Goal: Task Accomplishment & Management: Contribute content

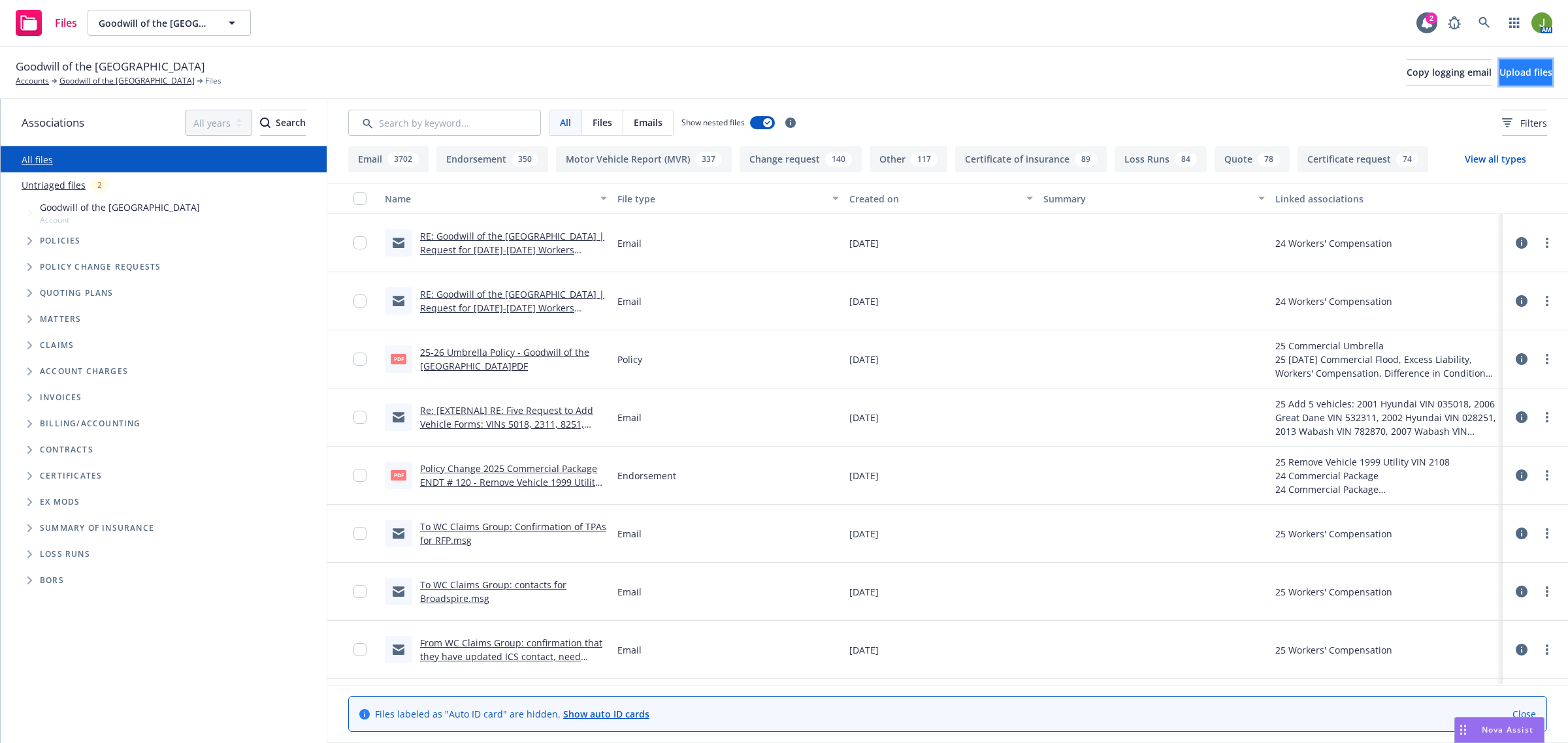
click at [1499, 76] on span "Upload files" at bounding box center [1525, 71] width 53 height 12
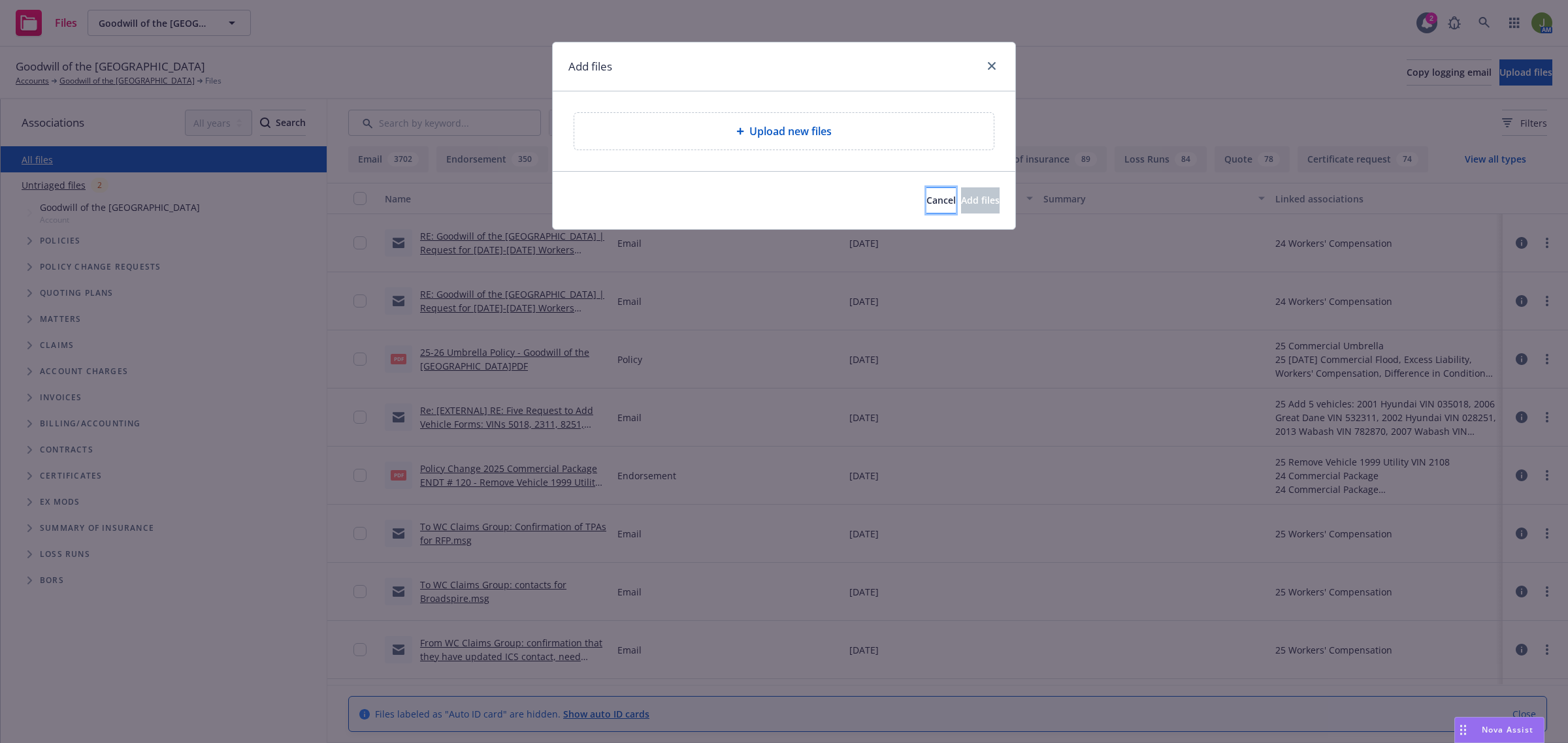
click at [927, 204] on button "Cancel" at bounding box center [941, 201] width 29 height 26
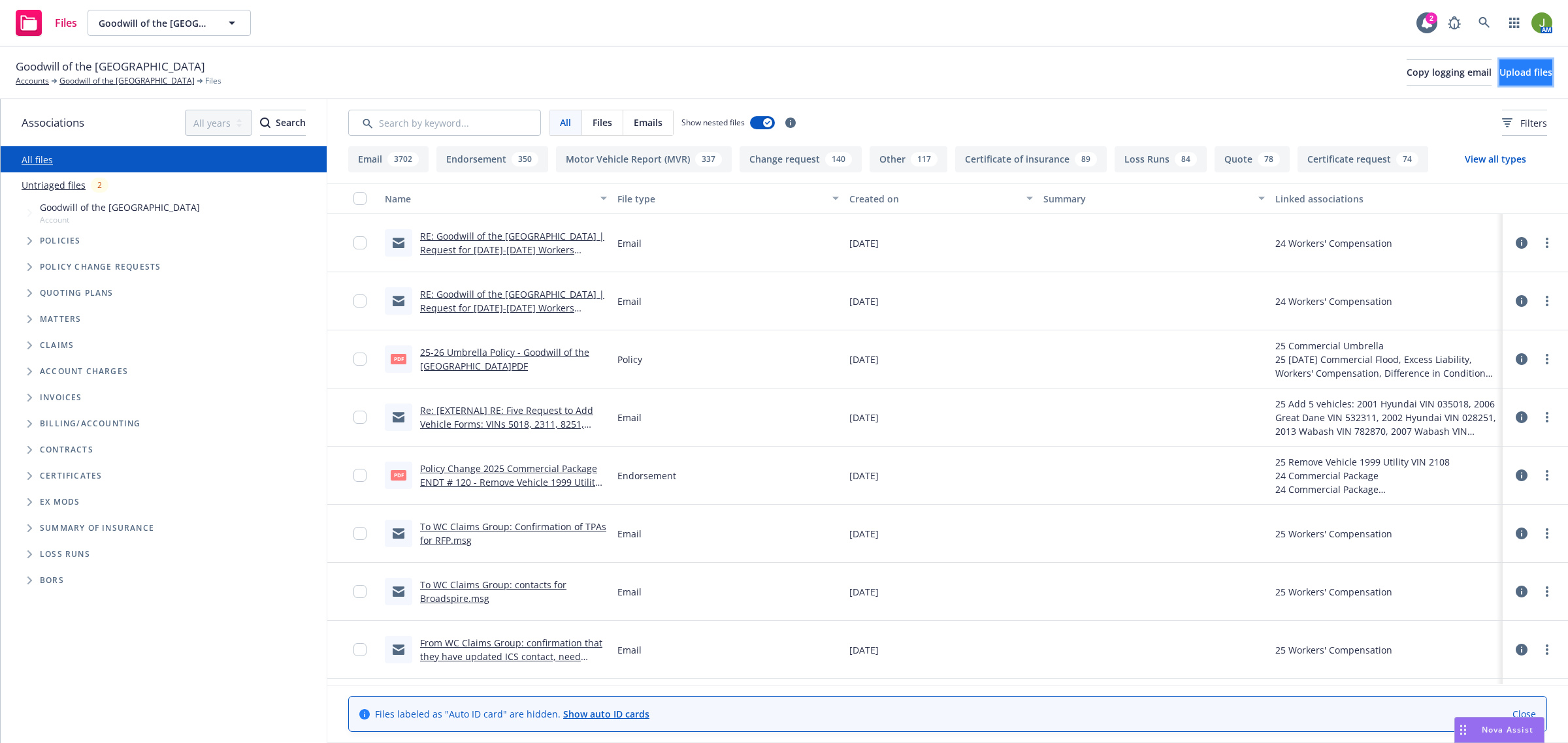
click at [1499, 76] on button "Upload files" at bounding box center [1525, 72] width 53 height 26
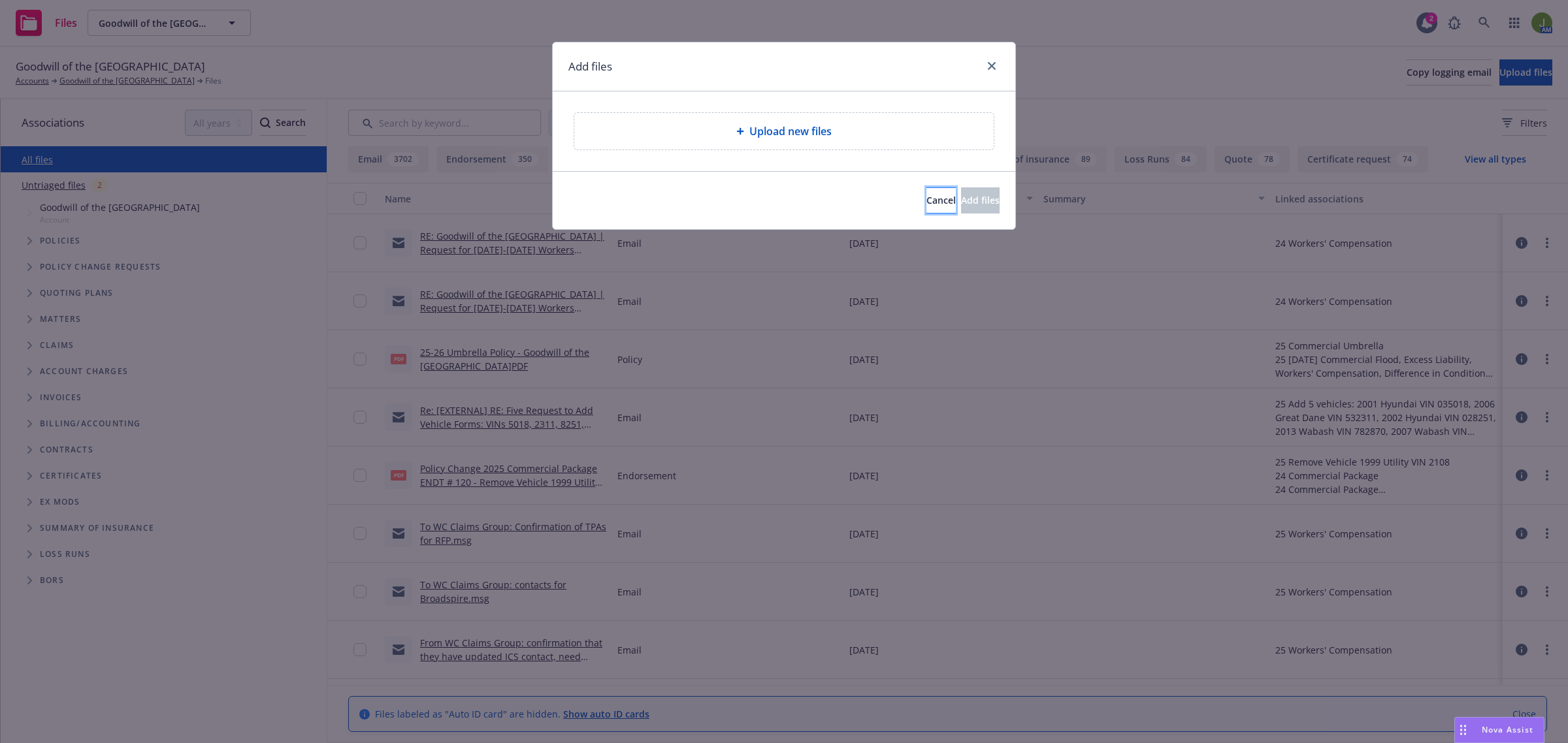
click at [927, 207] on button "Cancel" at bounding box center [941, 201] width 29 height 26
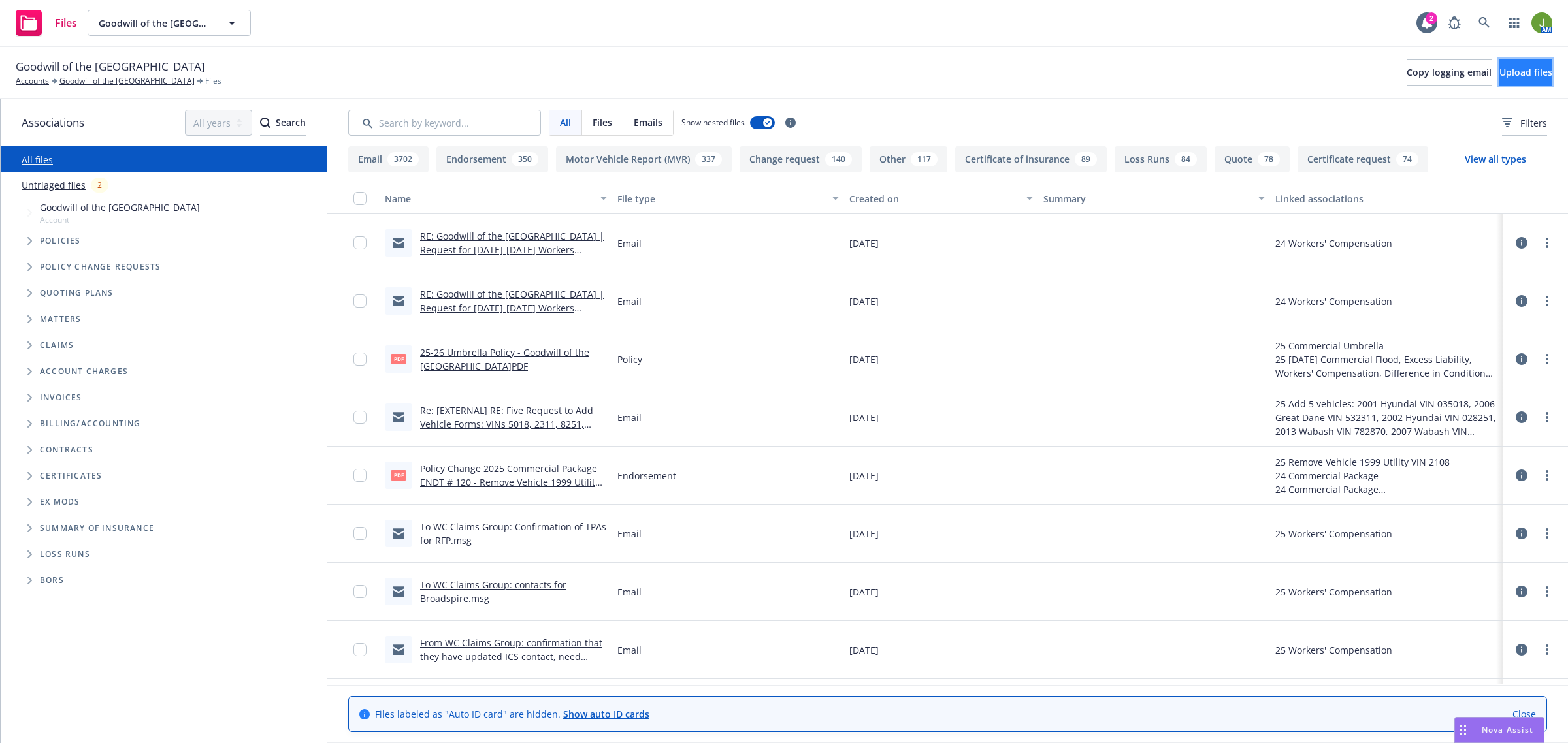
click at [1499, 71] on span "Upload files" at bounding box center [1525, 71] width 53 height 12
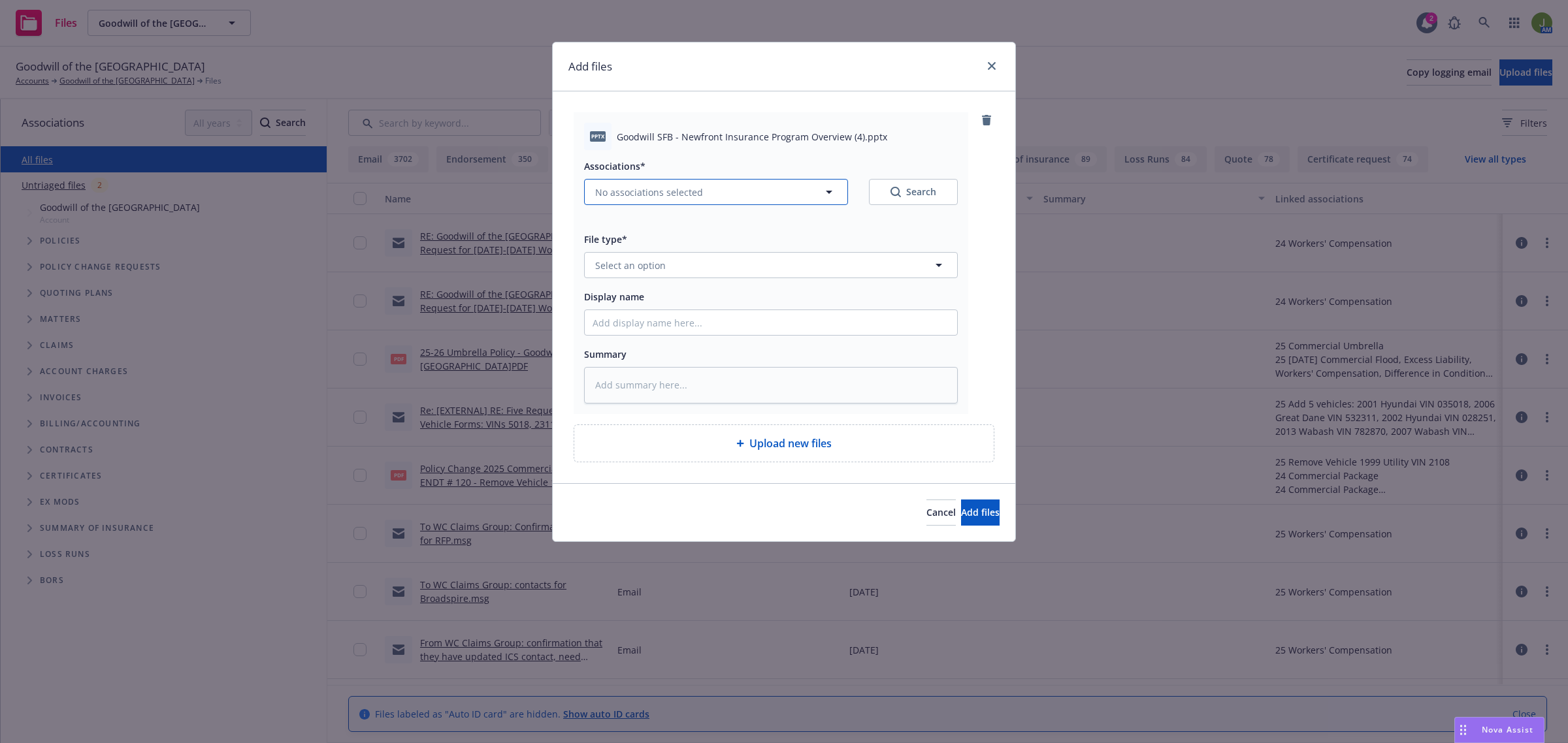
click at [663, 185] on span "No associations selected" at bounding box center [649, 192] width 108 height 14
type textarea "x"
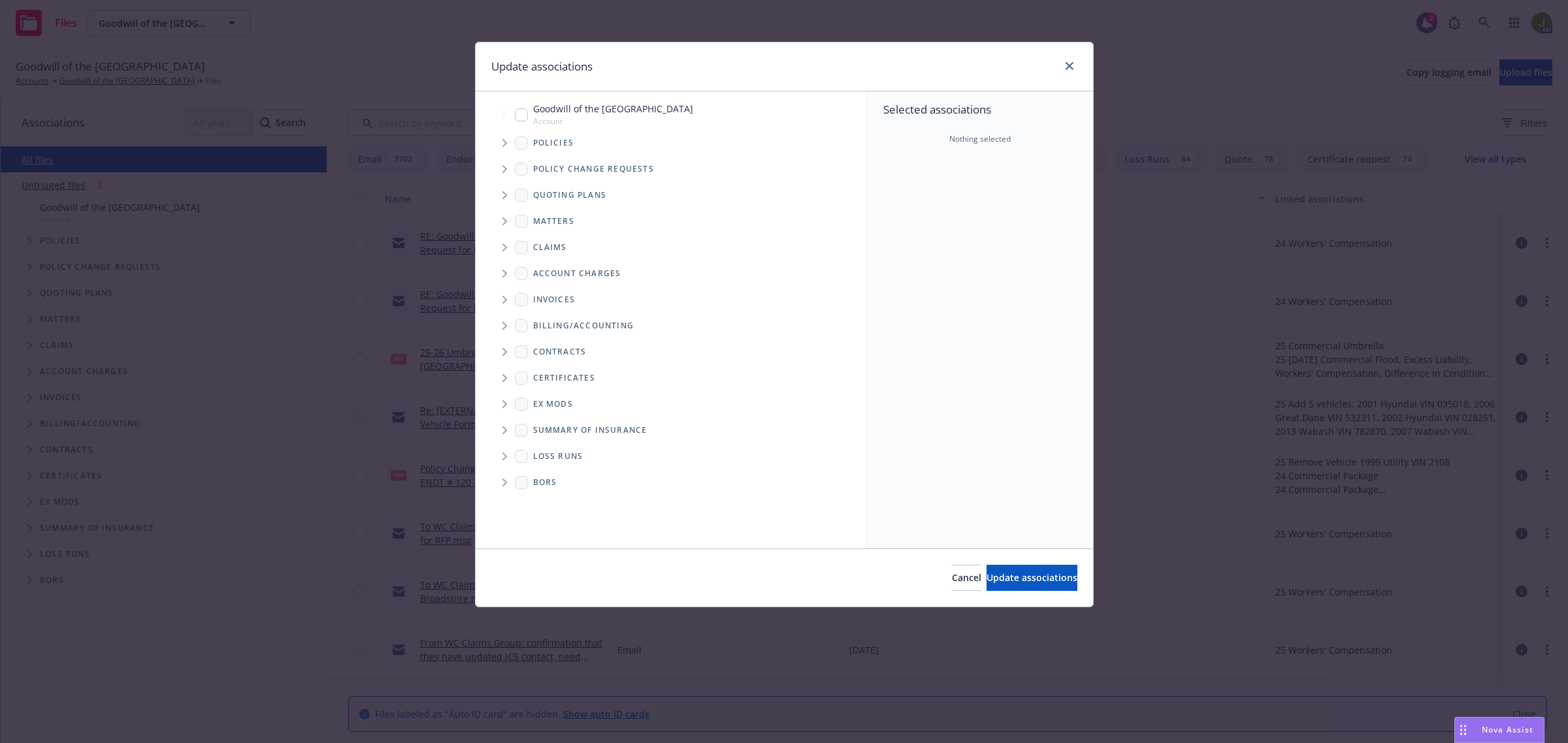
click at [511, 112] on span "Tree Example" at bounding box center [504, 115] width 21 height 21
checkbox input "true"
click at [991, 577] on span "Update associations" at bounding box center [1032, 577] width 91 height 12
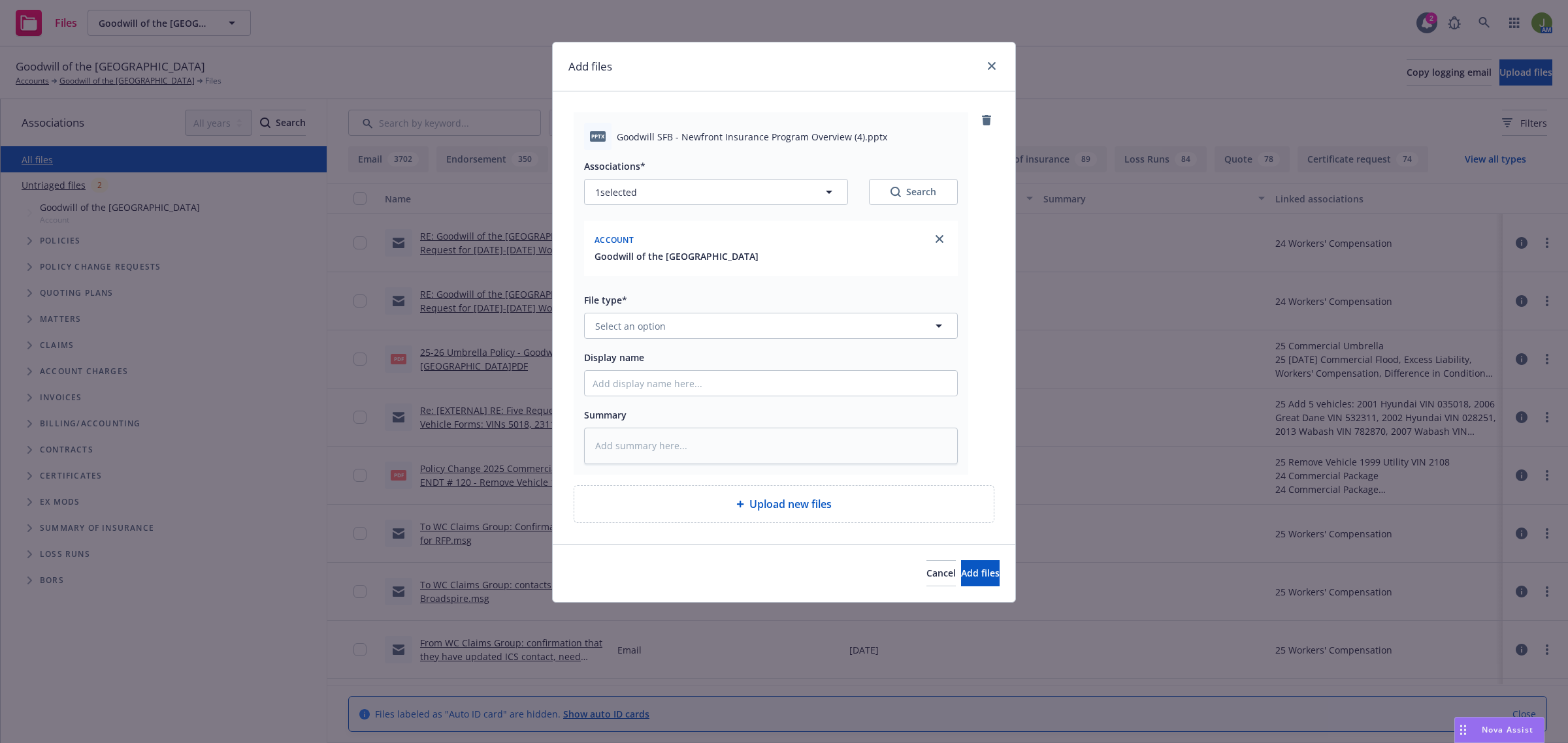
type textarea "x"
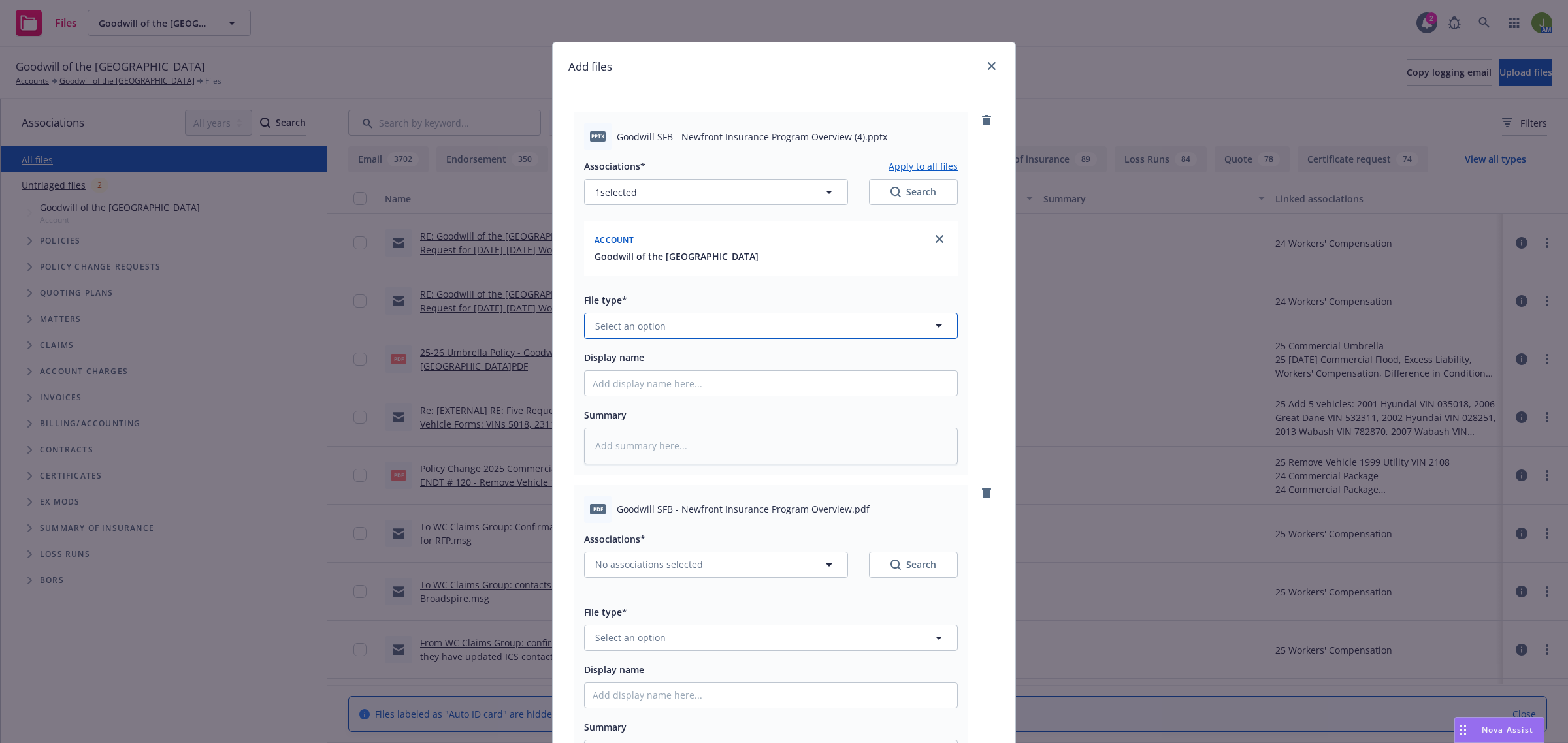
click at [620, 326] on span "Select an option" at bounding box center [630, 326] width 71 height 14
type input "other"
type textarea "x"
type input "P"
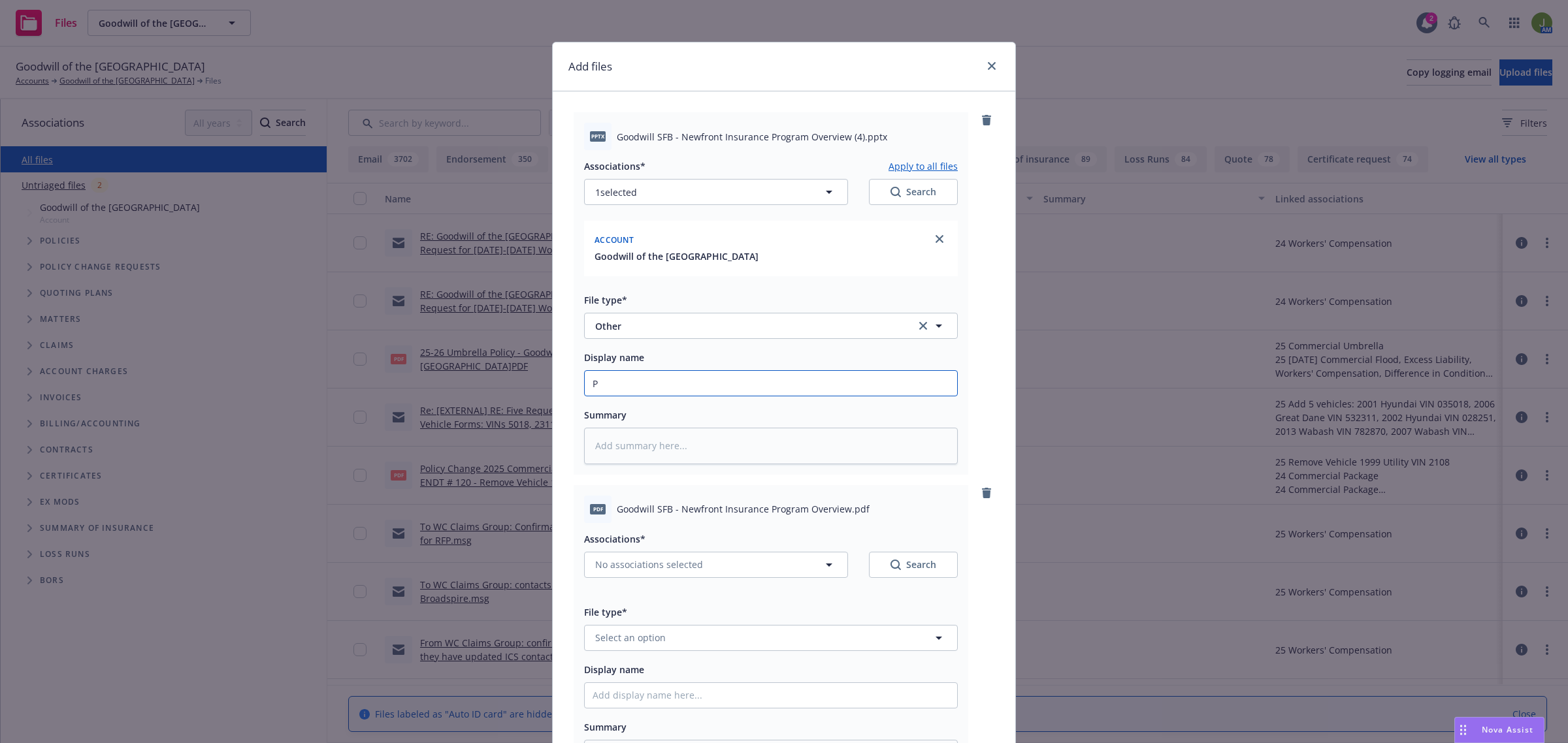
type textarea "x"
type input "PP"
type textarea "x"
type input "PPT"
type textarea "x"
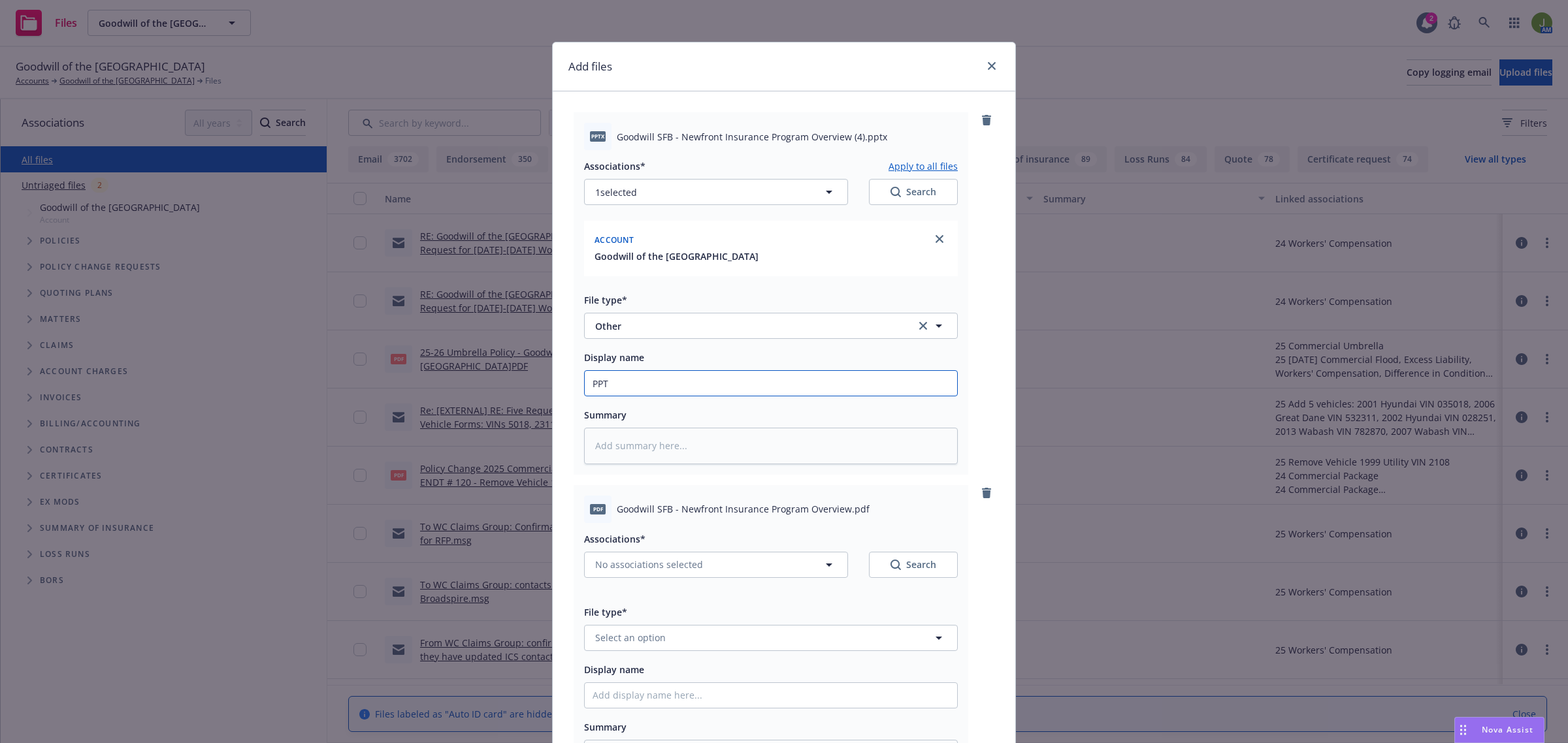
type input "PP"
type textarea "x"
type input "P"
type textarea "x"
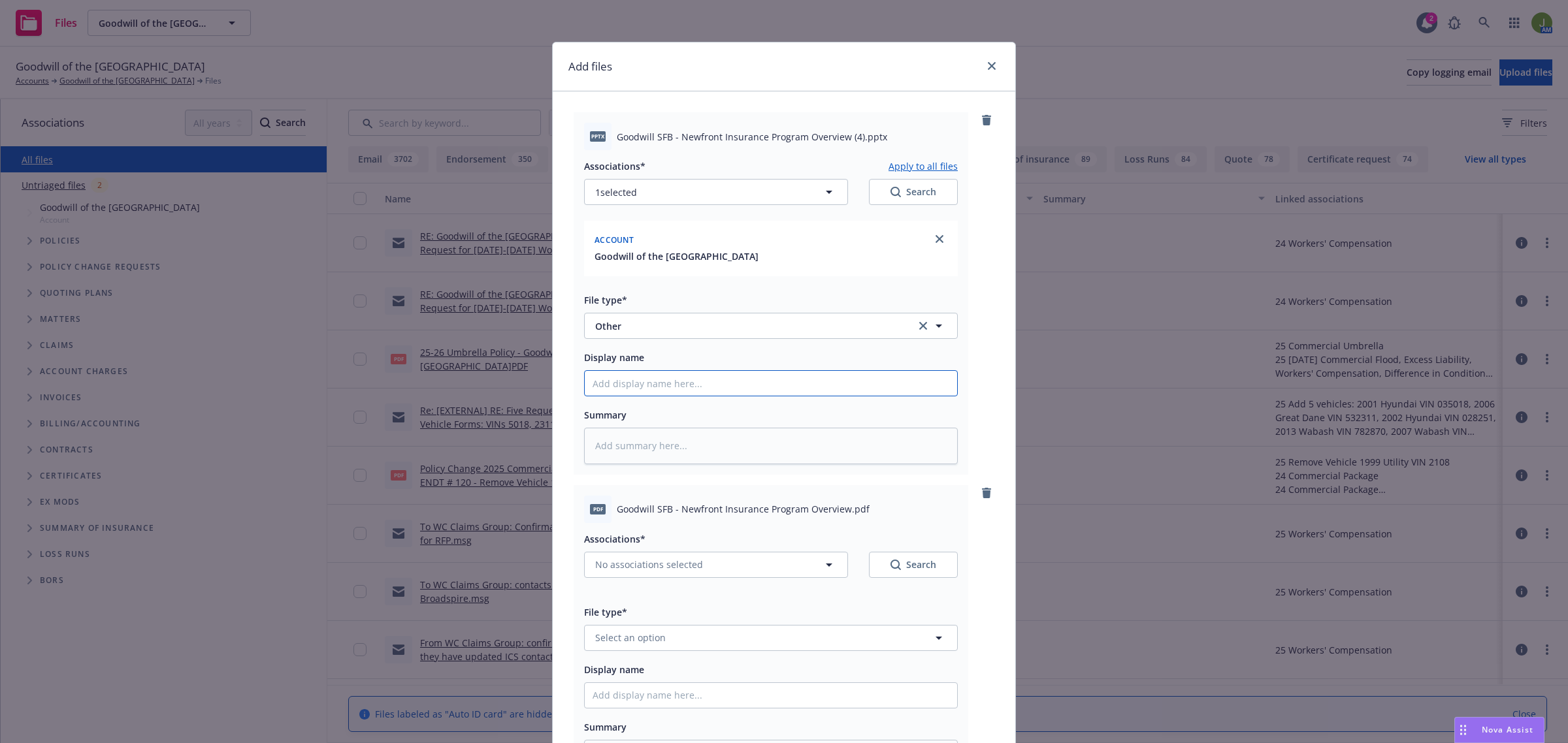
type input "P"
type textarea "x"
type input "Pr"
type textarea "x"
type input "P"
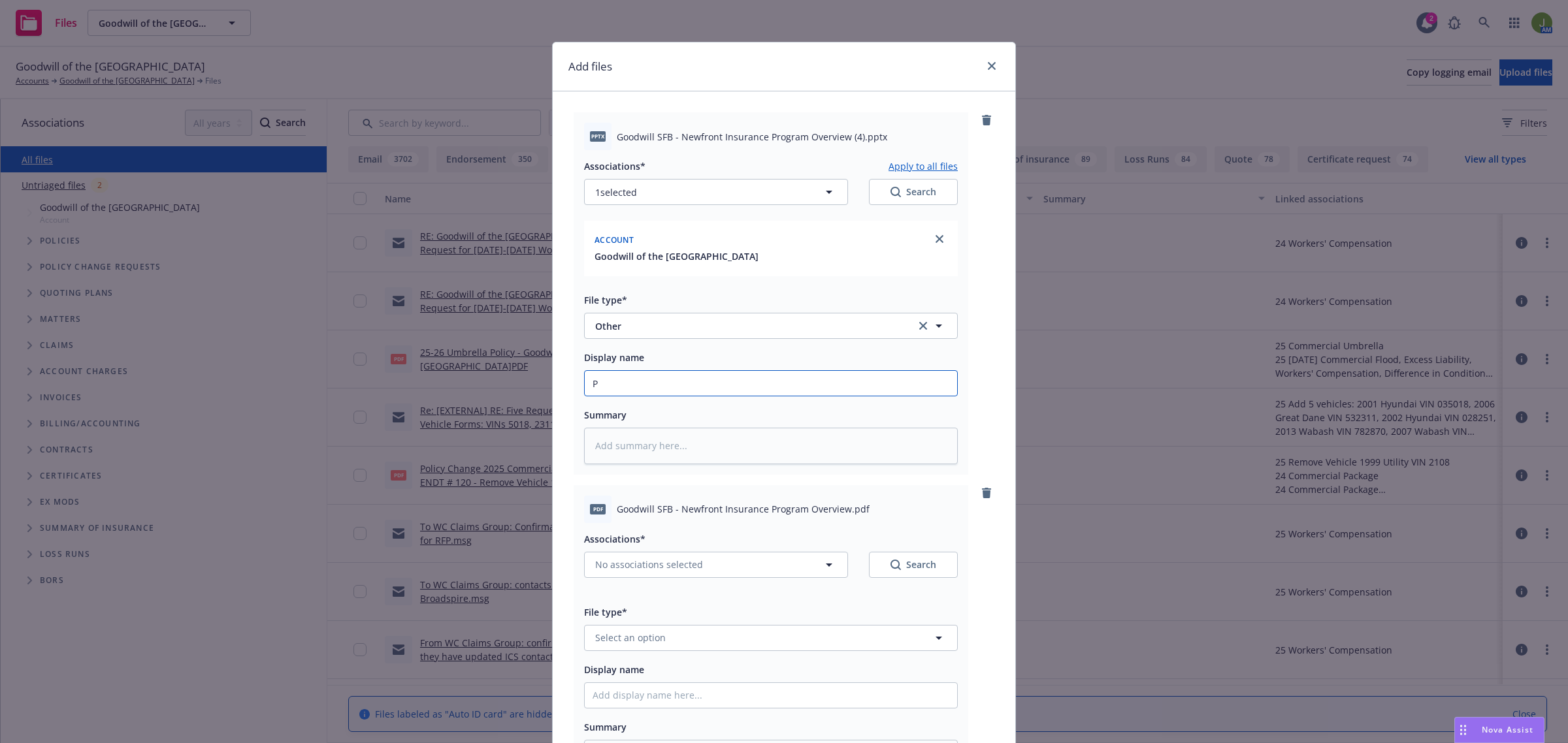
type textarea "x"
type input "E"
type textarea "x"
type input "Ex"
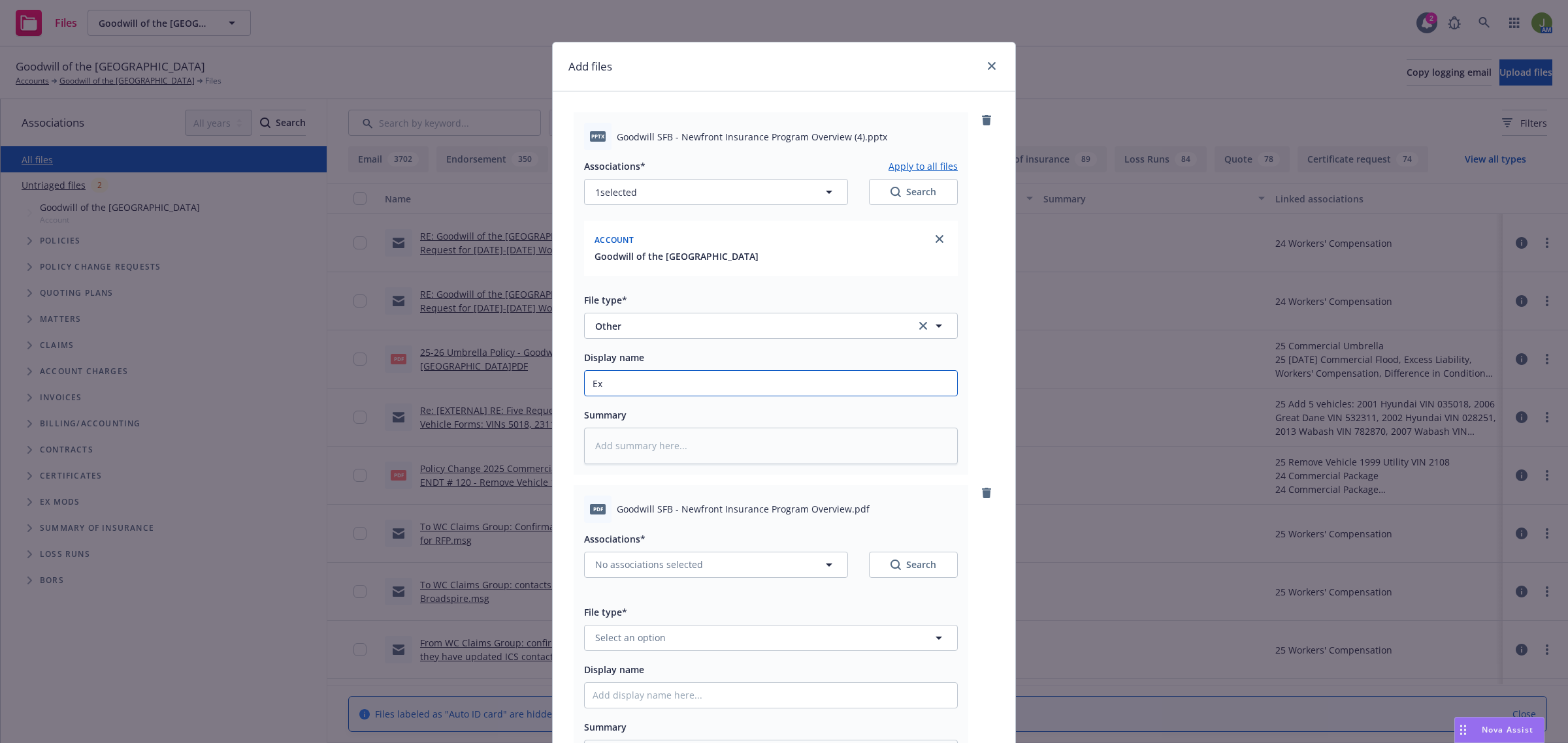
type textarea "x"
type input "Exe"
type textarea "x"
type input "Exec"
type textarea "x"
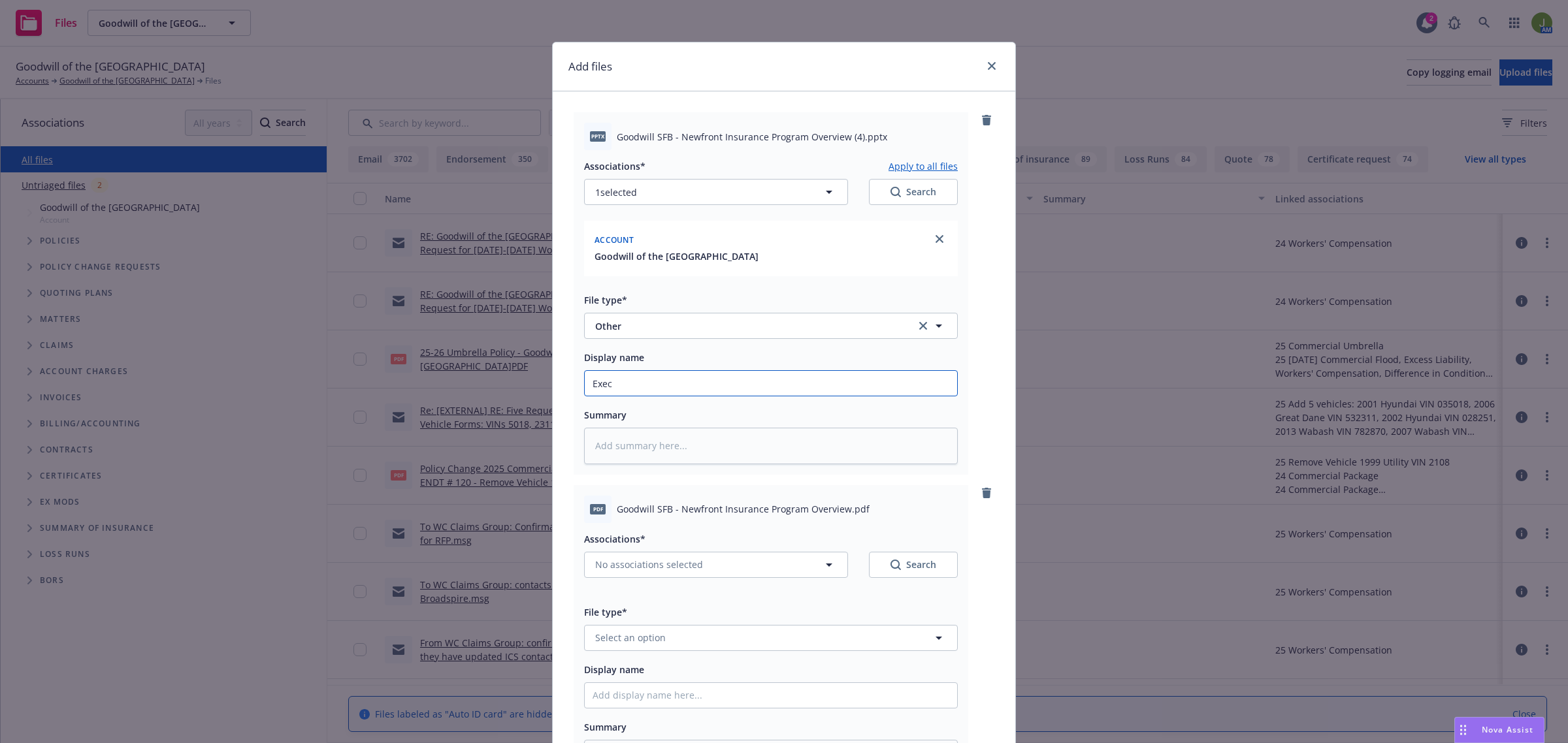
type input "Execu"
type textarea "x"
type input "Execut"
type textarea "x"
type input "Executi"
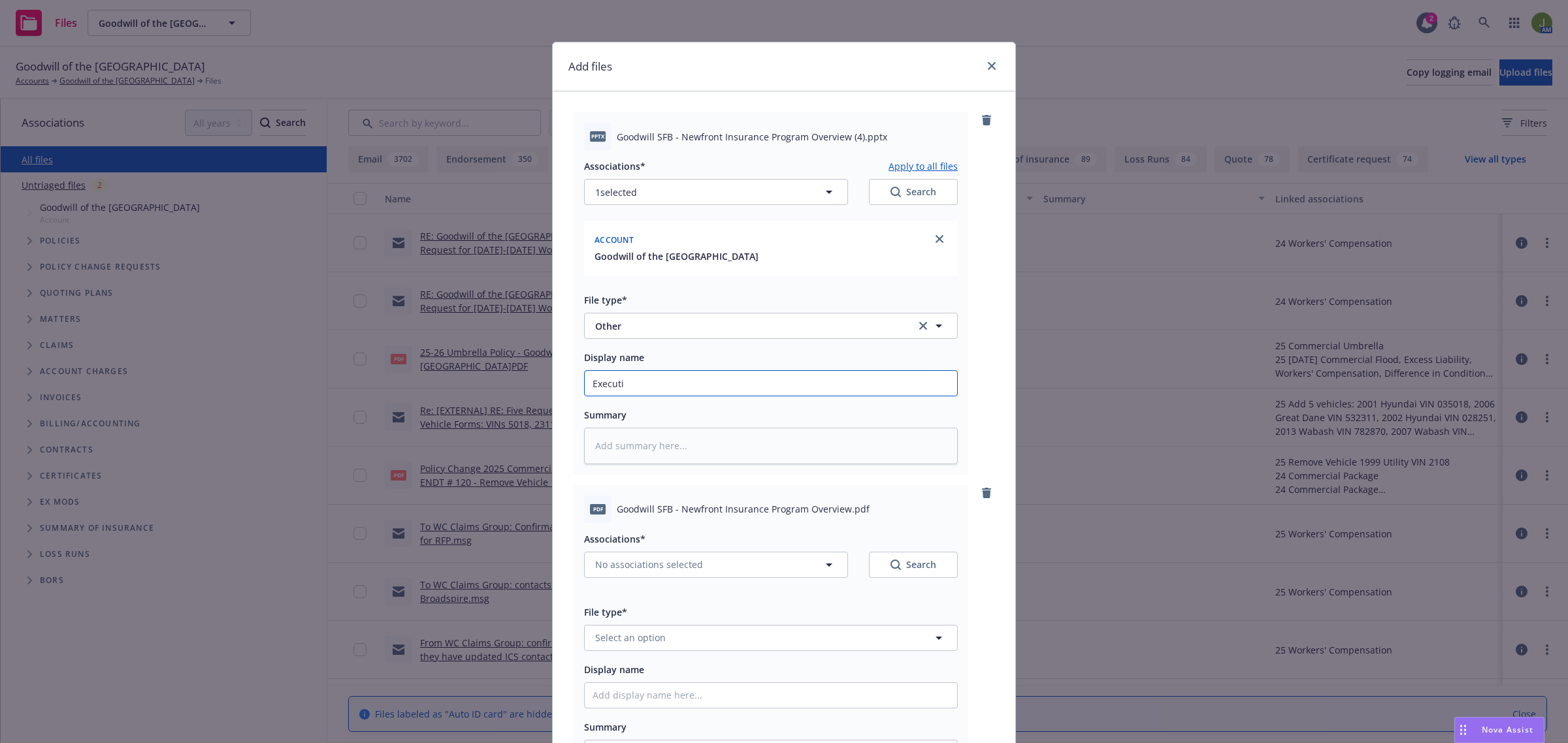
type textarea "x"
type input "Executiv"
type textarea "x"
type input "Executive"
type textarea "x"
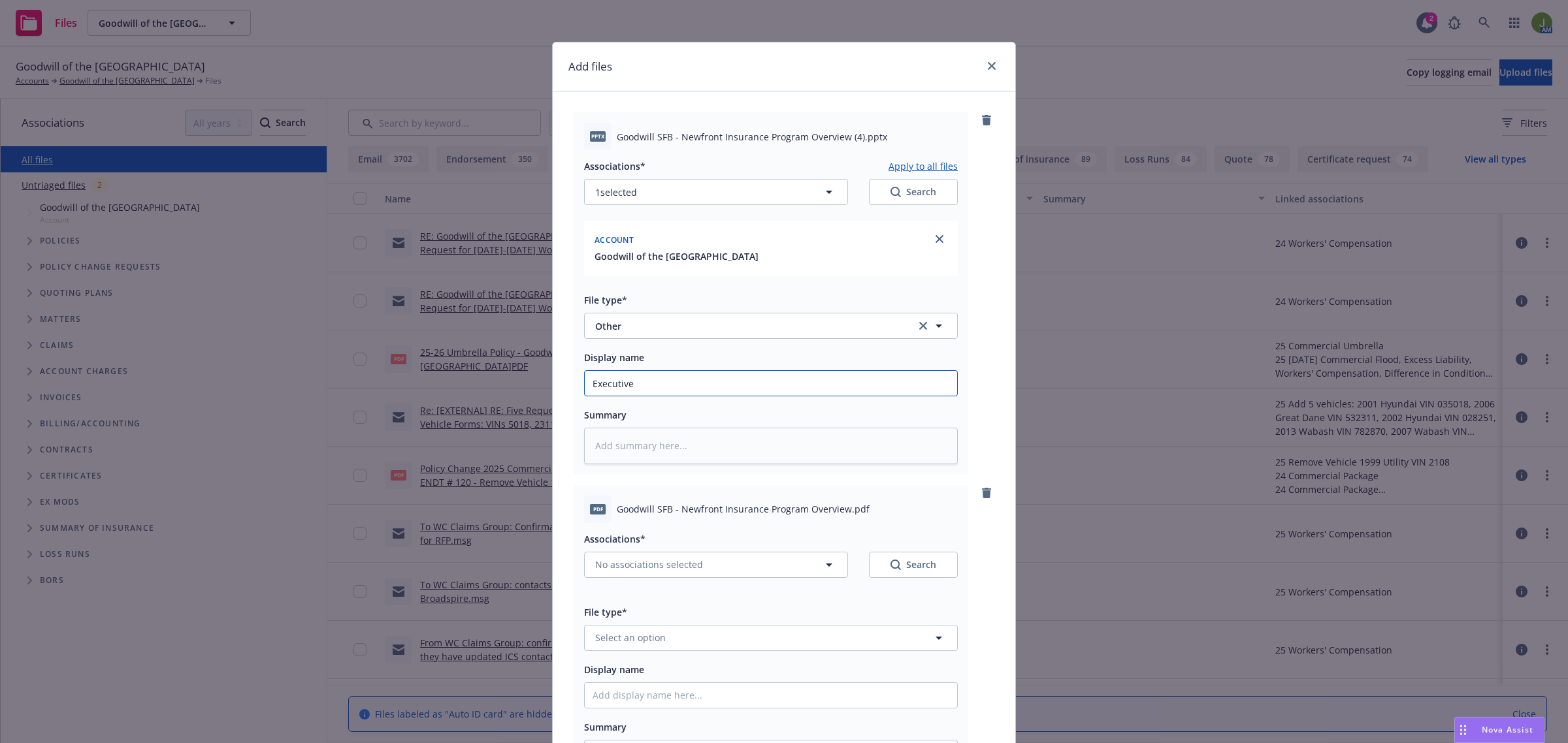
type input "Executive"
type textarea "x"
type input "Executive T"
type textarea "x"
type input "Executive Te"
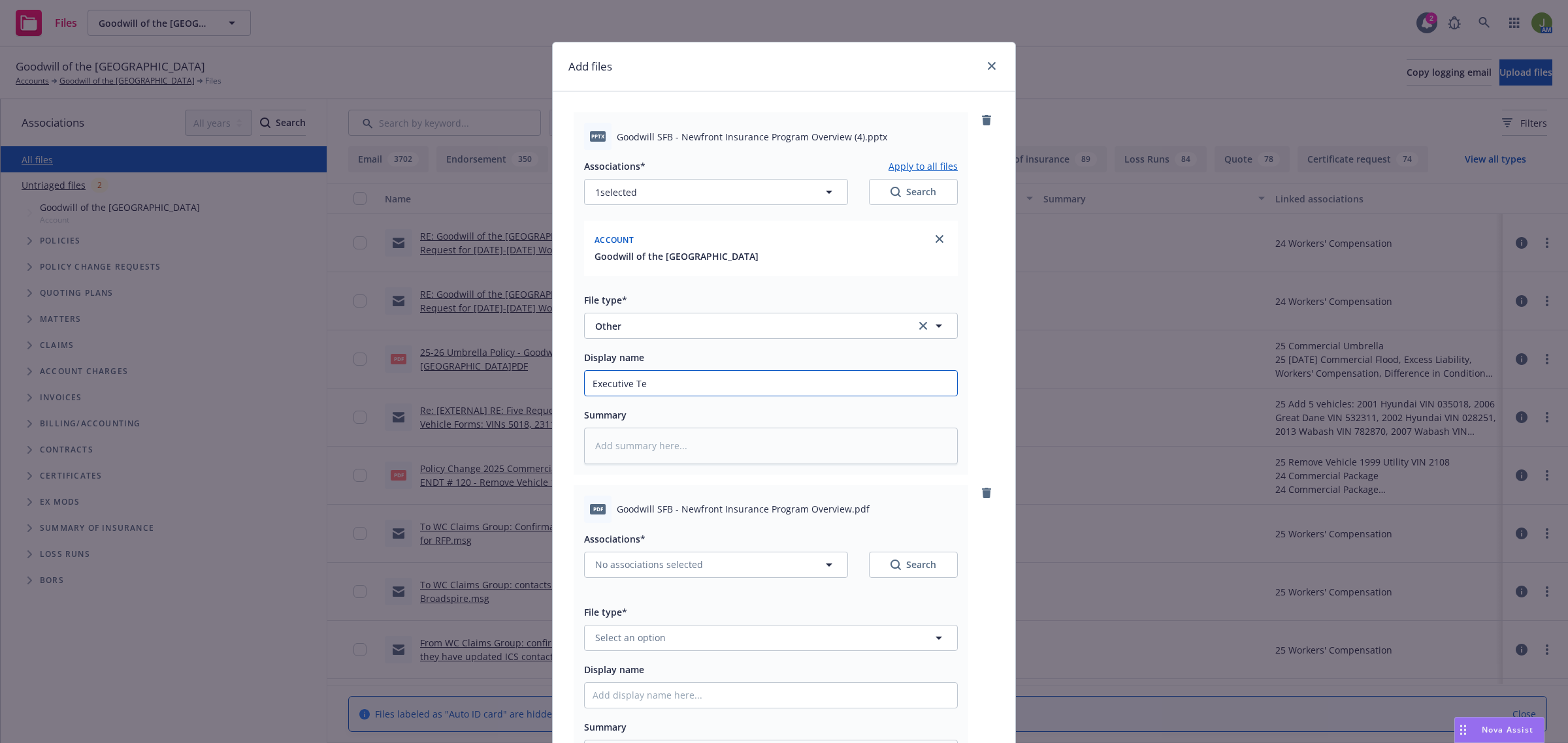
type textarea "x"
type input "Executive Tea"
type textarea "x"
type input "Executive Team"
type textarea "x"
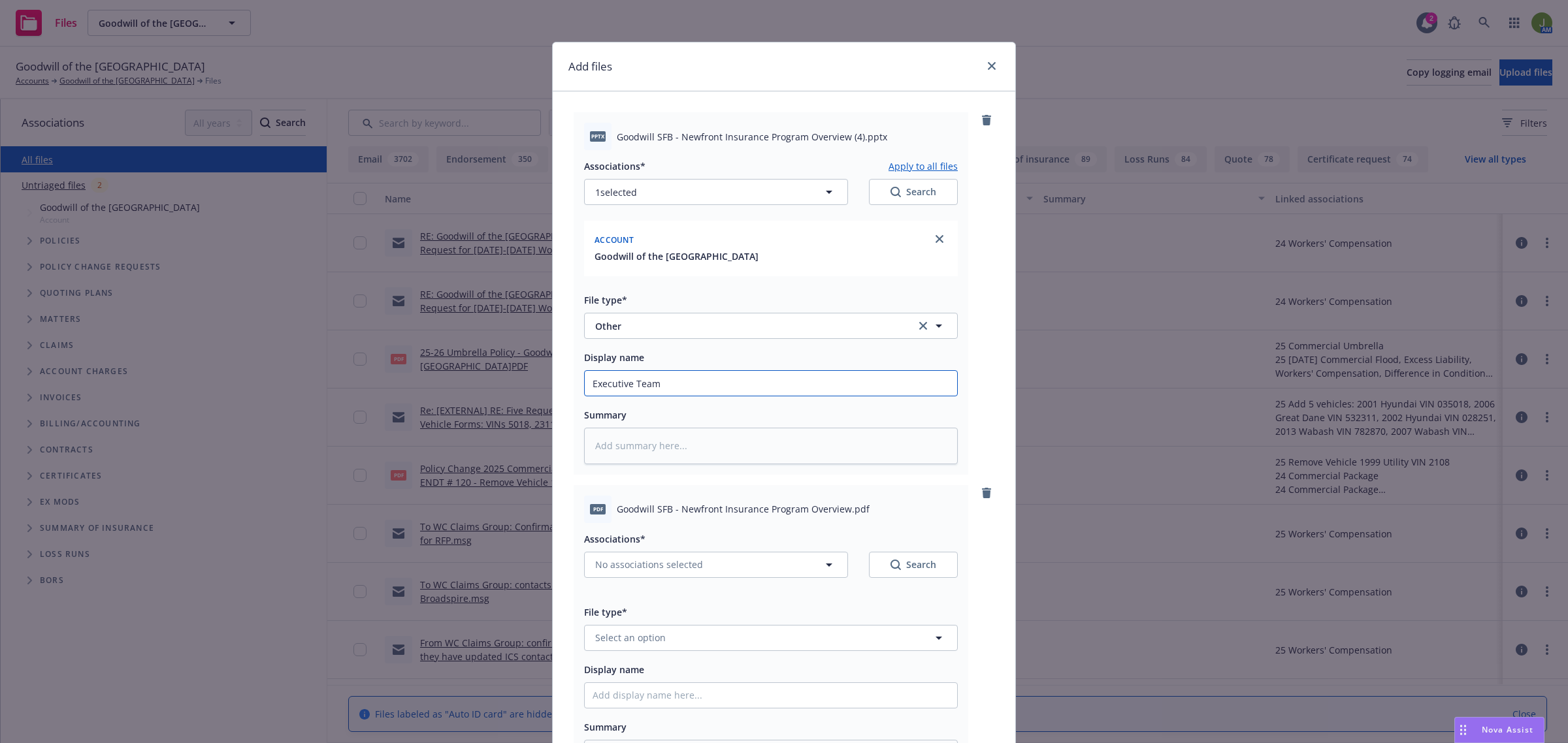
type input "Executive Team"
type textarea "x"
type input "Executive Team I"
type textarea "x"
type input "Executive Team In"
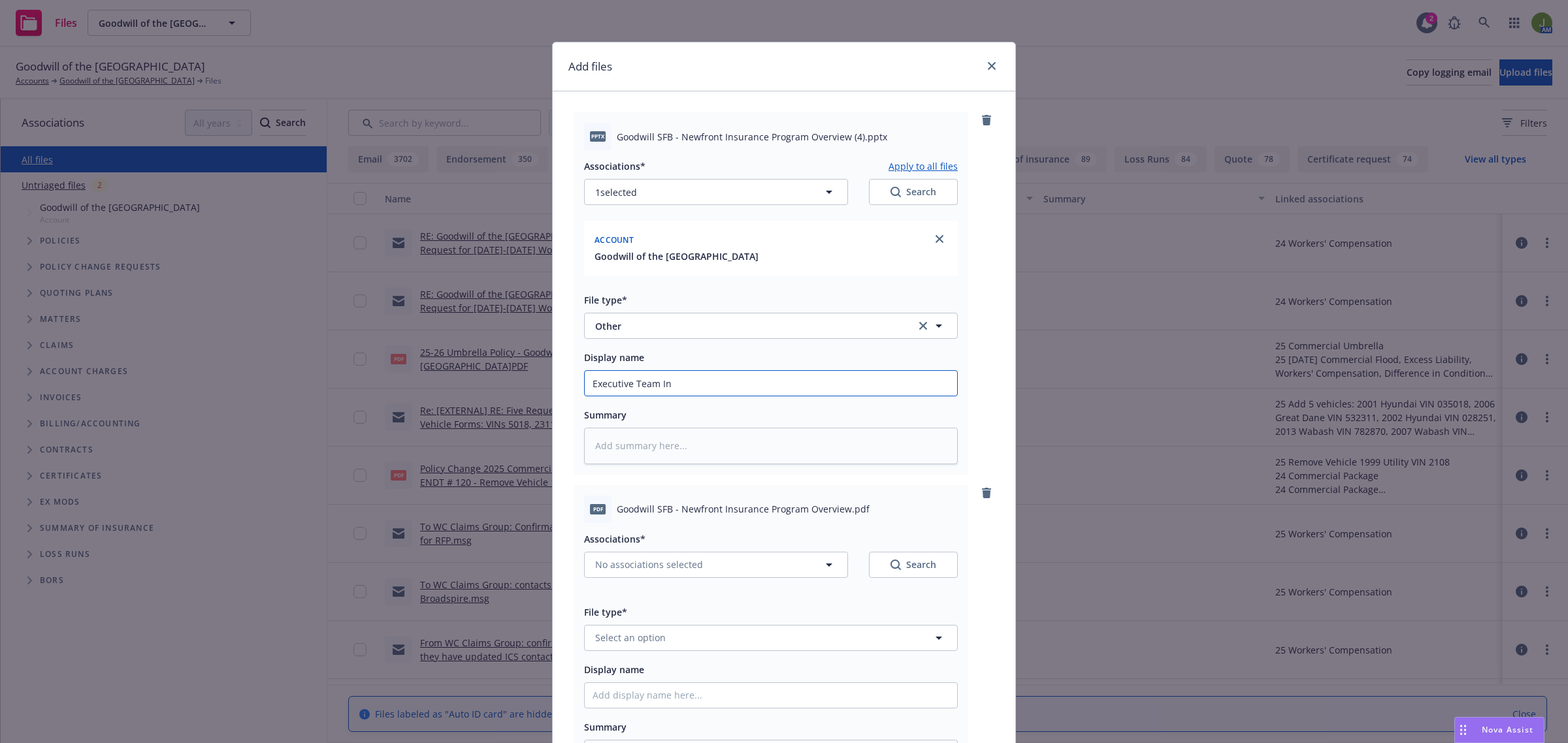
type textarea "x"
type input "Executive Team Int"
type textarea "x"
type input "Executive Team Intr"
type textarea "x"
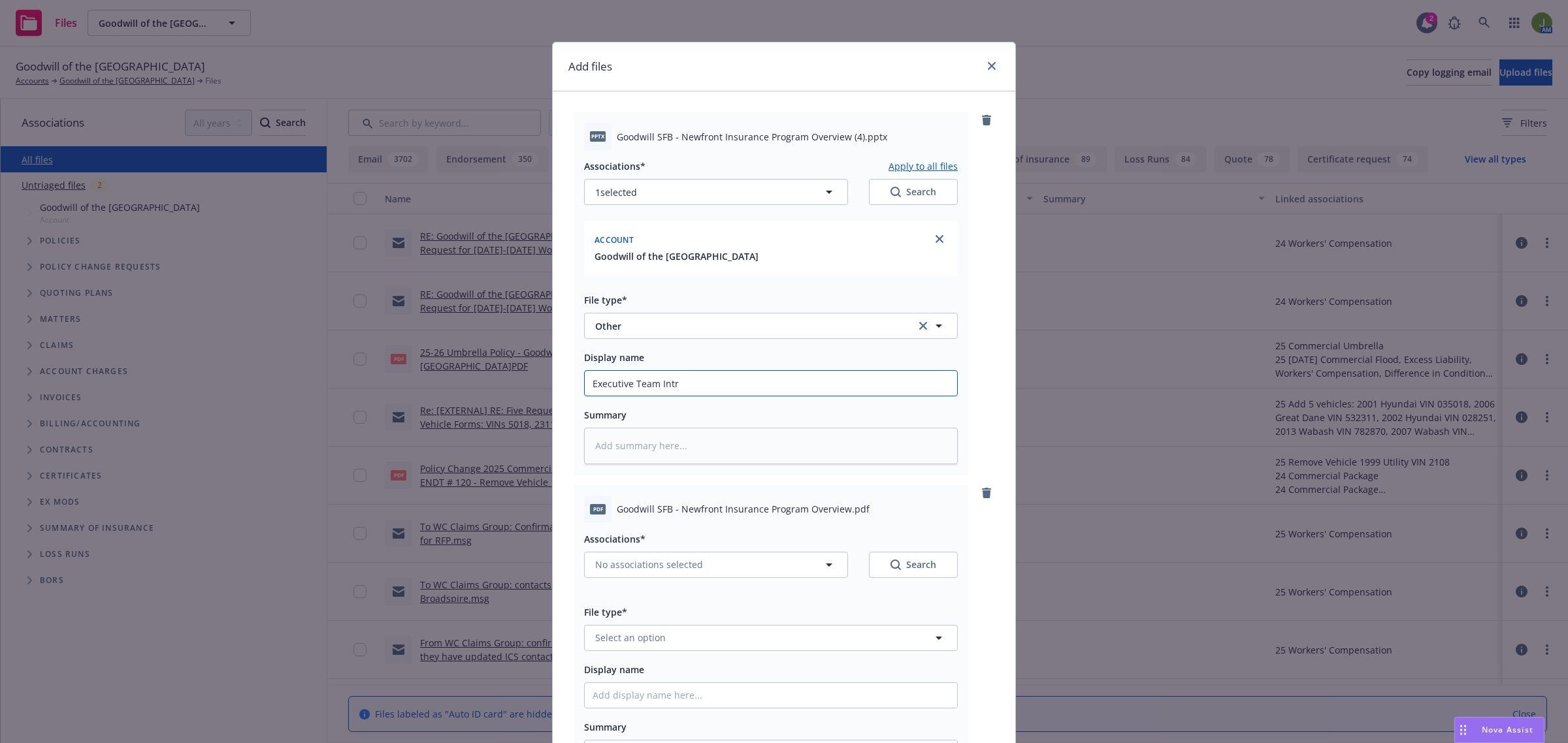
type input "Executive Team Intro"
type textarea "x"
type input "Executive Team Intro/"
type textarea "x"
type input "Executive Team Intro/C"
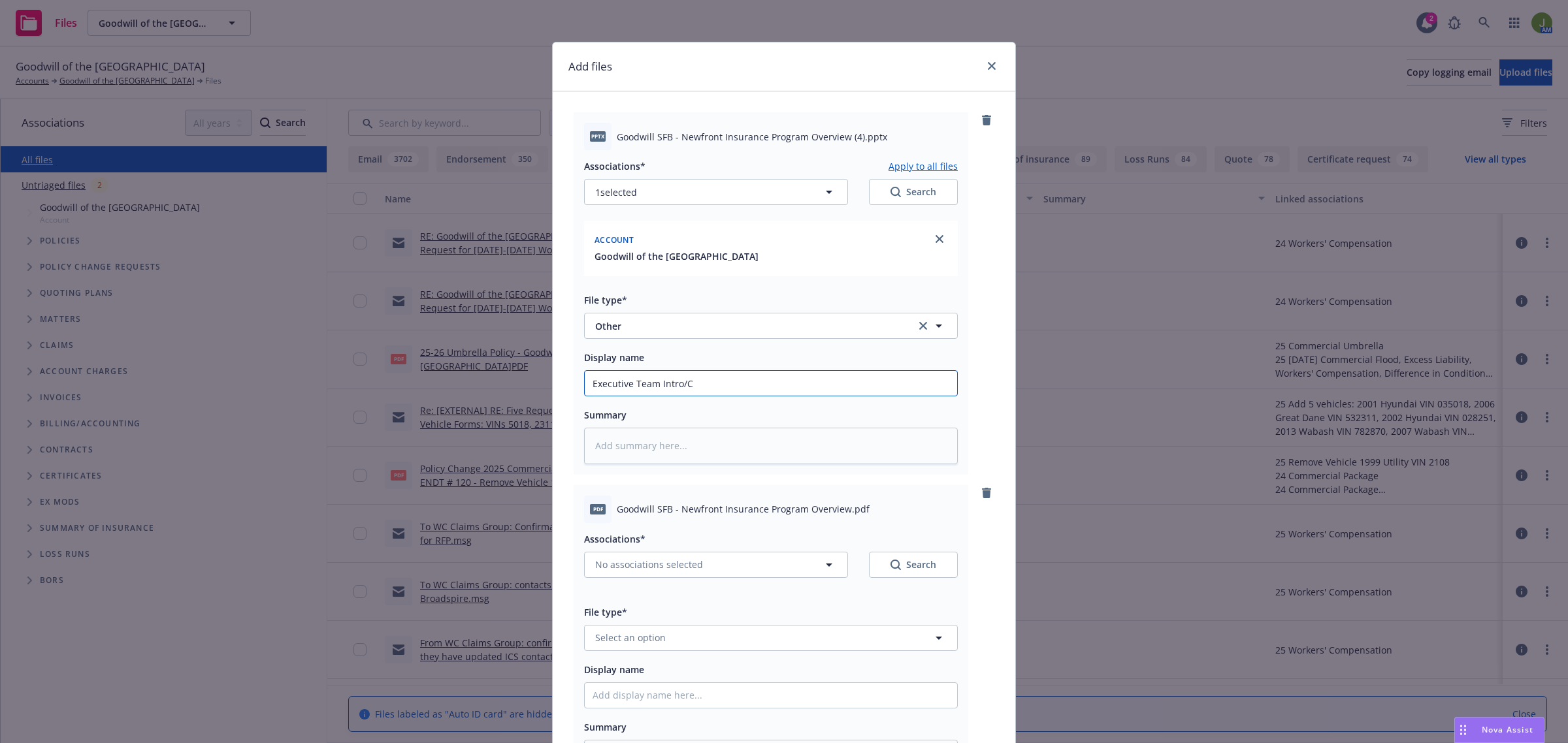
type textarea "x"
type input "Executive Team Intro/Cla"
type textarea "x"
type input "Executive Team Intro/Clai"
type textarea "x"
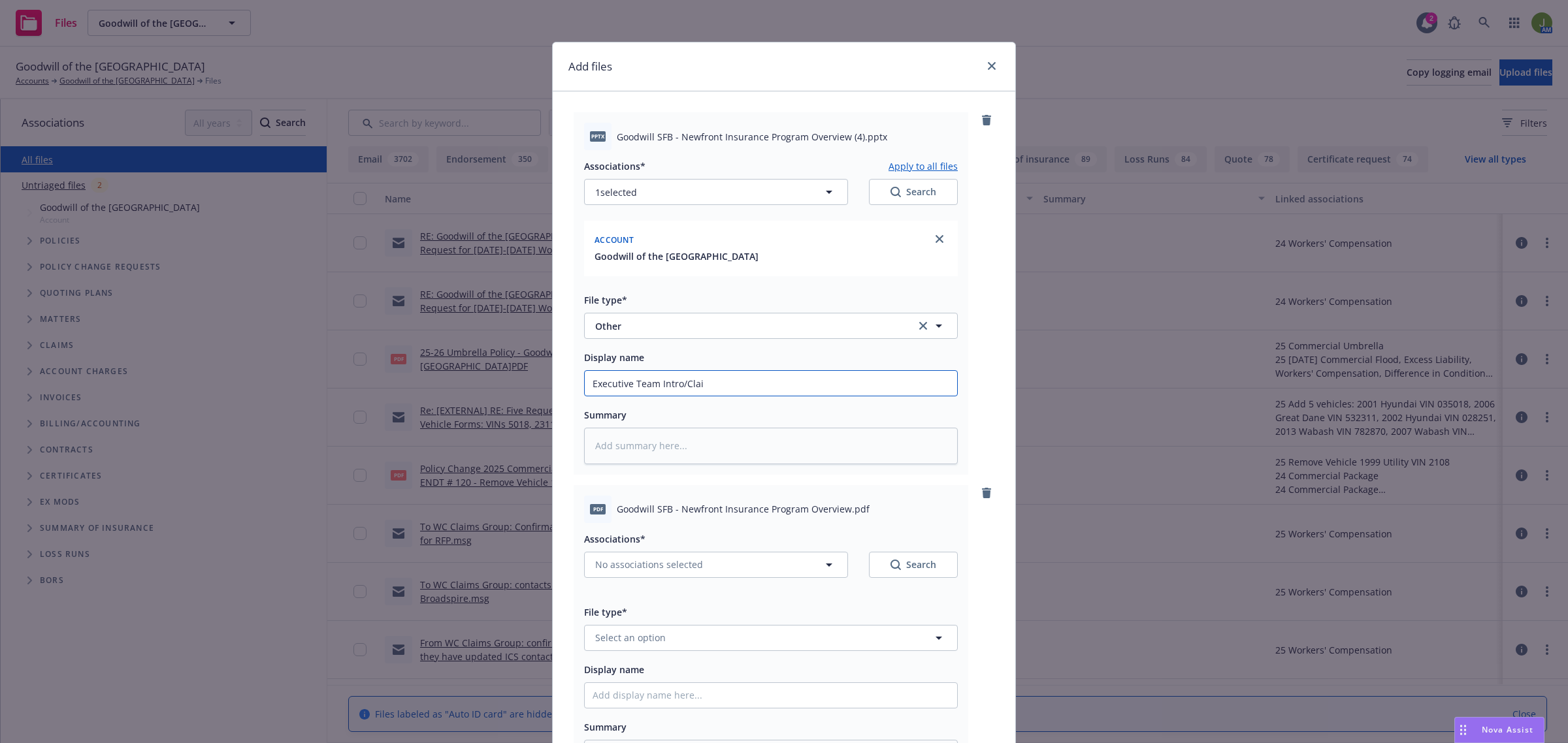
type input "Executive Team Intro/Claim"
type textarea "x"
type input "Executive Team Intro/Claims"
type textarea "x"
type input "Executive Team Intro/Claims/"
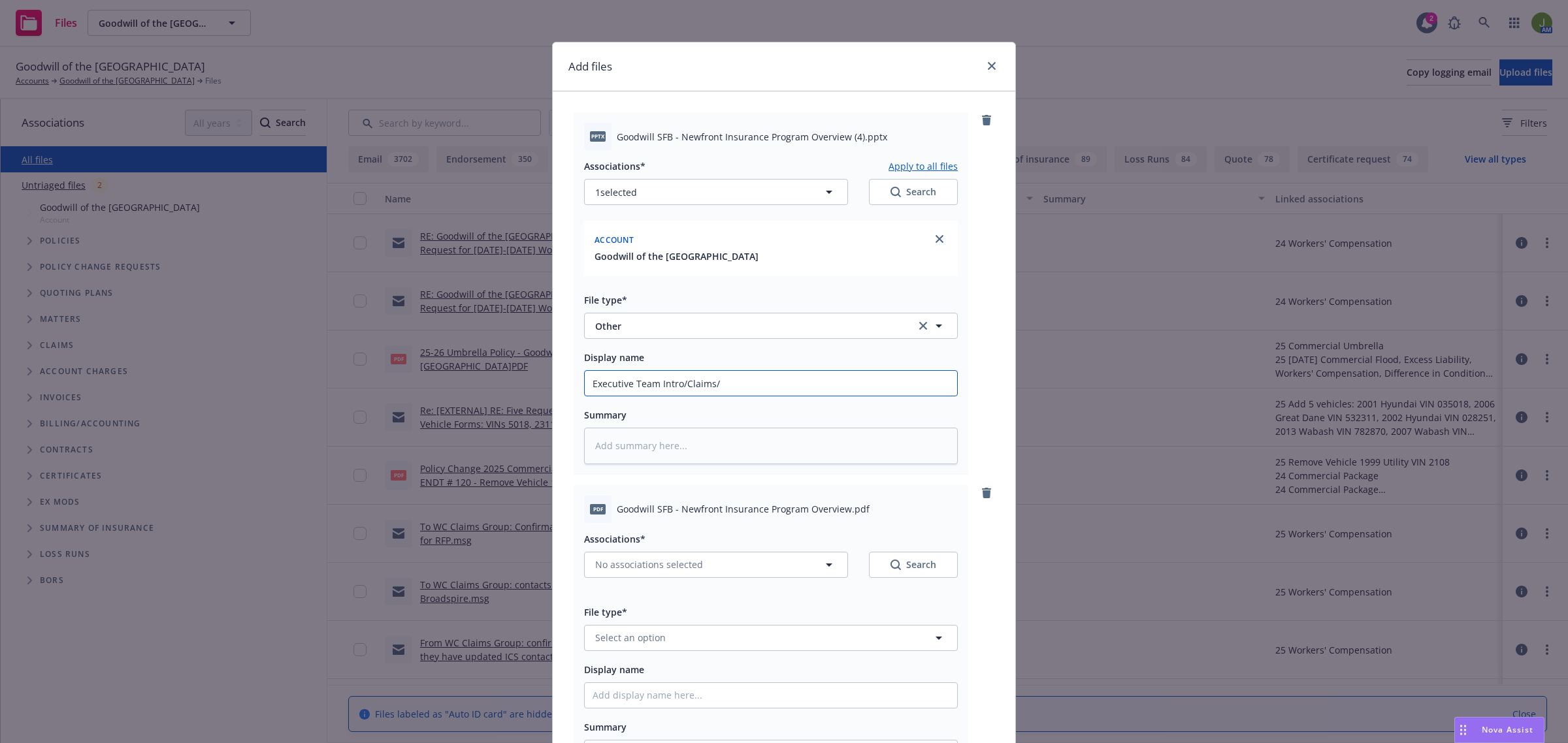
type textarea "x"
type input "Executive Team Intro/Claims/S"
type textarea "x"
type input "Executive Team Intro/Claims/Se"
type textarea "x"
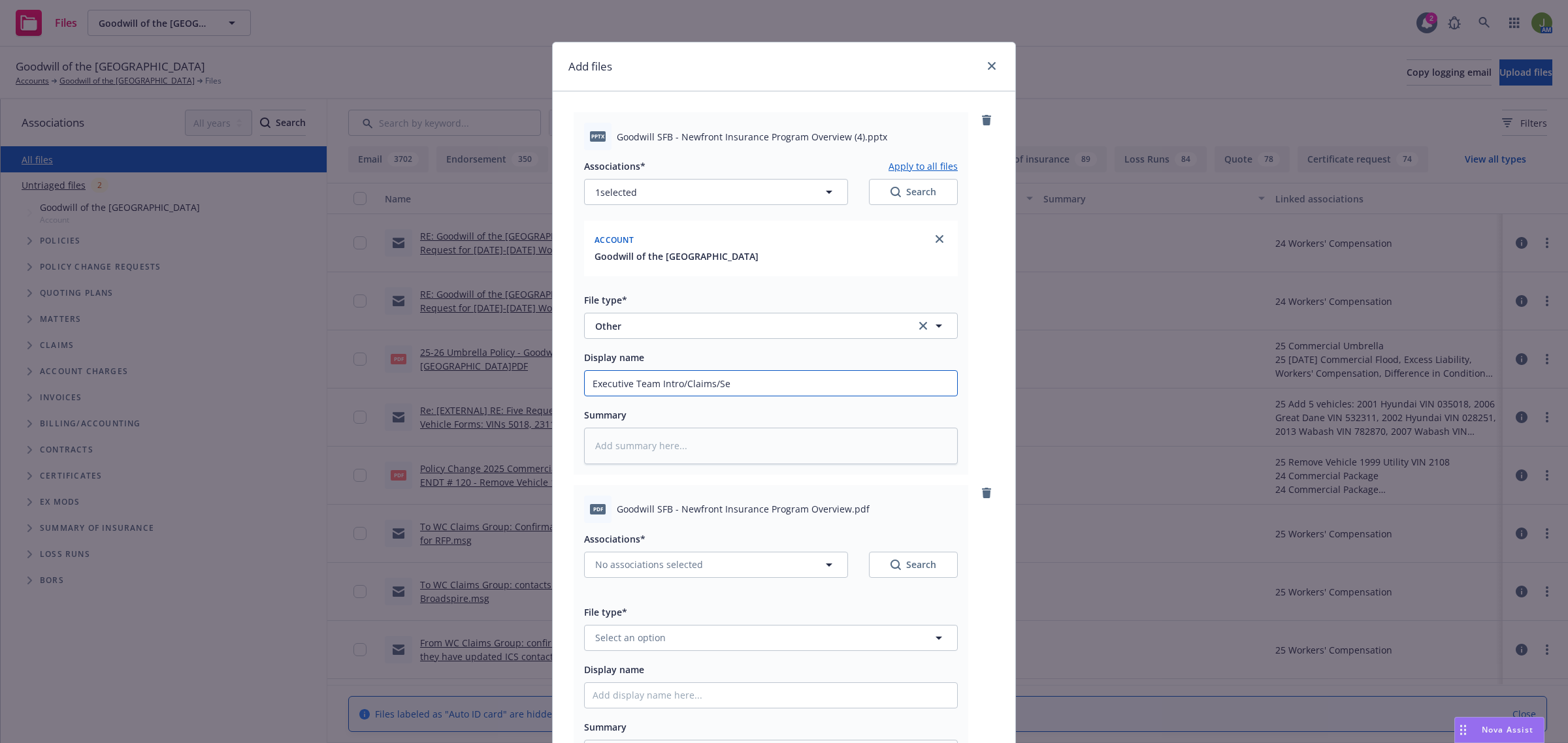
type input "Executive Team Intro/Claims/Sel"
type textarea "x"
type input "Executive Team Intro/Claims/Self"
type textarea "x"
type input "Executive Team Intro/Claims/Self I"
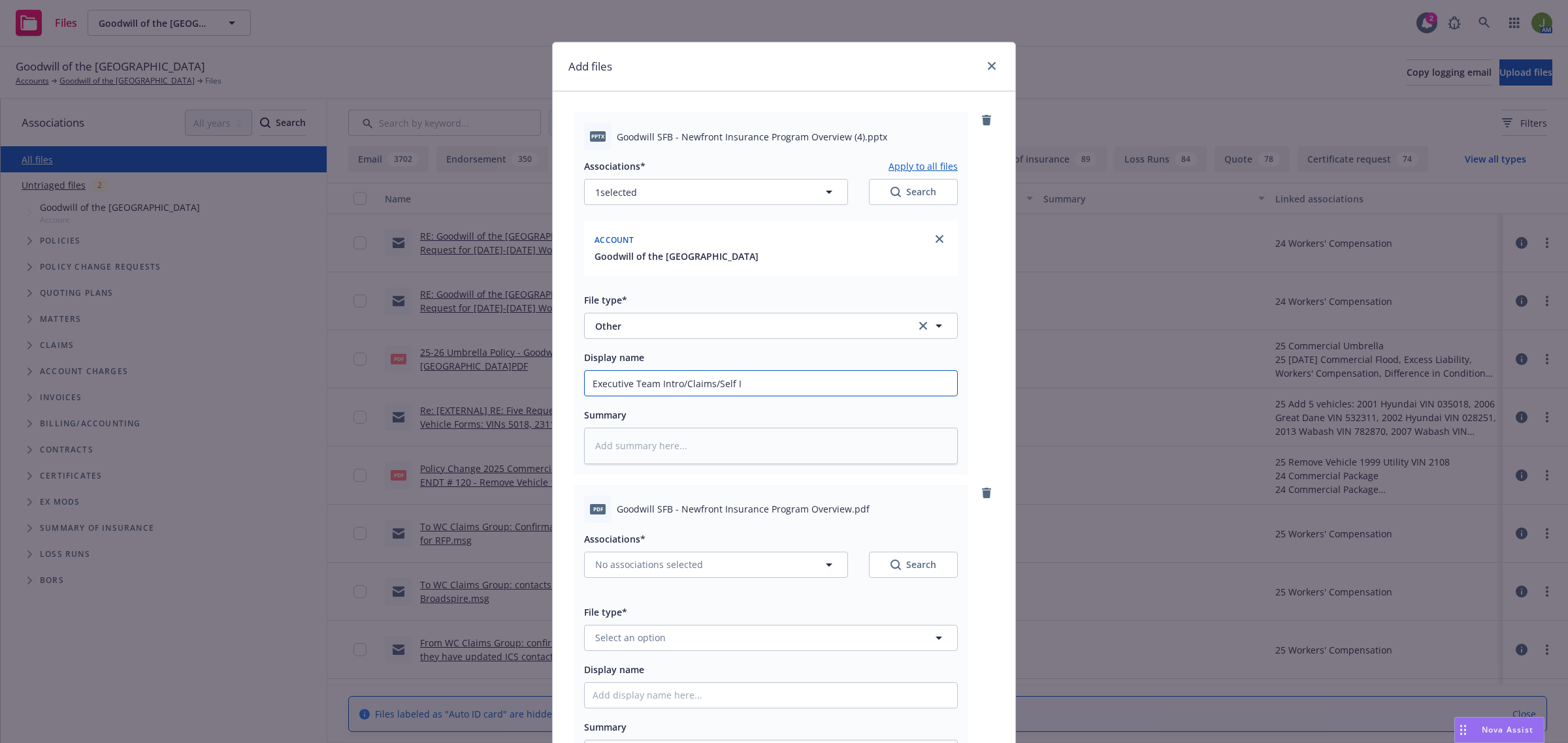
type textarea "x"
type input "Executive Team Intro/Claims/Self In"
type textarea "x"
type input "Executive Team Intro/Claims/Self Ins"
type textarea "x"
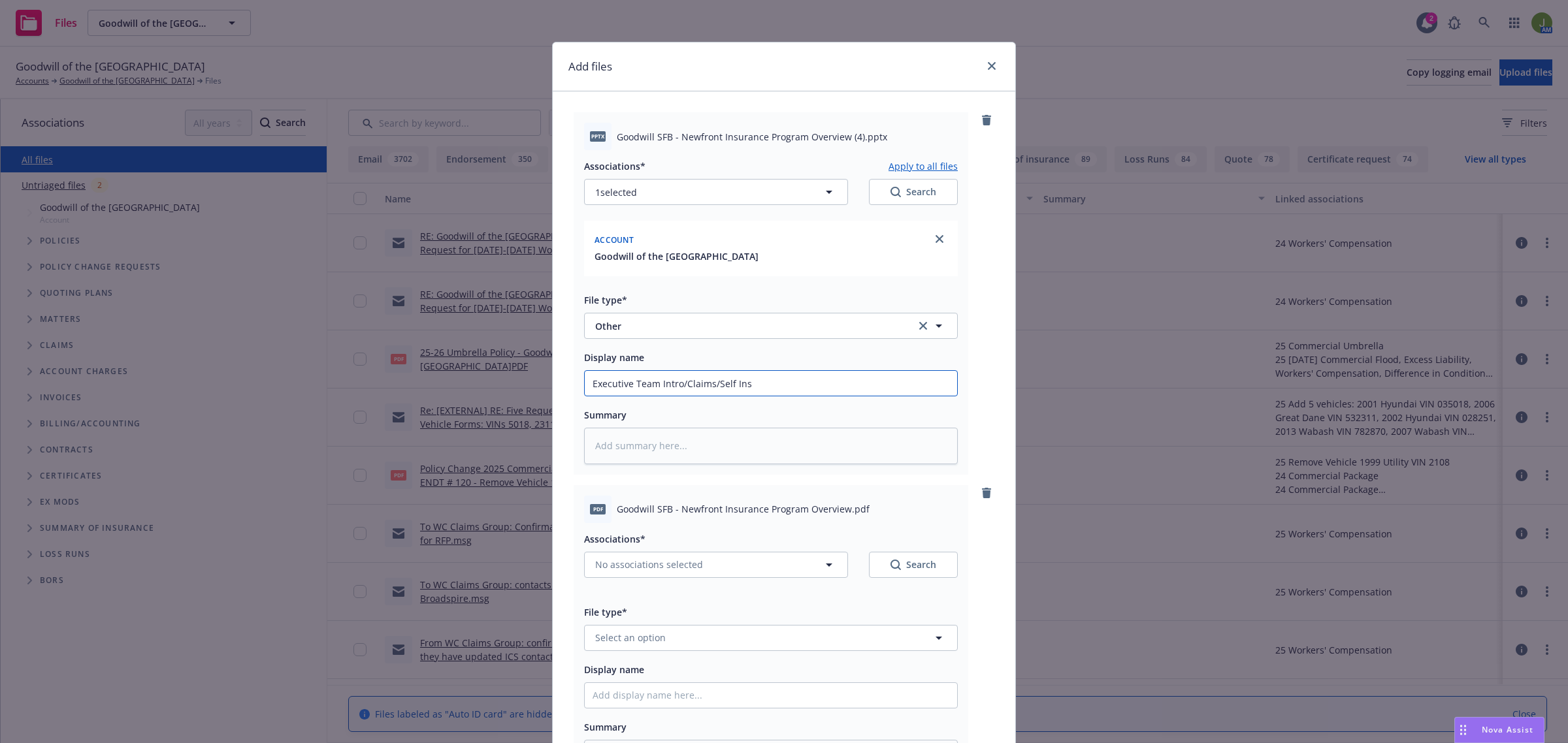
type input "Executive Team Intro/Claims/Self Insu"
type textarea "x"
type input "Executive Team Intro/Claims/Self Insur"
type textarea "x"
type input "Executive Team Intro/Claims/Self Insura"
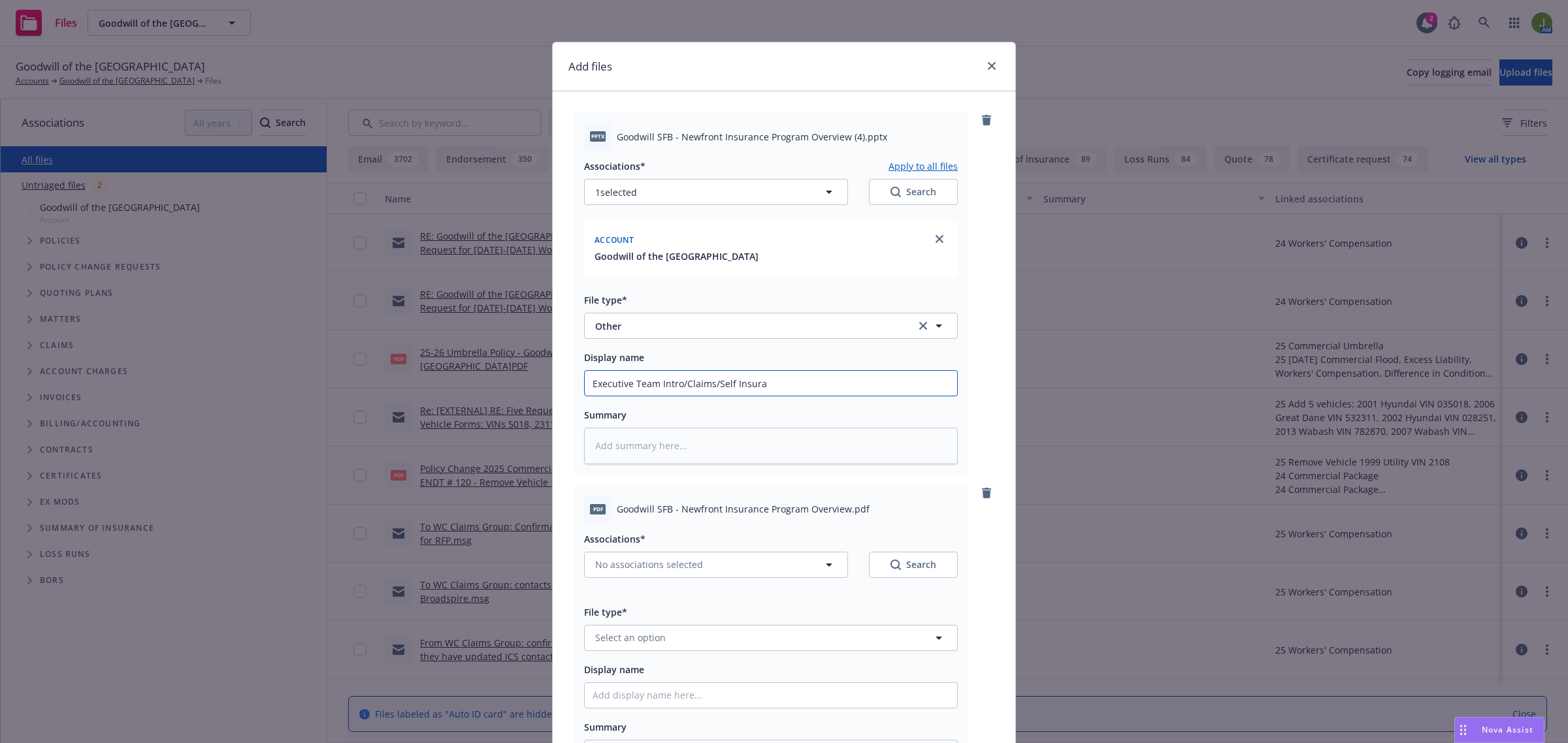
type textarea "x"
type input "Executive Team Intro/Claims/Self Insuran"
type textarea "x"
type input "Executive Team Intro/Claims/Self Insuranc"
type textarea "x"
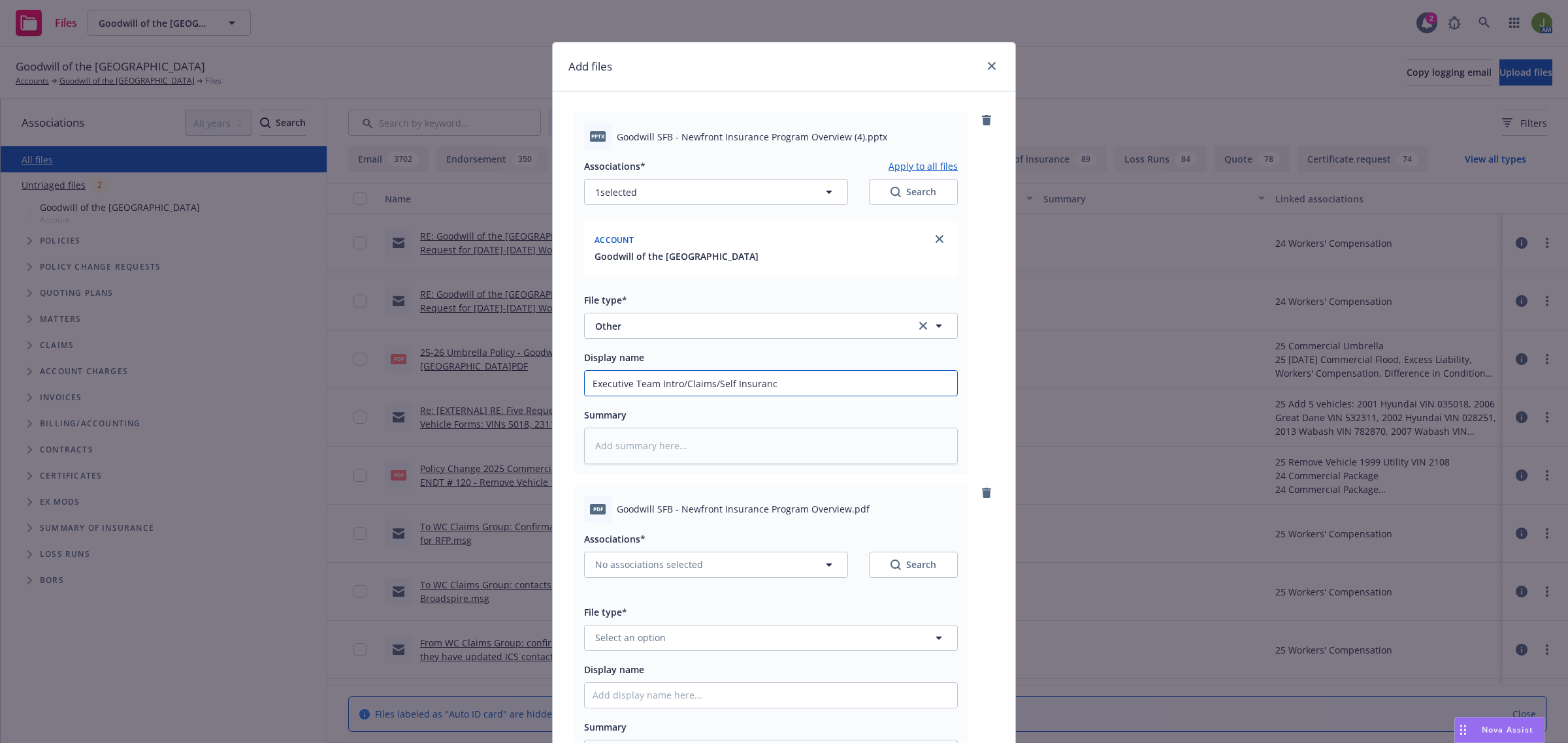
type input "Executive Team Intro/Claims/Self Insurance"
type textarea "x"
type input "Executive Team Intro/Claims/Self Insurance"
type textarea "x"
type input "Executive Team Intro/Claims/Self Insurance P"
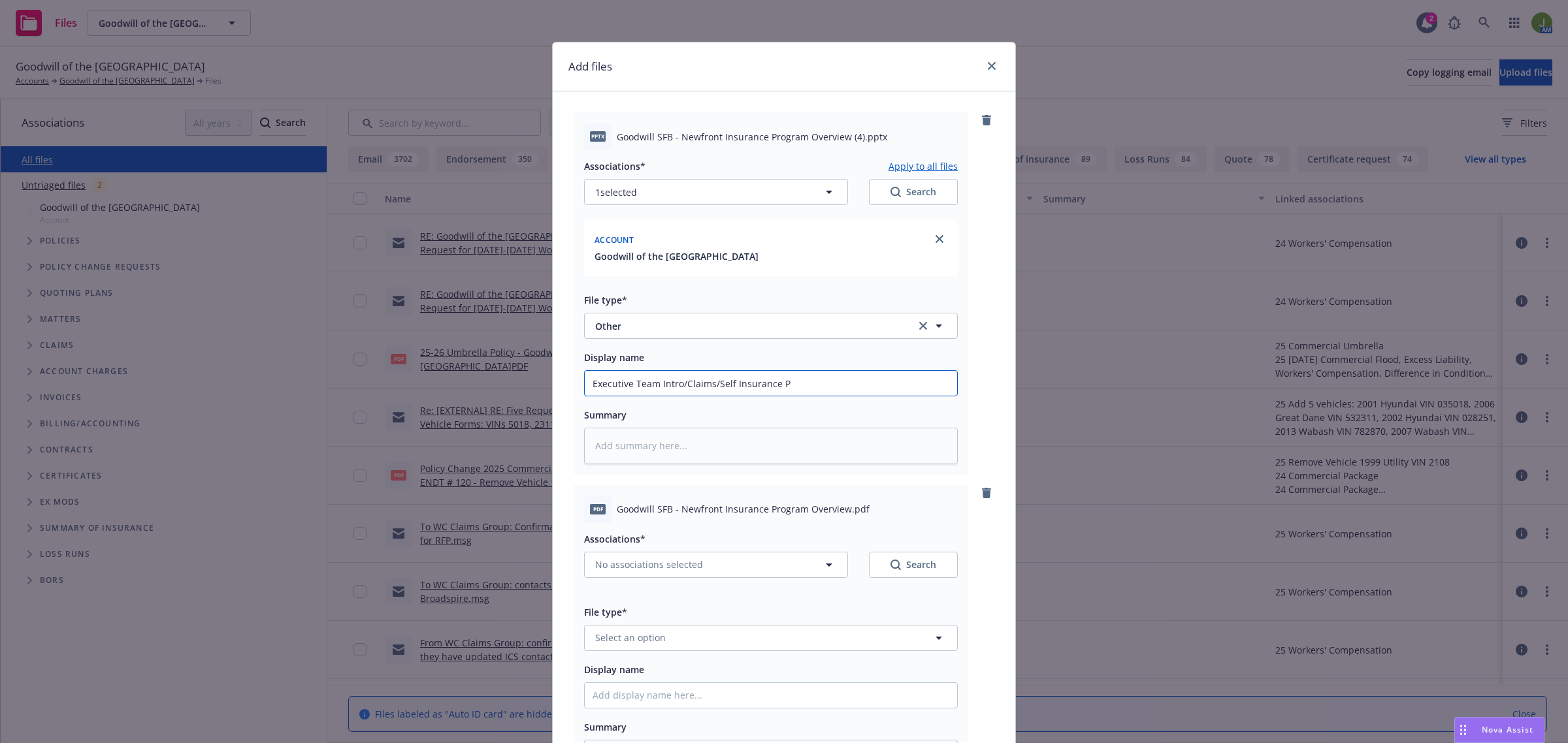
type textarea "x"
type input "Executive Team Intro/Claims/Self Insurance Pr"
type textarea "x"
type input "Executive Team Intro/Claims/Self Insurance Pres"
type textarea "x"
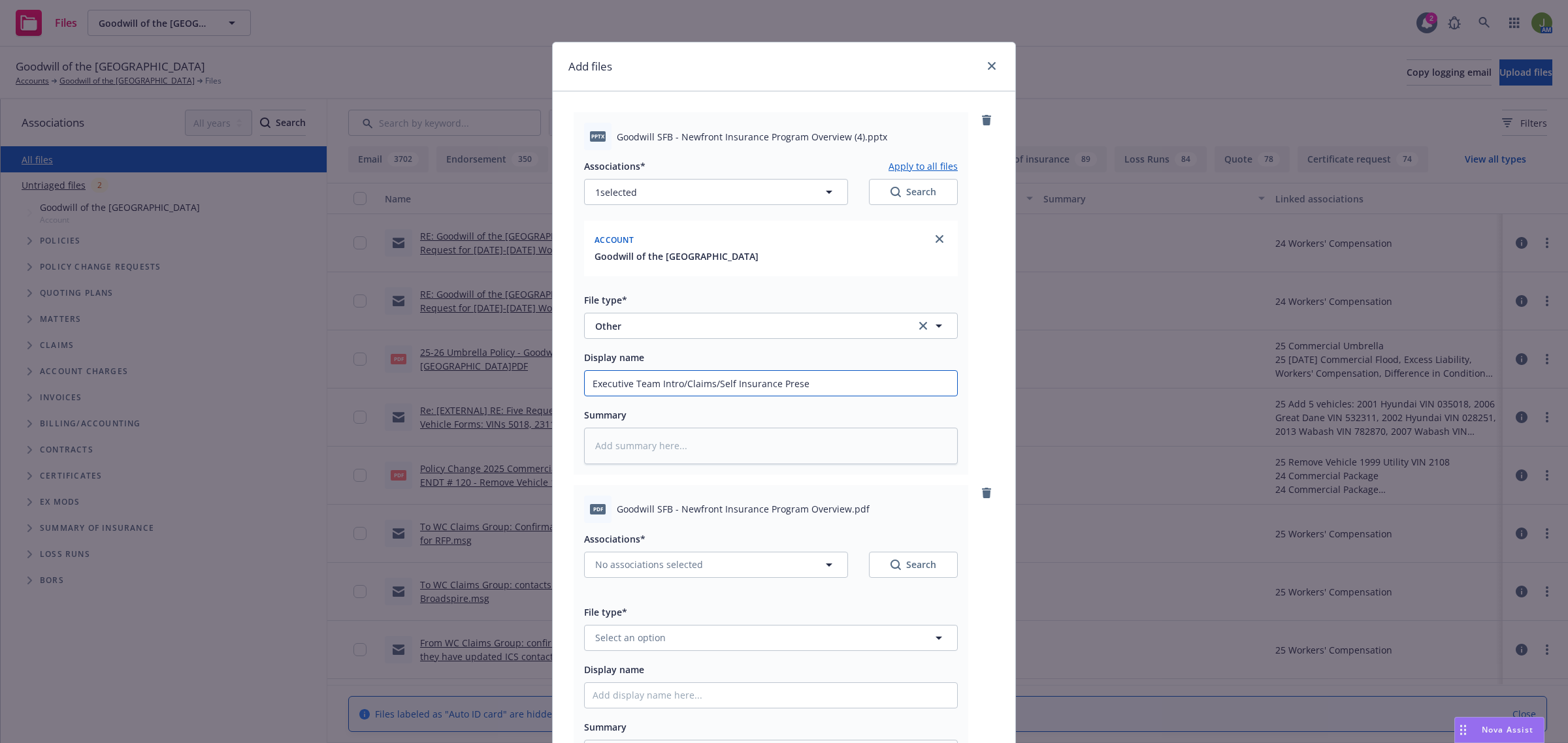
type input "Executive Team Intro/Claims/Self Insurance Presen"
type textarea "x"
type input "Executive Team Intro/Claims/Self Insurance Present"
type textarea "x"
type input "Executive Team Intro/Claims/Self Insurance Presenta"
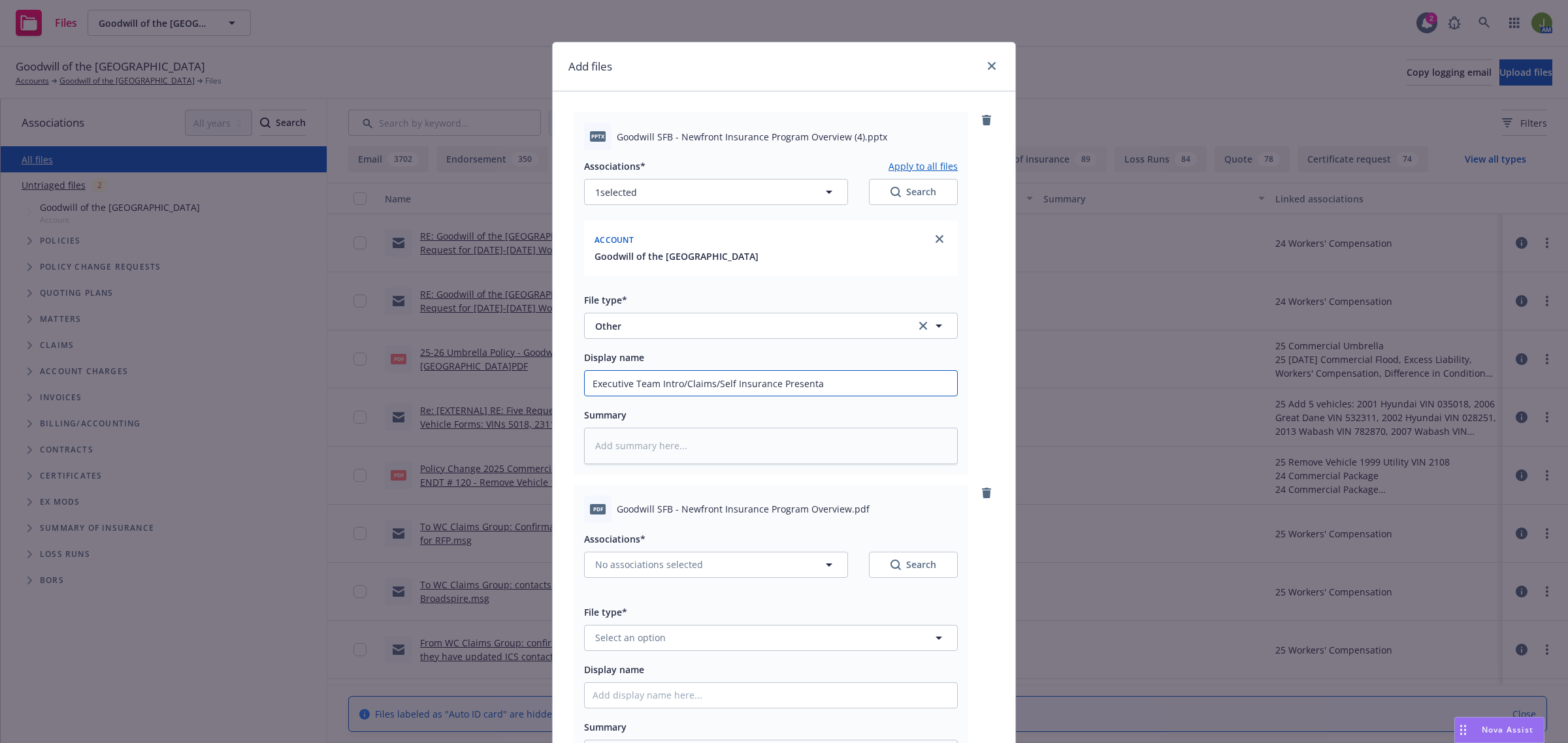
type textarea "x"
type input "Executive Team Intro/Claims/Self Insurance Presentat"
type textarea "x"
type input "Executive Team Intro/Claims/Self Insurance Presentati"
type textarea "x"
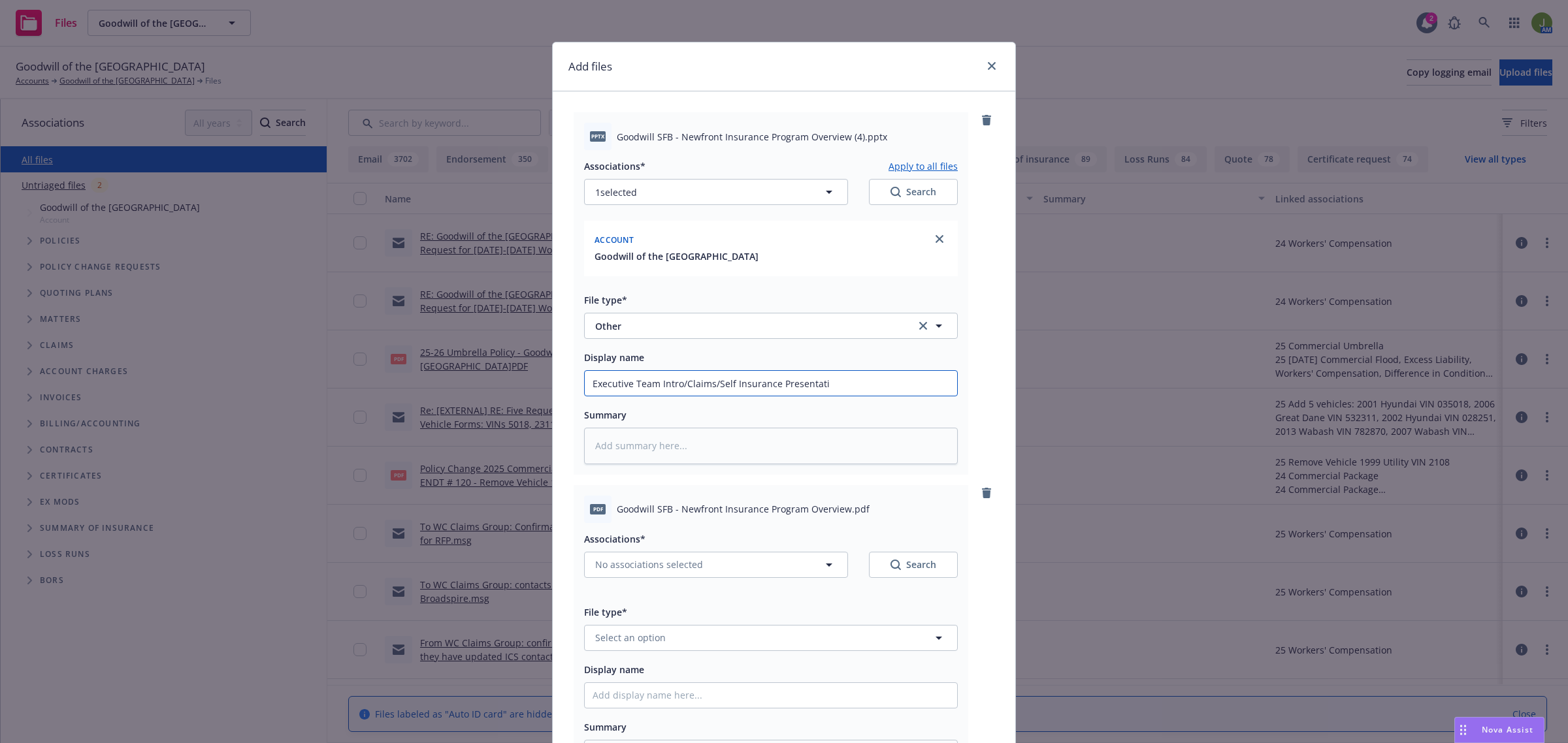
type input "Executive Team Intro/Claims/Self Insurance Presentatio"
type textarea "x"
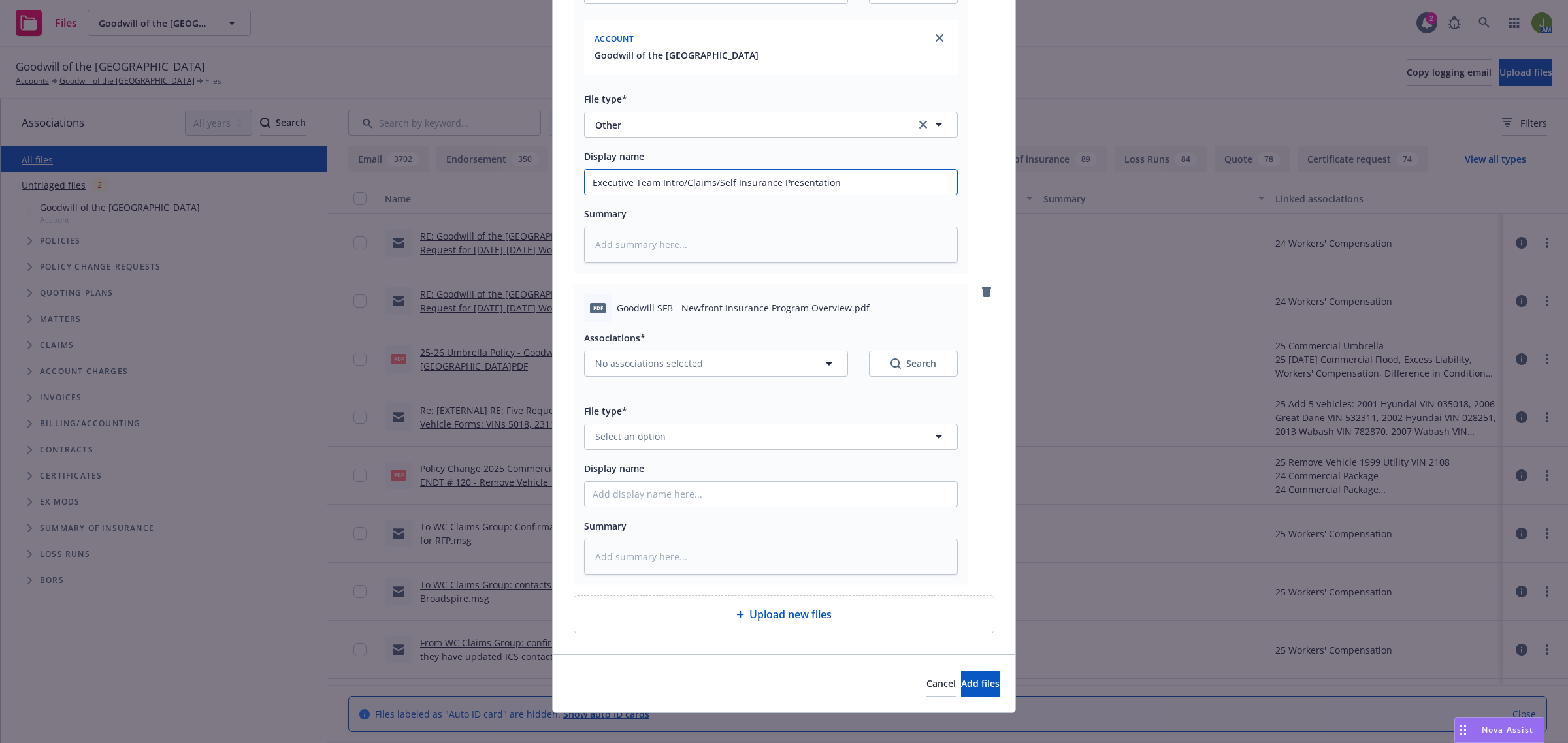
scroll to position [213, 0]
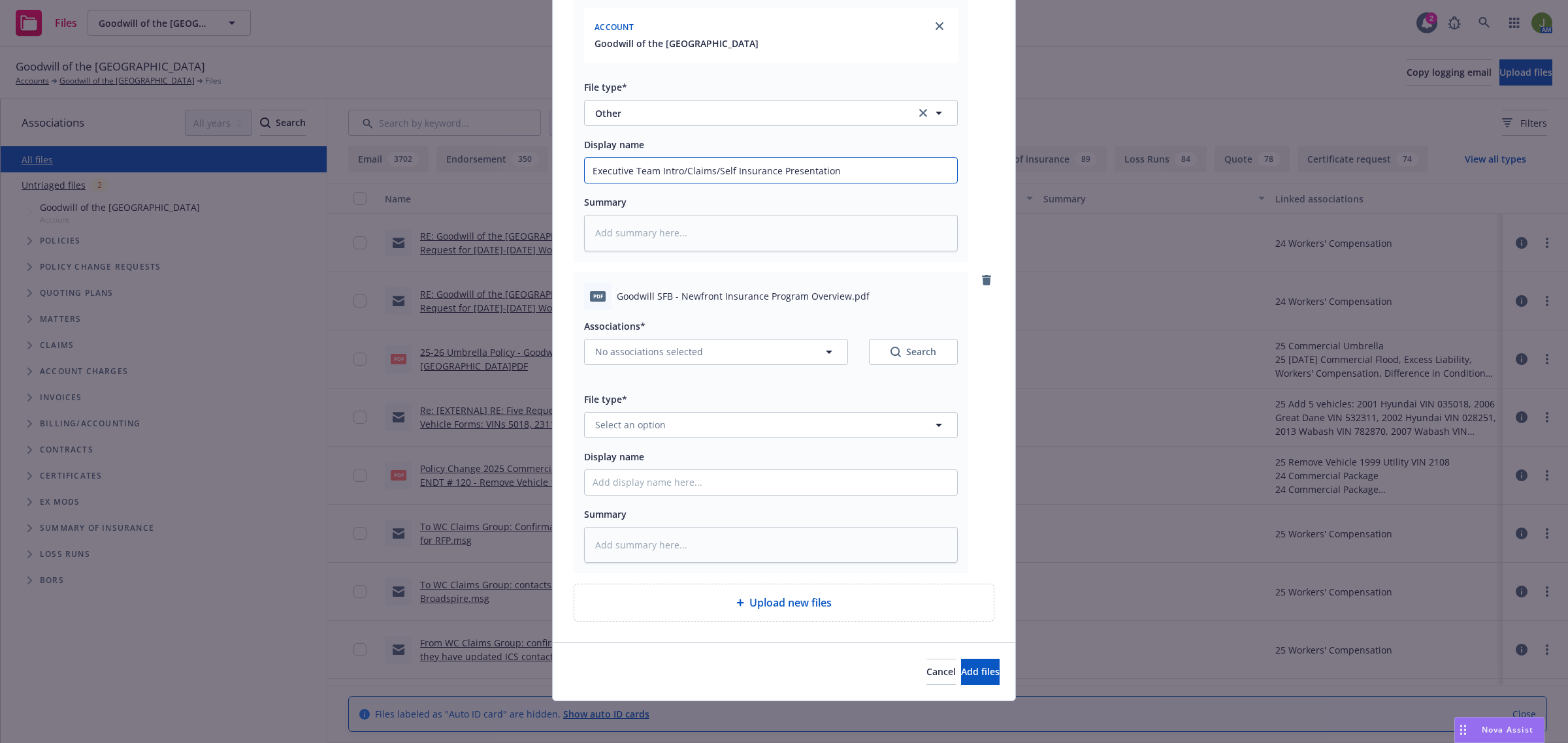
type input "Executive Team Intro/Claims/Self Insurance Presentation"
click at [641, 436] on button "Select an option" at bounding box center [771, 425] width 374 height 26
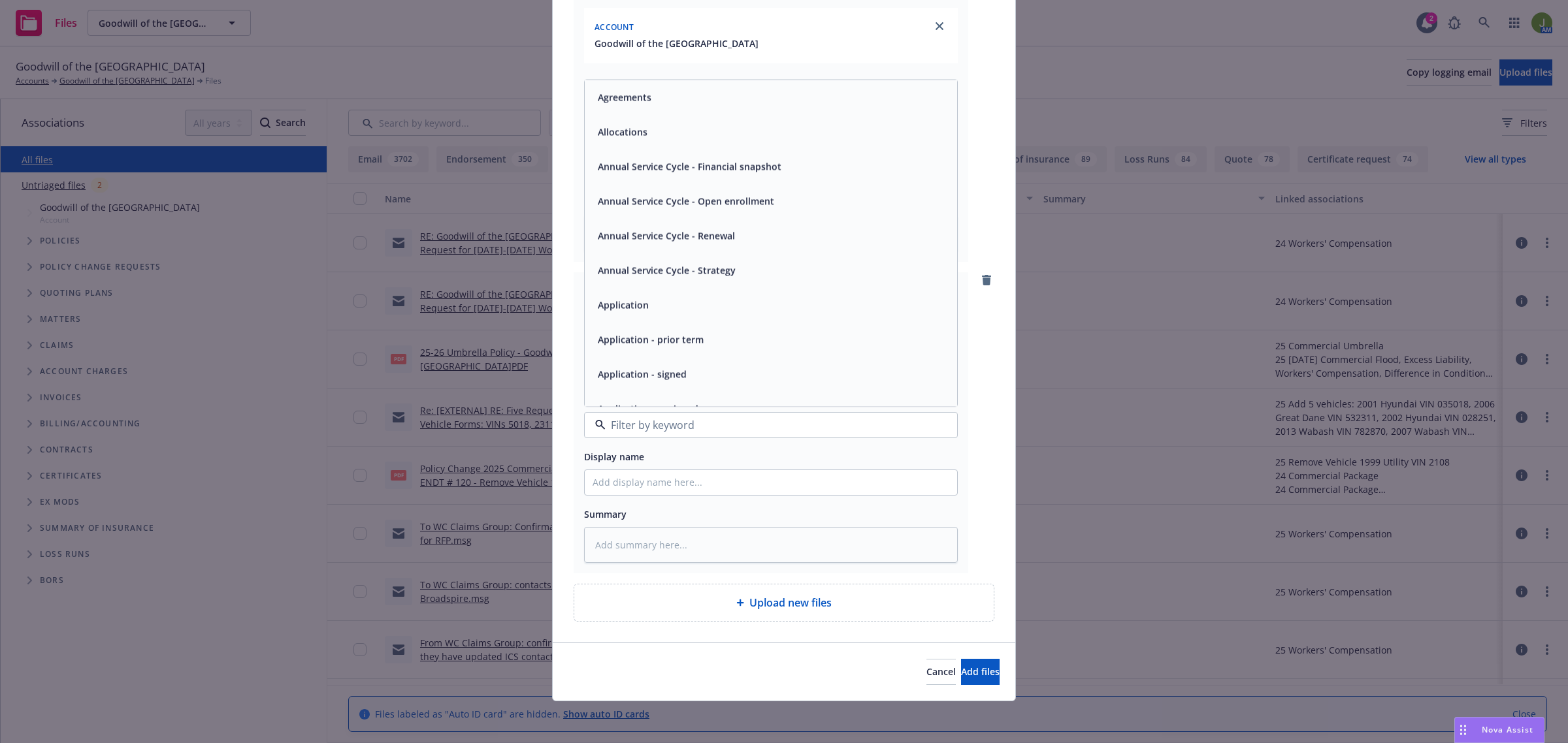
paste input "Executive Team Intro/Claims/Self Insurance Presentation"
type input "Executive Team Intro/Claims/Self Insurance Presentation"
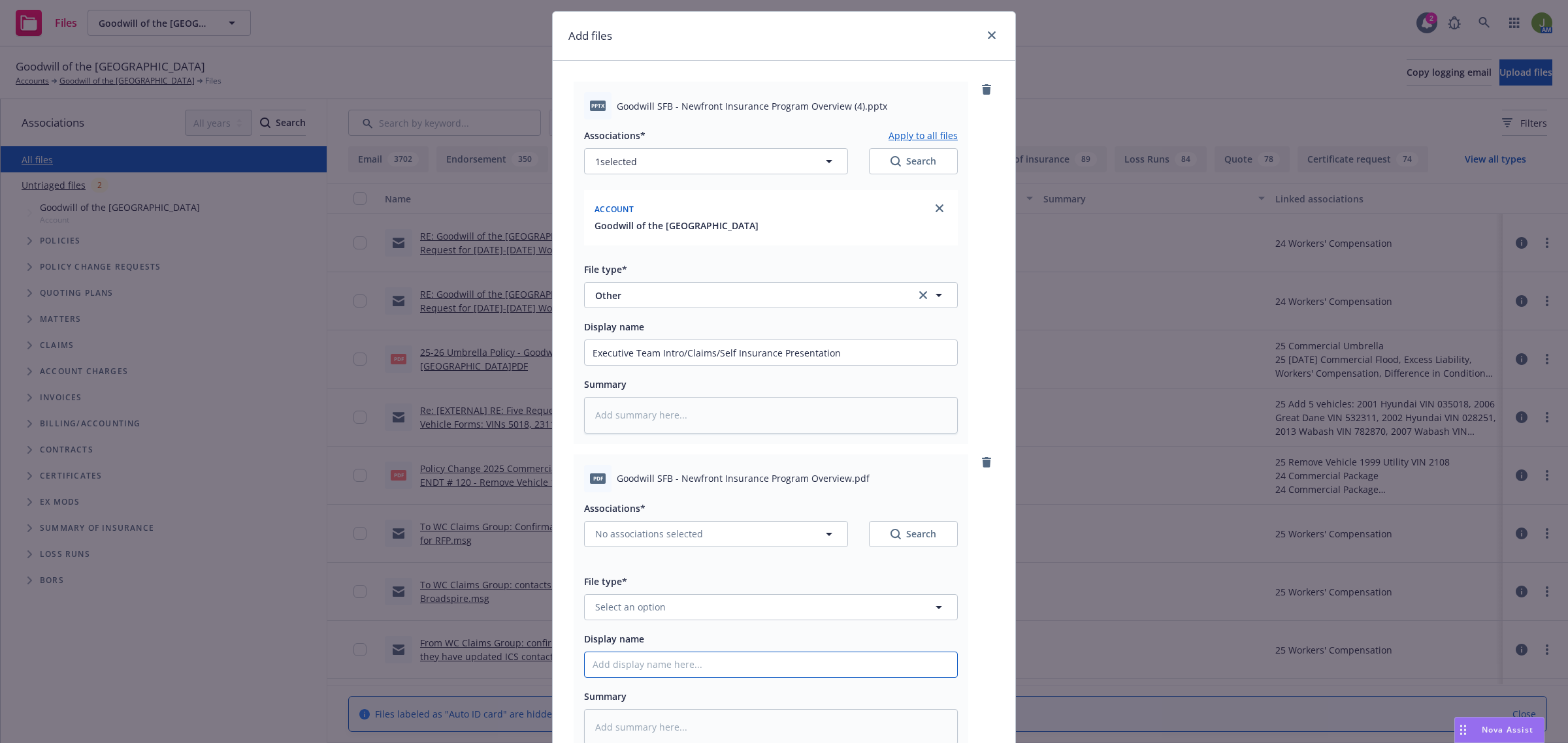
scroll to position [0, 0]
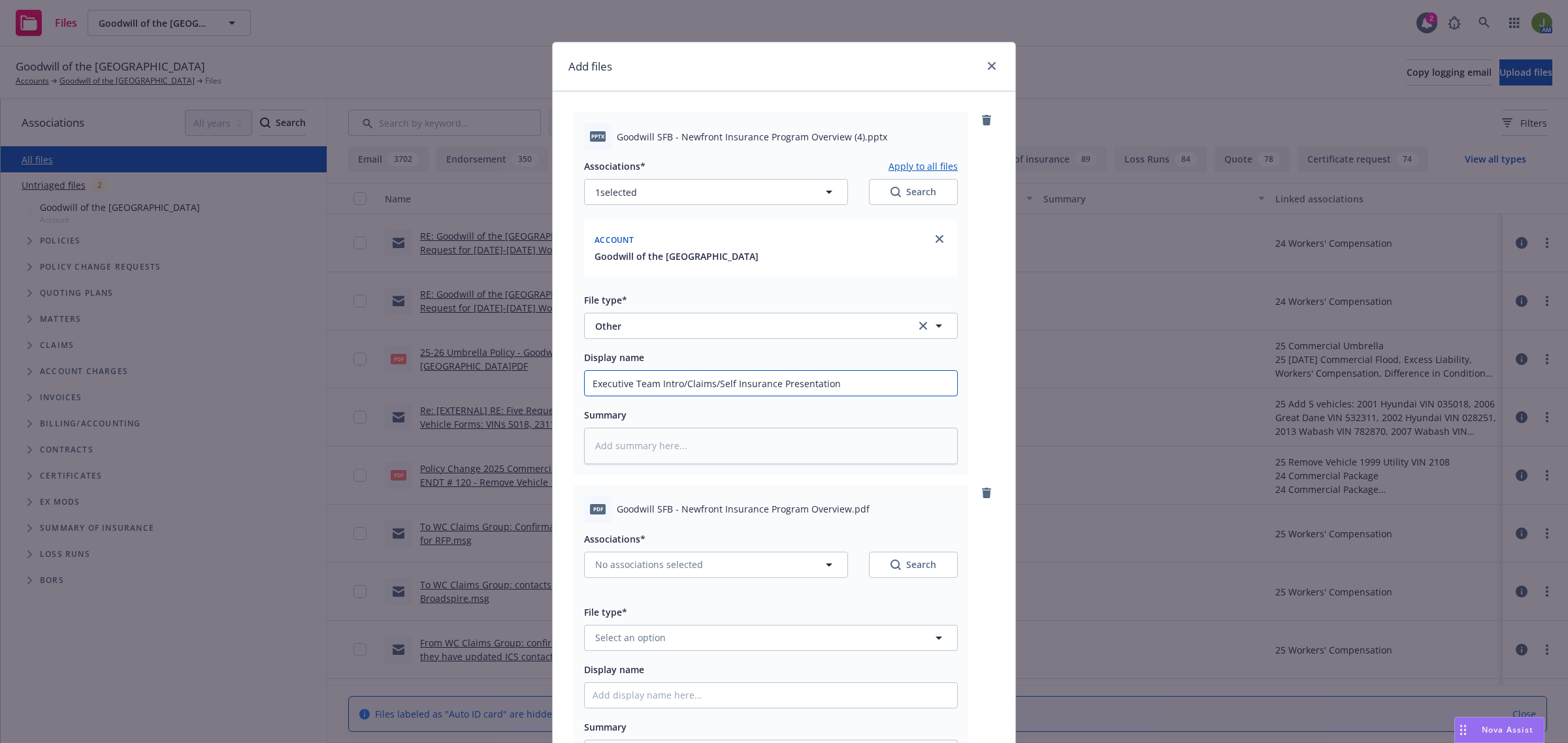
click at [863, 390] on input "Executive Team Intro/Claims/Self Insurance Presentation" at bounding box center [771, 383] width 373 height 25
type textarea "x"
type input "Executive Team Intro/Claims/Self Insurance Presentation"
type textarea "x"
type input "Executive Team Intro/Claims/Self Insurance Presentation -"
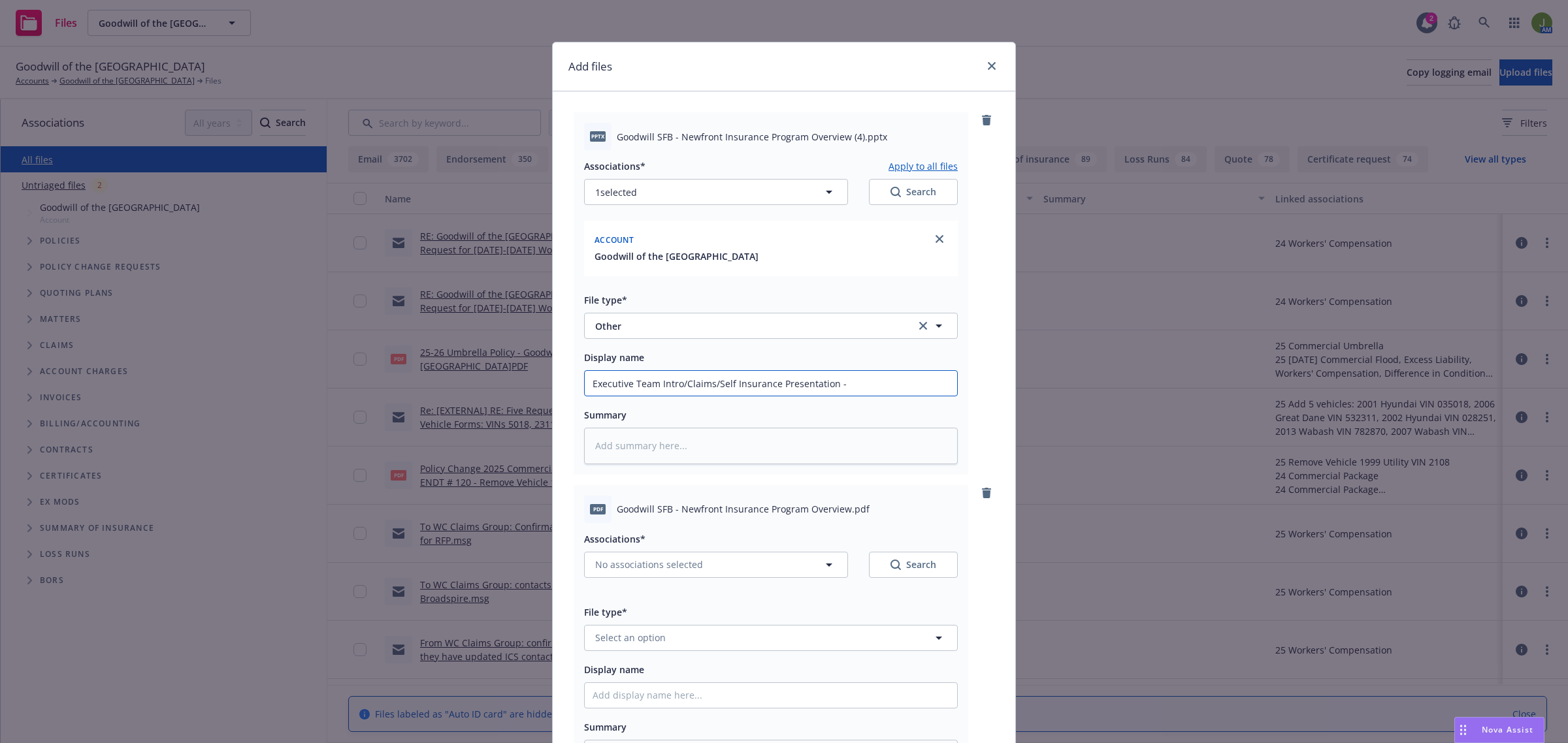
type textarea "x"
type input "Executive Team Intro/Claims/Self Insurance Presentation -"
type textarea "x"
type input "Executive Team Intro/Claims/Self Insurance Presentation - P"
type textarea "x"
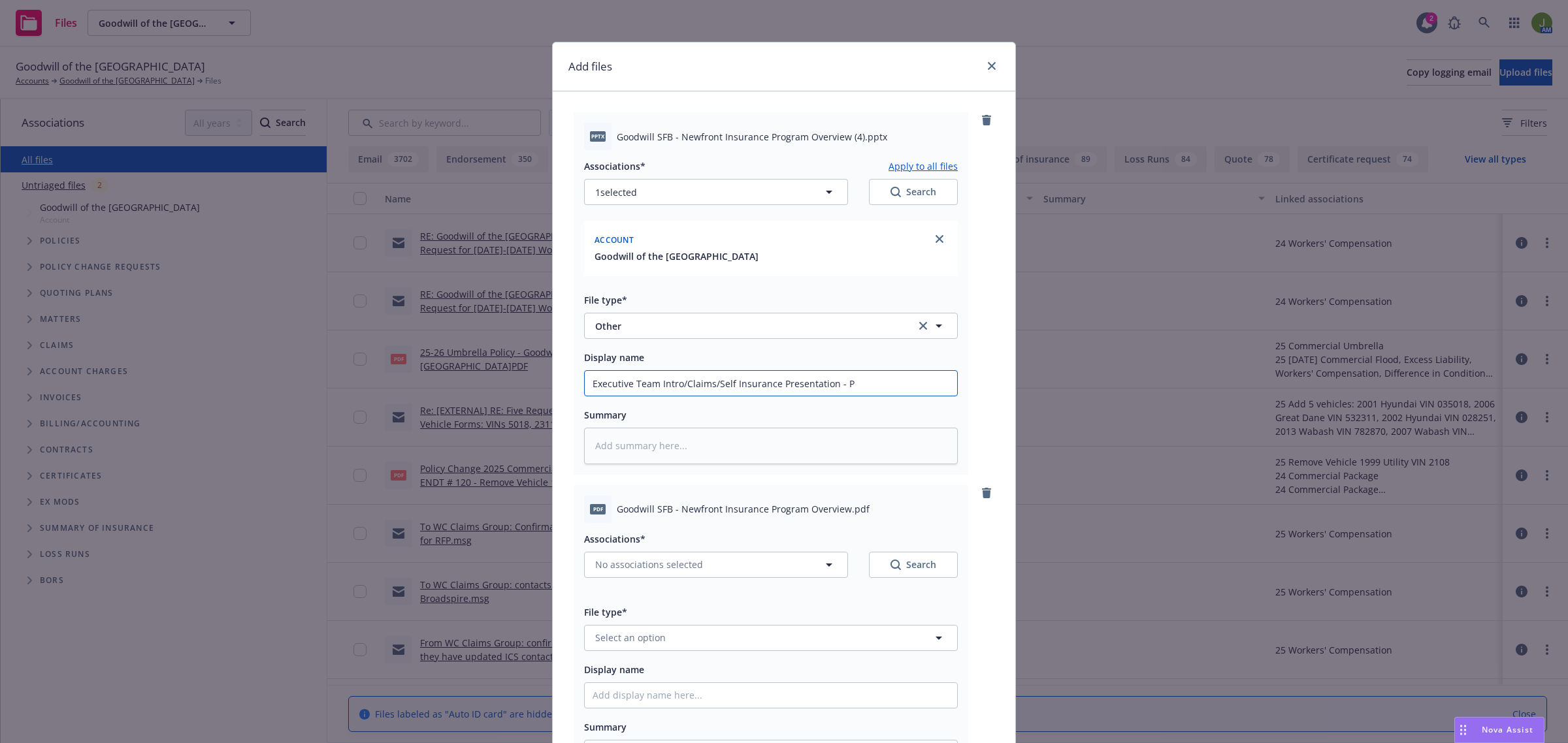
type input "Executive Team Intro/Claims/Self Insurance Presentation - PP"
type textarea "x"
type input "Executive Team Intro/Claims/Self Insurance Presentation - PPT"
type textarea "x"
type input "Executive Team Intro/Claims/Self Insurance Presentation - PP"
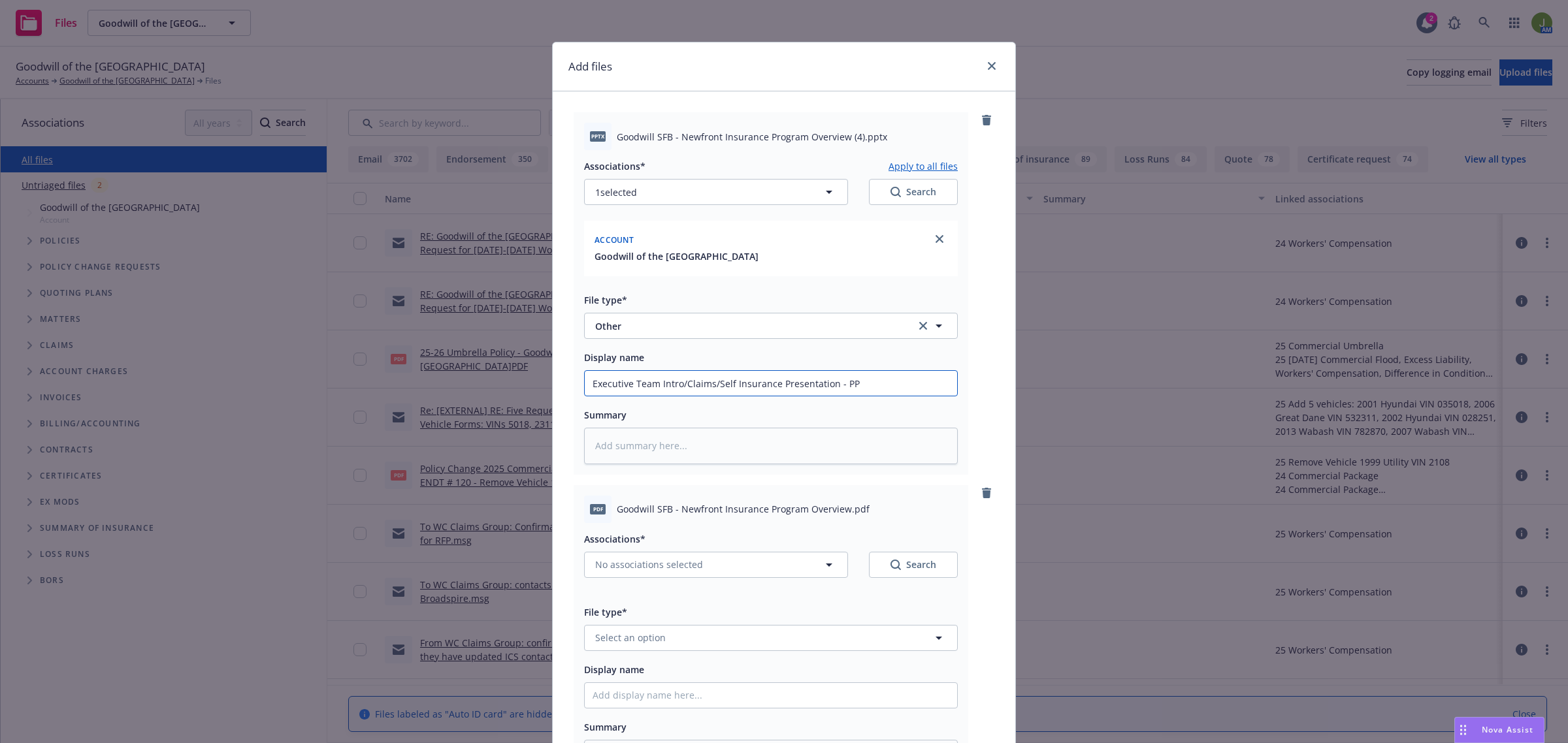
type textarea "x"
type input "Executive Team Intro/Claims/Self Insurance Presentation - P"
type textarea "x"
type input "Executive Team Intro/Claims/Self Insurance Presentation -"
type textarea "x"
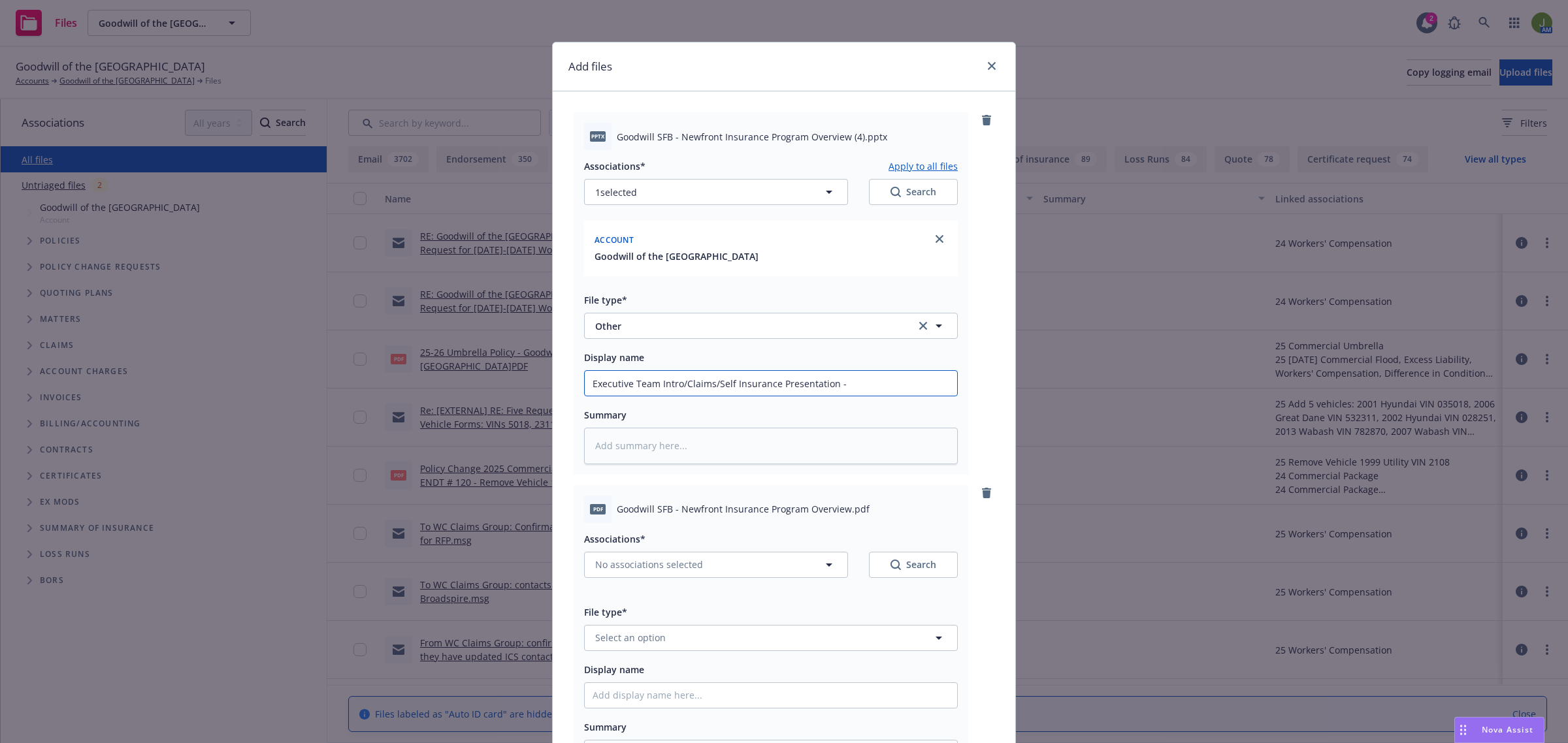
type input "Executive Team Intro/Claims/Self Insurance Presentation -"
type textarea "x"
type input "Executive Team Intro/Claims/Self Insurance Presentation"
drag, startPoint x: 834, startPoint y: 380, endPoint x: 462, endPoint y: 374, distance: 372.0
click at [462, 374] on div "Add files pptx Goodwill SFB - Newfront Insurance Program Overview (4).pptx Asso…" at bounding box center [784, 371] width 1568 height 743
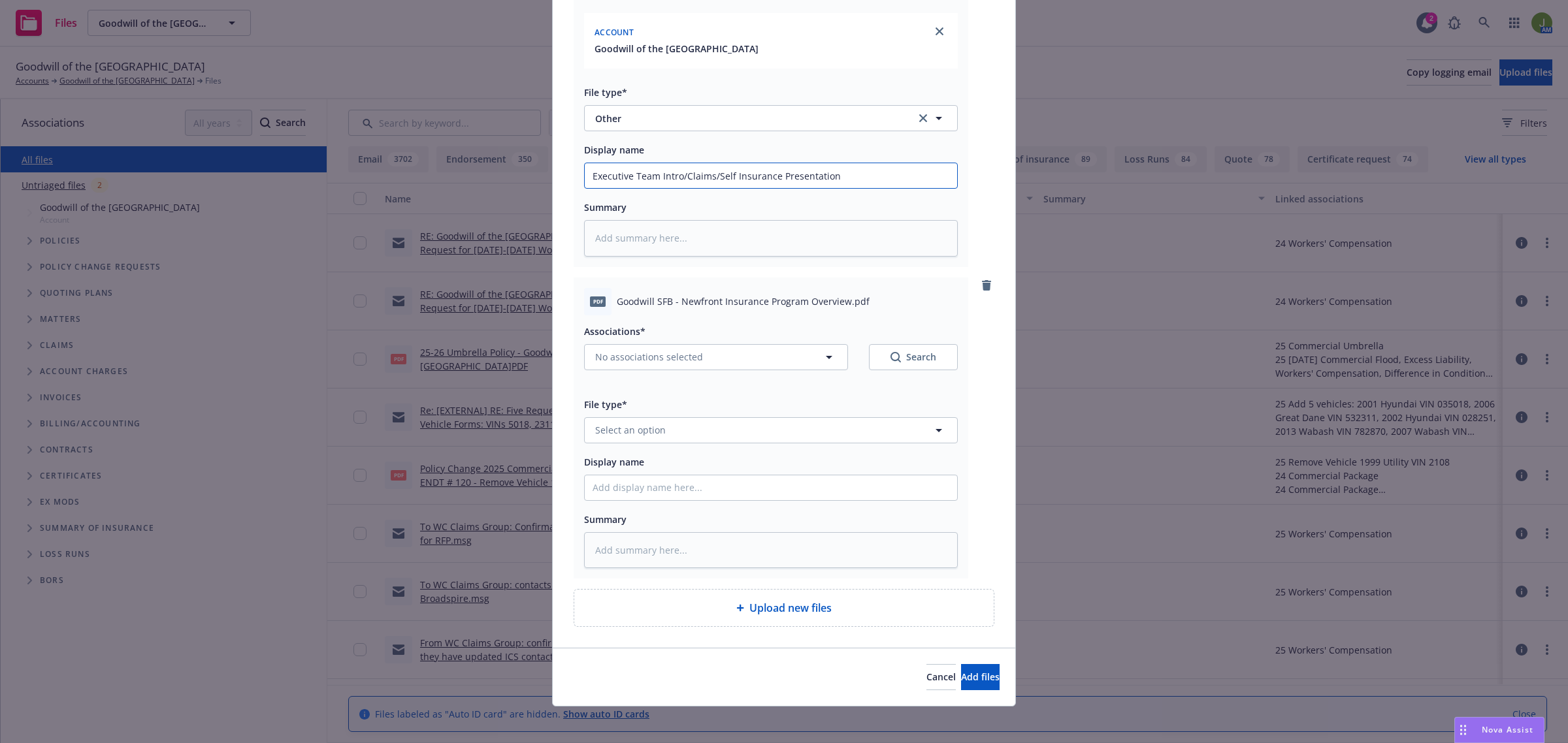
scroll to position [213, 0]
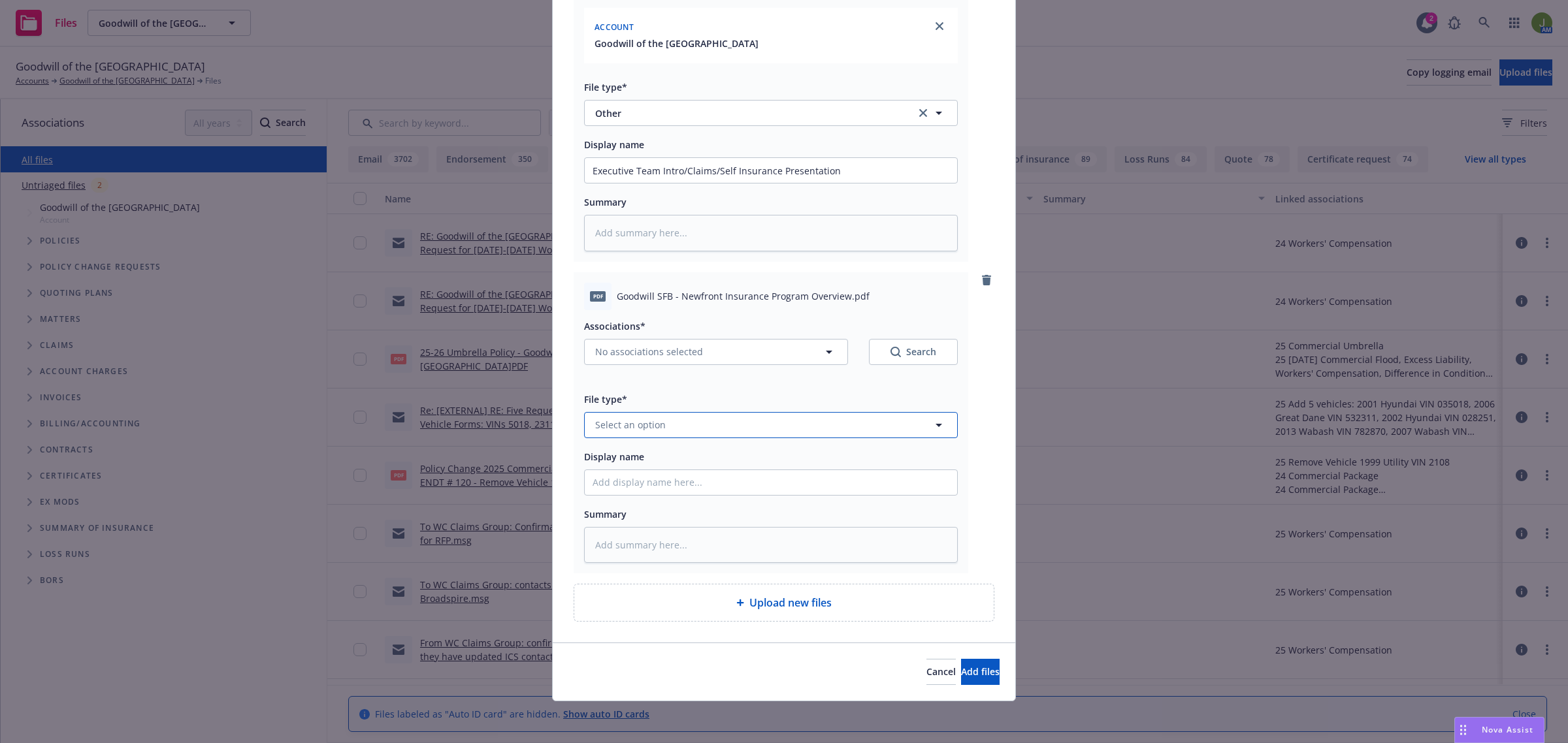
click at [623, 431] on span "Select an option" at bounding box center [630, 425] width 71 height 14
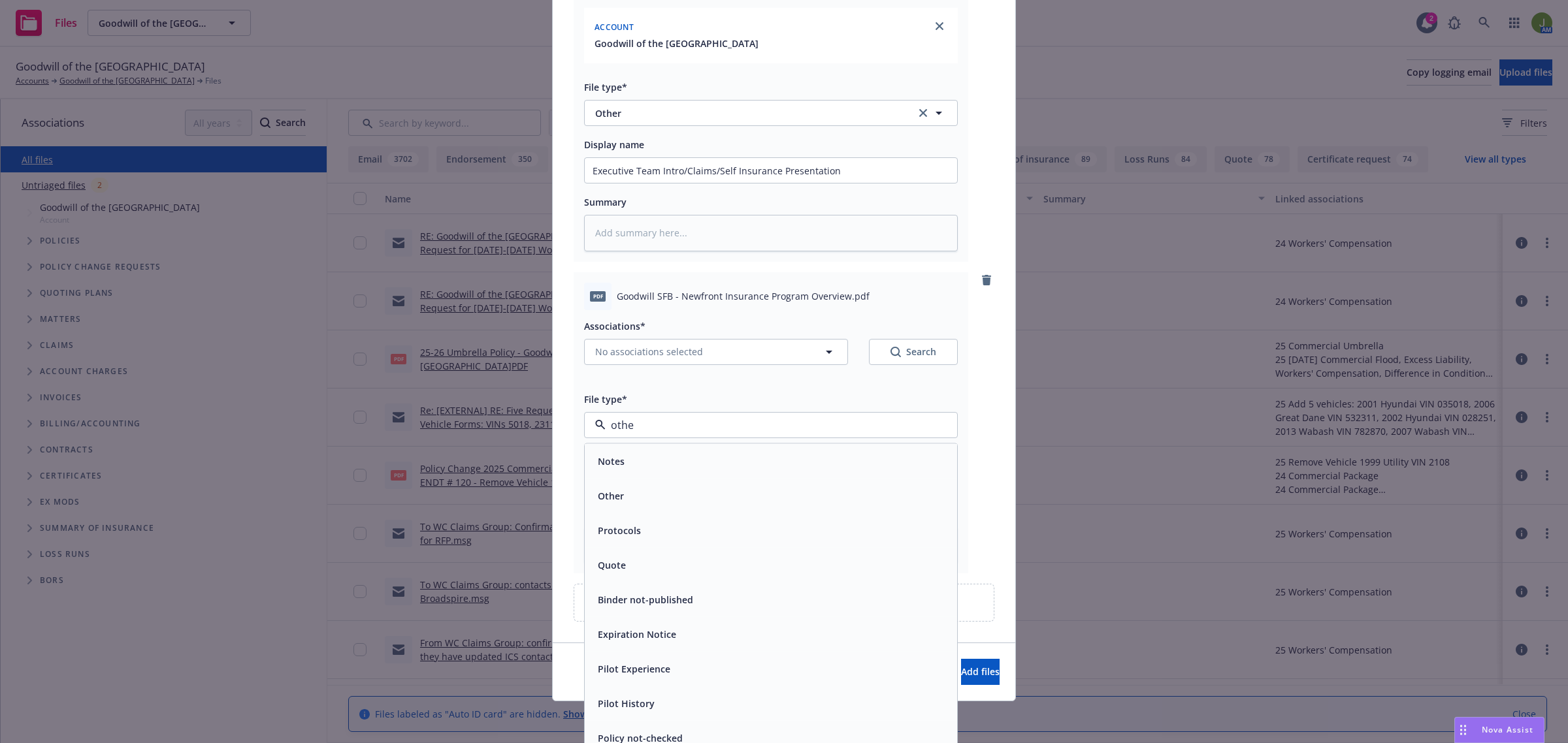
type input "other"
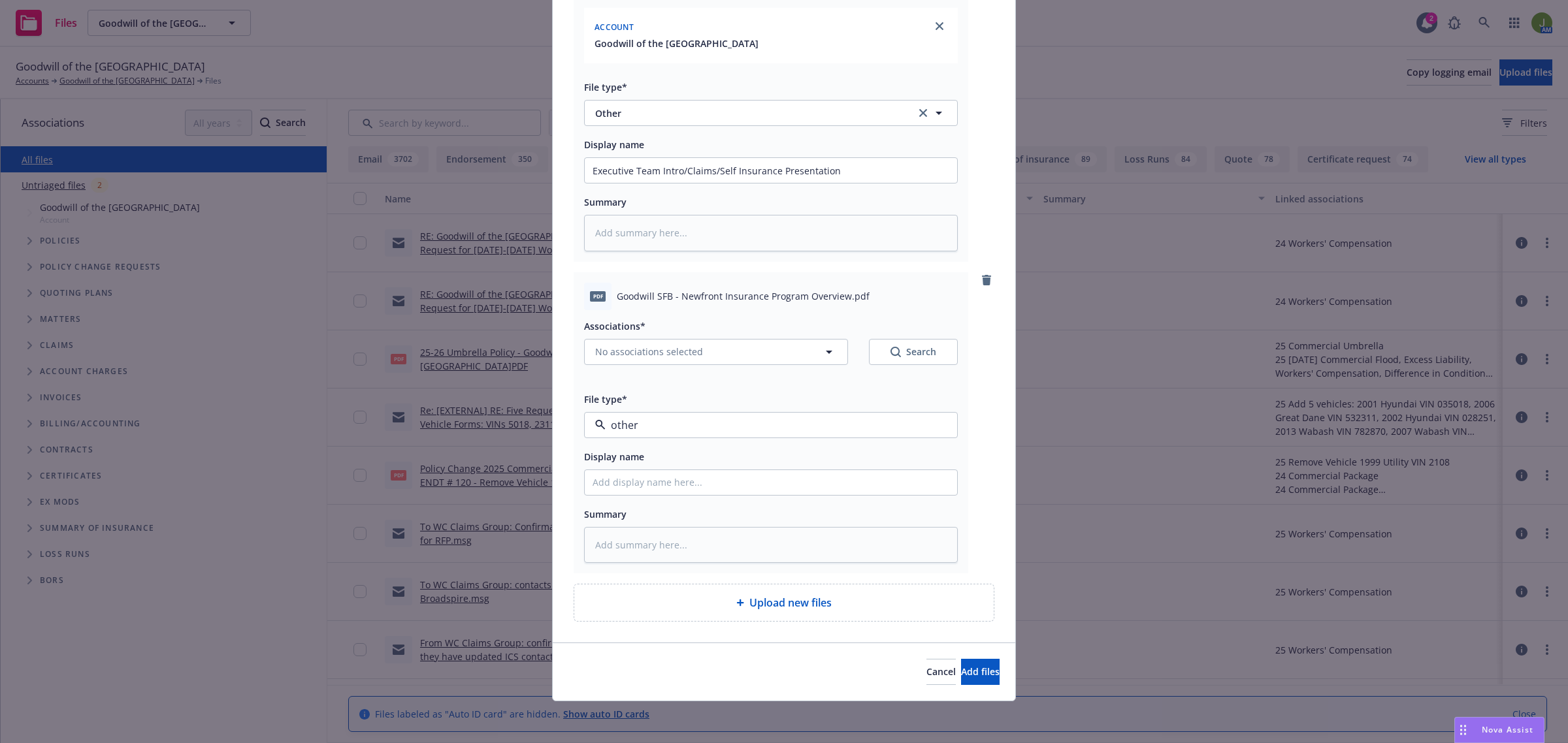
type textarea "x"
paste input "Executive Team Intro/Claims/Self Insurance Presentation"
type textarea "x"
type input "Executive Team Intro/Claims/Self Insurance Presentation"
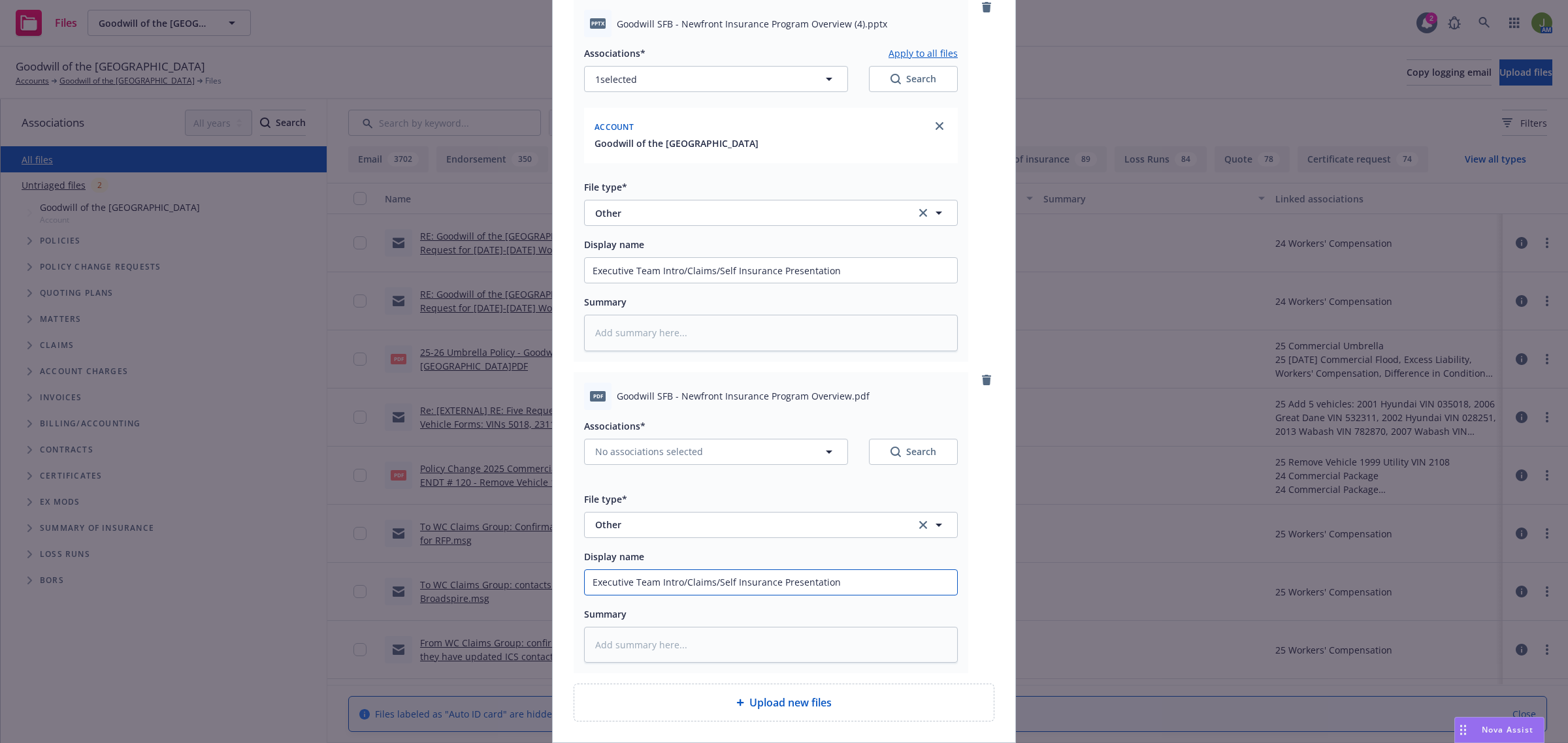
scroll to position [0, 0]
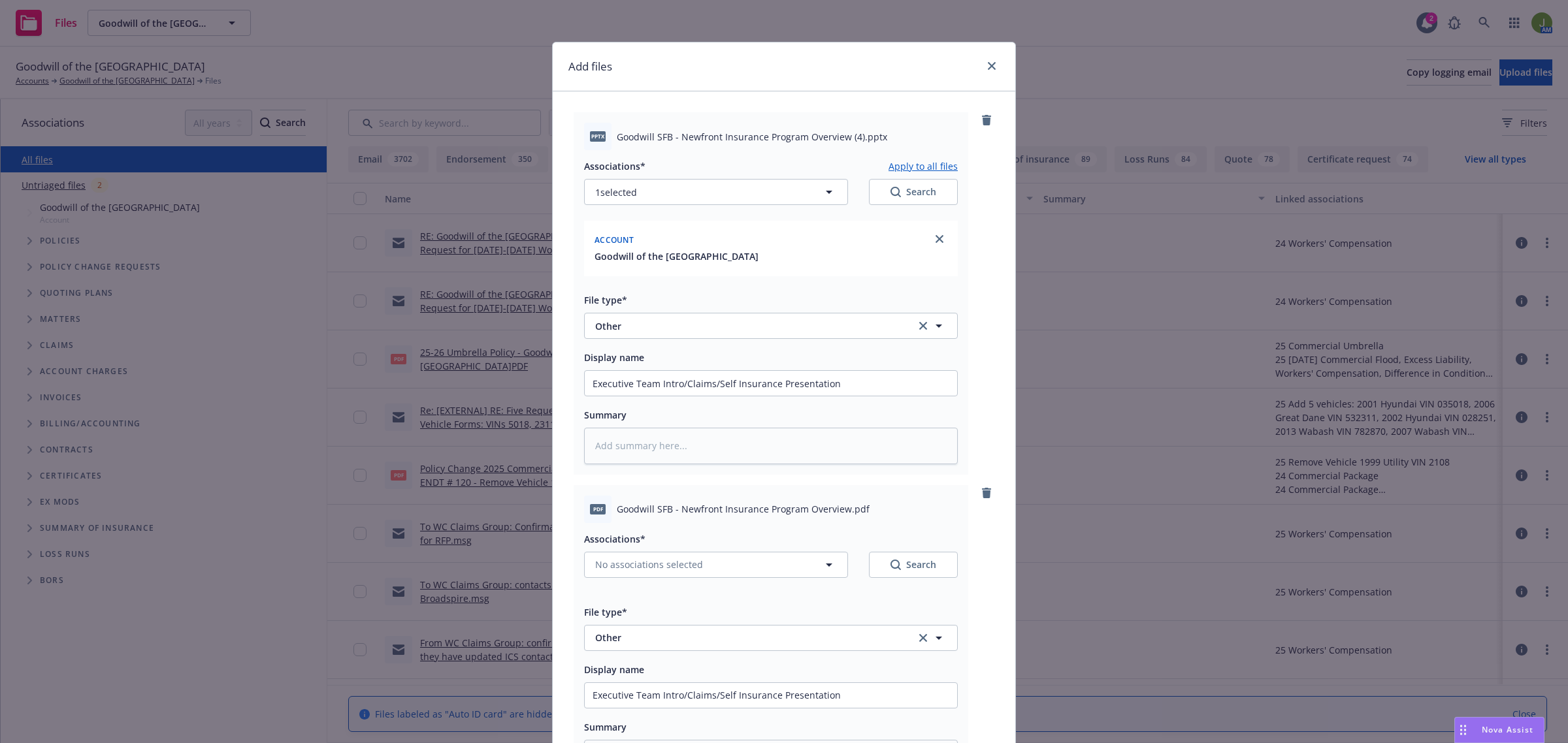
click at [922, 162] on button "Apply to all files" at bounding box center [922, 166] width 69 height 15
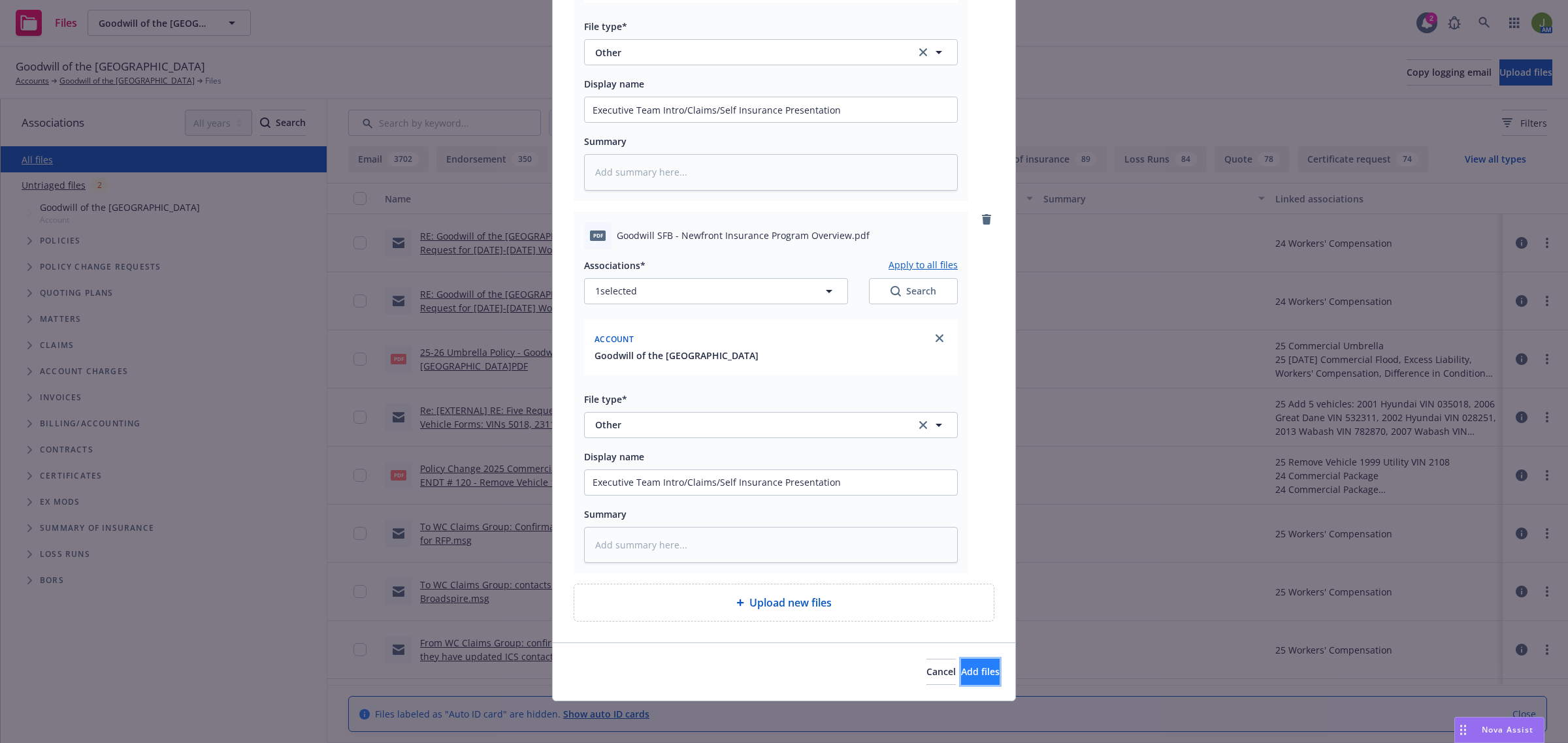
click at [961, 668] on span "Add files" at bounding box center [979, 672] width 38 height 12
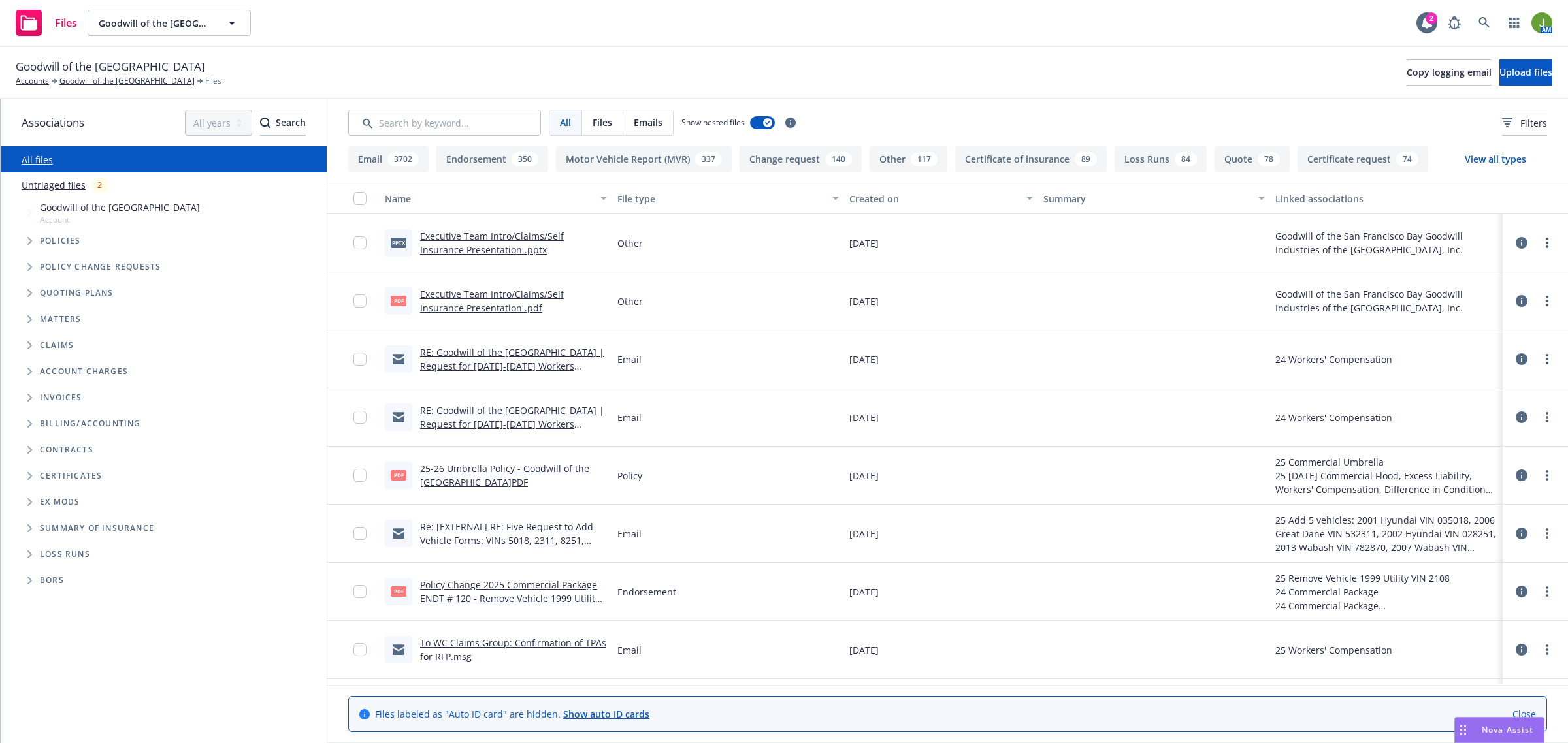
click at [499, 422] on link "RE: Goodwill of the [GEOGRAPHIC_DATA] | Request for [DATE]-[DATE] Workers Compe…" at bounding box center [512, 424] width 184 height 40
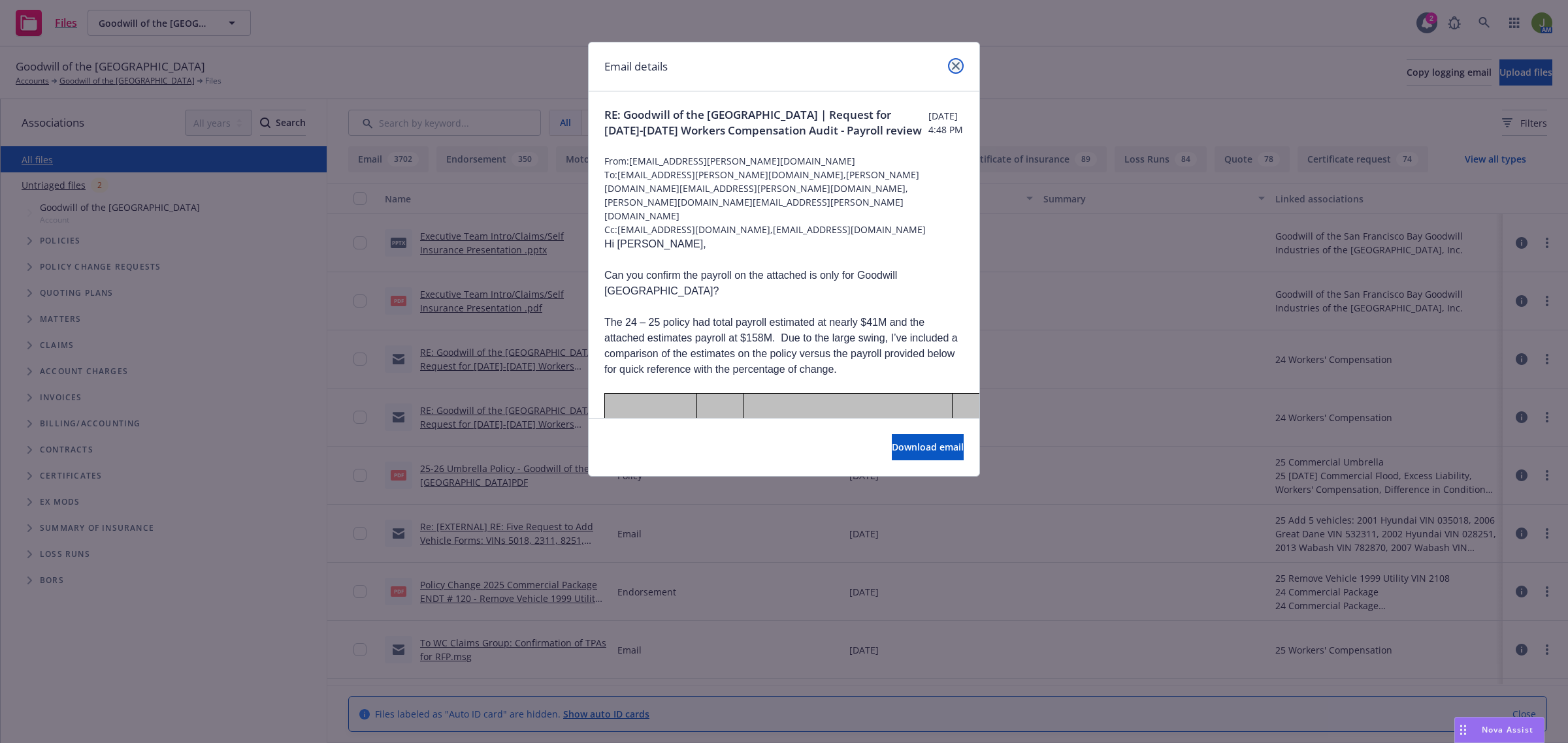
click at [956, 68] on icon "close" at bounding box center [956, 66] width 8 height 8
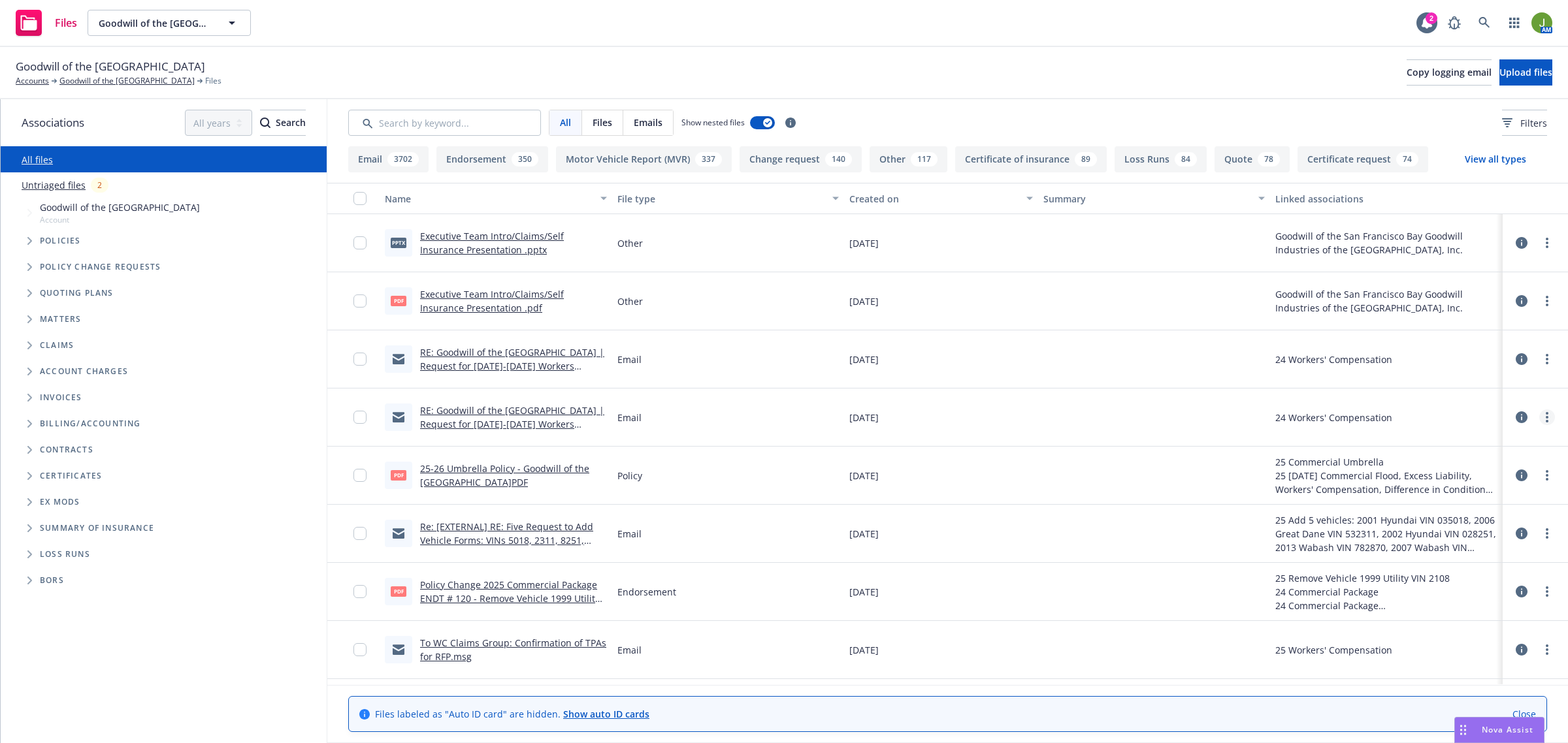
click at [1539, 416] on link "more" at bounding box center [1546, 417] width 15 height 15
click at [1466, 492] on link "Edit" at bounding box center [1476, 497] width 130 height 26
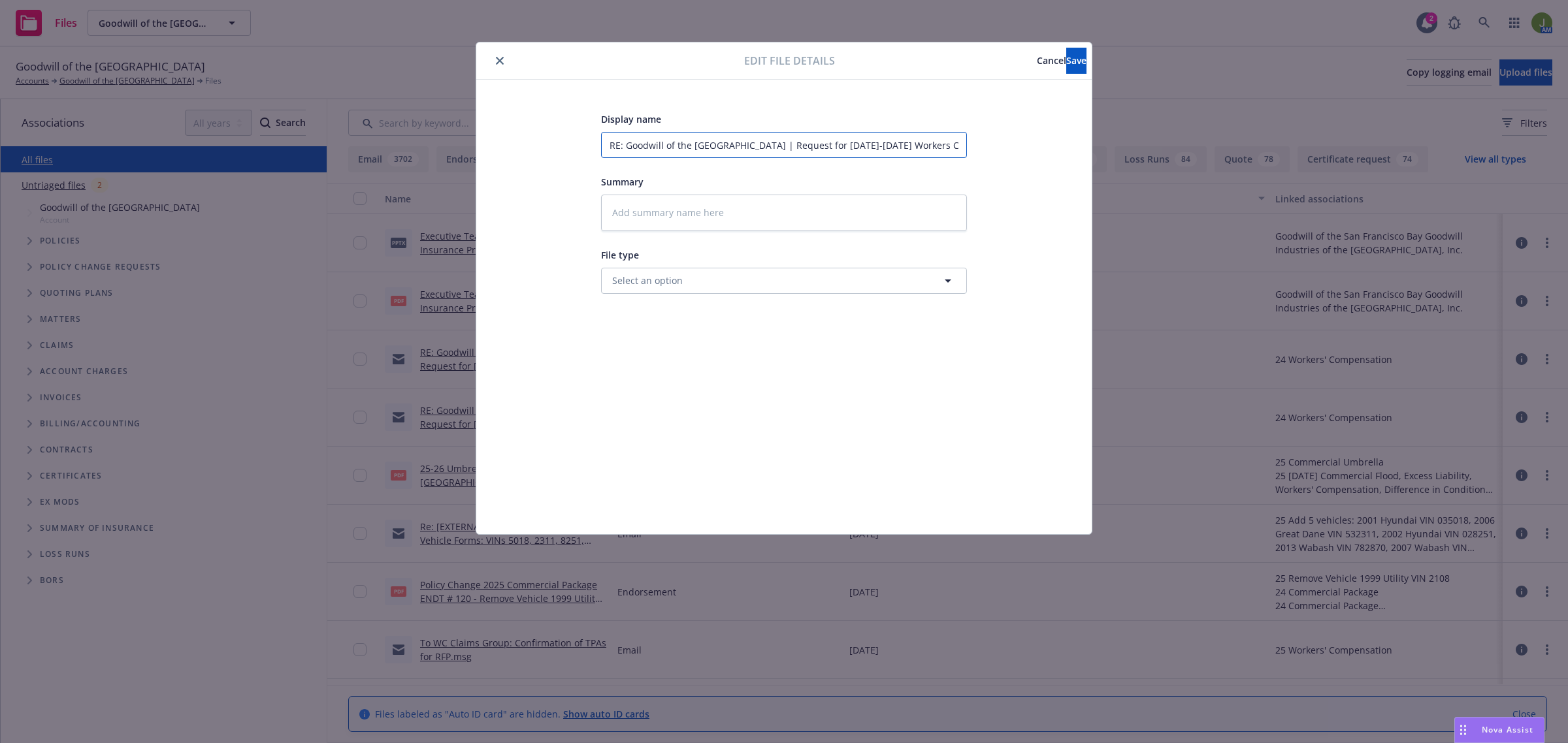
click at [608, 145] on input "RE: Goodwill of the [GEOGRAPHIC_DATA] | Request for [DATE]-[DATE] Workers Compe…" at bounding box center [784, 145] width 365 height 26
type textarea "x"
type input "TRE: Goodwill of the San Francisco Bay | Request for 2024-2025 Workers Compensa…"
type textarea "x"
type input "ToRE: Goodwill of the San Francisco Bay | Request for 2024-2025 Workers Compens…"
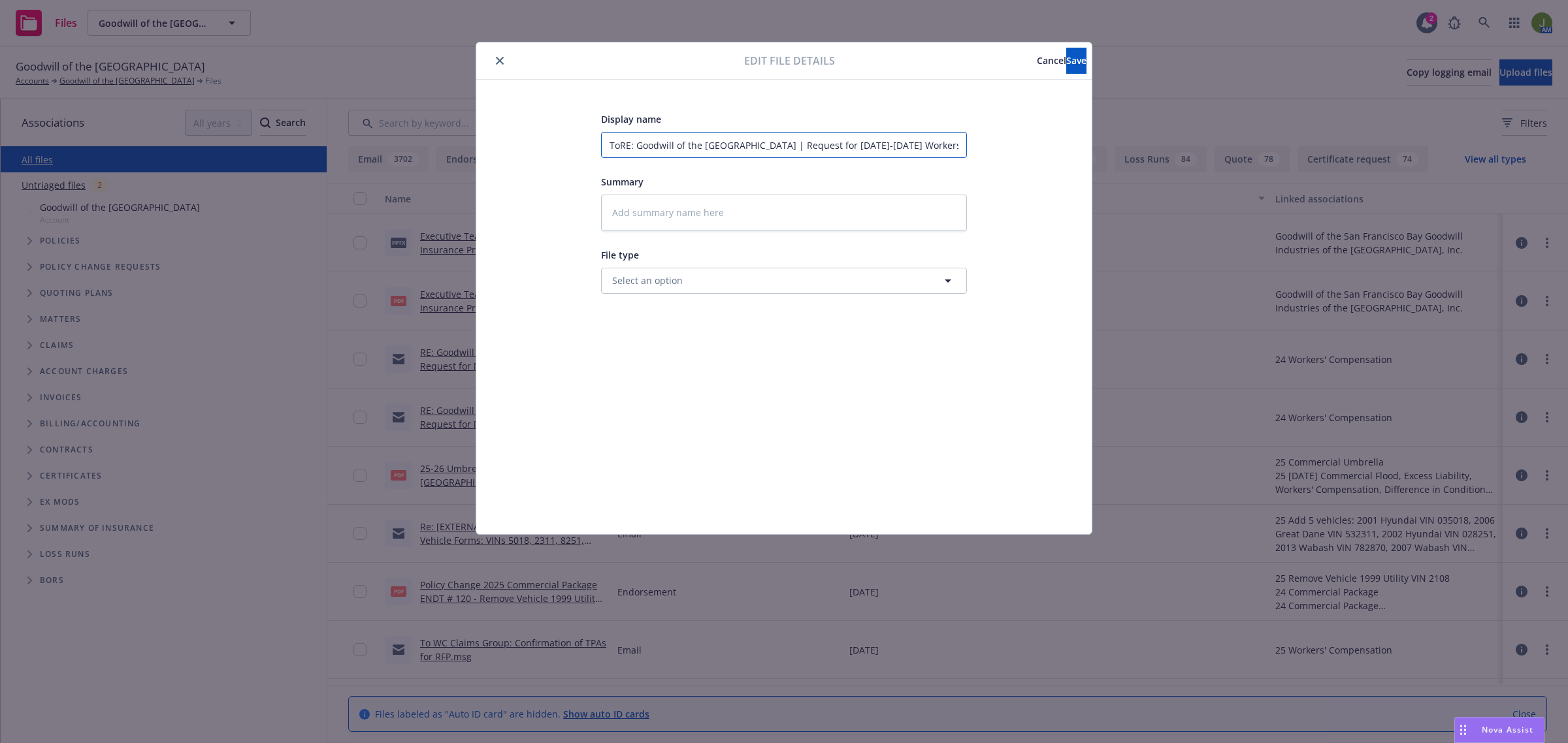
type textarea "x"
type input "To RE: Goodwill of the San Francisco Bay | Request for 2024-2025 Workers Compen…"
type textarea "x"
type input "To cRE: Goodwill of the San Francisco Bay | Request for 2024-2025 Workers Compe…"
type textarea "x"
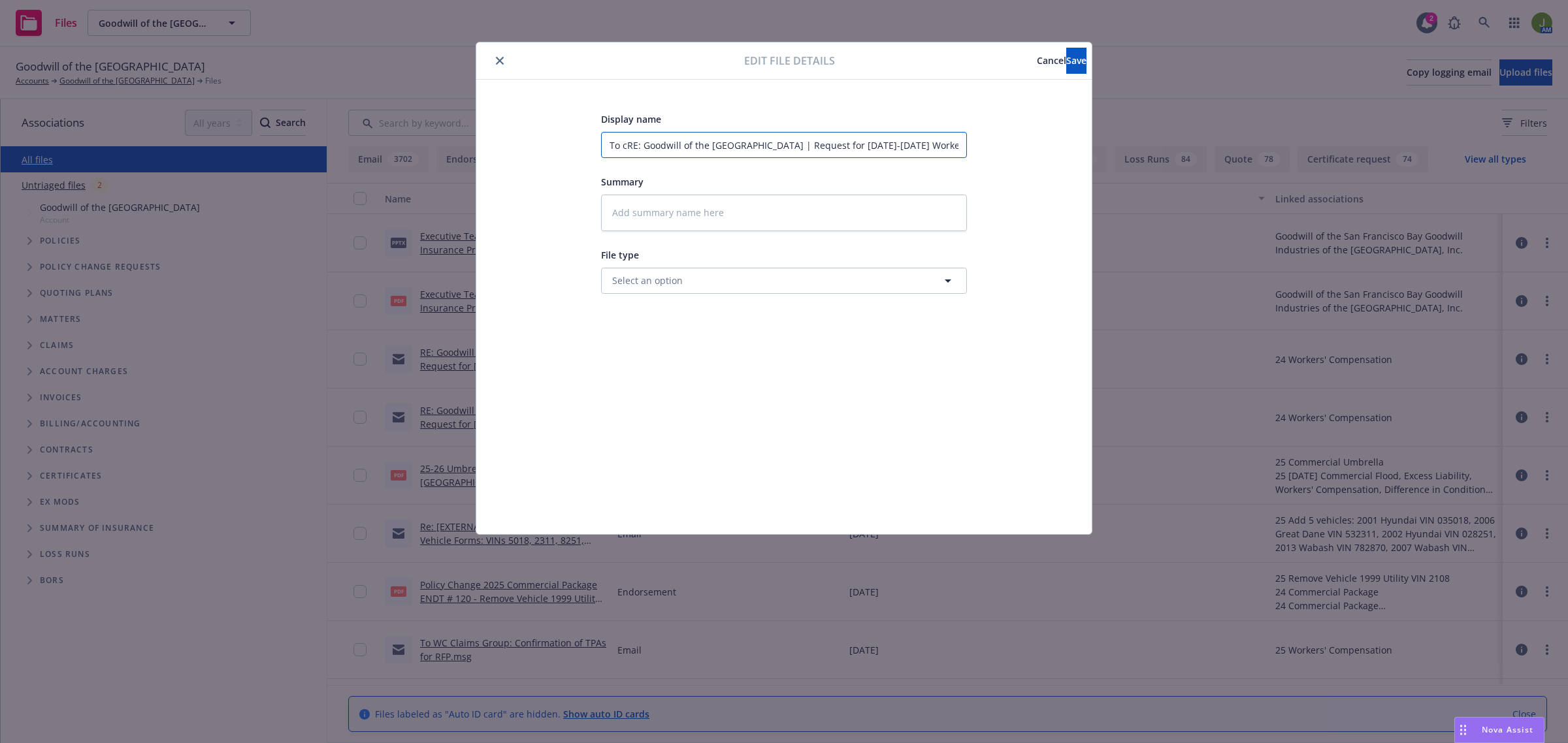
type input "To clRE: Goodwill of the San Francisco Bay | Request for 2024-2025 Workers Comp…"
type textarea "x"
type input "To cliRE: Goodwill of the San Francisco Bay | Request for 2024-2025 Workers Com…"
type textarea "x"
type input "To clieRE: Goodwill of the San Francisco Bay | Request for 2024-2025 Workers Co…"
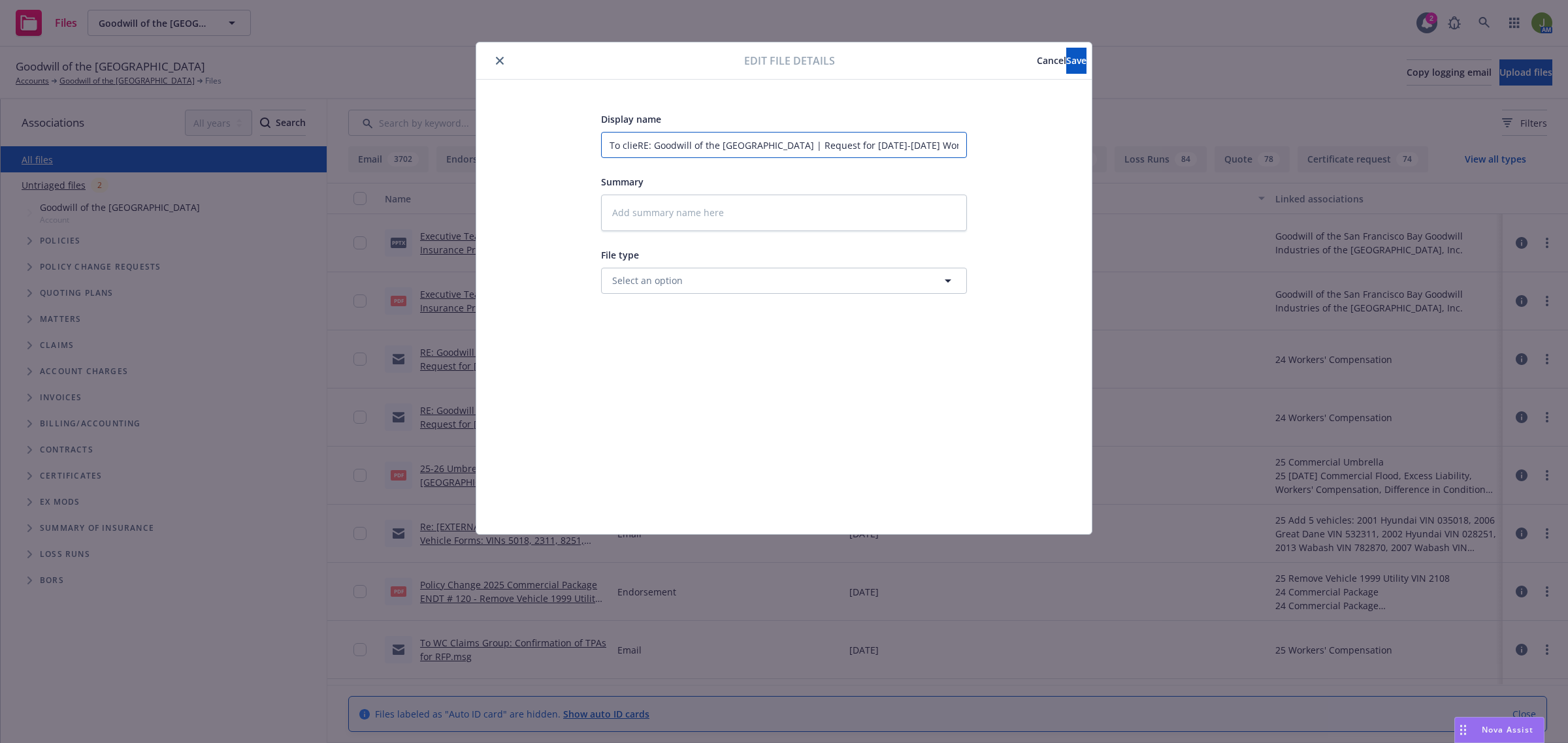
type textarea "x"
type input "To clienRE: Goodwill of the San Francisco Bay | Request for 2024-2025 Workers C…"
type textarea "x"
type input "To clieRE: Goodwill of the San Francisco Bay | Request for 2024-2025 Workers Co…"
type textarea "x"
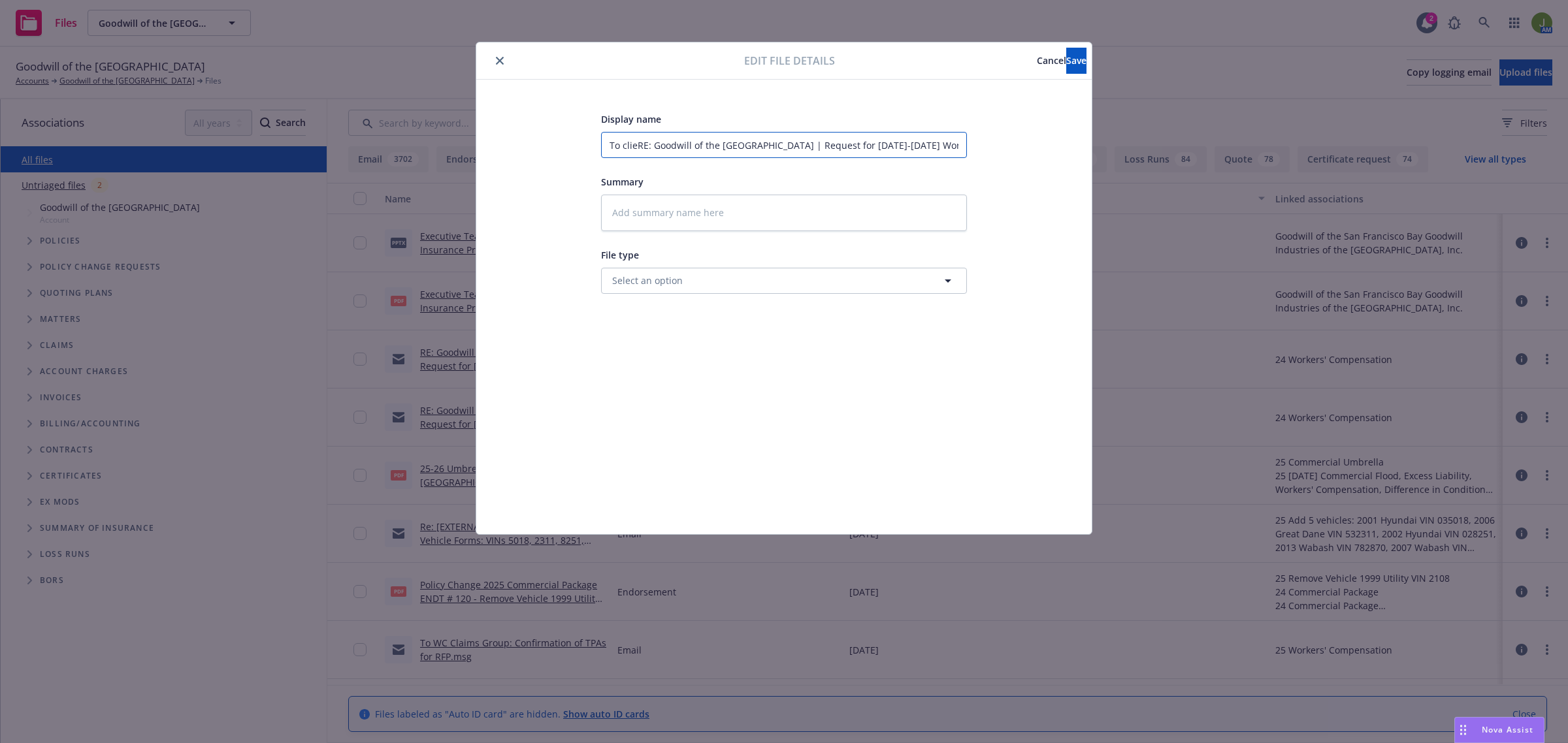
type input "To cliRE: Goodwill of the San Francisco Bay | Request for 2024-2025 Workers Com…"
type textarea "x"
type input "To clRE: Goodwill of the San Francisco Bay | Request for 2024-2025 Workers Comp…"
type textarea "x"
type input "To cRE: Goodwill of the San Francisco Bay | Request for 2024-2025 Workers Compe…"
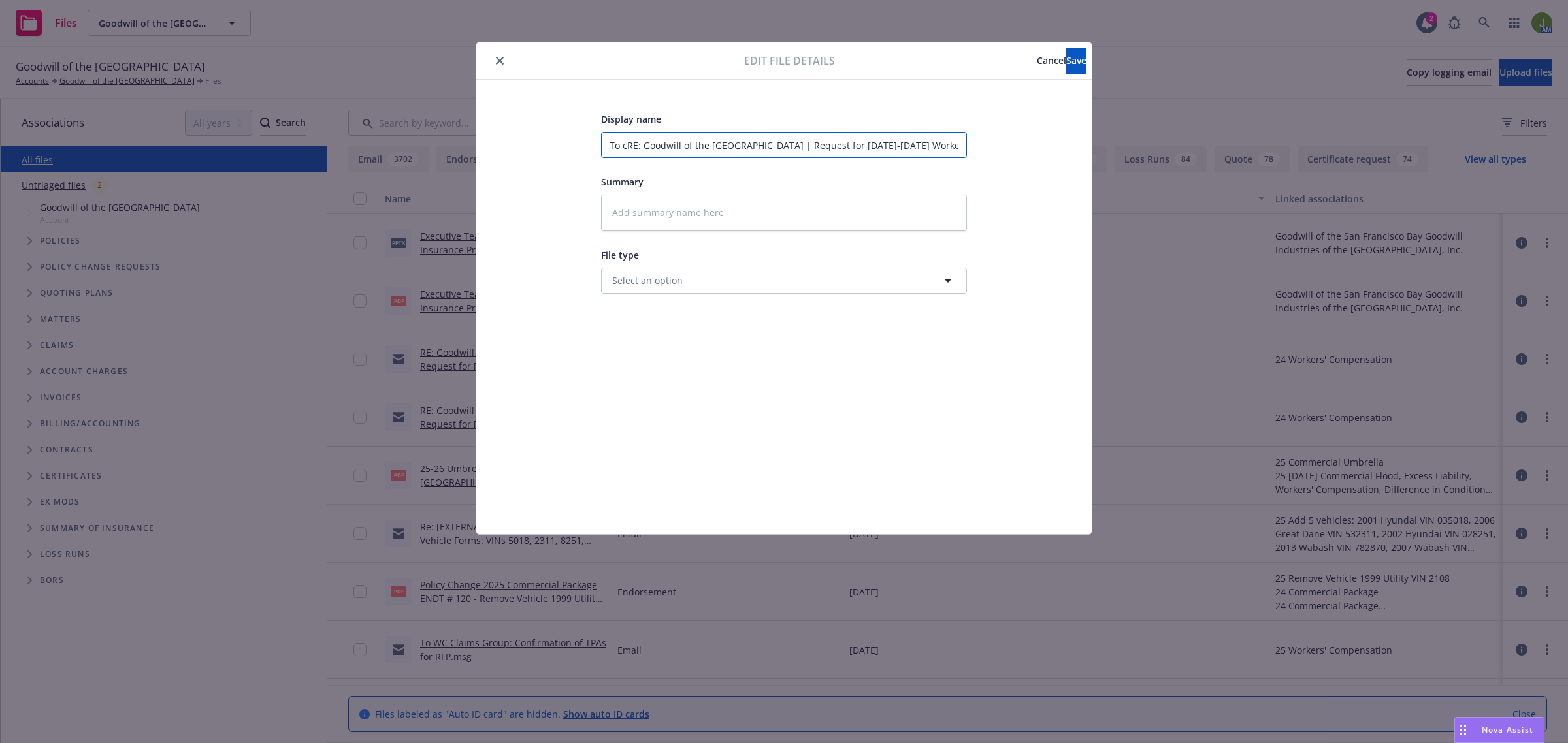
type textarea "x"
type input "To cCRE: Goodwill of the San Francisco Bay | Request for 2024-2025 Workers Comp…"
type textarea "x"
type input "To cRE: Goodwill of the San Francisco Bay | Request for 2024-2025 Workers Compe…"
type textarea "x"
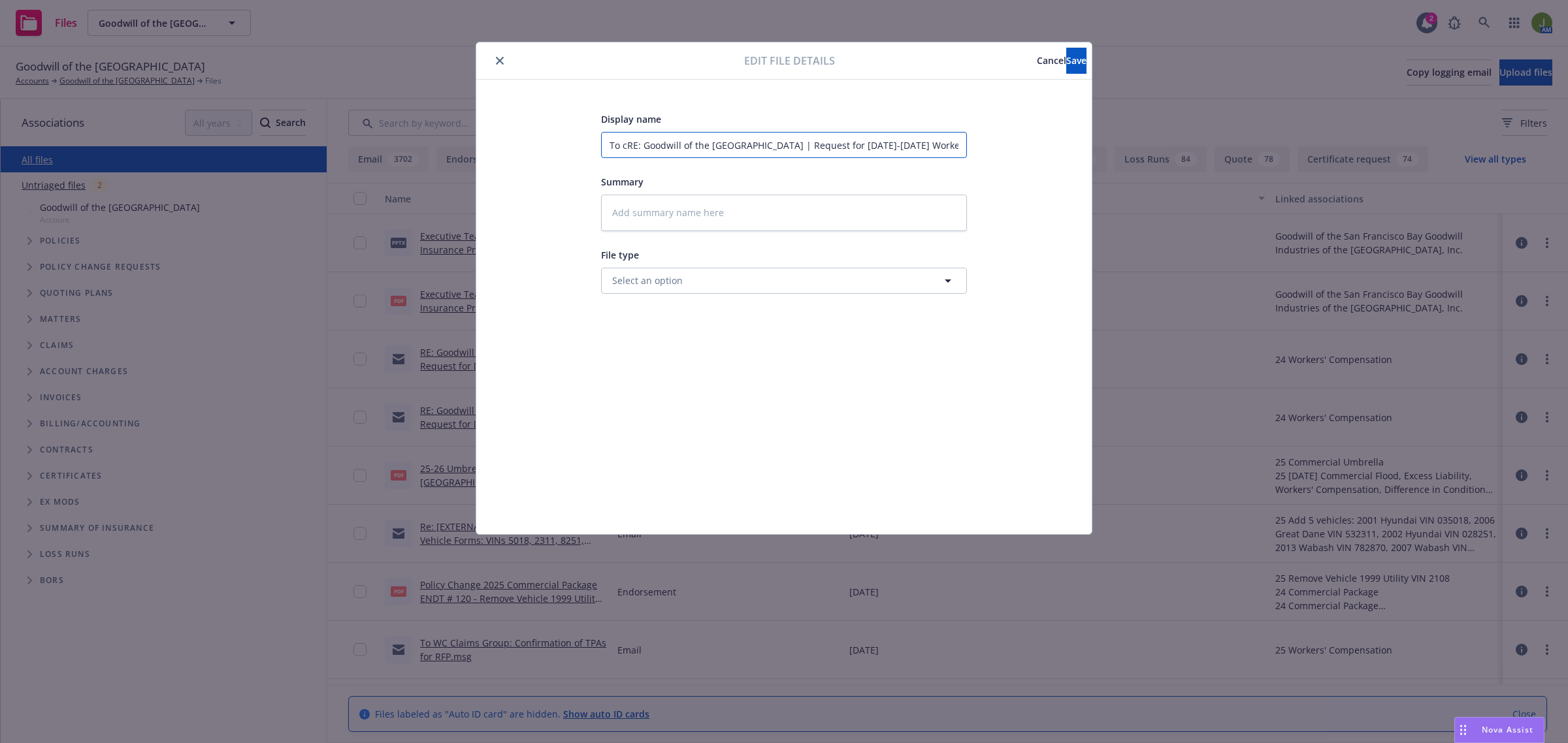
type input "To RE: Goodwill of the San Francisco Bay | Request for 2024-2025 Workers Compen…"
type textarea "x"
type input "To CRE: Goodwill of the San Francisco Bay | Request for 2024-2025 Workers Compe…"
type textarea "x"
type input "To ClRE: Goodwill of the San Francisco Bay | Request for 2024-2025 Workers Comp…"
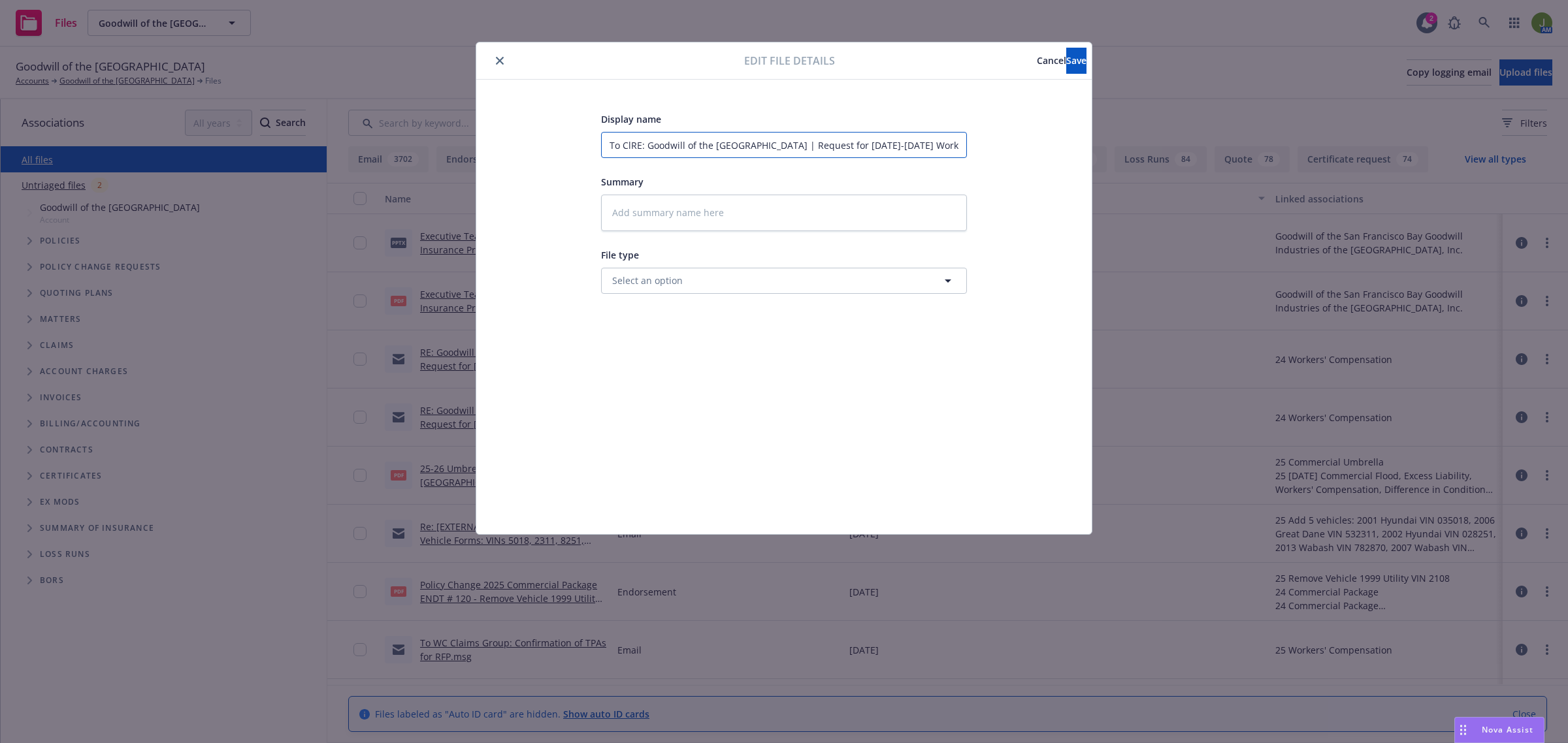
type textarea "x"
type input "To CliRE: Goodwill of the San Francisco Bay | Request for 2024-2025 Workers Com…"
type textarea "x"
type input "To ClieRE: Goodwill of the San Francisco Bay | Request for 2024-2025 Workers Co…"
type textarea "x"
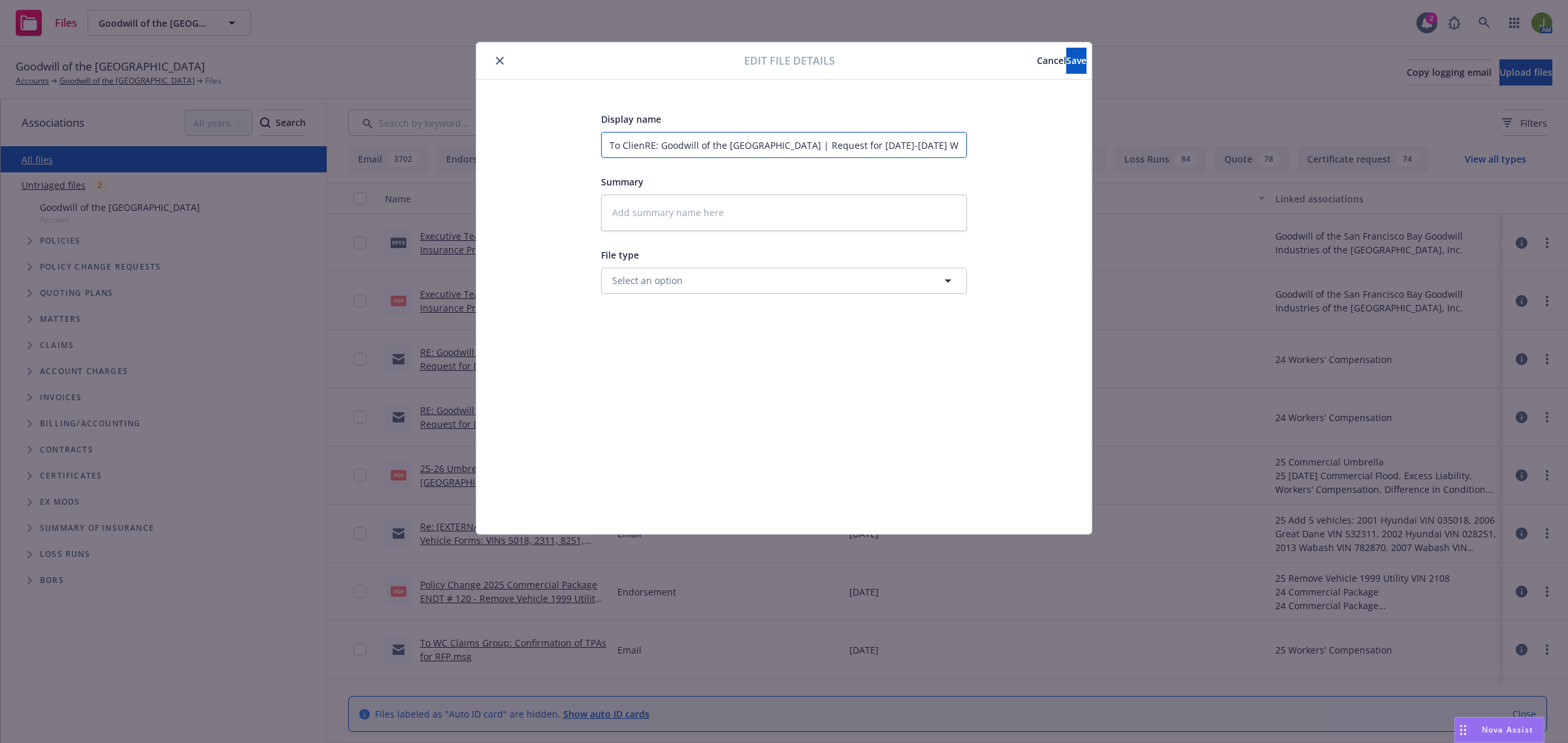
type input "To ClientRE: Goodwill of the San Francisco Bay | Request for 2024-2025 Workers …"
type textarea "x"
type input "To Client:RE: Goodwill of the San Francisco Bay | Request for 2024-2025 Workers…"
type textarea "x"
type input "To Client: RE: Goodwill of the San Francisco Bay | Request for 2024-2025 Worker…"
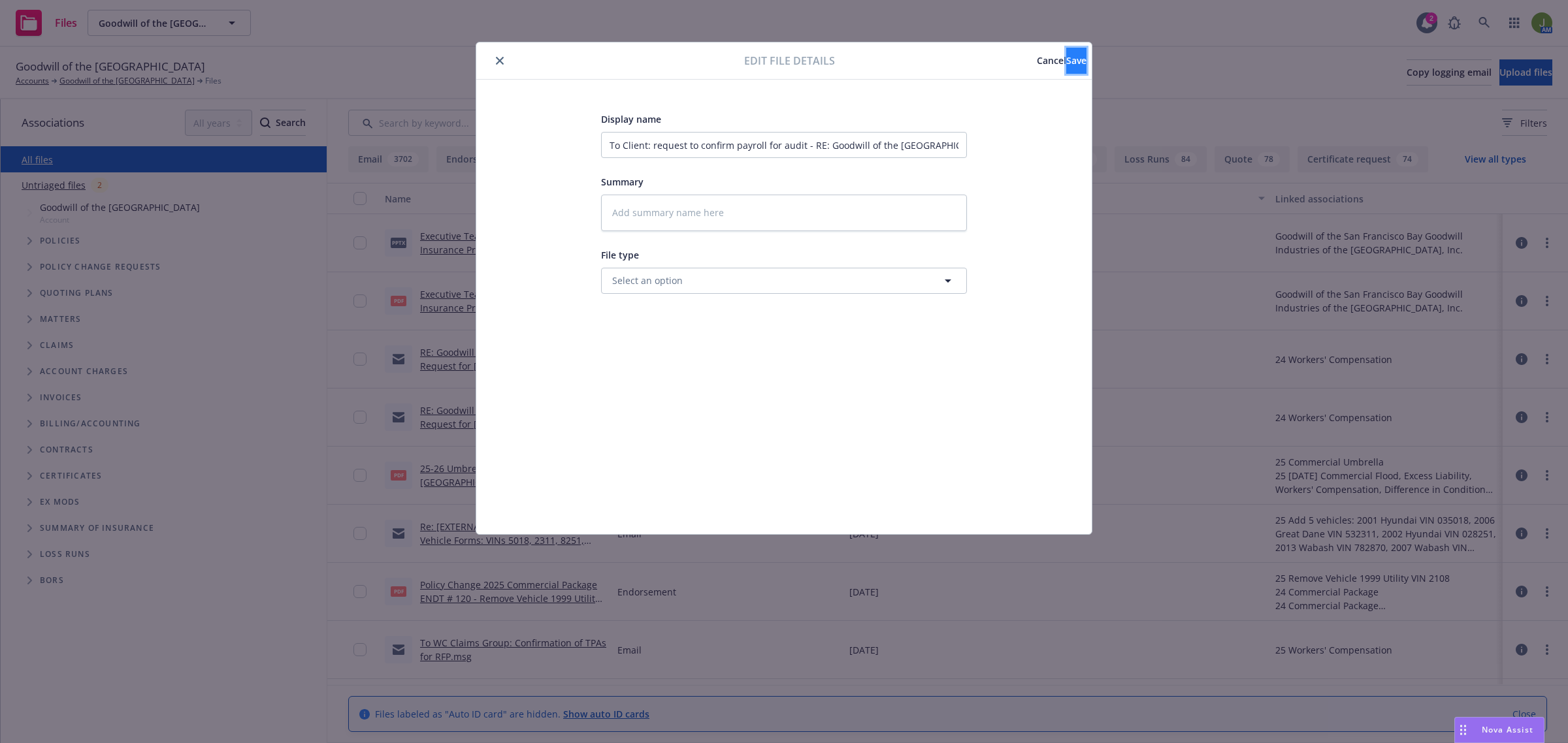
click at [1066, 58] on span "Save" at bounding box center [1076, 60] width 20 height 12
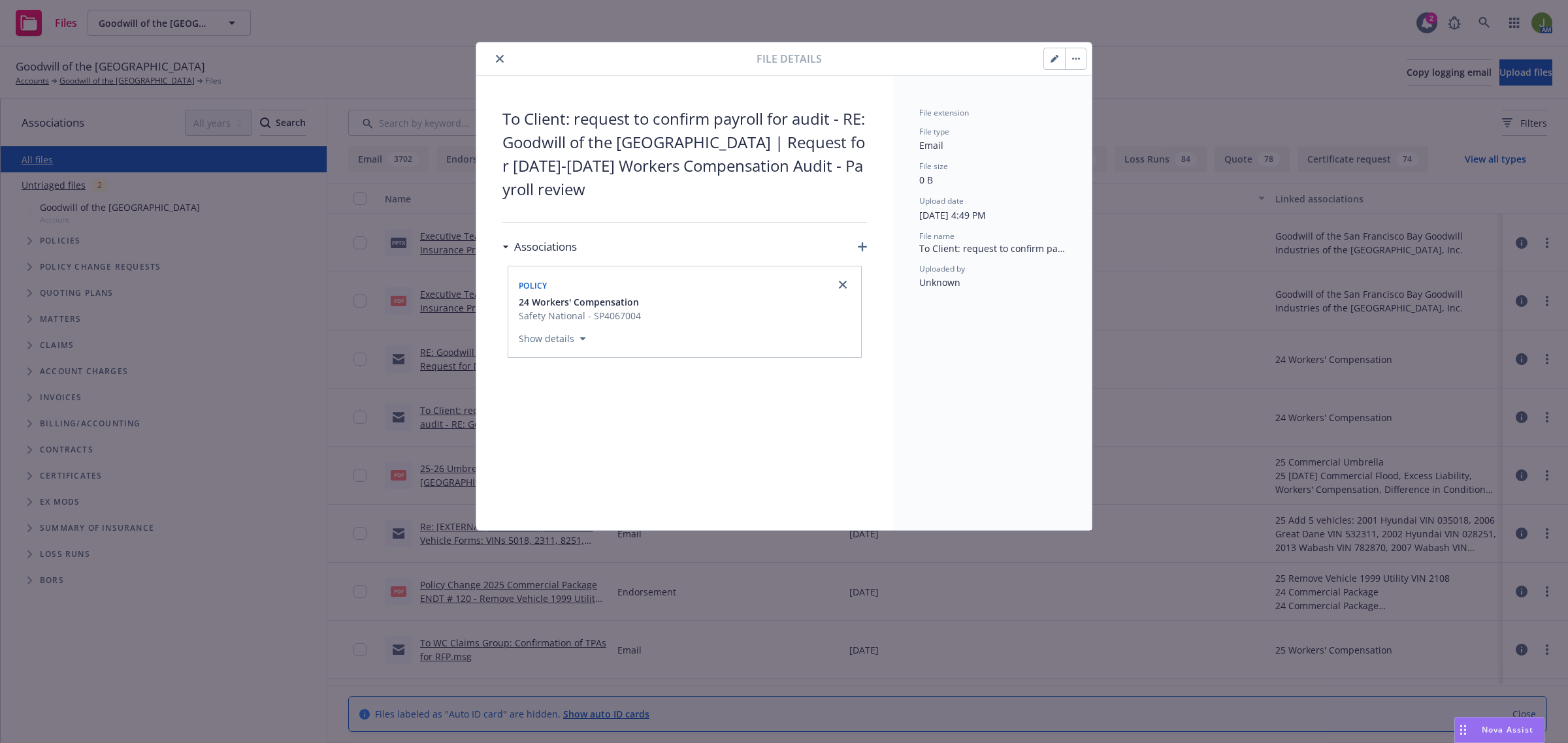
click at [499, 64] on button "close" at bounding box center [499, 58] width 15 height 15
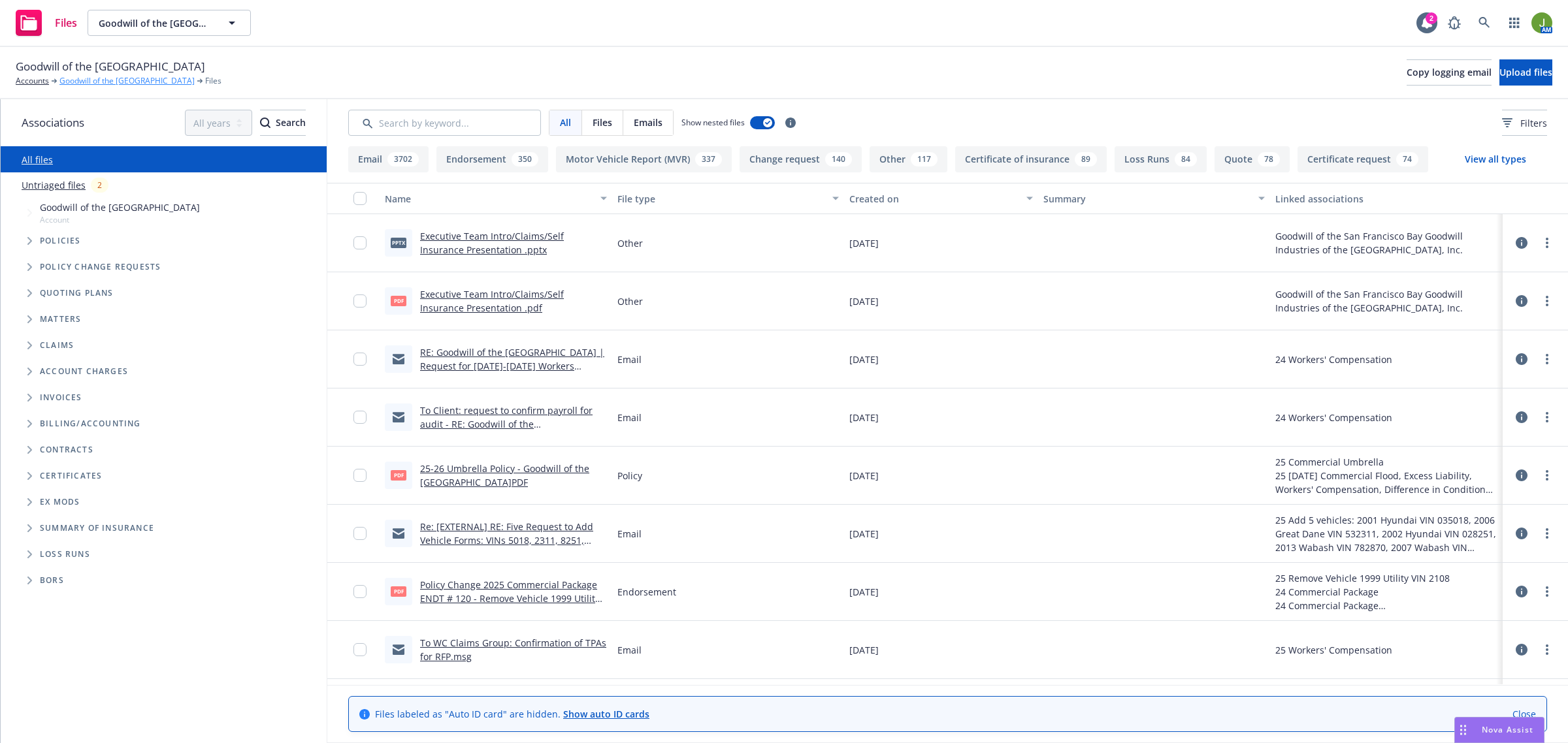
click at [102, 80] on link "Goodwill of the [GEOGRAPHIC_DATA]" at bounding box center [127, 81] width 136 height 11
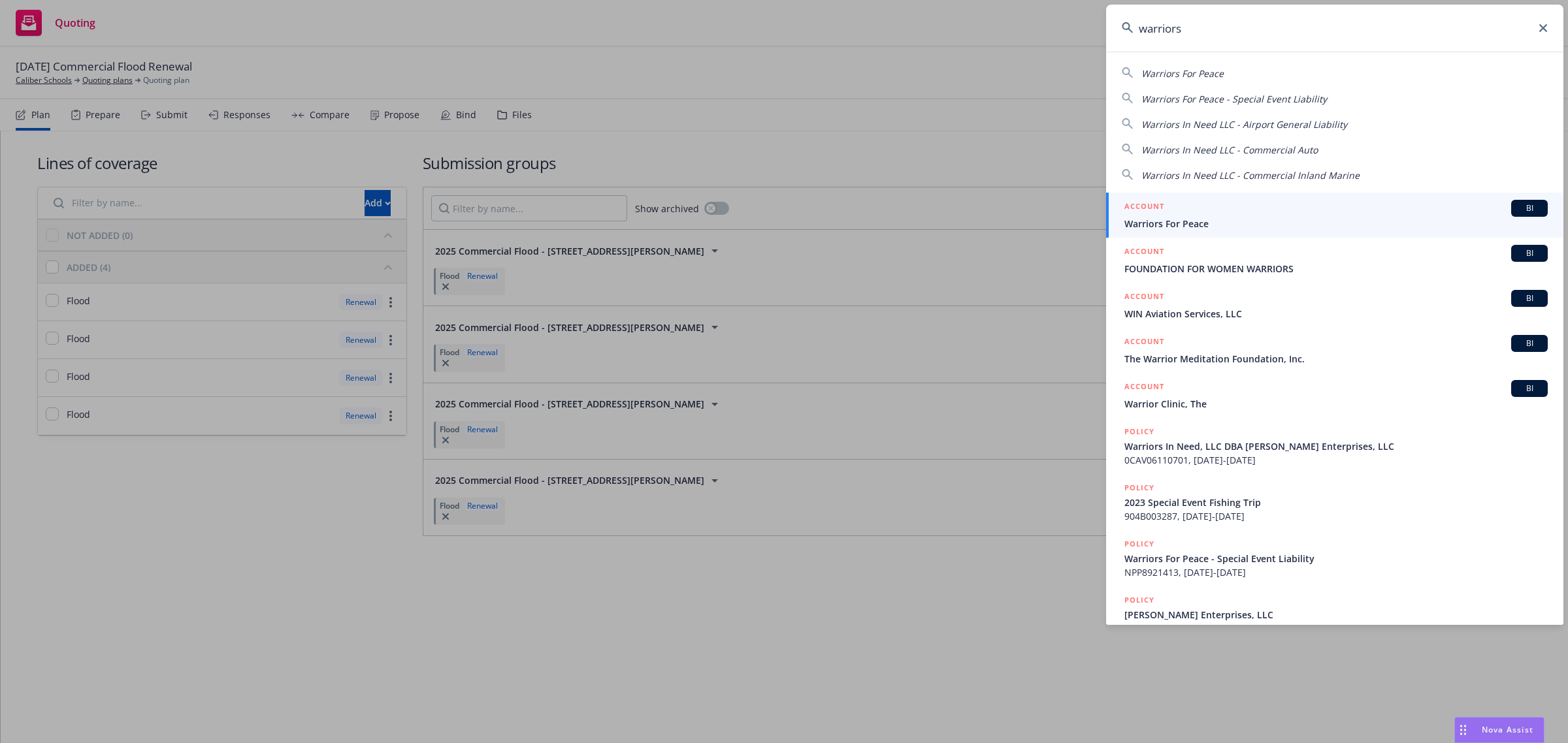
click at [1545, 24] on icon at bounding box center [1543, 28] width 8 height 8
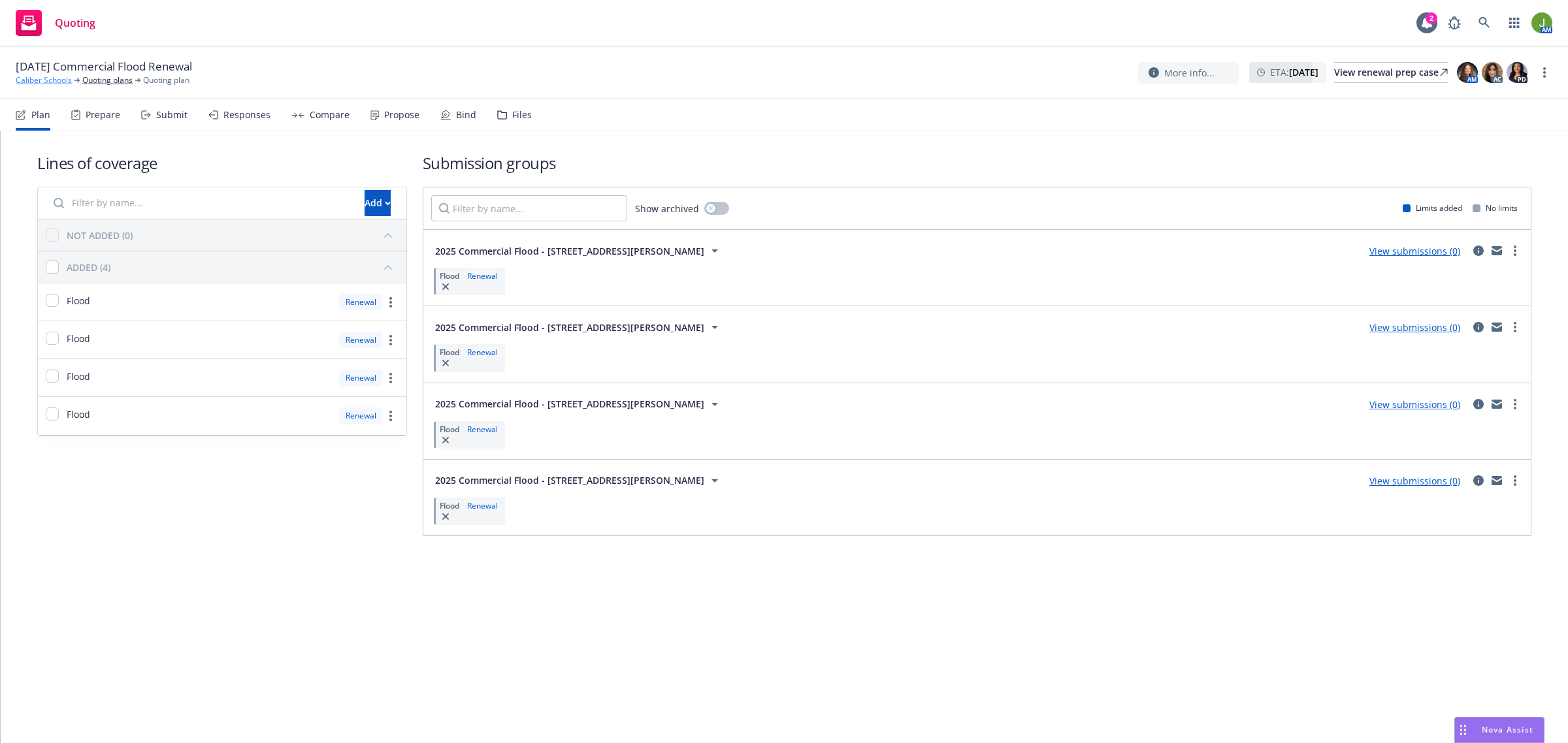
click at [33, 77] on link "Caliber Schools" at bounding box center [43, 80] width 56 height 11
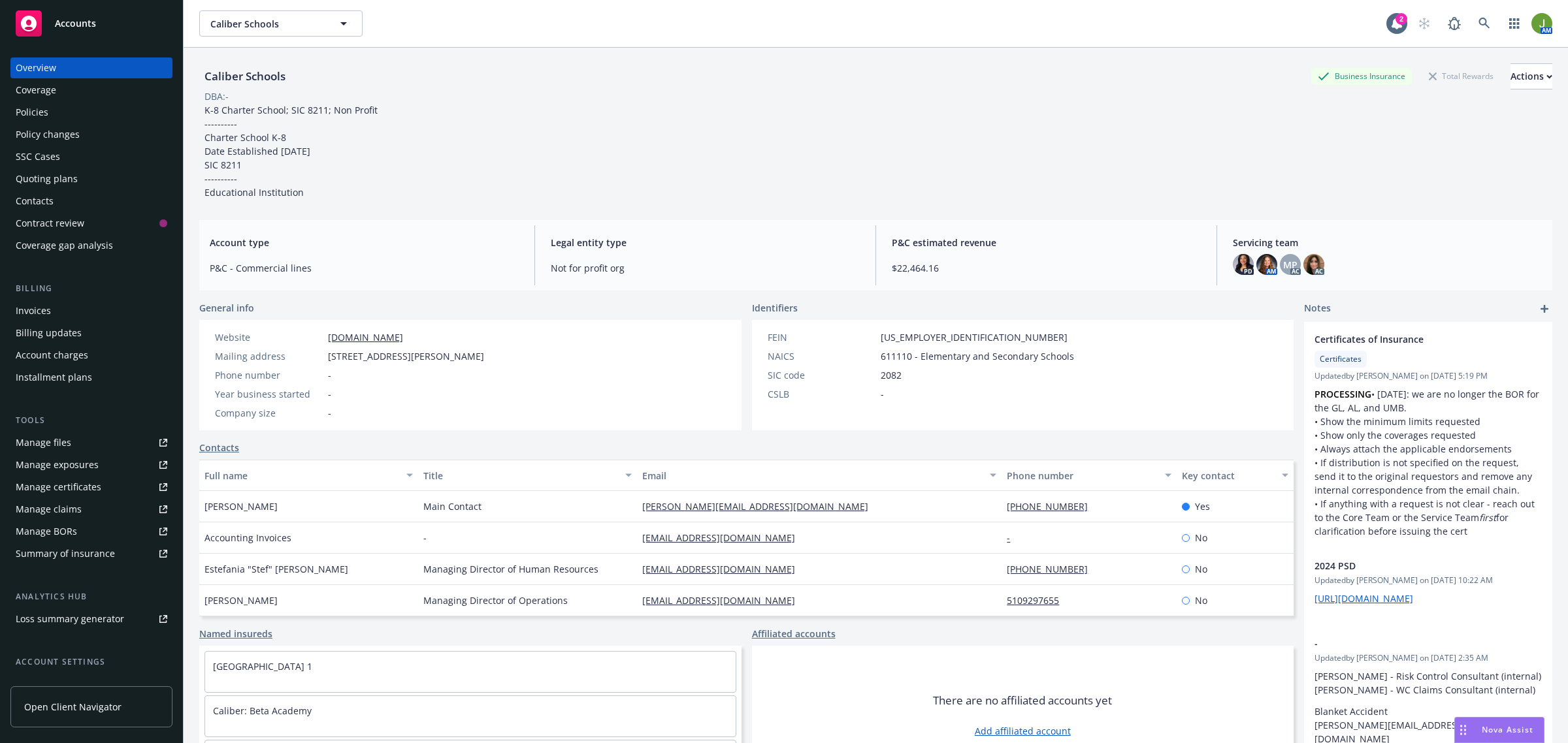
click at [92, 119] on div "Policies" at bounding box center [91, 112] width 152 height 21
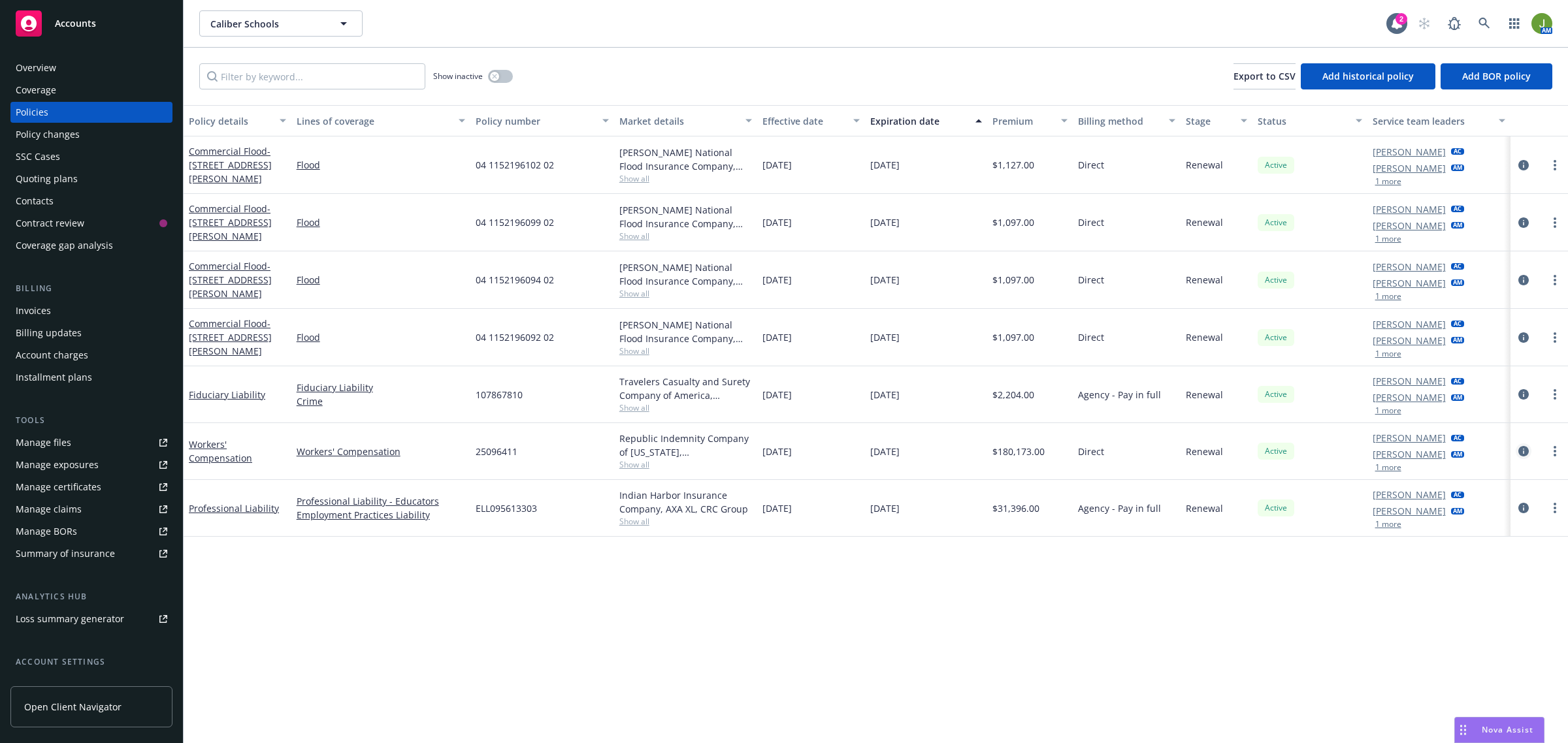
click at [1522, 447] on icon "circleInformation" at bounding box center [1523, 451] width 11 height 11
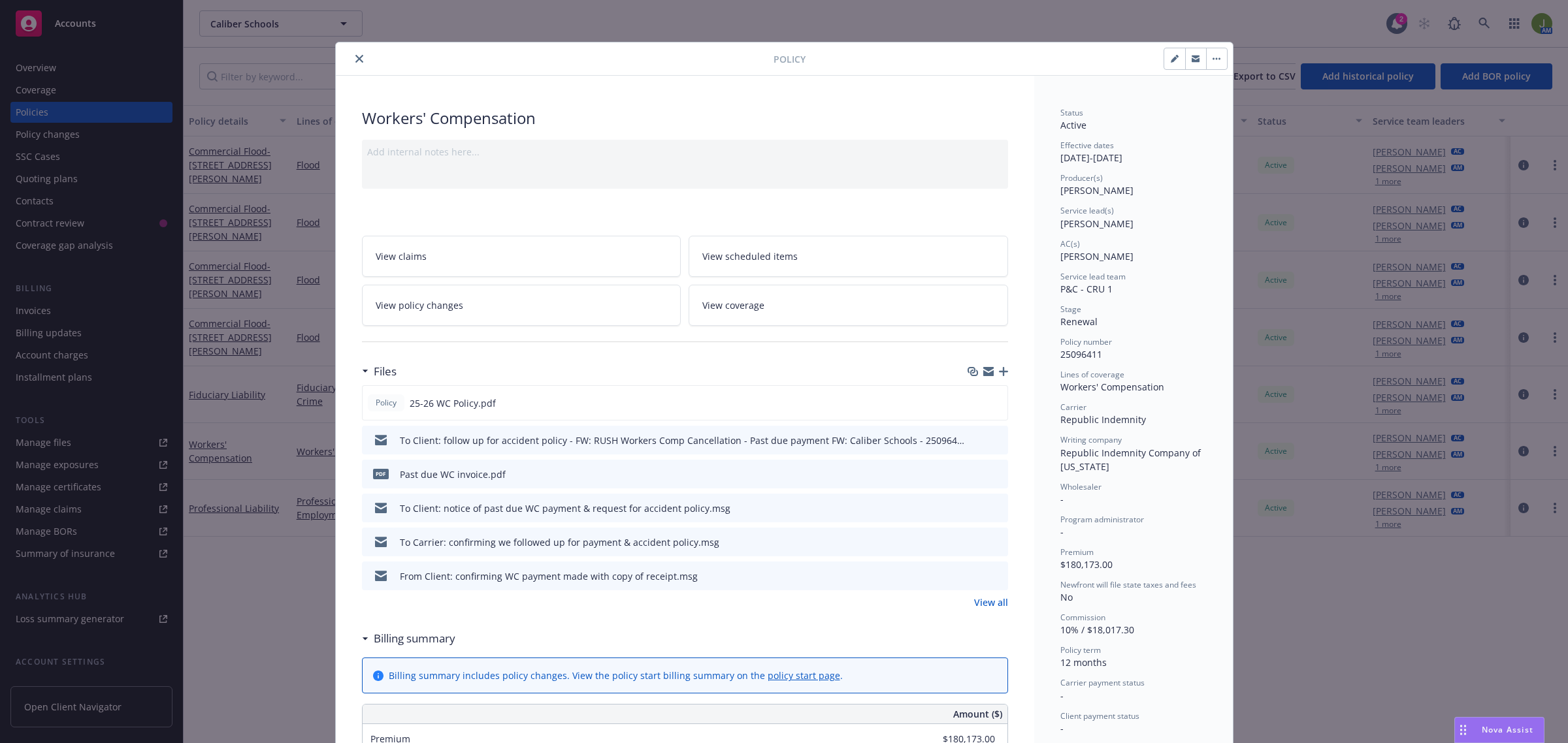
click at [999, 371] on icon "button" at bounding box center [1003, 371] width 9 height 9
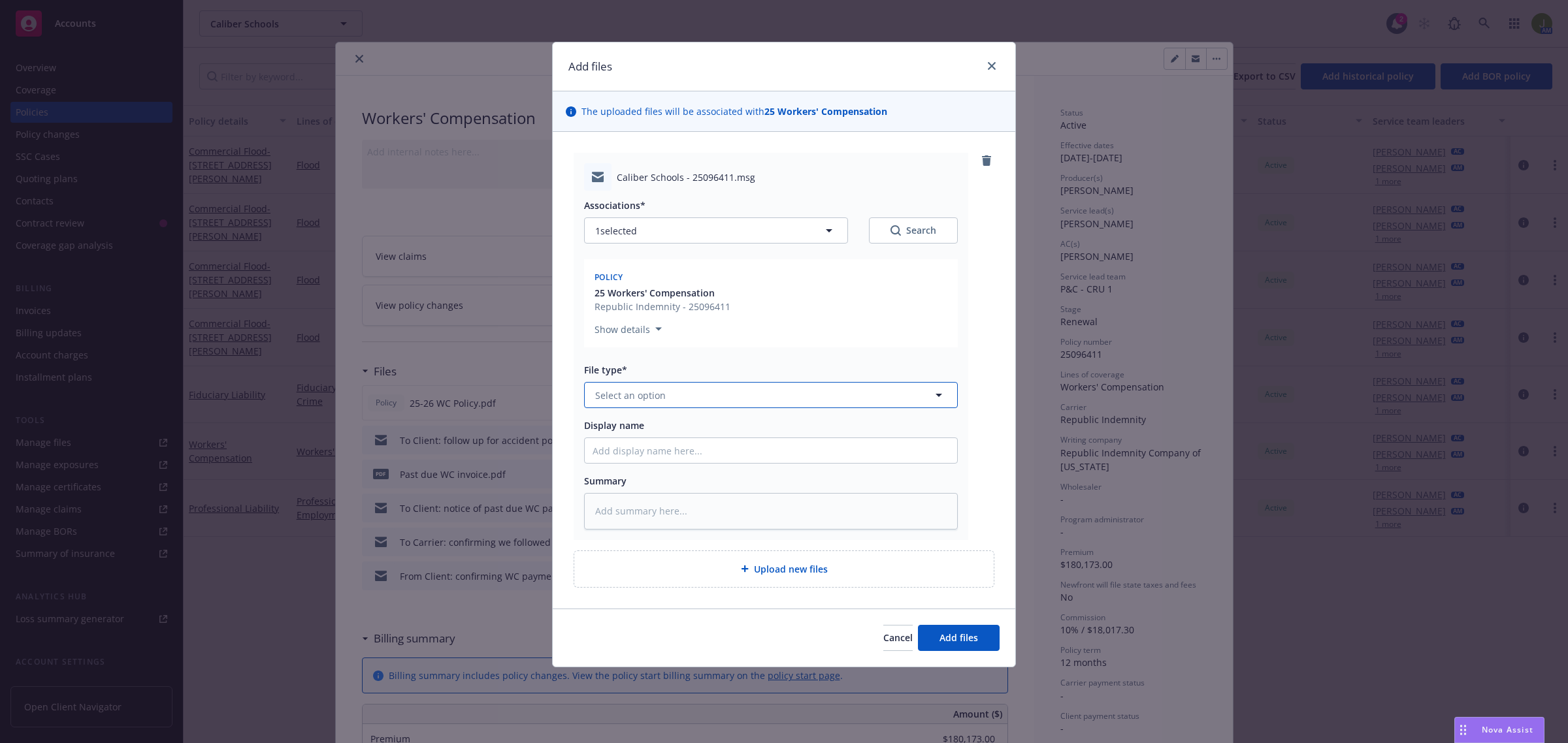
click at [634, 382] on button "Select an option" at bounding box center [771, 395] width 374 height 26
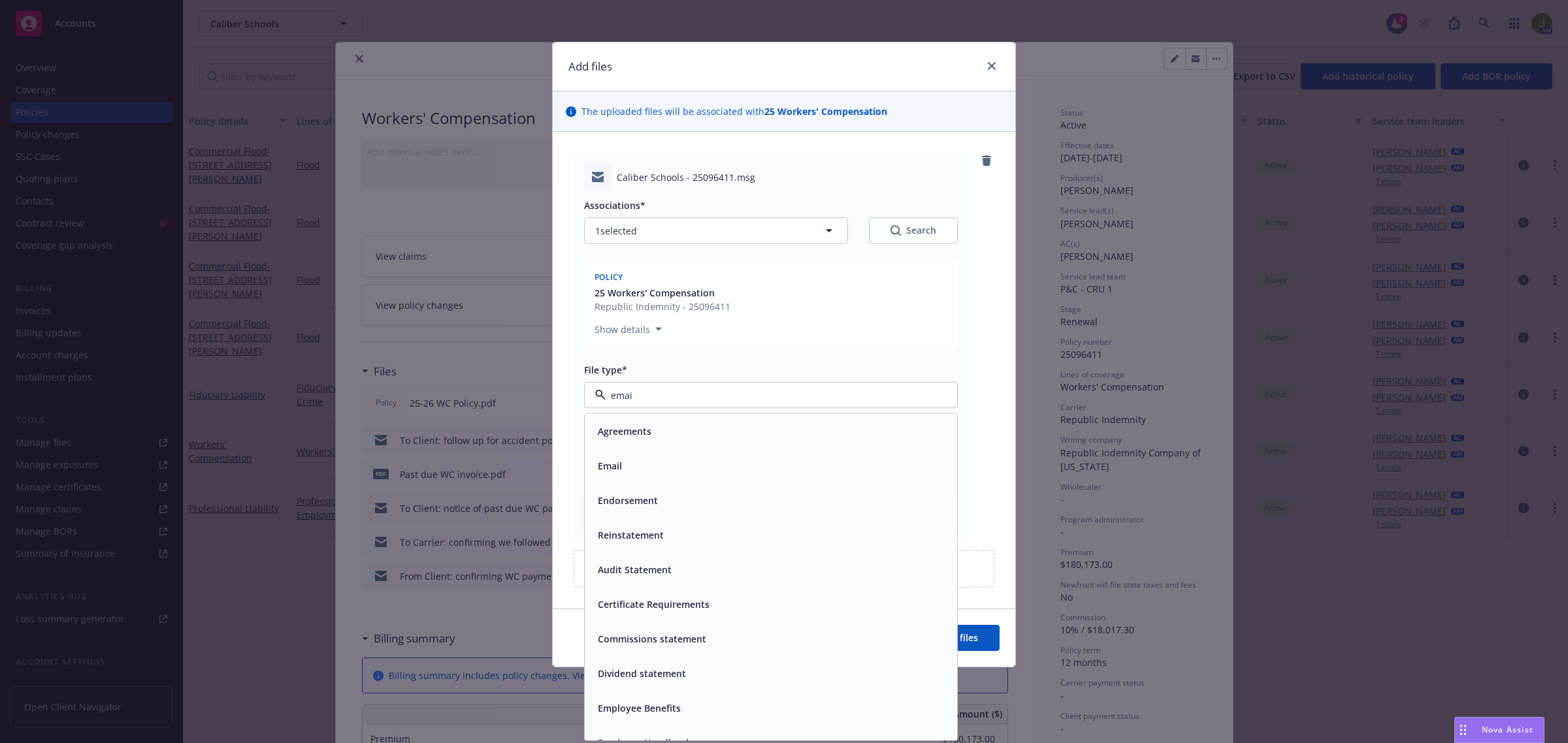
type input "email"
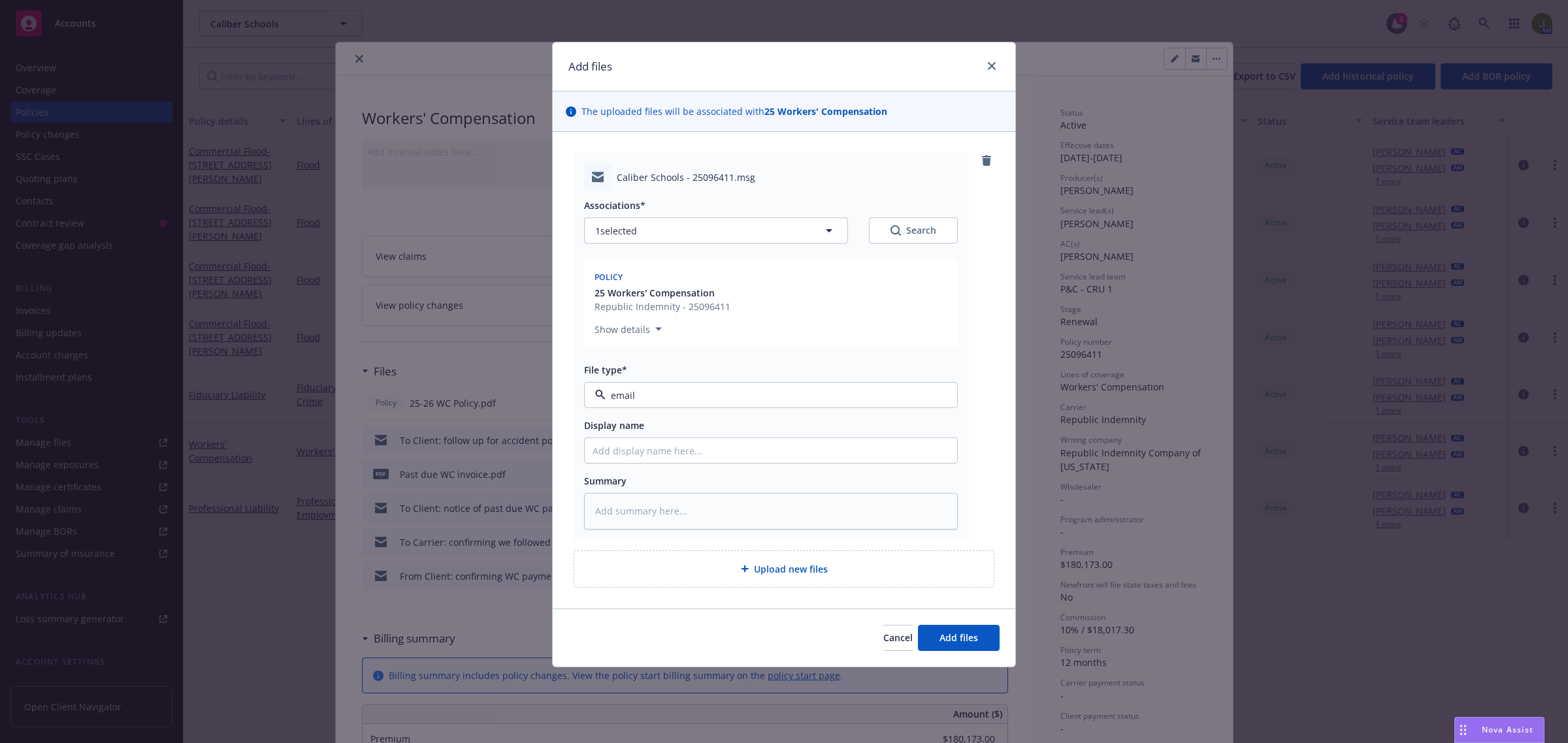
type textarea "x"
type input "T"
type textarea "x"
type input "To"
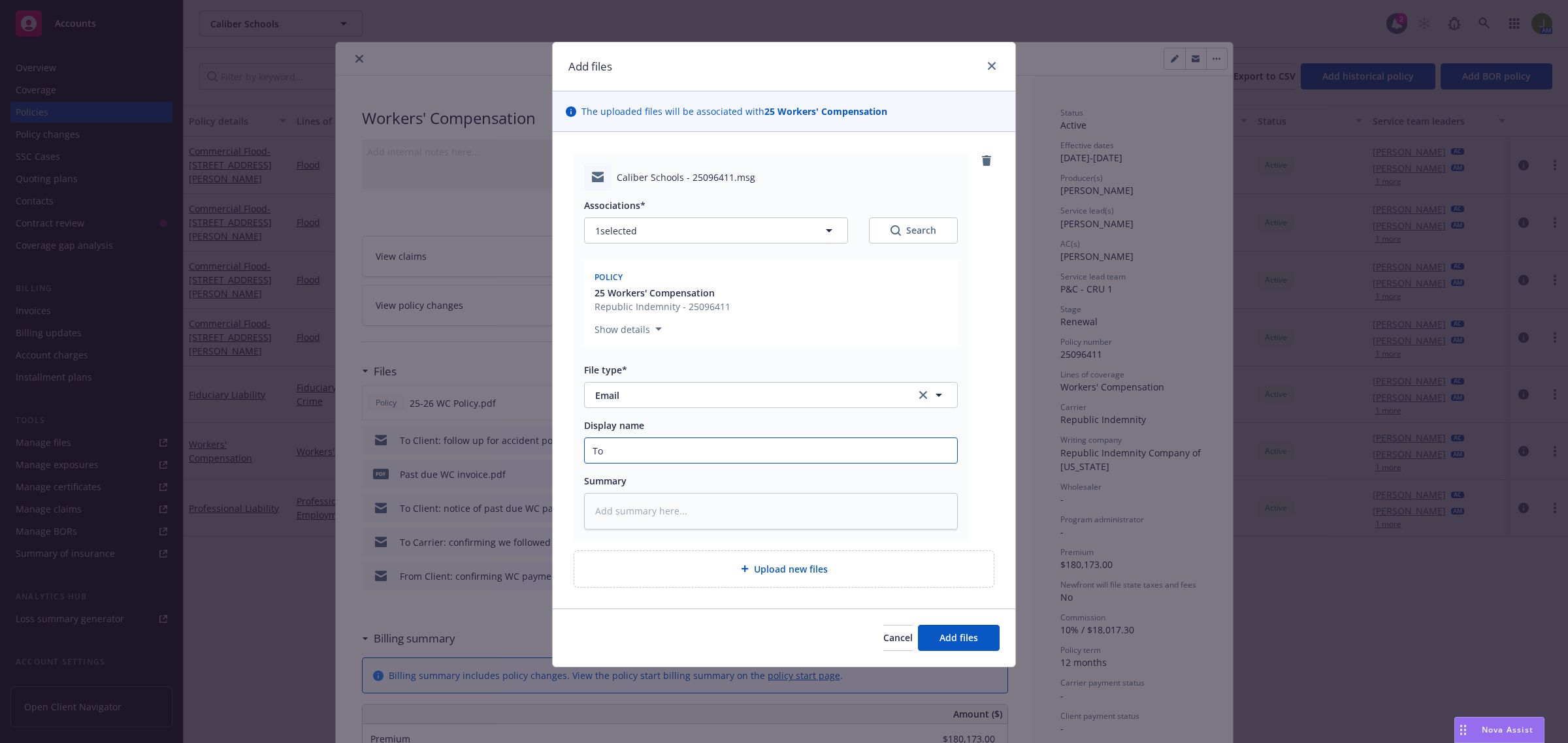
type textarea "x"
type input "To"
type textarea "x"
type input "To C"
type textarea "x"
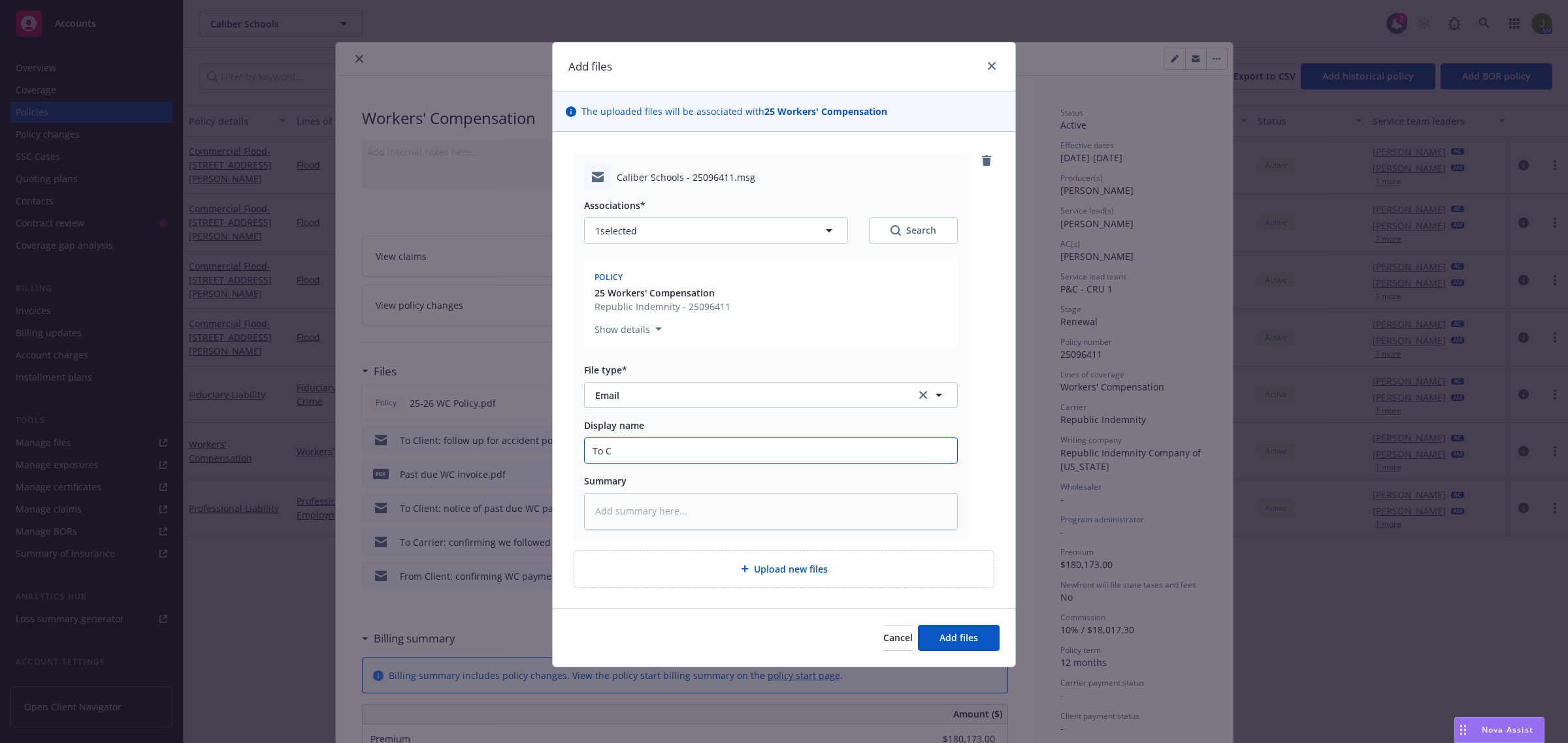
type input "To Ca"
type textarea "x"
type input "To Car"
type textarea "x"
type input "To Carr"
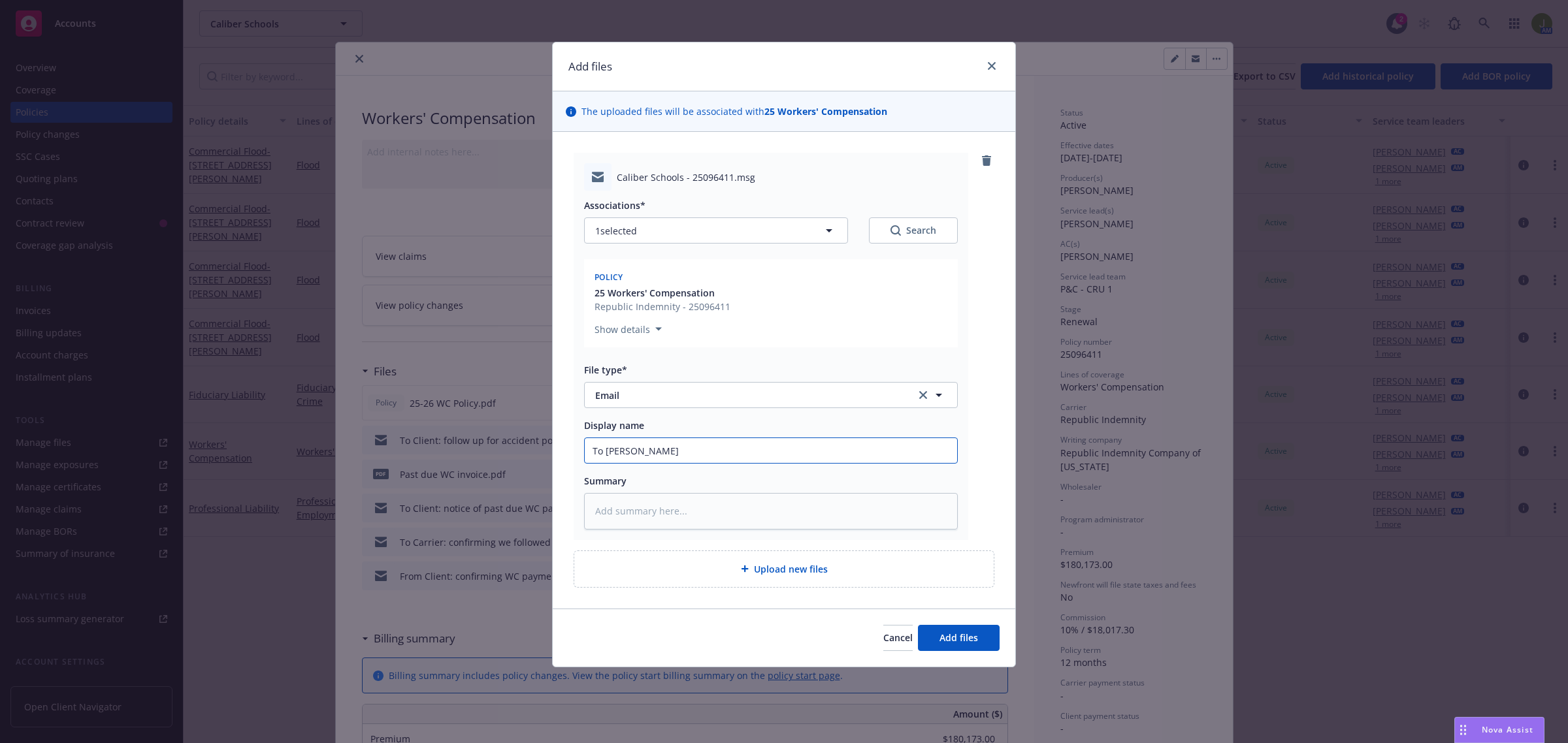
type textarea "x"
type input "To Carri"
type textarea "x"
type input "To Carrie"
type textarea "x"
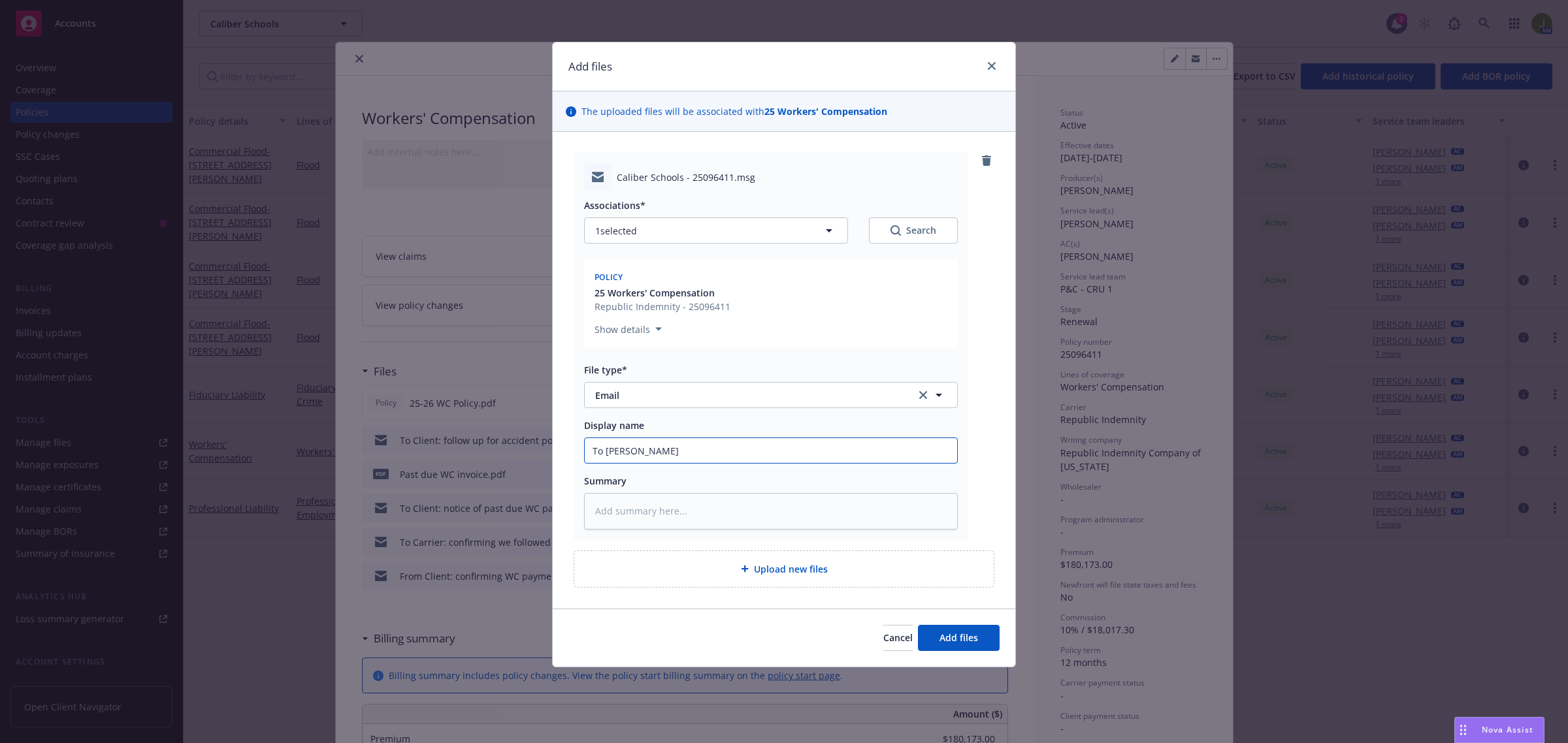
type input "To Carrier"
type textarea "x"
type input "To Carrier:"
type textarea "x"
type input "To Carrier:"
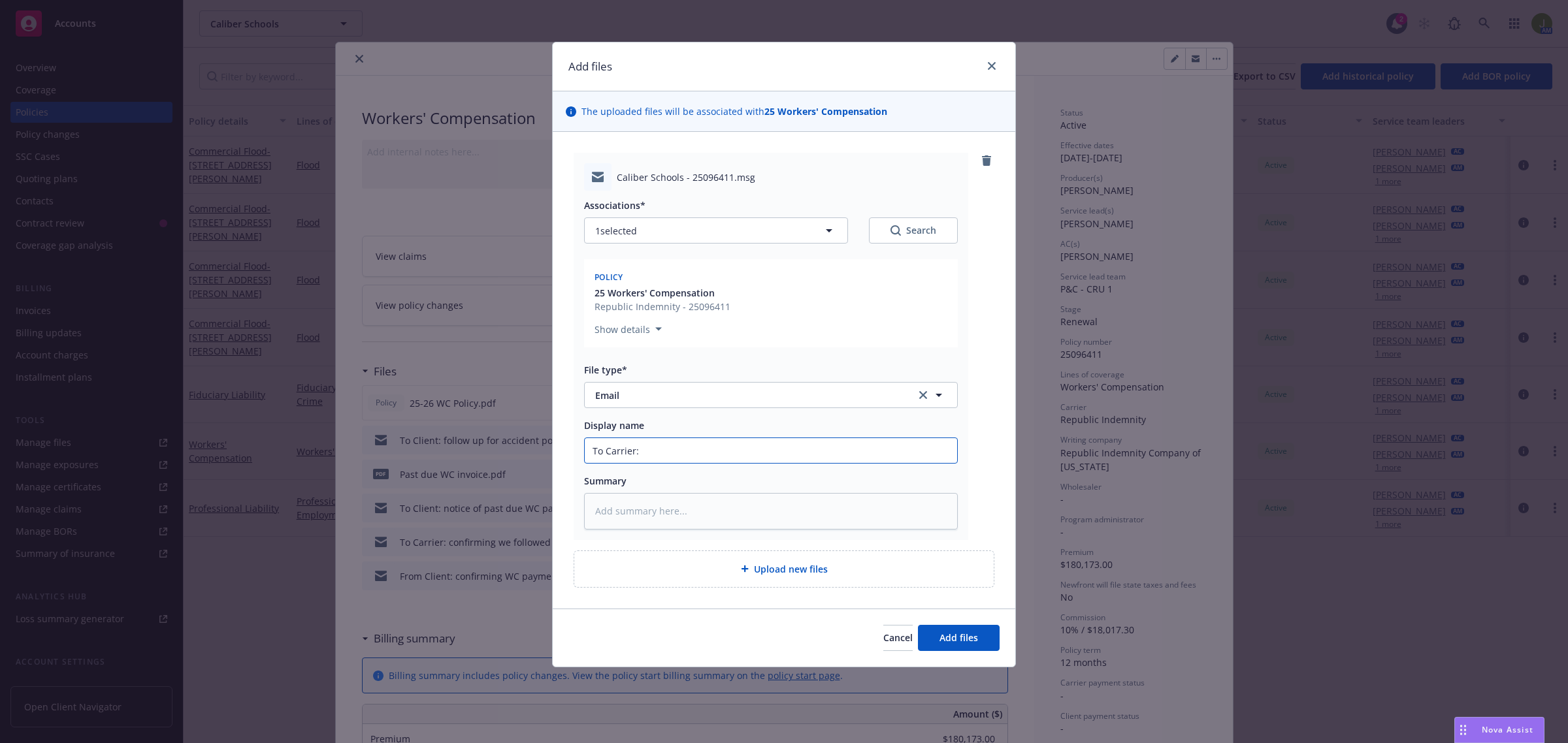
type textarea "x"
type input "To Carrier: n"
type textarea "x"
type input "To Carrier: no"
type textarea "x"
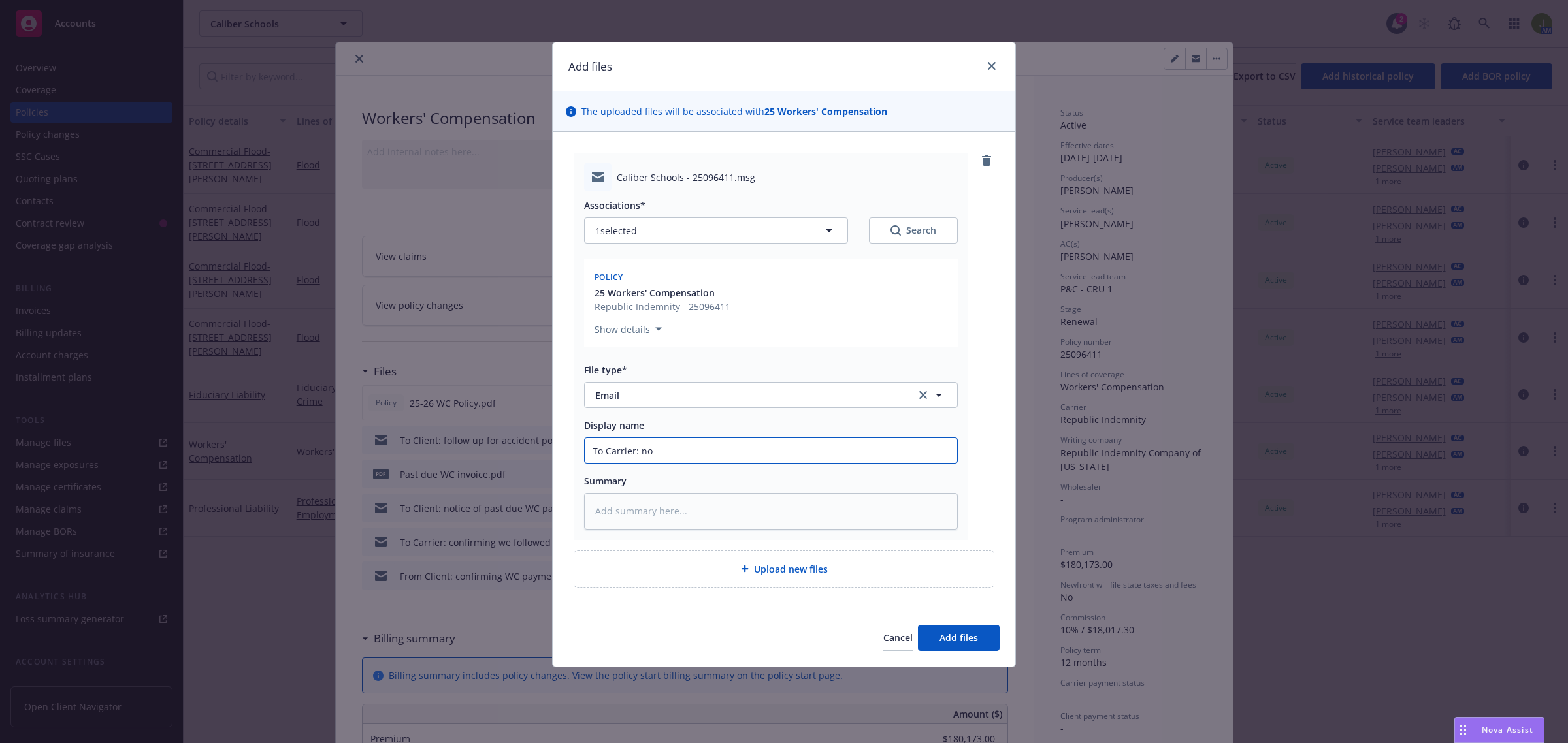
type input "To Carrier: not"
type textarea "x"
type input "To Carrier: noti"
type textarea "x"
type input "To Carrier: notic"
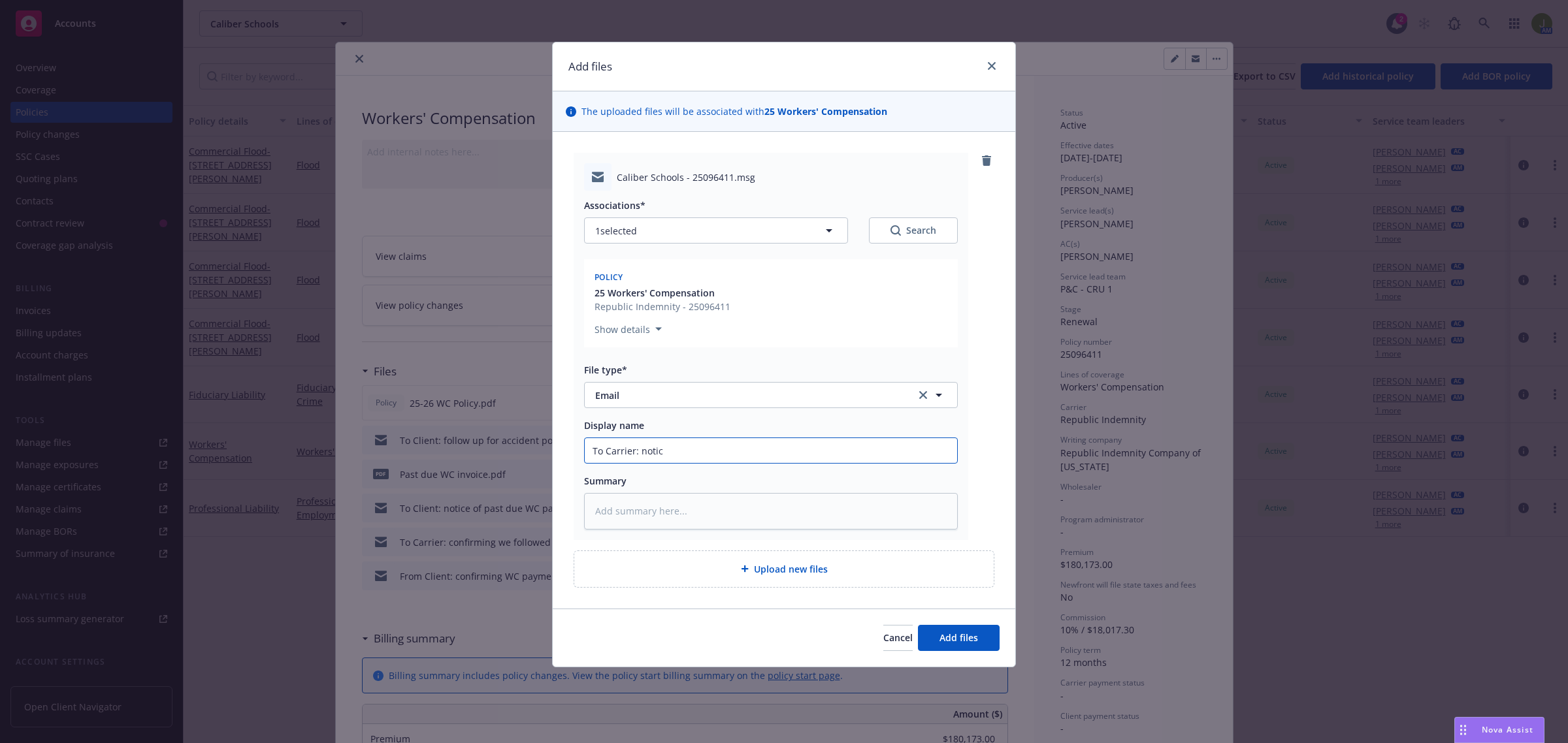
type textarea "x"
type input "To Carrier: notice"
type textarea "x"
type input "To Carrier: notice"
type textarea "x"
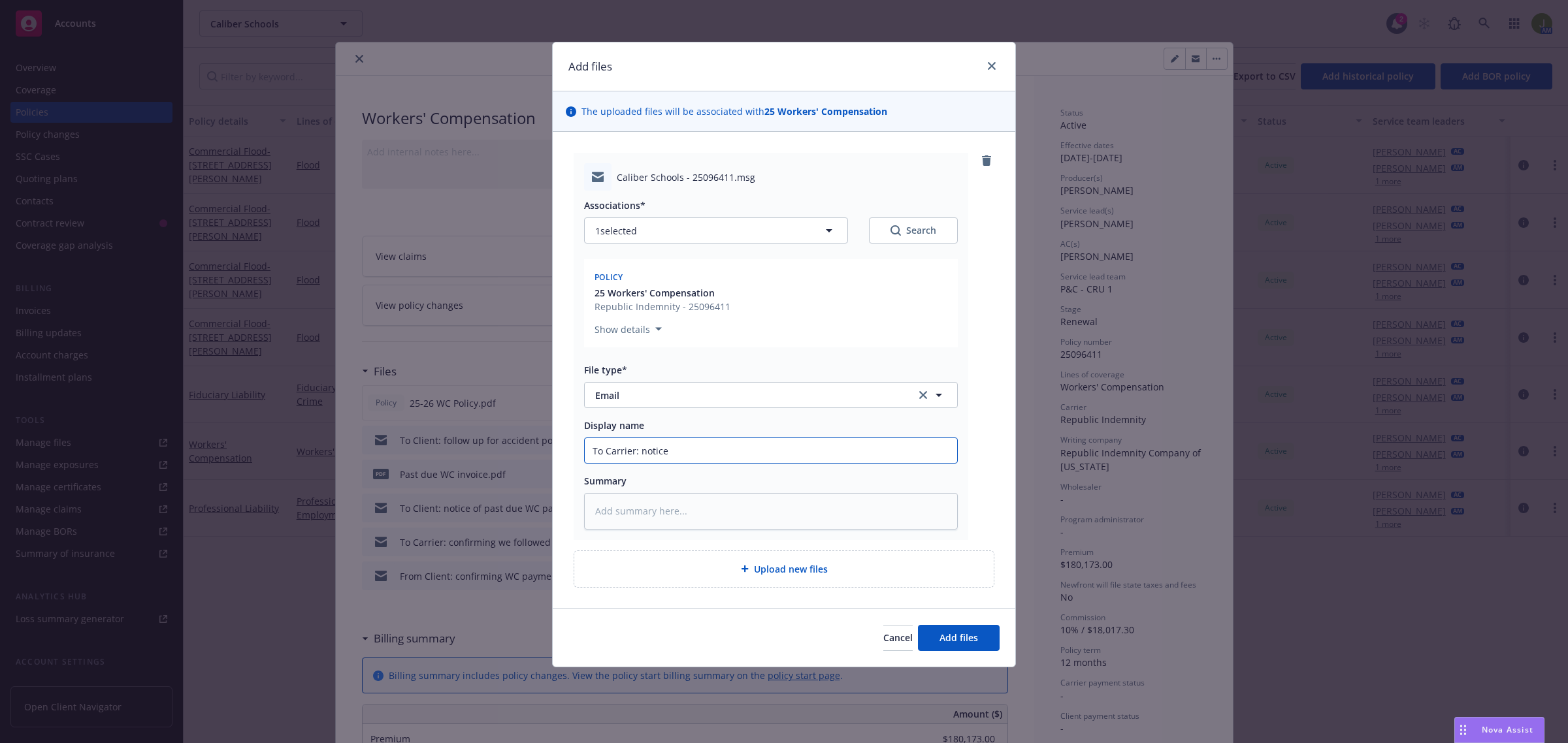
type input "To Carrier: notice p"
type textarea "x"
type input "To Carrier: notice pa"
type textarea "x"
type input "To Carrier: notice pay"
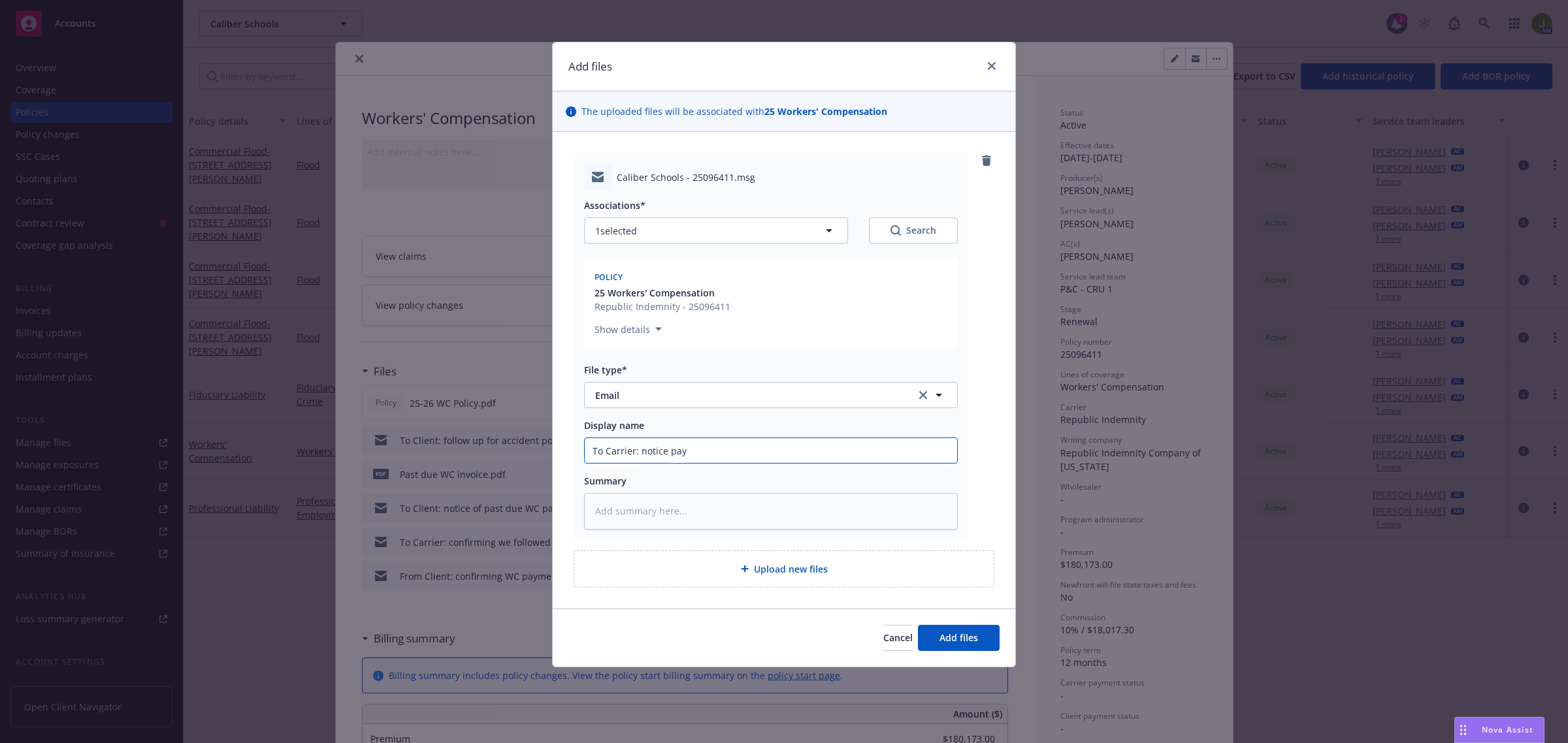
type textarea "x"
type input "To Carrier: notice paym"
type textarea "x"
type input "To Carrier: notice paymen"
type textarea "x"
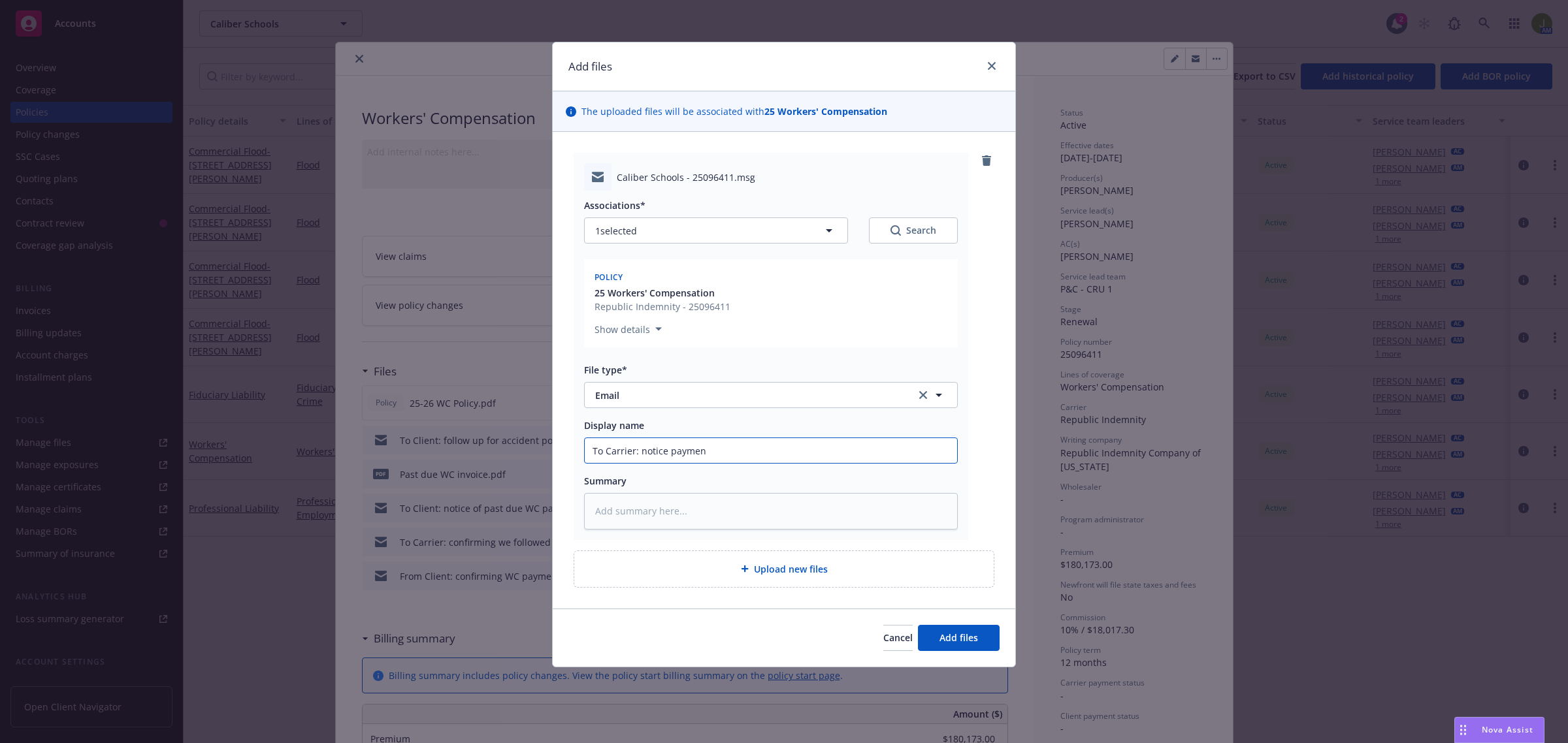
type input "To Carrier: notice payment"
type textarea "x"
type input "To Carrier: notice payment"
type textarea "x"
type input "To Carrier: notice payment h"
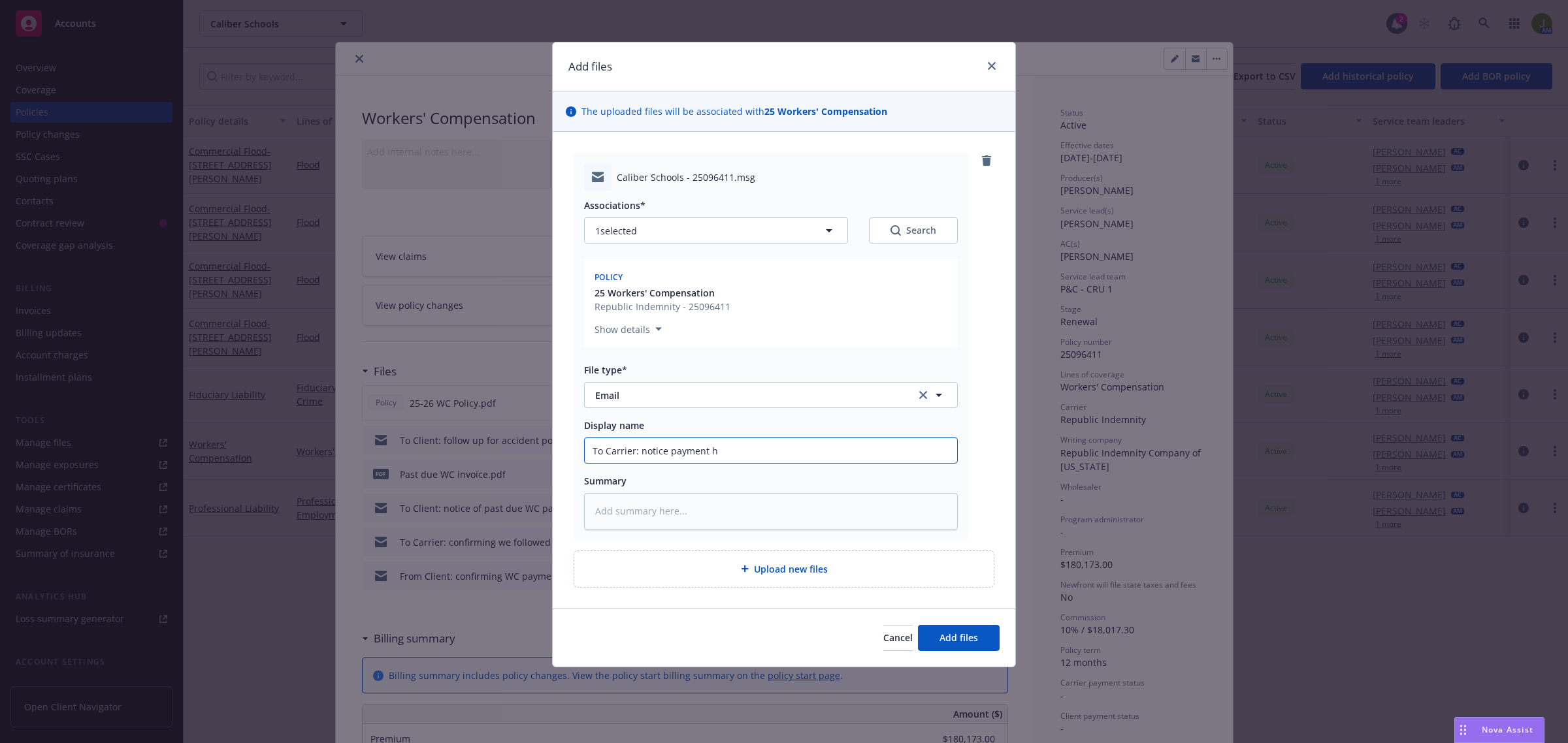
type textarea "x"
type input "To Carrier: notice payment ha"
type textarea "x"
type input "To Carrier: notice payment has"
type textarea "x"
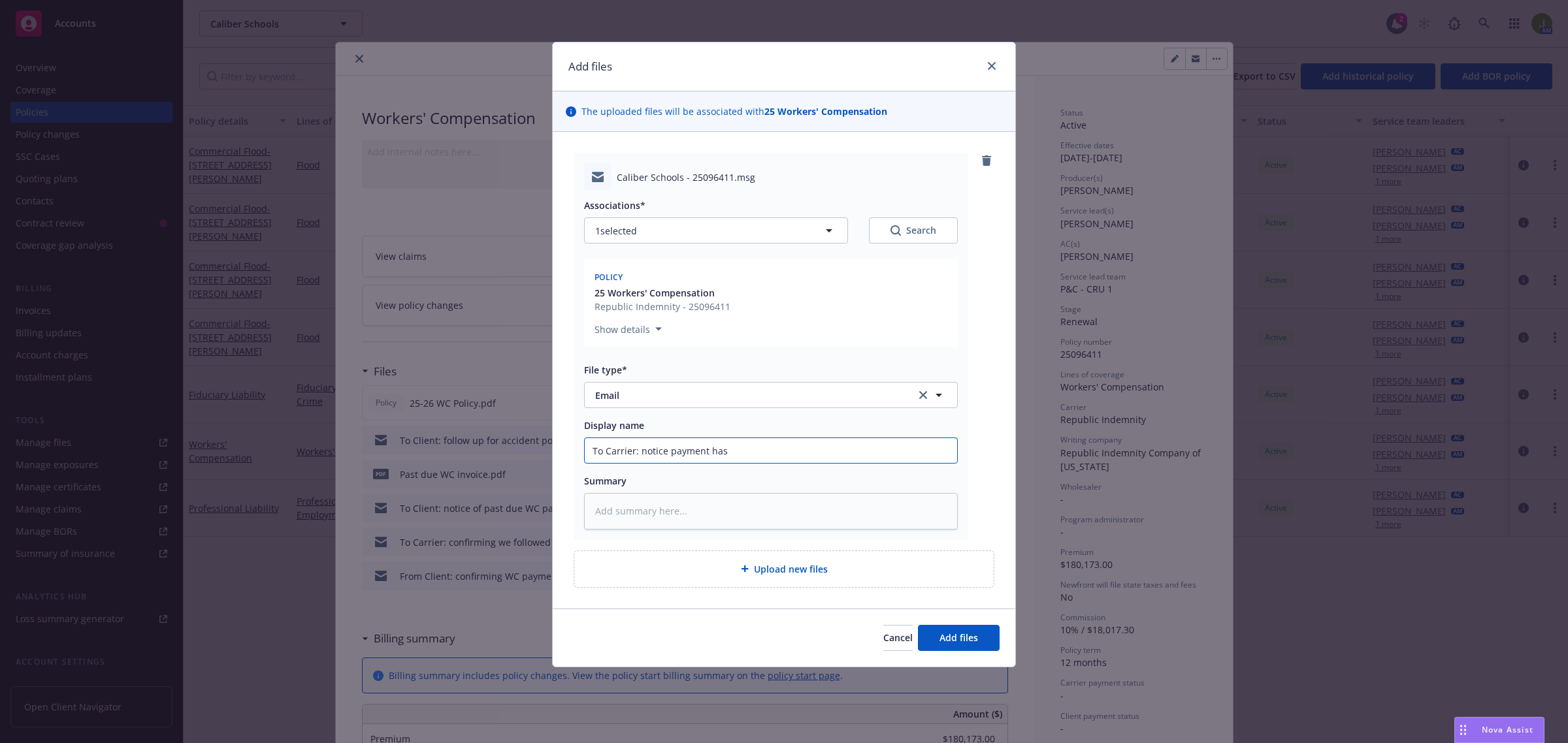
type input "To Carrier: notice payment has"
type textarea "x"
type input "To Carrier: notice payment has b"
type textarea "x"
type input "To Carrier: notice payment has be"
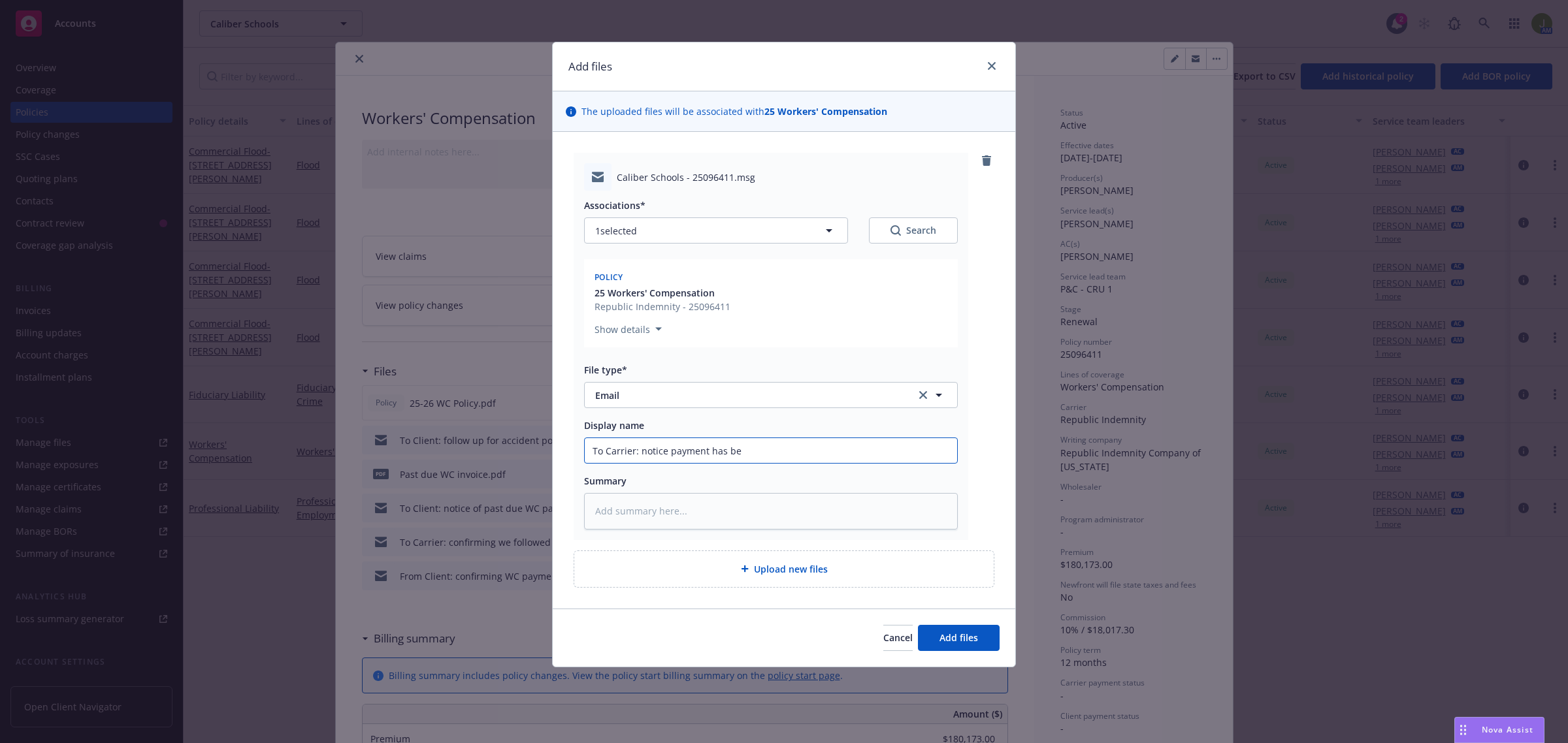
type textarea "x"
type input "To Carrier: notice payment has bee"
type textarea "x"
type input "To Carrier: notice payment has been"
type textarea "x"
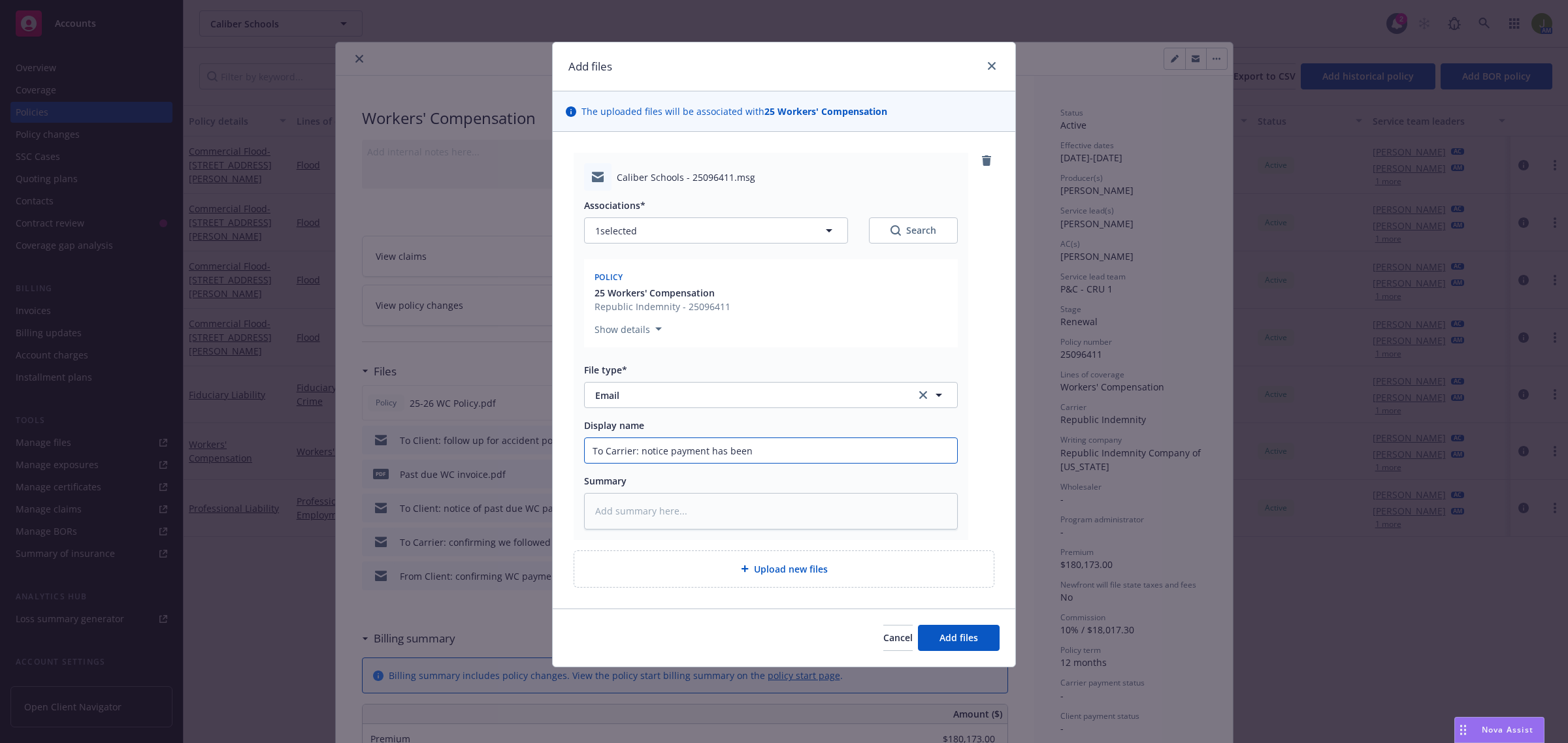
type input "To Carrier: notice payment has been"
type textarea "x"
type input "To Carrier: notice payment has been m"
type textarea "x"
type input "To Carrier: notice payment has been ma"
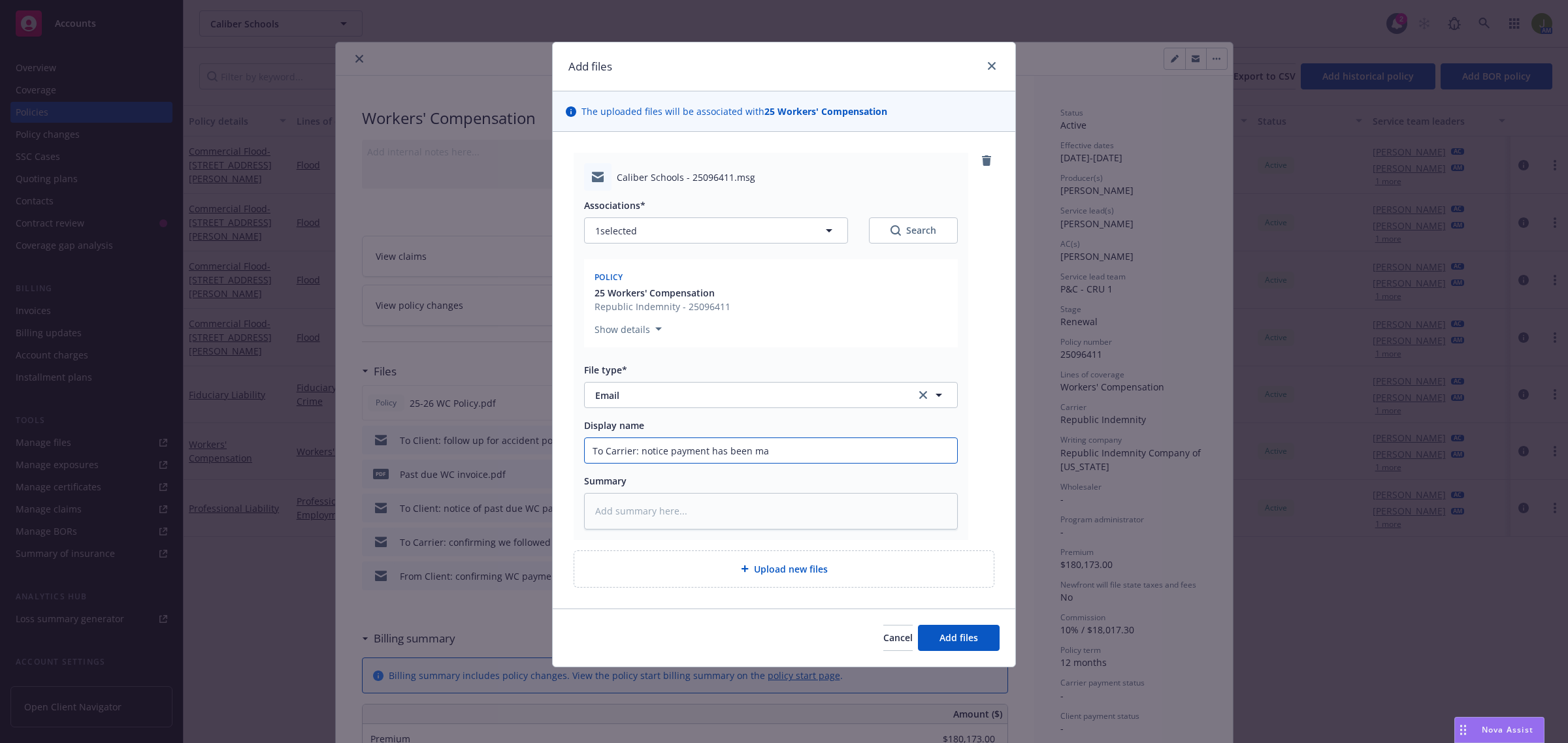
type textarea "x"
type input "To Carrier: notice payment has been mad"
type textarea "x"
type input "To Carrier: notice payment has been made"
type textarea "x"
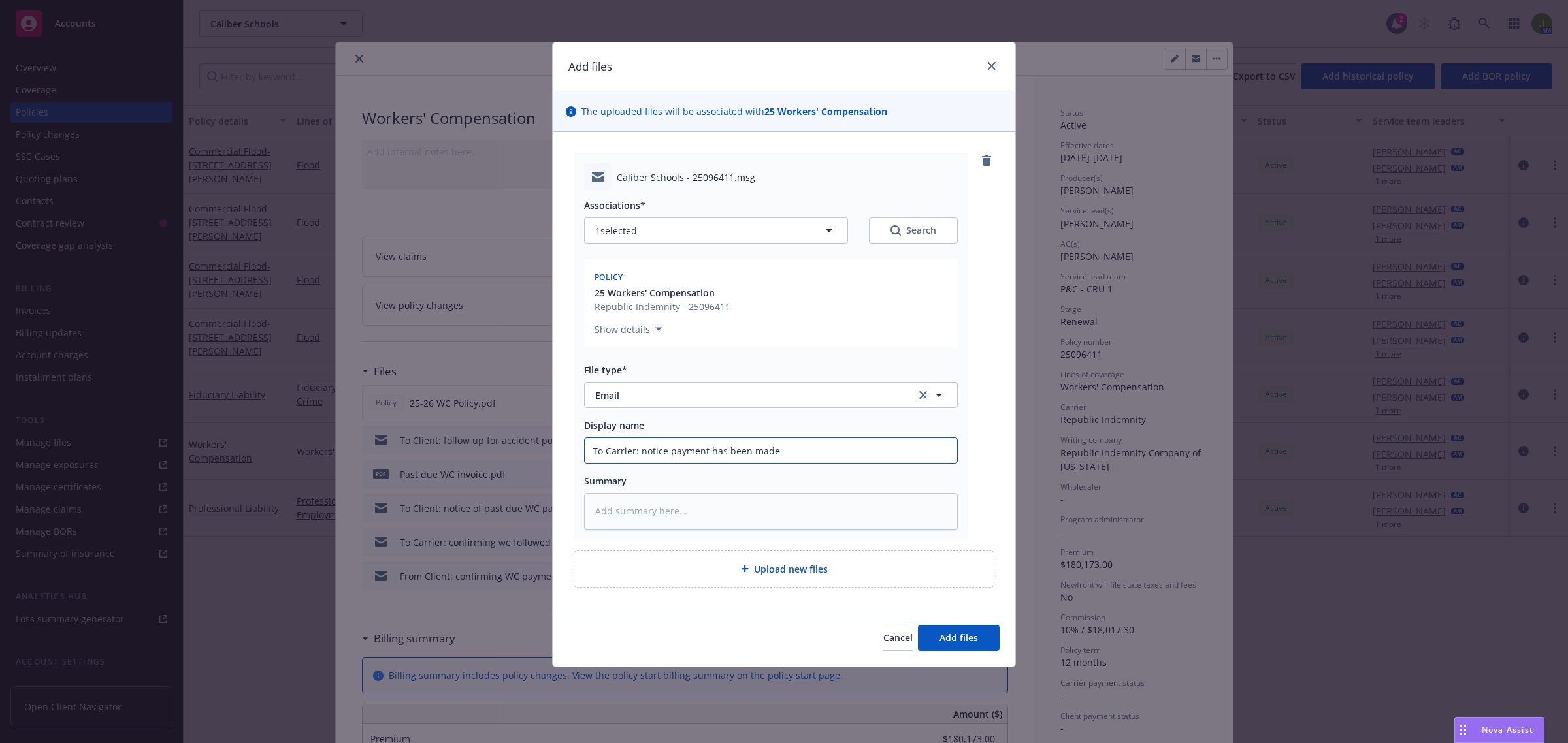
type input "To Carrier: notice payment has been made"
type textarea "x"
type input "To Carrier: notice payment has been made &"
type textarea "x"
type input "To Carrier: notice payment has been made &"
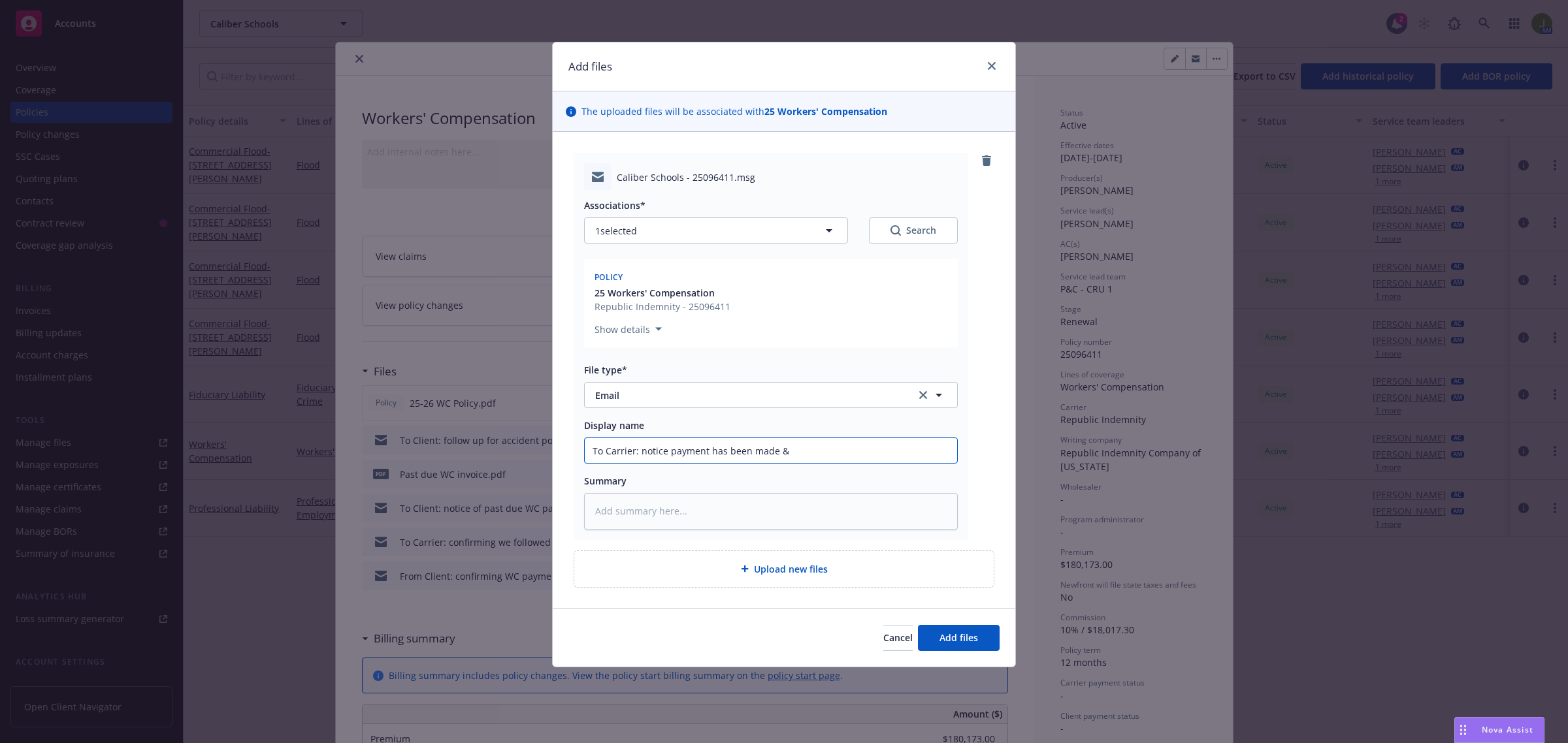
type textarea "x"
type input "To Carrier: notice payment has been made & c"
type textarea "x"
type input "To Carrier: notice payment has been made & co"
type textarea "x"
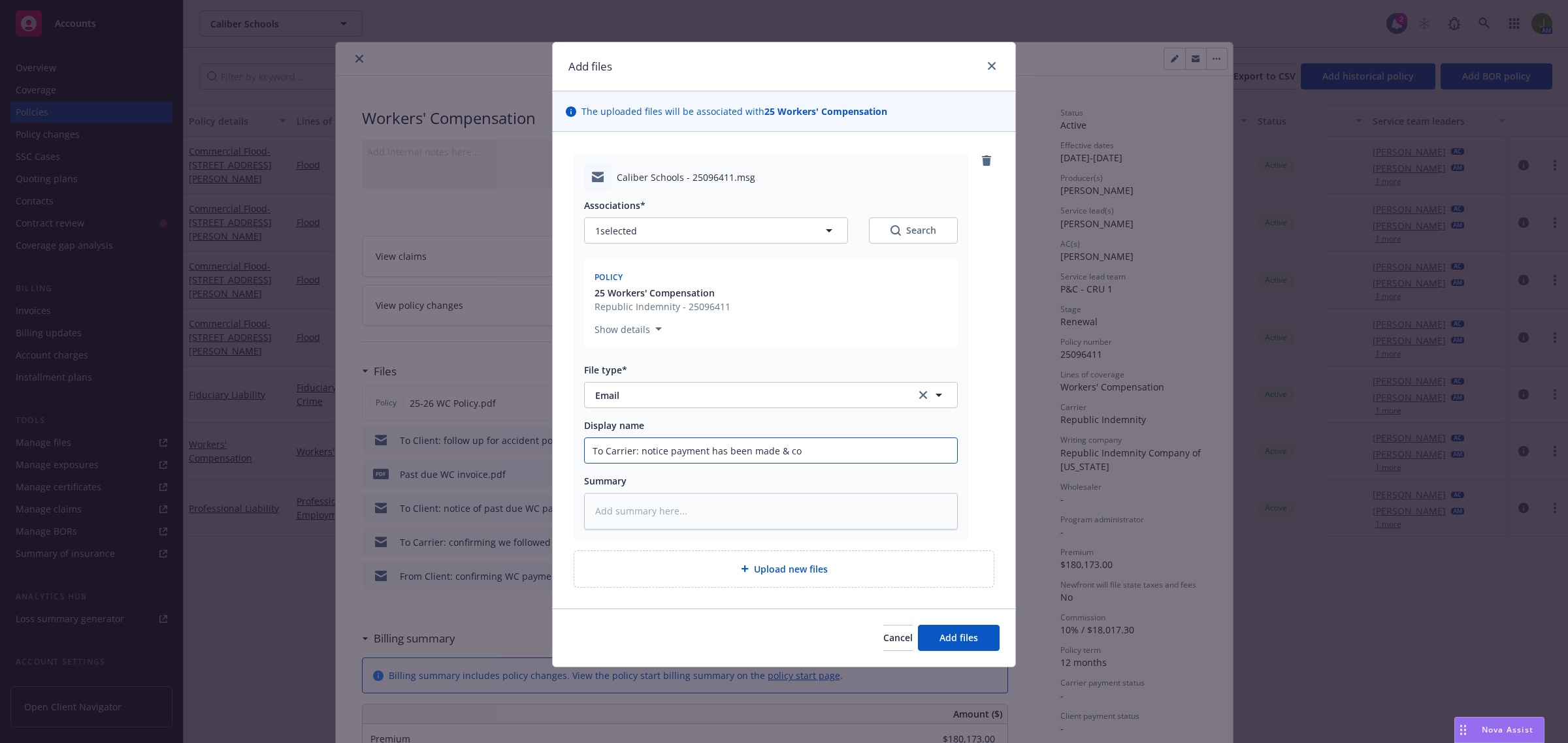
type input "To Carrier: notice payment has been made & cop"
type textarea "x"
type input "To Carrier: notice payment has been made & copy"
type textarea "x"
type input "To Carrier: notice payment has been made & copy o"
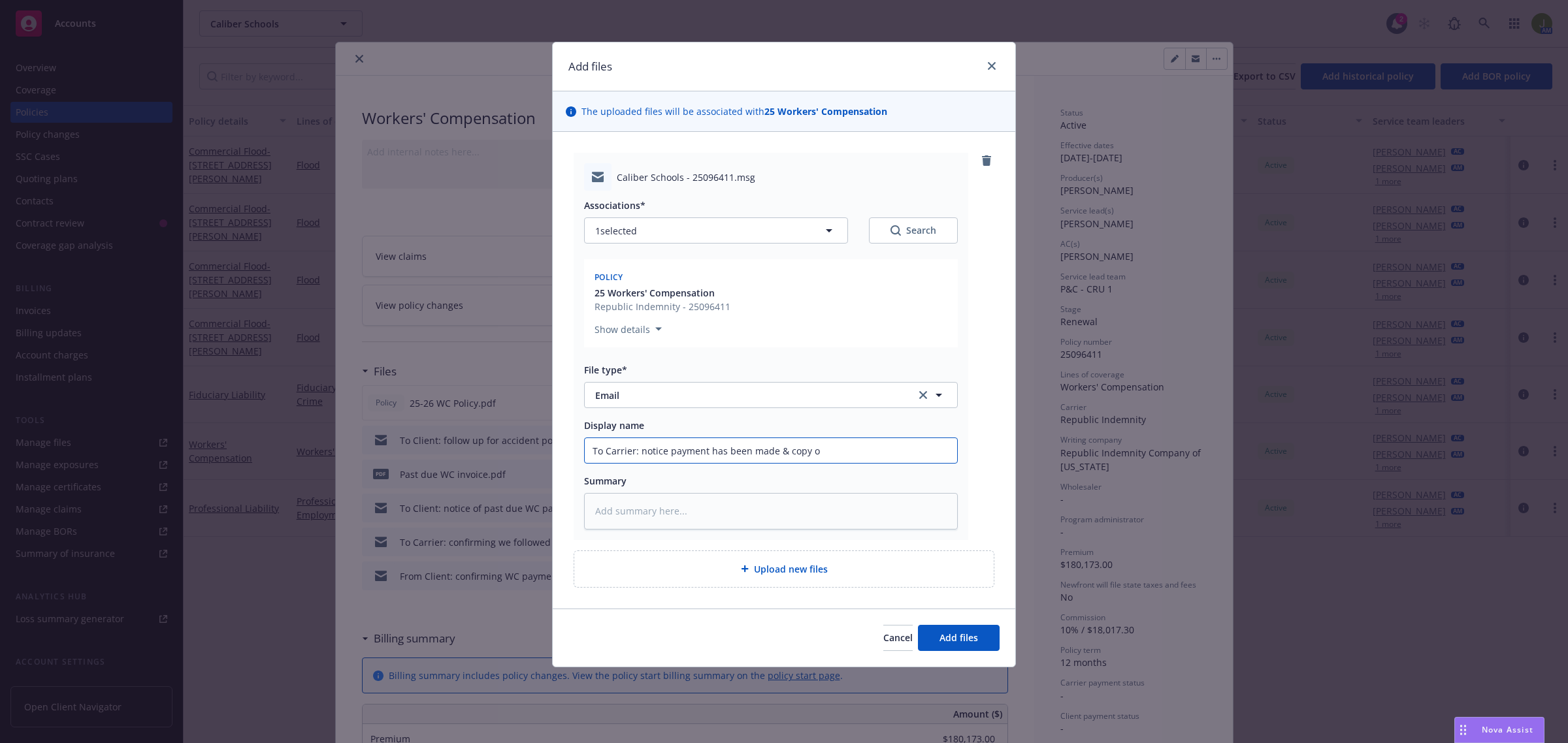
type textarea "x"
type input "To Carrier: notice payment has been made & copy of"
type textarea "x"
type input "To Carrier: notice payment has been made & copy of"
type textarea "x"
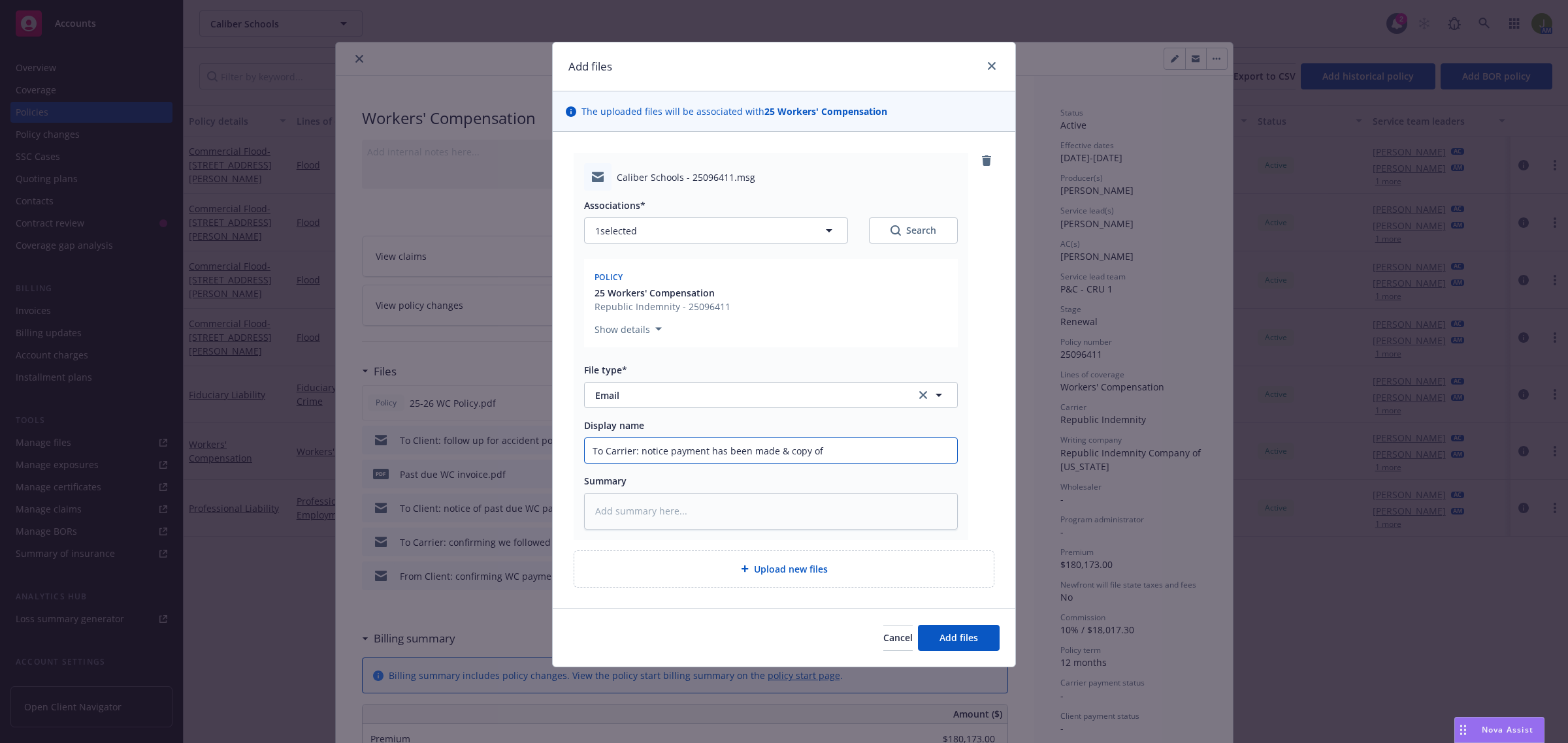
type input "To Carrier: notice payment has been made & copy of a"
type textarea "x"
type input "To Carrier: notice payment has been made & copy of ac"
type textarea "x"
type input "To Carrier: notice payment has been made & copy of acc"
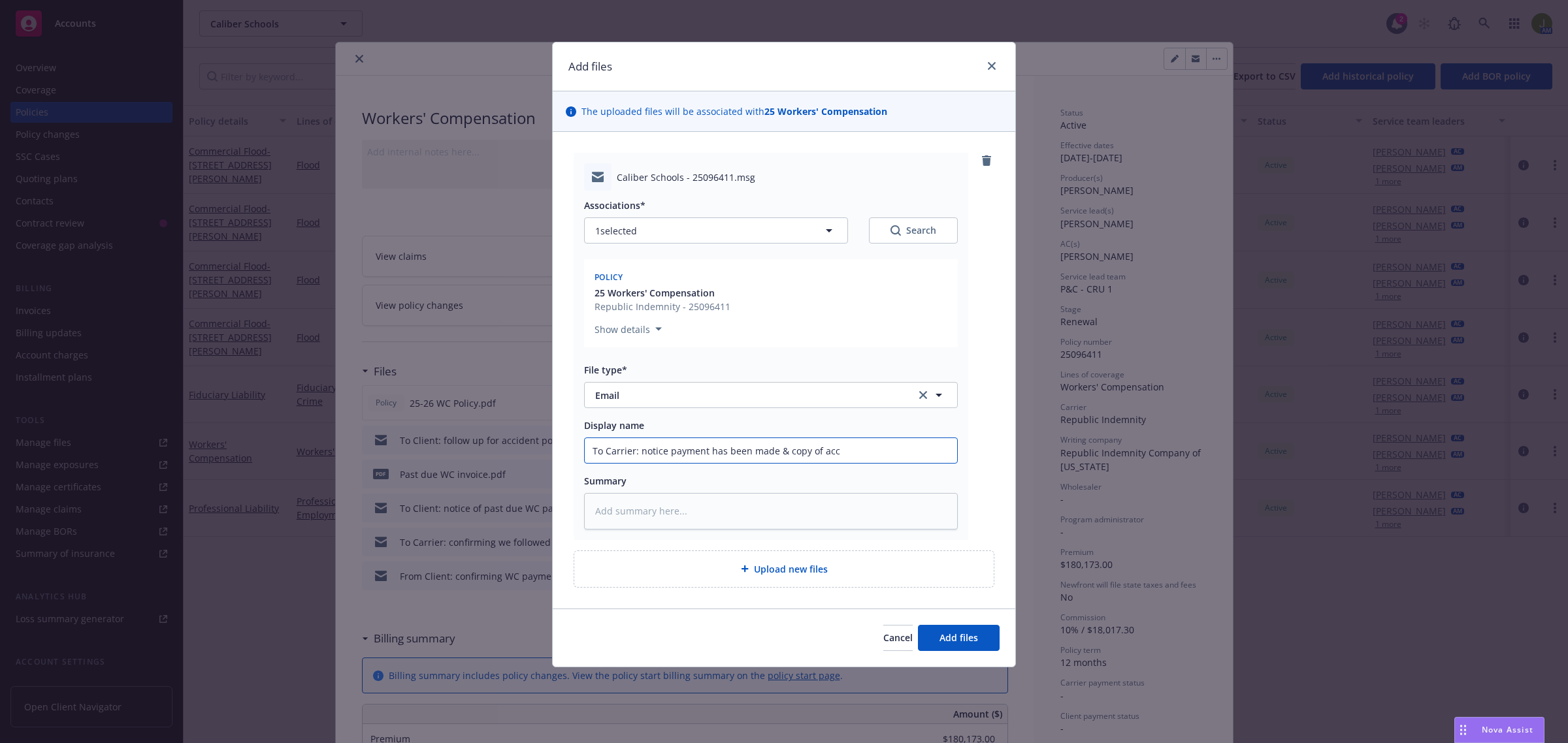
type textarea "x"
type input "To Carrier: notice payment has been made & copy of acci"
type textarea "x"
type input "To Carrier: notice payment has been made & copy of accid"
type textarea "x"
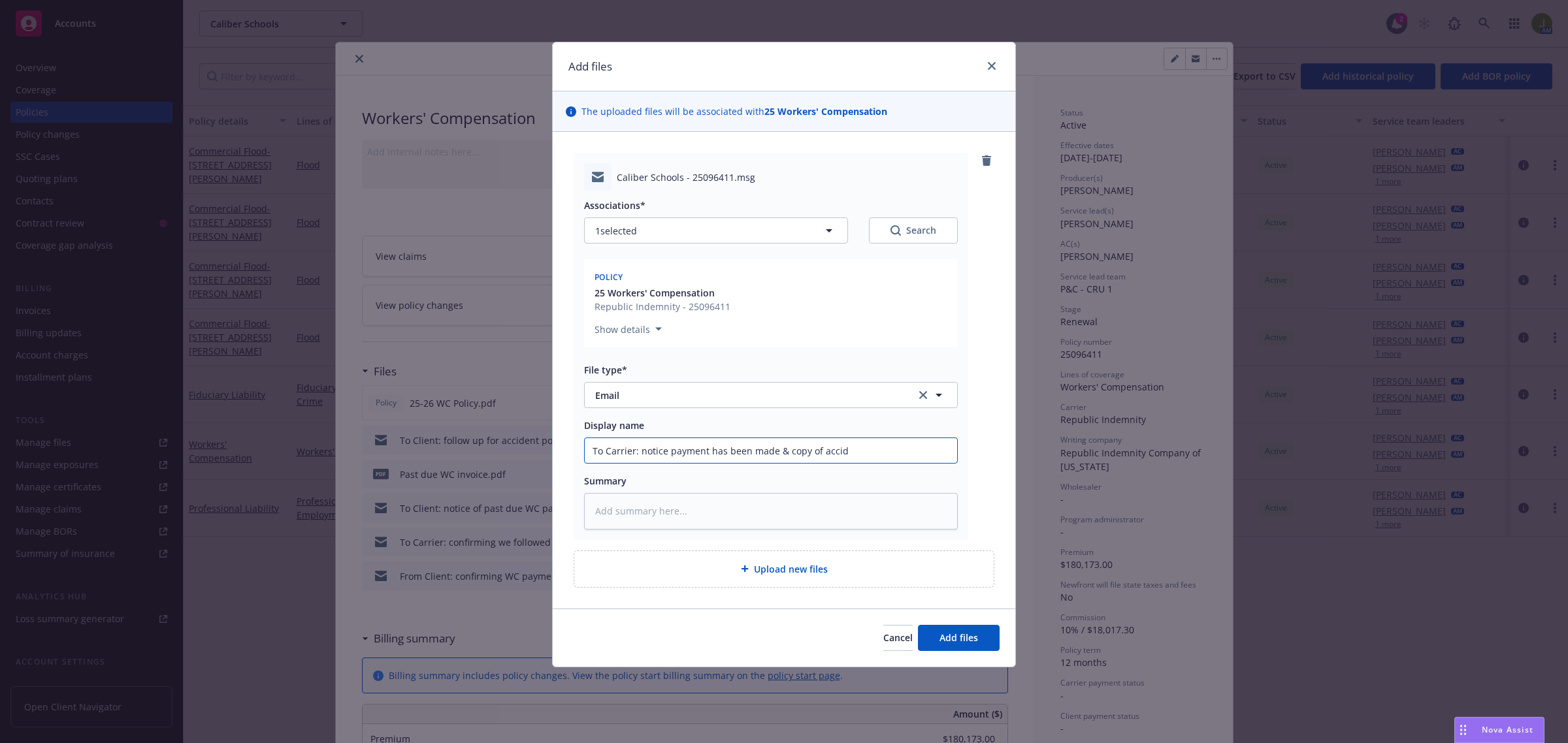
type input "To Carrier: notice payment has been made & copy of accide"
type textarea "x"
type input "To Carrier: notice payment has been made & copy of acciden"
type textarea "x"
type input "To Carrier: notice payment has been made & copy of accident"
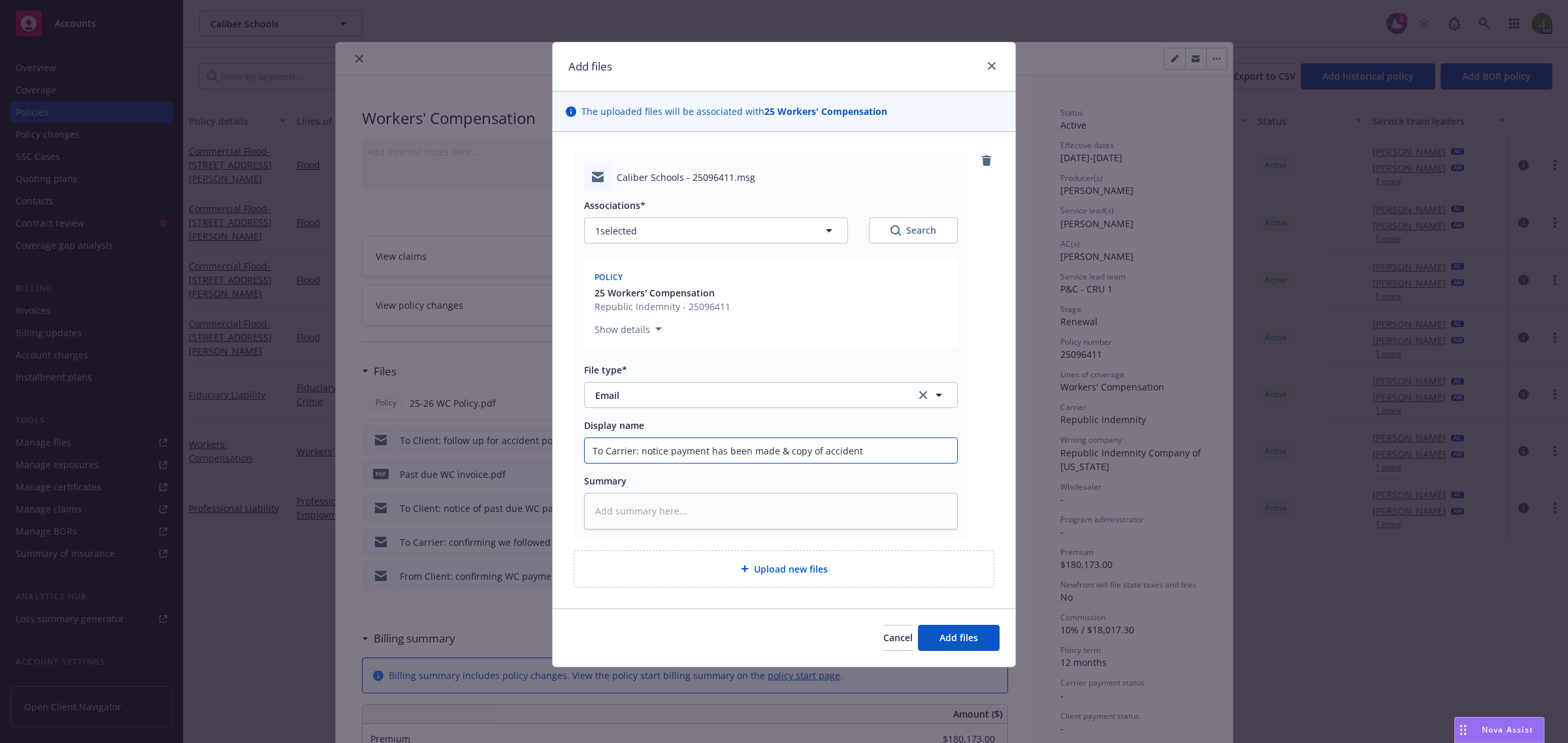
type textarea "x"
type input "To Carrier: notice payment has been made & copy of accident"
type textarea "x"
type input "To Carrier: notice payment has been made & copy of accident p"
type textarea "x"
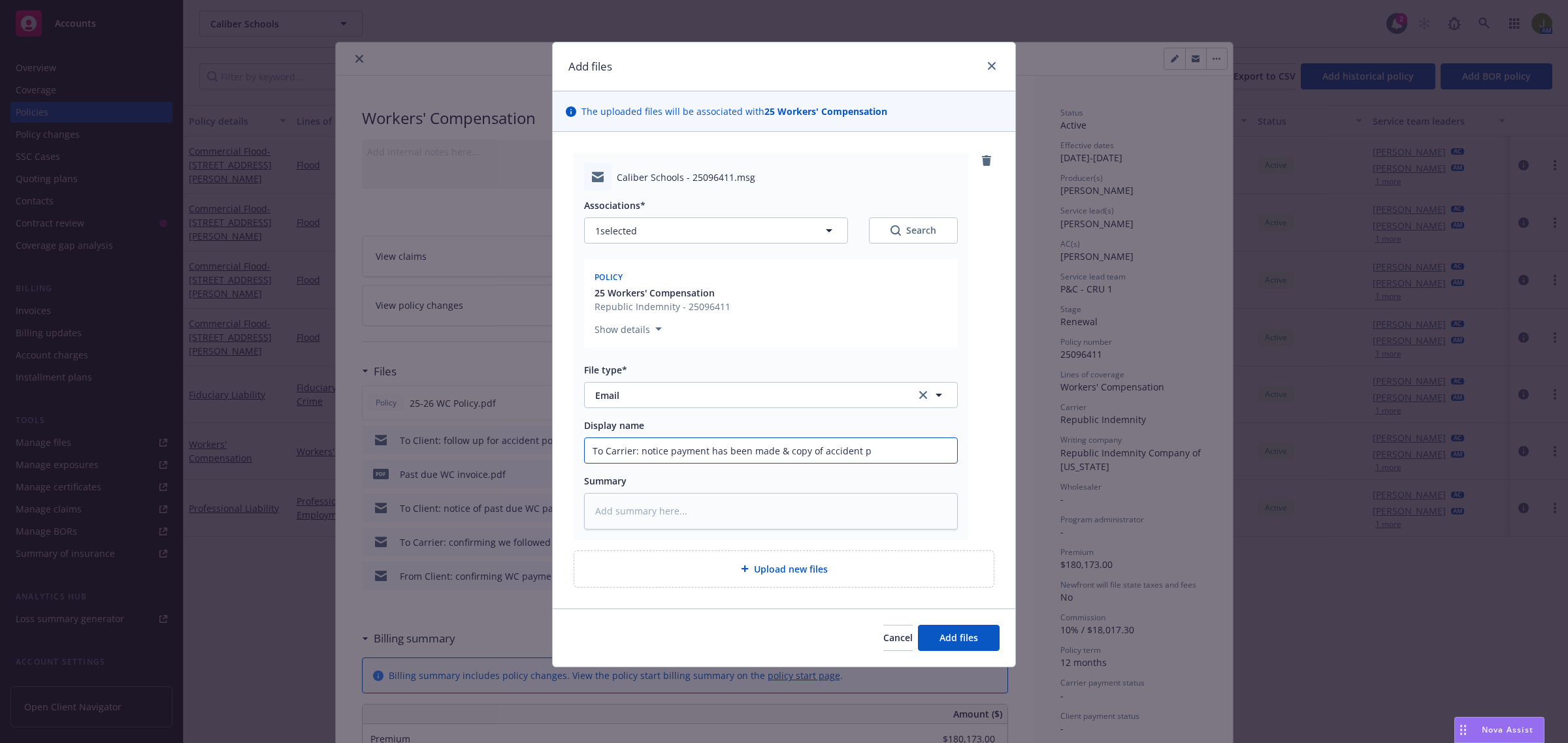
type input "To Carrier: notice payment has been made & copy of accident po"
type textarea "x"
type input "To Carrier: notice payment has been made & copy of accident pol"
type textarea "x"
type input "To Carrier: notice payment has been made & copy of accident polic"
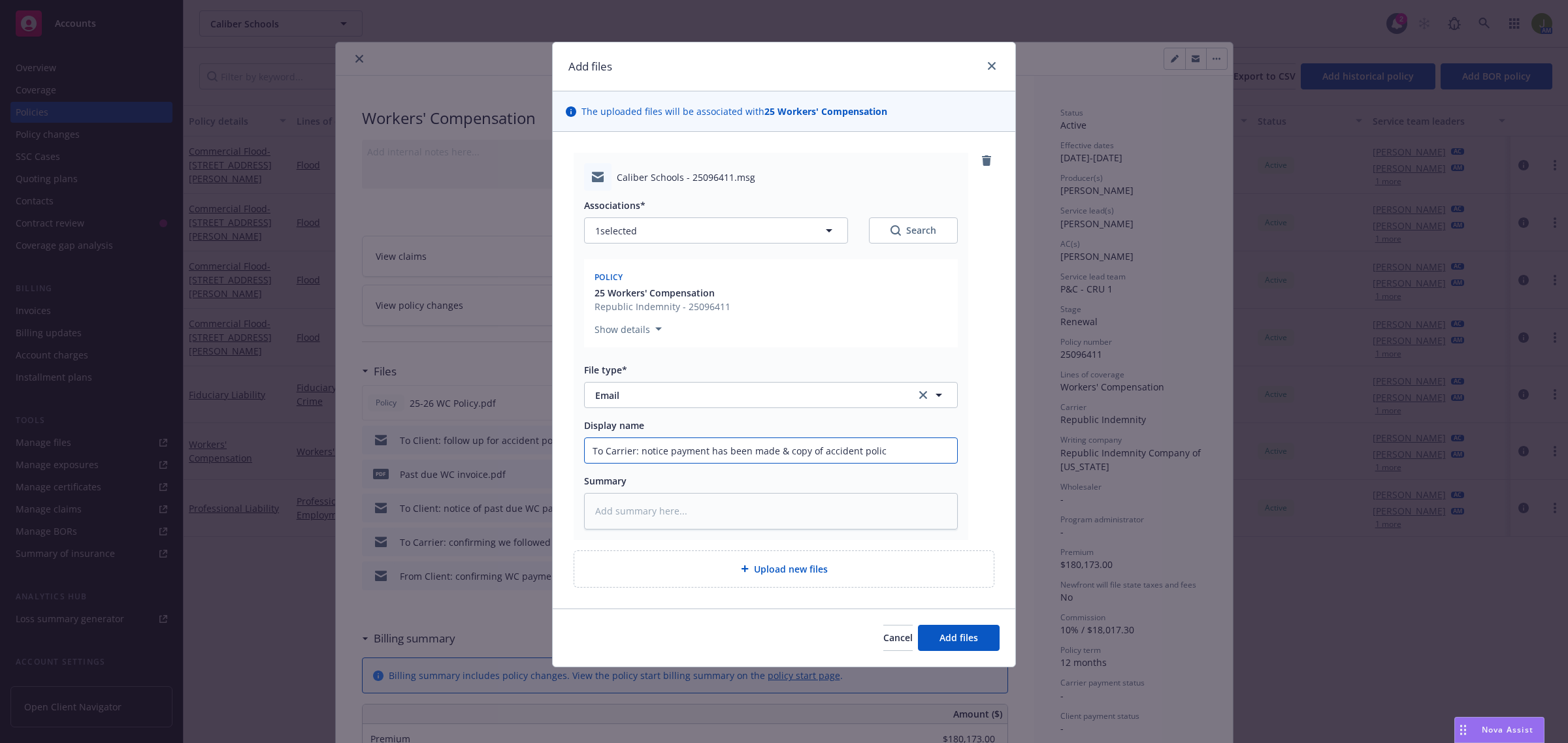
type textarea "x"
type input "To Carrier: notice payment has been made & copy of accident policy"
click at [917, 451] on input "To Carrier: notice payment has been made & copy of accident policy" at bounding box center [771, 451] width 373 height 25
type textarea "x"
type input "To Carrier: notice payment has been made & copy of accident policy"
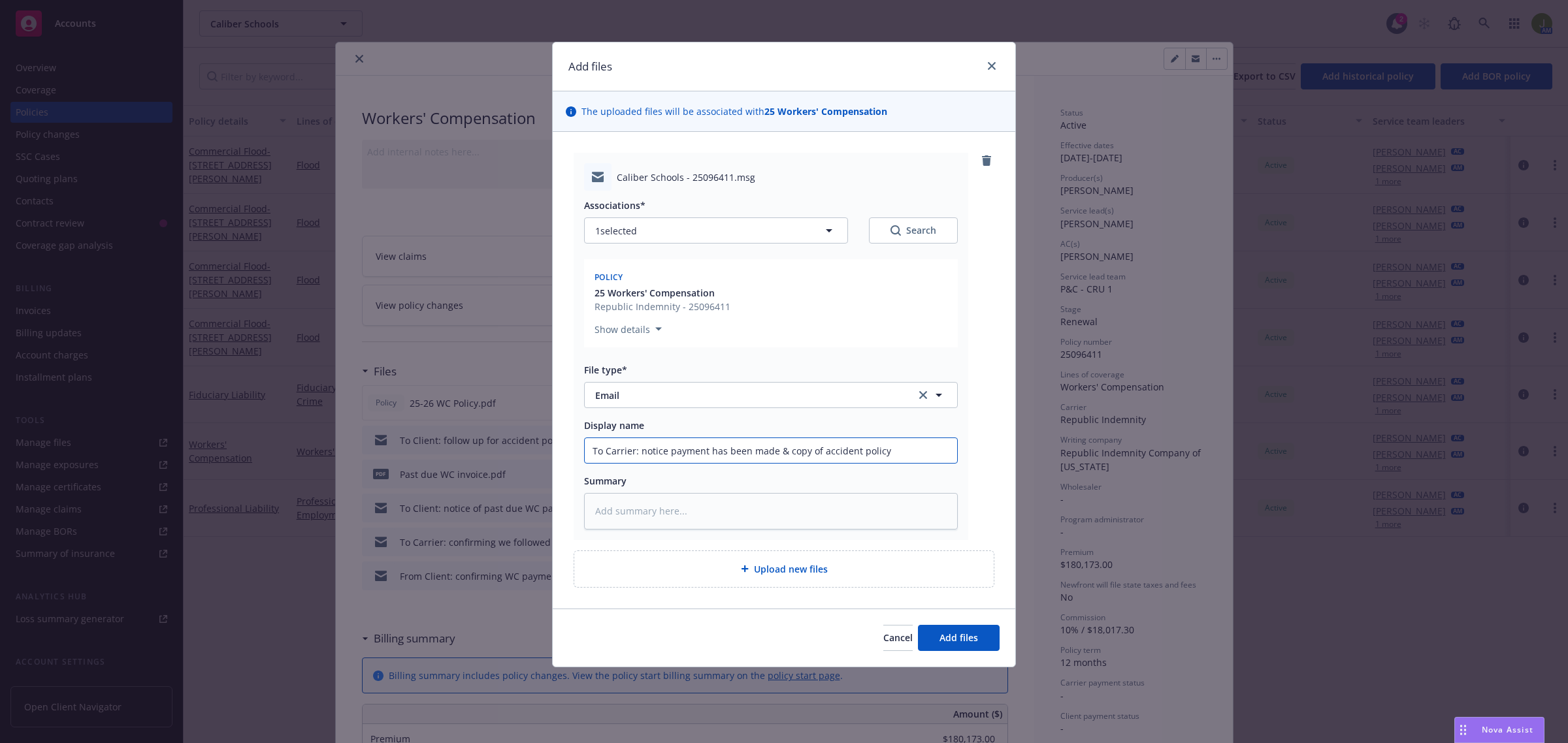
type textarea "x"
type input "To Carrier: notice payment has been made & copy of accident policy E"
type textarea "x"
type input "To Carrier: notice payment has been made & copy of accident policy Ev"
type textarea "x"
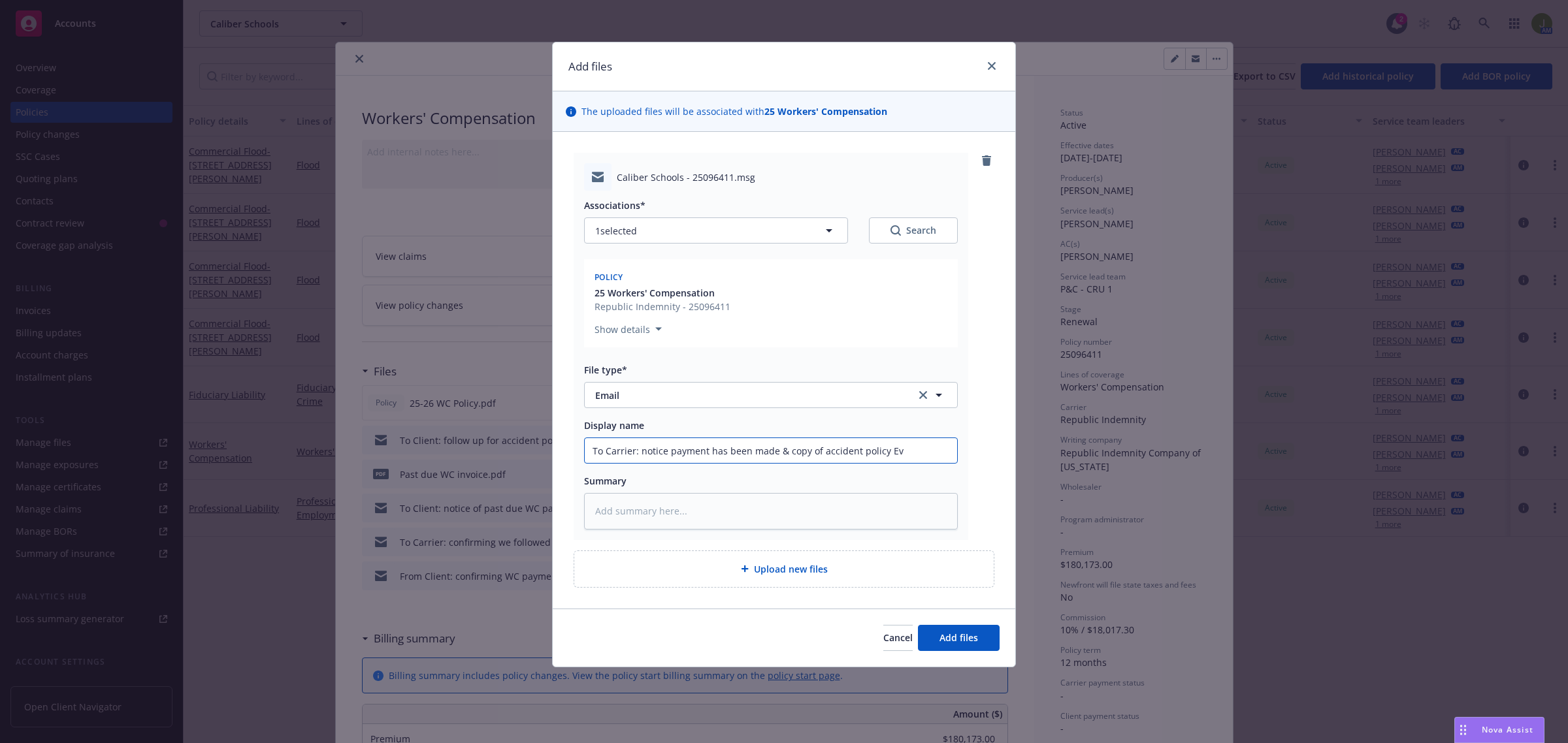
type input "To Carrier: notice payment has been made & copy of accident policy Evi"
type textarea "x"
type input "To Carrier: notice payment has been made & copy of accident policy Evid"
type textarea "x"
type input "To Carrier: notice payment has been made & copy of accident policy Evide"
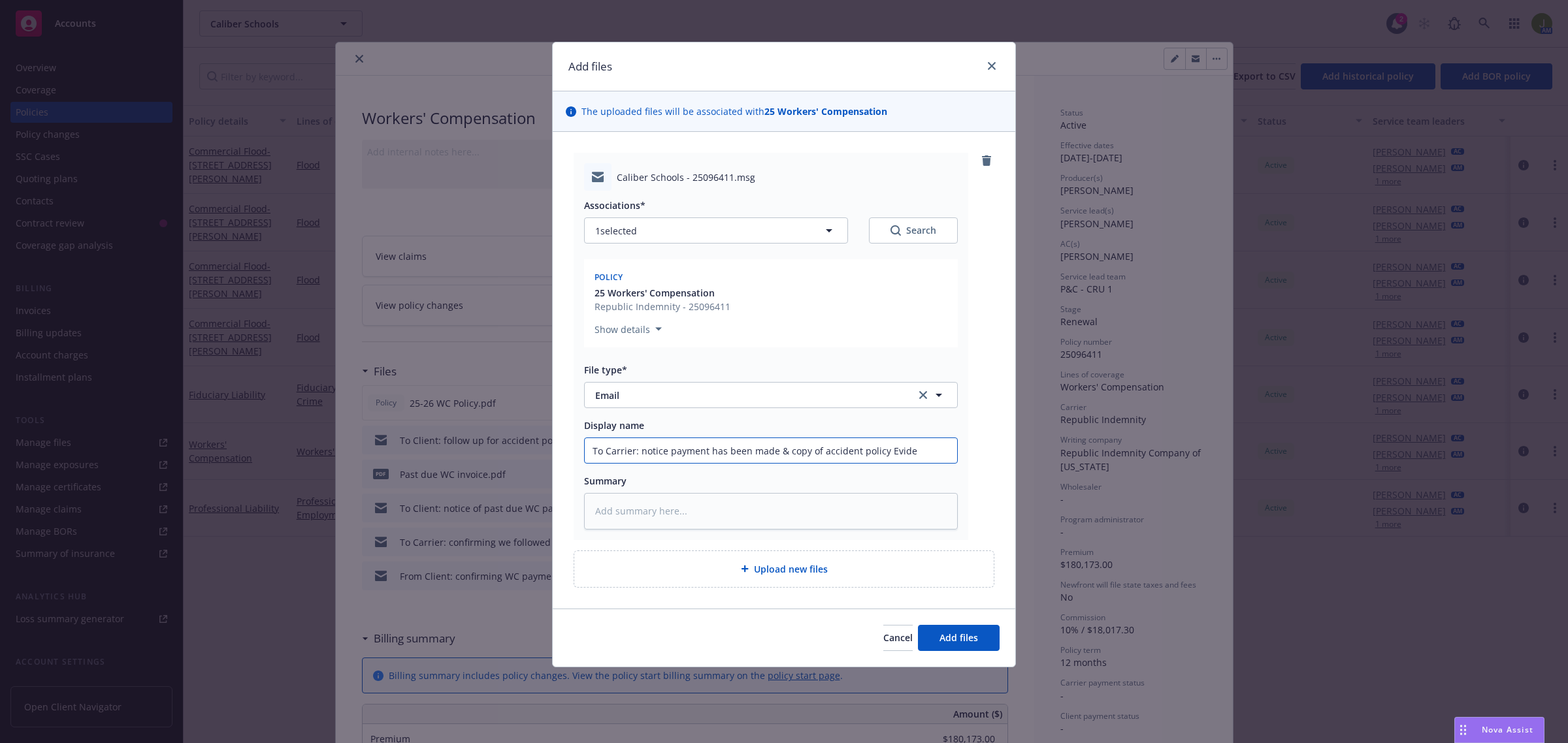
type textarea "x"
type input "To Carrier: notice payment has been made & copy of accident policy Eviden"
type textarea "x"
type input "To Carrier: notice payment has been made & copy of accident policy Evidenc"
type textarea "x"
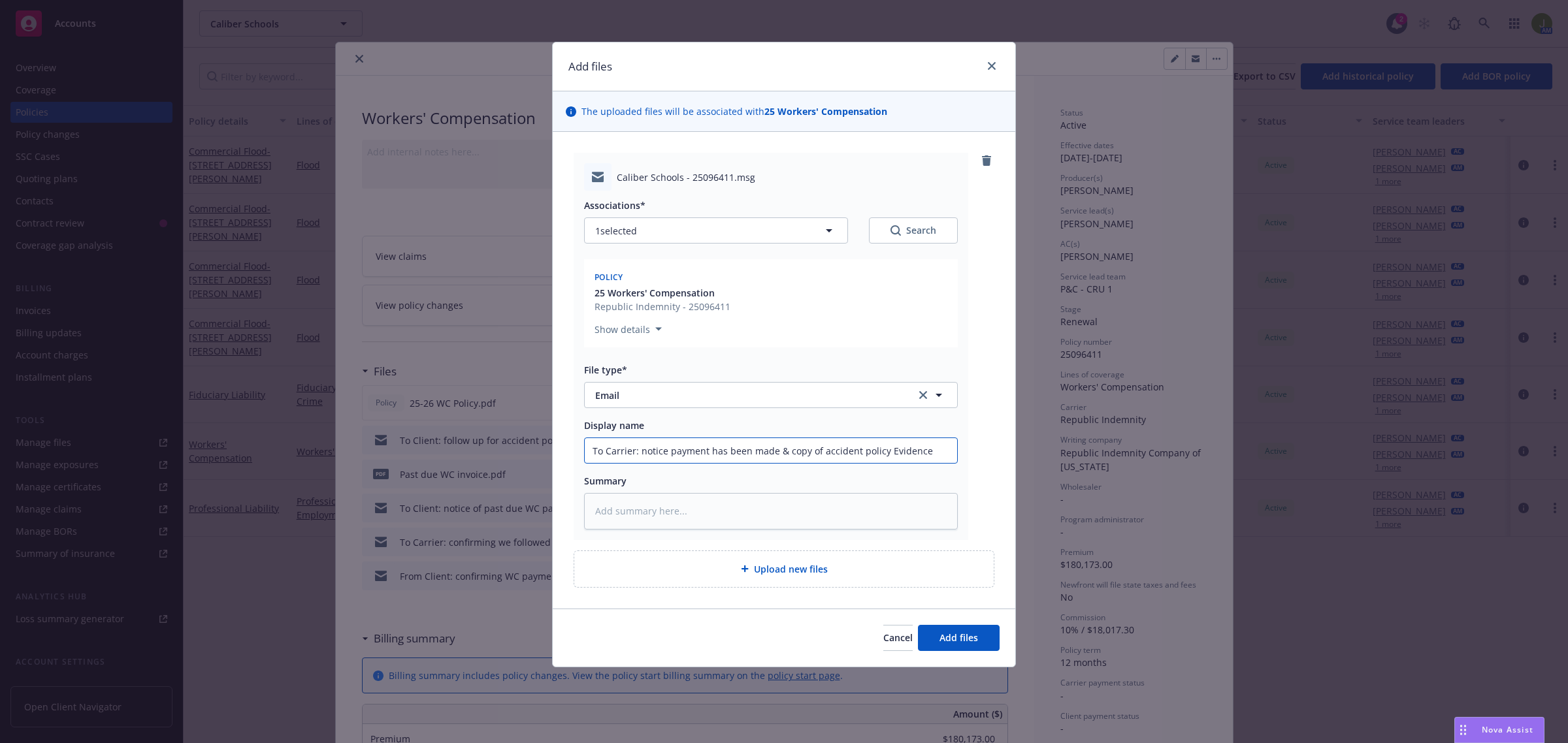
type input "To Carrier: notice payment has been made & copy of accident policy Evidence"
type textarea "x"
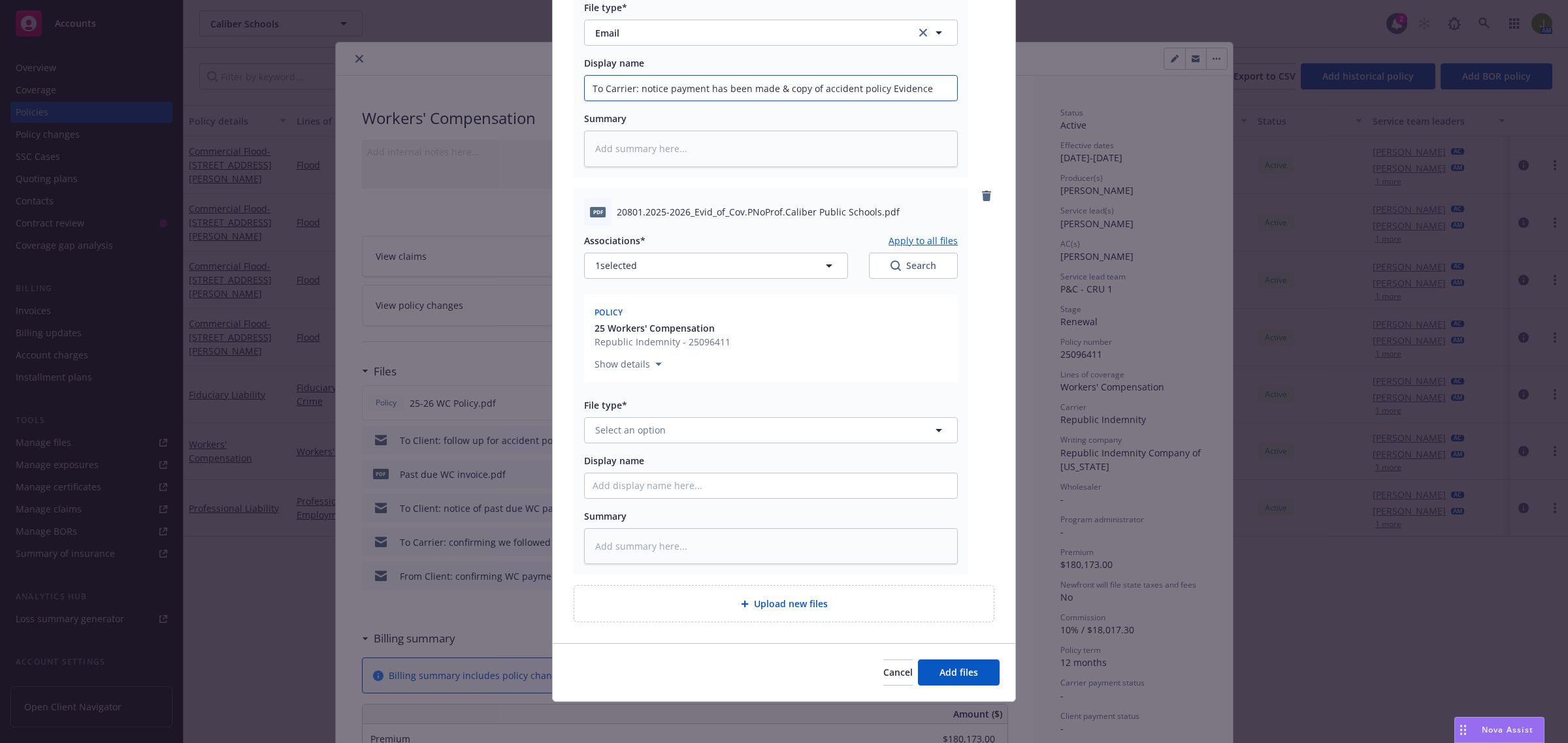
scroll to position [363, 0]
click at [633, 435] on span "Select an option" at bounding box center [630, 429] width 71 height 14
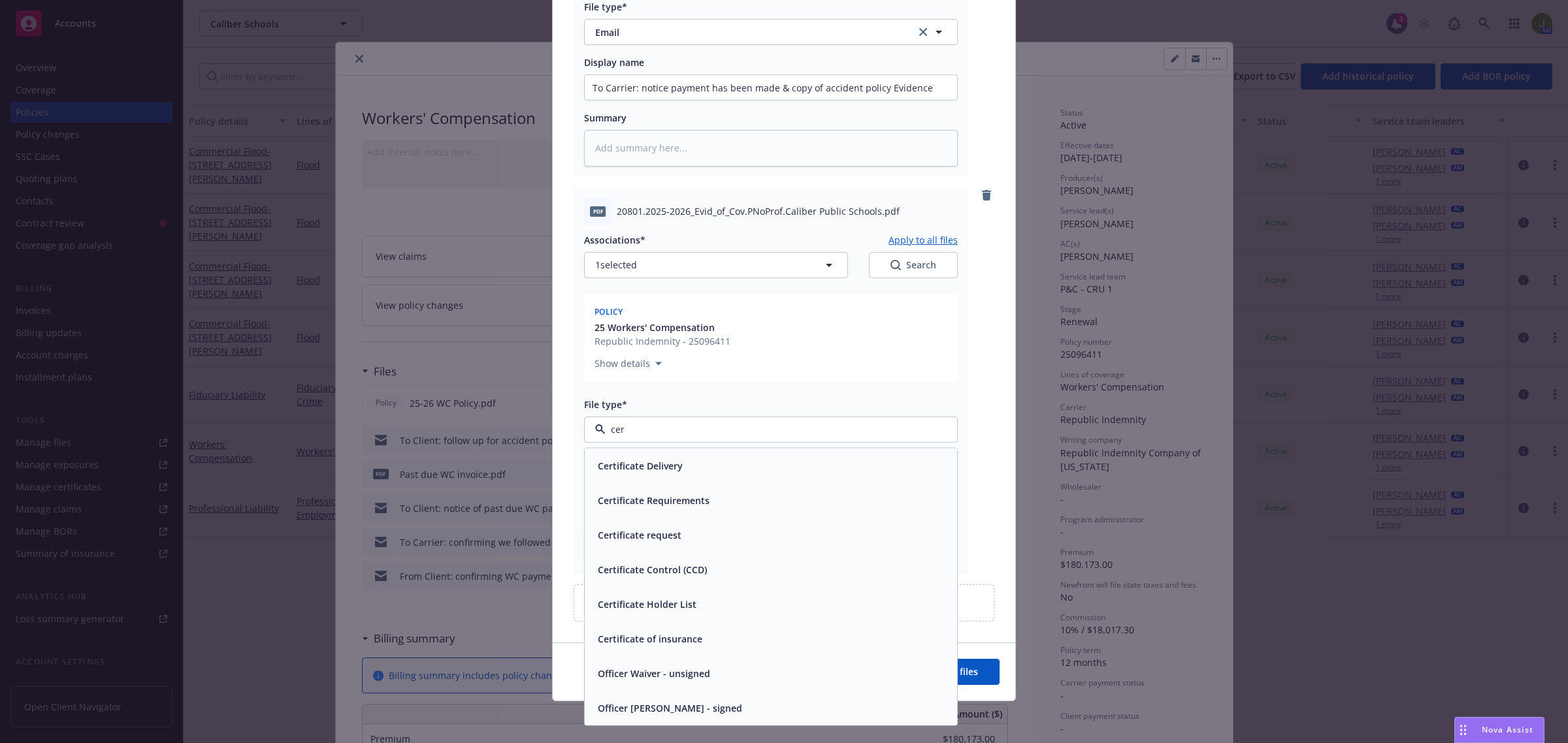
type input "cert"
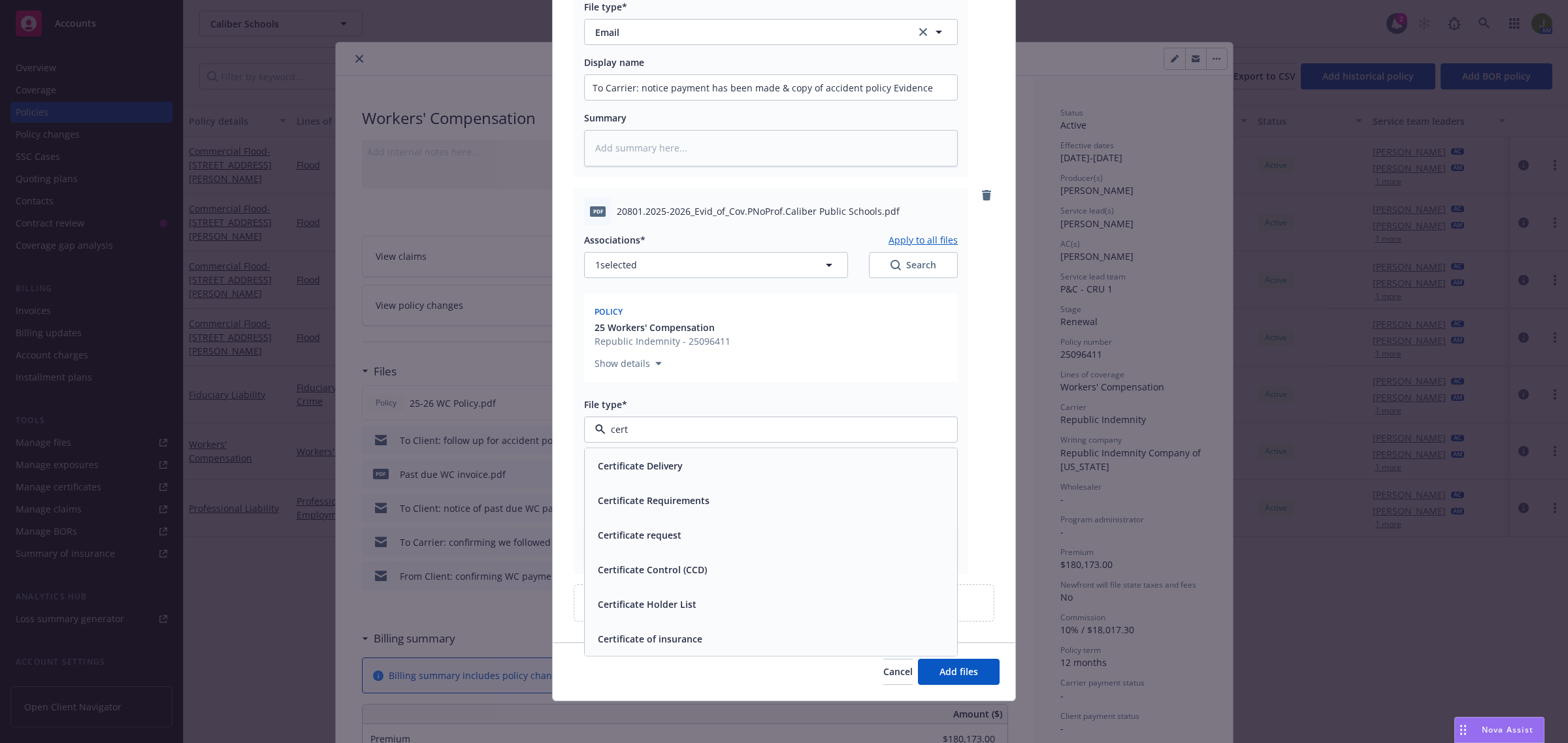
click at [611, 627] on div "Certificate of insurance" at bounding box center [771, 638] width 373 height 35
click at [825, 266] on icon "button" at bounding box center [828, 265] width 15 height 15
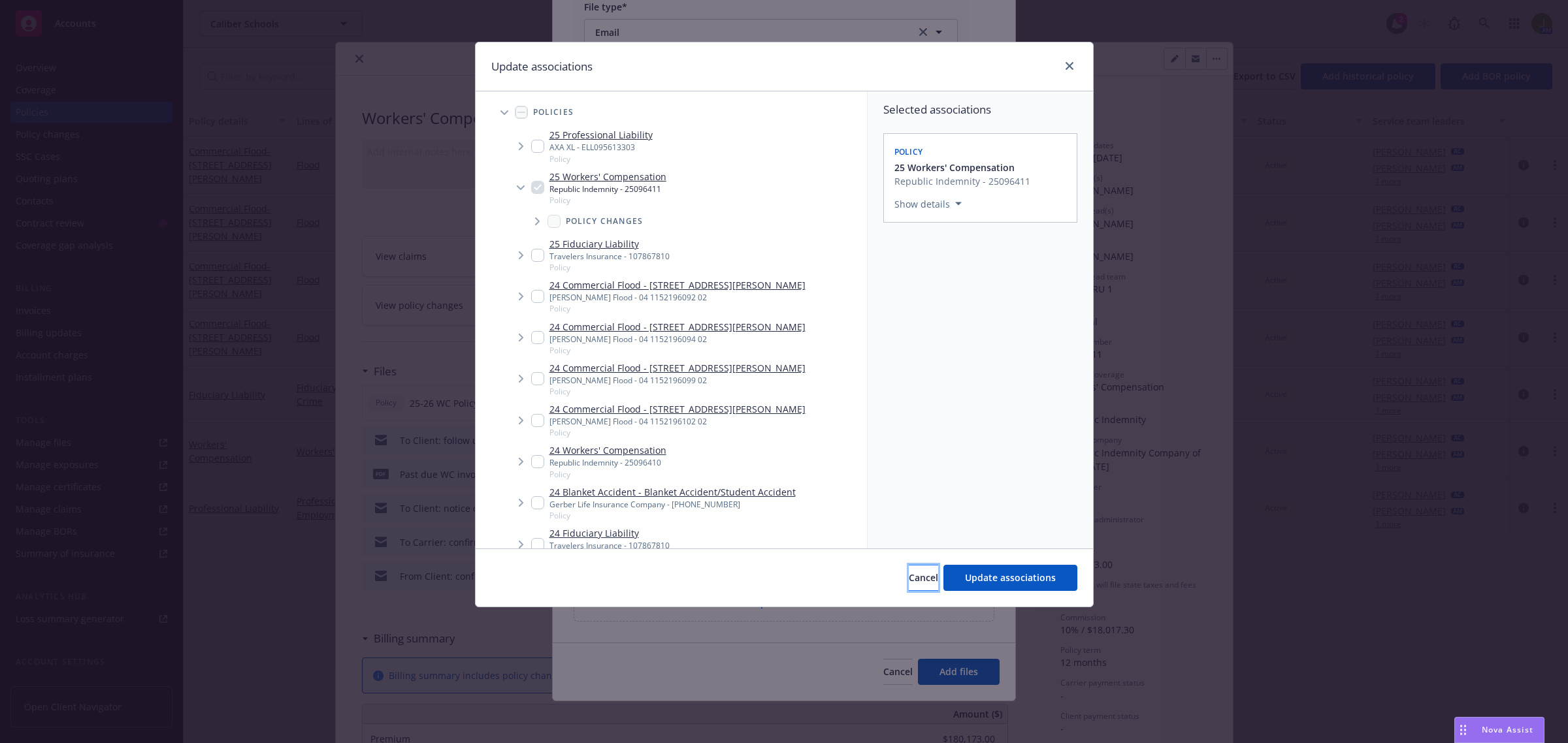
click at [909, 577] on span "Cancel" at bounding box center [923, 577] width 29 height 12
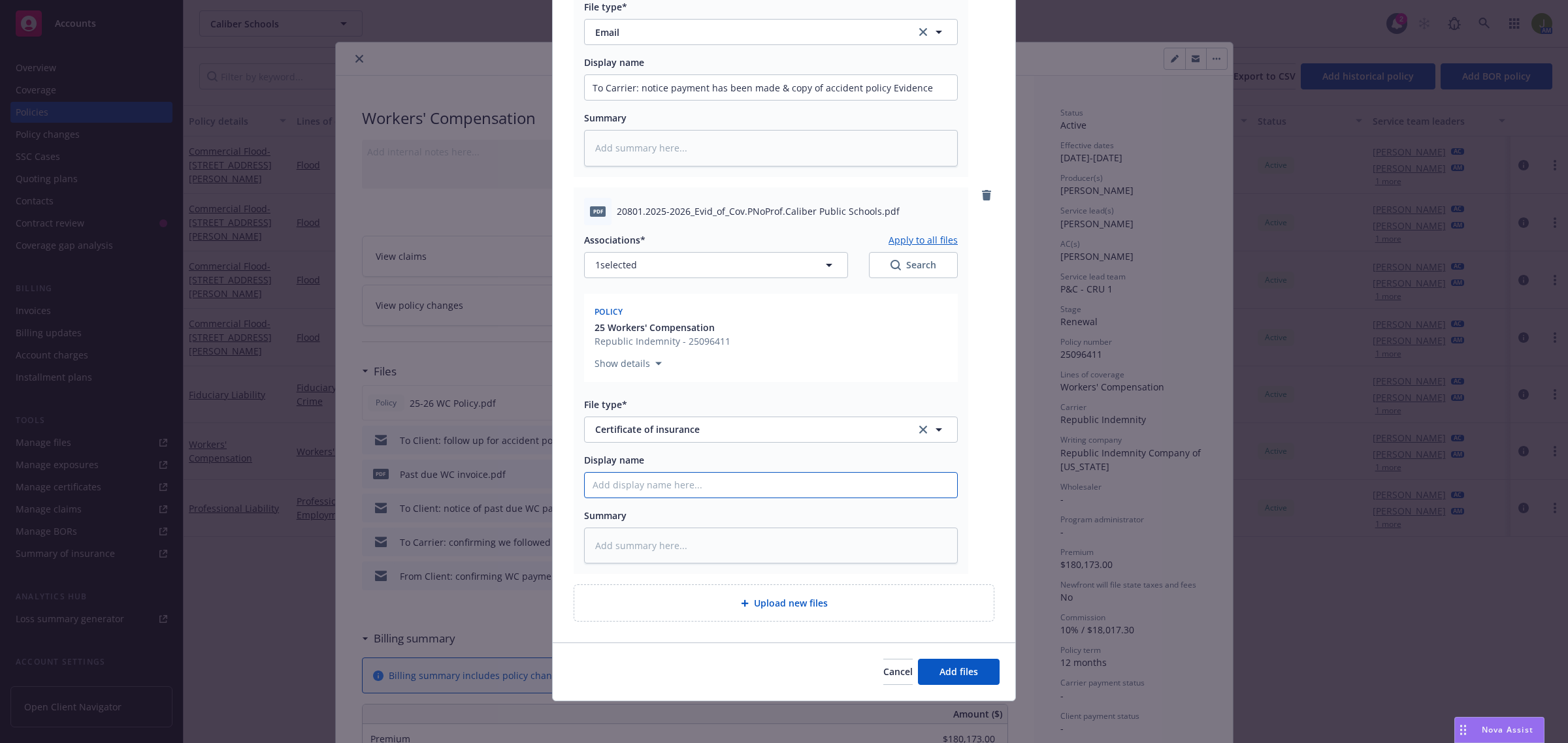
click at [619, 100] on input "Display name" at bounding box center [771, 88] width 373 height 25
type textarea "x"
type input "C"
type textarea "x"
type input "Ch"
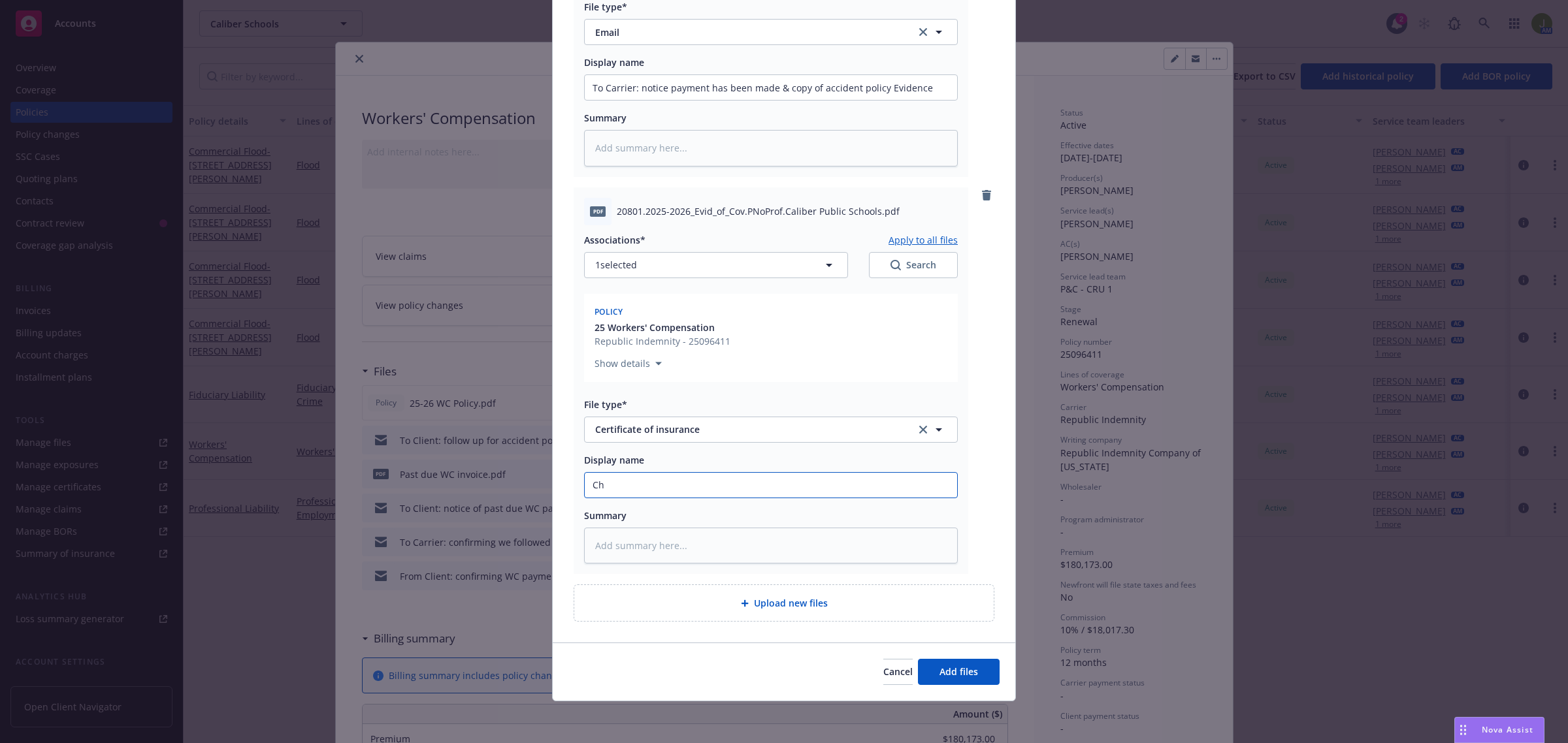
type textarea "x"
type input "Cha"
type textarea "x"
type input "Char"
type textarea "x"
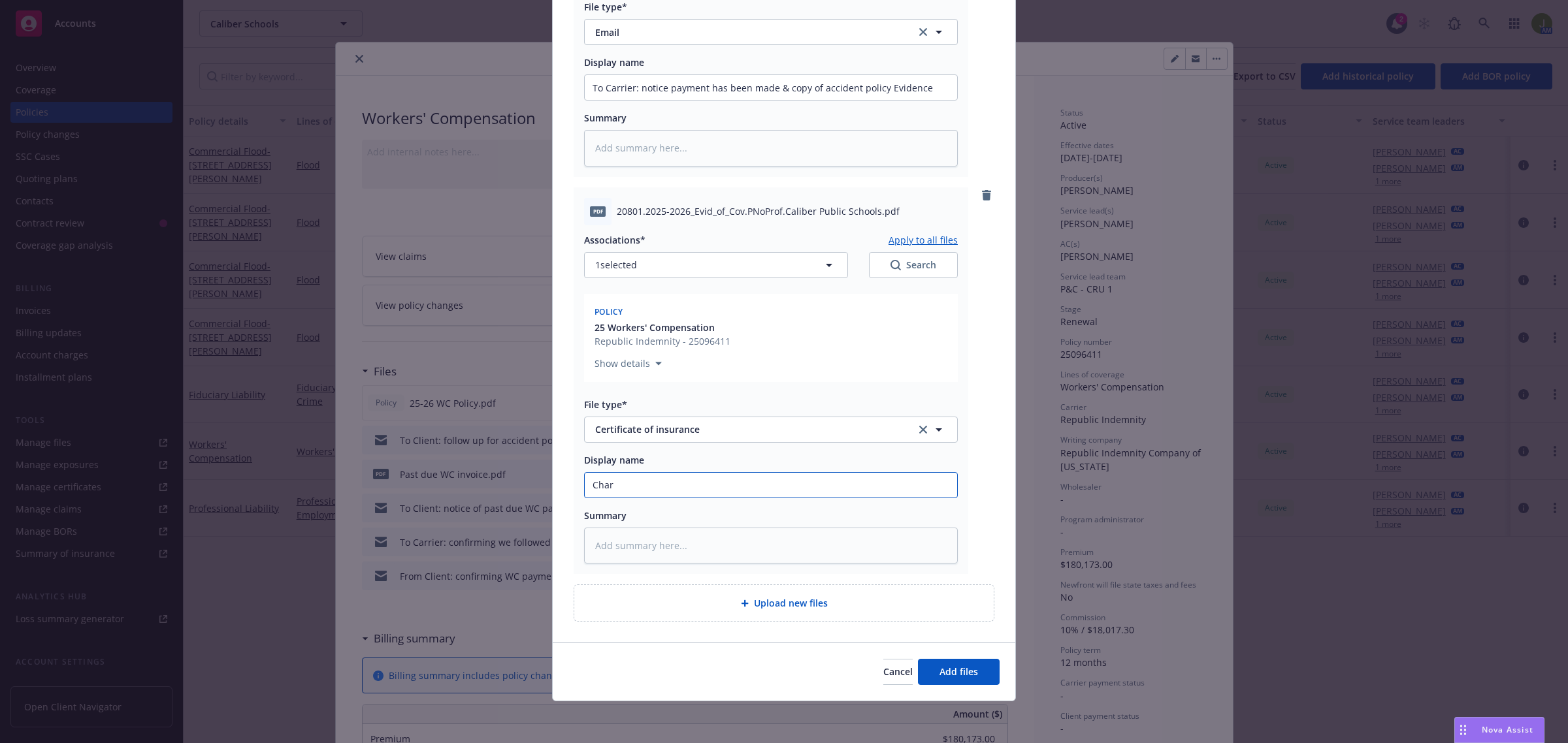
type input "Chart"
type textarea "x"
type input "Charte"
type textarea "x"
type input "Charter"
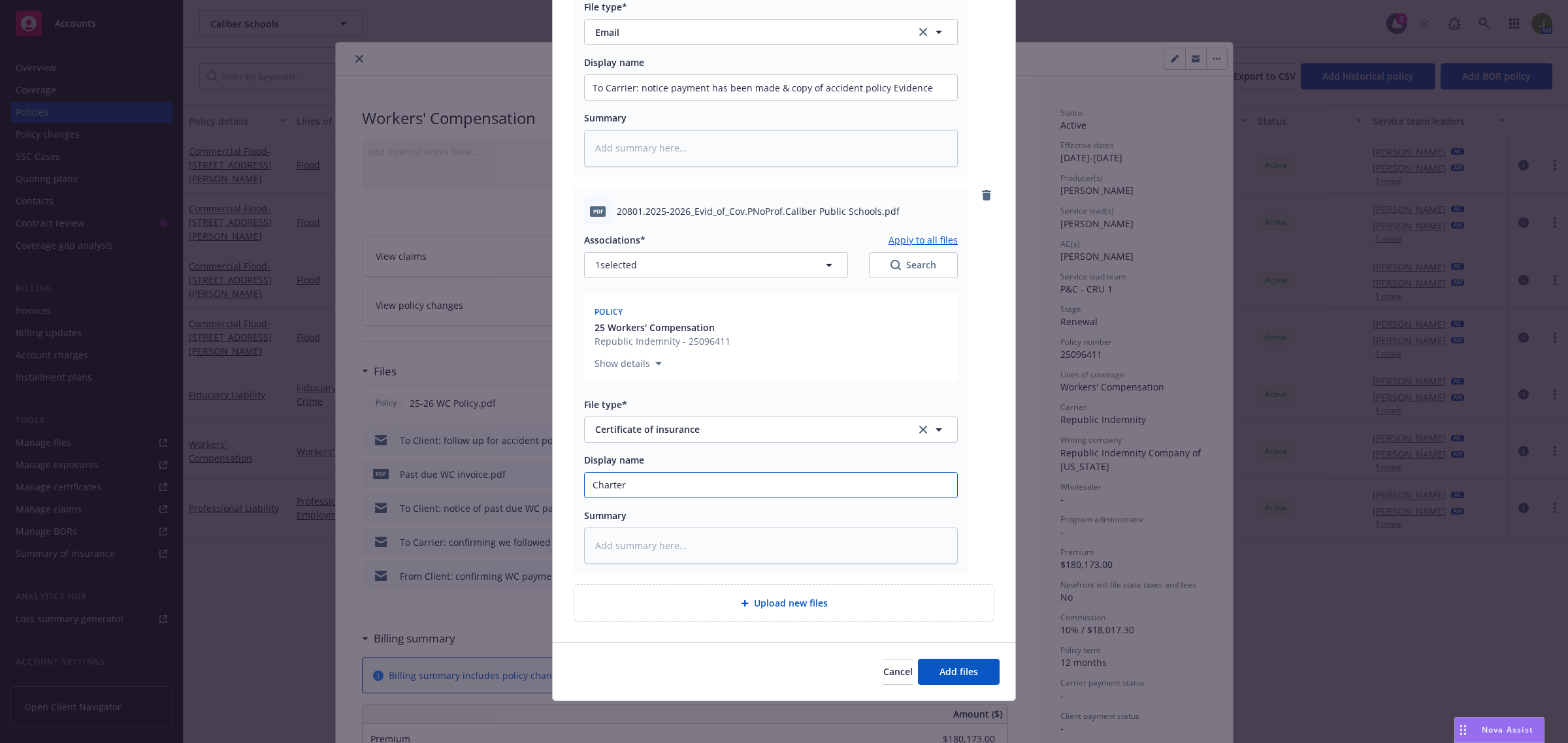
type textarea "x"
type input "CharterS"
type textarea "x"
type input "CharterSa"
type textarea "x"
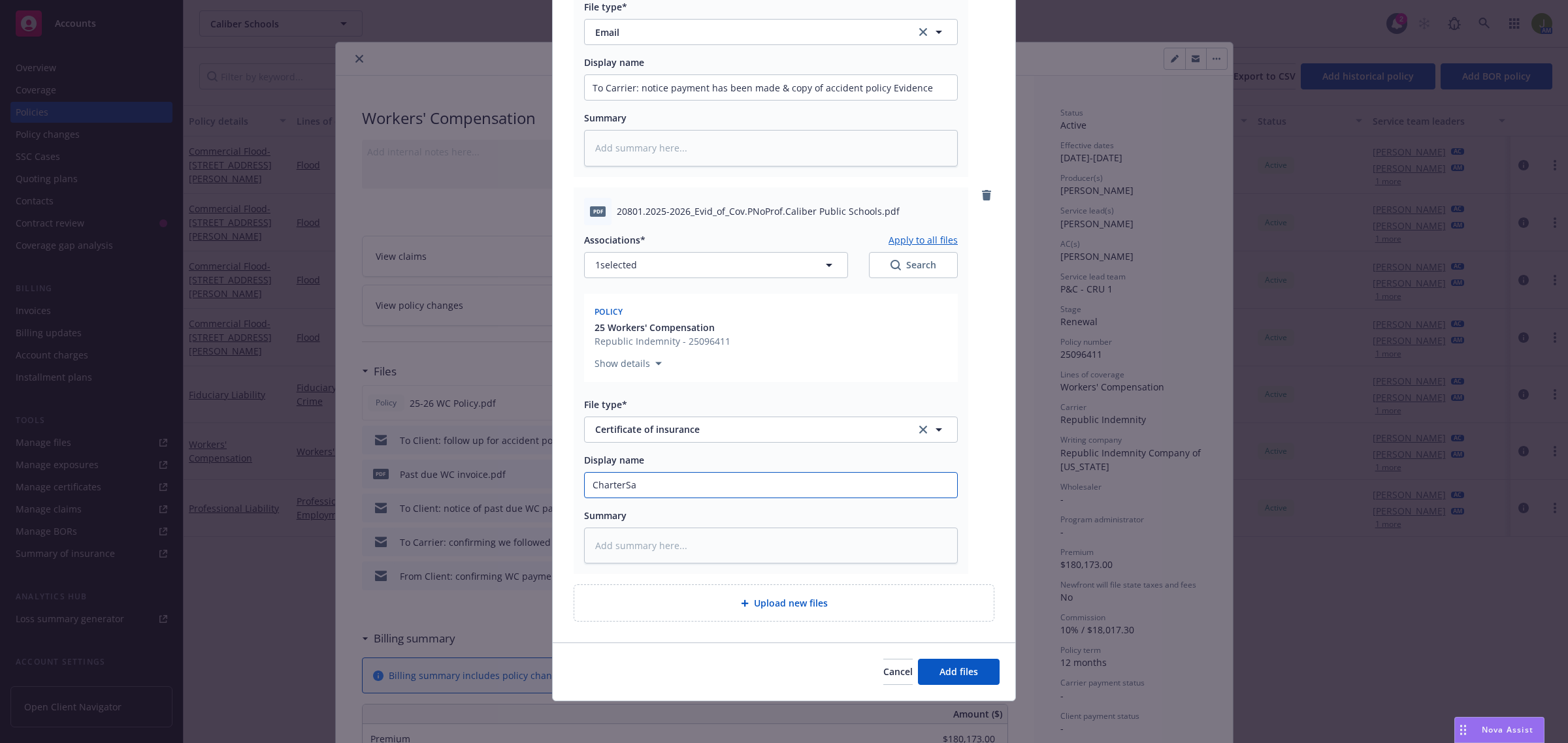
type input "CharterSaf"
type textarea "x"
type input "CharterSafe"
type textarea "x"
type input "CharterSafe"
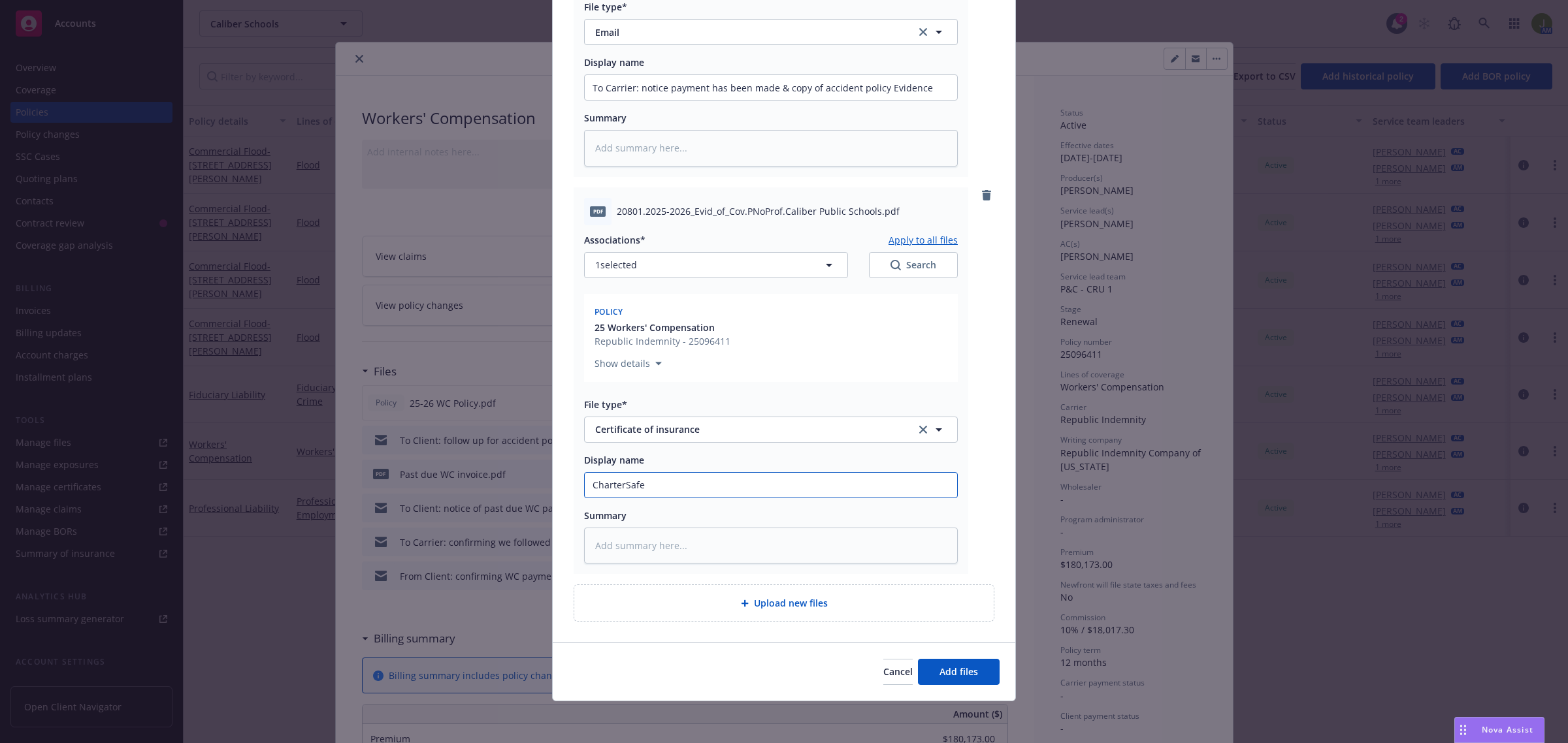
type textarea "x"
type input "CharterSafe P"
type textarea "x"
type input "CharterSafe Pr"
type textarea "x"
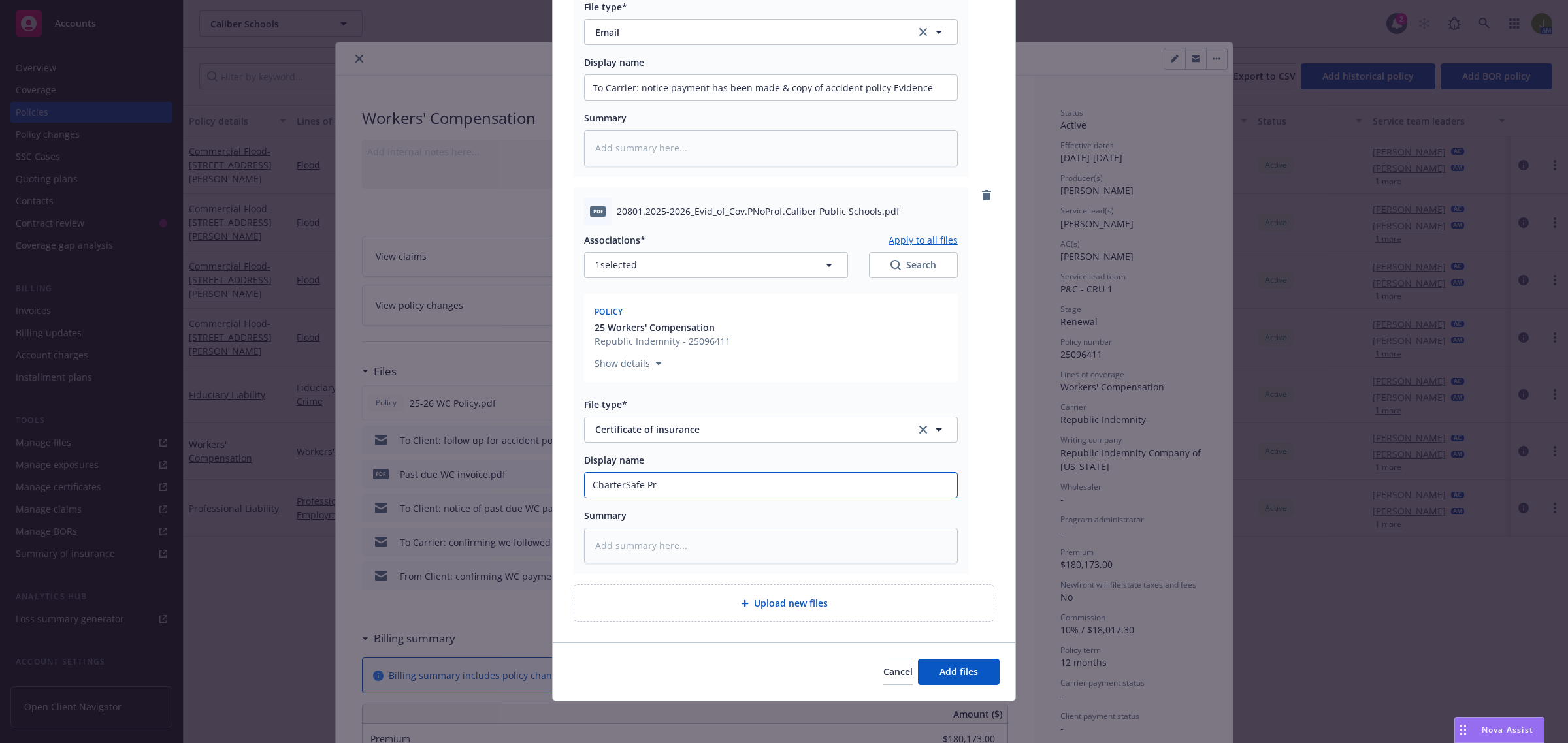
type input "CharterSafe Pro"
type textarea "x"
type input "CharterSafe Proo"
type textarea "x"
type input "CharterSafe Proof"
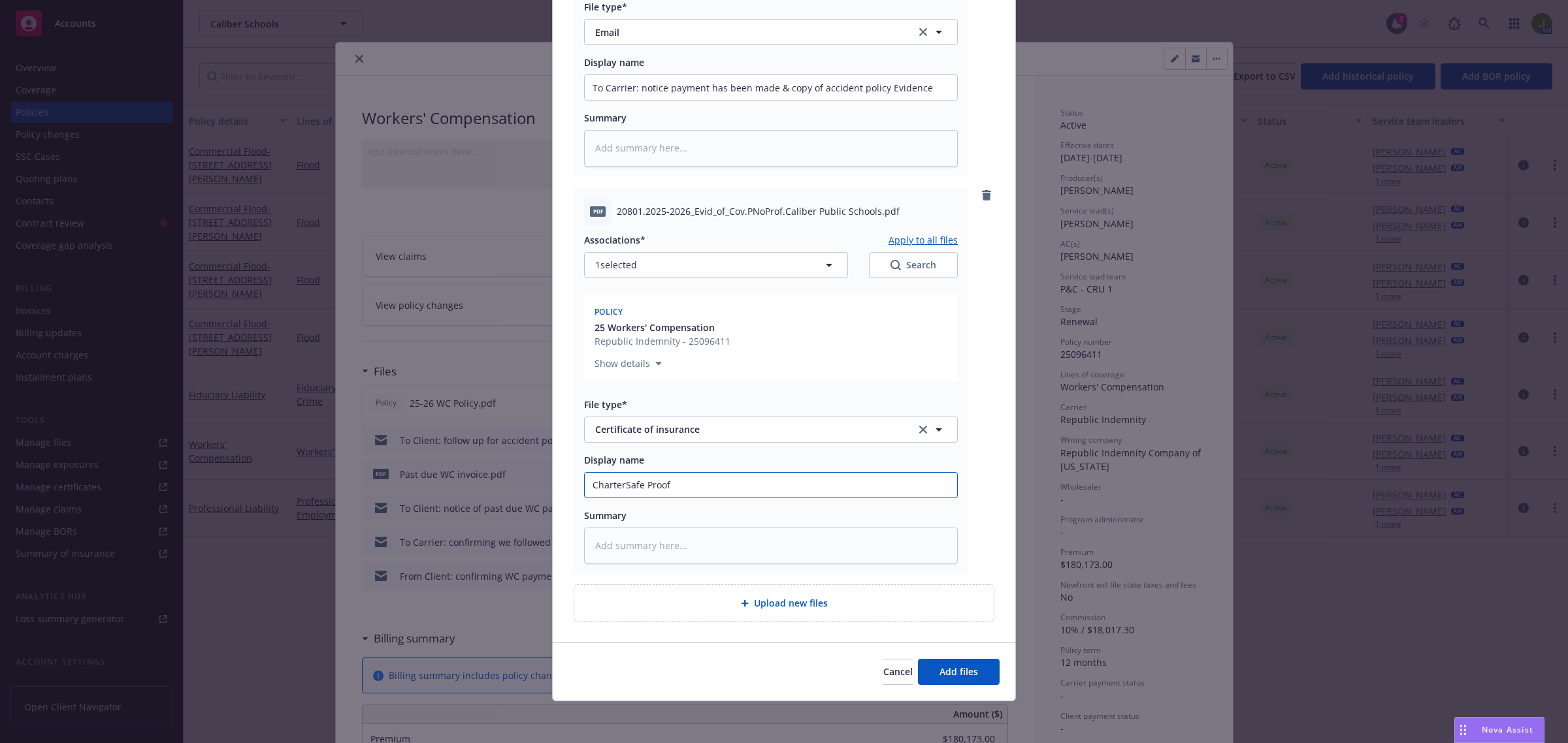
type textarea "x"
type input "CharterSafe Proof o"
type textarea "x"
type input "CharterSafe Proof of"
type textarea "x"
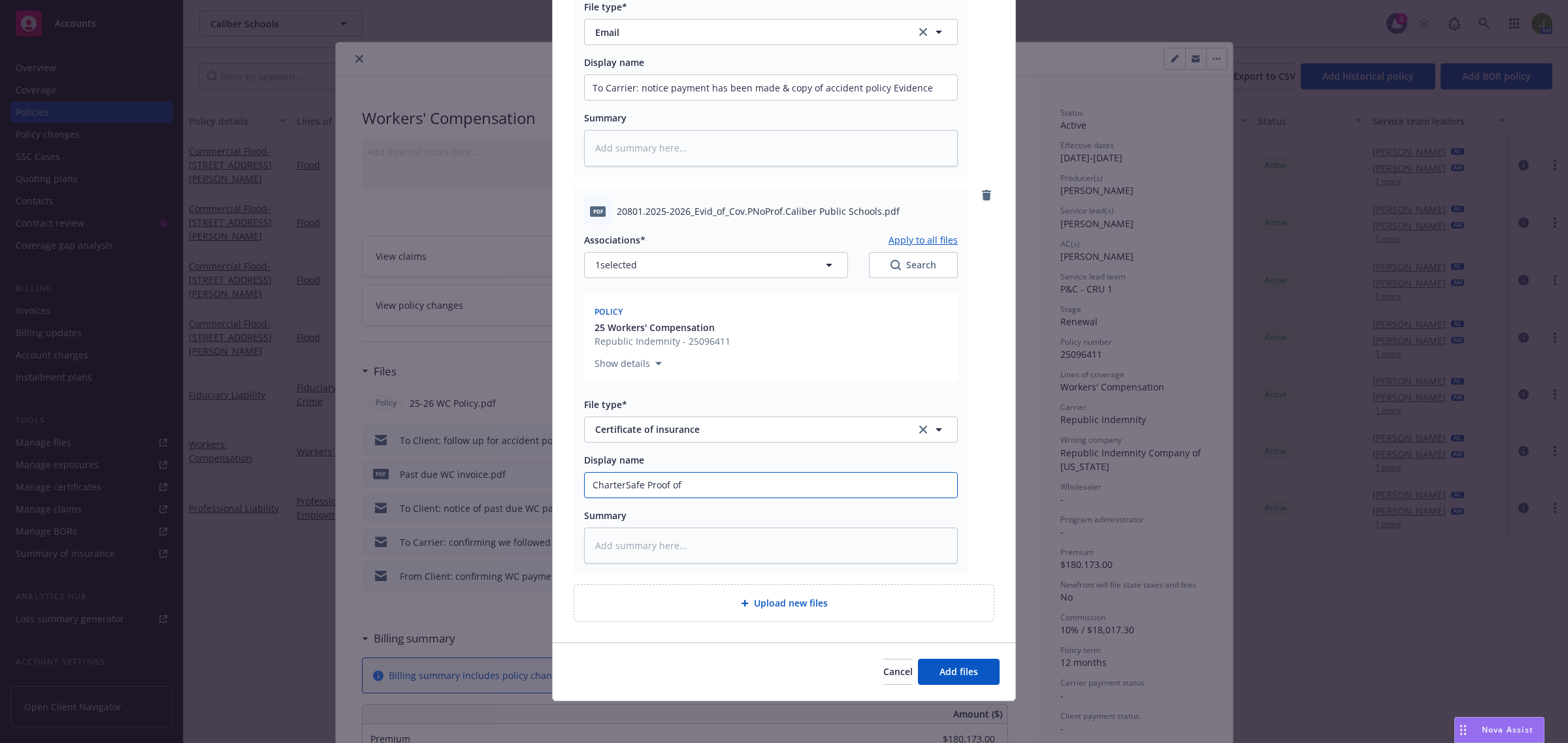
type input "CharterSafe Proof of"
type textarea "x"
type input "CharterSafe Proof of I"
type textarea "x"
type input "CharterSafe Proof of In"
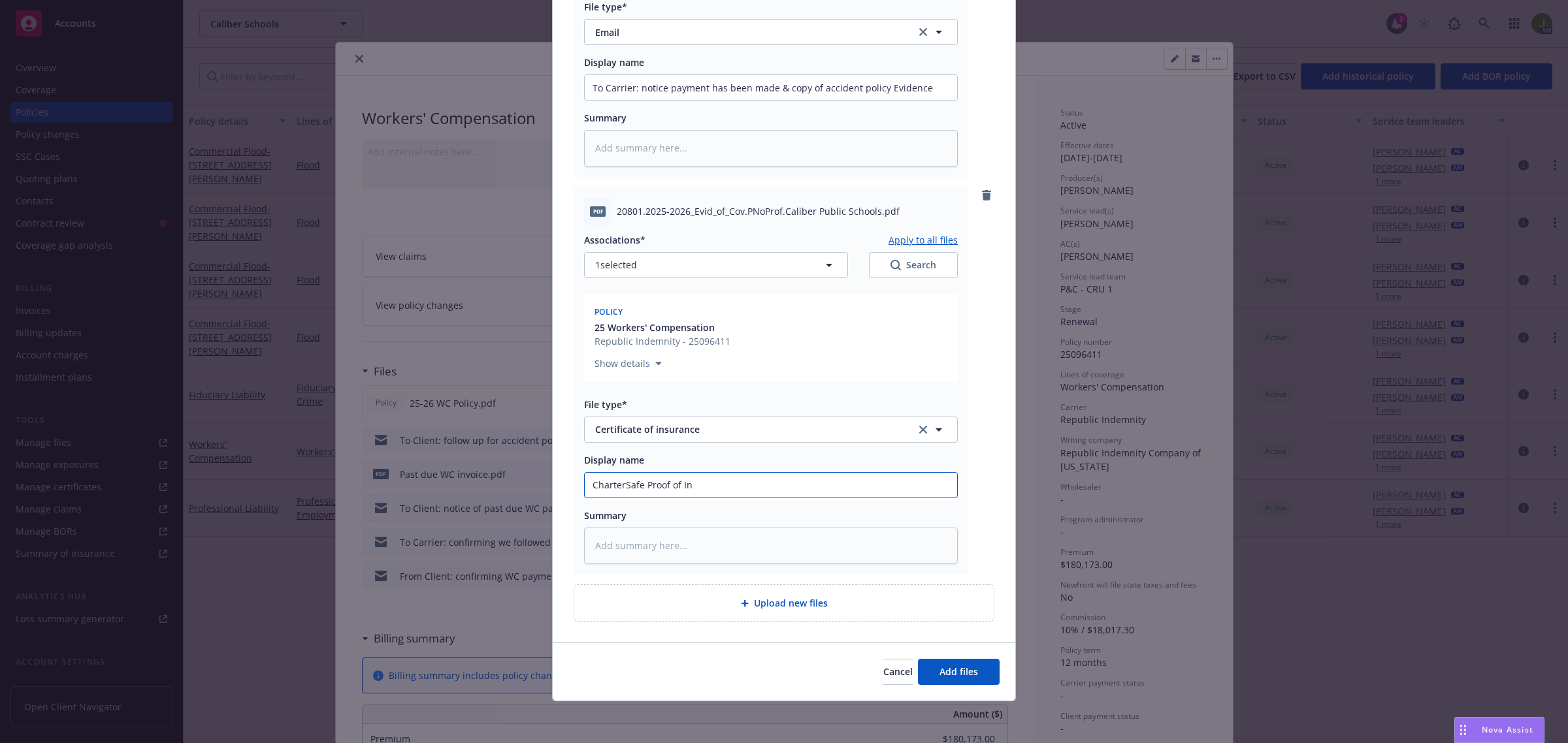
type textarea "x"
type input "CharterSafe Proof of Ins"
type textarea "x"
type input "CharterSafe Proof of In"
type textarea "x"
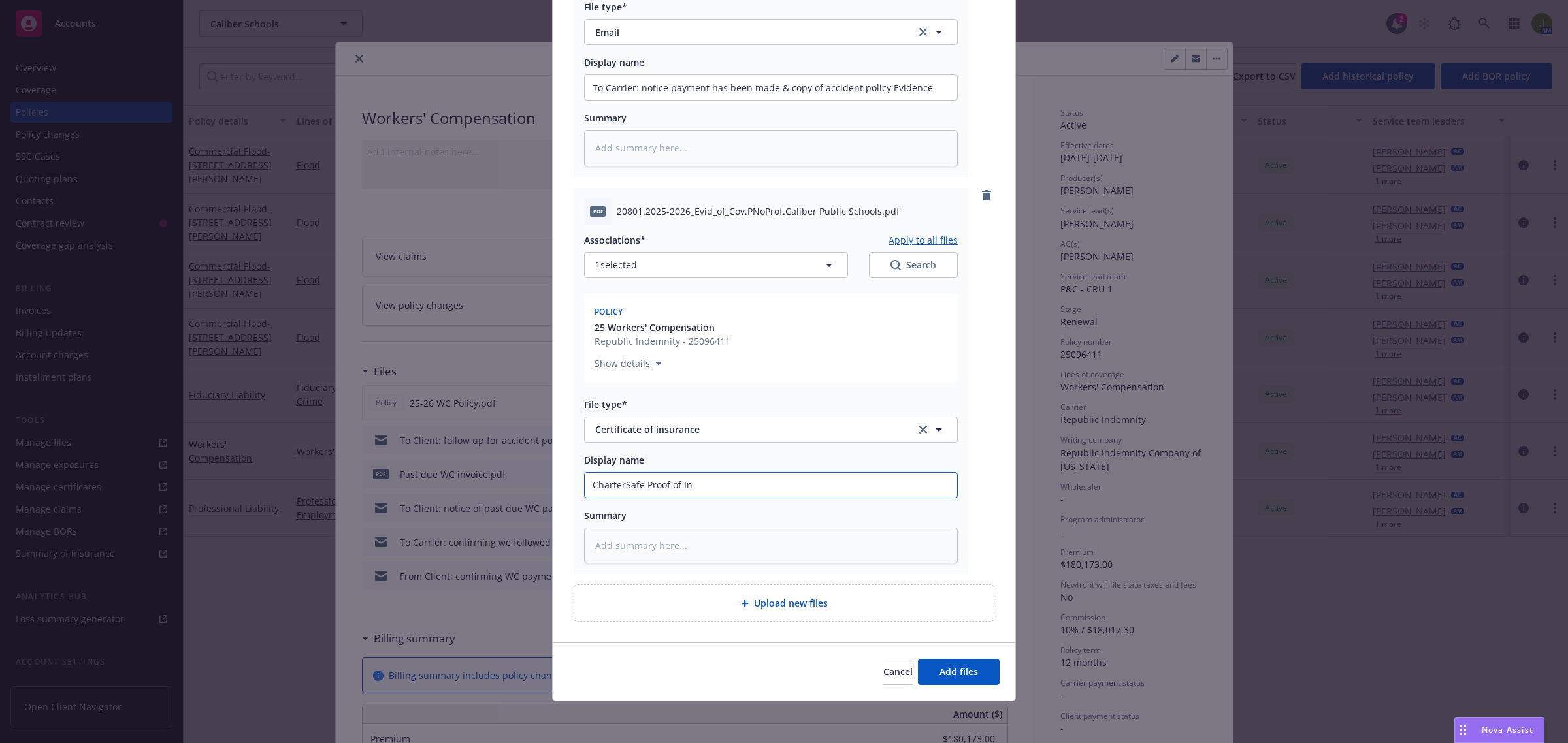
type input "CharterSafe Proof of I"
type textarea "x"
click at [978, 672] on button "Add files" at bounding box center [958, 672] width 82 height 26
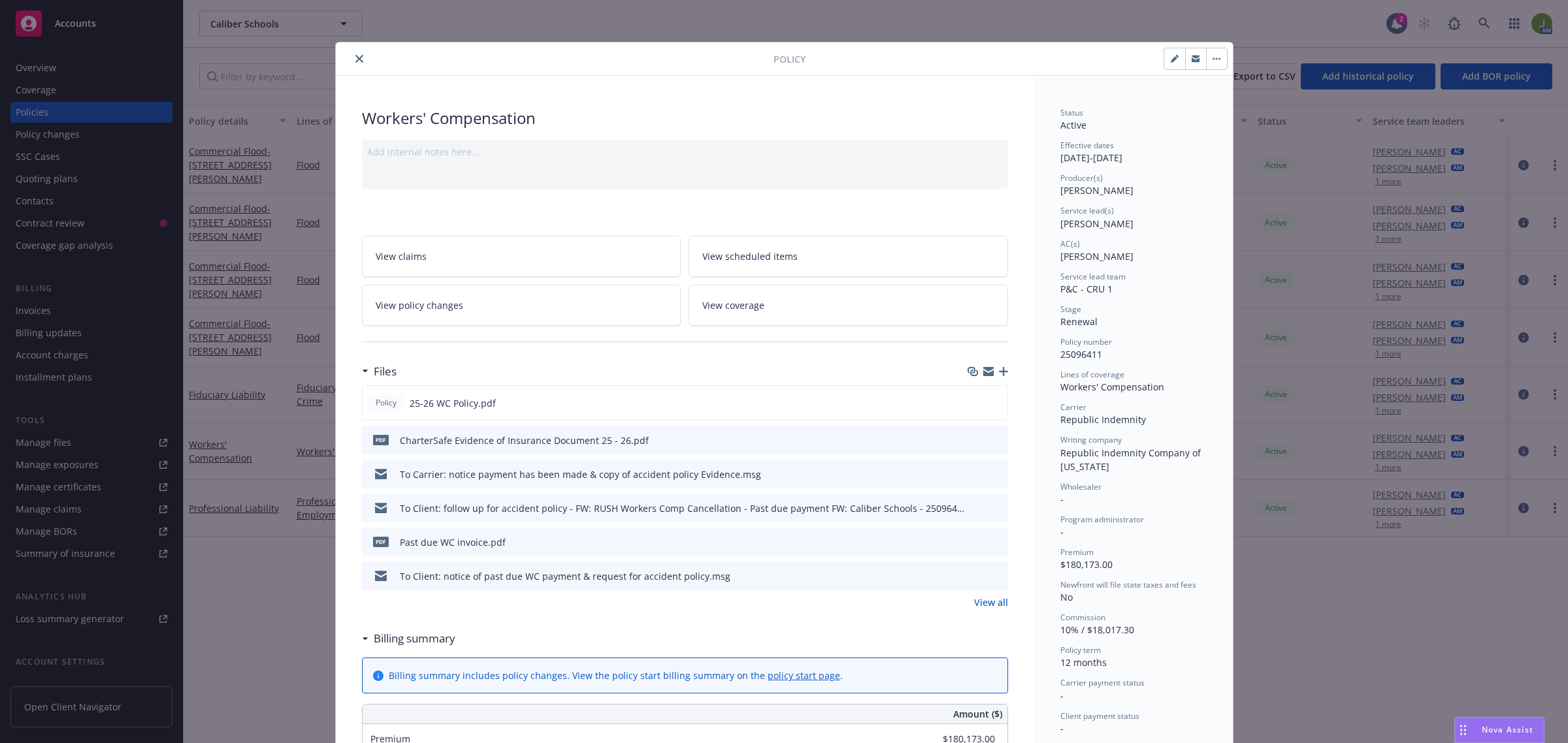
click at [356, 58] on icon "close" at bounding box center [360, 59] width 8 height 8
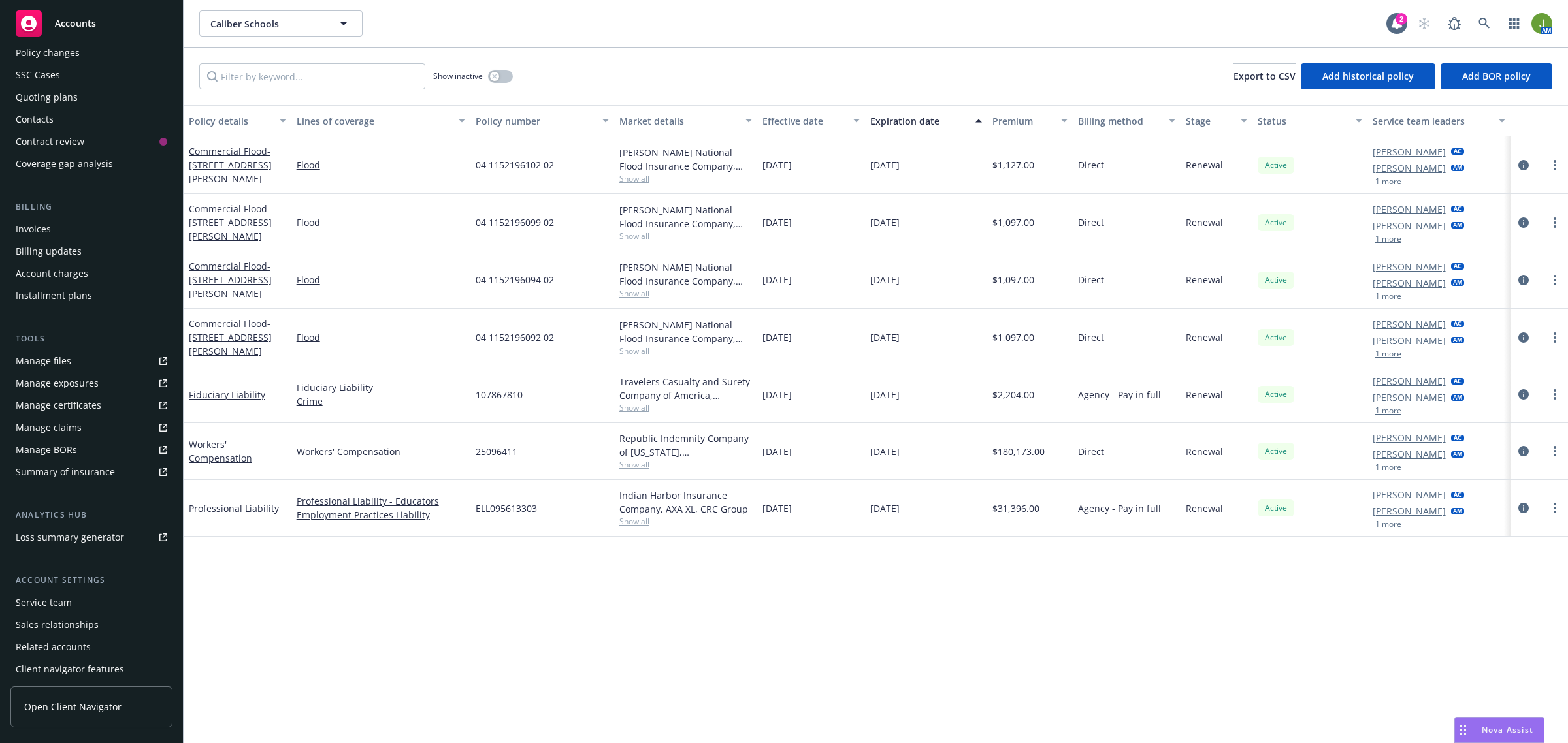
scroll to position [106, 0]
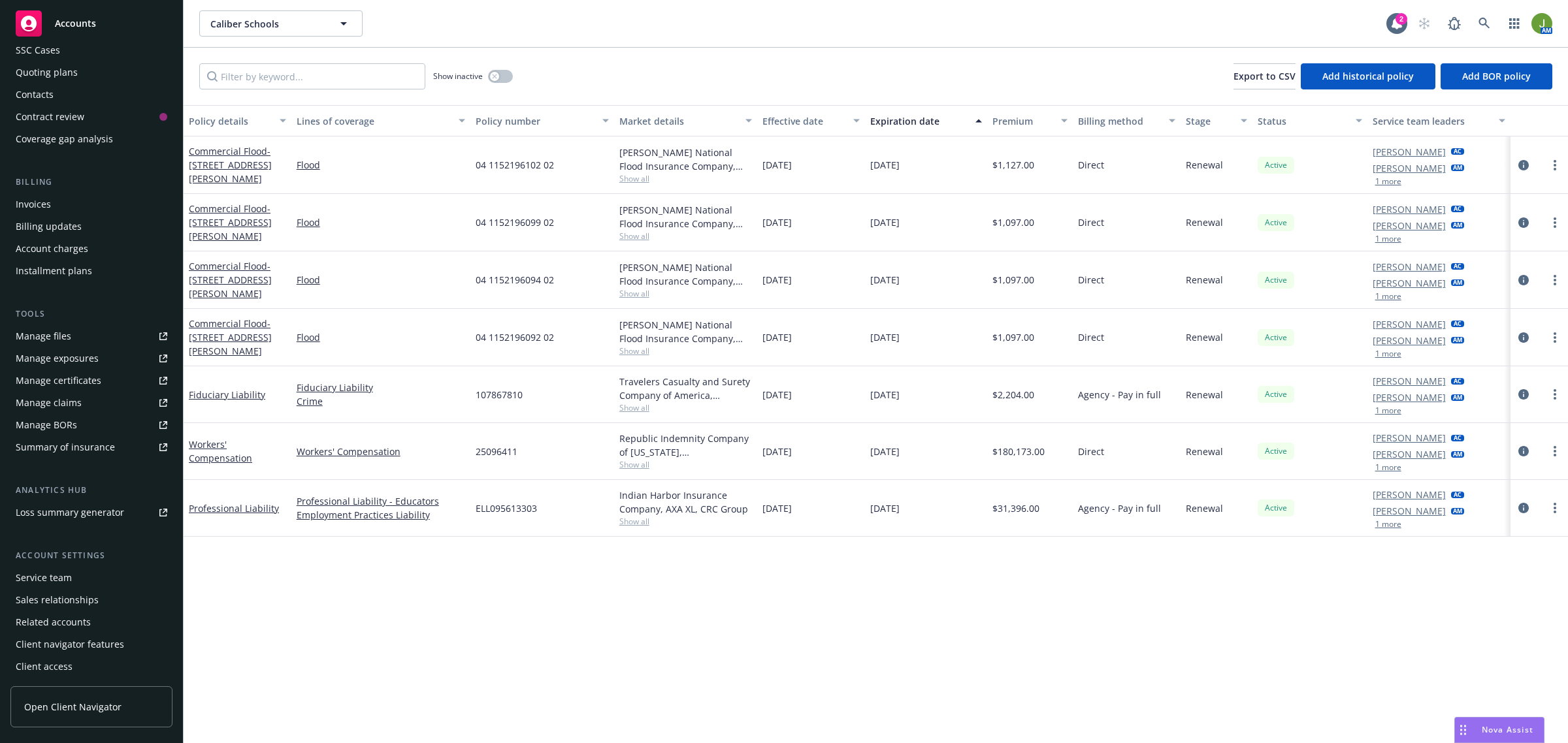
click at [86, 373] on div "Manage certificates" at bounding box center [58, 381] width 85 height 21
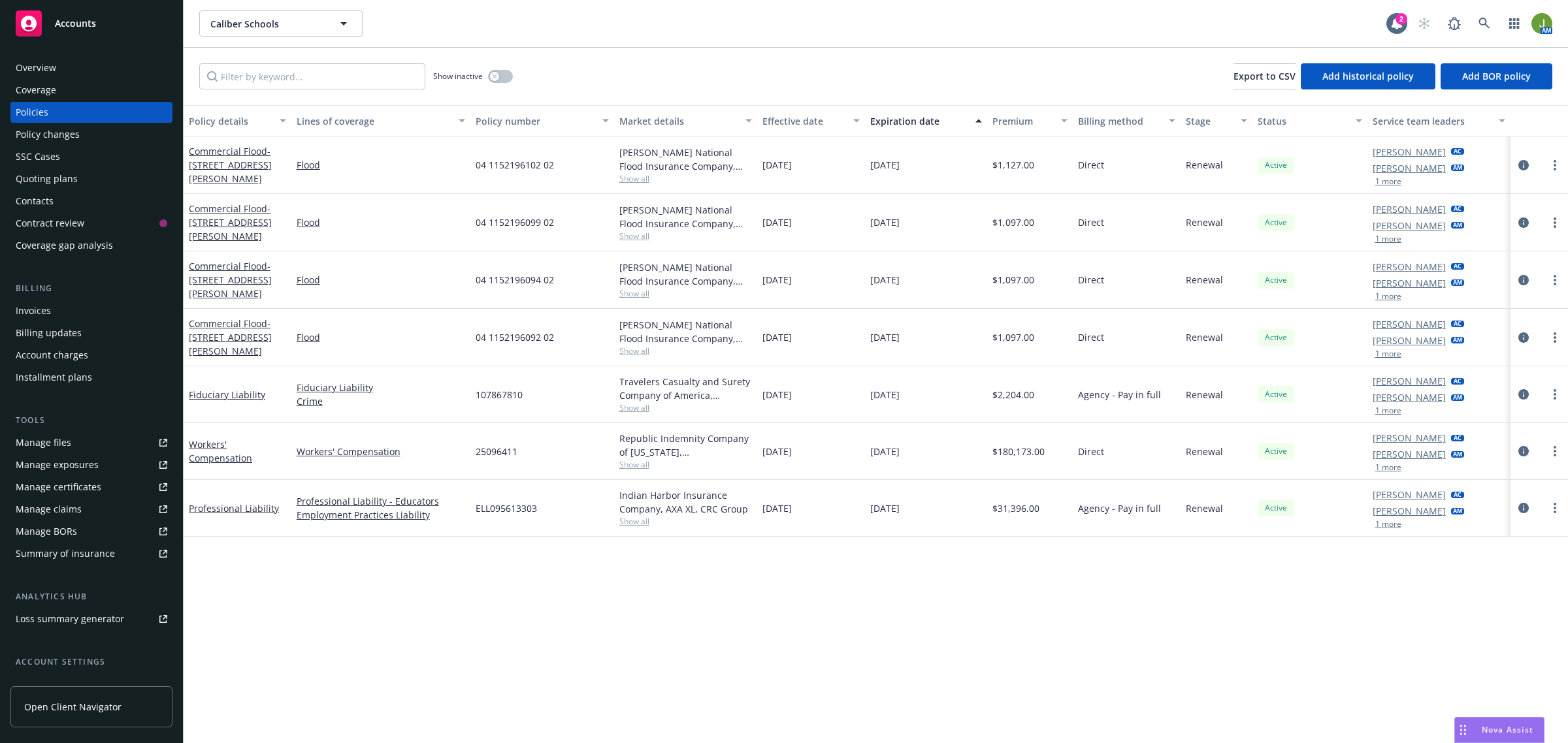
click at [54, 443] on div "Manage files" at bounding box center [43, 443] width 55 height 21
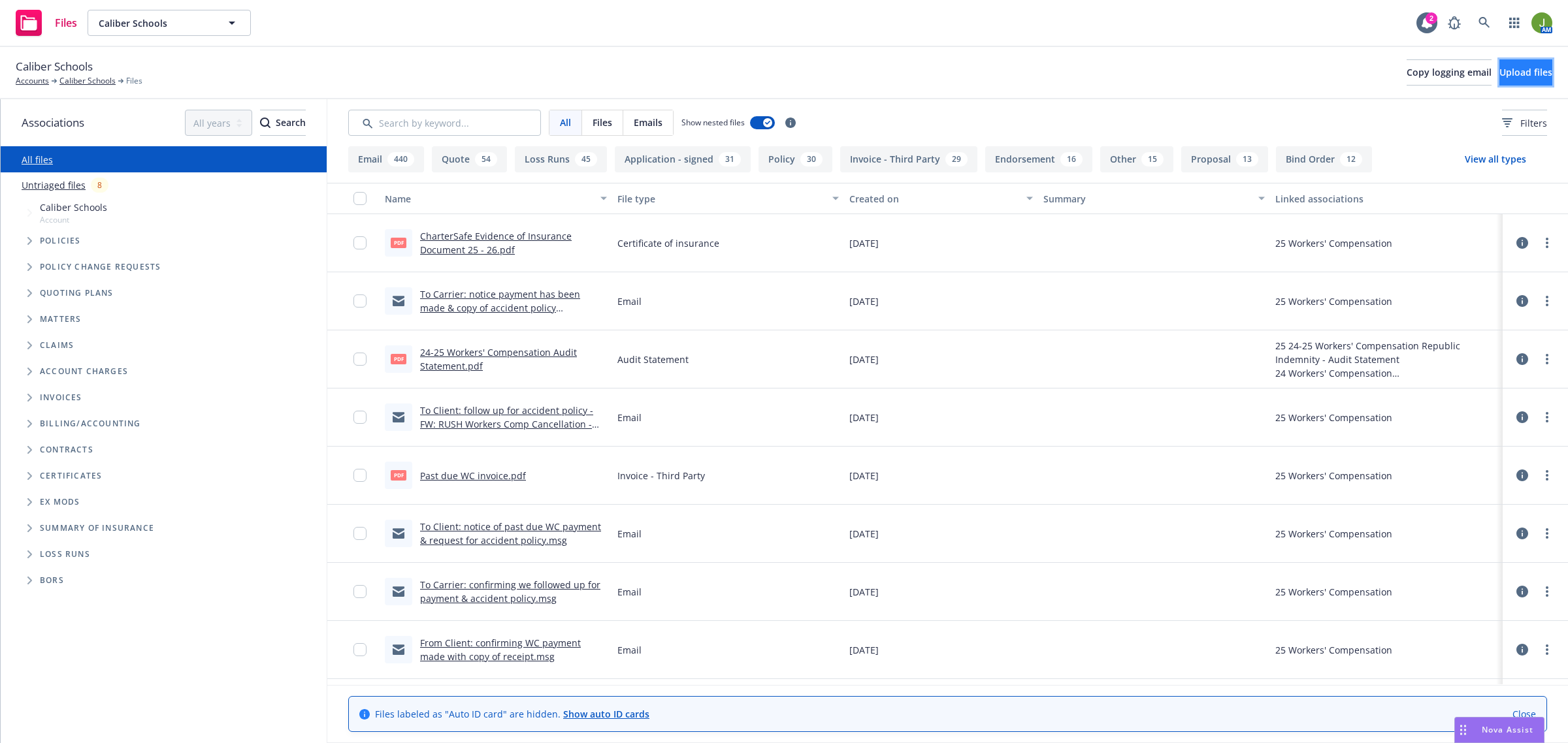
click at [1499, 82] on button "Upload files" at bounding box center [1525, 72] width 53 height 26
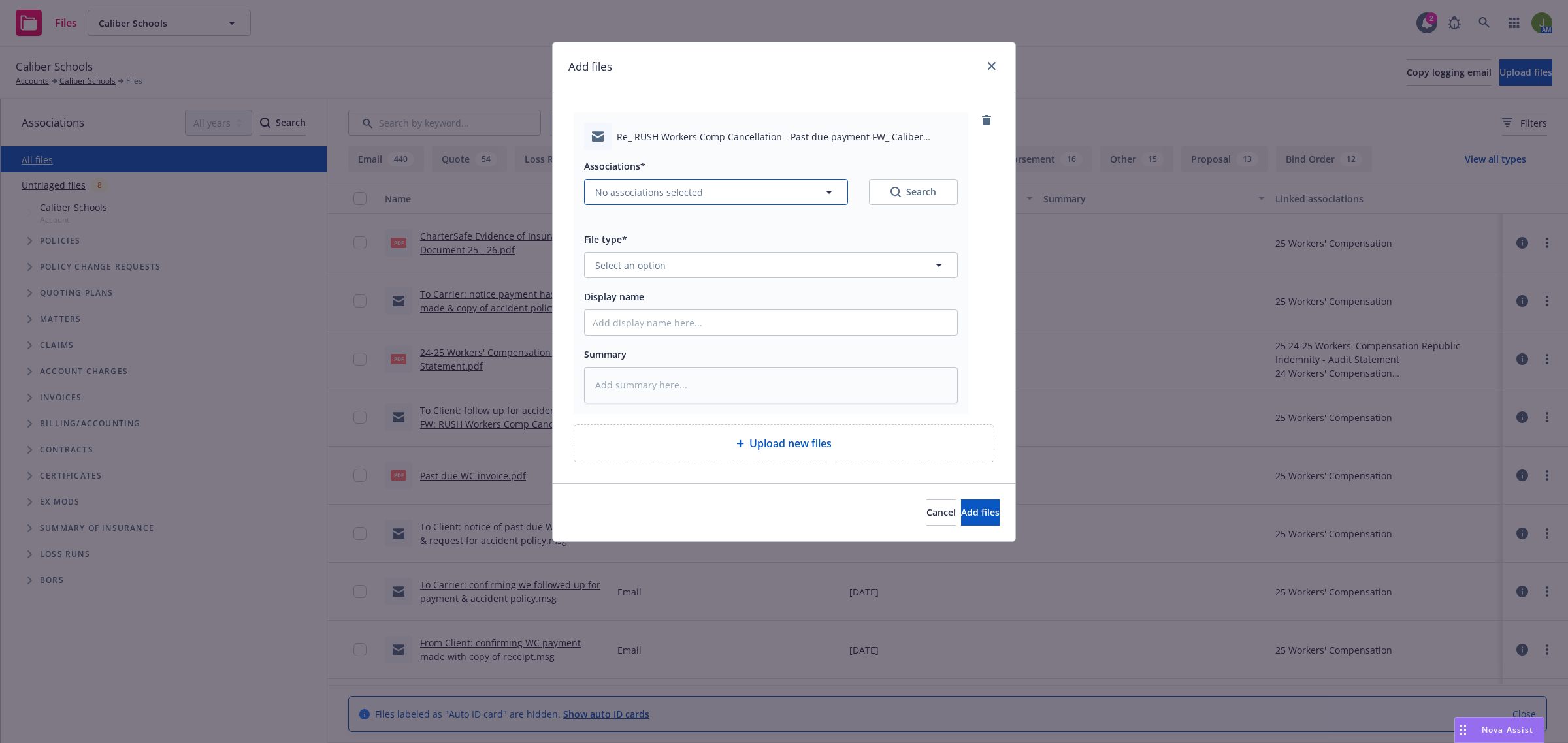
click at [625, 199] on span "No associations selected" at bounding box center [649, 192] width 108 height 14
type textarea "x"
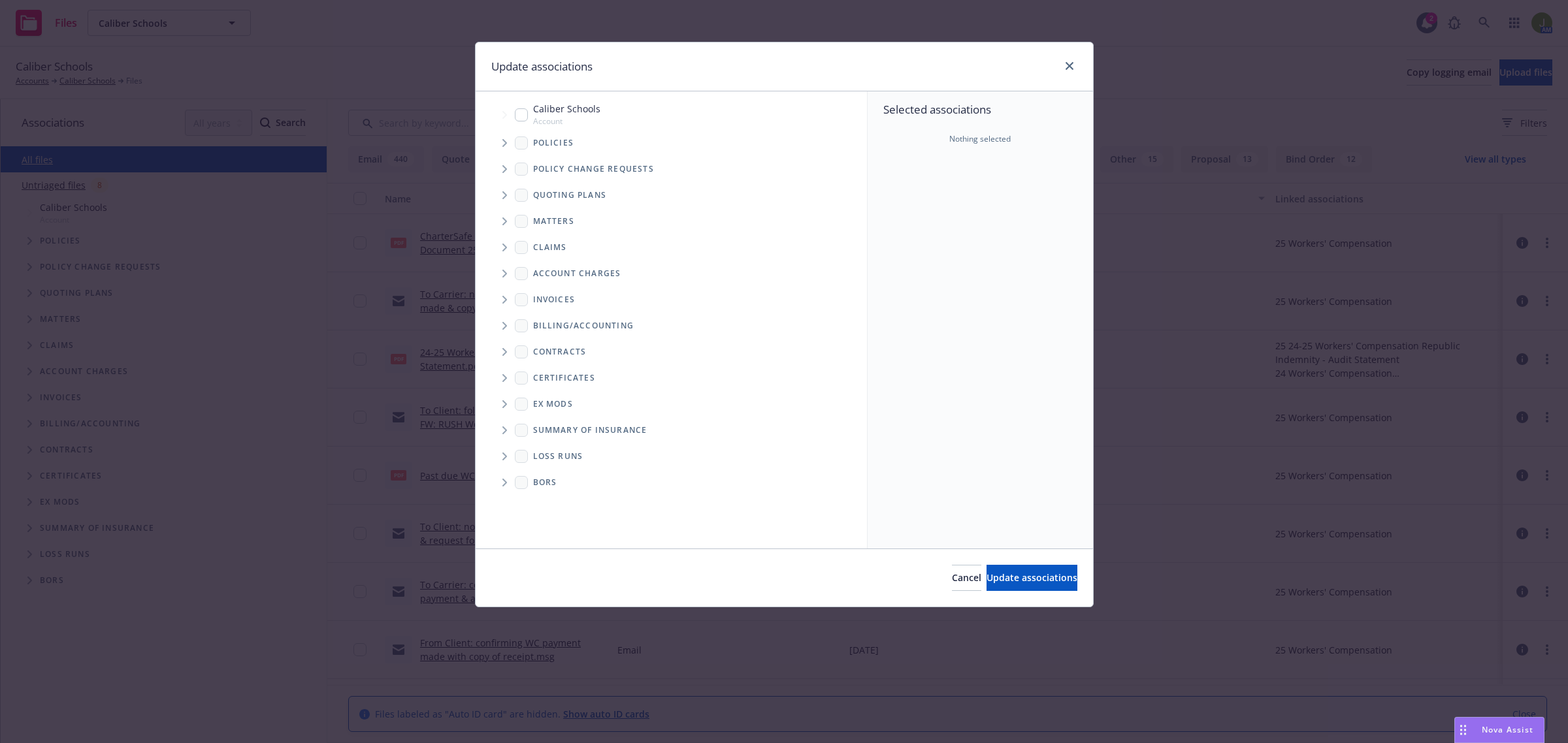
click at [521, 121] on input "Tree Example" at bounding box center [521, 115] width 13 height 13
checkbox input "true"
click at [956, 564] on div "Cancel Update associations" at bounding box center [784, 578] width 617 height 58
drag, startPoint x: 1020, startPoint y: 575, endPoint x: 971, endPoint y: 555, distance: 52.9
click at [1017, 573] on span "Update associations" at bounding box center [1032, 577] width 91 height 12
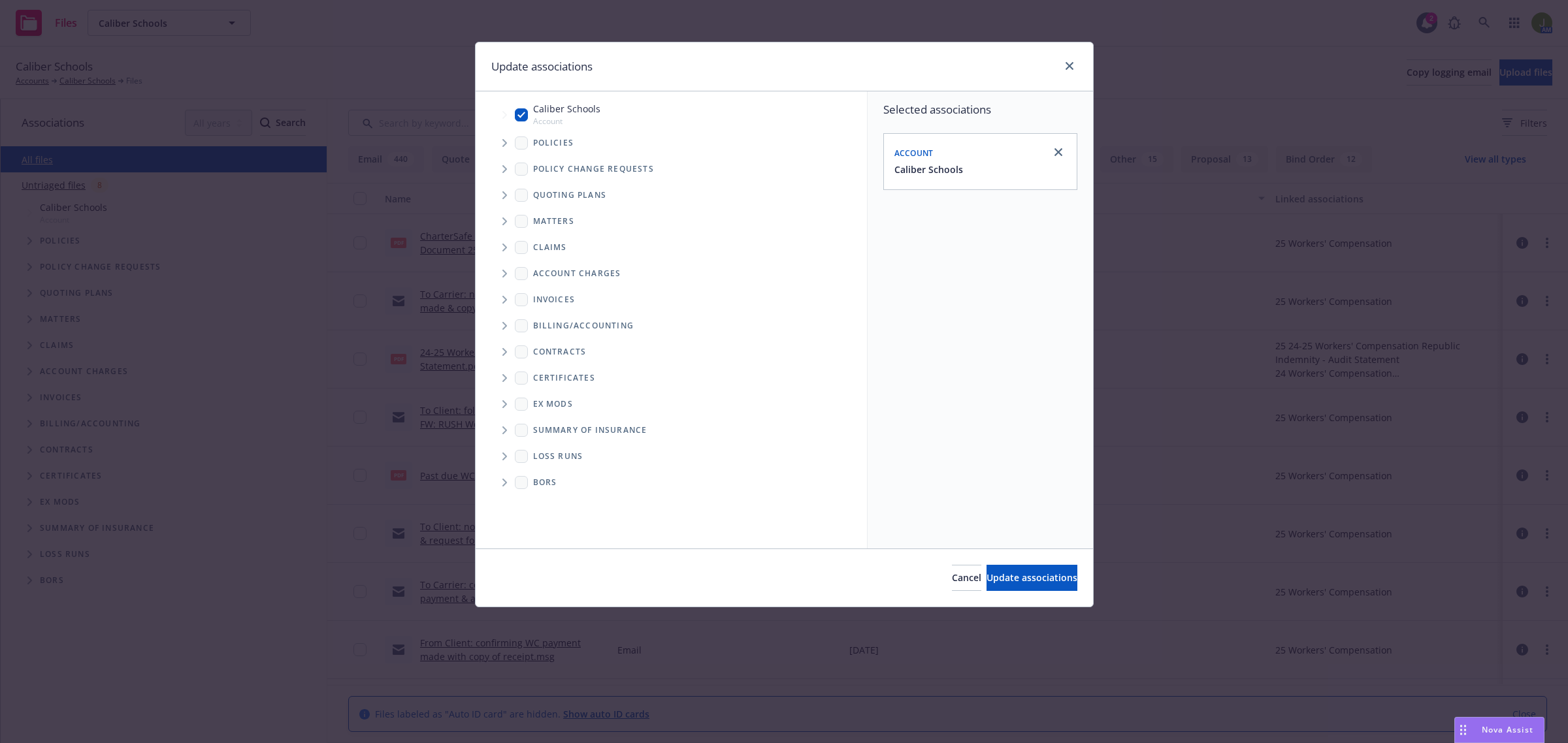
type textarea "x"
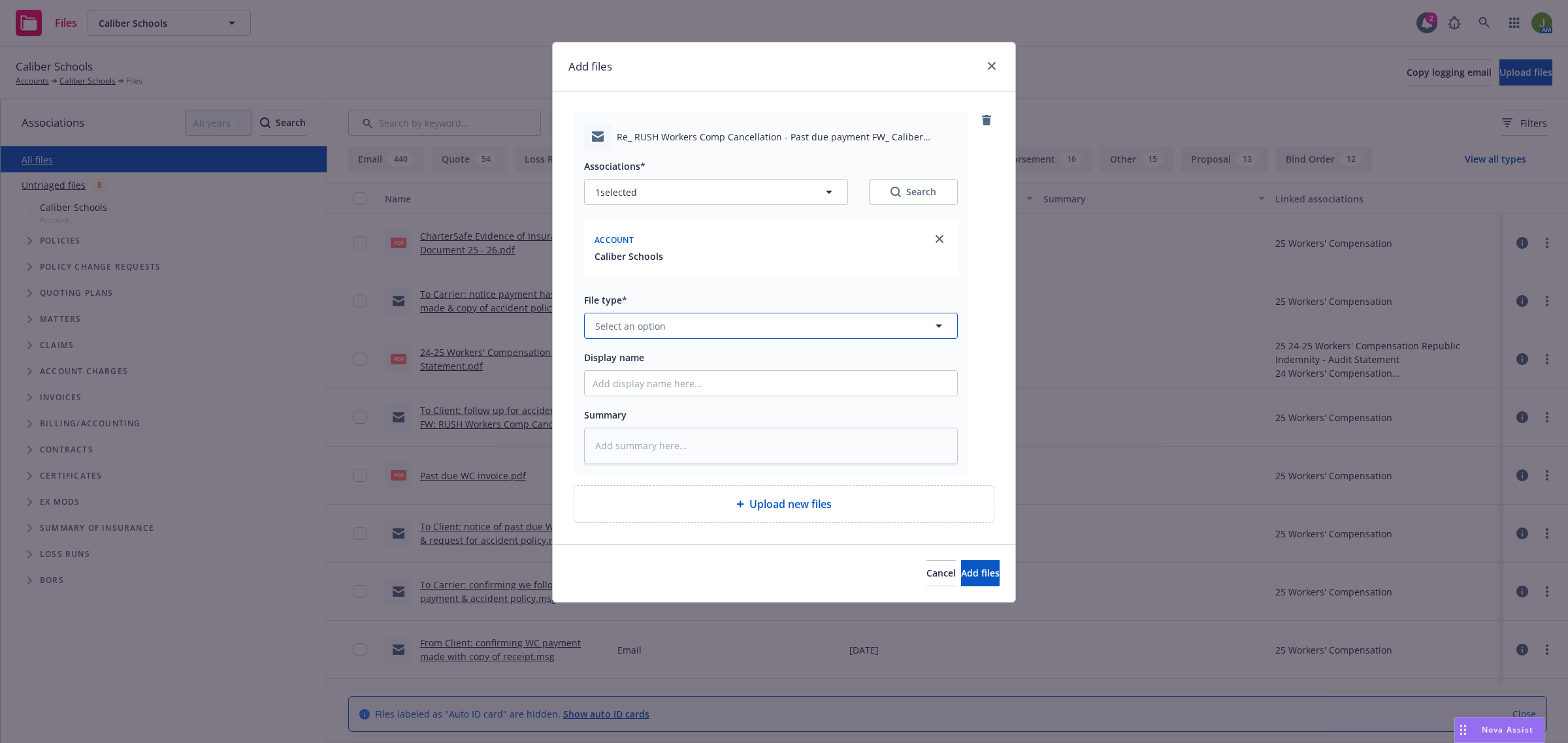
click at [683, 330] on button "Select an option" at bounding box center [771, 326] width 374 height 26
type input "email"
type textarea "x"
type input "F"
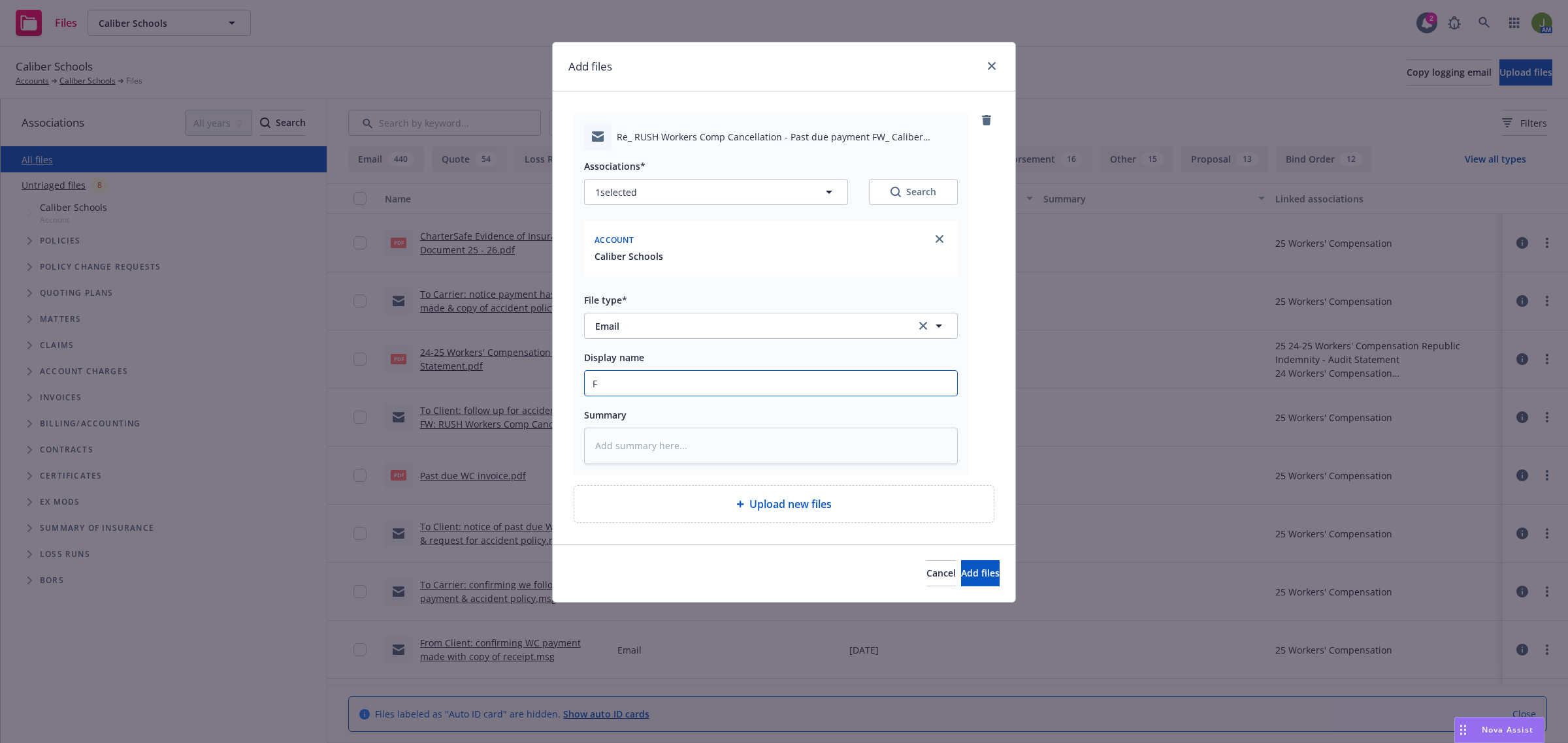
type textarea "x"
type input "Fr"
type textarea "x"
type input "Fro"
type textarea "x"
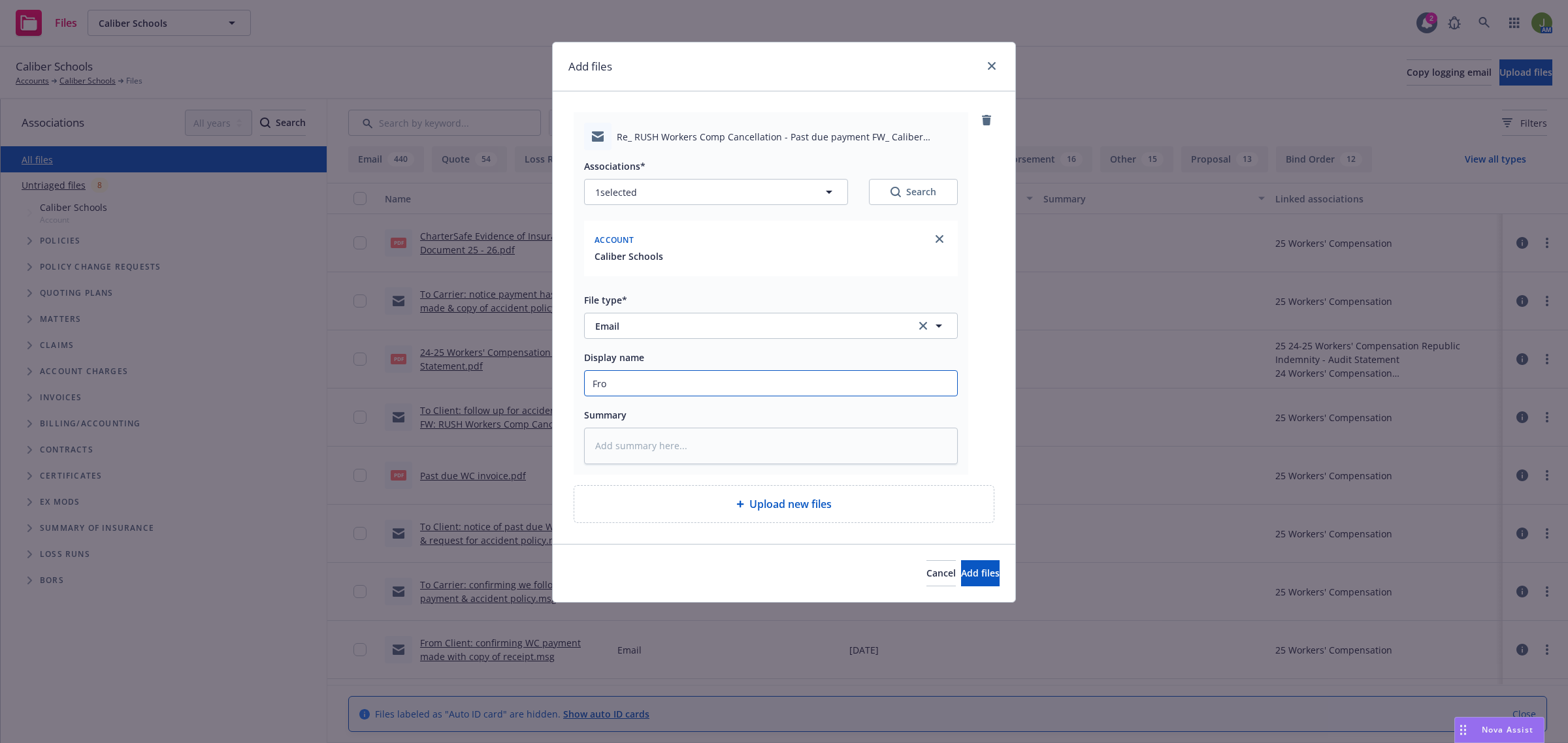
type input "From"
type textarea "x"
type input "From"
type textarea "x"
type input "From C"
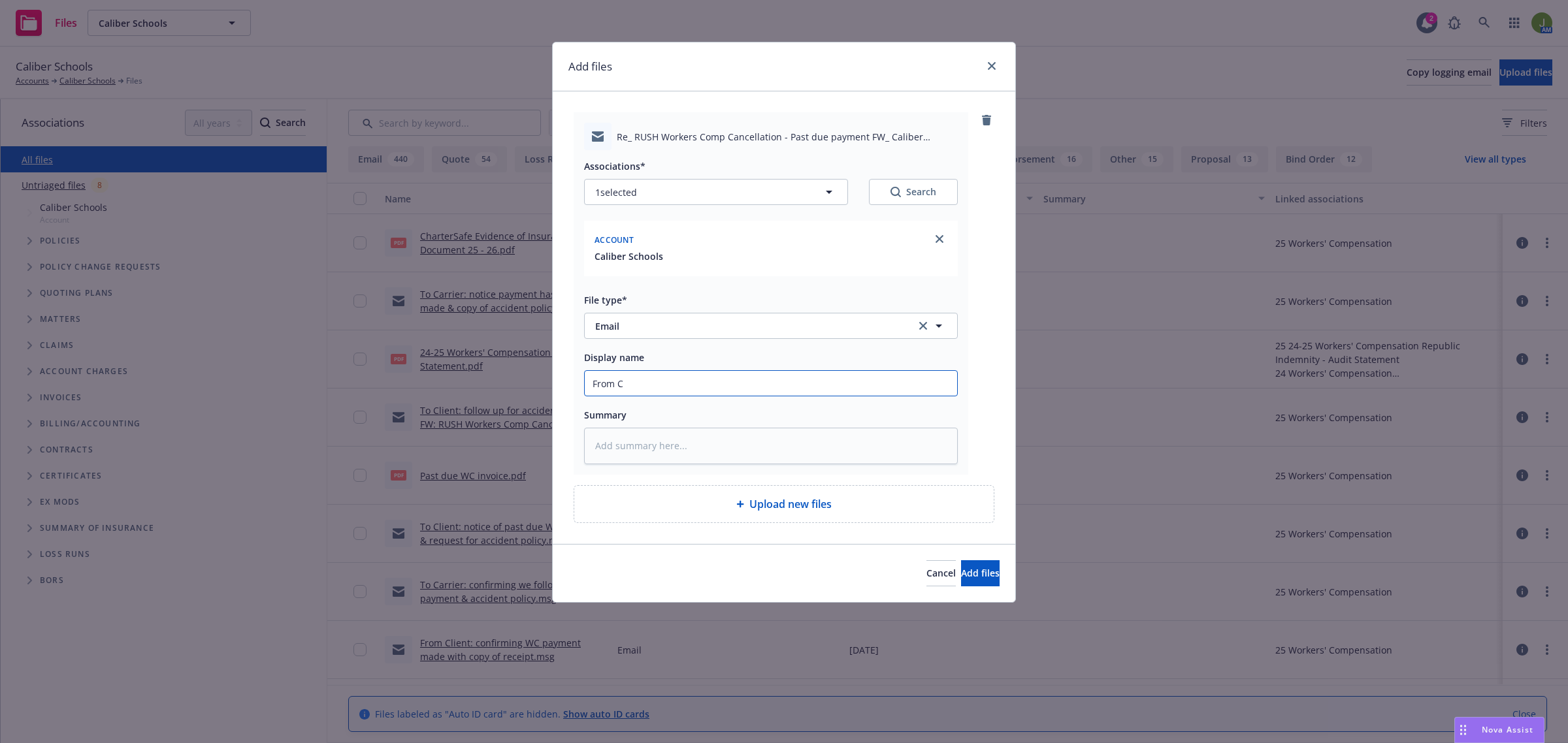
type textarea "x"
type input "From Cl"
type textarea "x"
type input "From Cli"
type textarea "x"
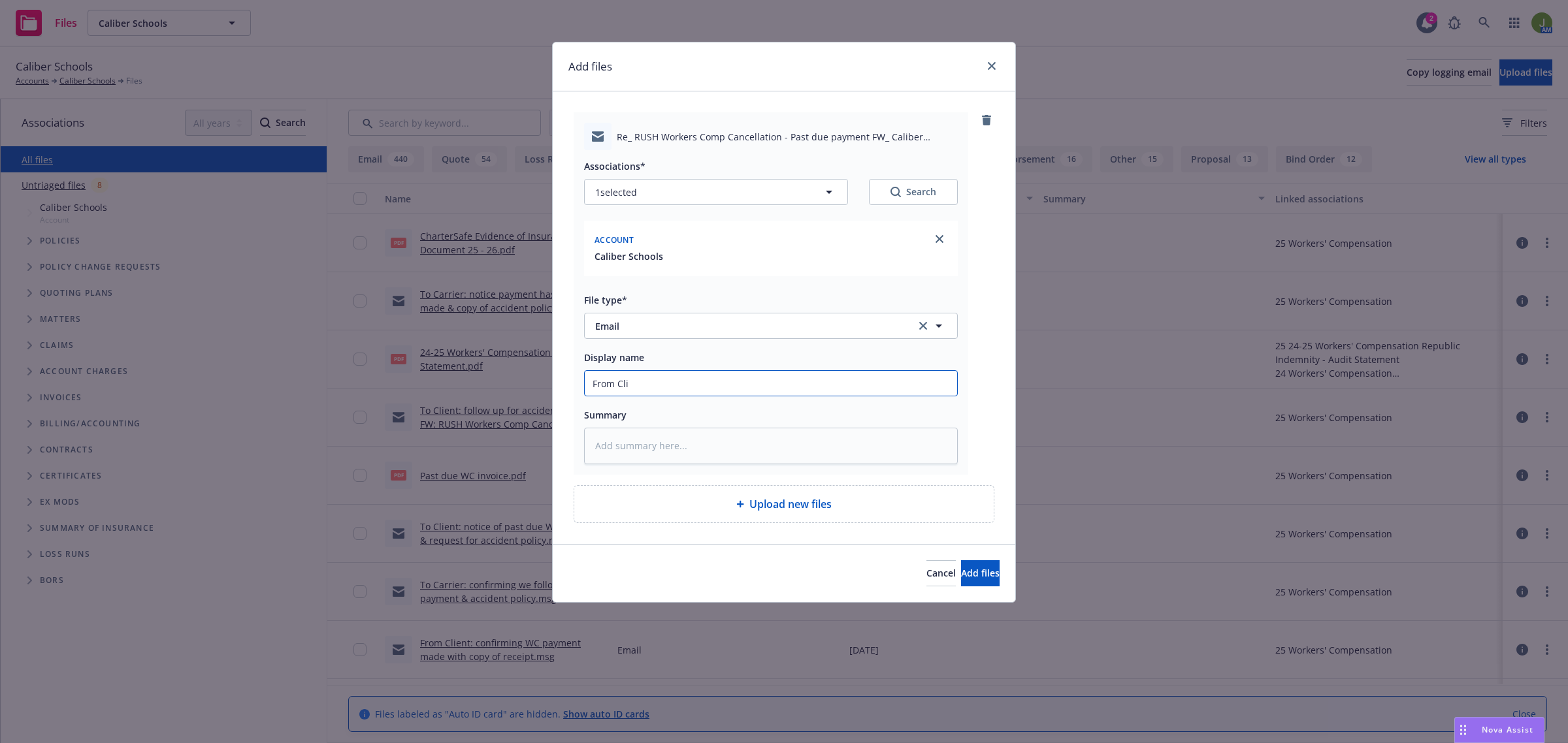
type input "From Clie"
type textarea "x"
type input "From Clien"
type textarea "x"
type input "From Client"
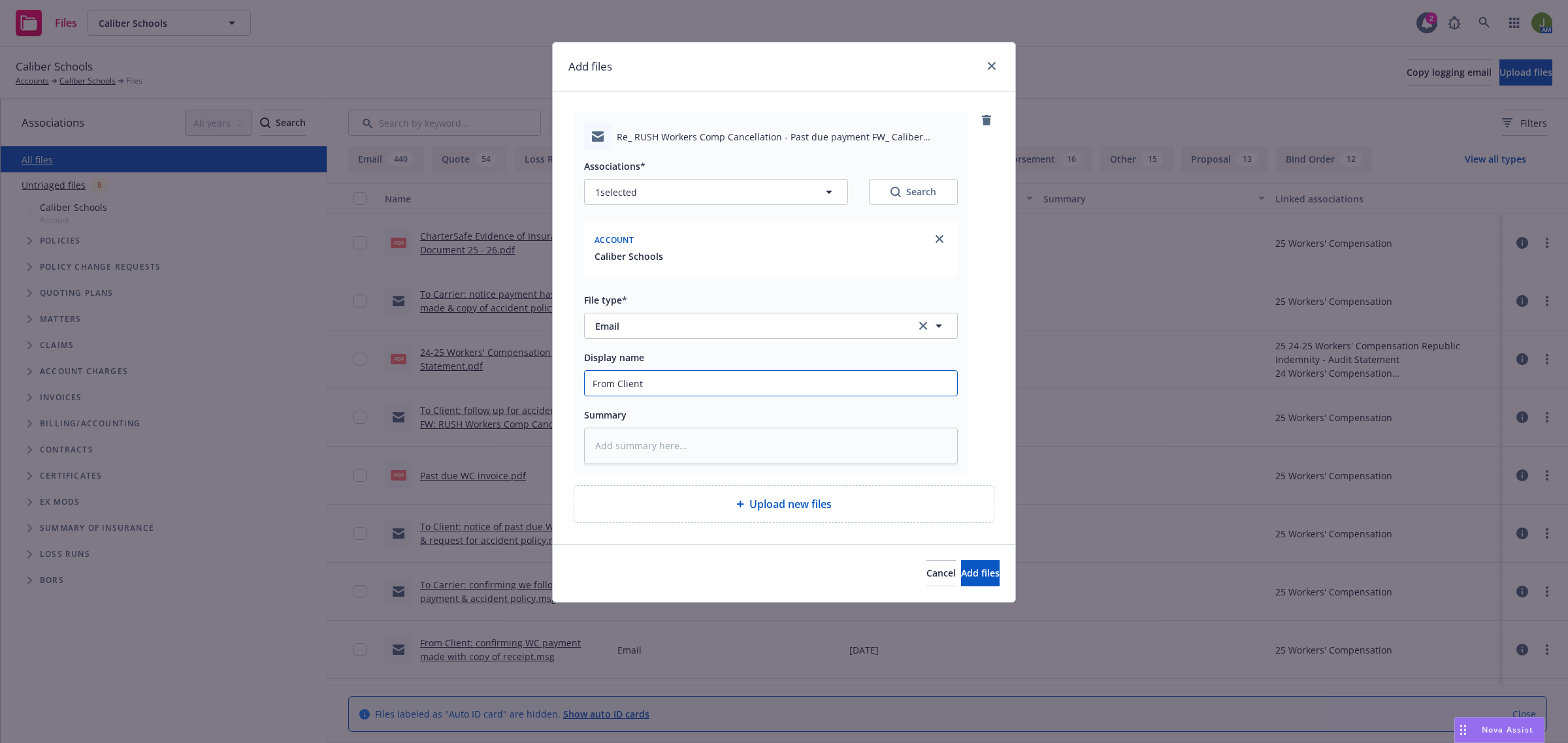
type textarea "x"
type input "From Client:"
type textarea "x"
type input "From Client:"
type textarea "x"
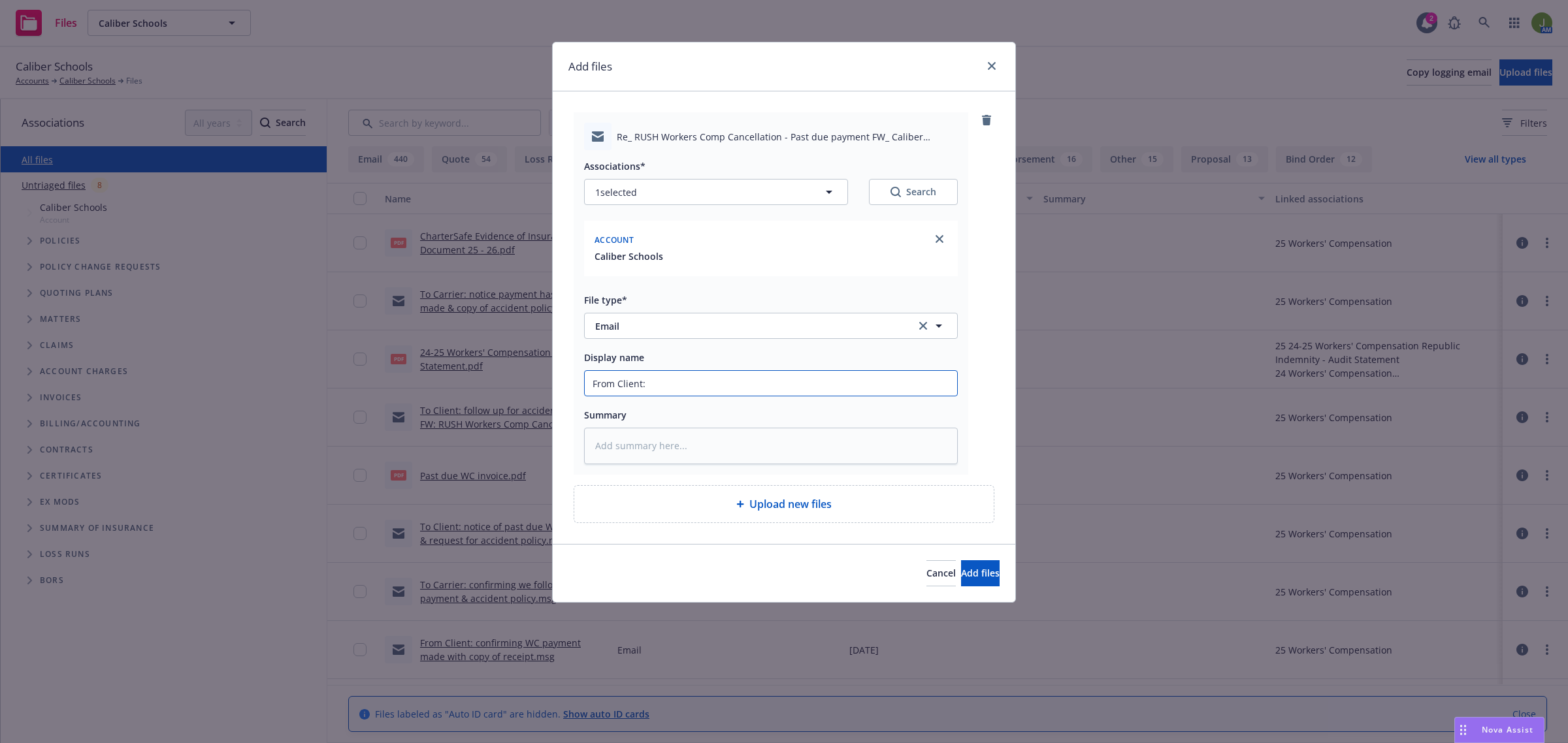
type input "From Client: C"
type textarea "x"
type input "From Client: Ch"
type textarea "x"
type input "From Client: Cha"
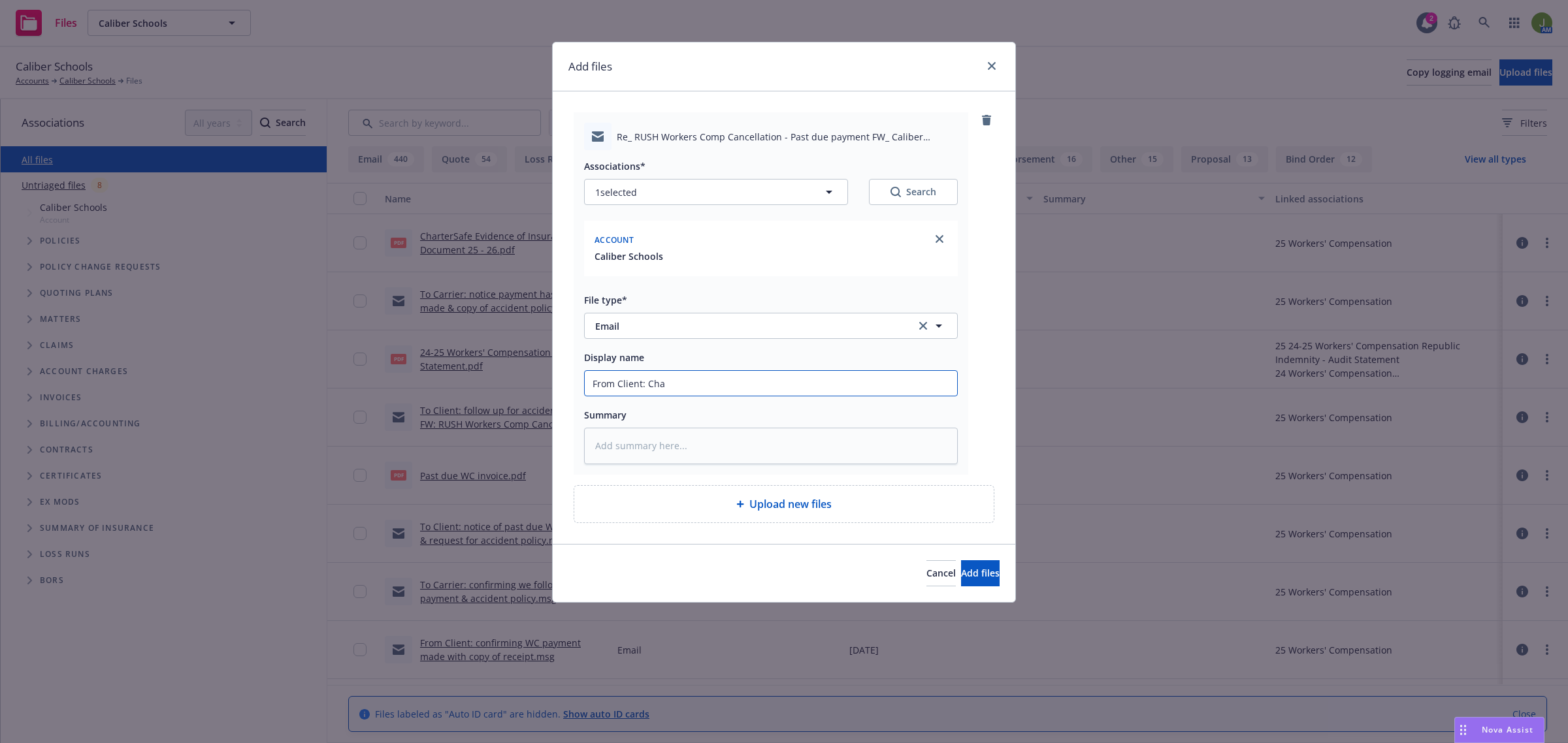
type textarea "x"
type input "From Client: Char"
type textarea "x"
type input "From Client: Chart"
type textarea "x"
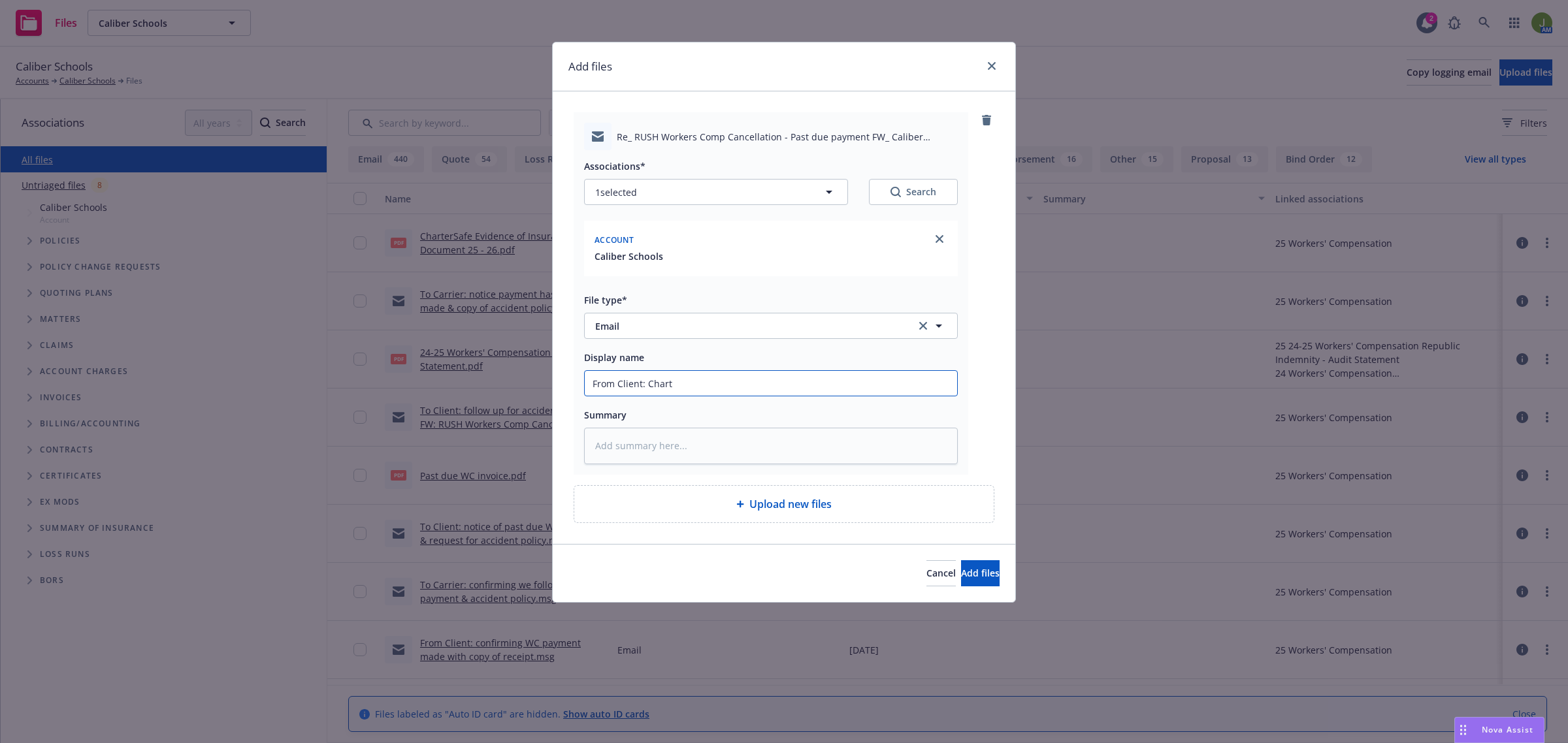
type input "From Client: Charte"
type textarea "x"
type input "From Client: Charter"
type textarea "x"
type input "From Client: Charter"
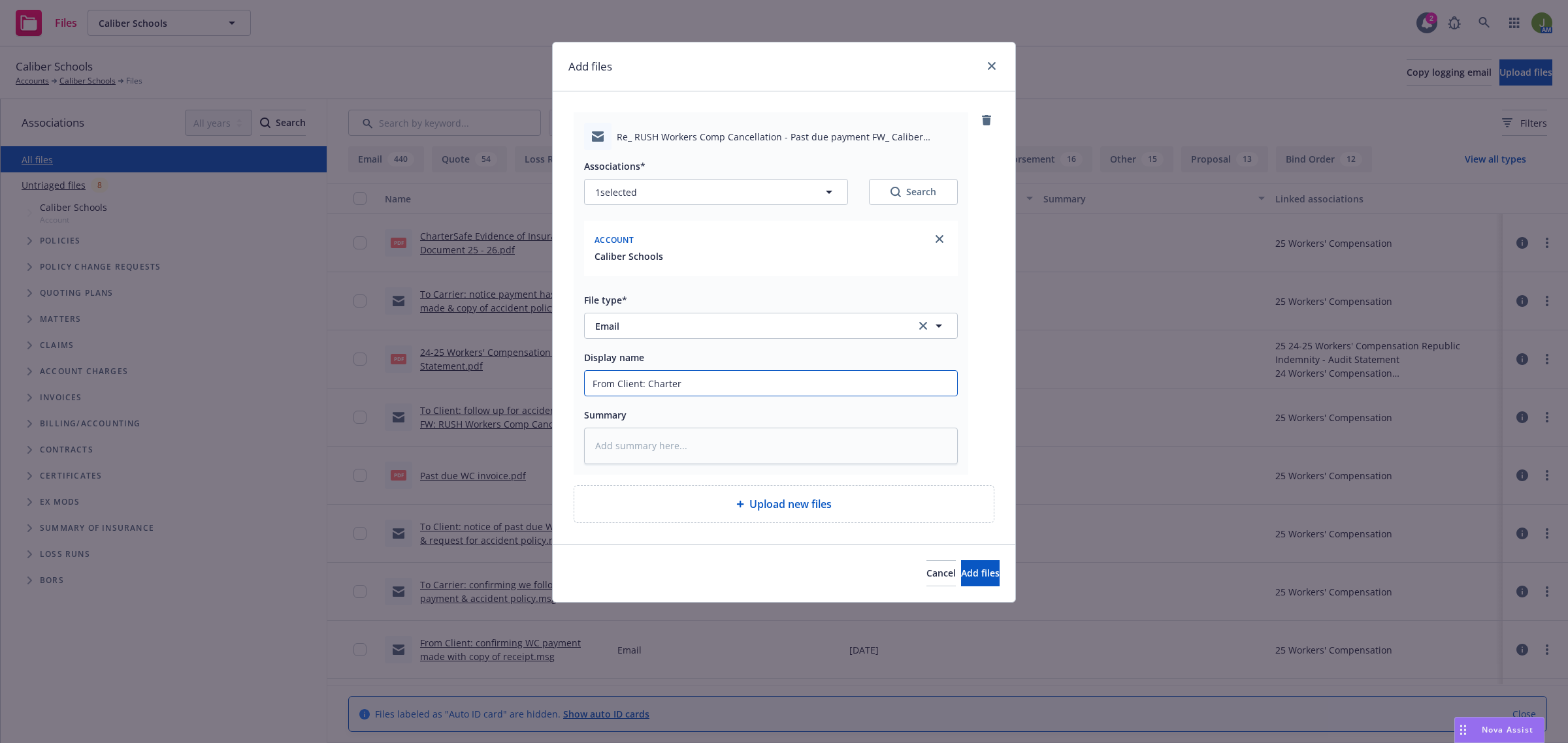
type textarea "x"
type input "From Client: Charter"
type textarea "x"
type input "From Client: CharterS"
type textarea "x"
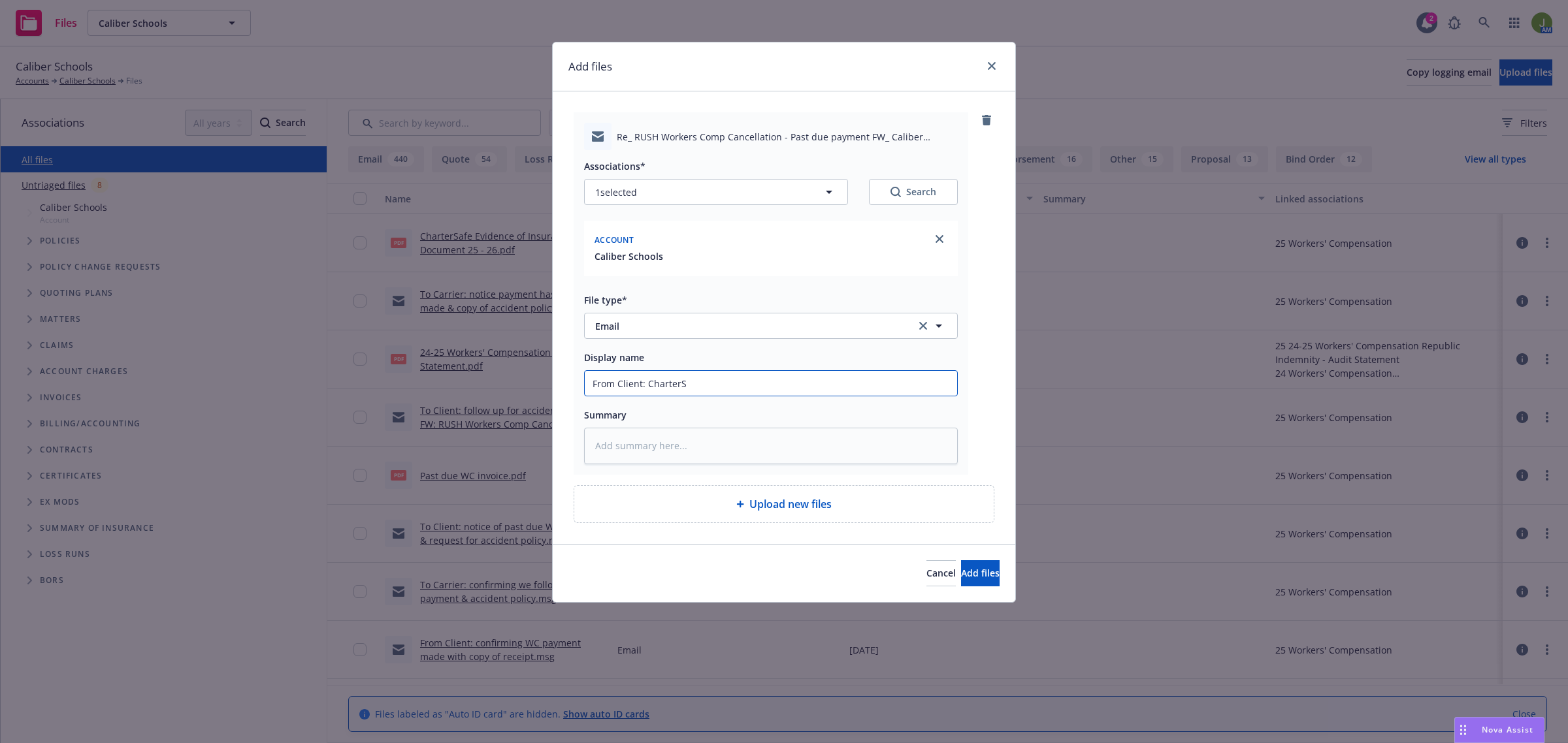
type input "From Client: CharterSa"
type textarea "x"
type input "From Client: CharterSaf"
type textarea "x"
type input "From Client: CharterSafe"
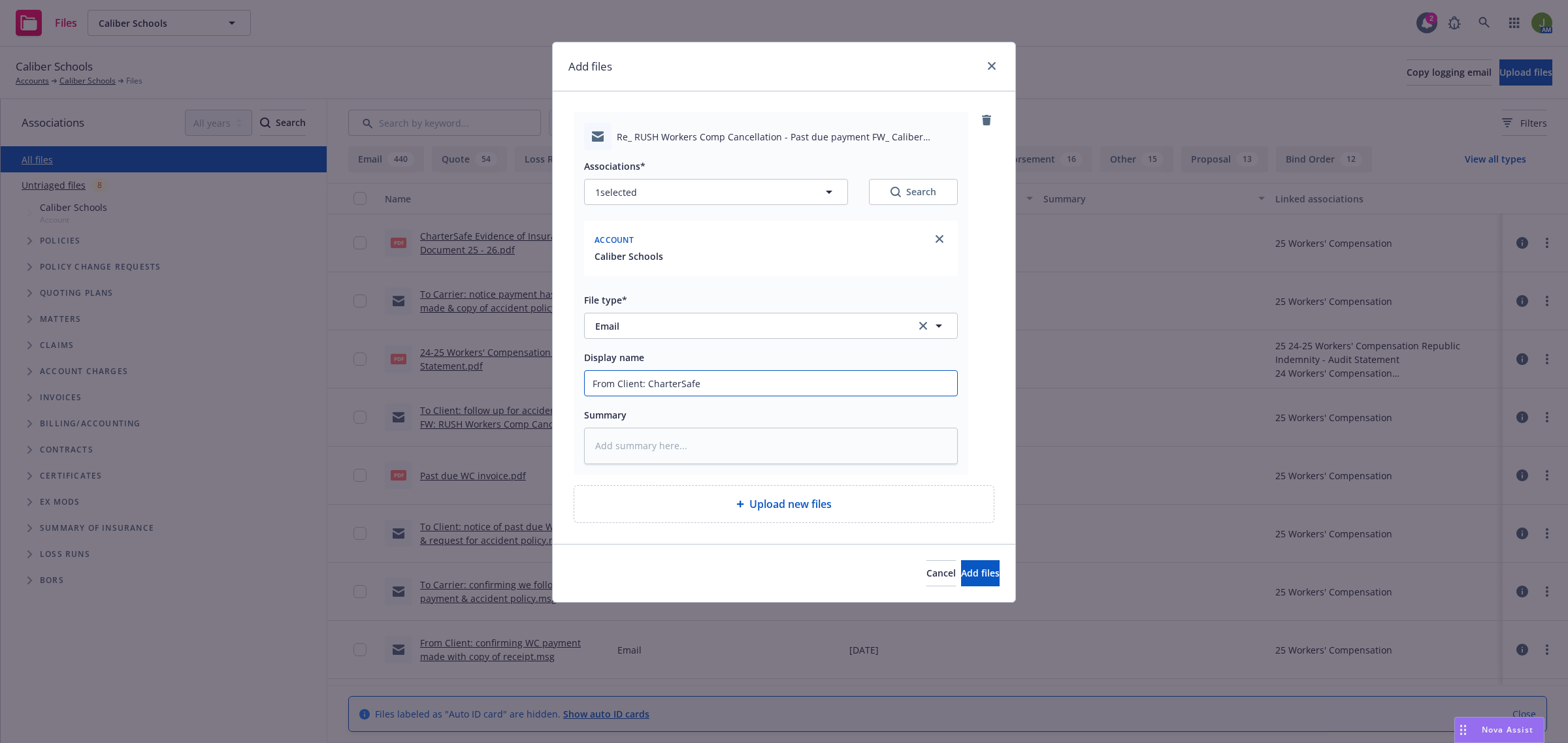
type textarea "x"
type input "From Client: CharterSafe"
type textarea "x"
type input "From Client: CharterSafe E"
type textarea "x"
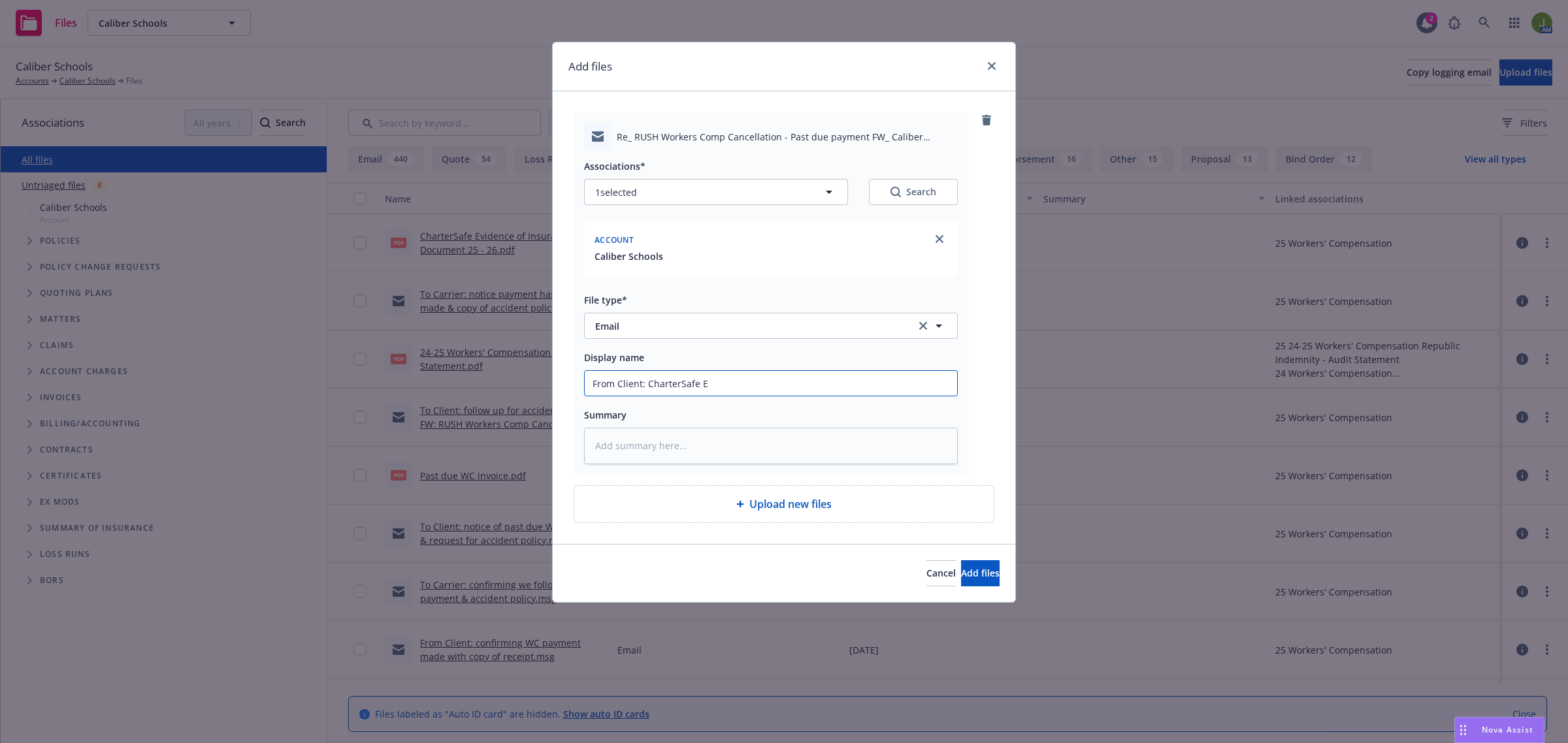
type input "From Client: CharterSafe Ev"
type textarea "x"
type input "From Client: CharterSafe Evi"
type textarea "x"
type input "From Client: CharterSafe Evid"
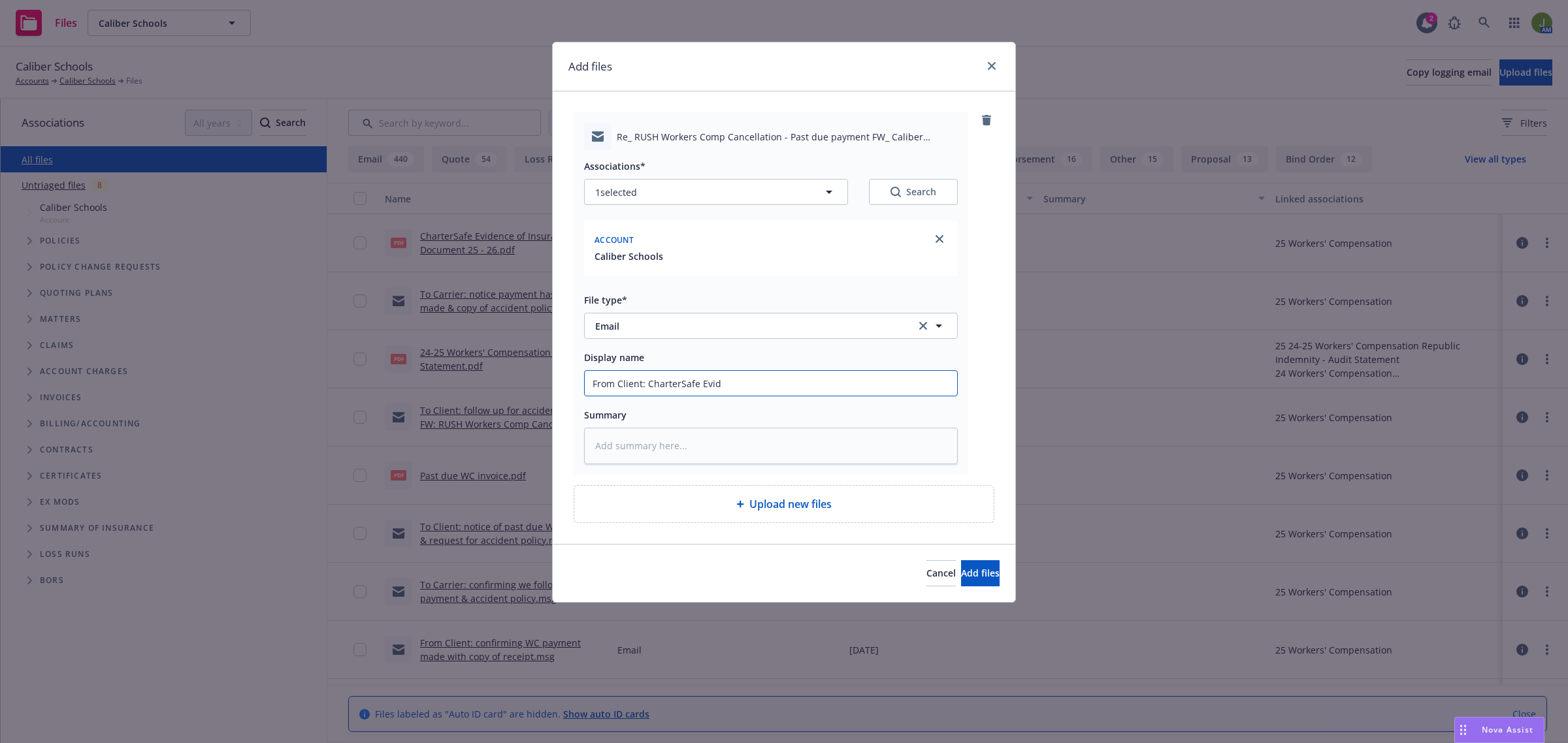
type textarea "x"
type input "From Client: CharterSafe Evide"
type textarea "x"
type input "From Client: CharterSafe Eviden"
type textarea "x"
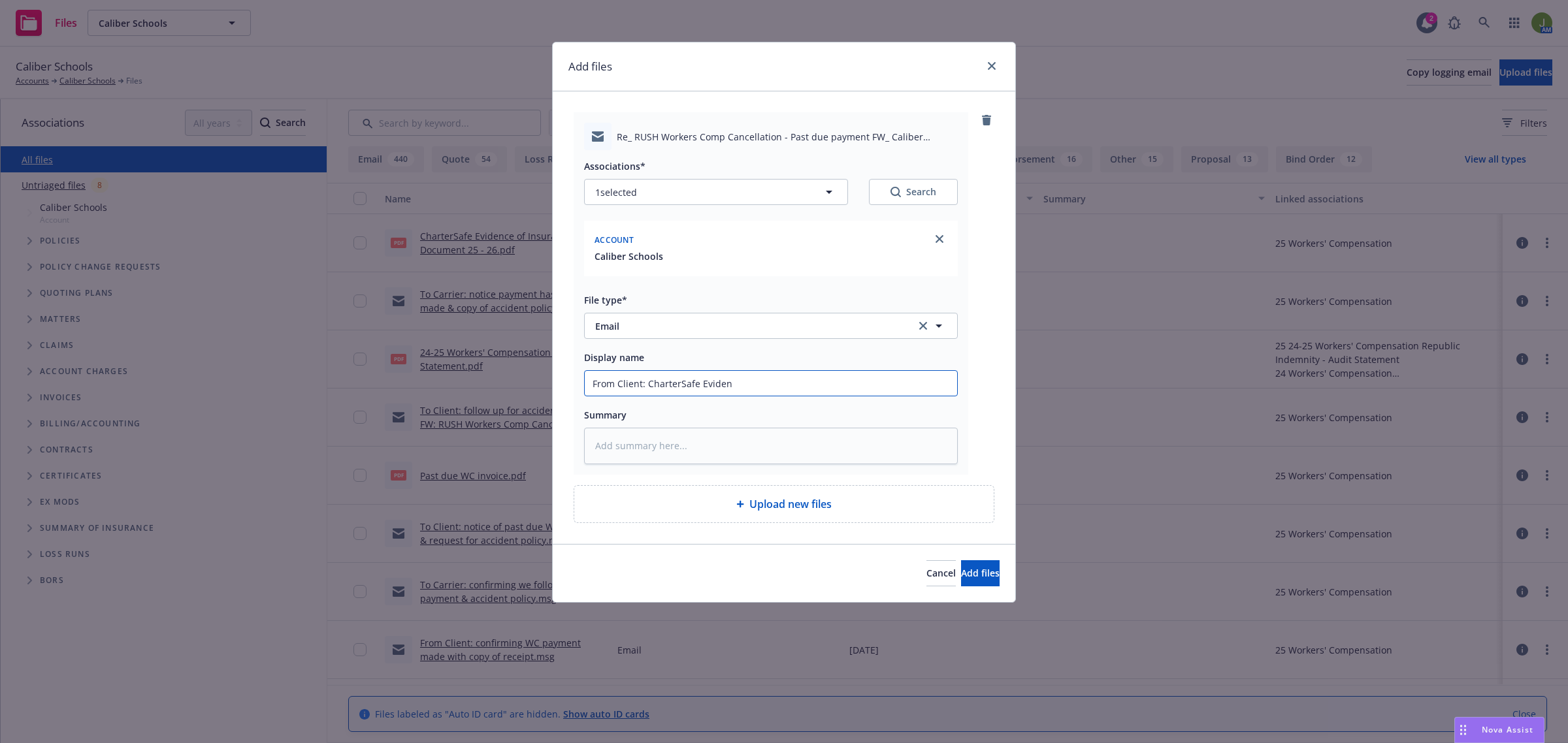
type input "From Client: CharterSafe Evidenc"
type textarea "x"
type input "From Client: CharterSafe Evidenc"
type textarea "x"
type input "From Client: CharterSafe Evidenc o"
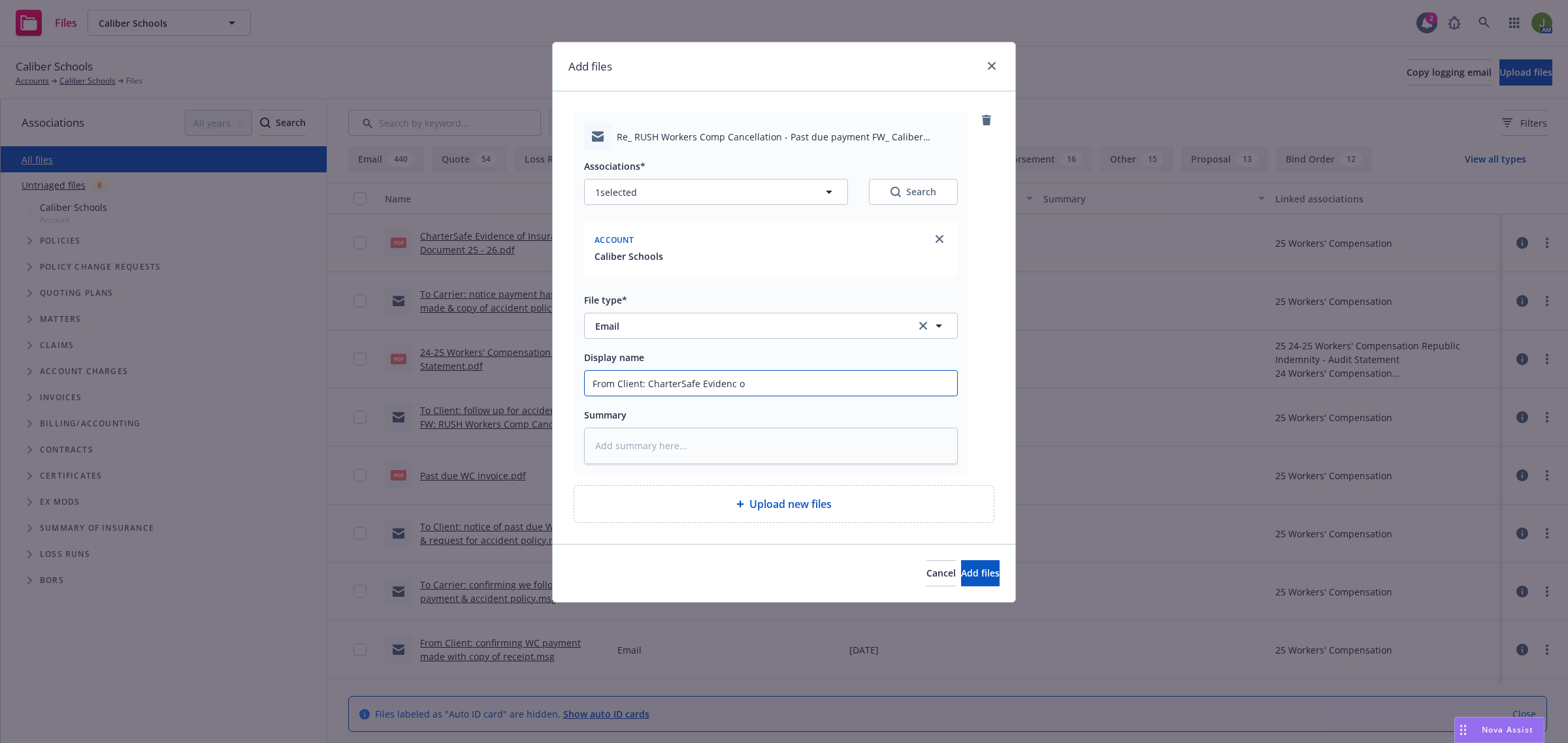
type textarea "x"
type input "From Client: CharterSafe Evidenc of"
type textarea "x"
type input "From Client: CharterSafe Evidenc of"
type textarea "x"
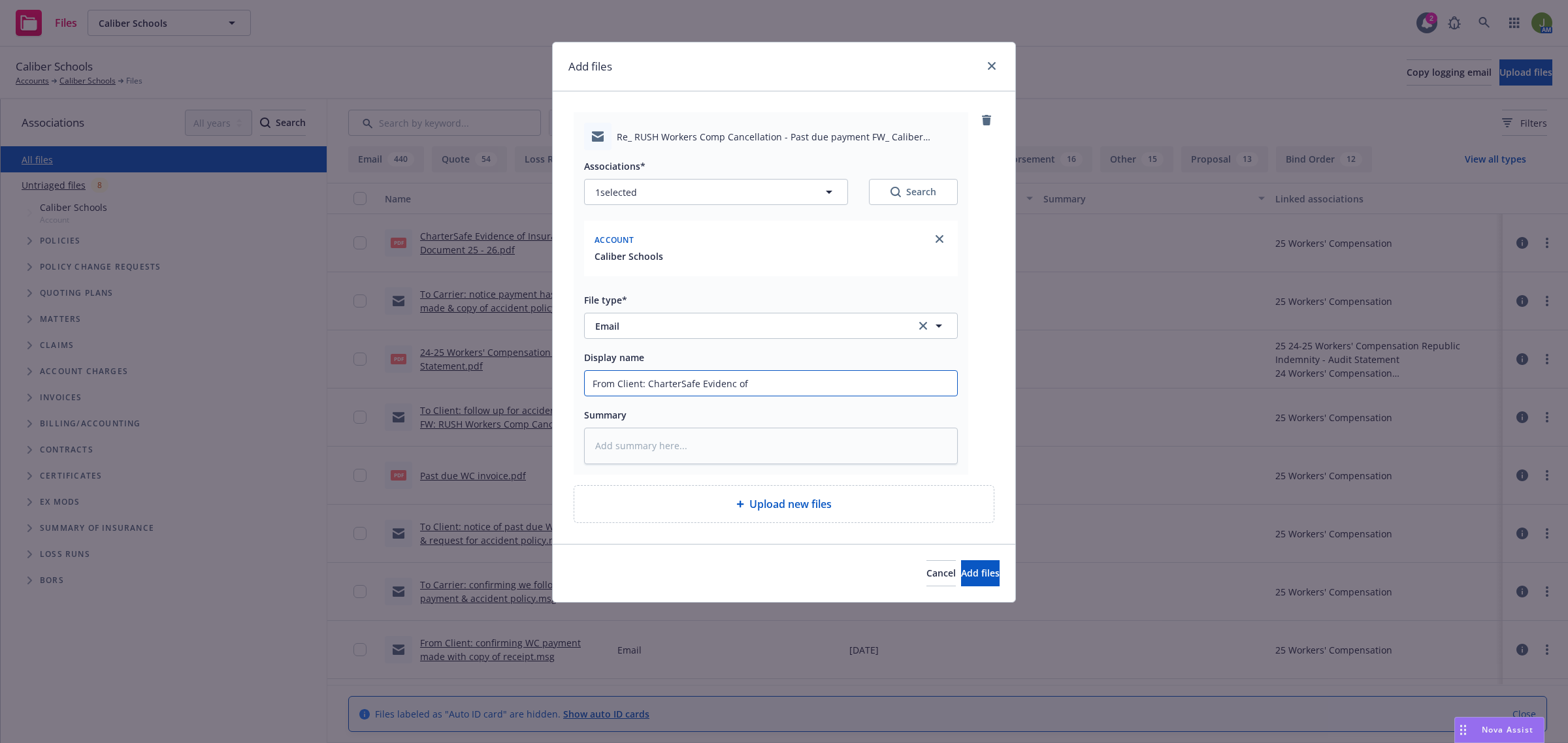
type input "From Client: CharterSafe Evidenc of"
type textarea "x"
type input "From Client: CharterSafe Evidenc o"
type textarea "x"
type input "From Client: CharterSafe Evidenc"
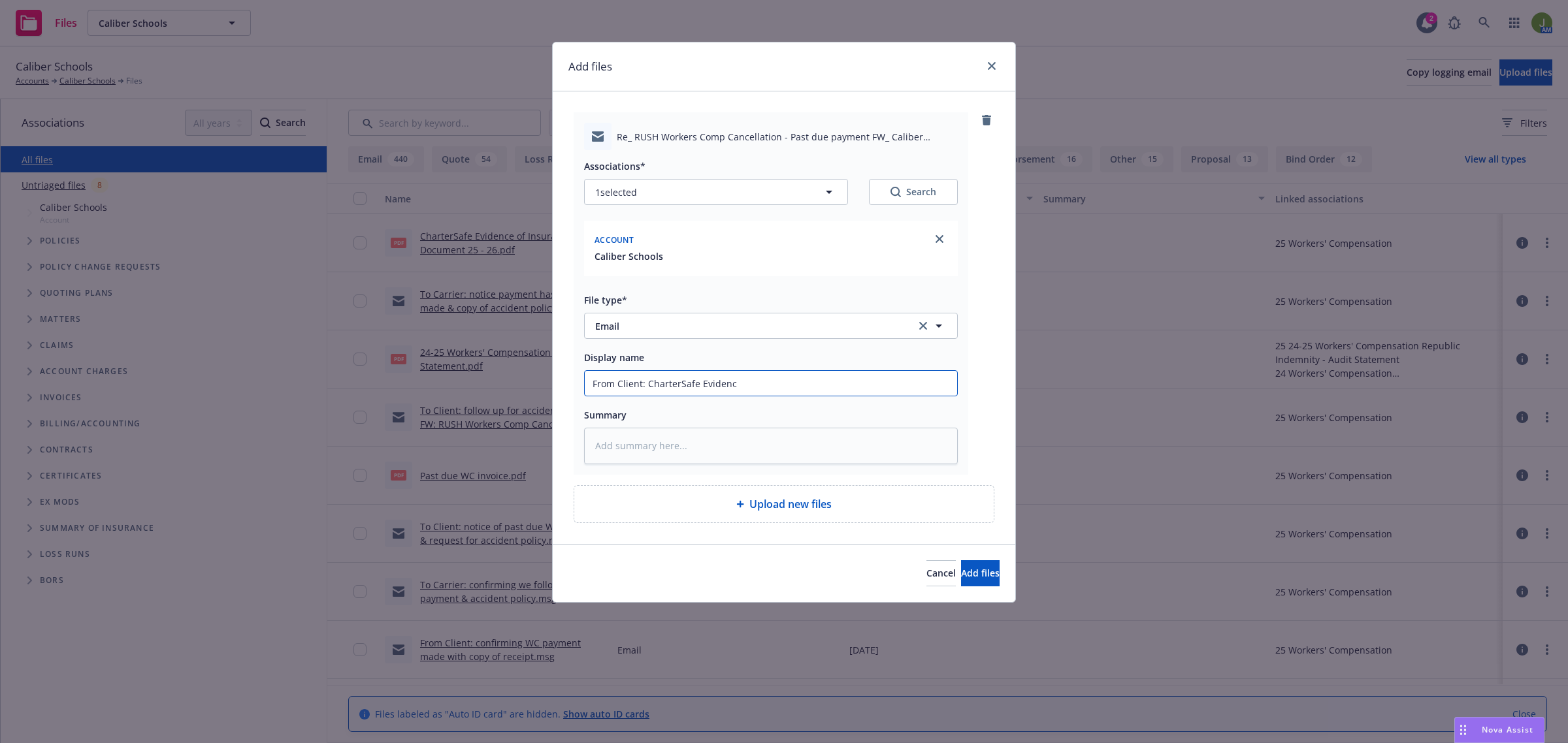
type textarea "x"
type input "From Client: CharterSafe Evidenc"
type textarea "x"
type input "From Client: CharterSafe Evidence"
type textarea "x"
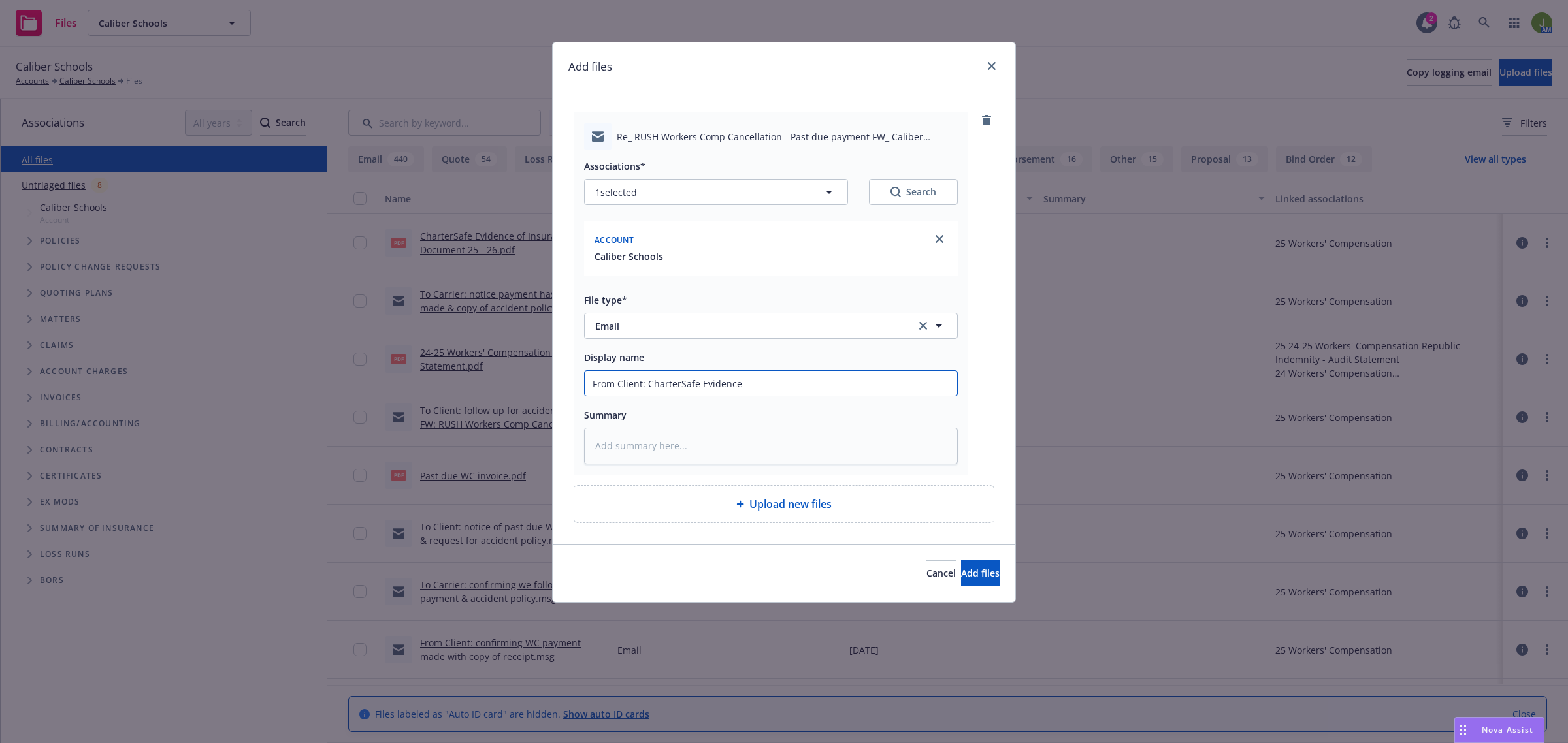
type input "From Client: CharterSafe Evidence"
type textarea "x"
type input "From Client: CharterSafe Evidence o"
type textarea "x"
type input "From Client: CharterSafe Evidence of"
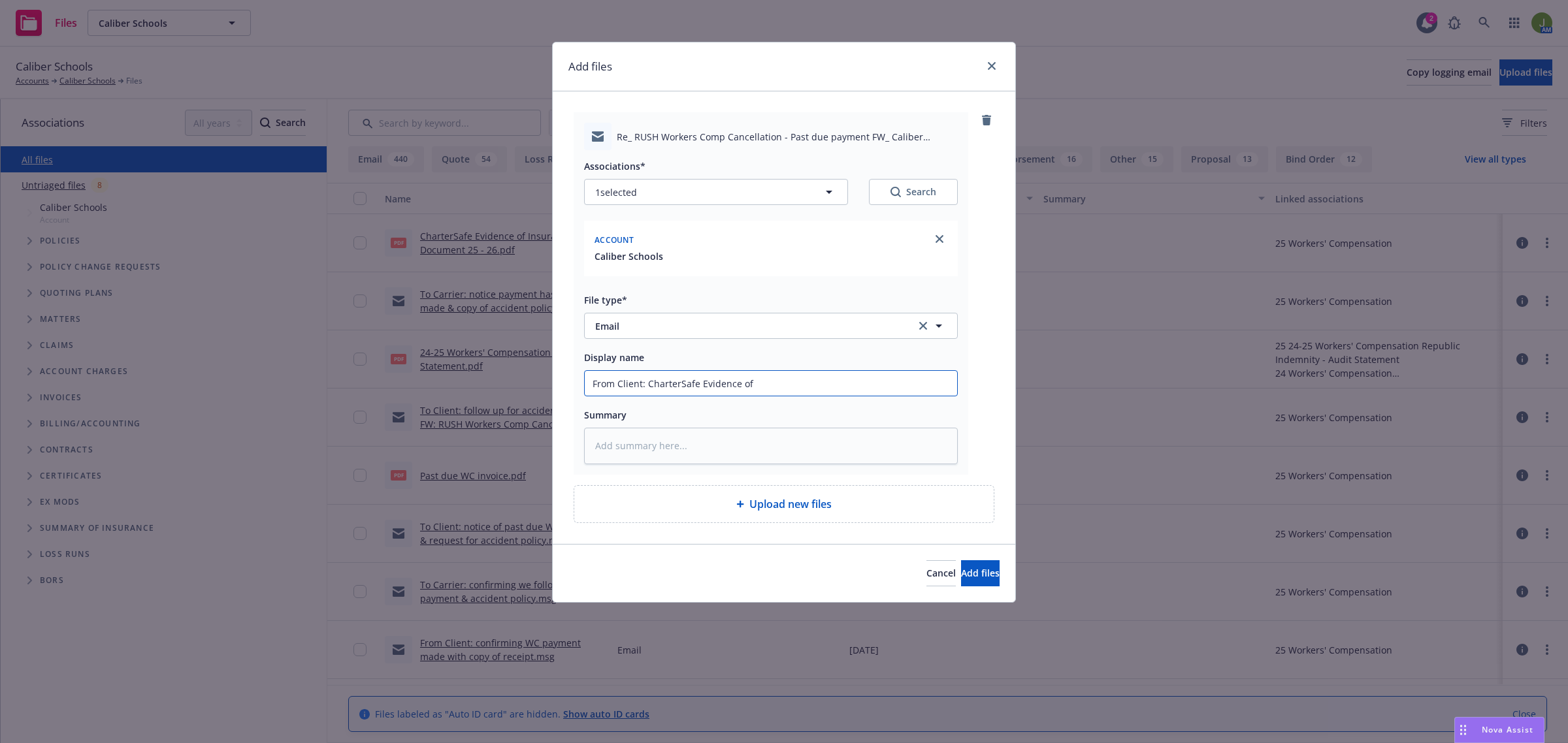
type textarea "x"
type input "From Client: CharterSafe Evidence of I"
type textarea "x"
type input "From Client: CharterSafe Evidence of In"
type textarea "x"
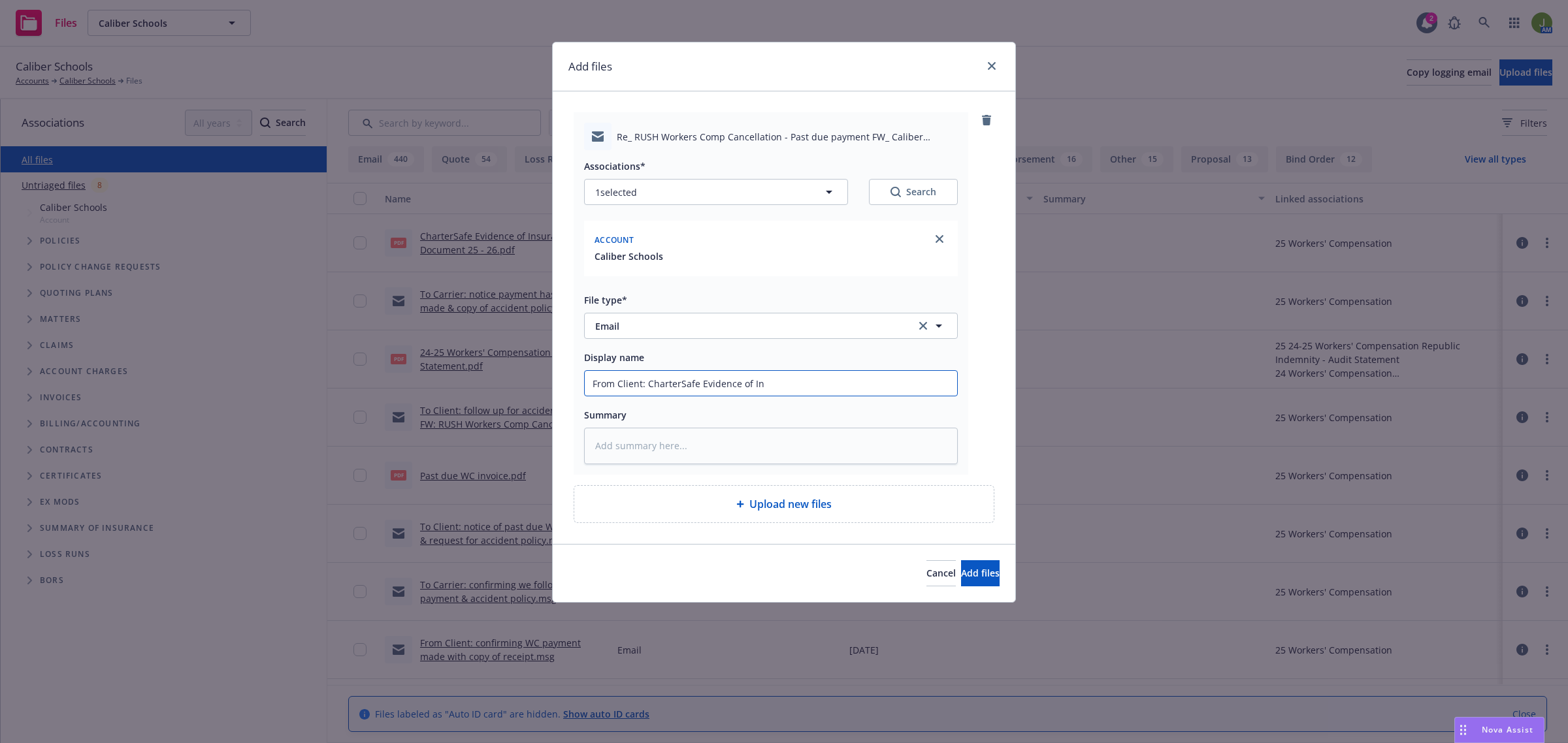
type input "From Client: CharterSafe Evidence of Ins"
type textarea "x"
type input "From Client: CharterSafe Evidence of Insu"
type textarea "x"
type input "From Client: CharterSafe Evidence of Insur"
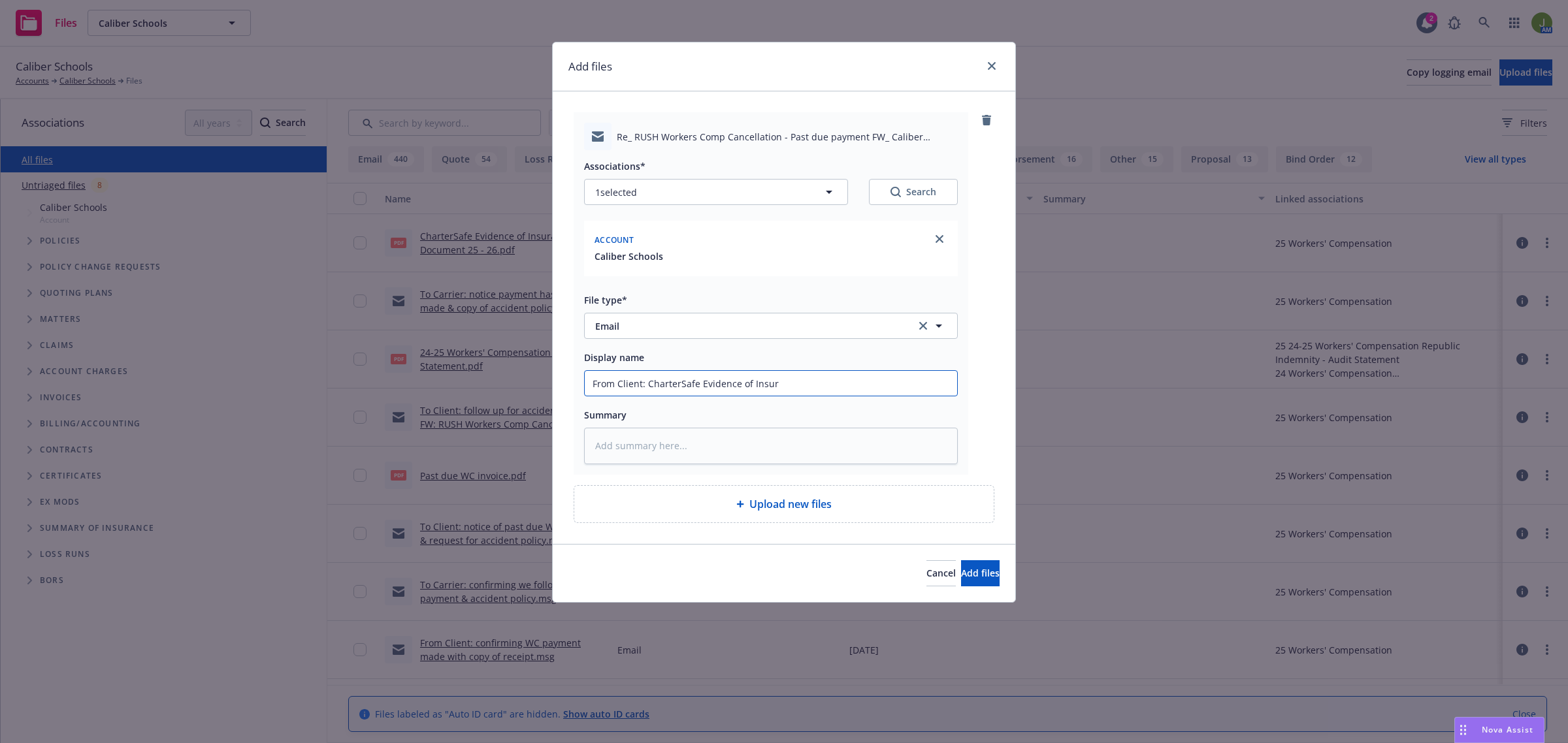
type textarea "x"
type input "From Client: CharterSafe Evidence of Insura"
type textarea "x"
type input "From Client: CharterSafe Evidence of Insuran"
type textarea "x"
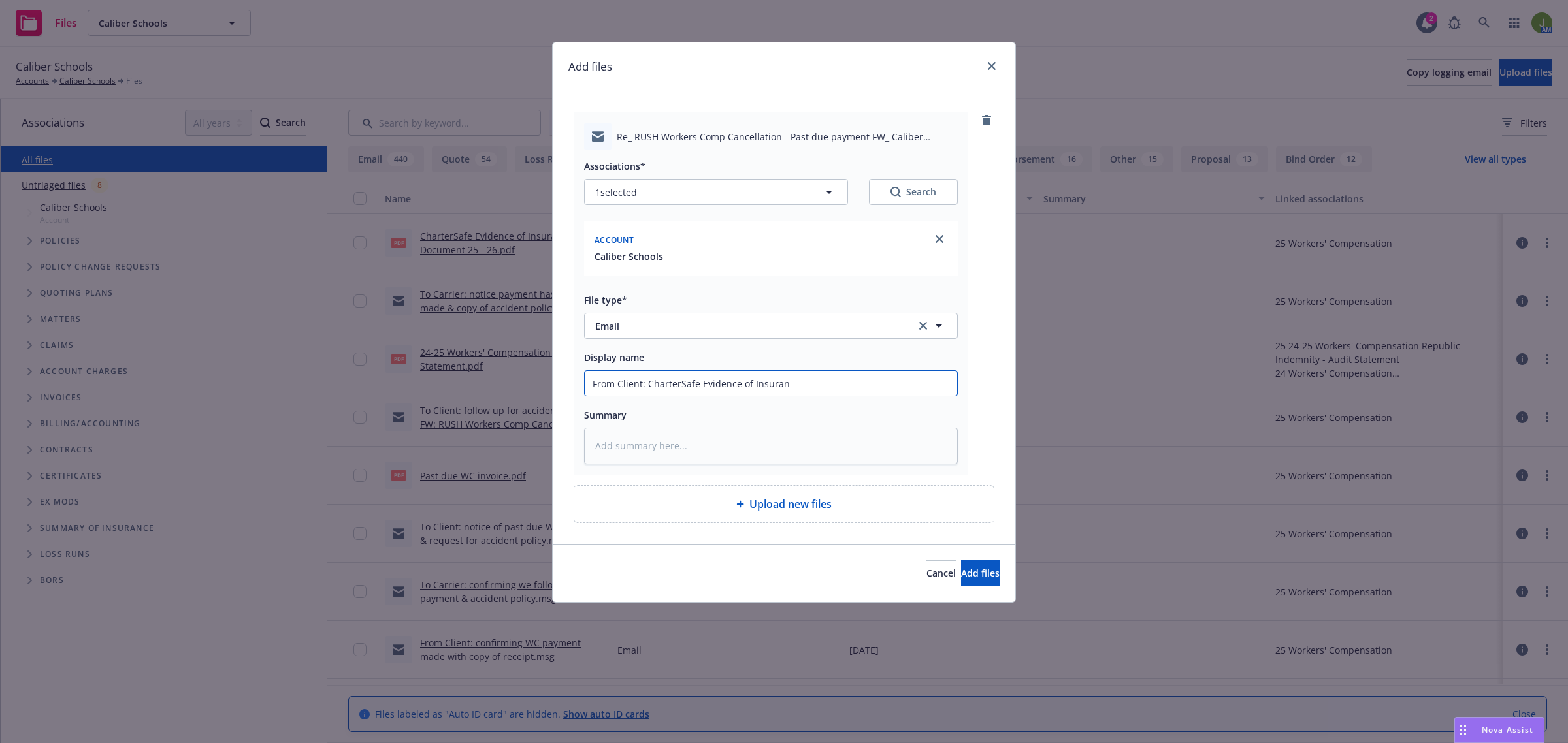
type input "From Client: CharterSafe Evidence of Insuranc"
type textarea "x"
type input "From Client: CharterSafe Evidence of Insurance"
type textarea "x"
type input "From Client: CharterSafe Evidence of Insurance"
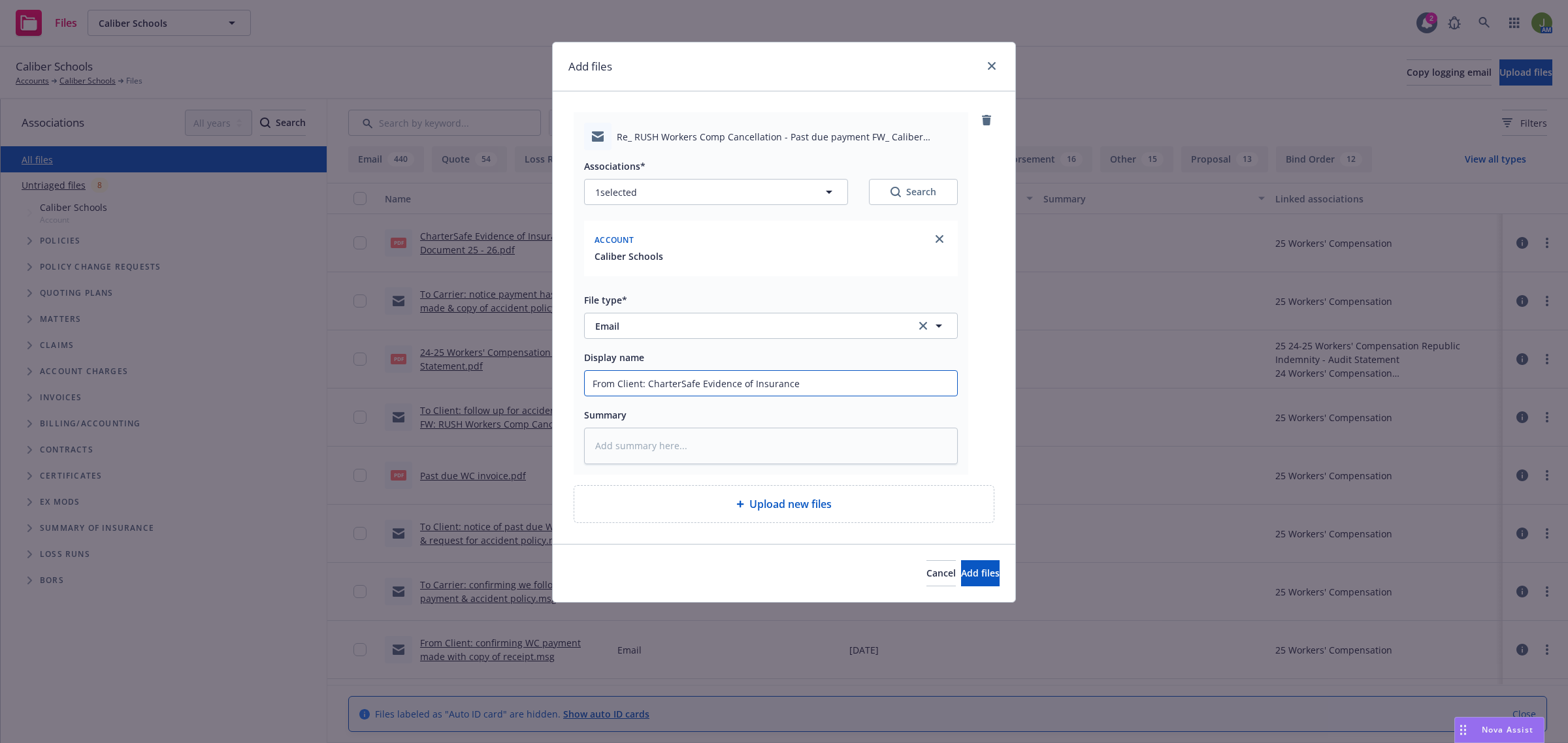
type textarea "x"
type input "From Client: CharterSafe Evidence of Insurance D"
type textarea "x"
type input "From Client: CharterSafe Evidence of Insurance Do"
type textarea "x"
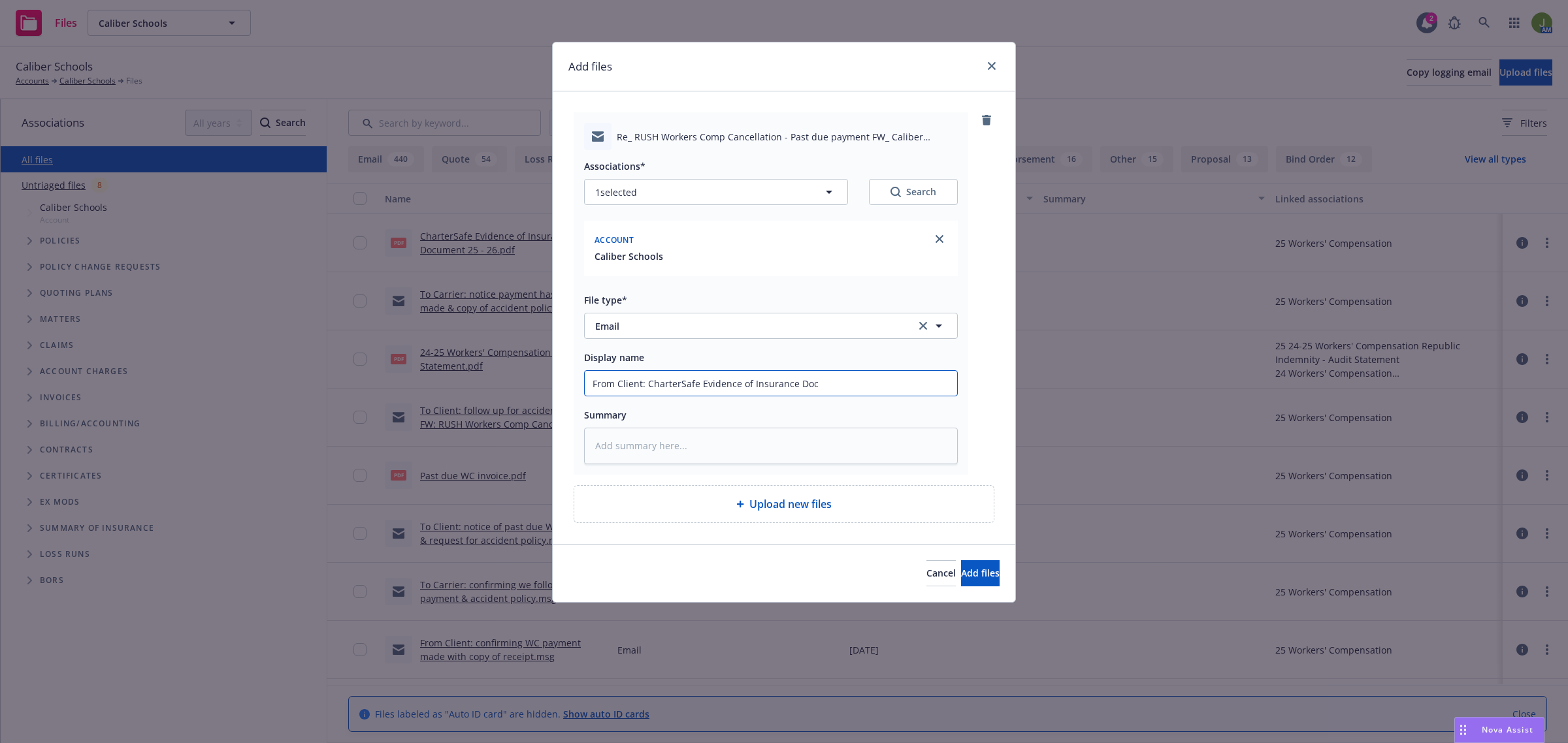
type input "From Client: CharterSafe Evidence of Insurance Docu"
type textarea "x"
type input "From Client: CharterSafe Evidence of Insurance Docum"
type textarea "x"
type input "From Client: CharterSafe Evidence of Insurance Docume"
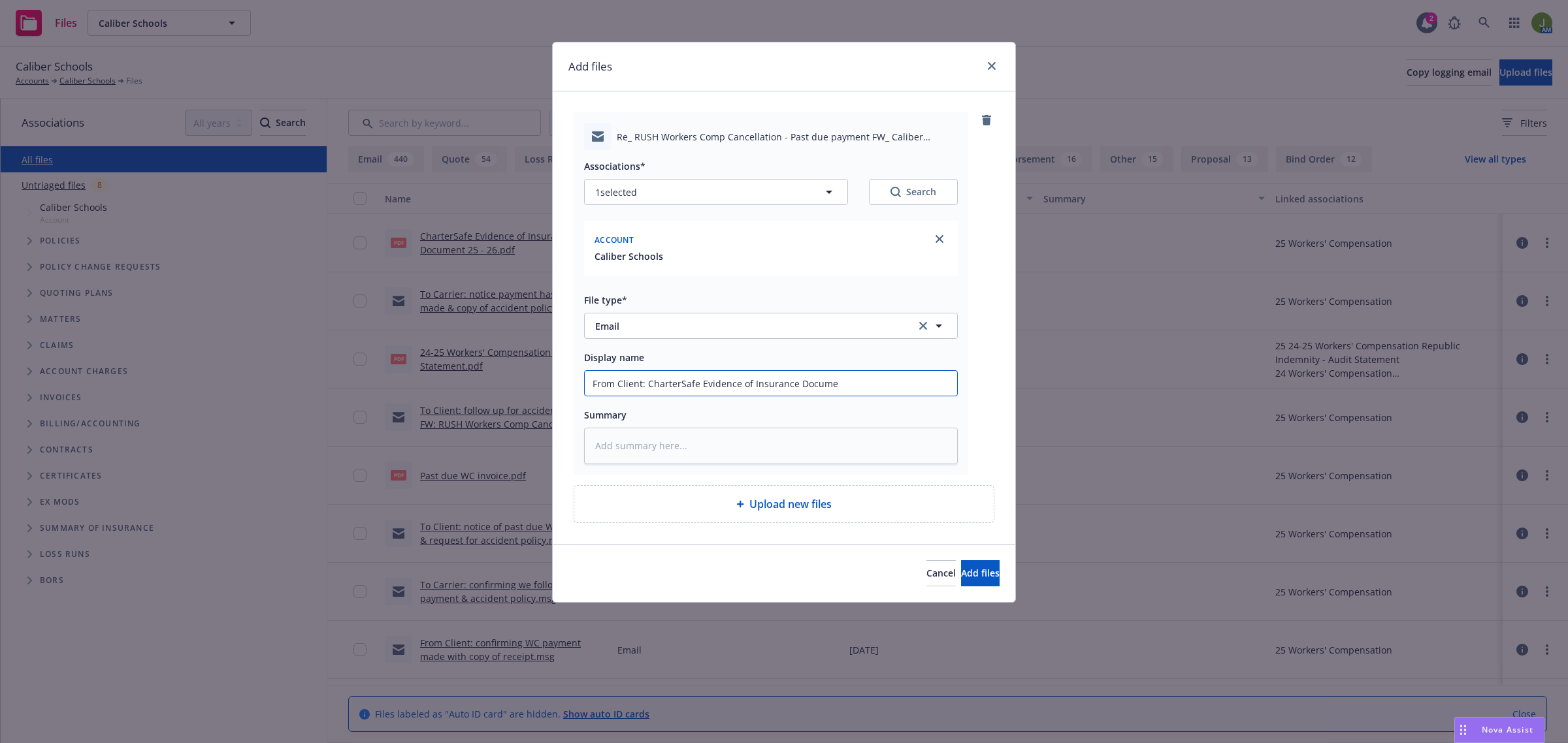
type textarea "x"
type input "From Client: CharterSafe Evidence of Insurance Documen"
type textarea "x"
type input "From Client: CharterSafe Evidence of Insurance Document"
type textarea "x"
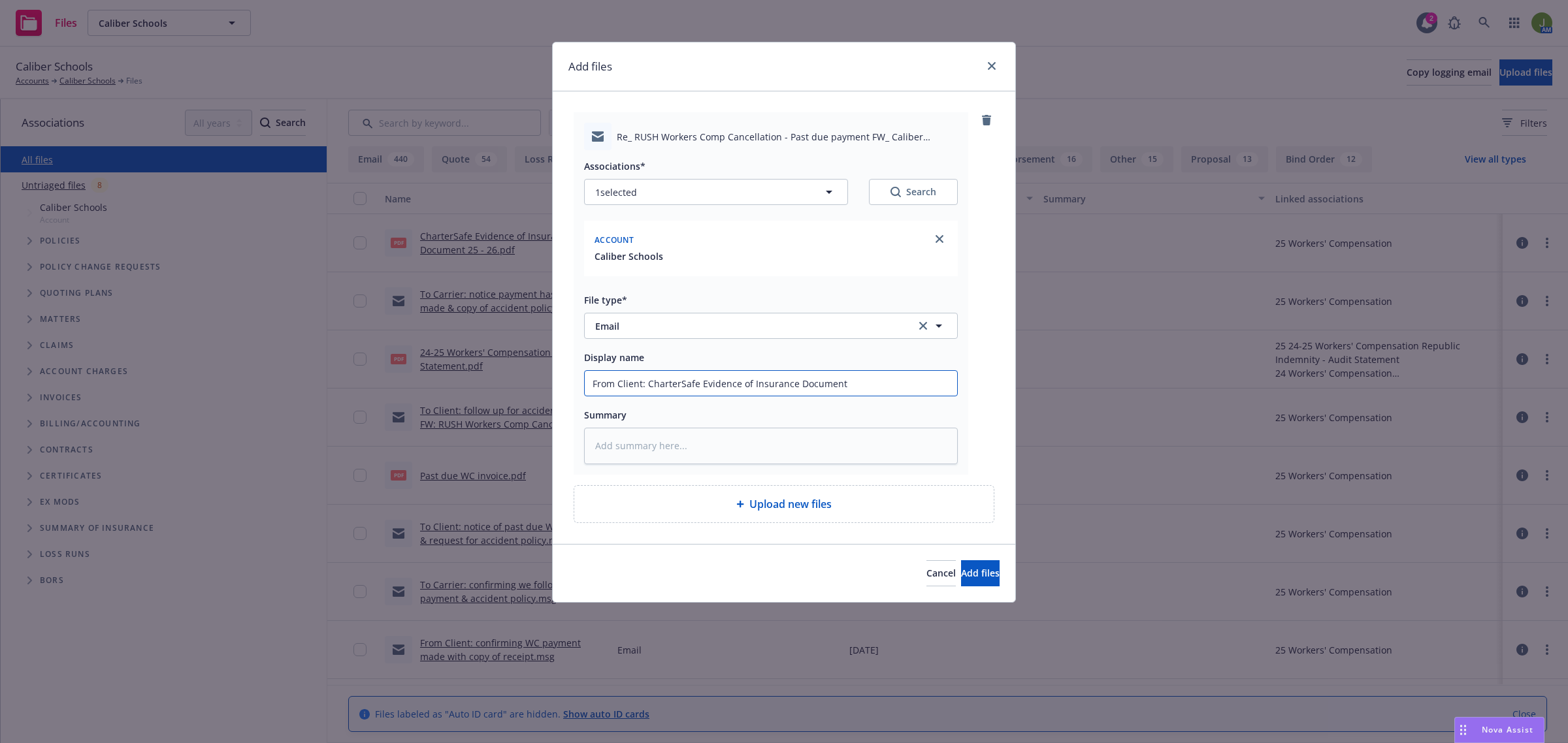
type input "From Client: CharterSafe Evidence of Insurance Document"
type textarea "x"
type textarea "s"
type textarea "x"
type textarea "sh"
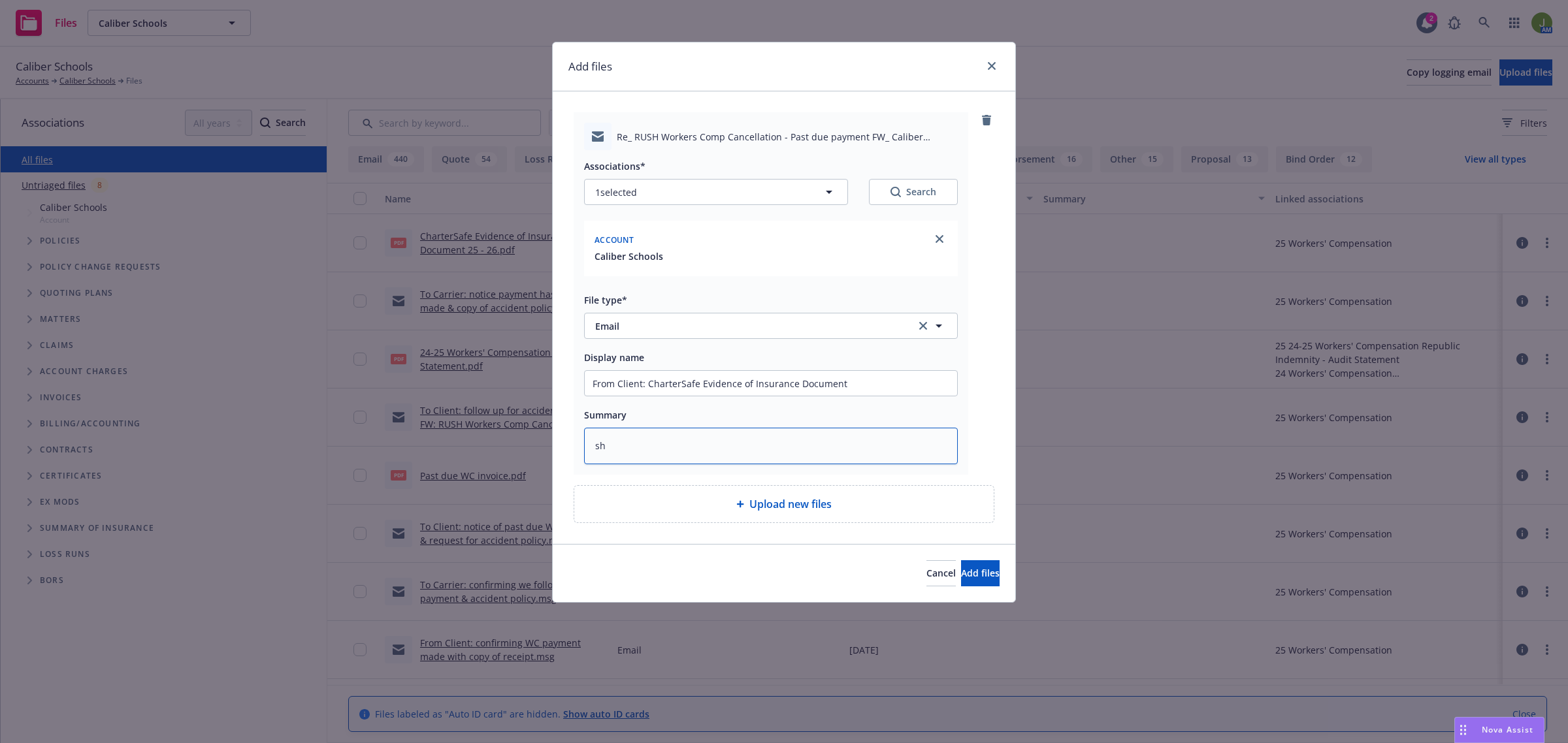
type textarea "x"
type textarea "sho"
type textarea "x"
type textarea "show"
type textarea "x"
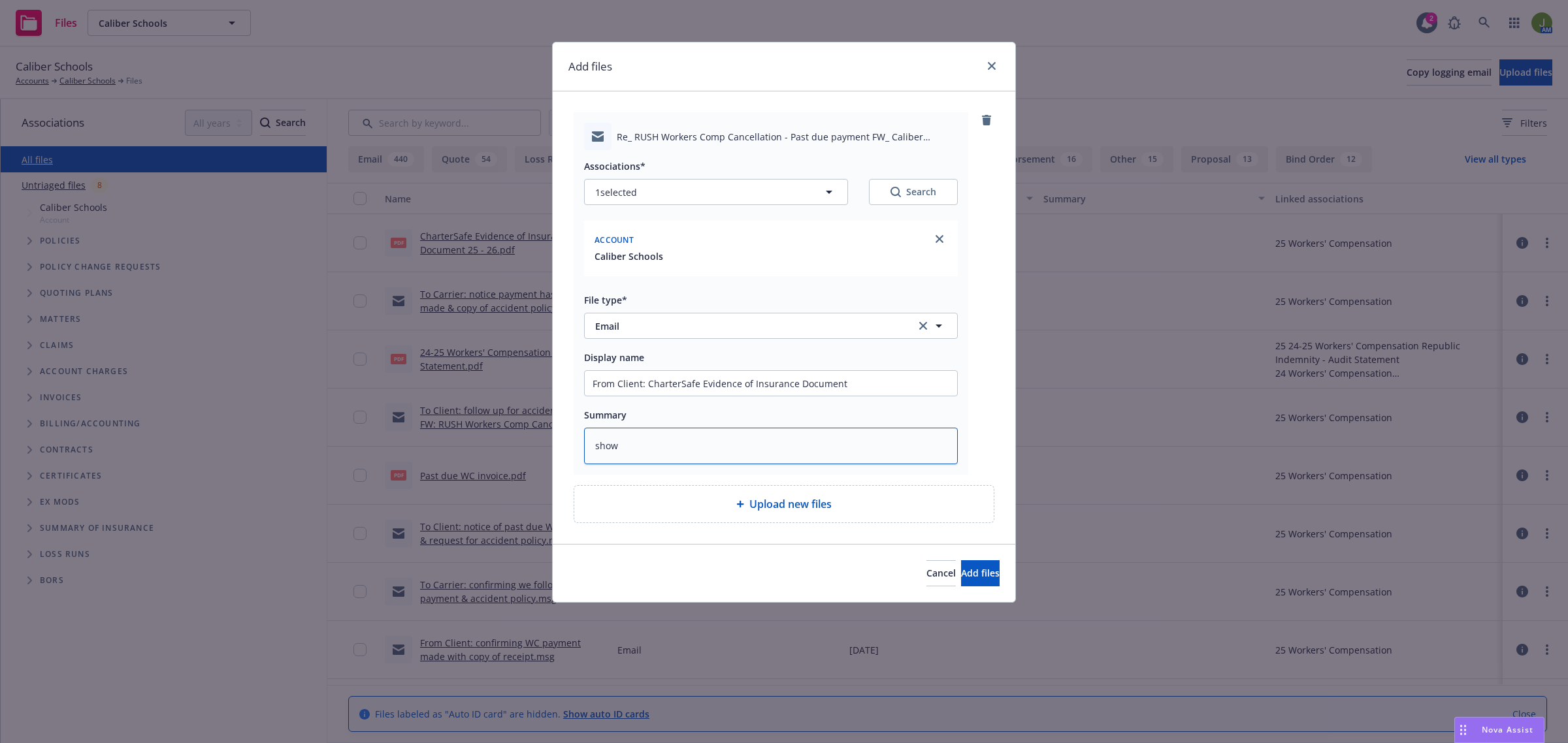
type textarea "showi"
type textarea "x"
type textarea "showing"
type textarea "x"
type textarea "showinga"
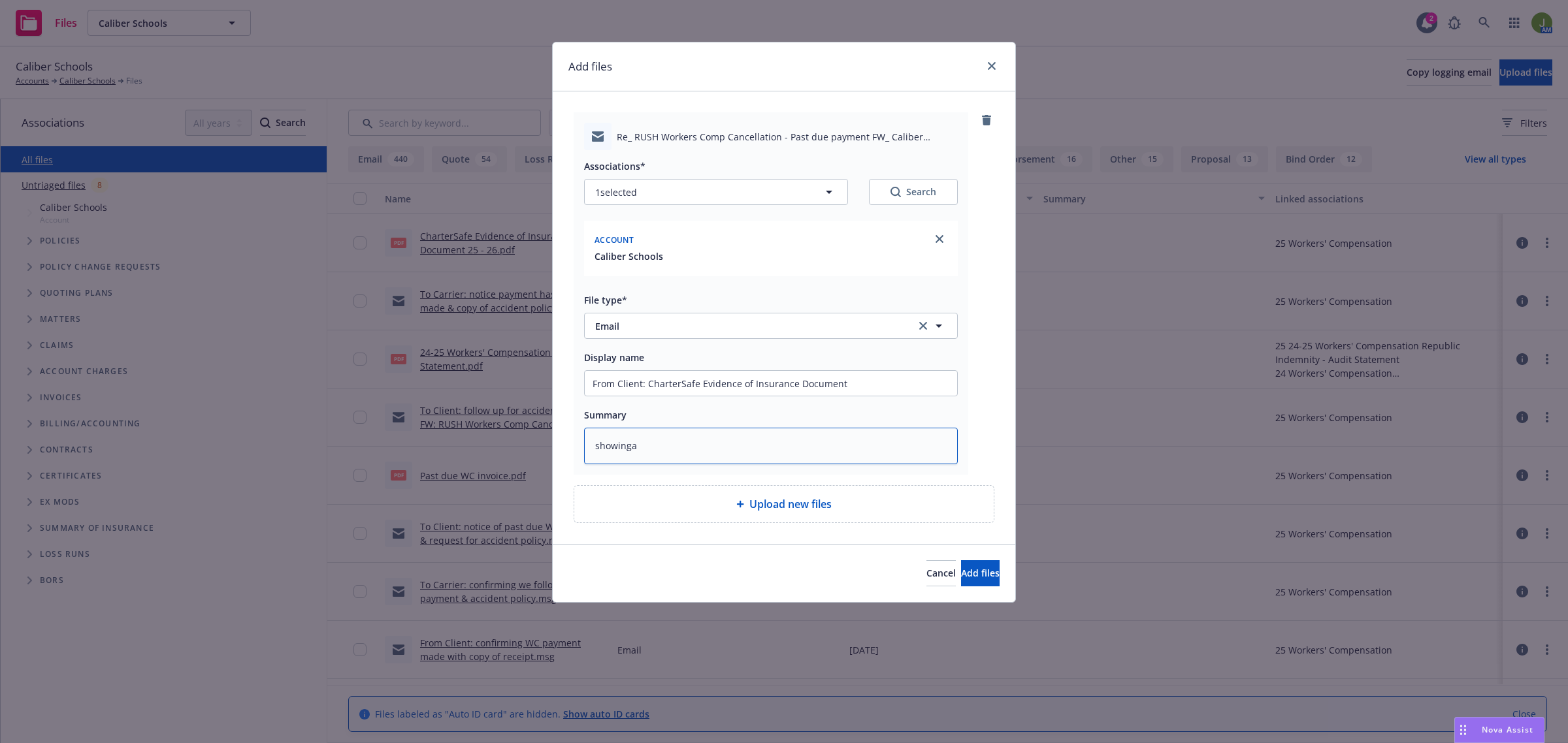
type textarea "x"
type textarea "showinga"
type textarea "x"
type textarea "showinga"
type textarea "x"
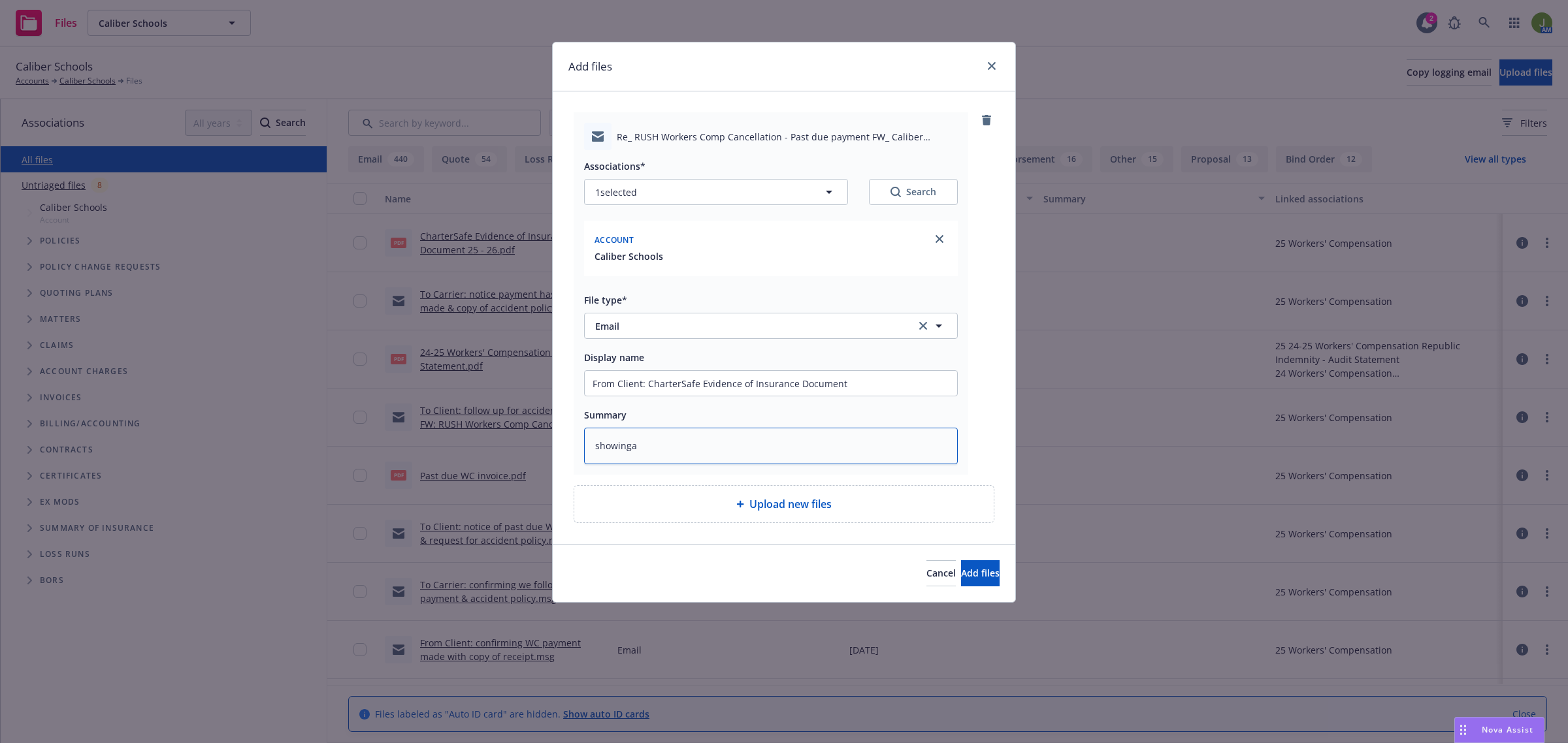
type textarea "showing"
type textarea "x"
type textarea "showing"
type textarea "x"
type textarea "showing a"
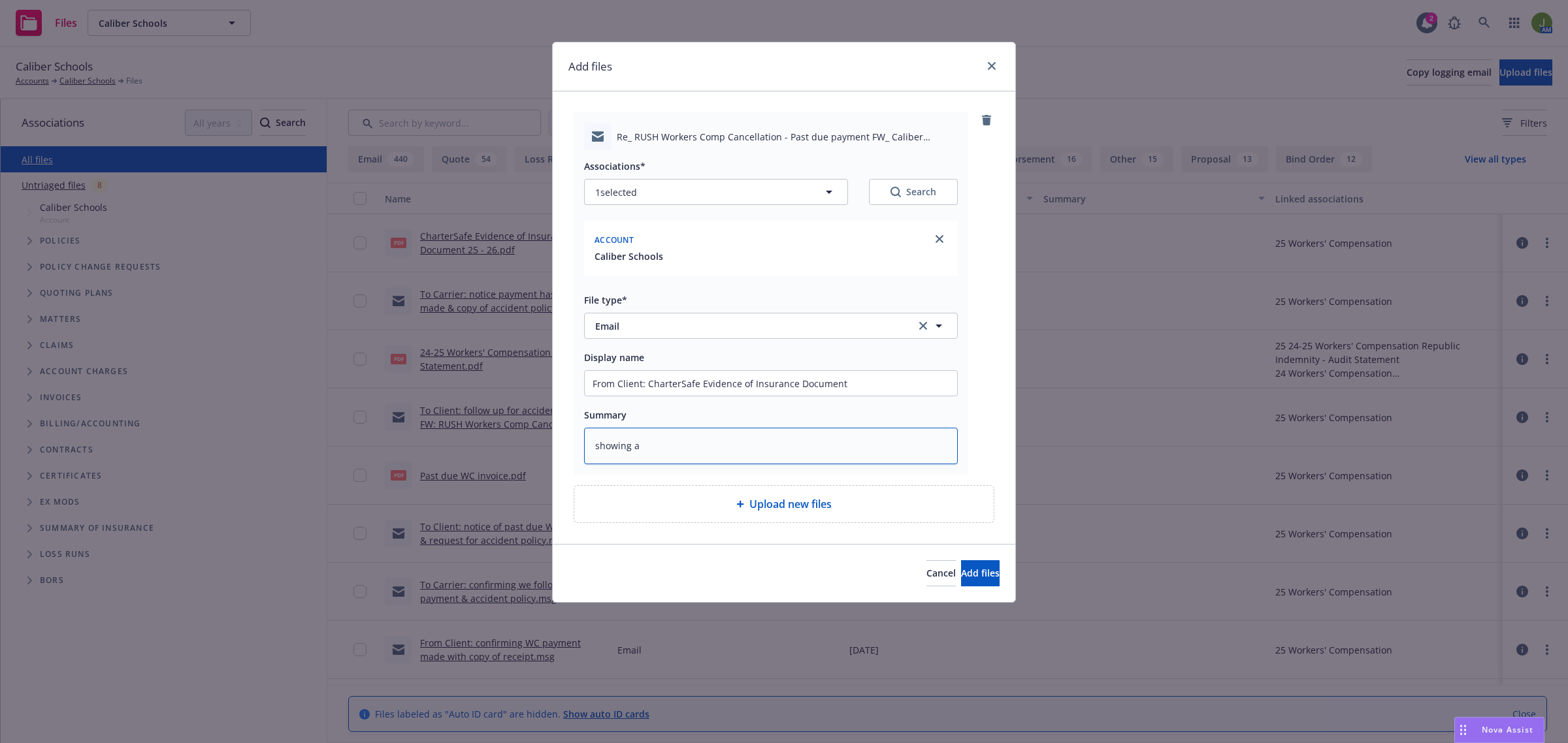
type textarea "x"
type textarea "showing al"
type textarea "x"
type textarea "showing all"
type textarea "x"
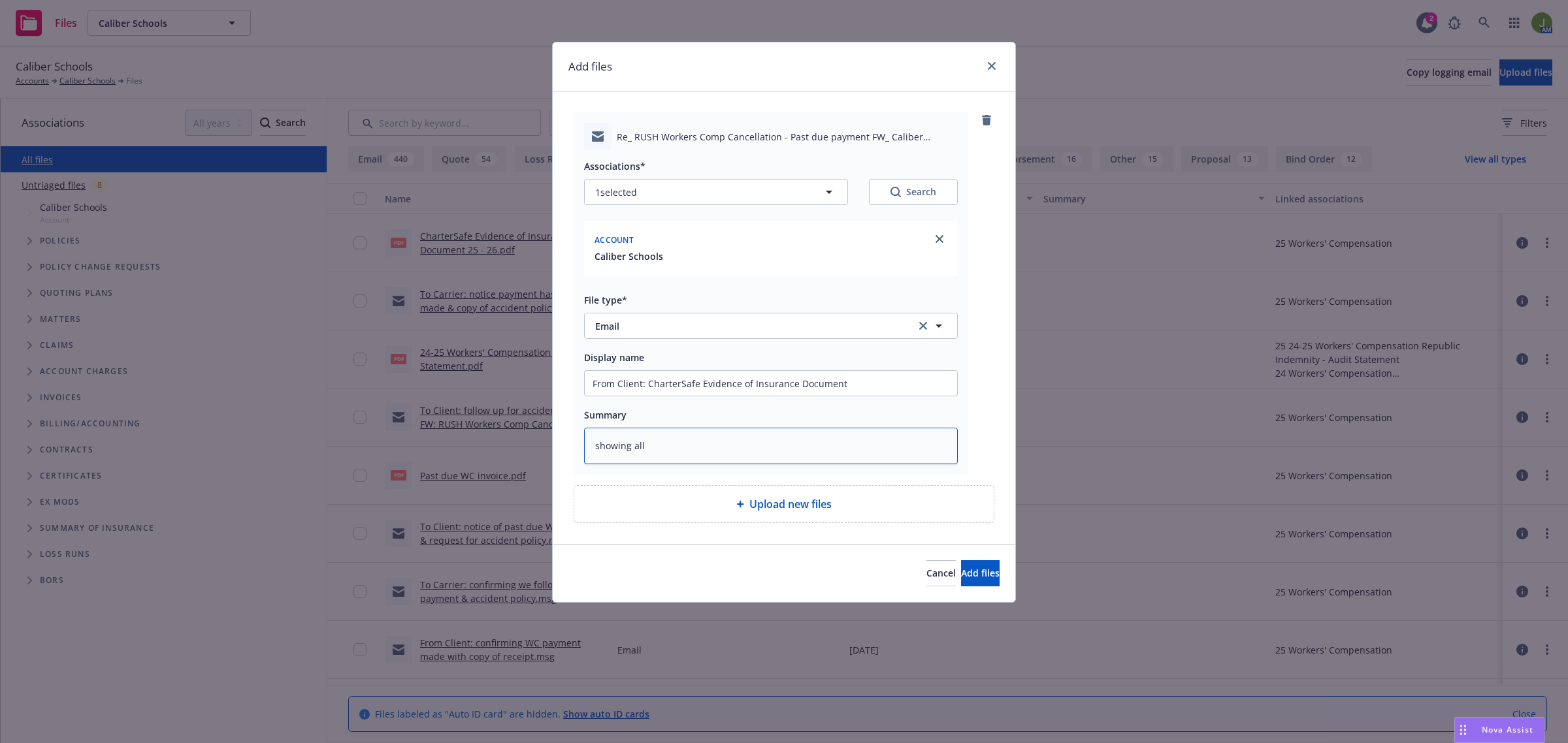
type textarea "showing all"
type textarea "x"
type textarea "showing all o"
type textarea "x"
type textarea "showing all oc"
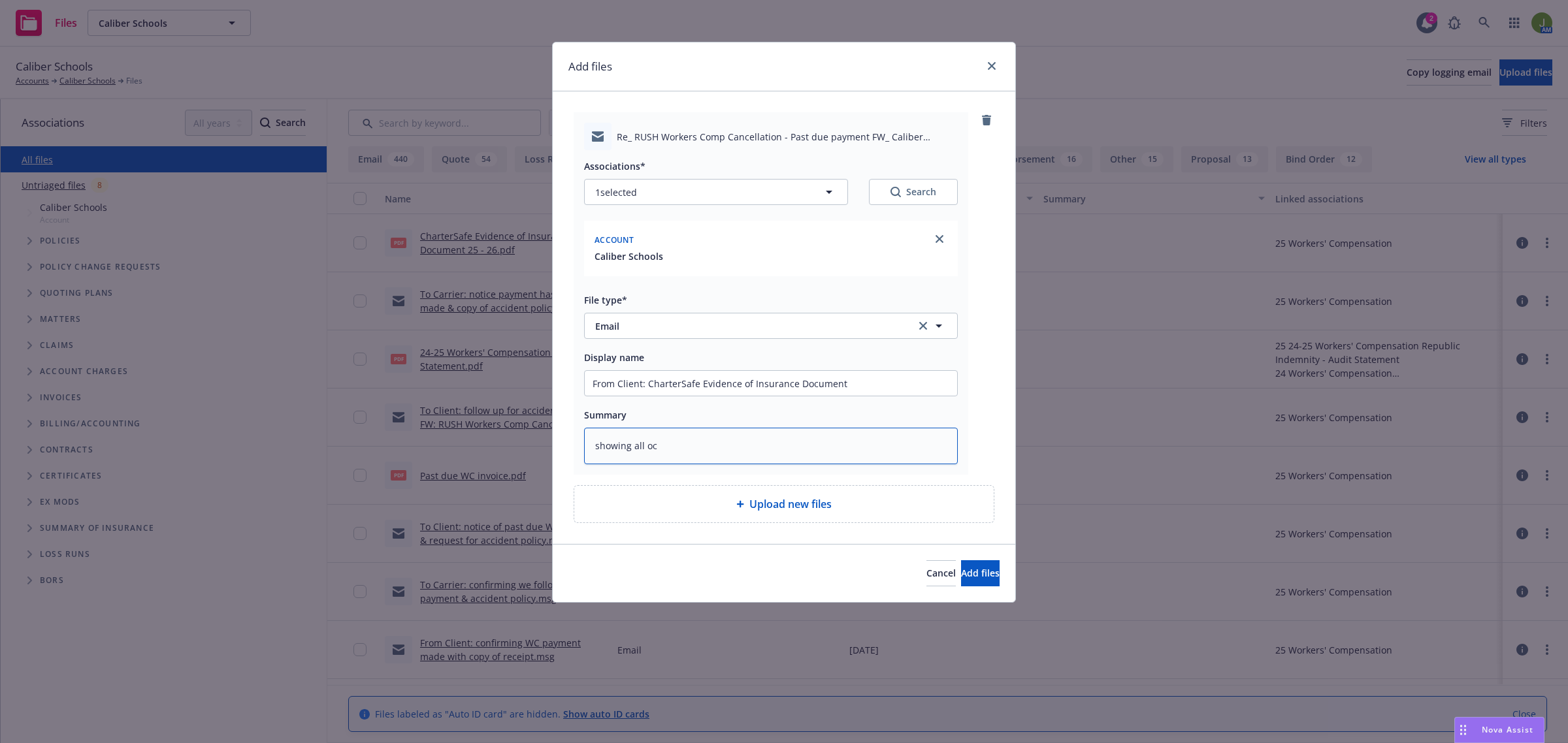
type textarea "x"
type textarea "showing all ocv"
type textarea "x"
type textarea "showing all ocve"
type textarea "x"
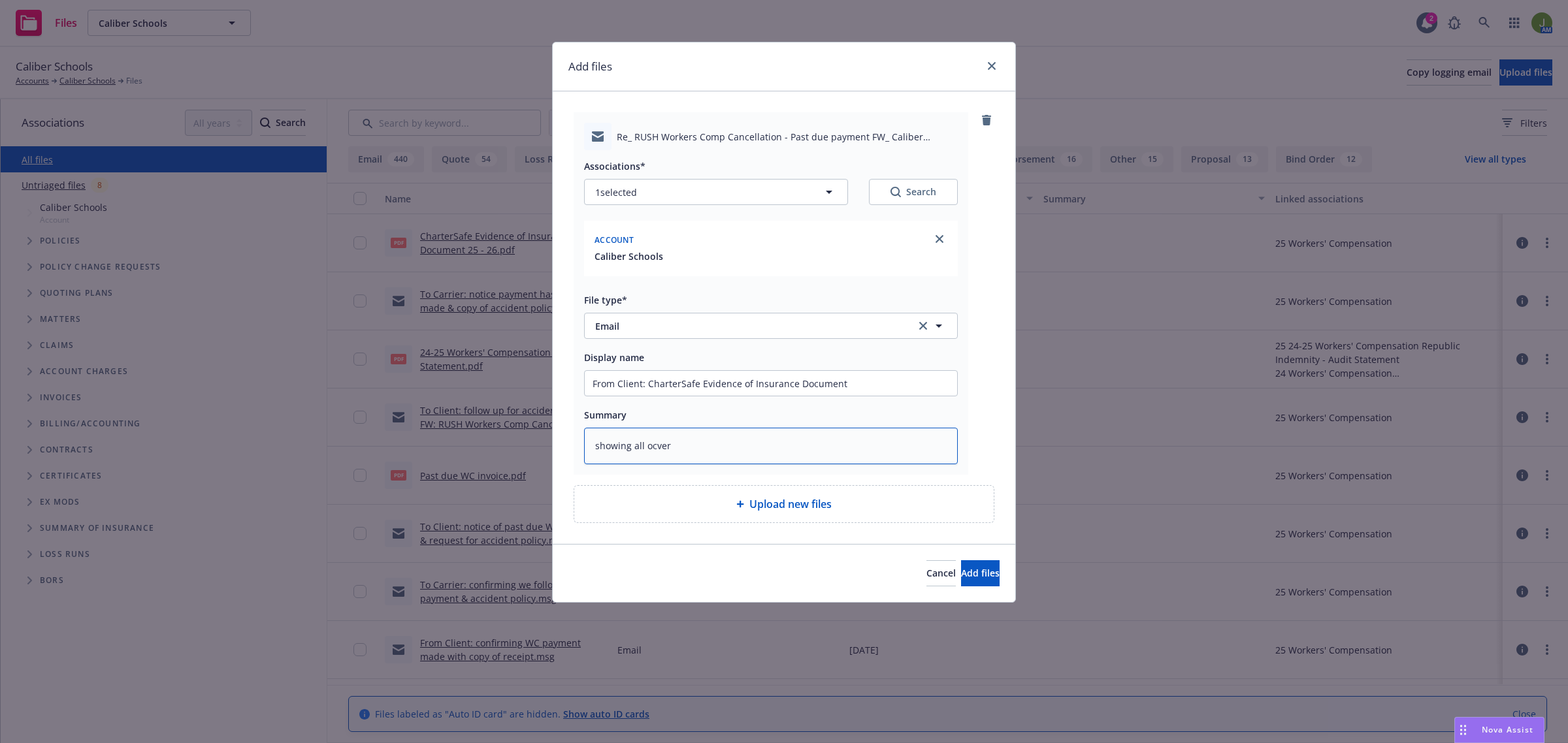
type textarea "showing all ocvera"
type textarea "x"
type textarea "showing all ocverag"
type textarea "x"
type textarea "showing all ocvera"
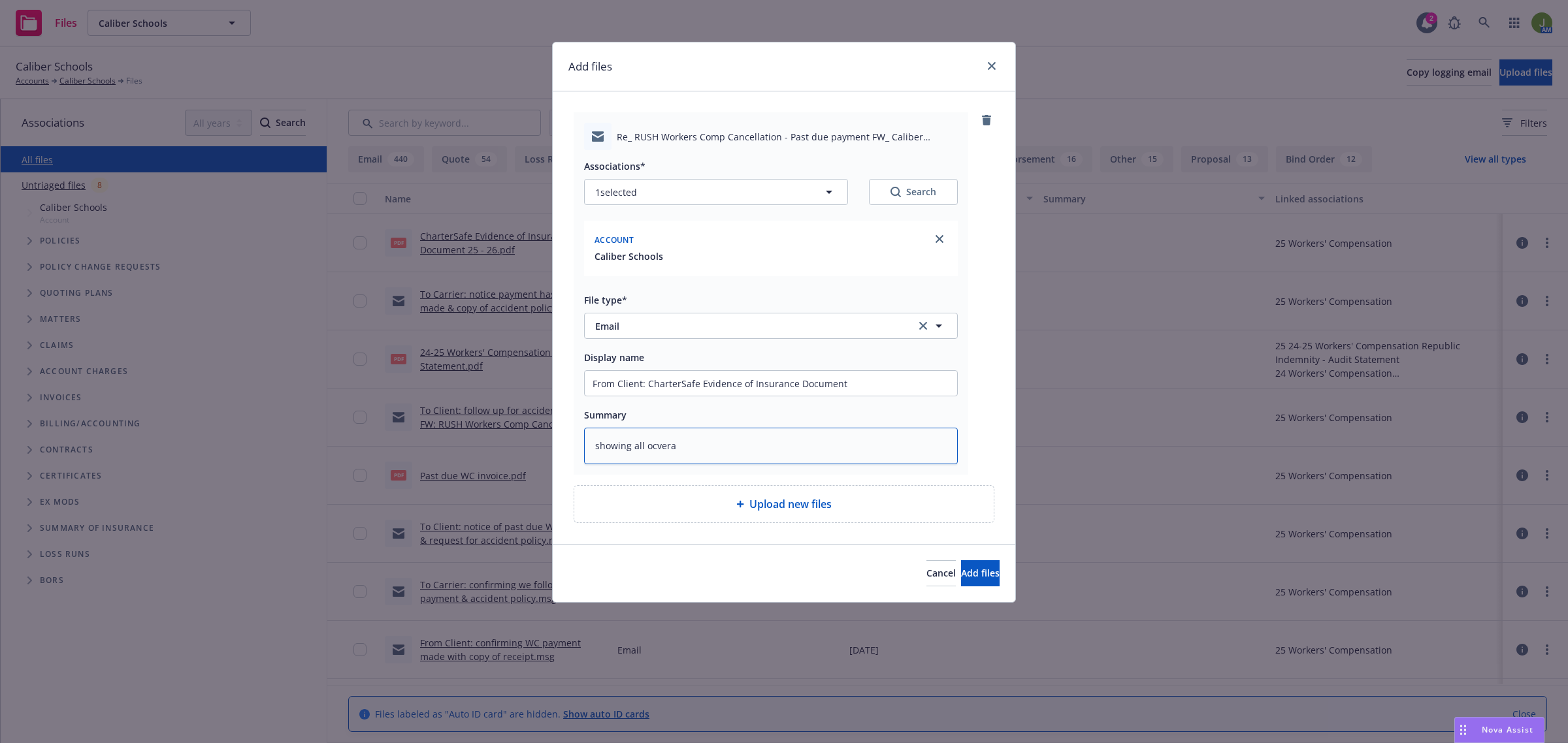
type textarea "x"
type textarea "showing all ocver"
type textarea "x"
type textarea "showing all ocve"
type textarea "x"
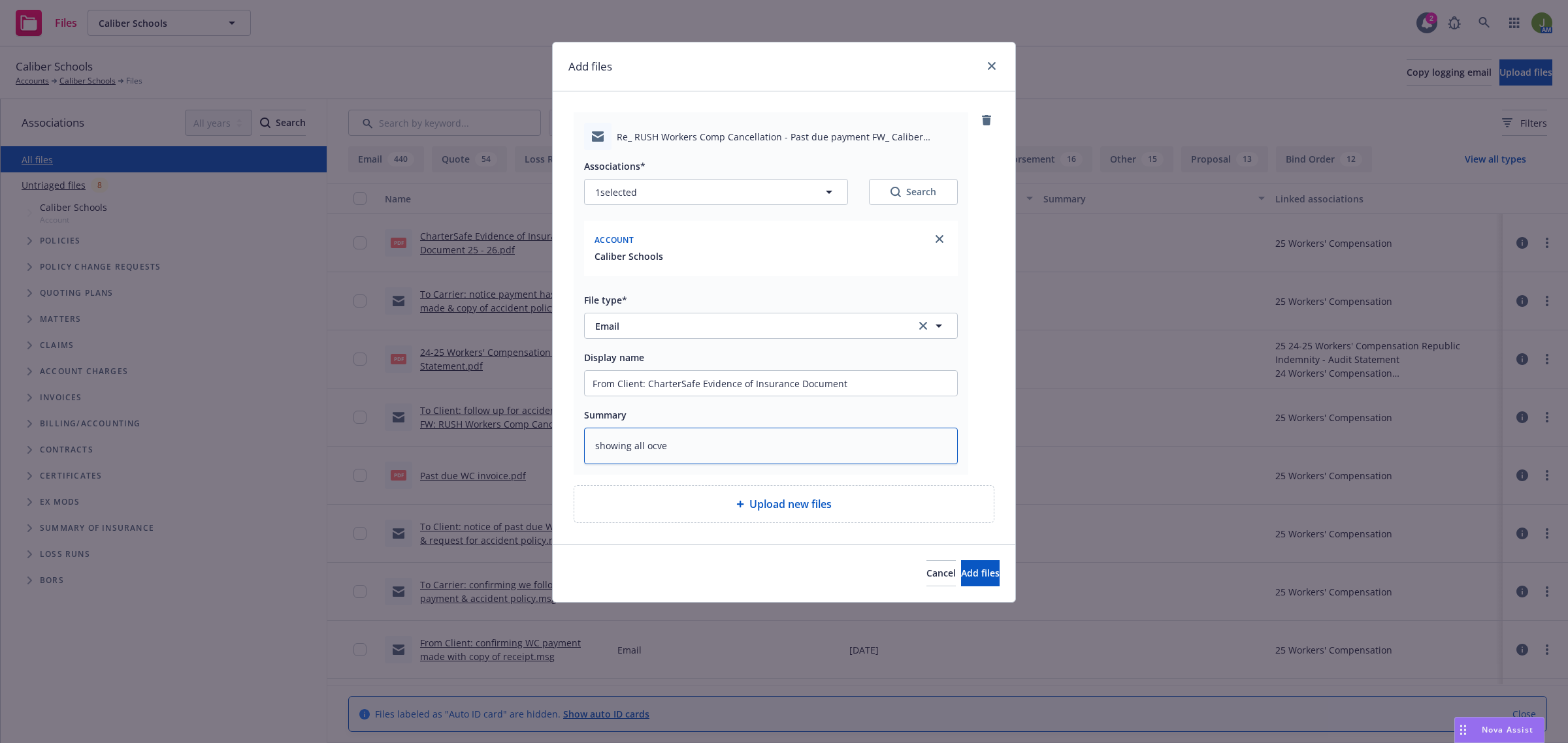
type textarea "showing all ocv"
type textarea "x"
type textarea "showing all oc"
type textarea "x"
type textarea "showing all o"
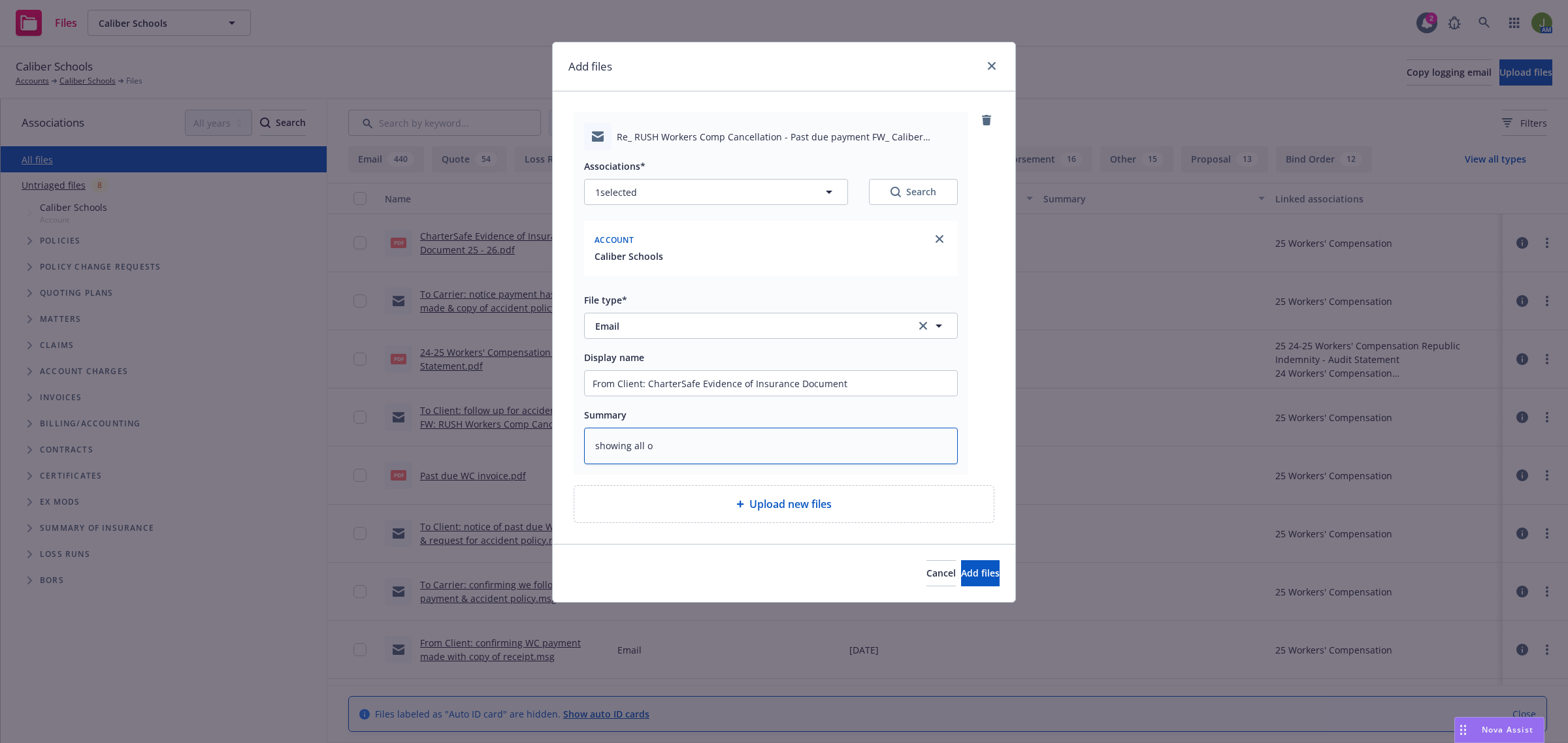
type textarea "x"
type textarea "showing all"
type textarea "x"
type textarea "showing all c"
type textarea "x"
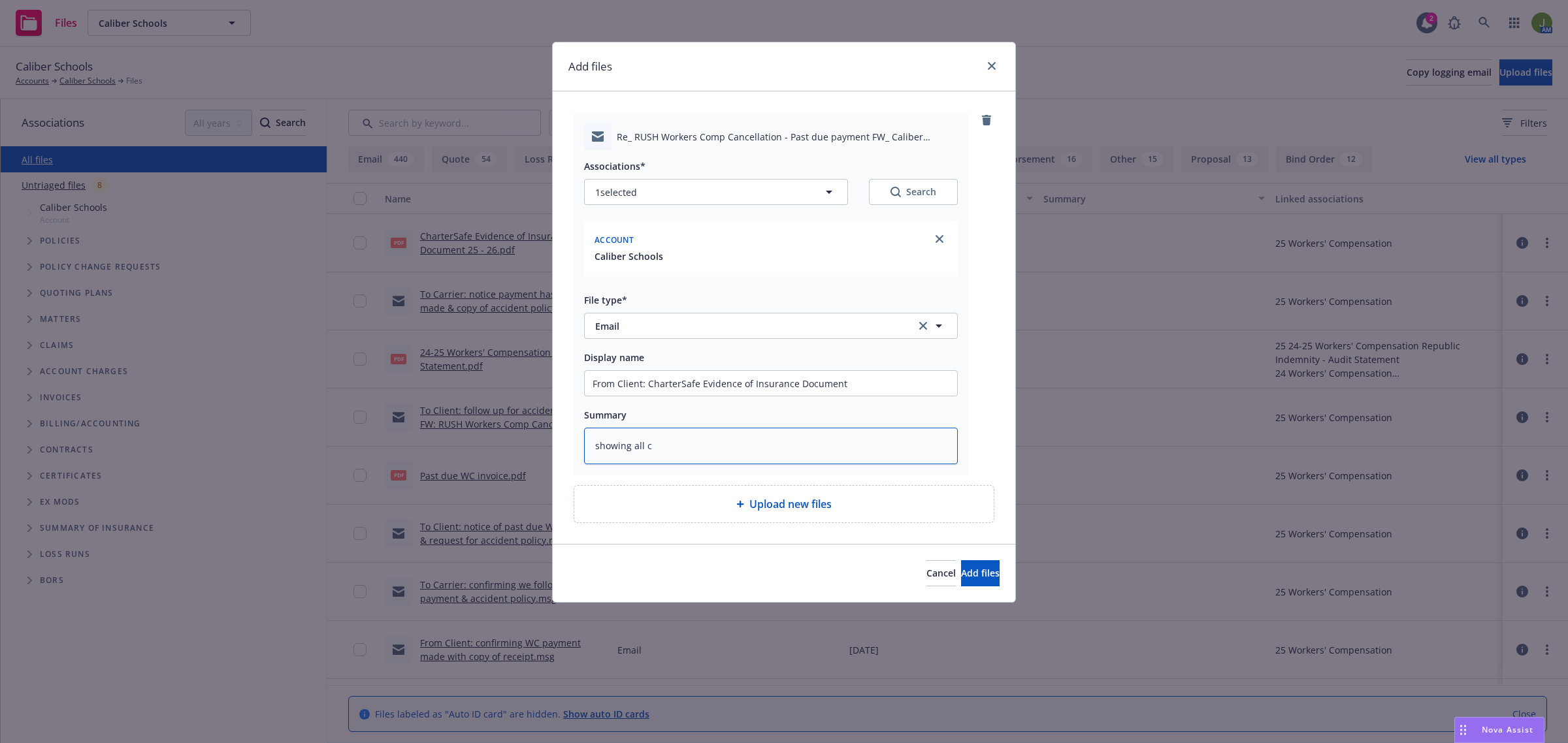
type textarea "showing all co"
type textarea "x"
type textarea "showing all cov"
type textarea "x"
type textarea "showing all cove"
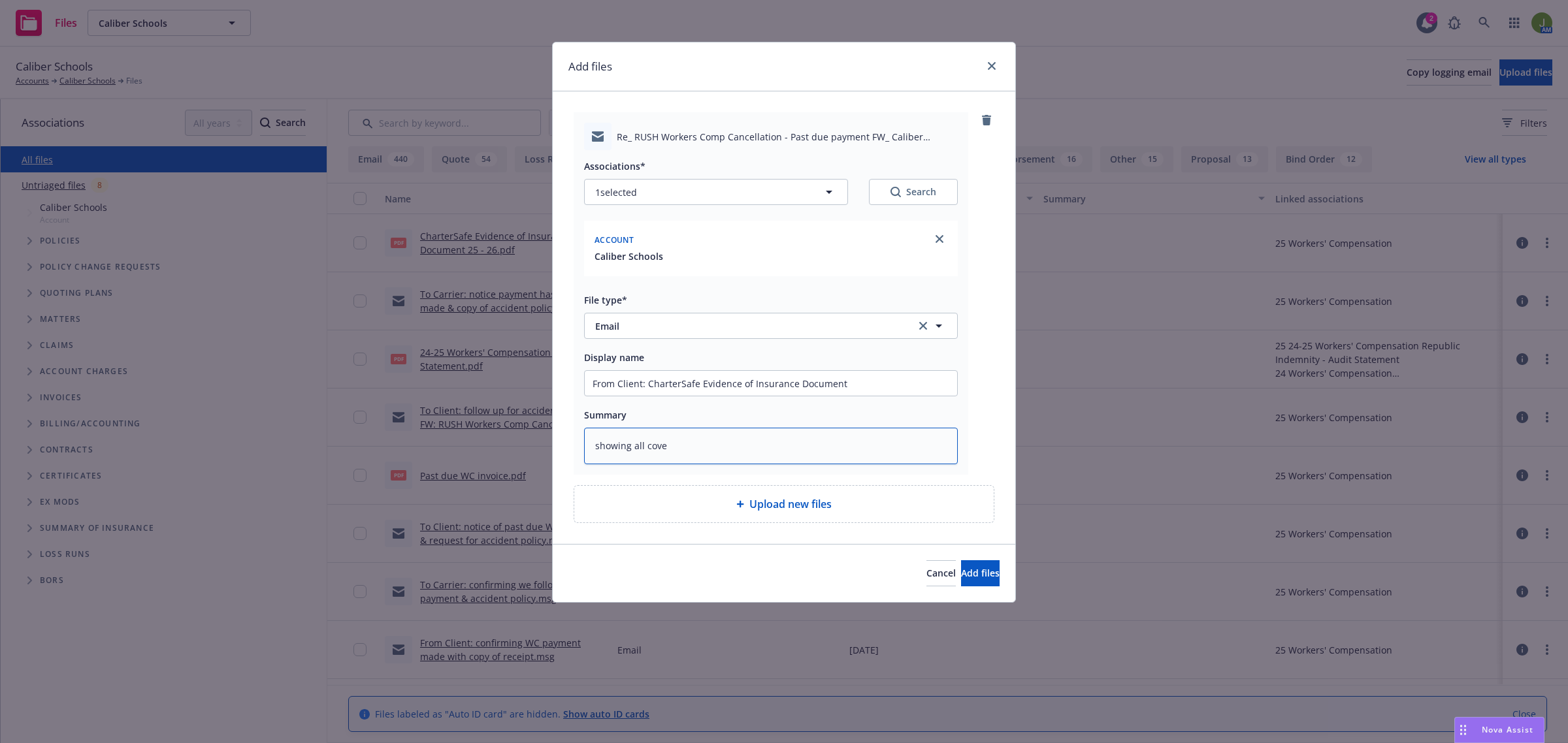
type textarea "x"
type textarea "showing all cover"
drag, startPoint x: 984, startPoint y: 572, endPoint x: 984, endPoint y: 564, distance: 8.0
click at [984, 568] on button "Add files" at bounding box center [979, 573] width 38 height 26
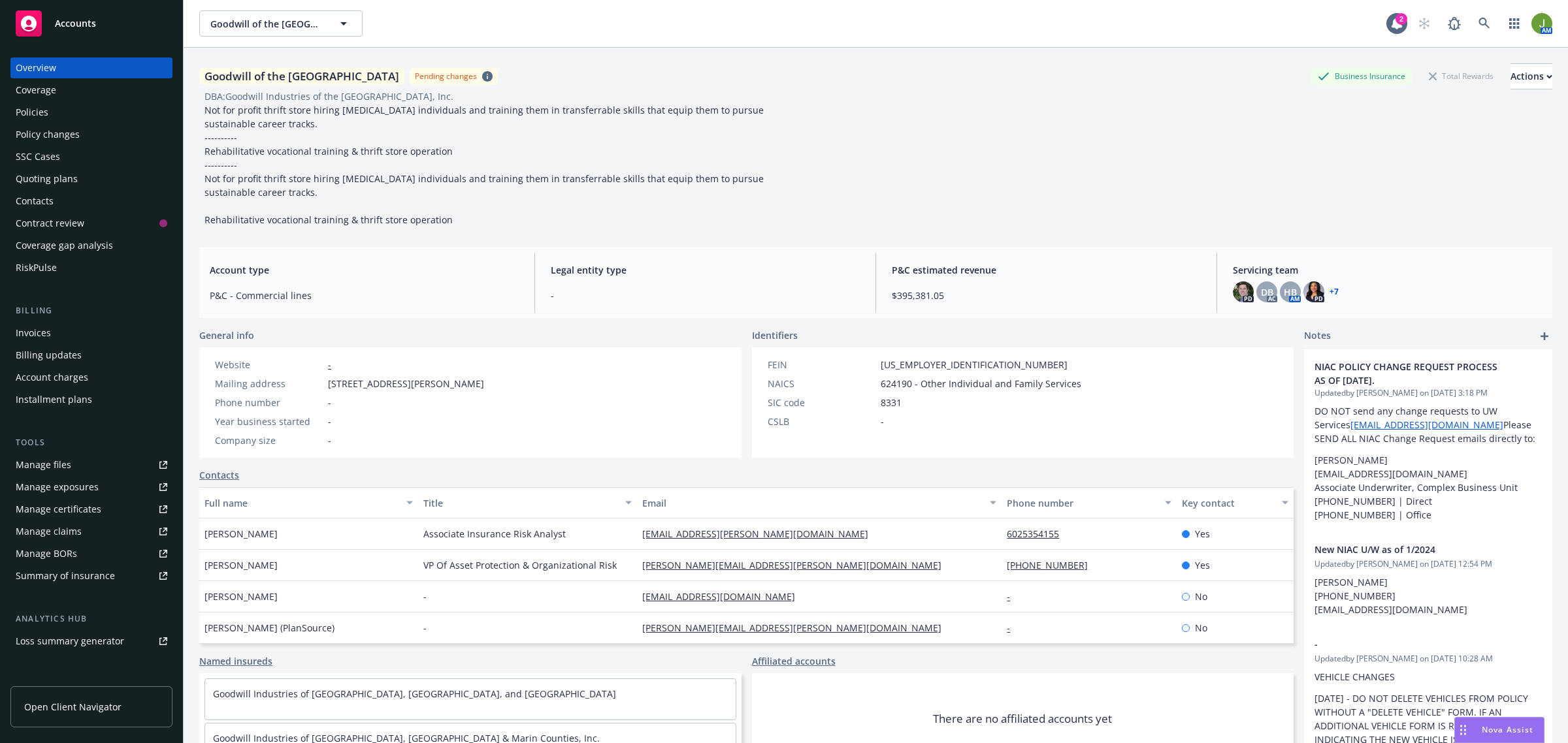
click at [61, 457] on div "Manage files" at bounding box center [43, 465] width 55 height 21
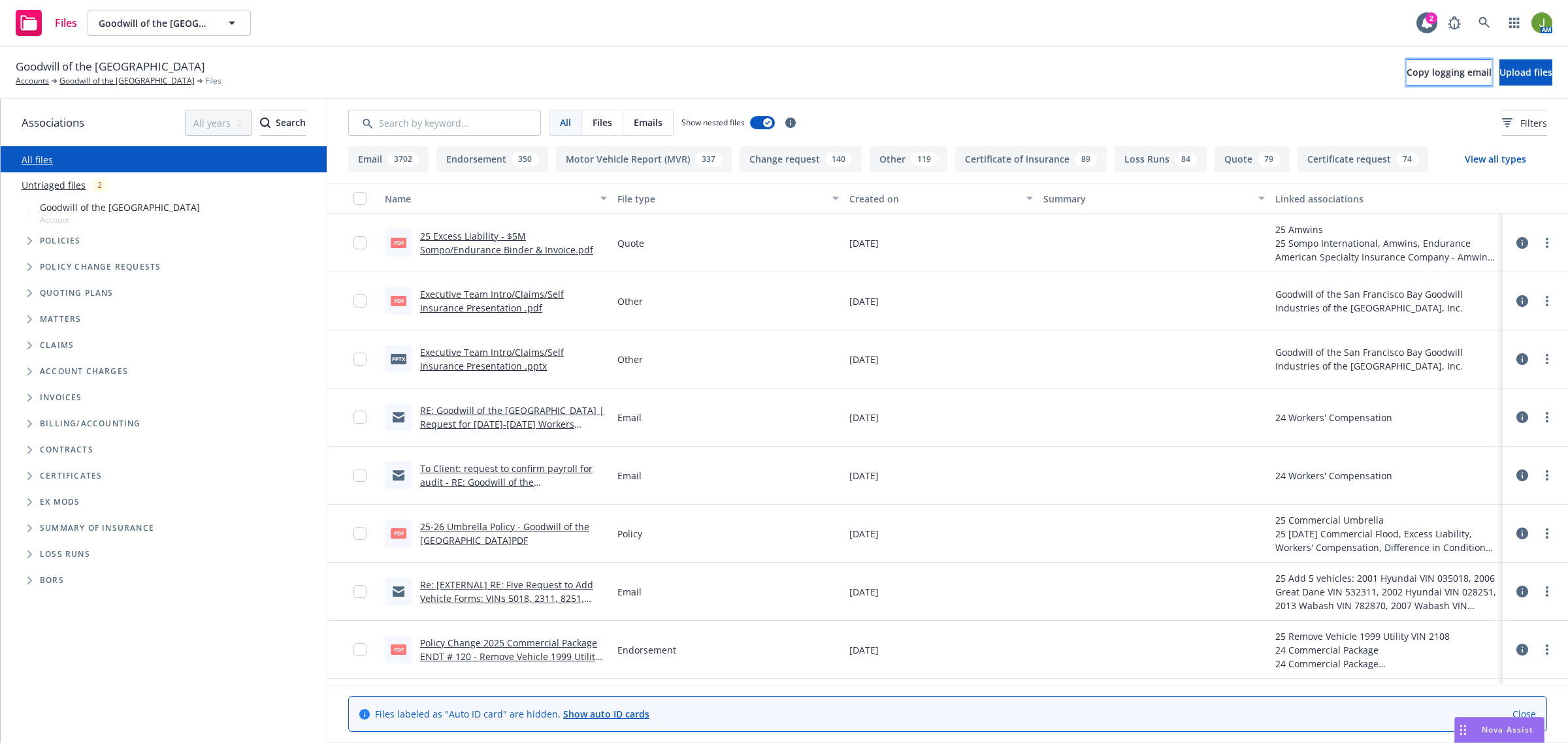
drag, startPoint x: 1380, startPoint y: 76, endPoint x: 1408, endPoint y: 77, distance: 28.0
click at [1408, 77] on span "Copy logging email" at bounding box center [1449, 71] width 85 height 12
click at [1504, 71] on span "Upload files" at bounding box center [1525, 71] width 53 height 12
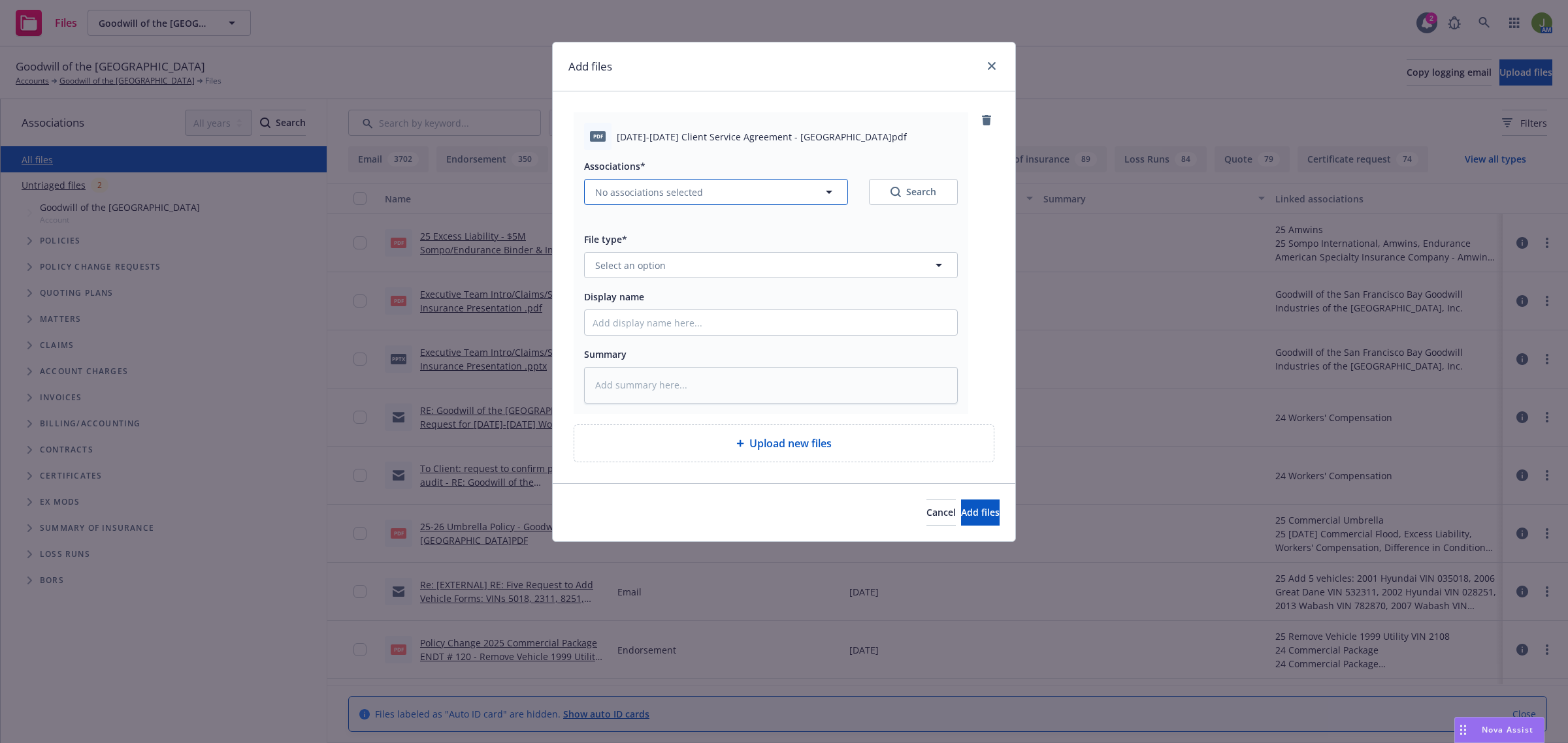
click at [673, 197] on button "No associations selected" at bounding box center [715, 192] width 264 height 26
type textarea "x"
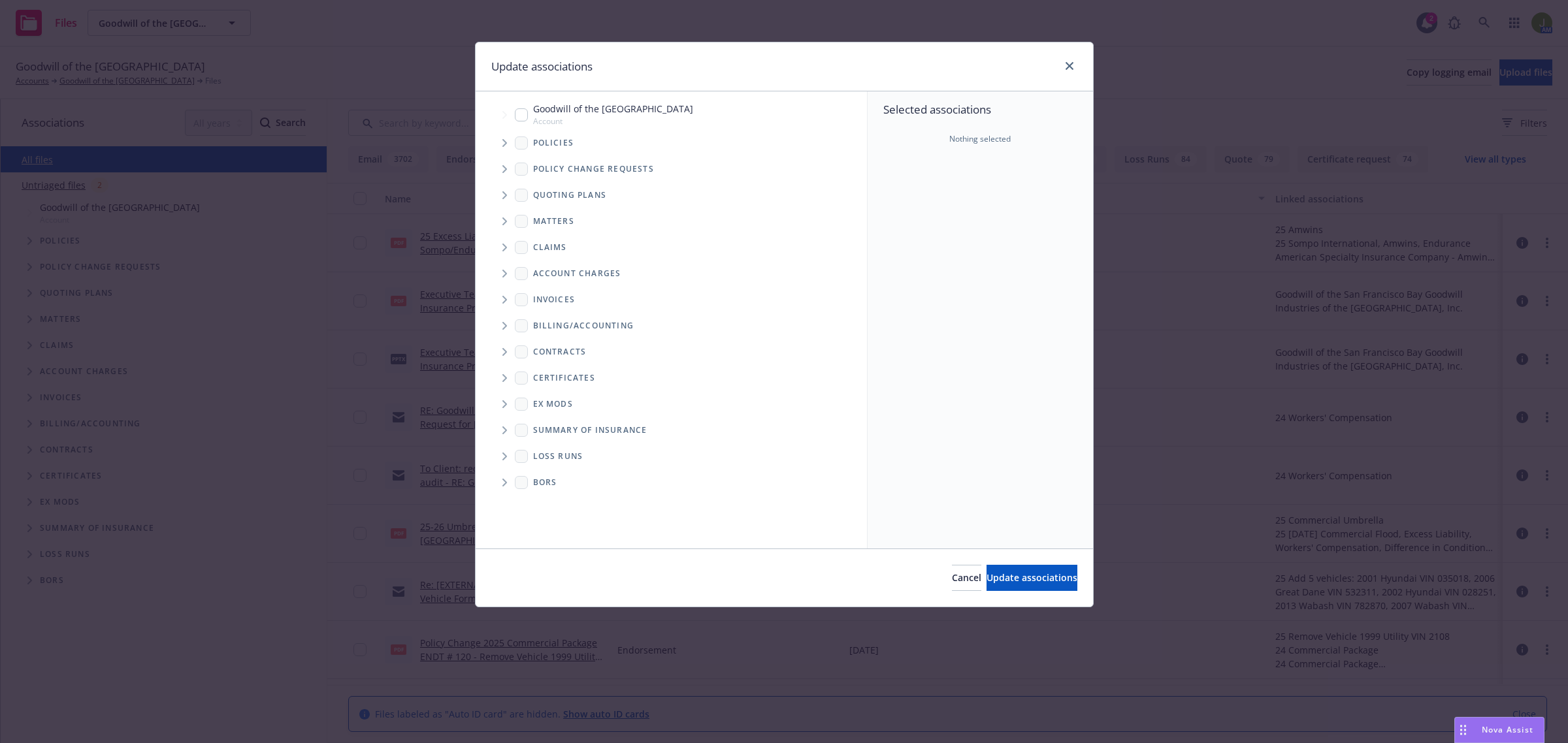
click at [523, 119] on input "Tree Example" at bounding box center [521, 115] width 13 height 13
checkbox input "true"
click at [987, 575] on span "Update associations" at bounding box center [1032, 577] width 91 height 12
type textarea "x"
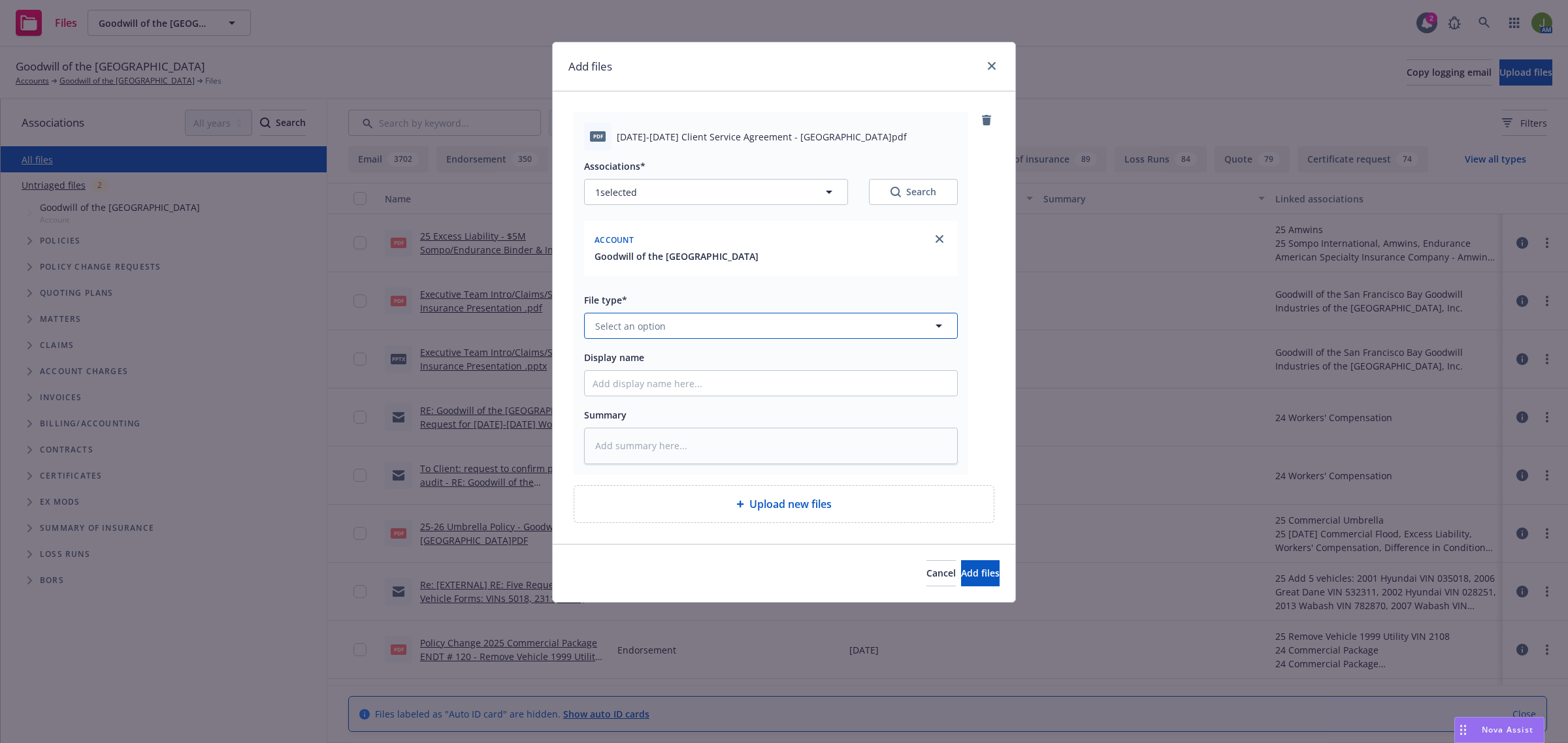
click at [622, 326] on span "Select an option" at bounding box center [630, 326] width 71 height 14
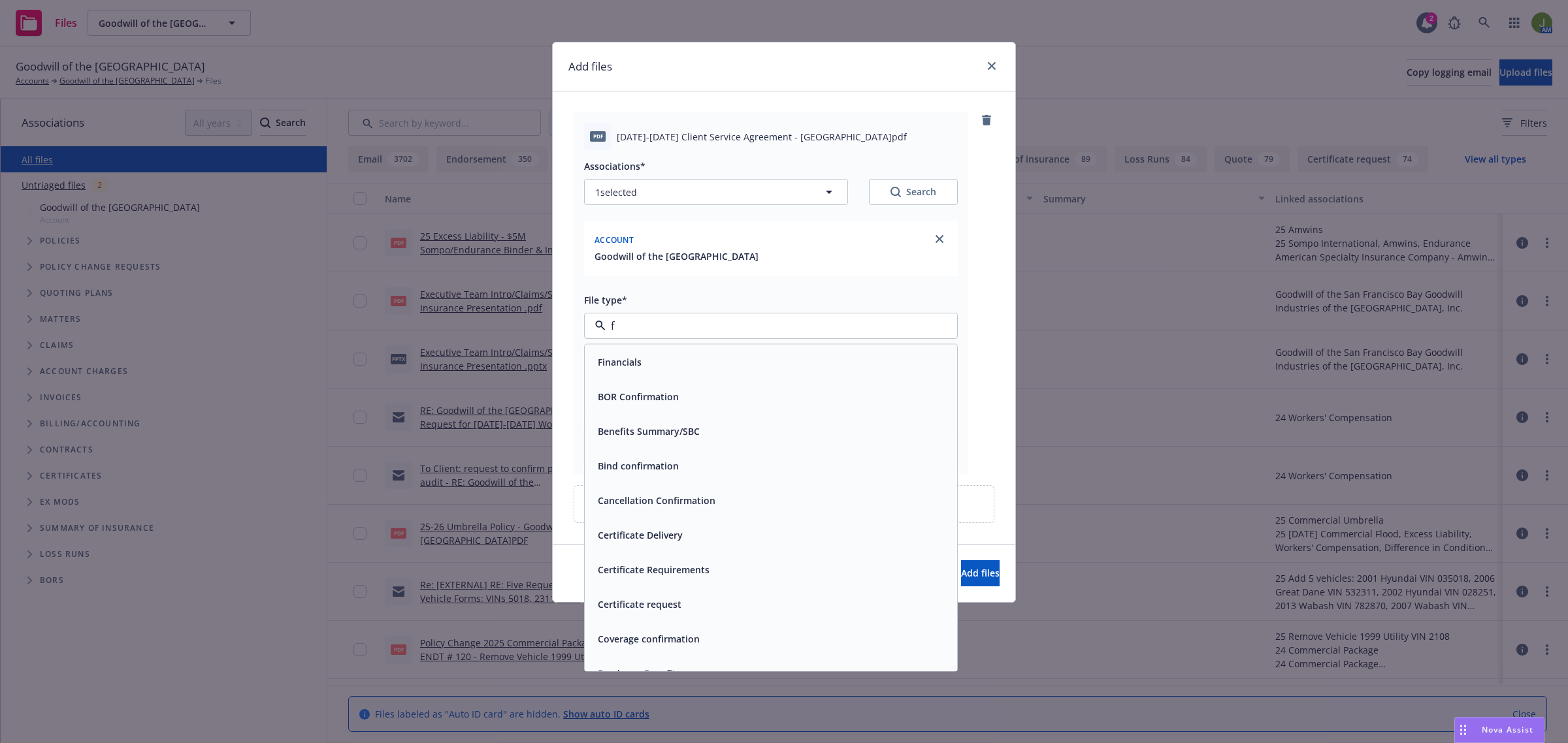
type input "fe"
type textarea "x"
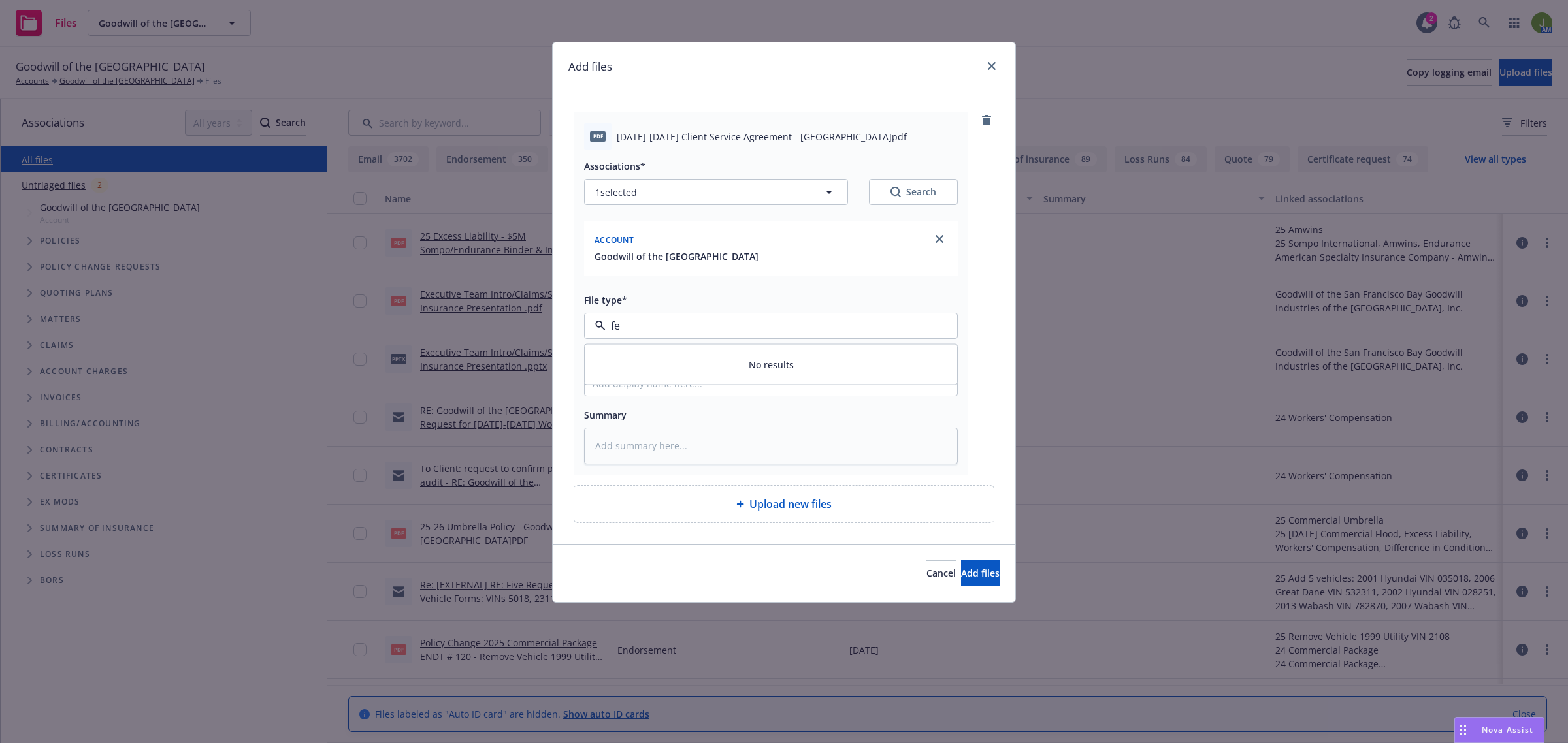
type input "f"
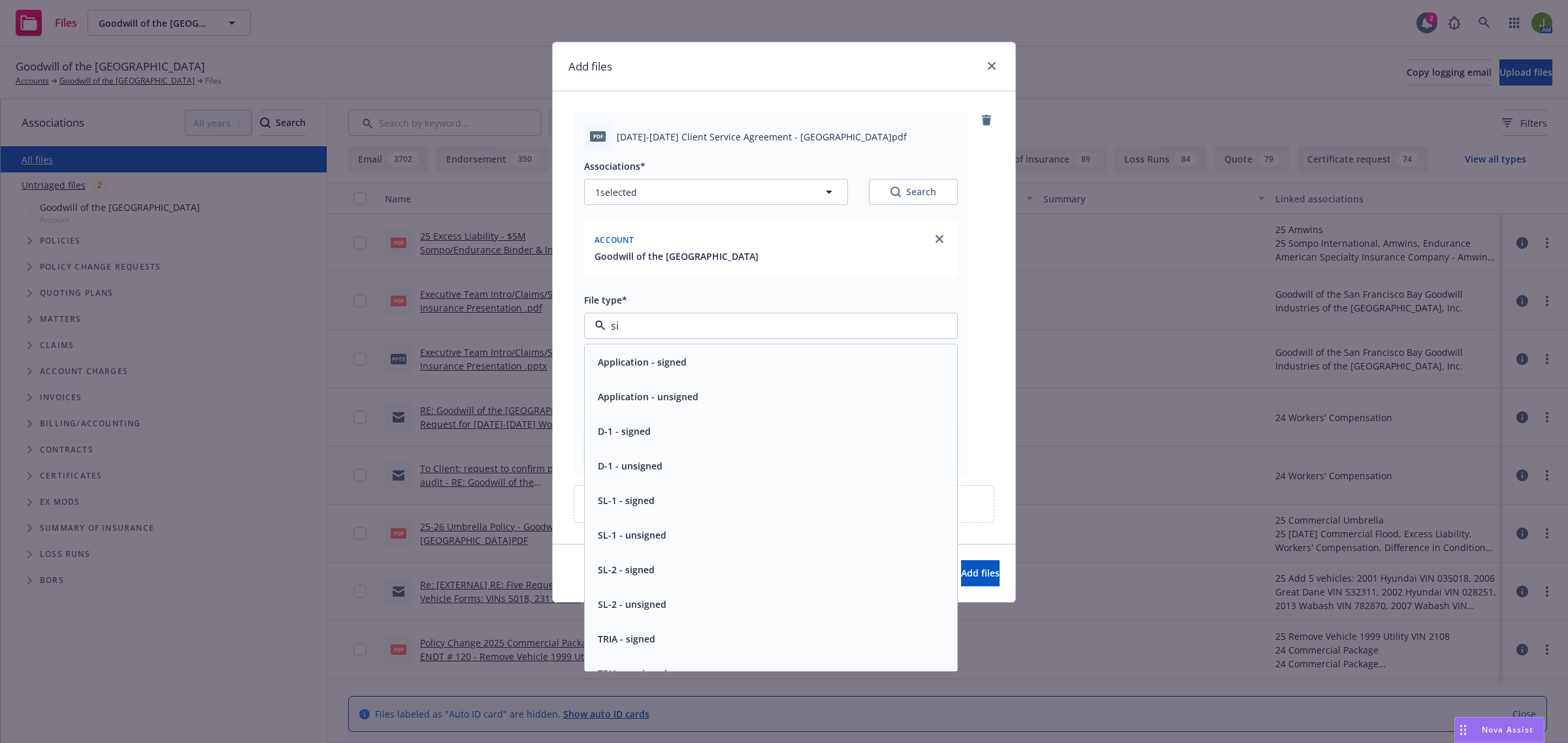
type input "s"
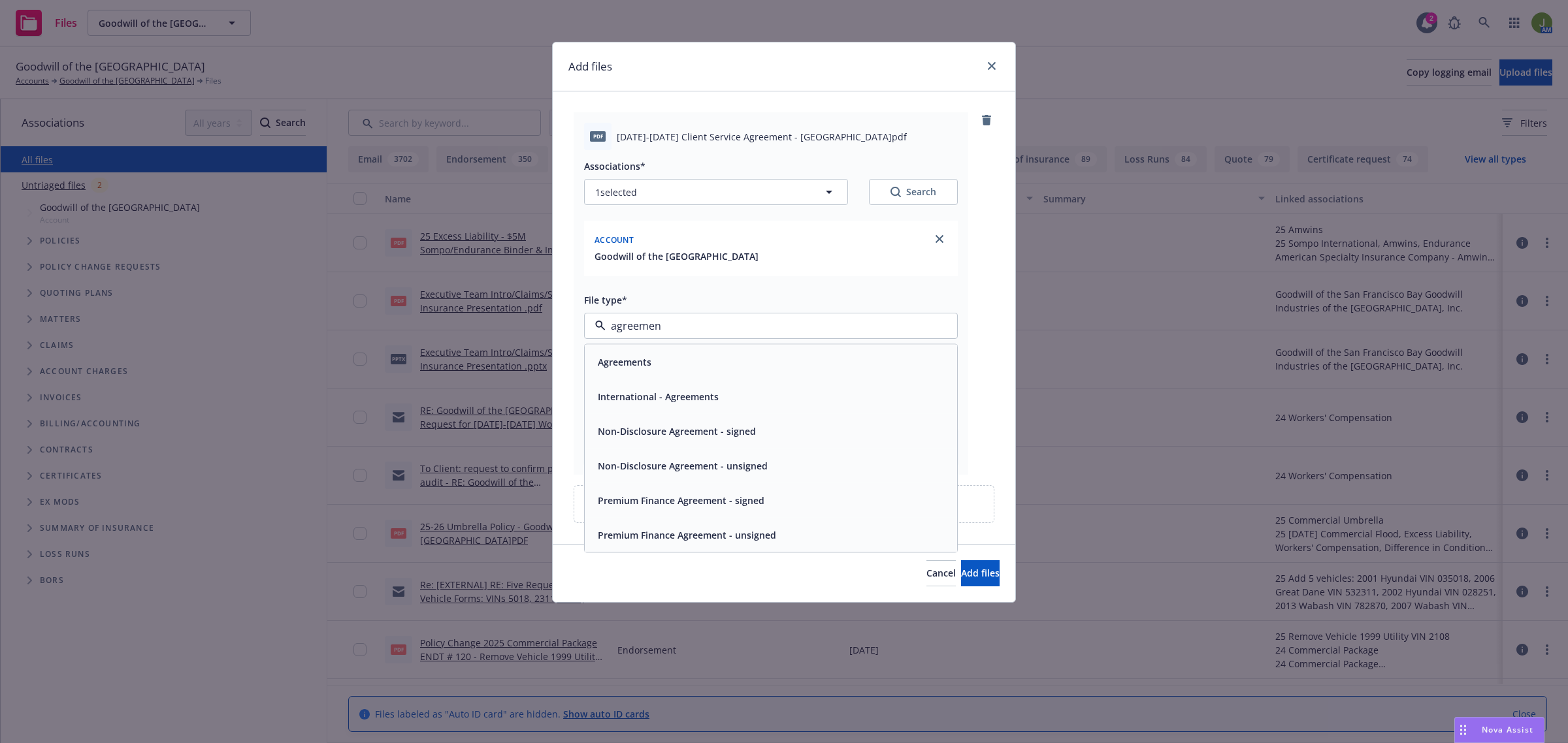
type input "agreement"
click at [663, 365] on div "Agreements" at bounding box center [771, 361] width 356 height 19
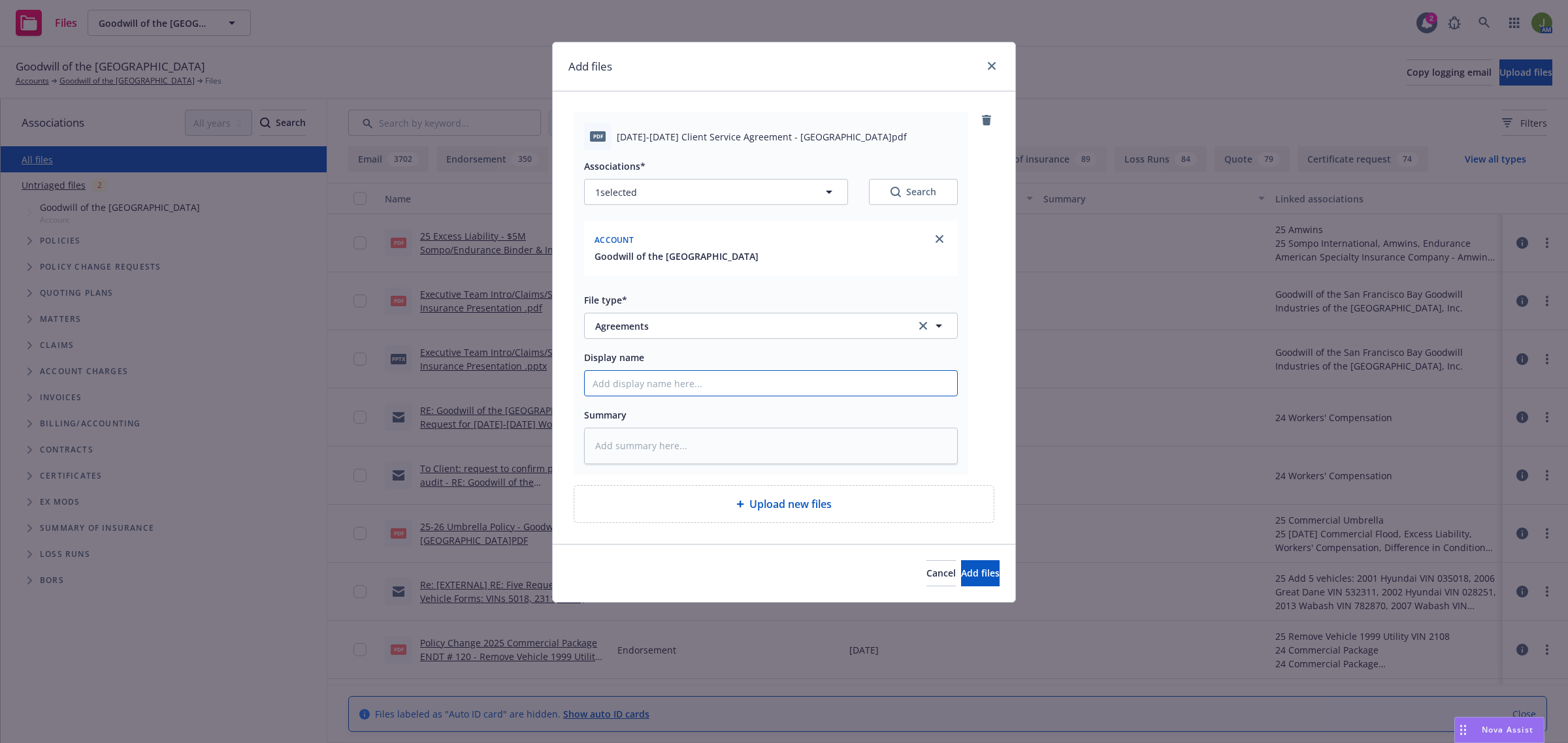
click at [646, 379] on input "Display name" at bounding box center [771, 383] width 373 height 25
type textarea "x"
type input "S"
type textarea "x"
type input "Si"
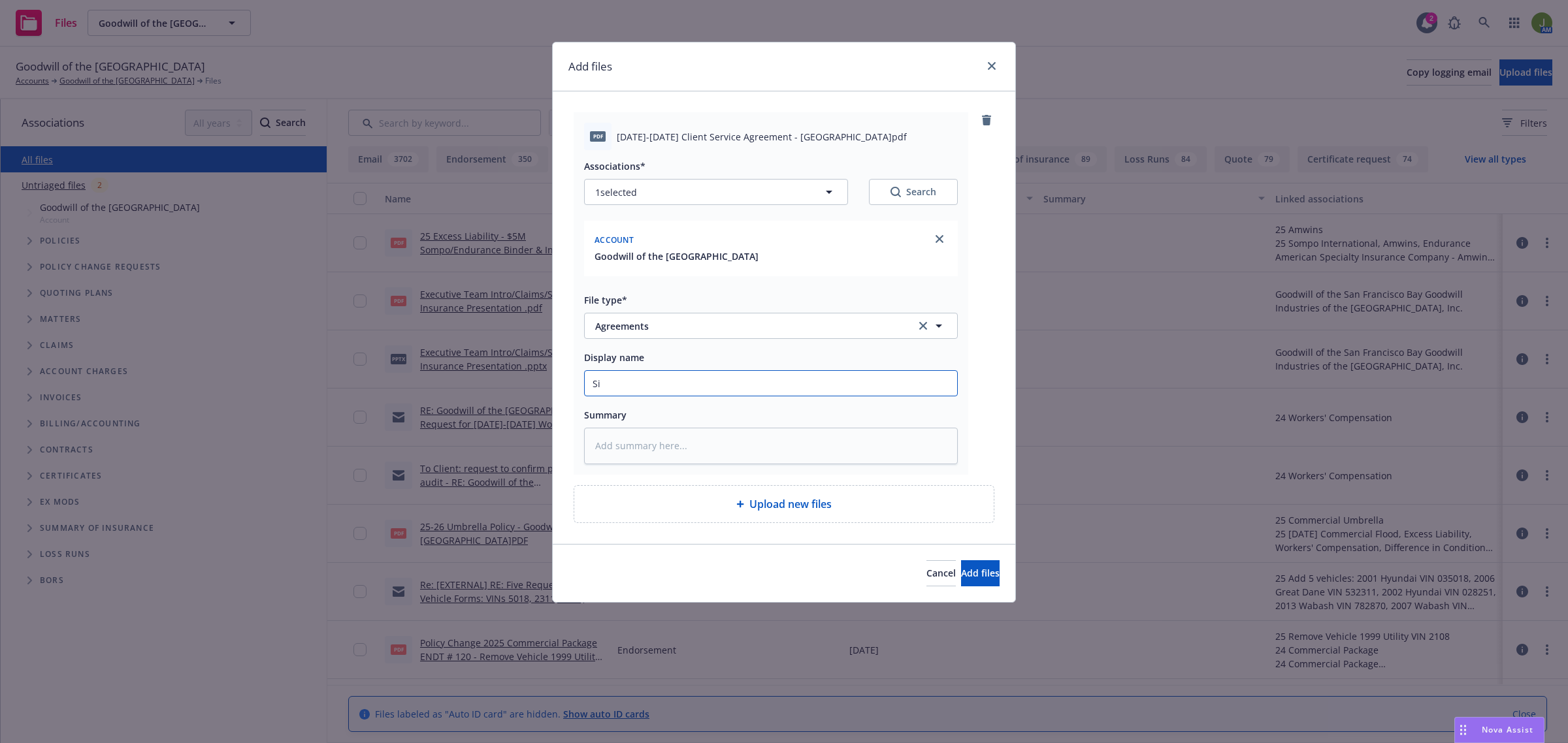
type textarea "x"
type input "Sig"
type textarea "x"
type input "Sign"
type textarea "x"
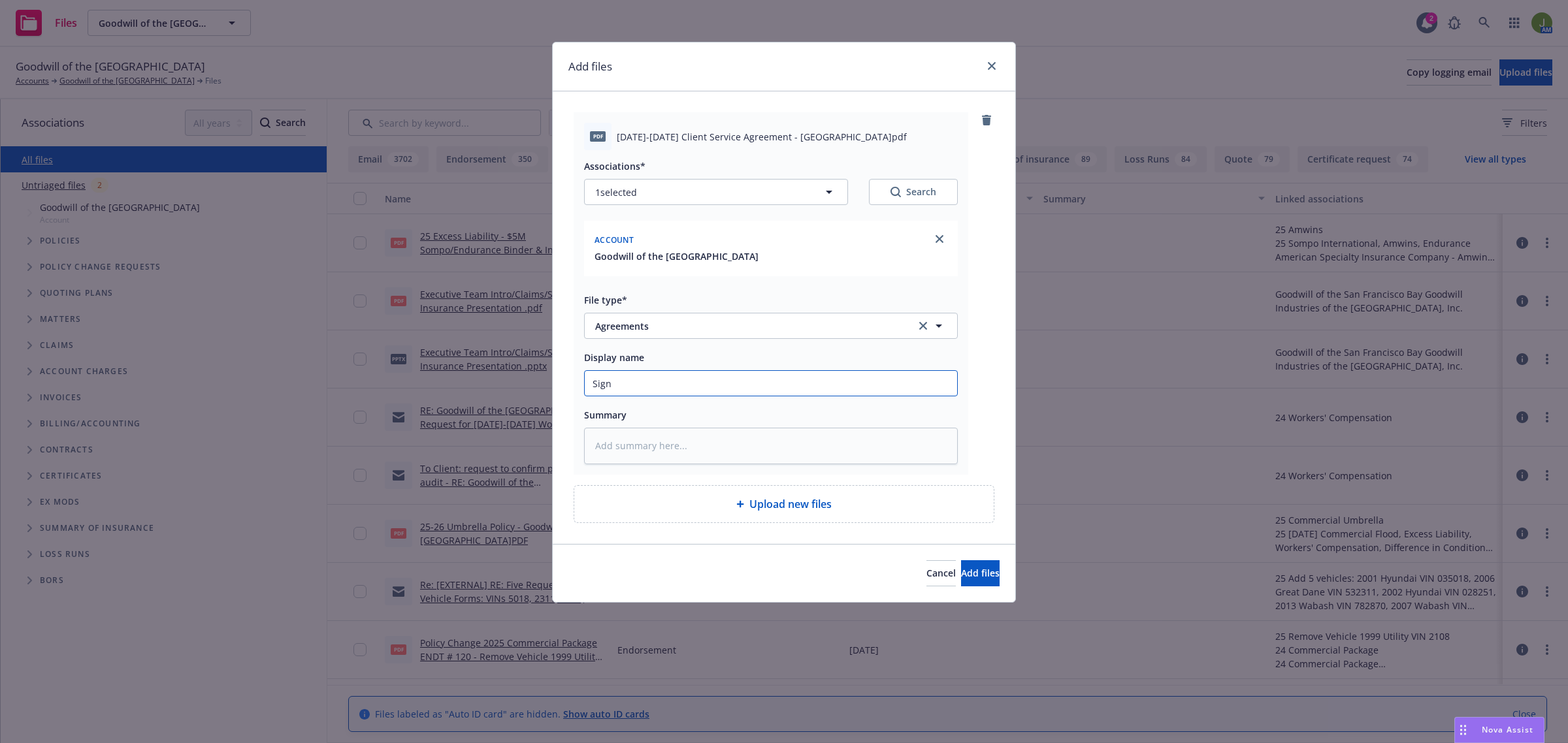
type input "Signe"
type textarea "x"
type input "Signed"
type textarea "x"
type input "Signed"
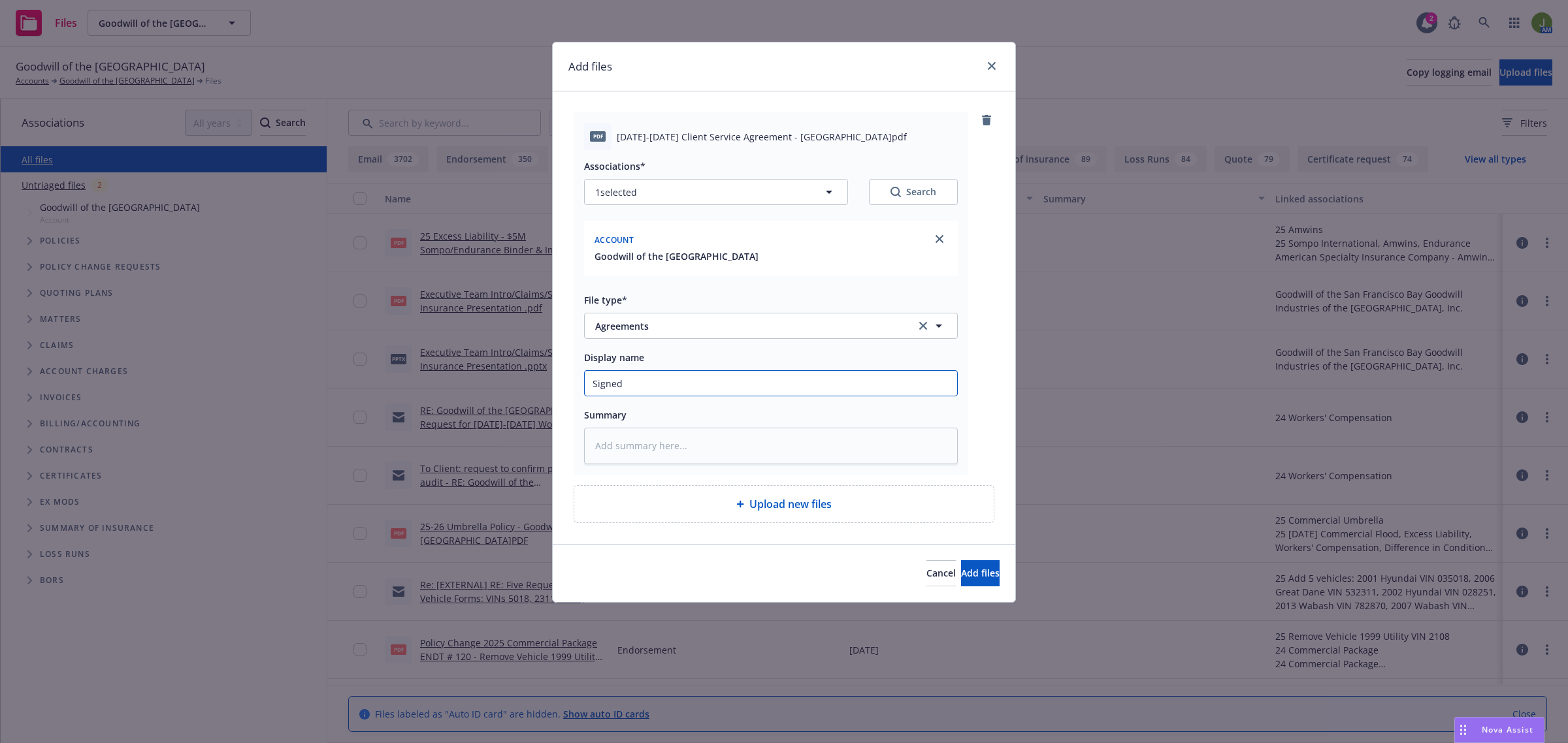
type textarea "x"
type input "Signed C"
type textarea "x"
type input "Signed Cl"
type textarea "x"
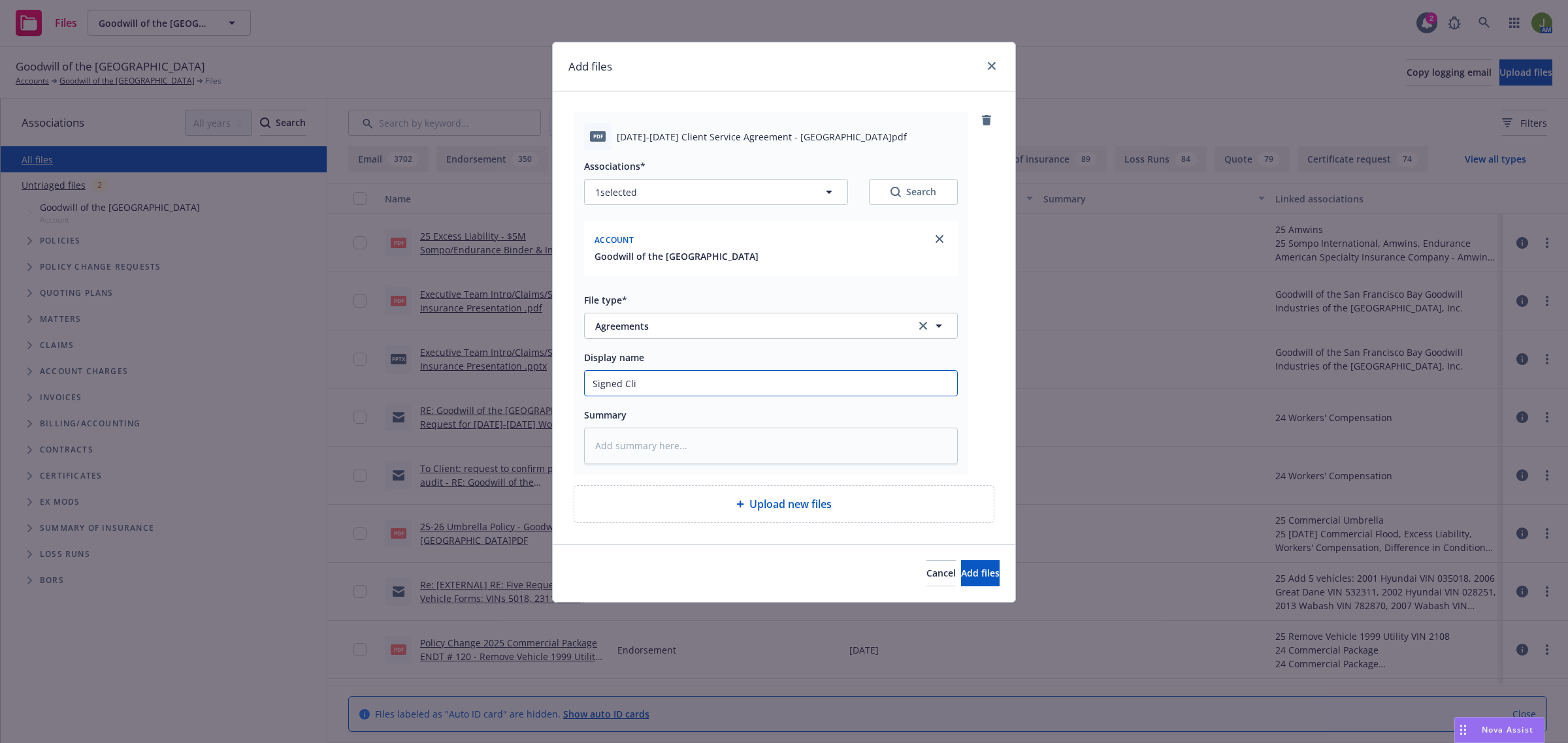
type input "Signed Clie"
type textarea "x"
type input "Signed Clien"
type textarea "x"
type input "Signed Client"
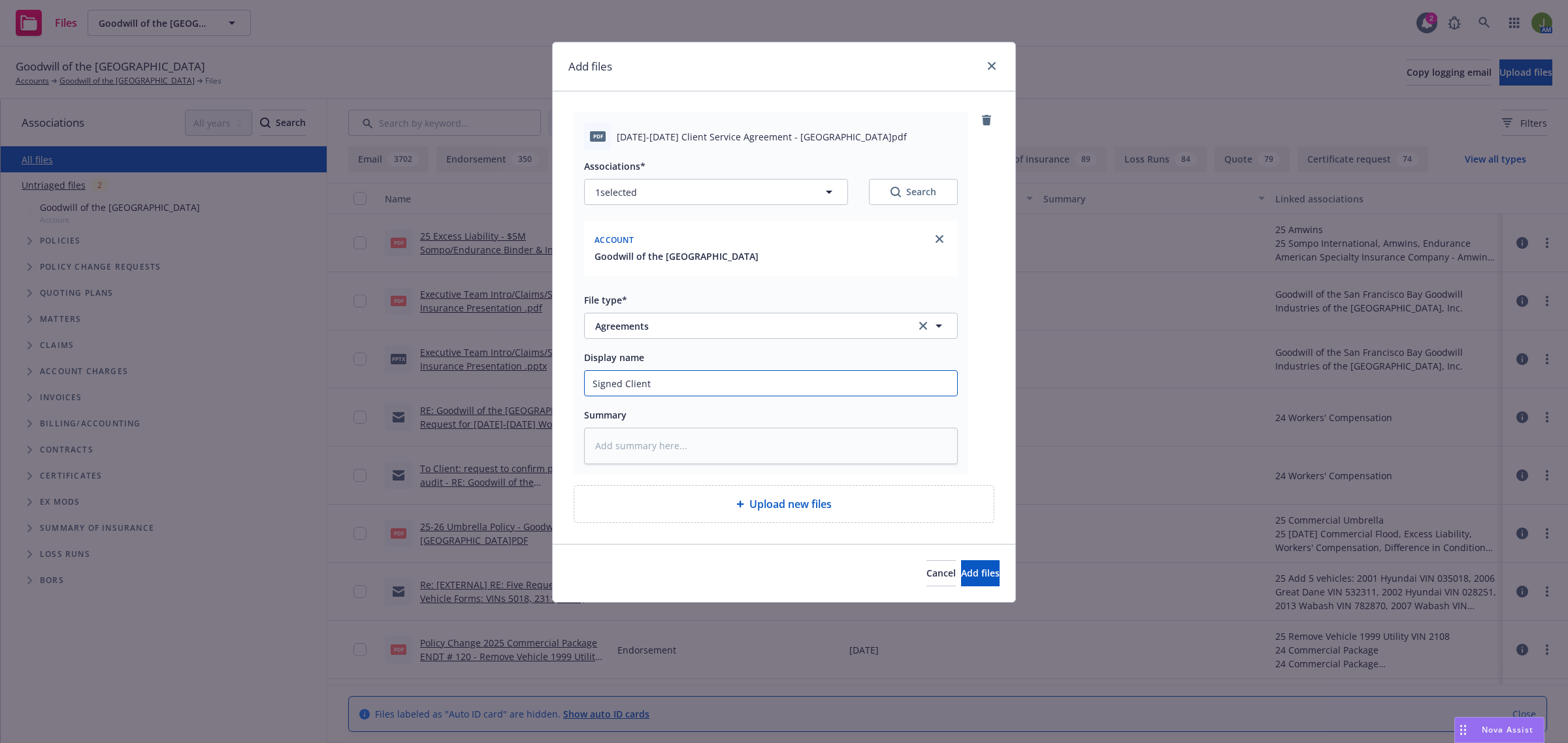
type textarea "x"
type input "Signed Client"
type textarea "x"
type input "Signed Client S"
type textarea "x"
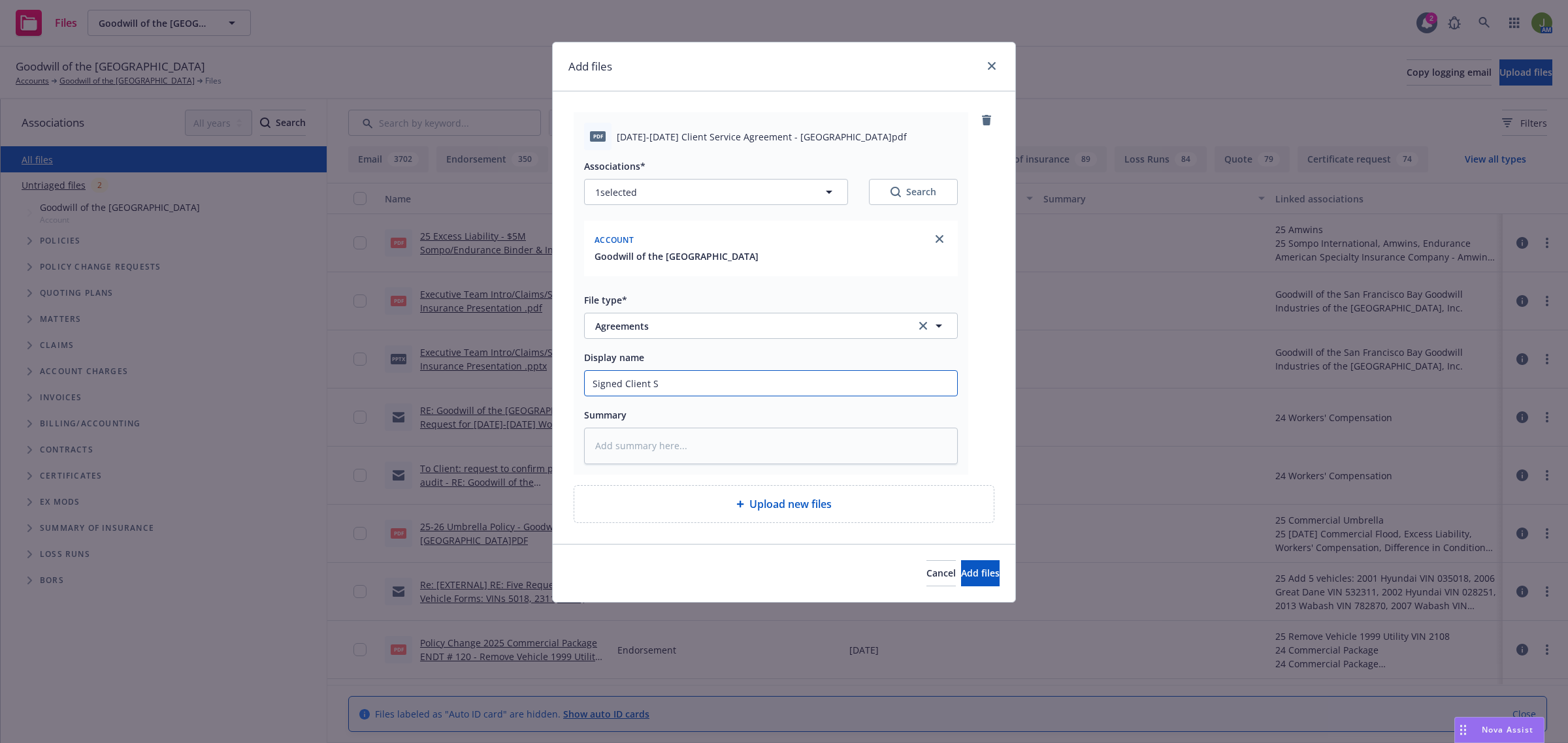
type input "Signed Client Se"
type textarea "x"
type input "Signed Client Ser"
type textarea "x"
type input "Signed Client Serv"
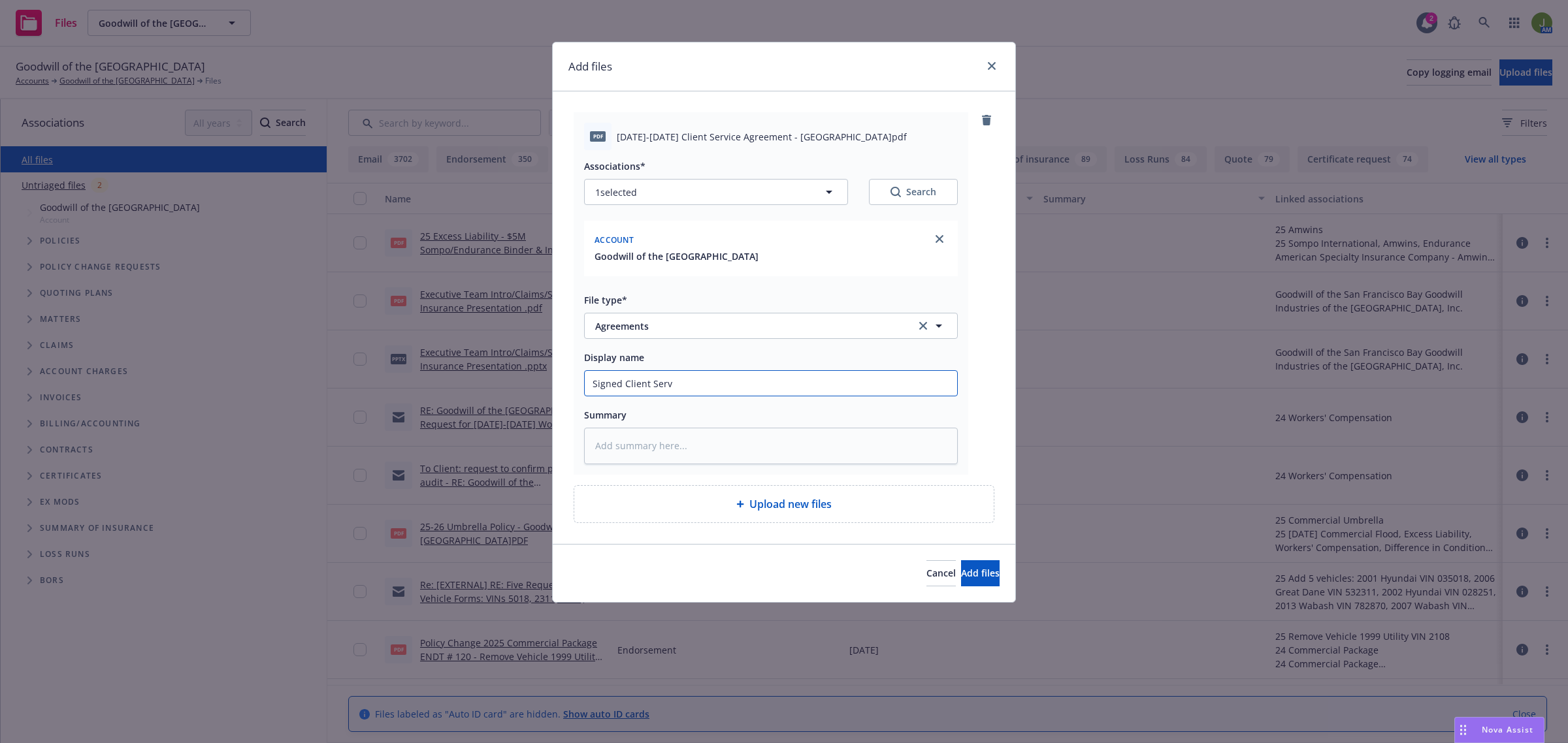
type textarea "x"
type input "Signed Client Servi"
type textarea "x"
type input "Signed Client Servic"
type textarea "x"
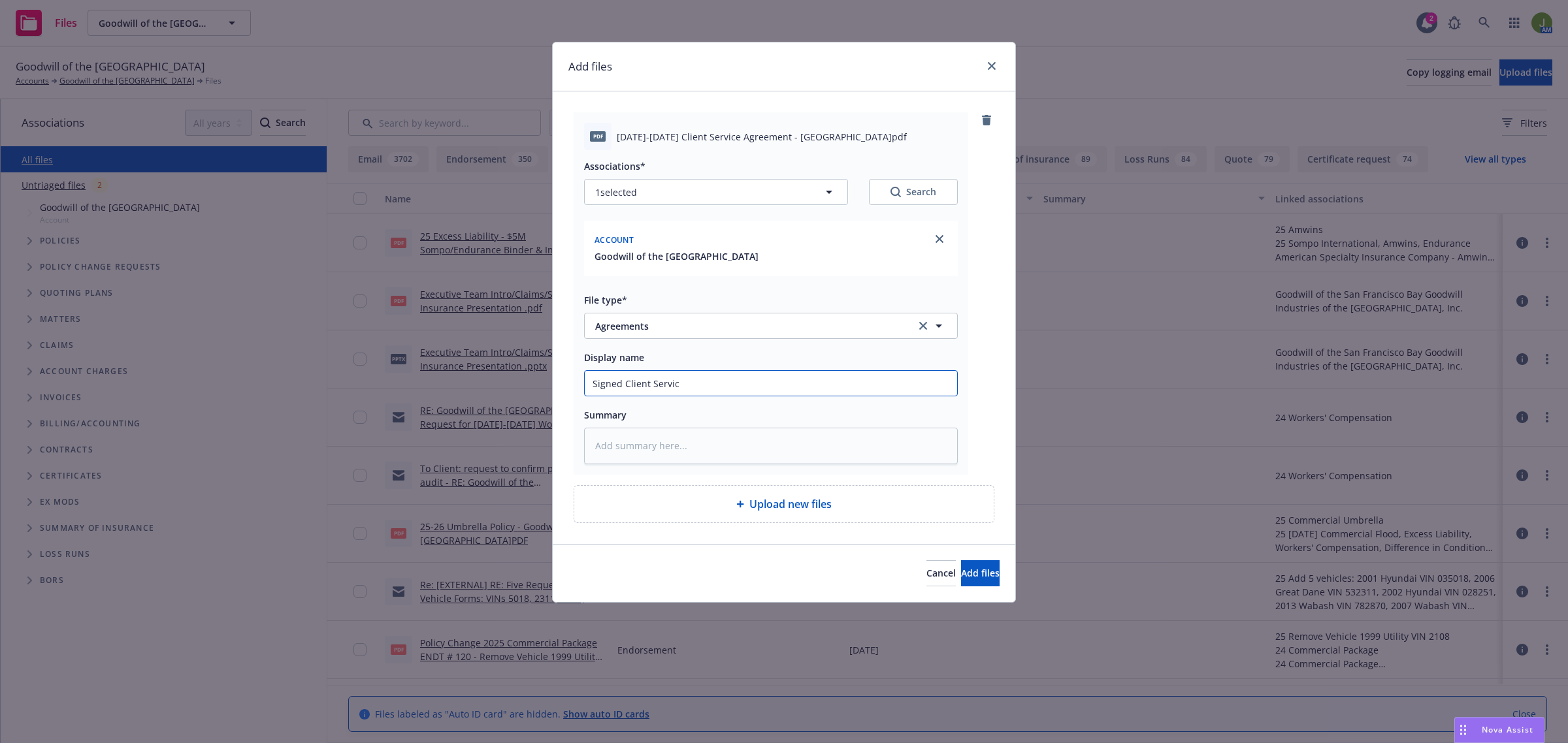
type input "Signed Client Service"
type textarea "x"
type input "Signed Client Services"
type textarea "x"
type input "Signed Client Services"
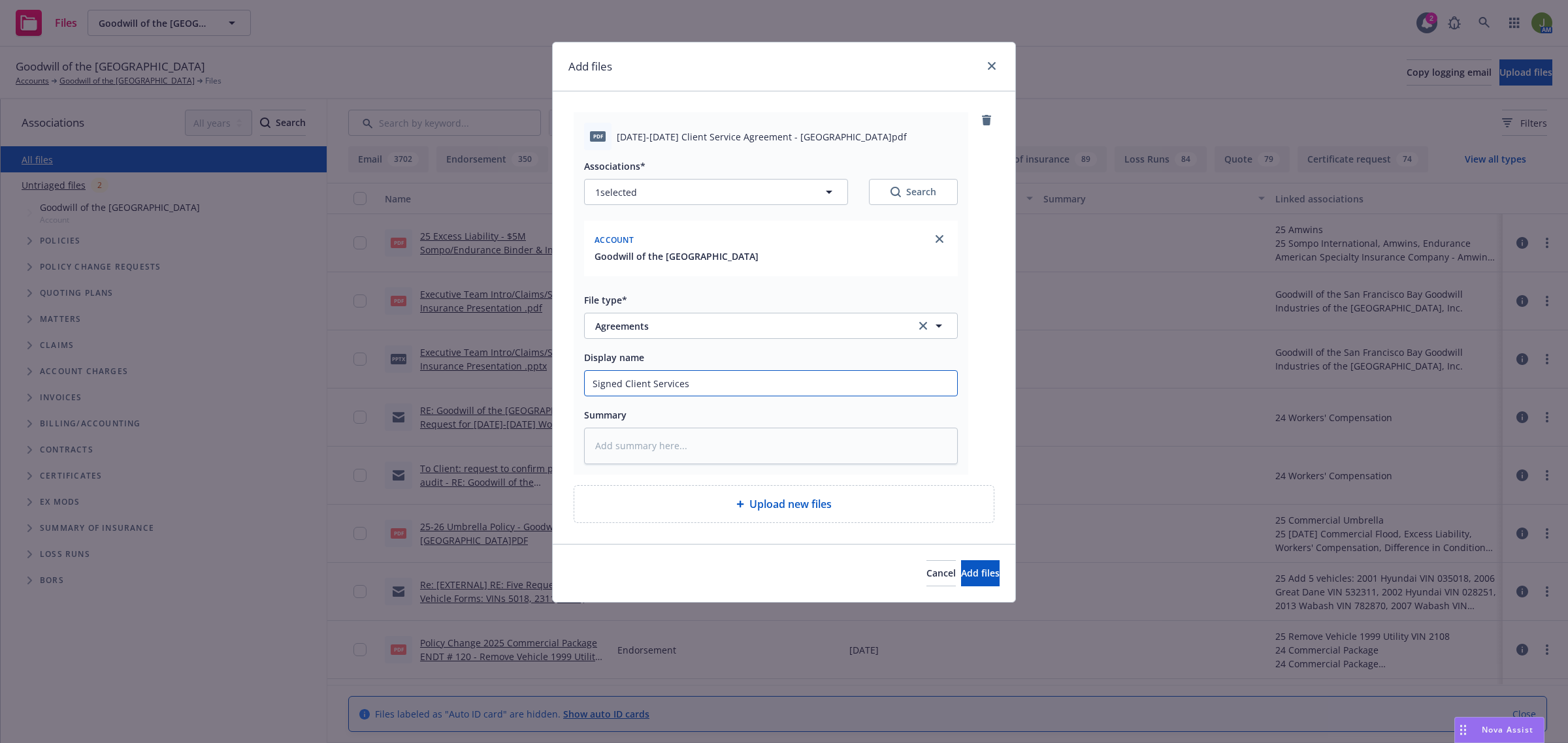
type textarea "x"
type input "Signed Client Services F"
type textarea "x"
type input "Signed Client Services Fe"
type textarea "x"
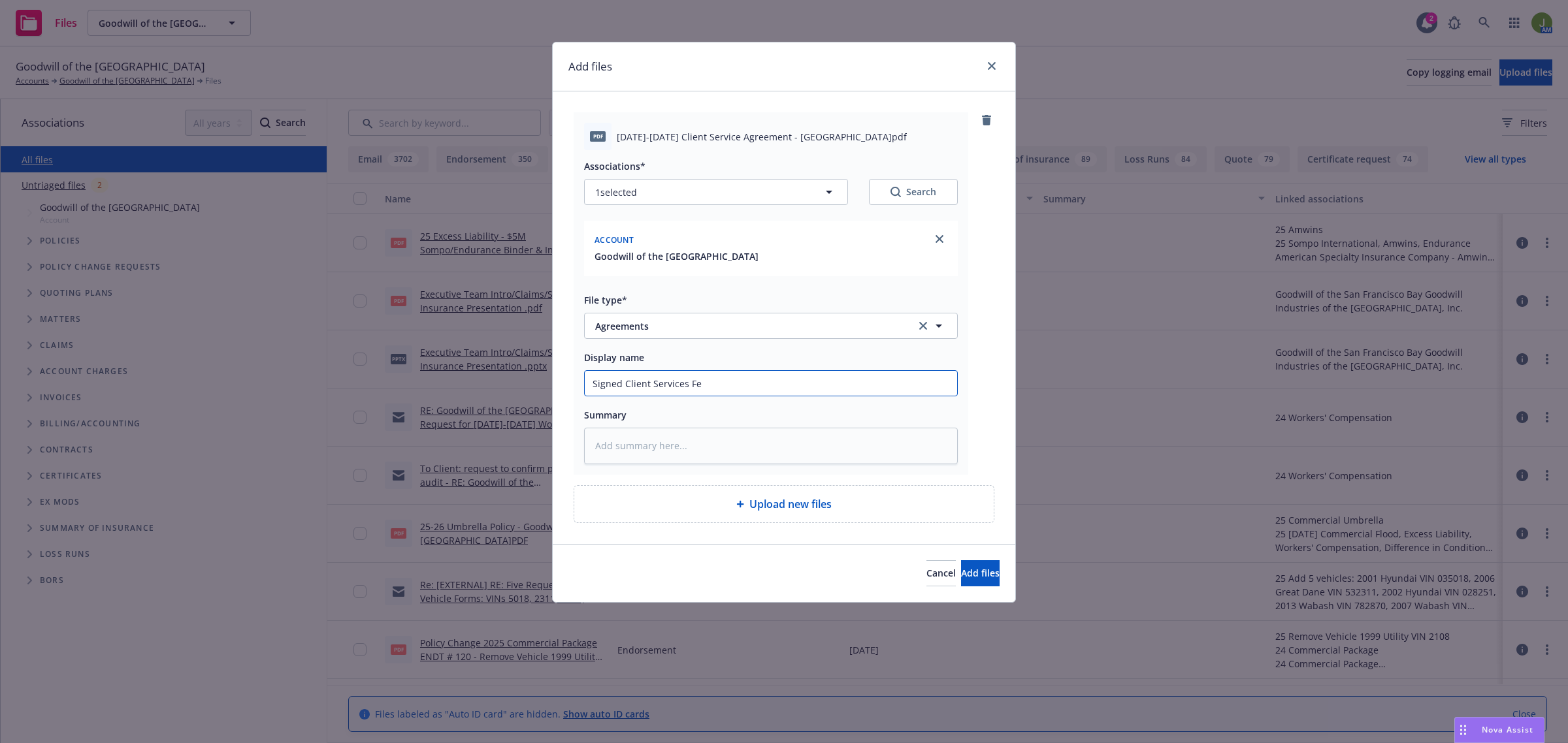
type input "Signed Client Services Fee"
type textarea "x"
type input "Signed Client Services Fee"
type textarea "x"
type input "Signed Client Services Fee A"
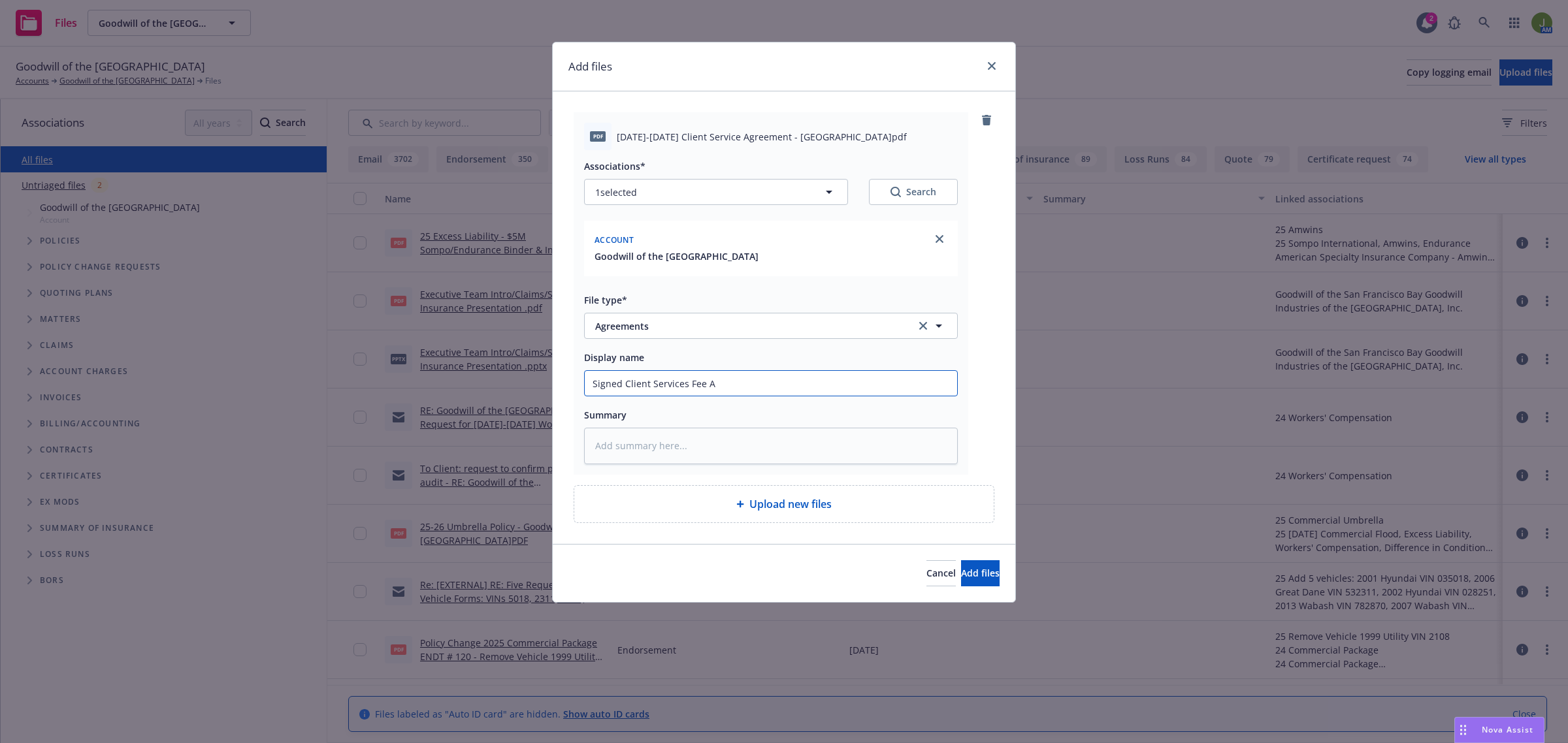
type textarea "x"
type input "Signed Client Services Fee Ag"
type textarea "x"
type input "Signed Client Services Fee Agr"
type textarea "x"
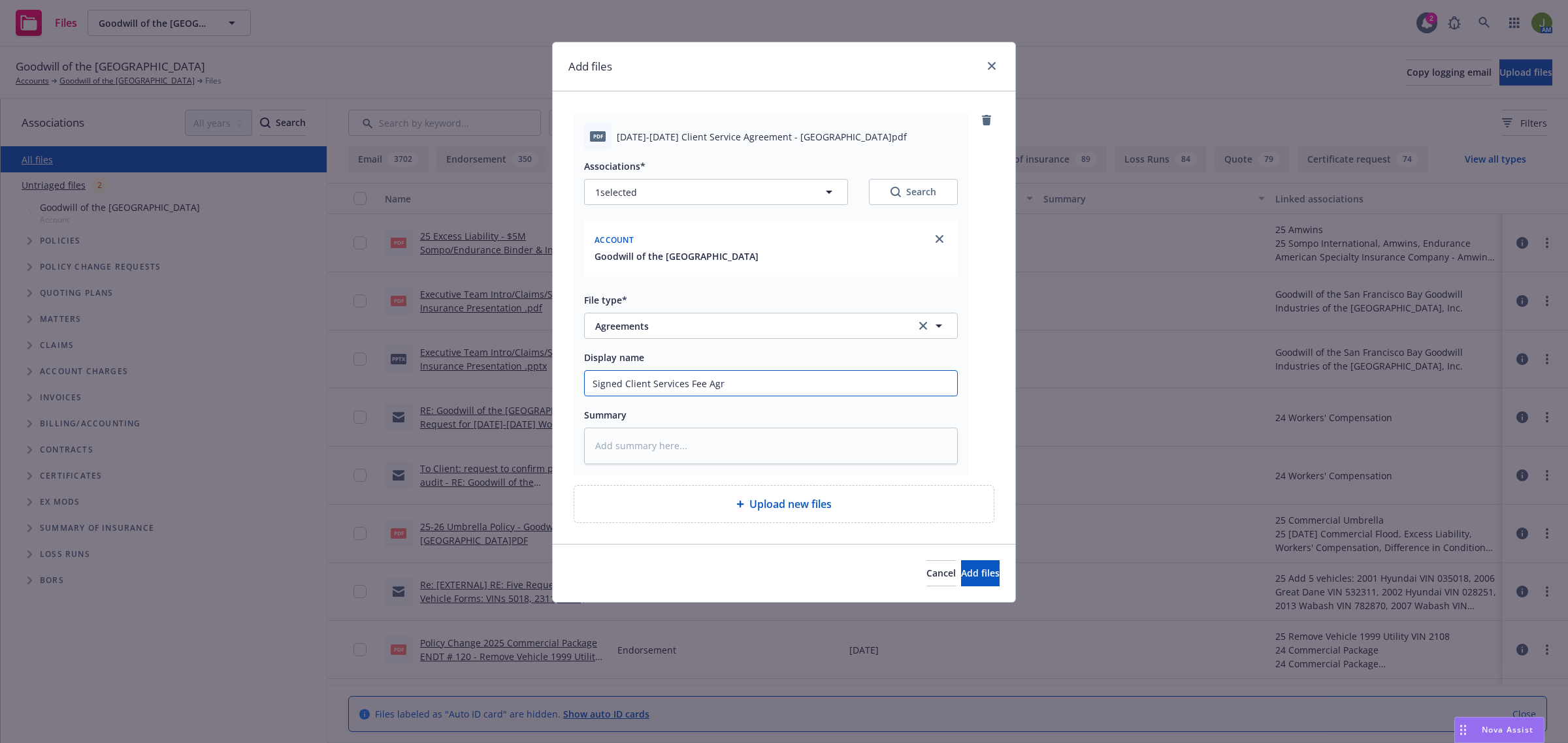
type input "Signed Client Services Fee Agre"
type textarea "x"
type input "Signed Client Services Fee Agree"
type textarea "x"
type input "Signed Client Services Fee Agreem"
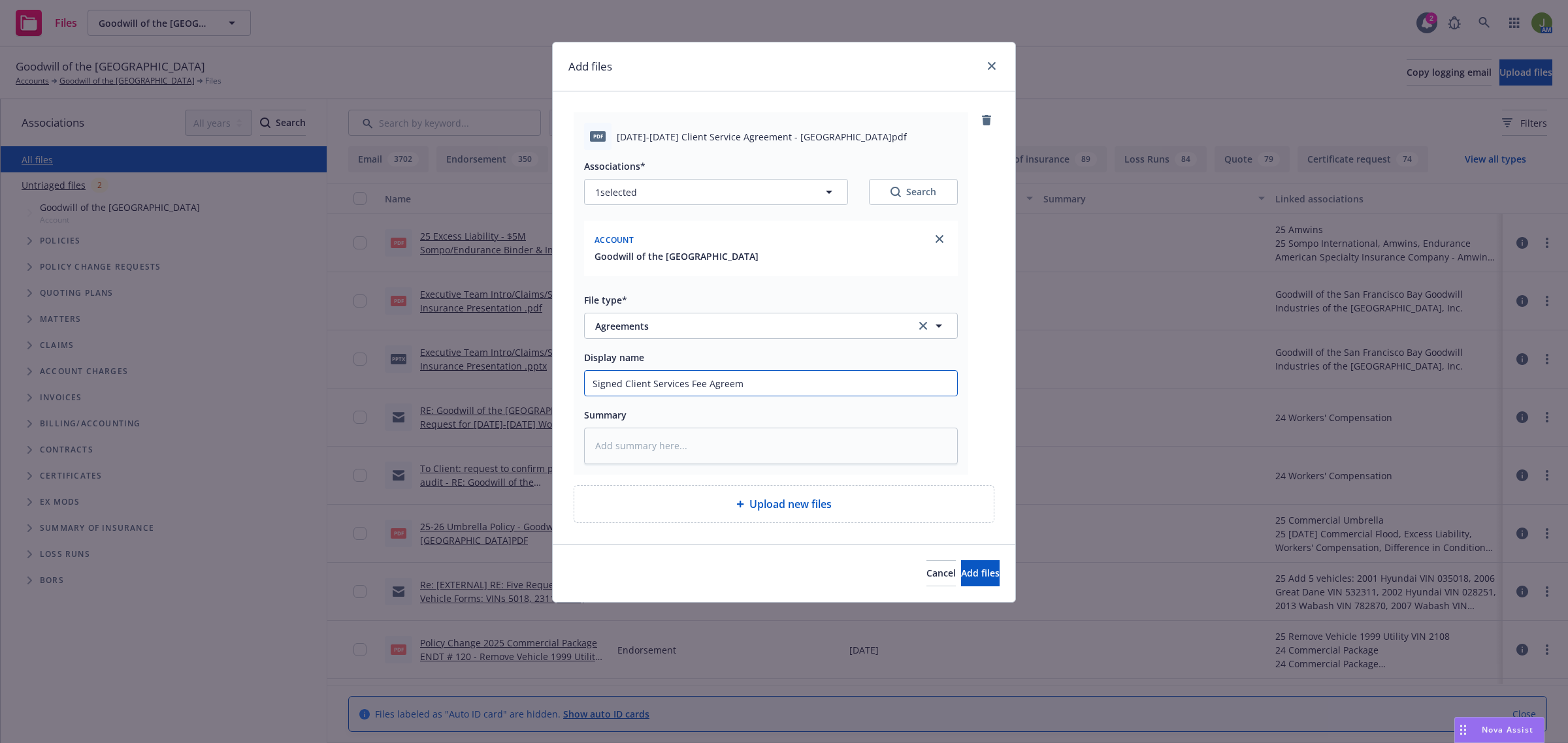
type textarea "x"
type input "Signed Client Services Fee Agreeme"
type textarea "x"
type input "Signed Client Services Fee Agreemen"
type textarea "x"
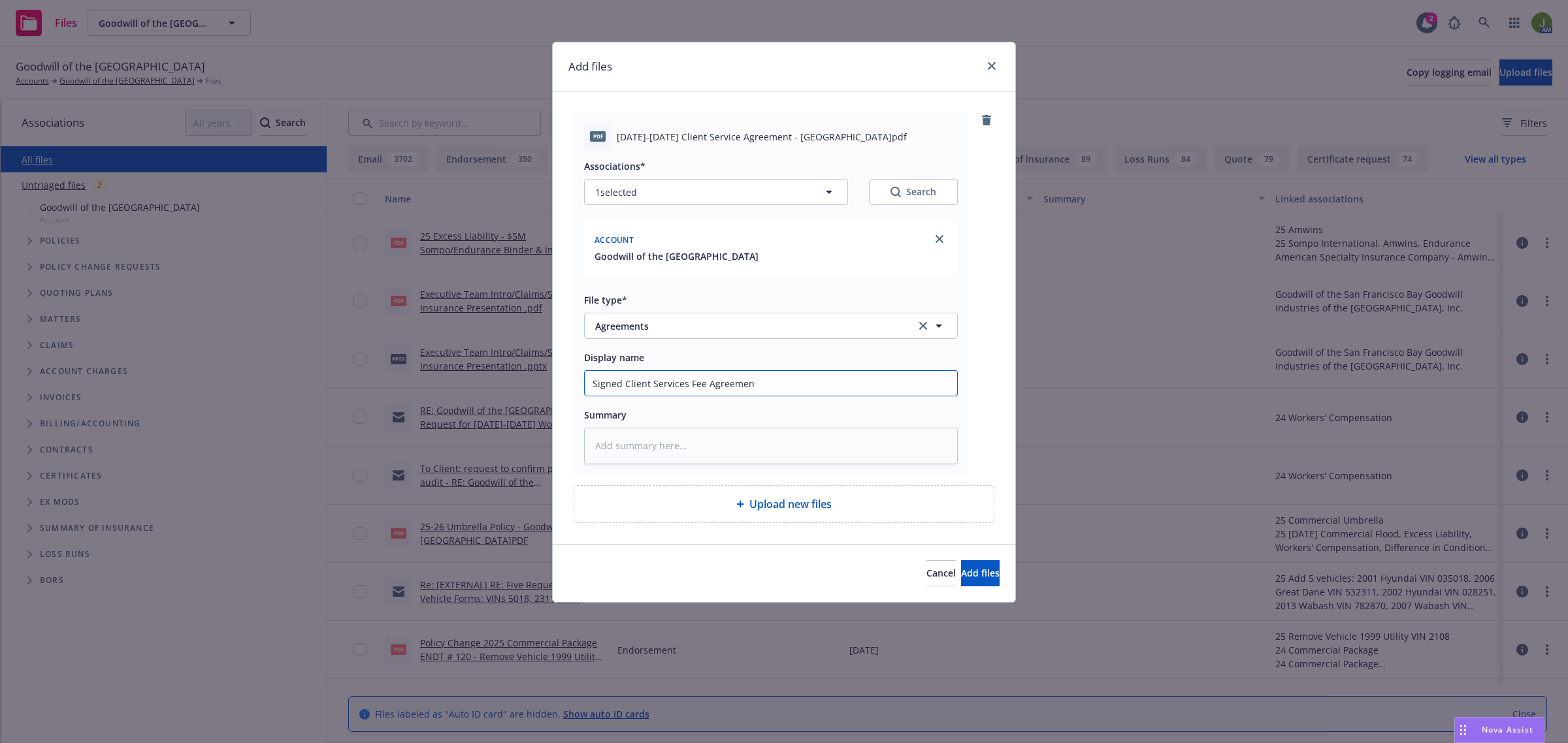
type input "Signed Client Services Fee Agreement"
click at [593, 379] on input "Signed Client Services Fee Agreement" at bounding box center [771, 383] width 373 height 25
type textarea "x"
type input "2Signed Client Services Fee Agreement"
type textarea "x"
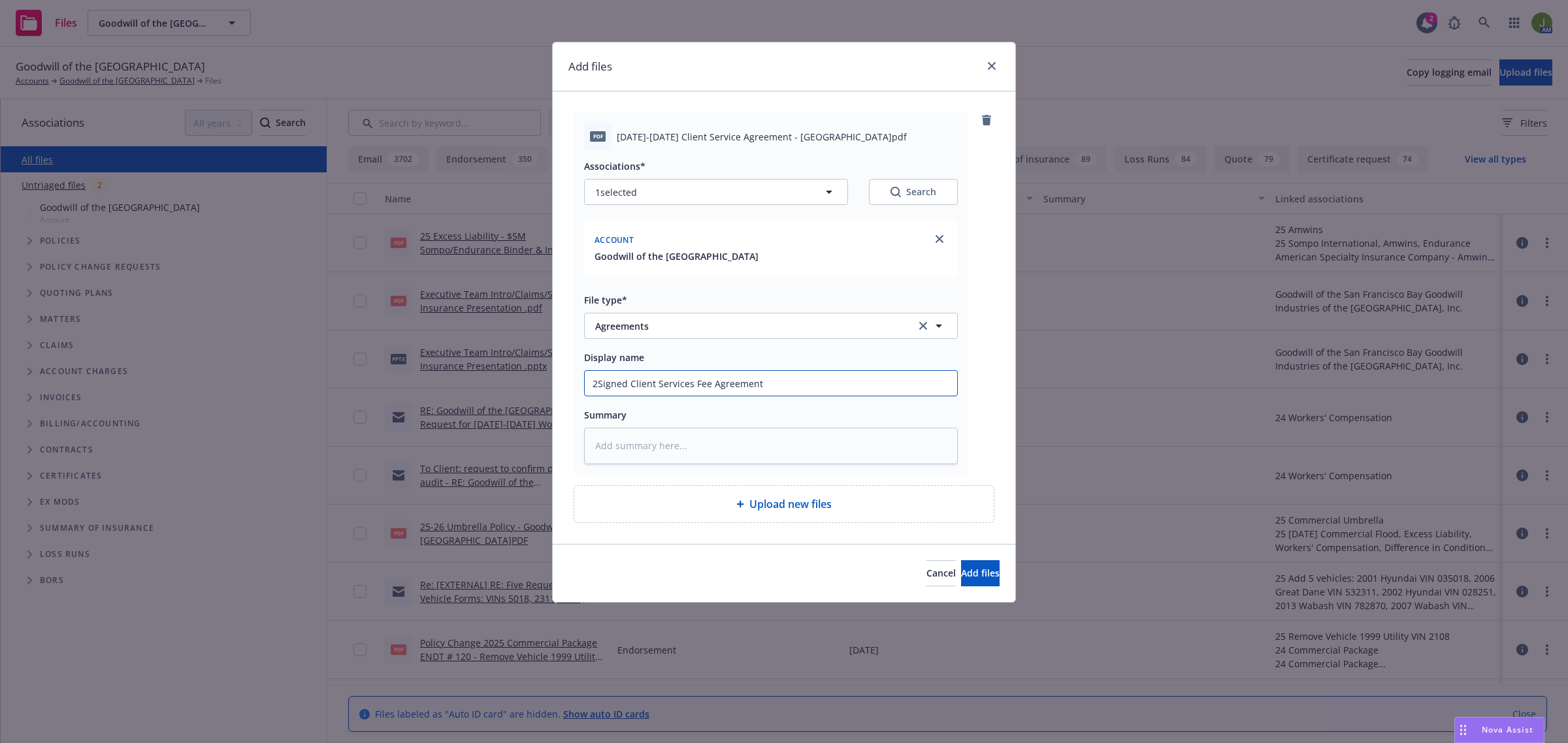
type input "25Signed Client Services Fee Agreement"
type textarea "x"
type input "25 Signed Client Services Fee Agreement"
type textarea "x"
type input "25 -Signed Client Services Fee Agreement"
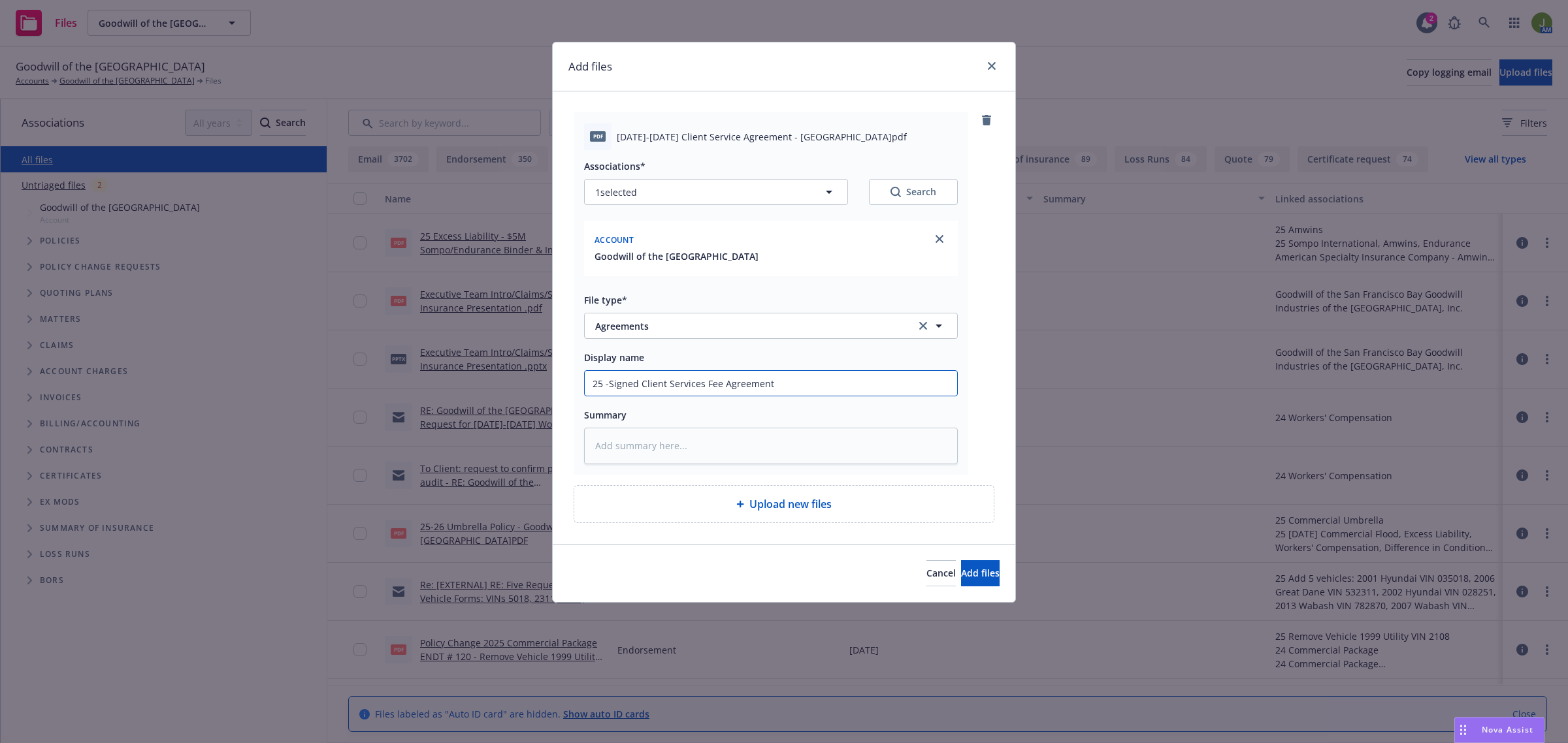
type textarea "x"
type input "25 - Signed Client Services Fee Agreement"
type textarea "x"
type input "25 - 2Signed Client Services Fee Agreement"
type textarea "x"
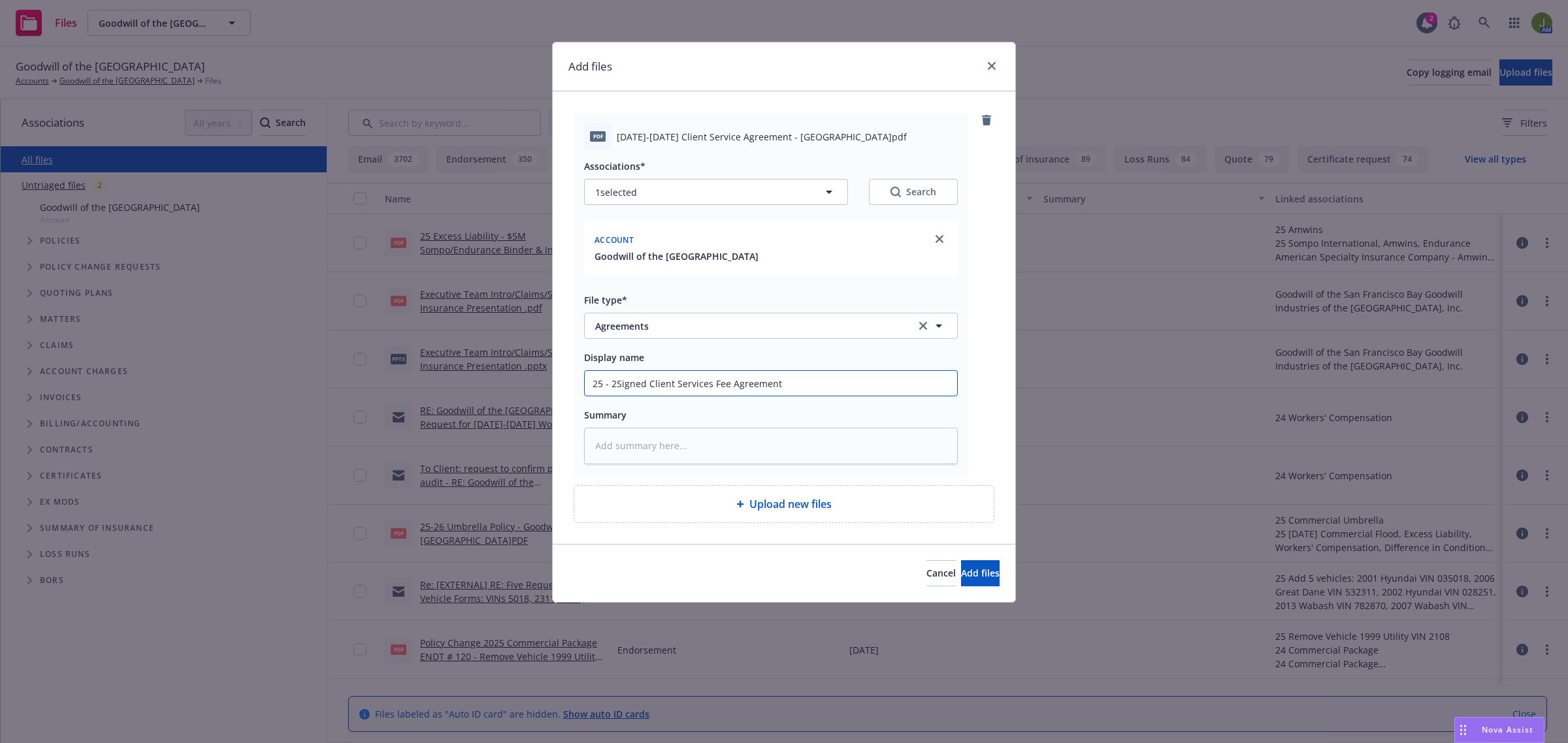
type input "25 - 26Signed Client Services Fee Agreement"
type textarea "x"
type input "25 - 26 Signed Client Services Fee Agreement"
click at [964, 577] on span "Add files" at bounding box center [979, 572] width 38 height 12
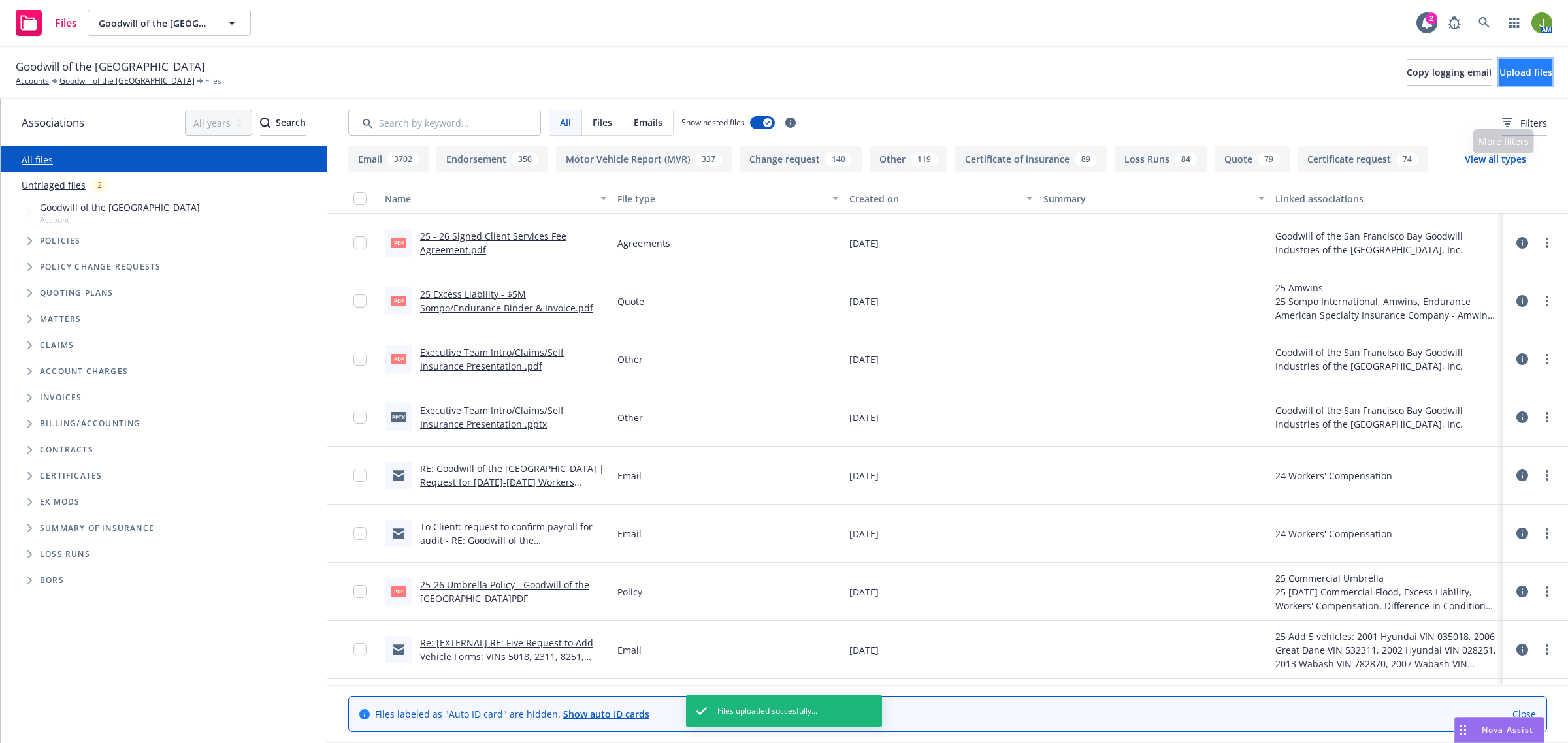
click at [1499, 71] on span "Upload files" at bounding box center [1525, 71] width 53 height 12
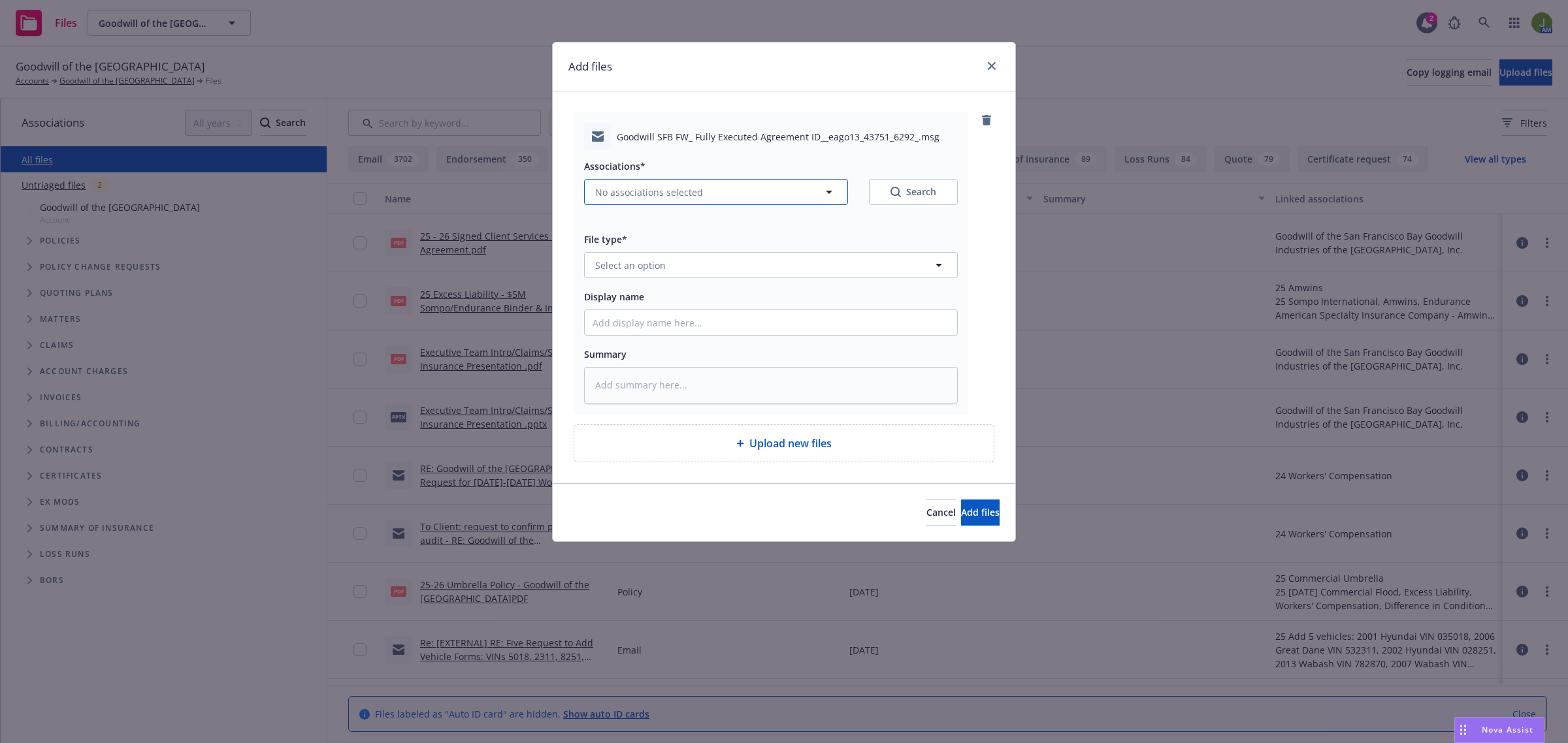
click at [630, 199] on span "No associations selected" at bounding box center [649, 192] width 108 height 14
type textarea "x"
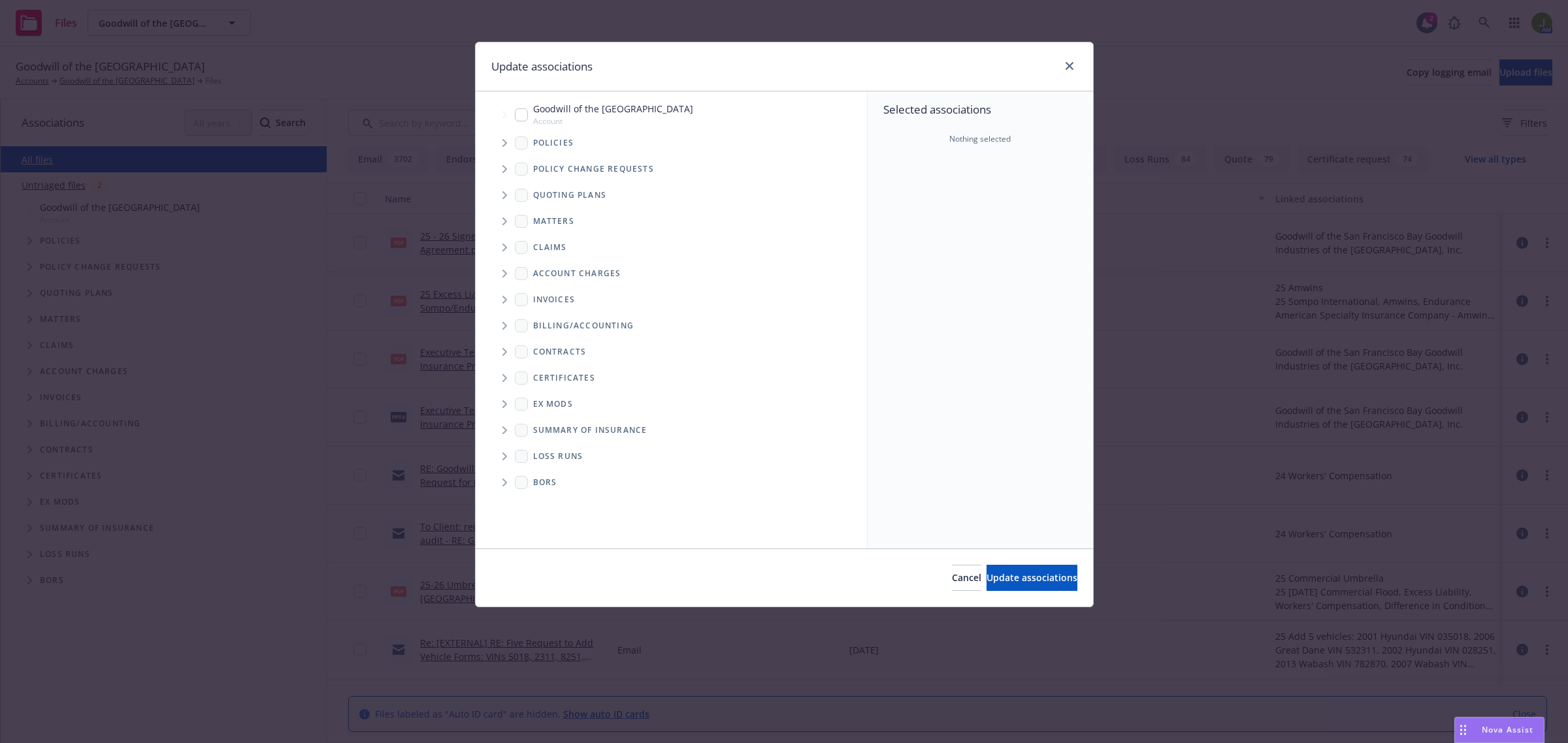
click at [520, 113] on input "Tree Example" at bounding box center [521, 115] width 13 height 13
checkbox input "true"
click at [969, 563] on div "Cancel Update associations" at bounding box center [784, 578] width 617 height 58
click at [987, 577] on span "Update associations" at bounding box center [1032, 577] width 91 height 12
type textarea "x"
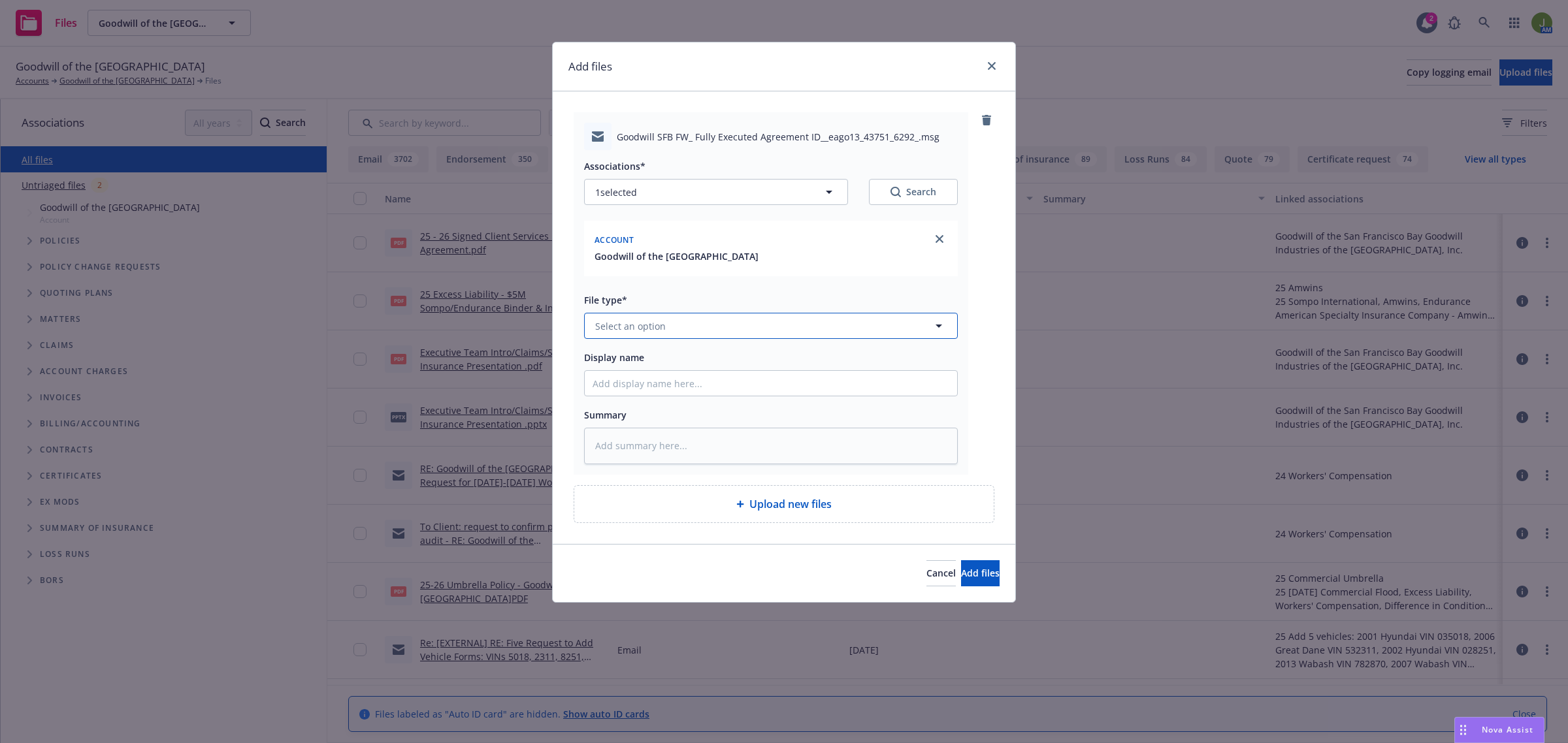
click at [634, 335] on button "Select an option" at bounding box center [771, 326] width 374 height 26
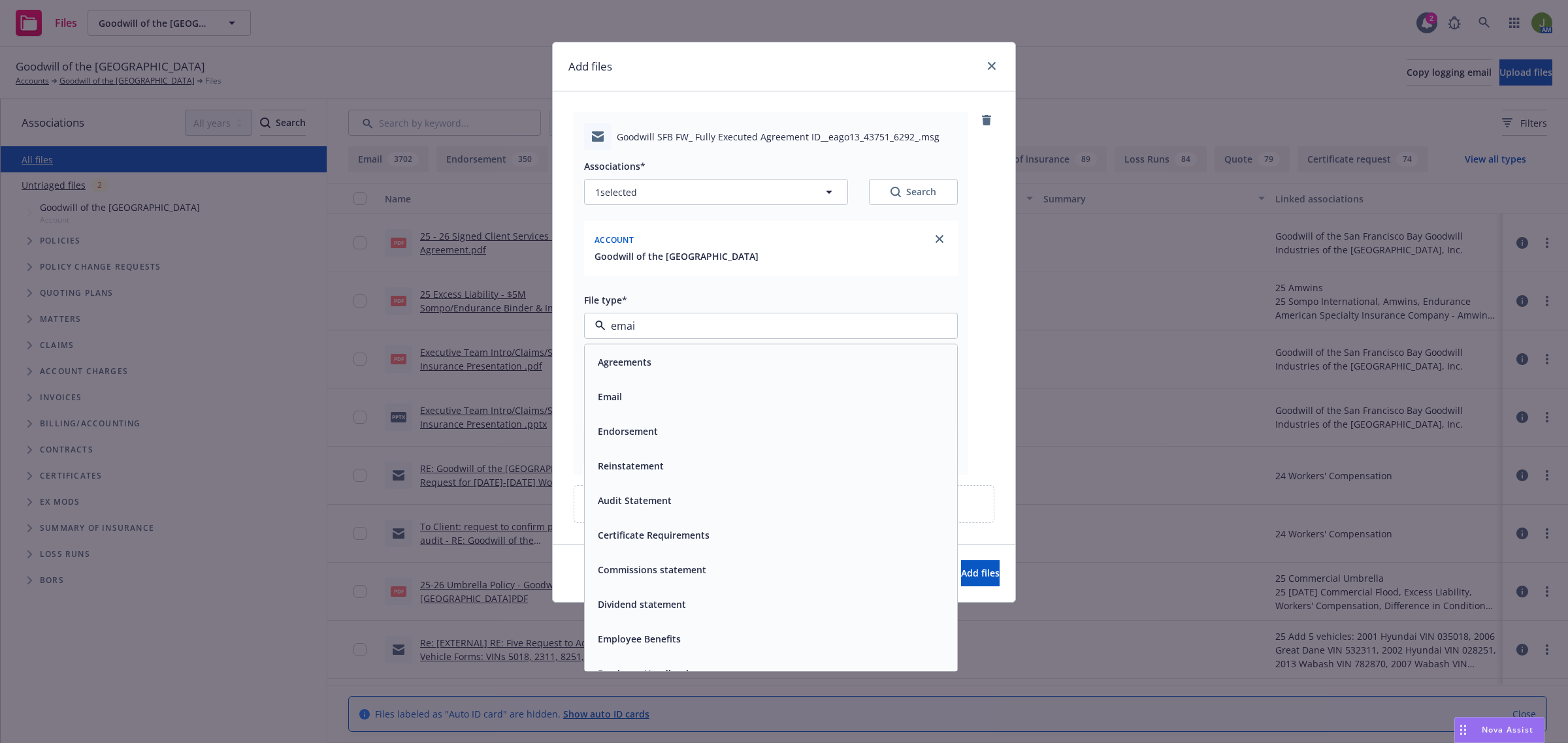
type input "email"
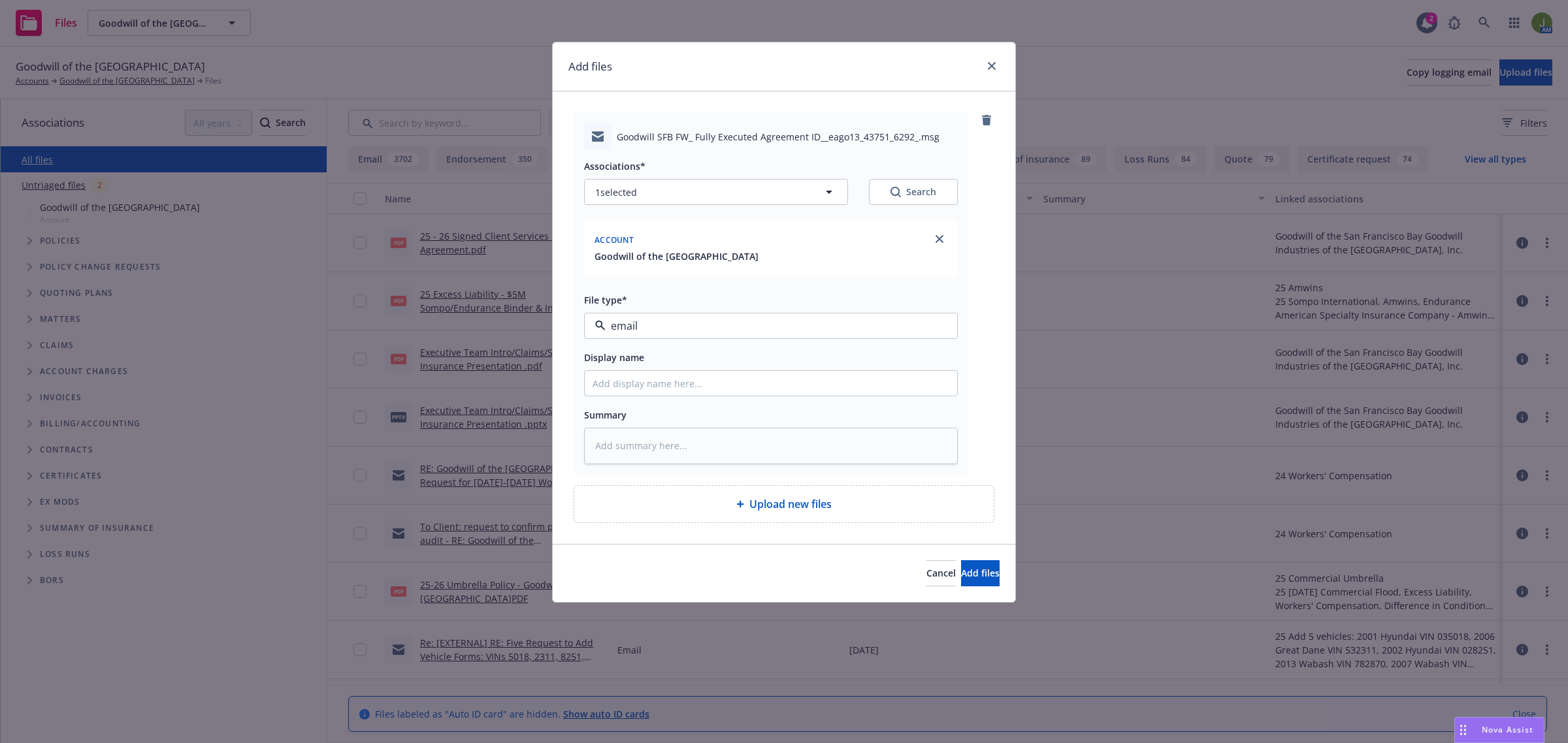
type textarea "x"
type input "F"
type textarea "x"
type input "Fr"
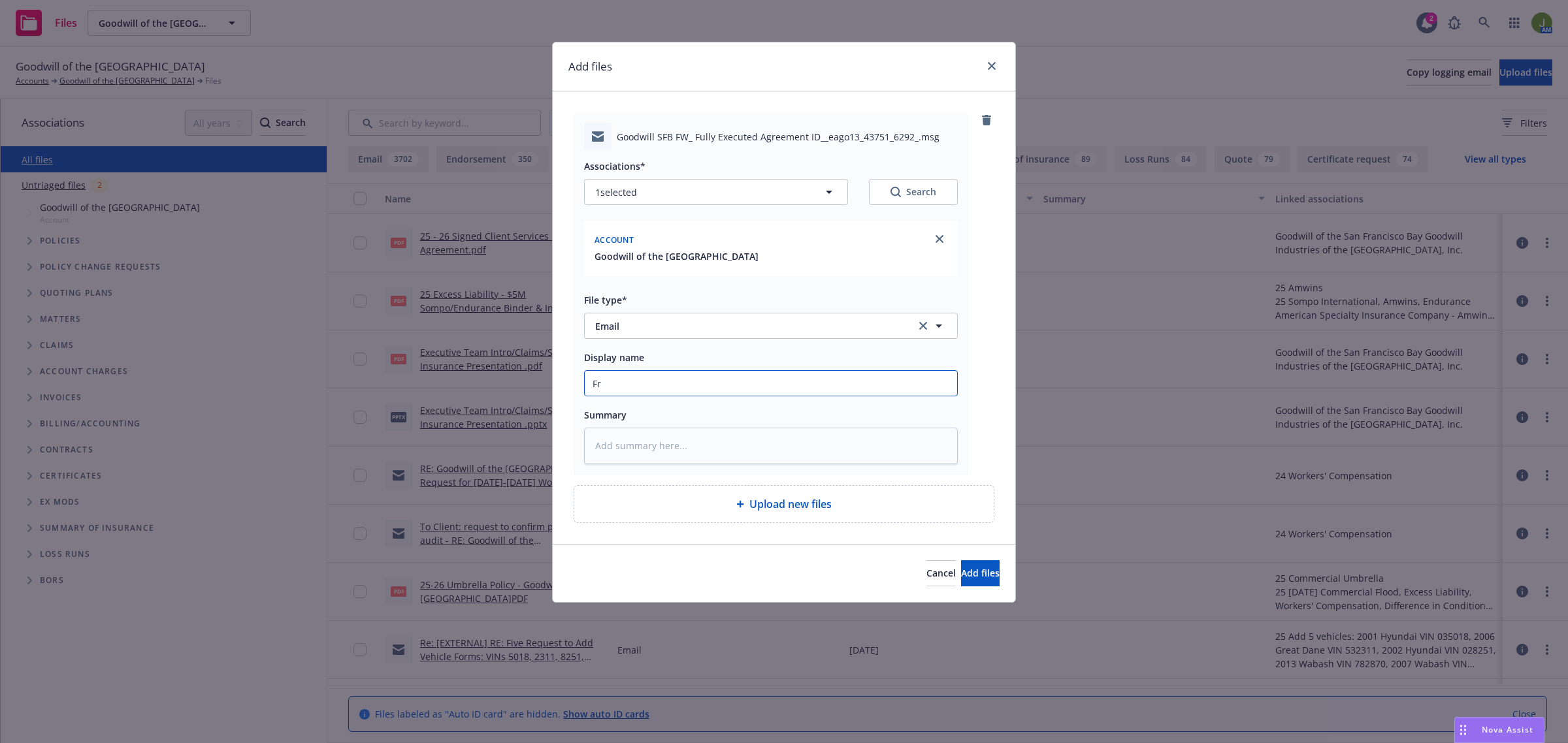
type textarea "x"
type input "From"
type textarea "x"
type input "From"
type textarea "x"
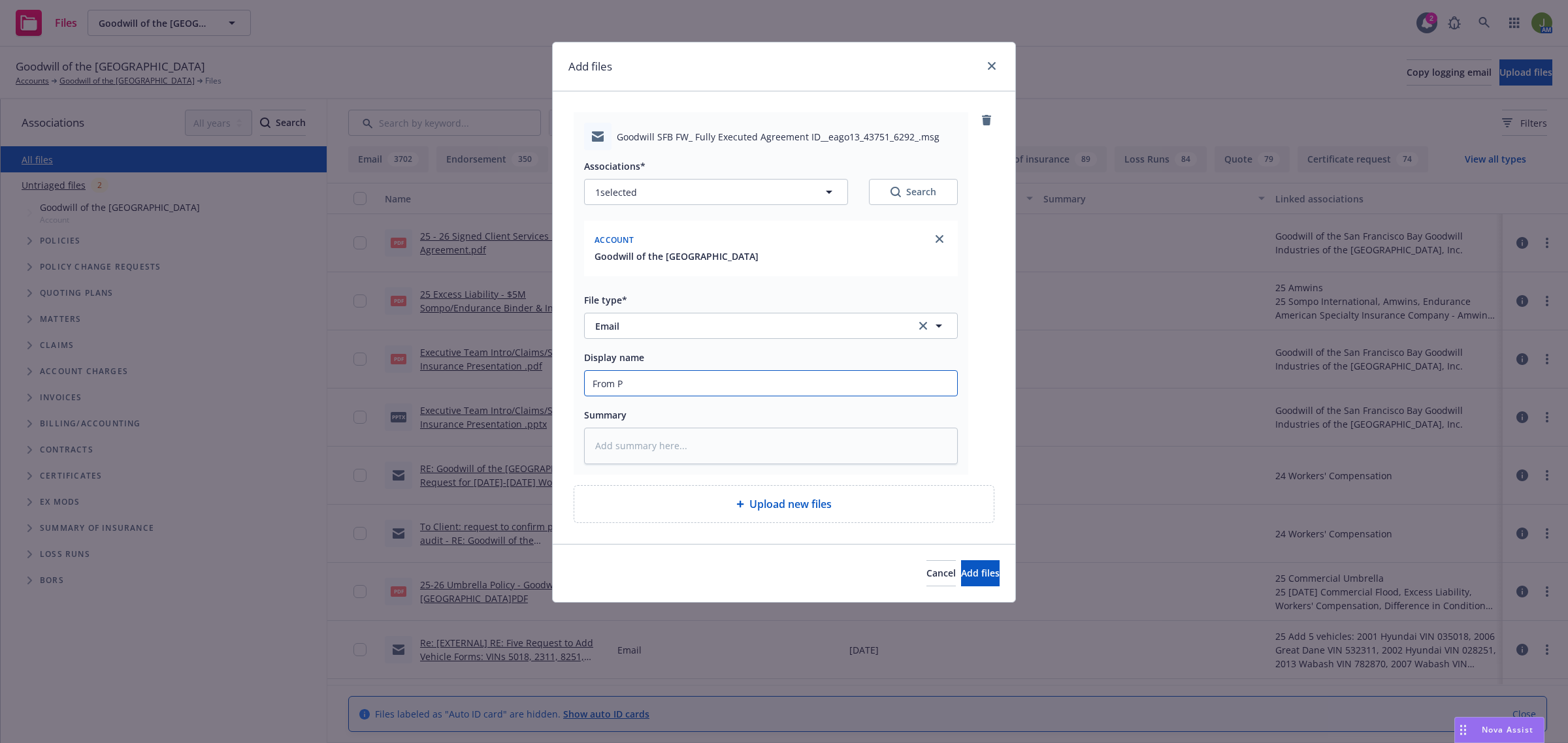
type input "From Pr"
type textarea "x"
type input "From Pro"
type textarea "x"
type input "From Prod"
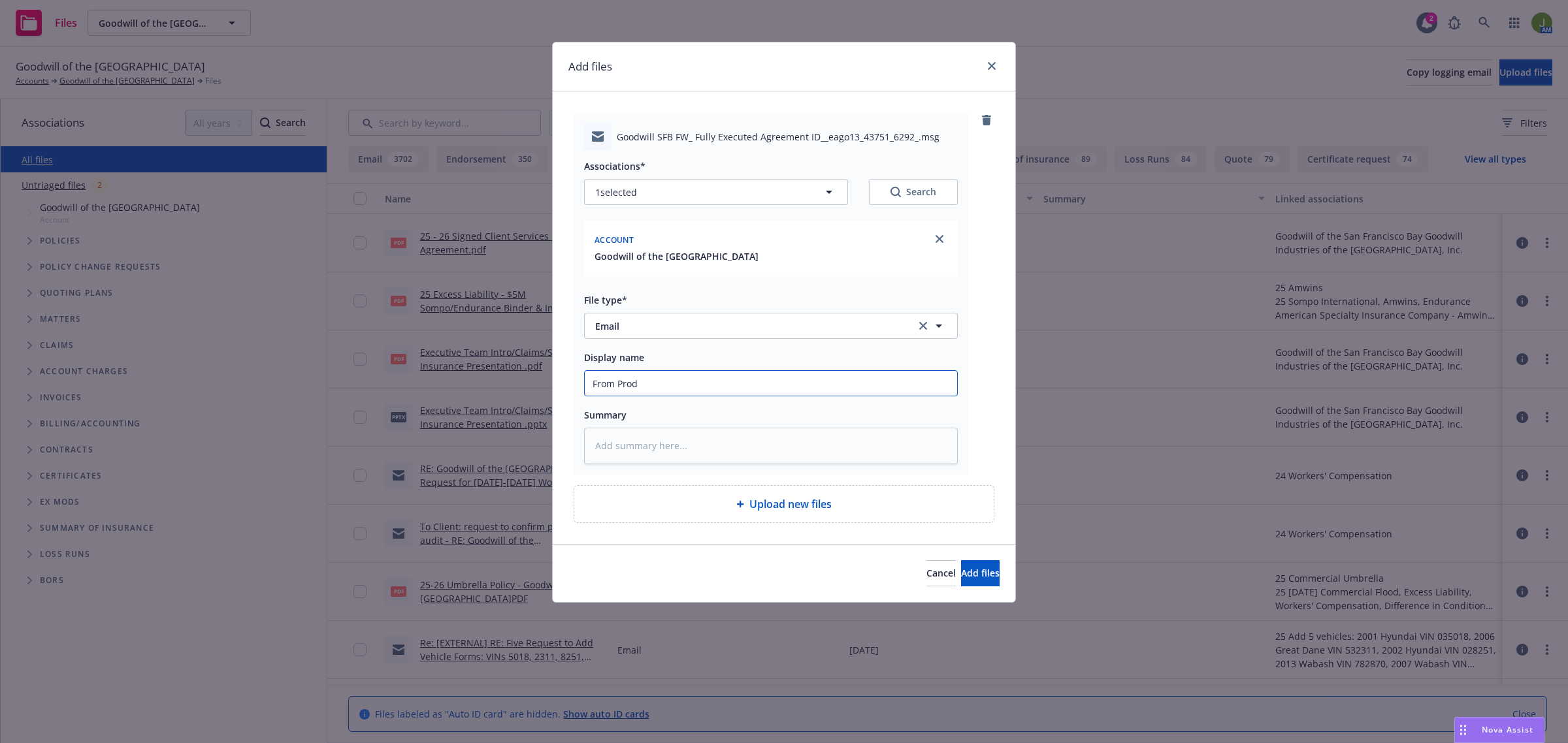
type textarea "x"
type input "From Produ"
type textarea "x"
type input "From Produc"
type textarea "x"
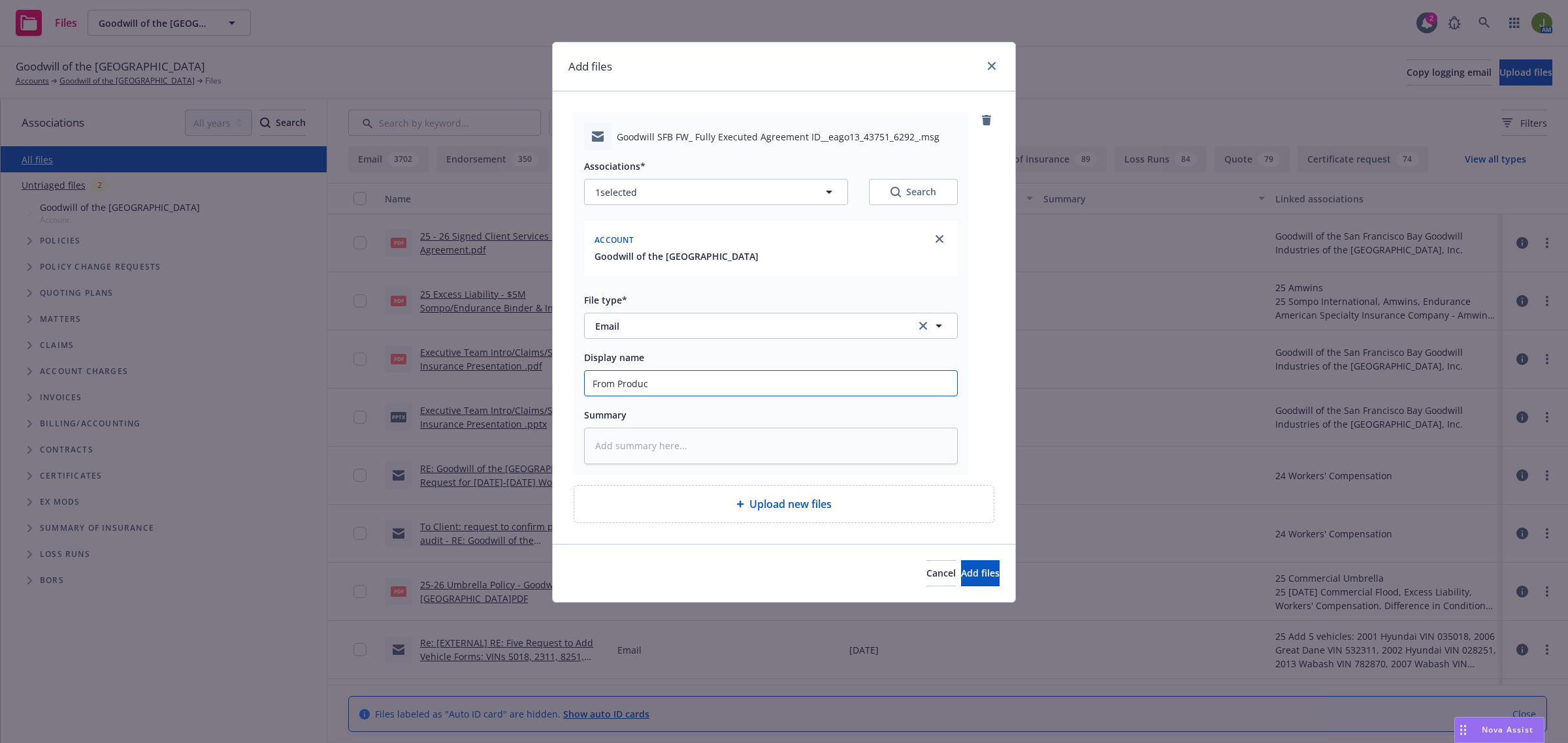
type input "From Produce"
type textarea "x"
type input "From Producer"
type textarea "x"
type input "From Producer:"
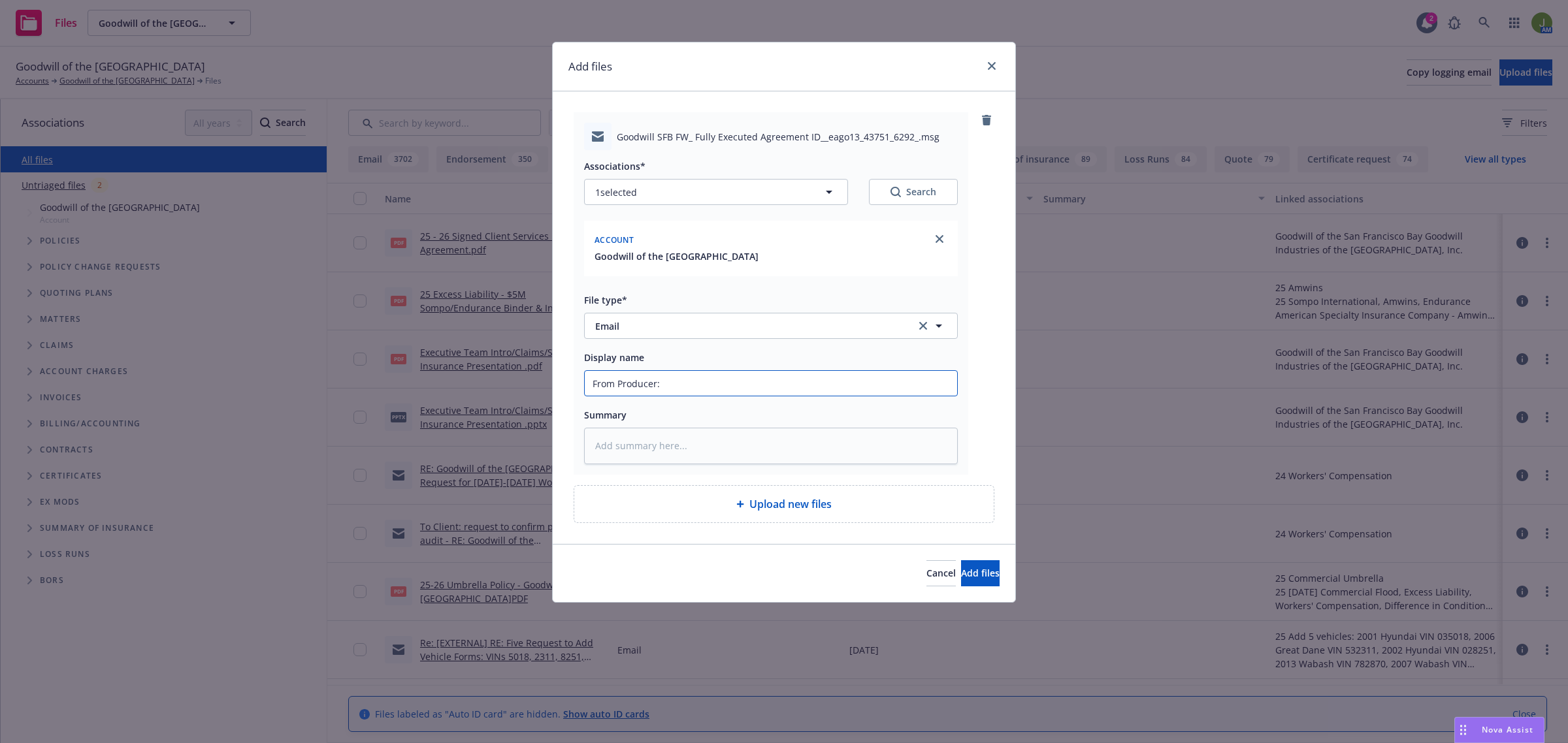
type textarea "x"
type input "From Producer:"
type textarea "x"
type input "From Producer: 2"
type textarea "x"
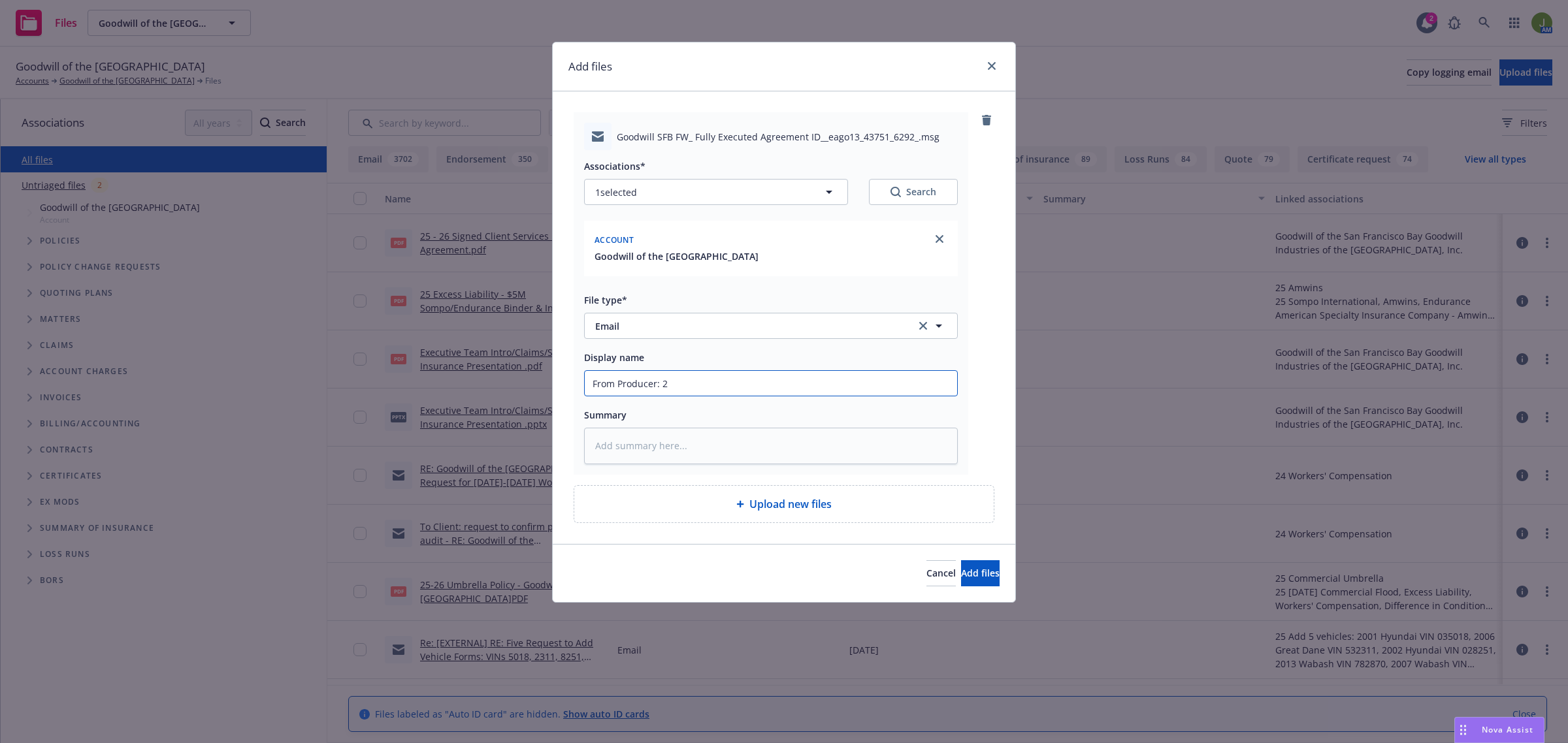
type input "From Producer: 25"
type textarea "x"
type input "From Producer: 25"
type textarea "x"
type input "From Producer: 25 -"
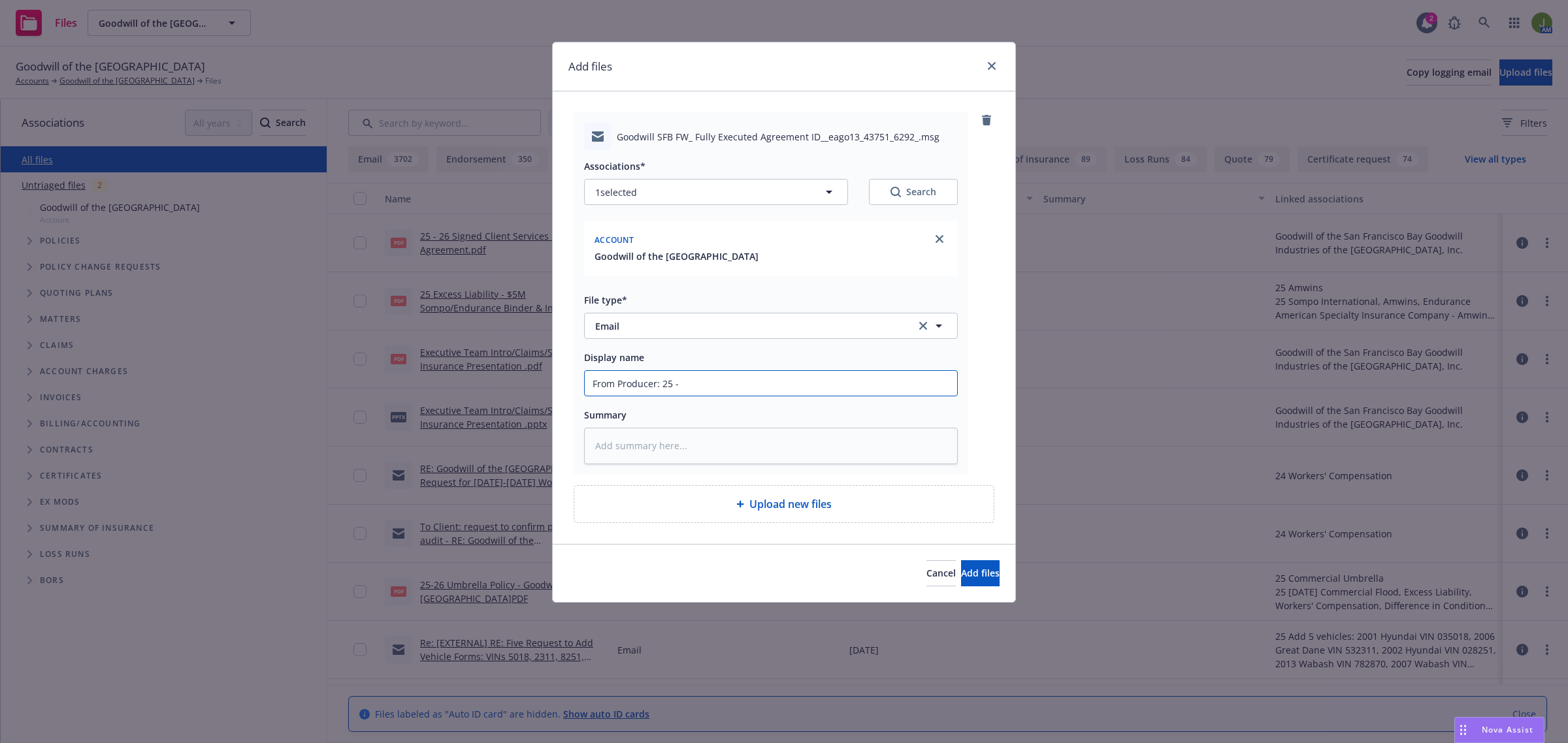
type textarea "x"
type input "From Producer: 25 -"
type textarea "x"
type input "From Producer: 25 - 2"
type textarea "x"
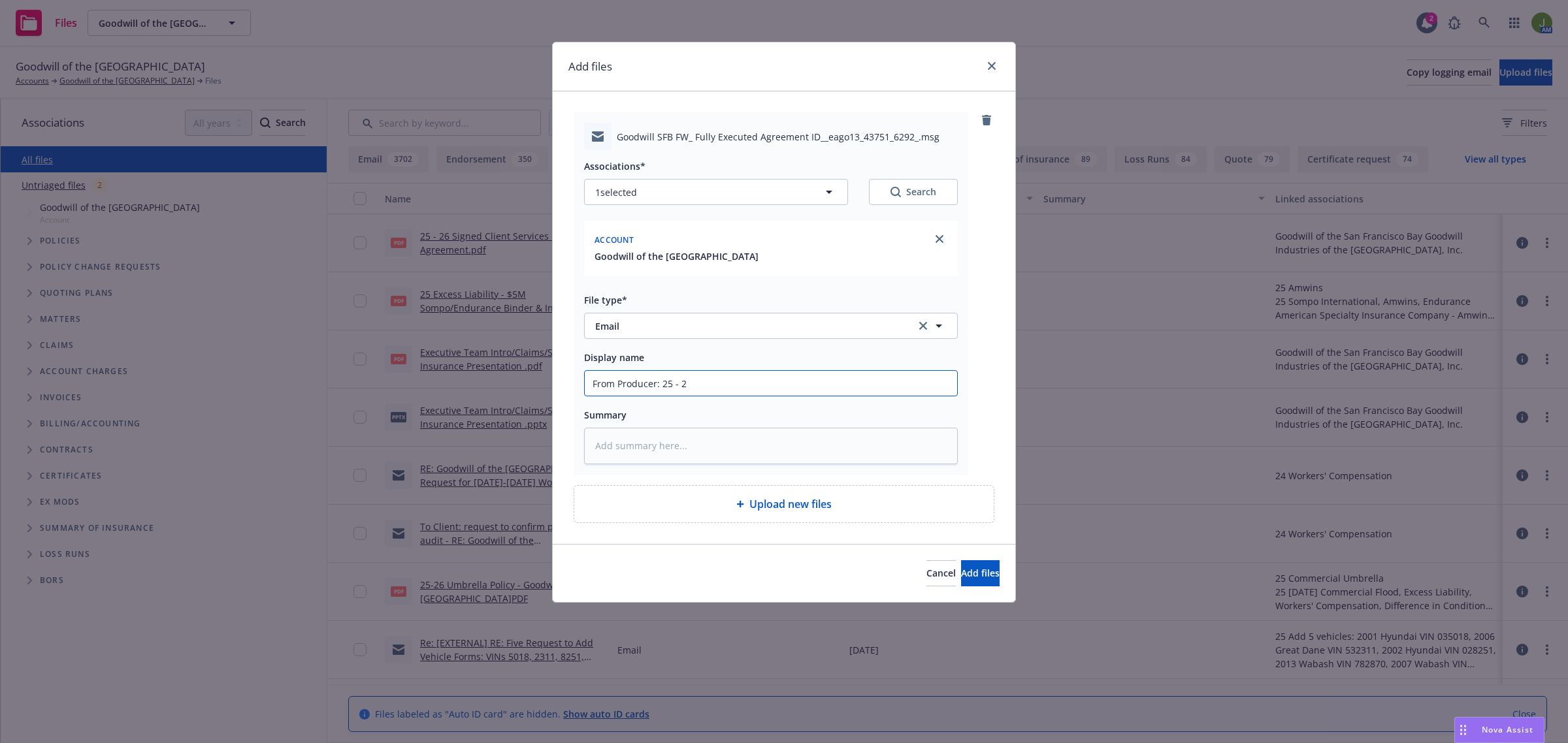
type input "From Producer: 25 - 26"
type textarea "x"
type input "From Producer: 25 - 26"
type textarea "x"
type input "From Producer: 25 - 26 S"
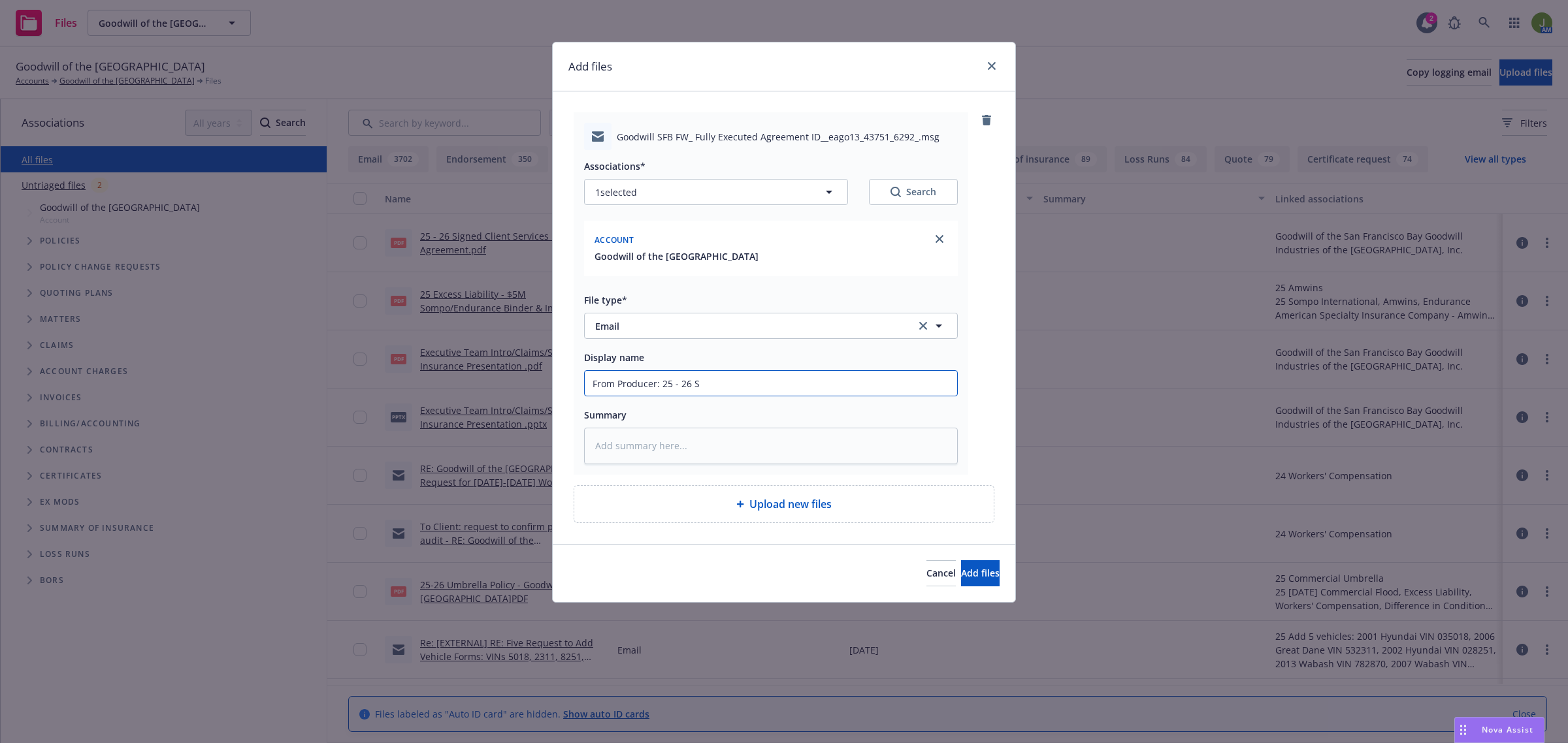
type textarea "x"
type input "From Producer: 25 - 26 Si"
type textarea "x"
type input "From Producer: 25 - 26 Sig"
type textarea "x"
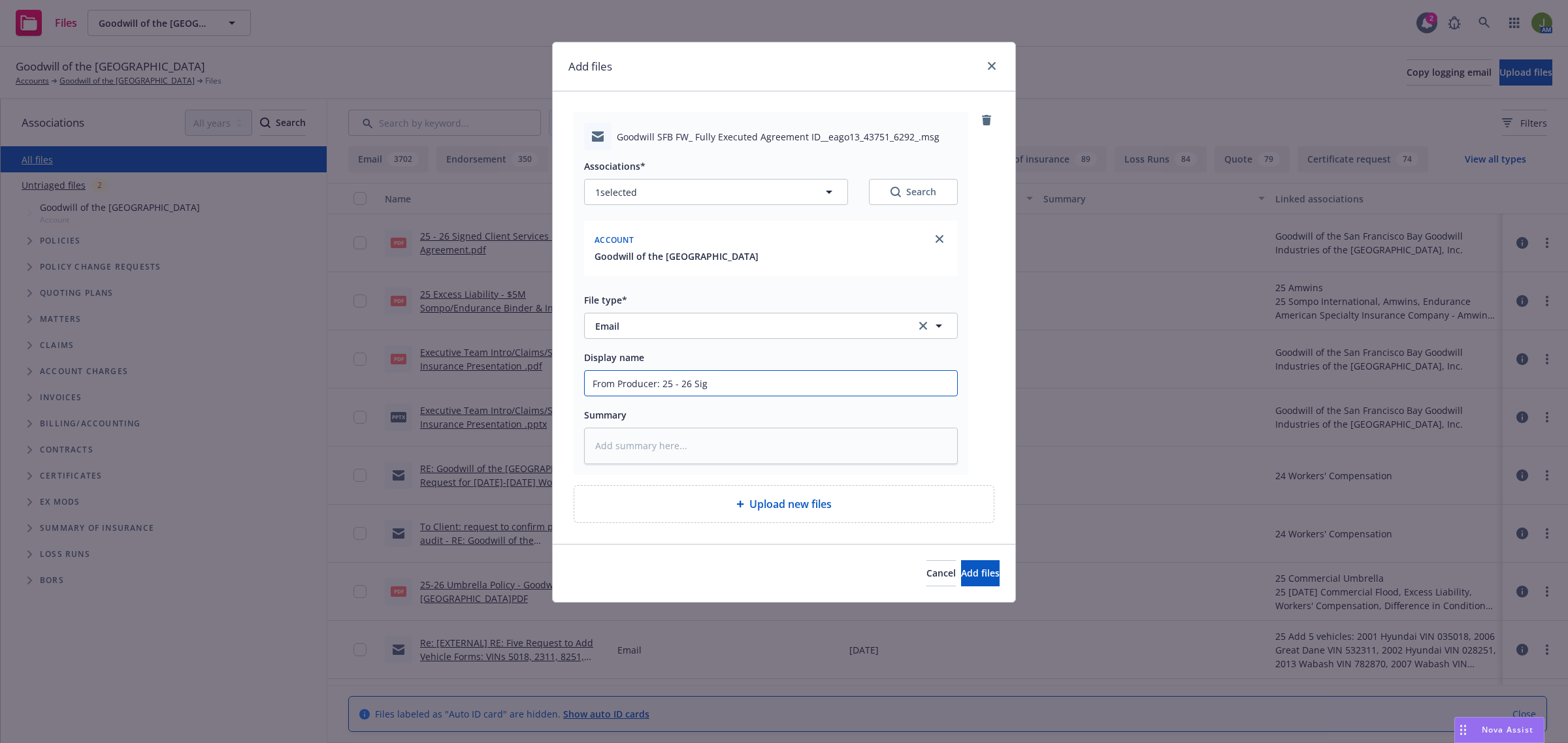
type input "From Producer: 25 - 26 Sign"
type textarea "x"
type input "From Producer: 25 - 26 Signe"
type textarea "x"
type input "From Producer: 25 - 26 Signed"
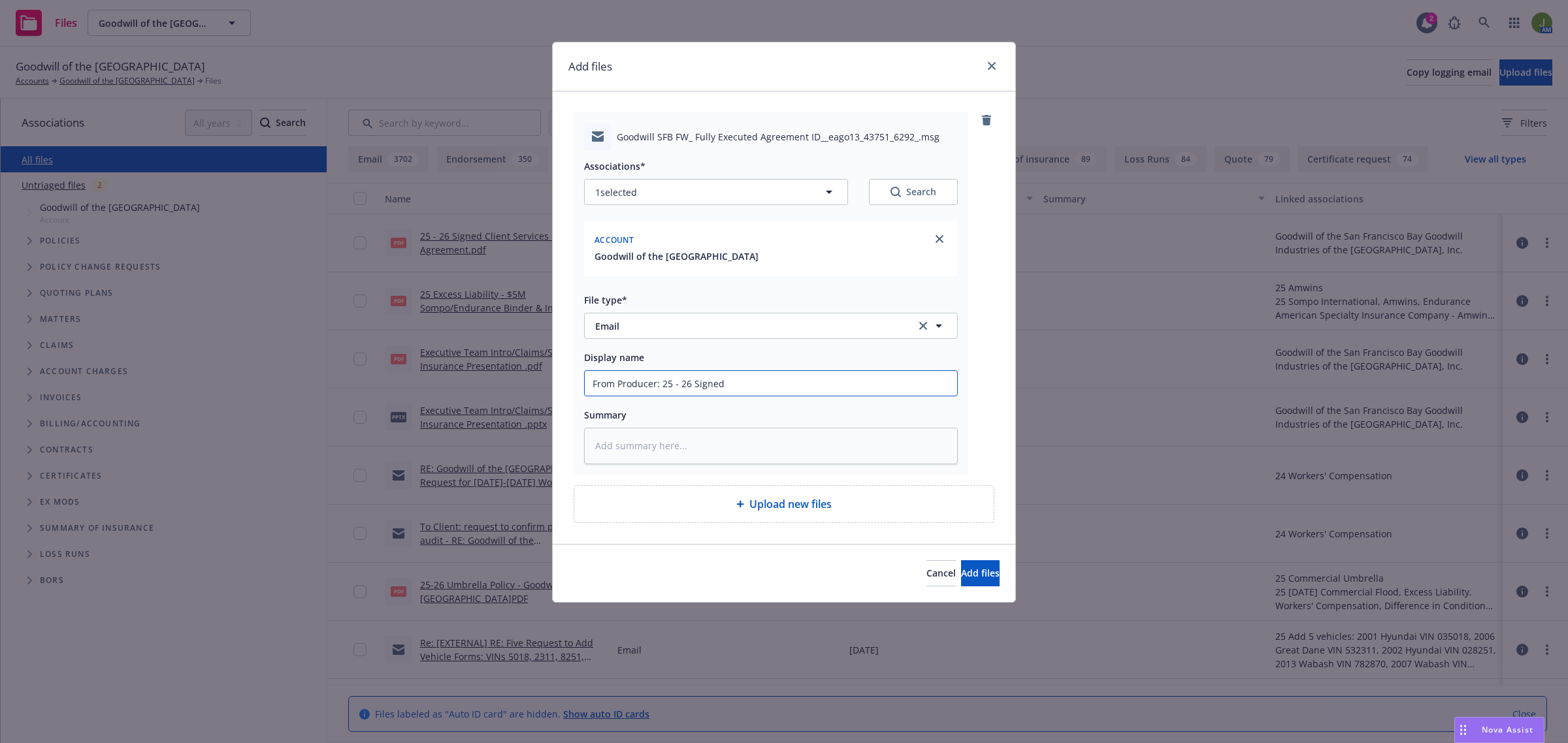
type textarea "x"
type input "From Producer: 25 - 26 Signed"
type textarea "x"
type input "From Producer: 25 - 26 Signed C"
type textarea "x"
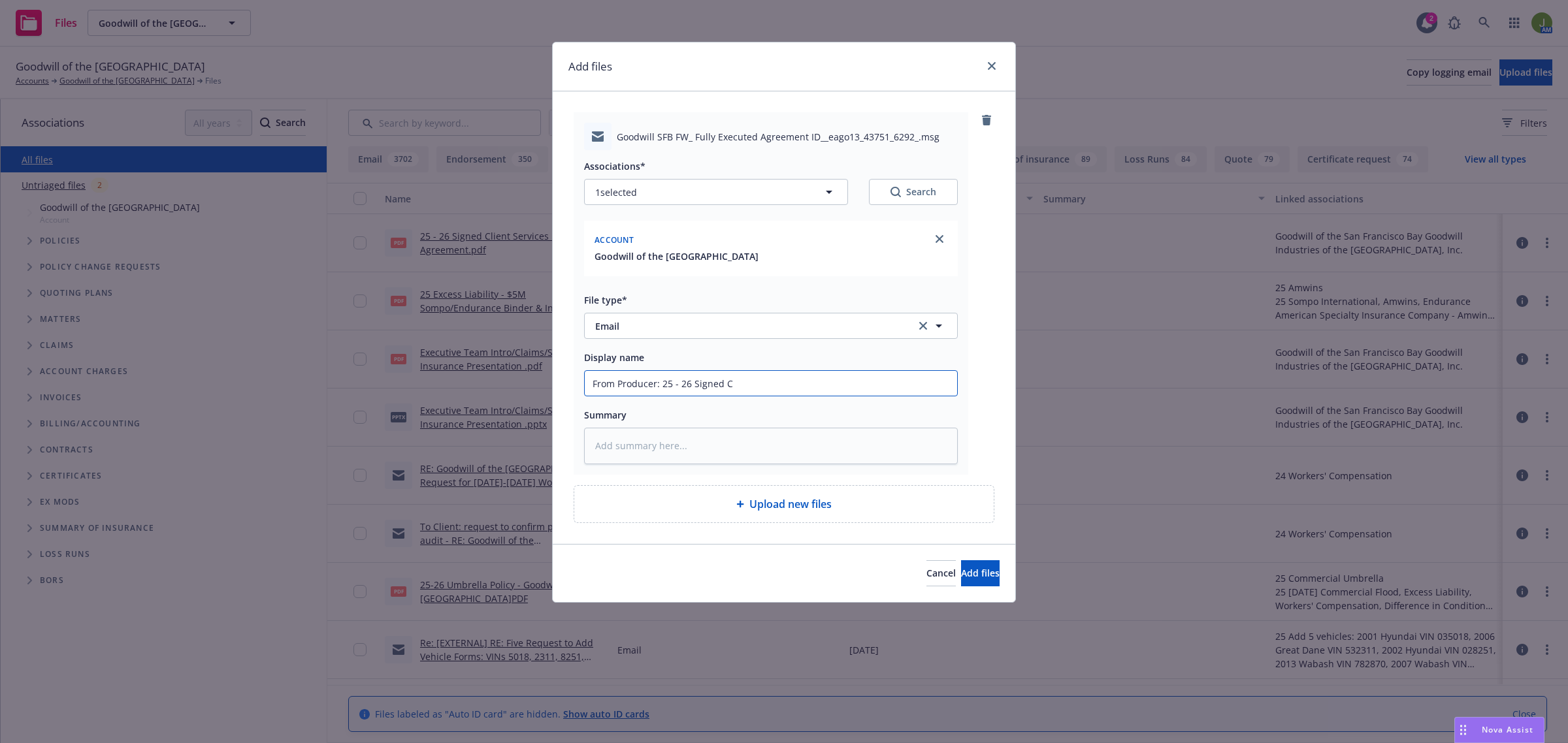
type input "From Producer: 25 - 26 Signed Cl"
type textarea "x"
type input "From Producer: 25 - 26 Signed Cli"
type textarea "x"
type input "From Producer: 25 - 26 Signed Clie"
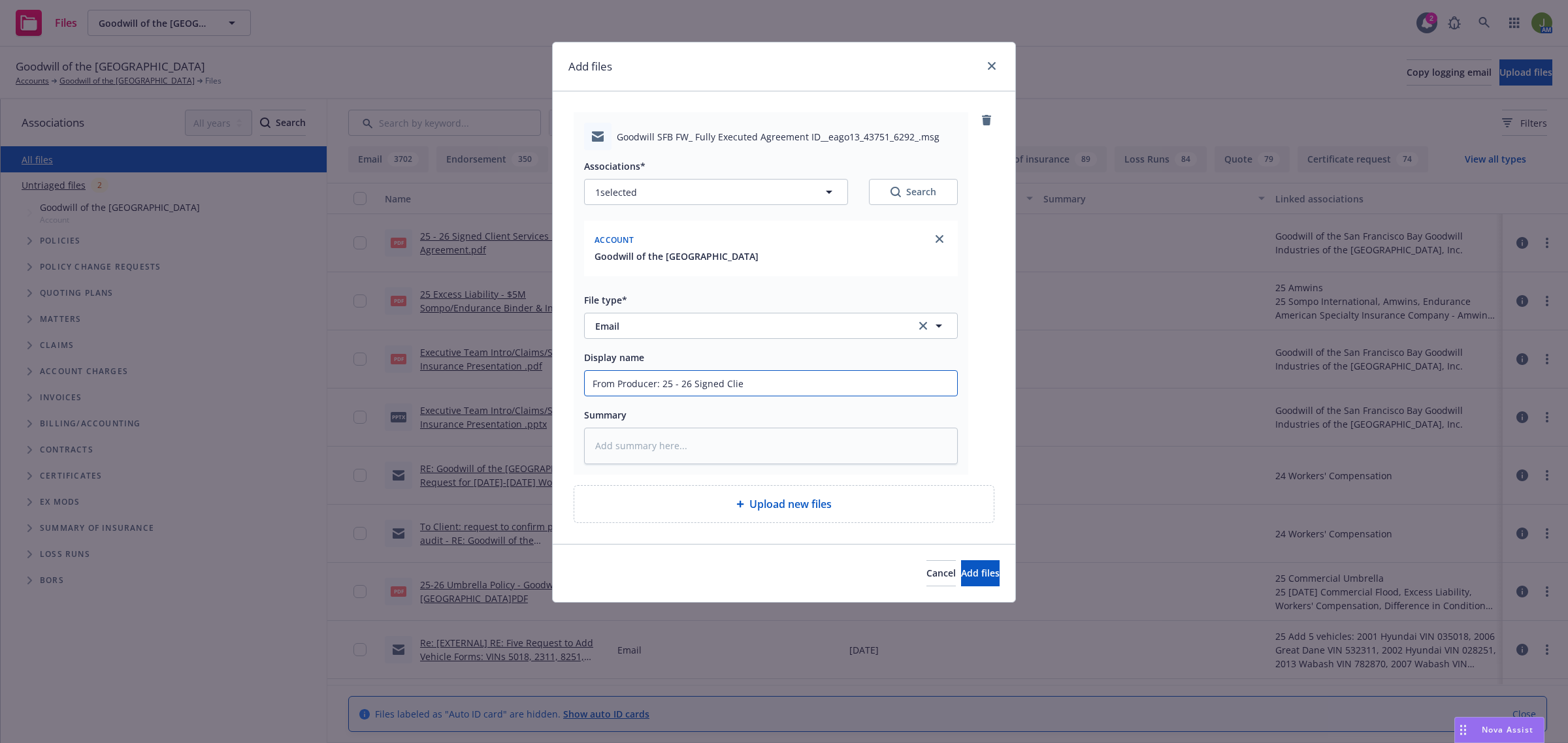
type textarea "x"
type input "From Producer: 25 - 26 Signed Clien"
type textarea "x"
type input "From Producer: 25 - 26 Signed Client"
type textarea "x"
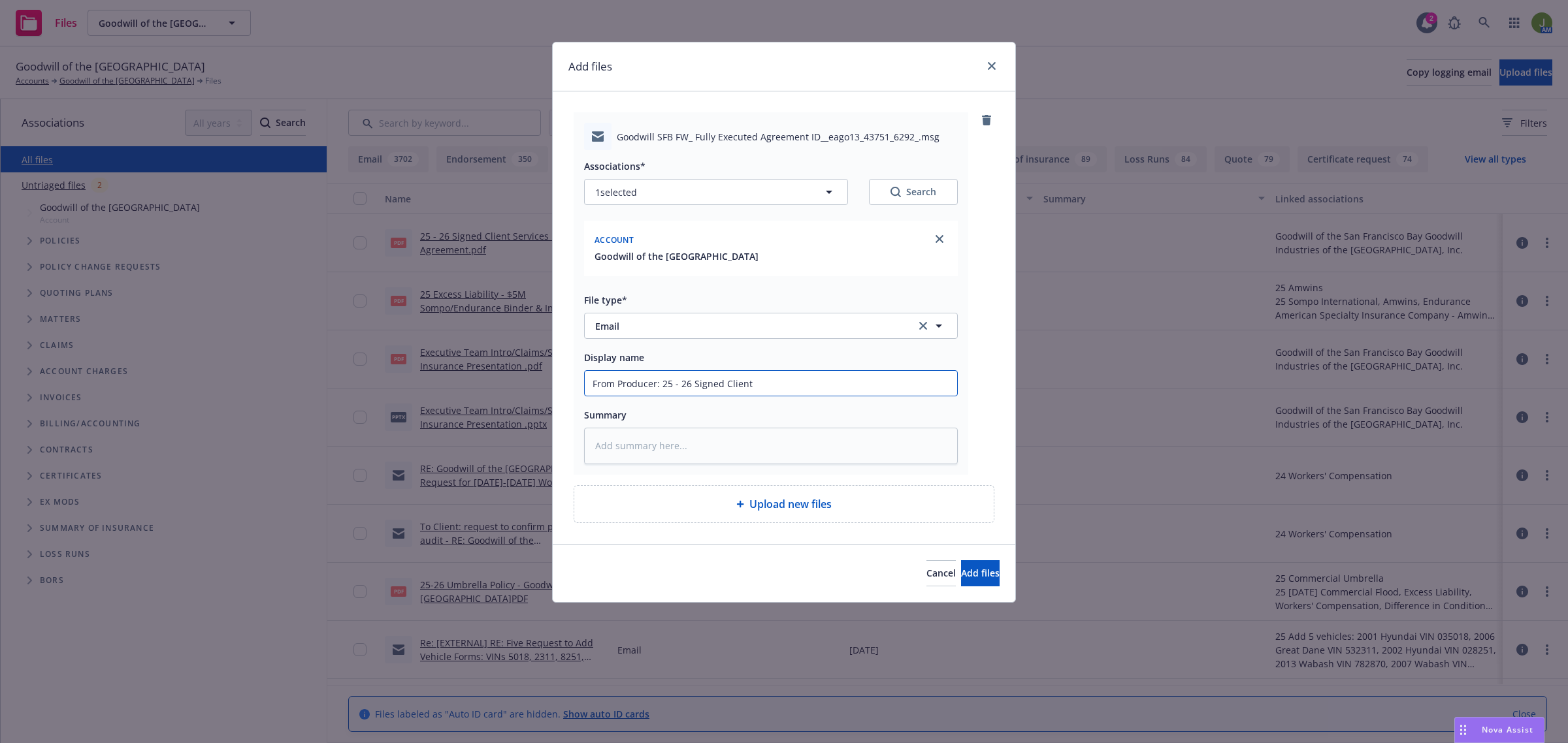
type input "From Producer: 25 - 26 Signed Client"
type textarea "x"
type input "From Producer: 25 - 26 Signed Client S"
type textarea "x"
type input "From Producer: 25 - 26 Signed Client Se"
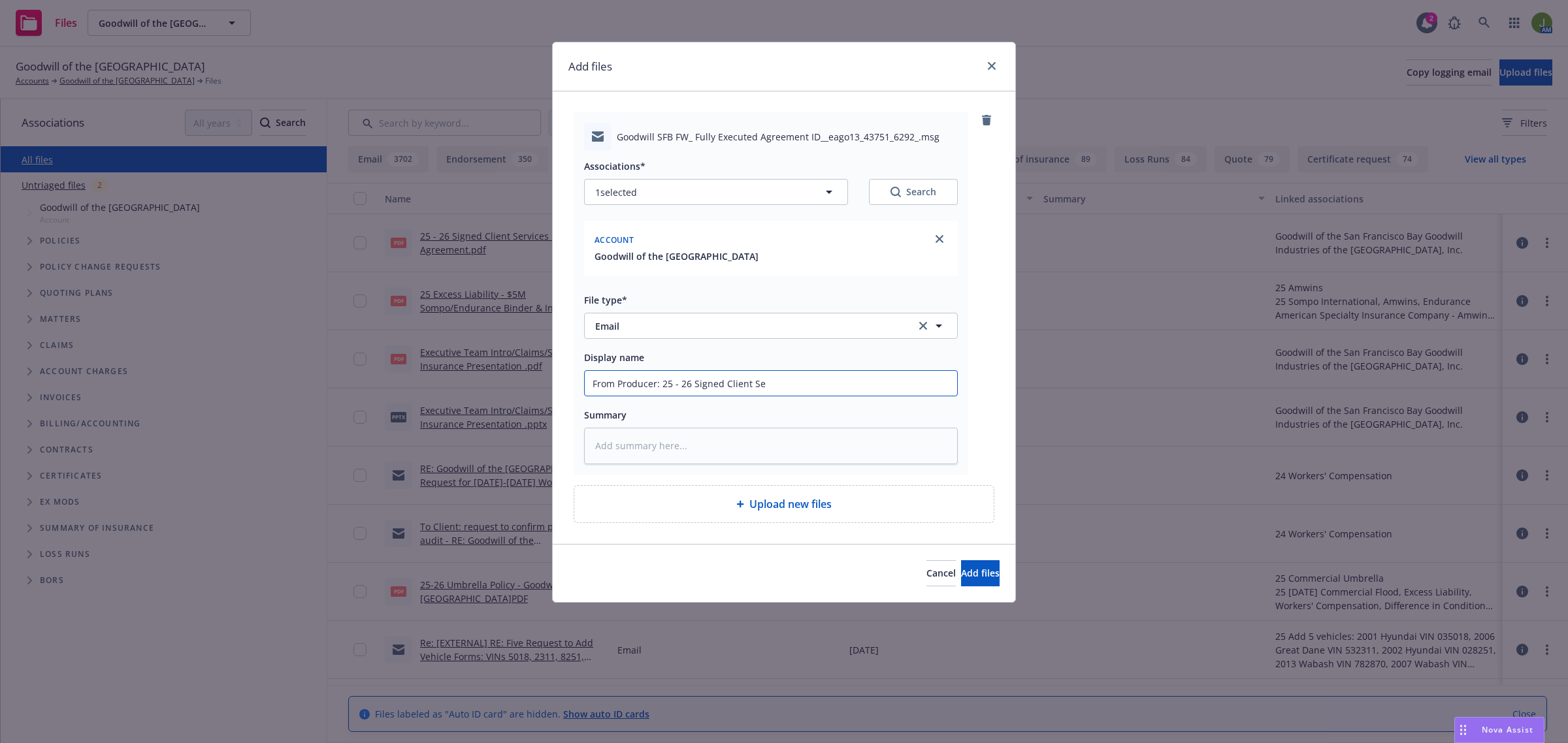
type textarea "x"
type input "From Producer: 25 - 26 Signed Client Ser"
type textarea "x"
type input "From Producer: 25 - 26 Signed Client Serv"
type textarea "x"
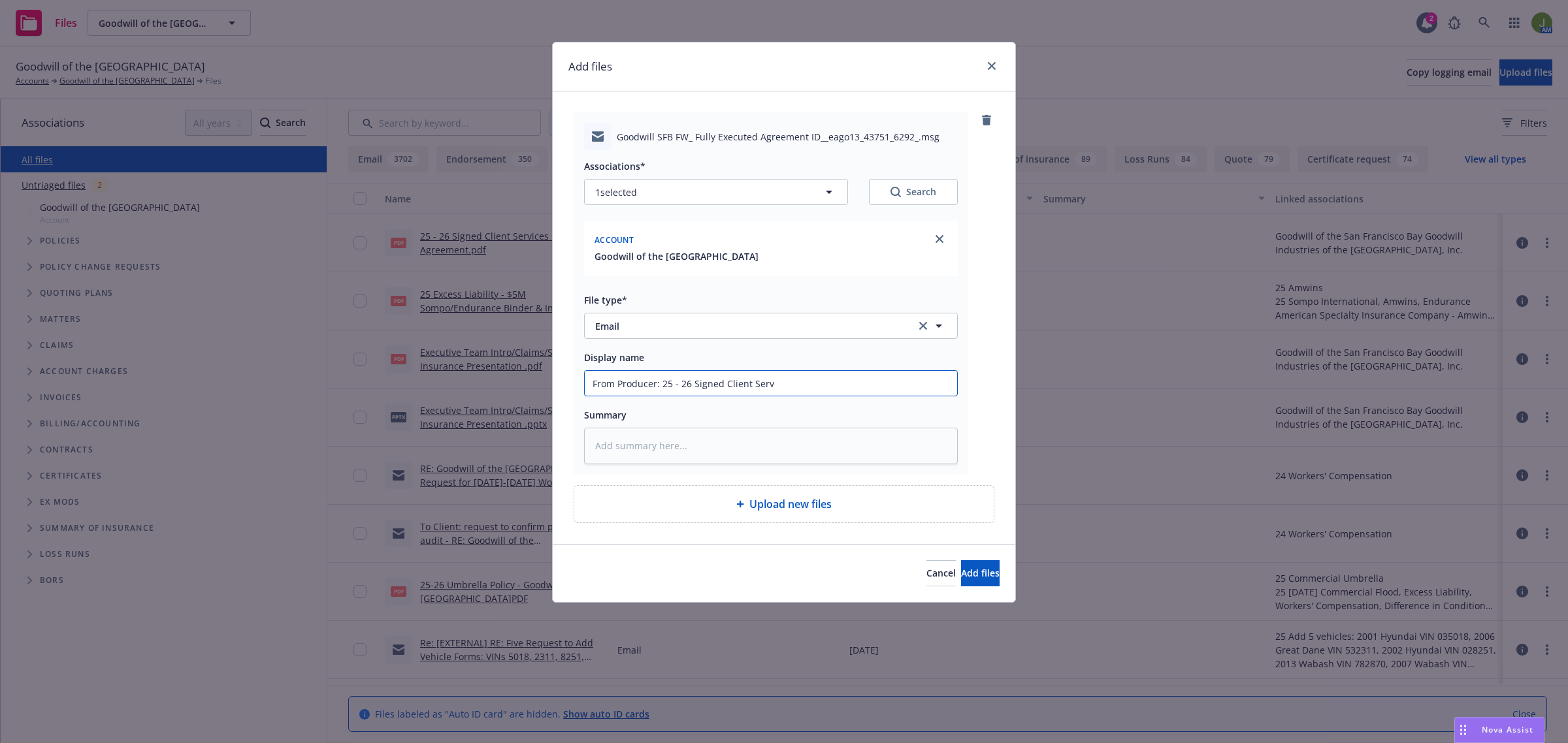
type input "From Producer: 25 - 26 Signed Client Servi"
type textarea "x"
type input "From Producer: 25 - 26 Signed Client Servic"
type textarea "x"
type input "From Producer: 25 - 26 Signed Client Service"
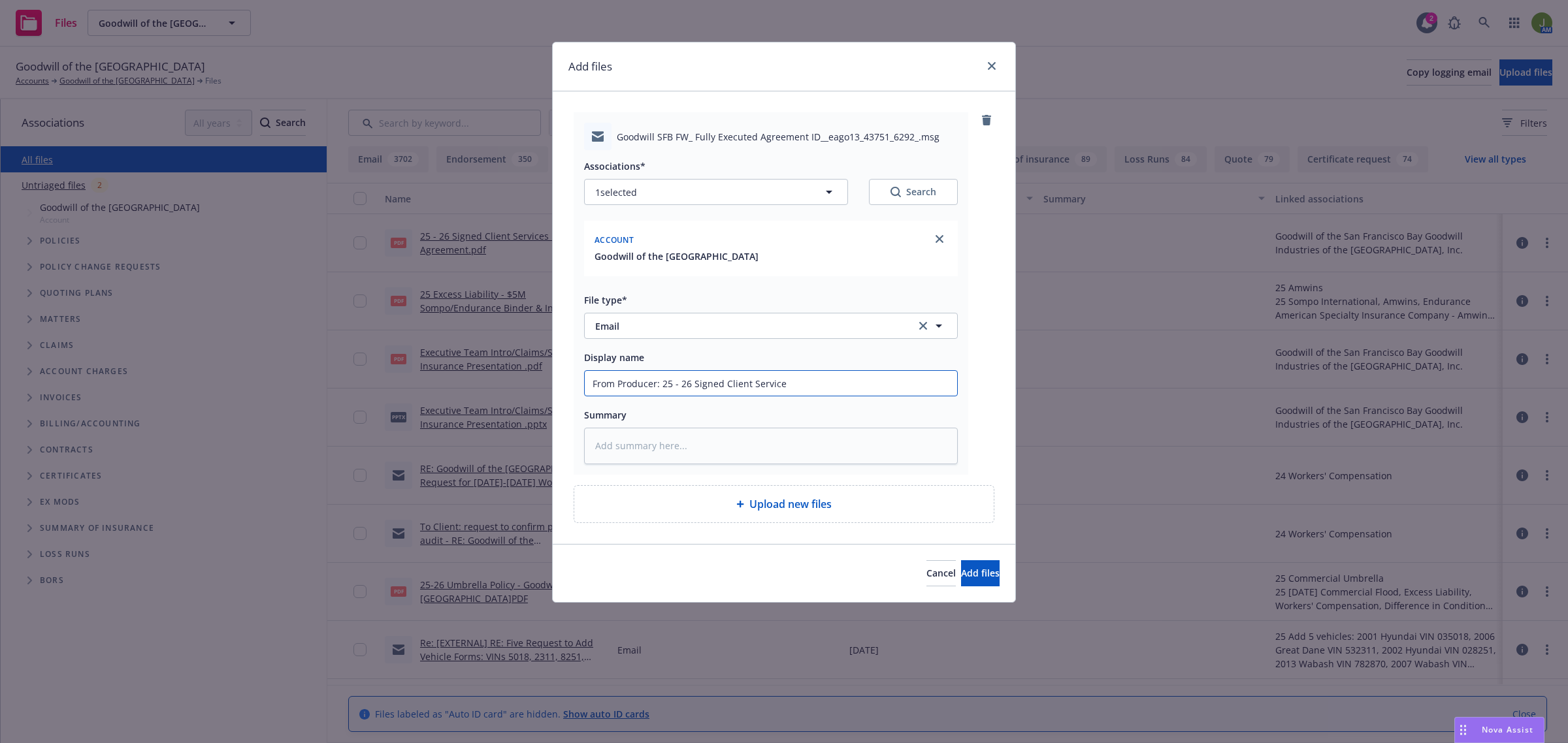
type textarea "x"
type input "From Producer: 25 - 26 Signed Client Service"
type textarea "x"
type input "From Producer: 25 - 26 Signed Client Service F"
type textarea "x"
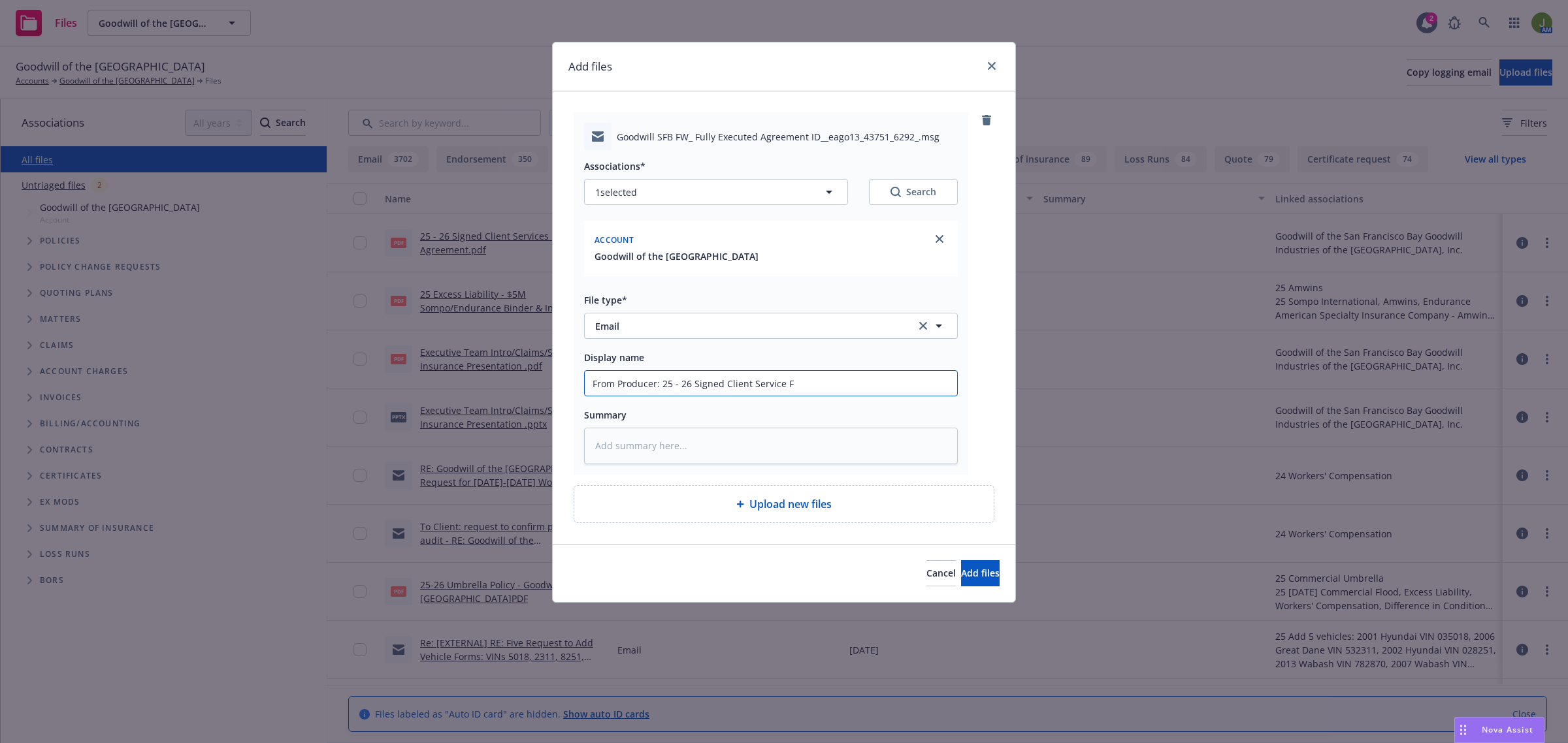
type input "From Producer: 25 - 26 Signed Client Service Fe"
type textarea "x"
type input "From Producer: 25 - 26 Signed Client Service Fee"
type textarea "x"
type input "From Producer: 25 - 26 Signed Client Service Fe"
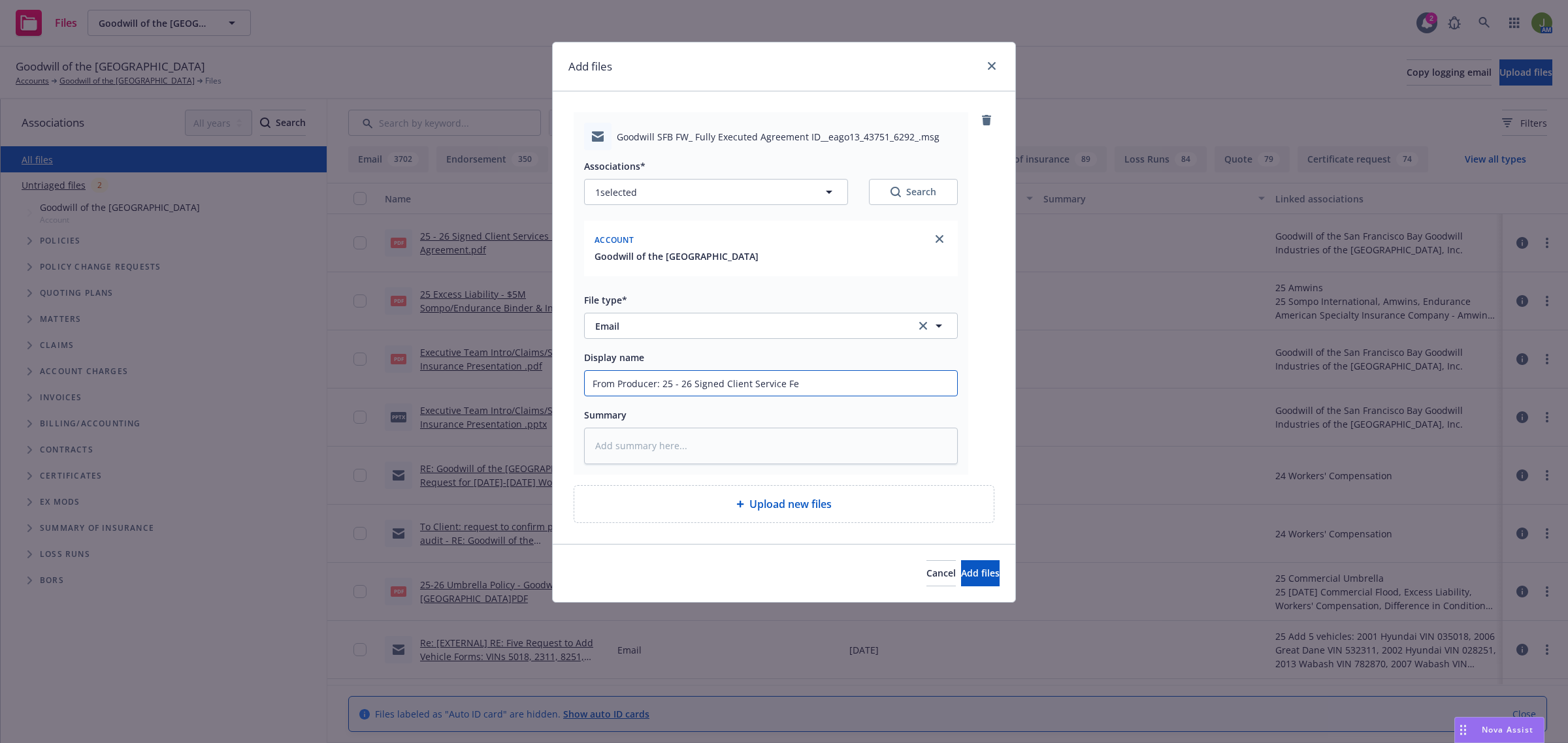
type textarea "x"
type input "From Producer: 25 - 26 Signed Client Service F"
type textarea "x"
type input "From Producer: 25 - 26 Signed Client Service"
type textarea "x"
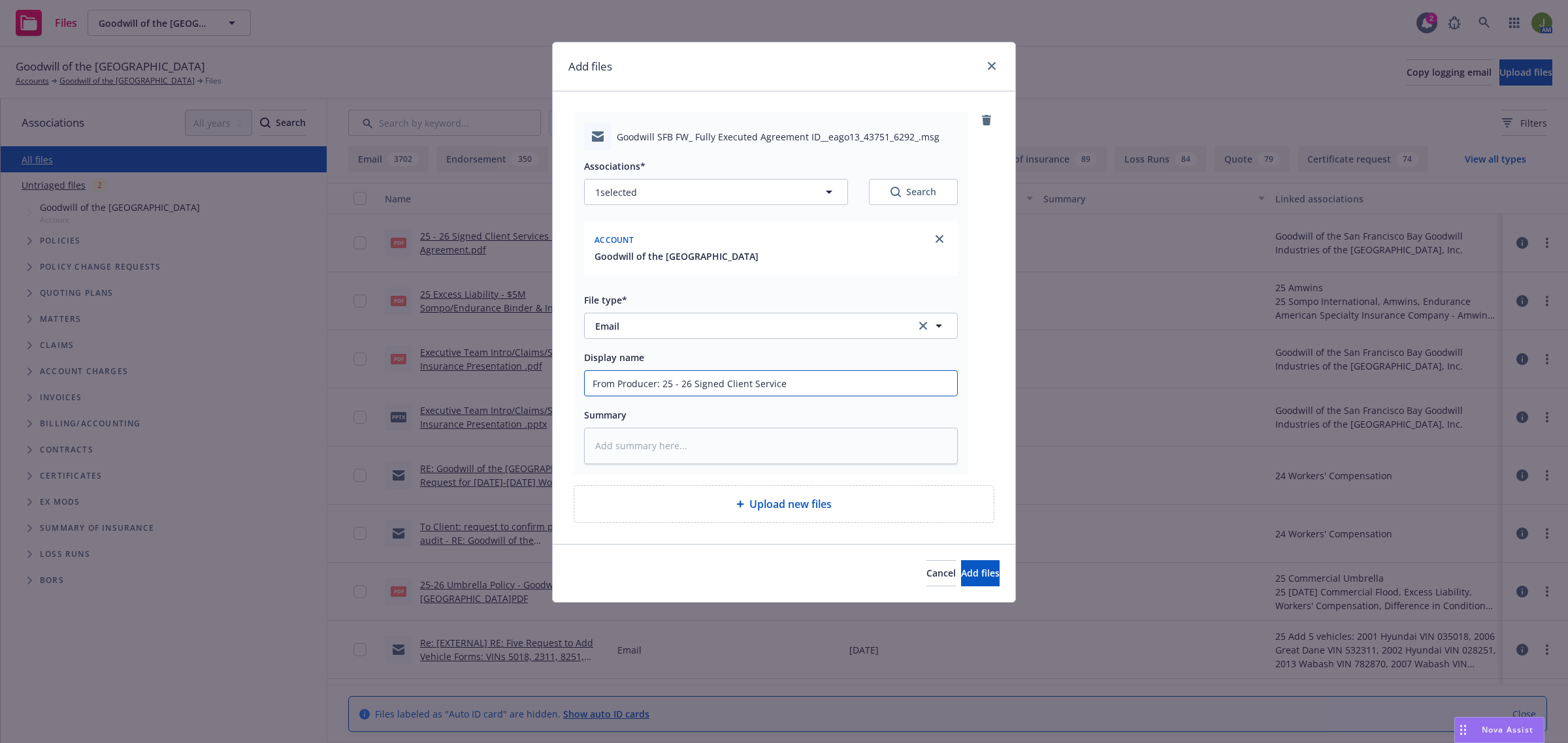
type input "From Producer: 25 - 26 Signed Client Service"
click at [961, 577] on span "Add files" at bounding box center [979, 572] width 38 height 12
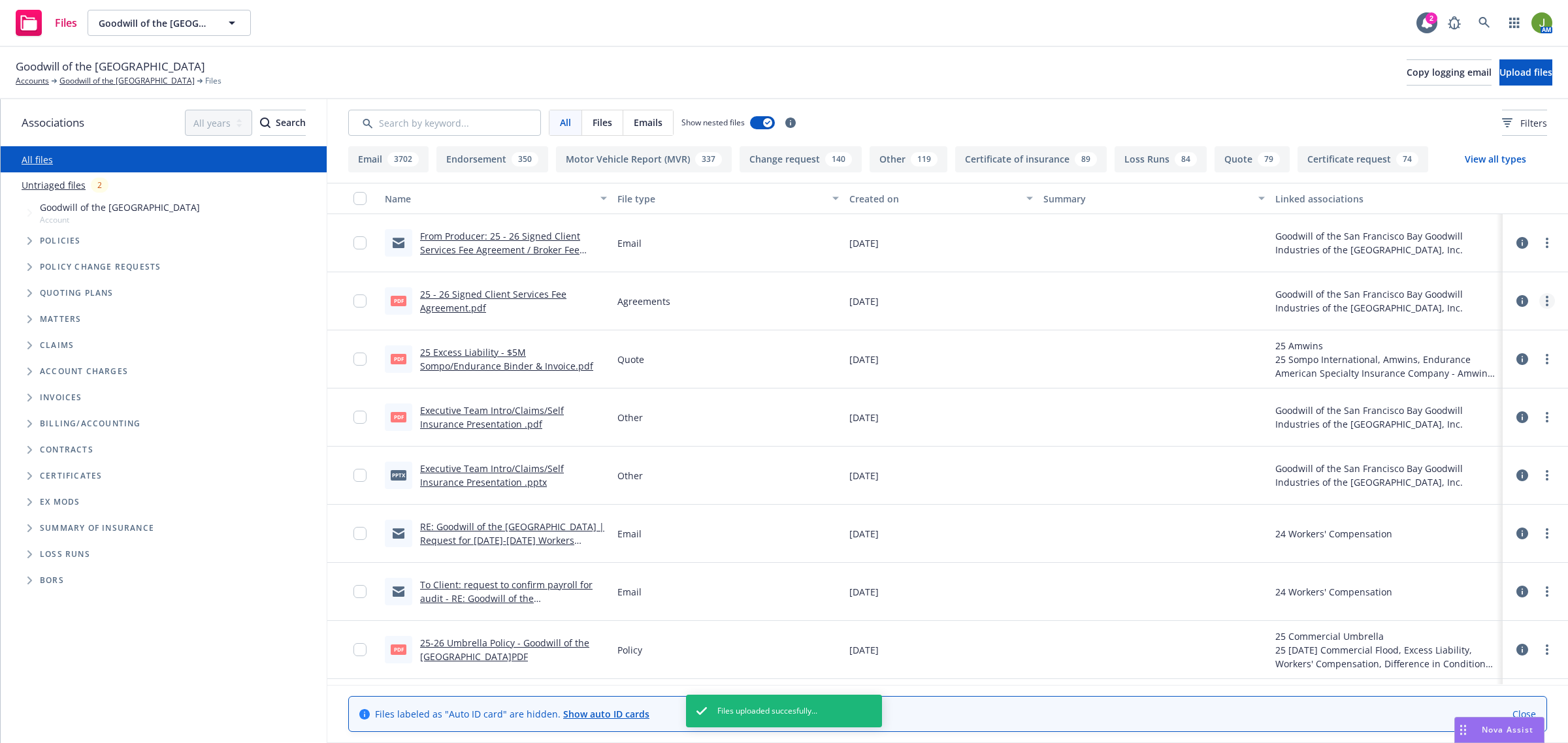
click at [1545, 300] on circle "more" at bounding box center [1546, 300] width 2 height 2
click at [1480, 380] on link "Edit" at bounding box center [1476, 380] width 130 height 26
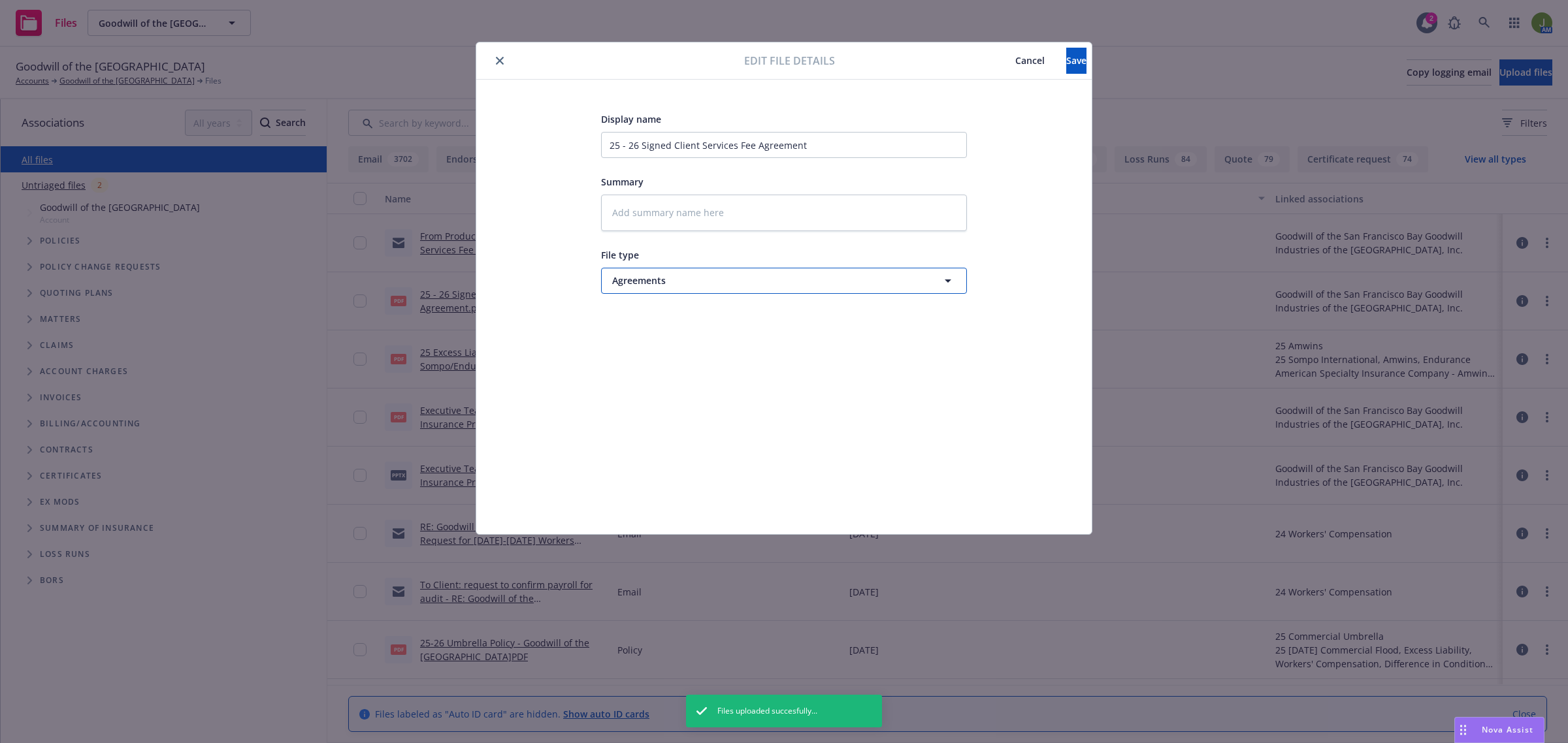
click at [639, 272] on button "Agreements" at bounding box center [784, 281] width 365 height 26
drag, startPoint x: 641, startPoint y: 278, endPoint x: 613, endPoint y: 276, distance: 28.1
click at [613, 276] on div "br" at bounding box center [784, 281] width 365 height 26
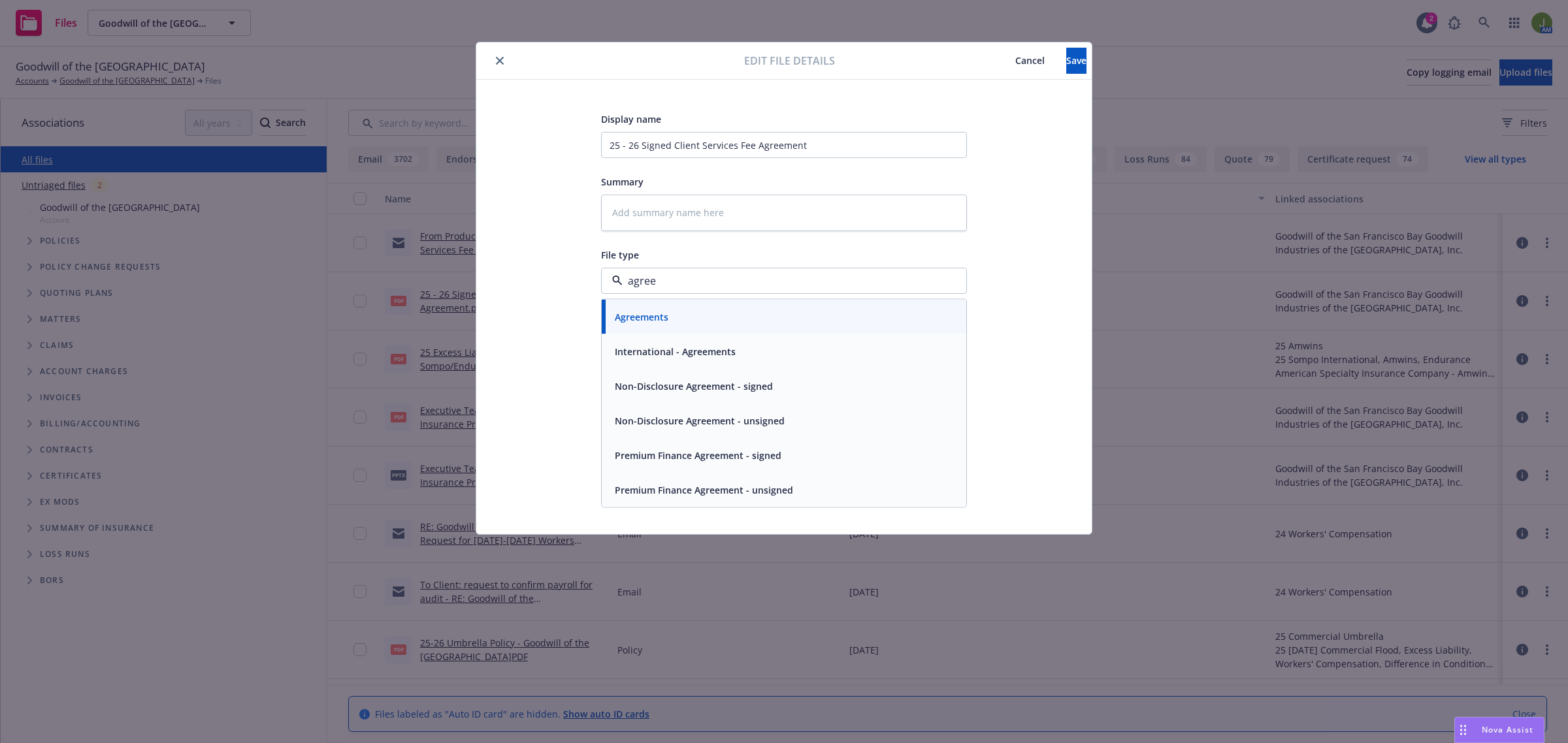
click at [643, 312] on span "Agreements" at bounding box center [641, 316] width 54 height 14
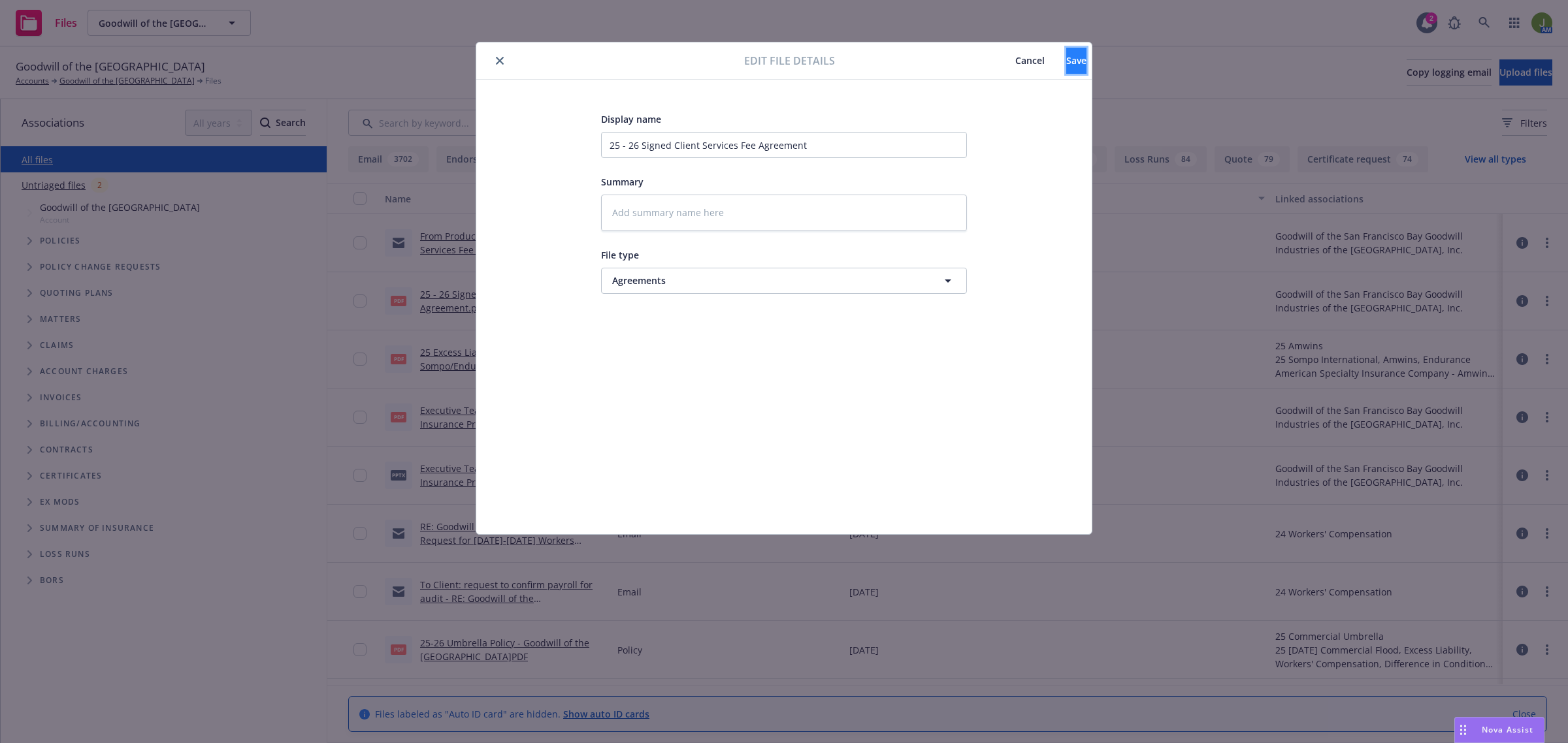
click at [1066, 56] on button "Save" at bounding box center [1076, 61] width 20 height 26
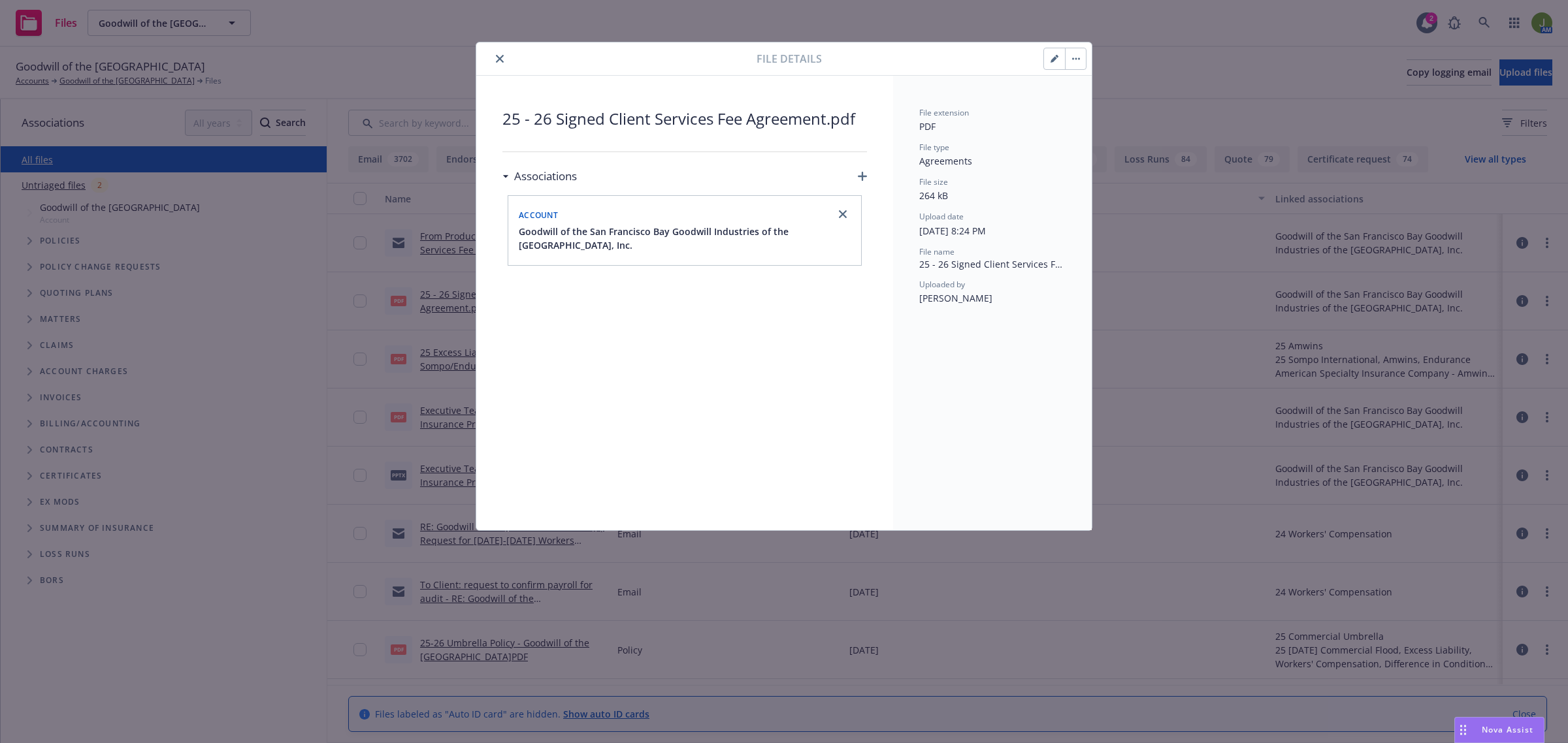
click at [498, 59] on icon "close" at bounding box center [500, 59] width 8 height 8
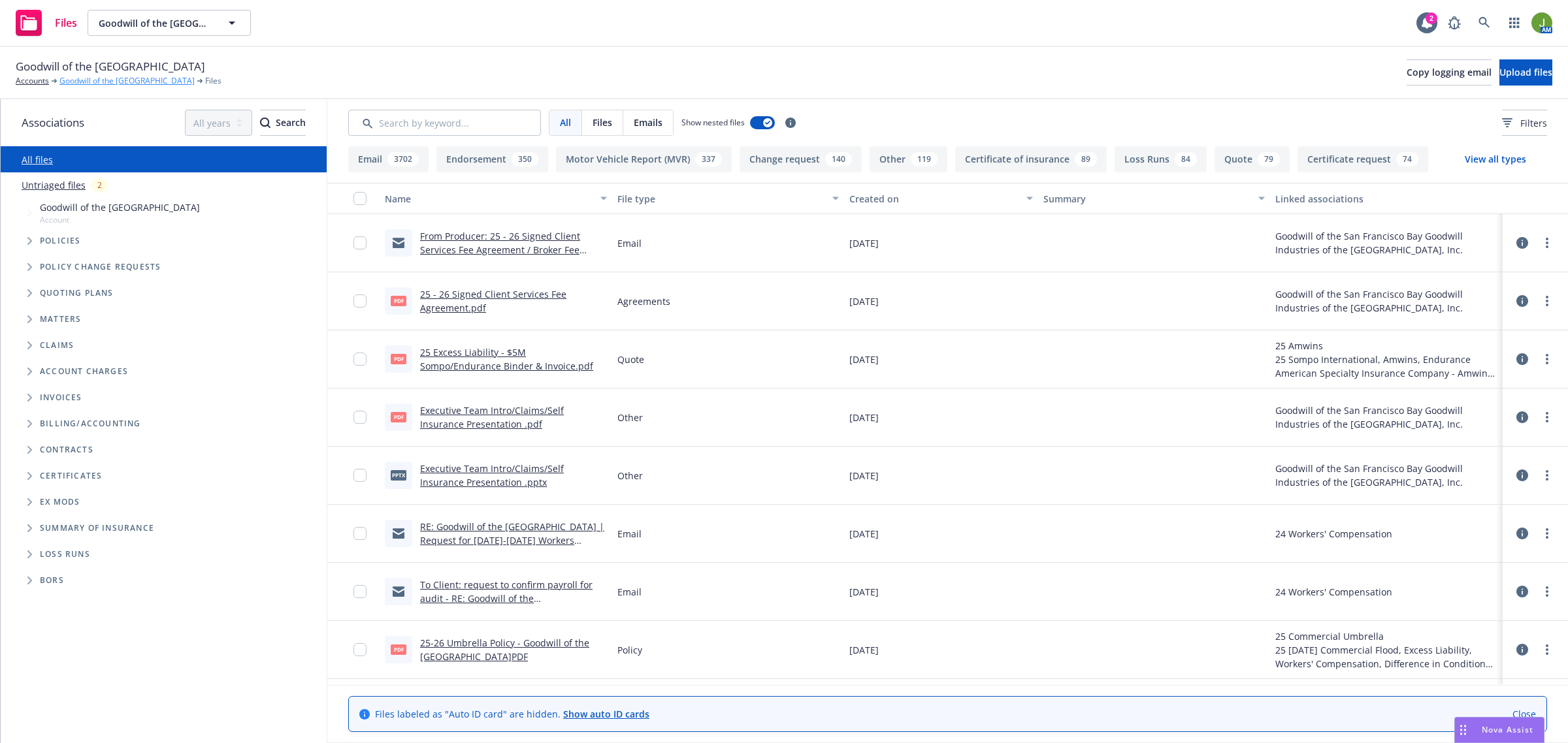
click at [115, 79] on link "Goodwill of the [GEOGRAPHIC_DATA]" at bounding box center [127, 81] width 136 height 11
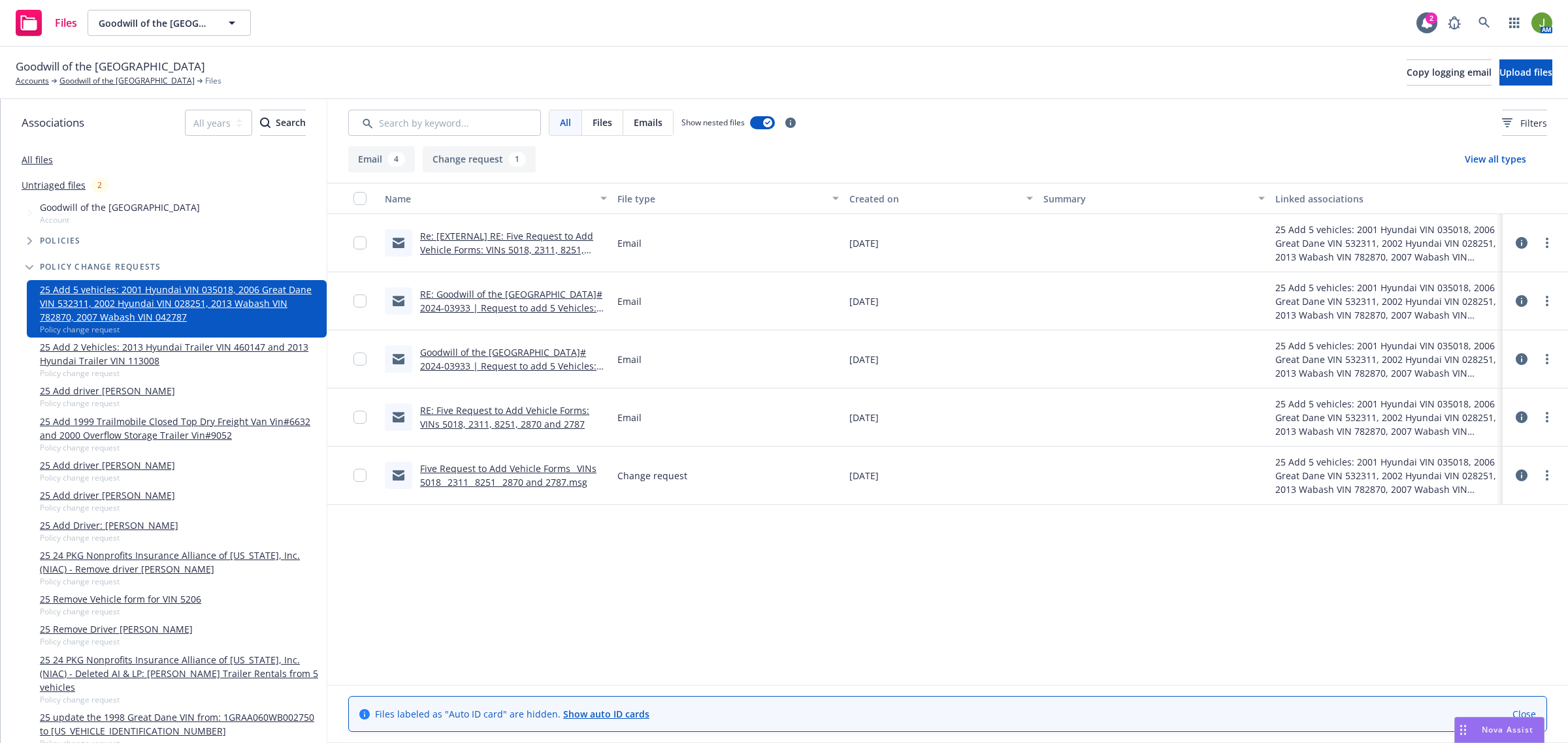
click at [526, 415] on link "RE: Five Request to Add Vehicle Forms: VINs 5018, 2311, 8251, 2870 and 2787" at bounding box center [504, 417] width 169 height 26
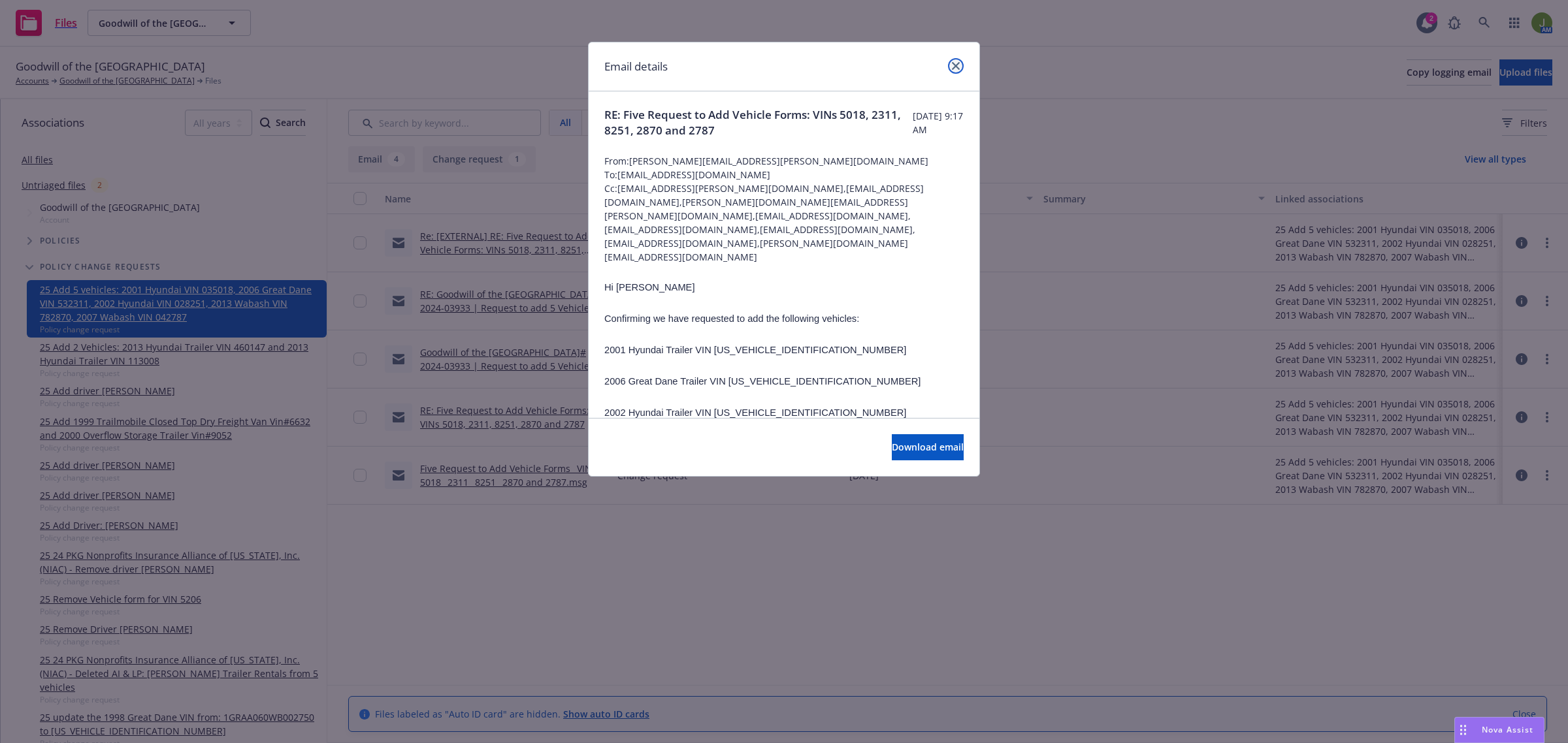
click at [954, 67] on icon "close" at bounding box center [956, 66] width 8 height 8
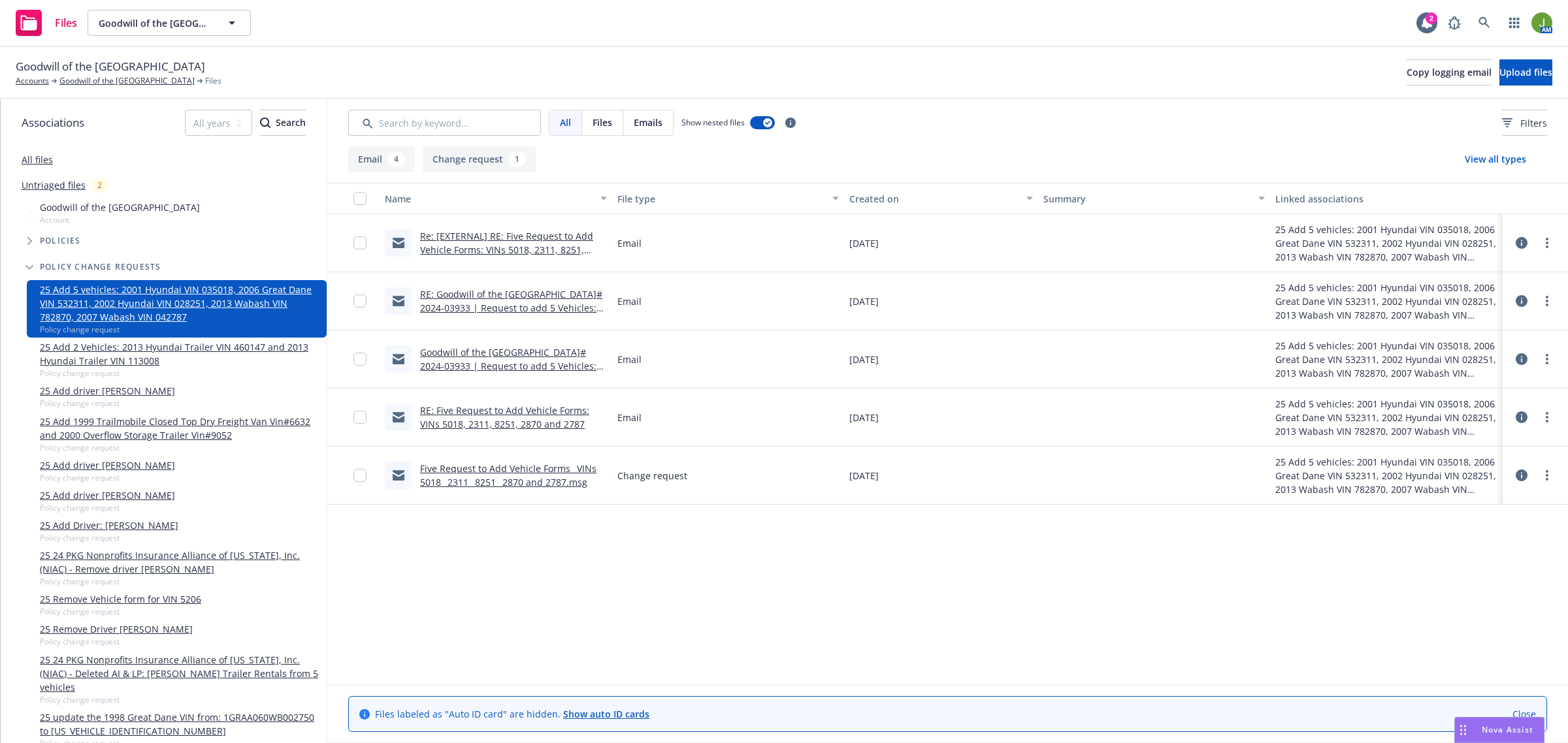
click at [556, 358] on div "Goodwill of the San Francisco Bay Pol# 2024-03933 | Request to add 5 Vehicles: …" at bounding box center [513, 360] width 187 height 28
click at [507, 478] on link "Five Request to Add Vehicle Forms_ VINs 5018_ 2311_ 8251_ 2870 and 2787.msg" at bounding box center [508, 476] width 176 height 26
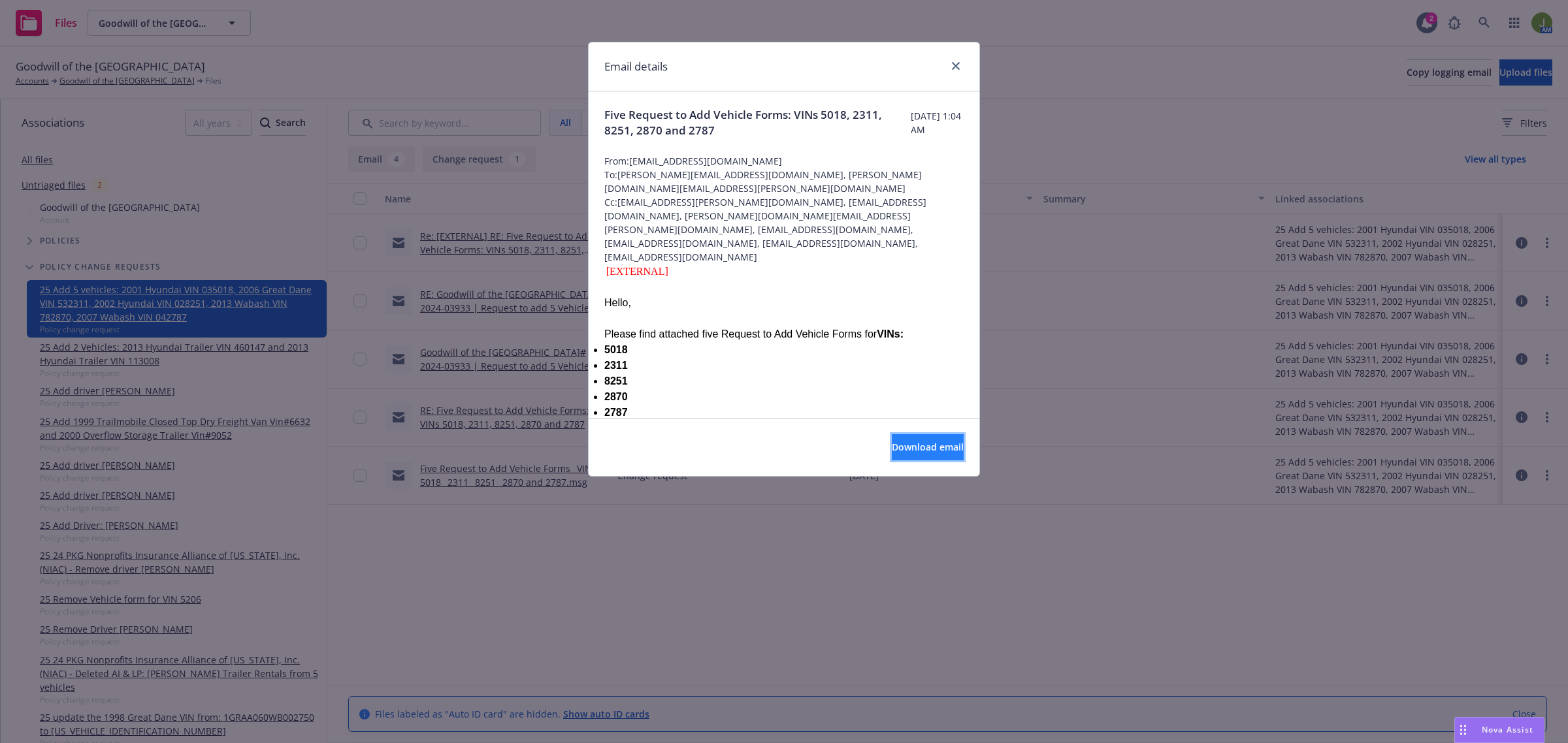
click at [912, 441] on span "Download email" at bounding box center [927, 447] width 71 height 12
click at [952, 60] on link "close" at bounding box center [955, 66] width 15 height 15
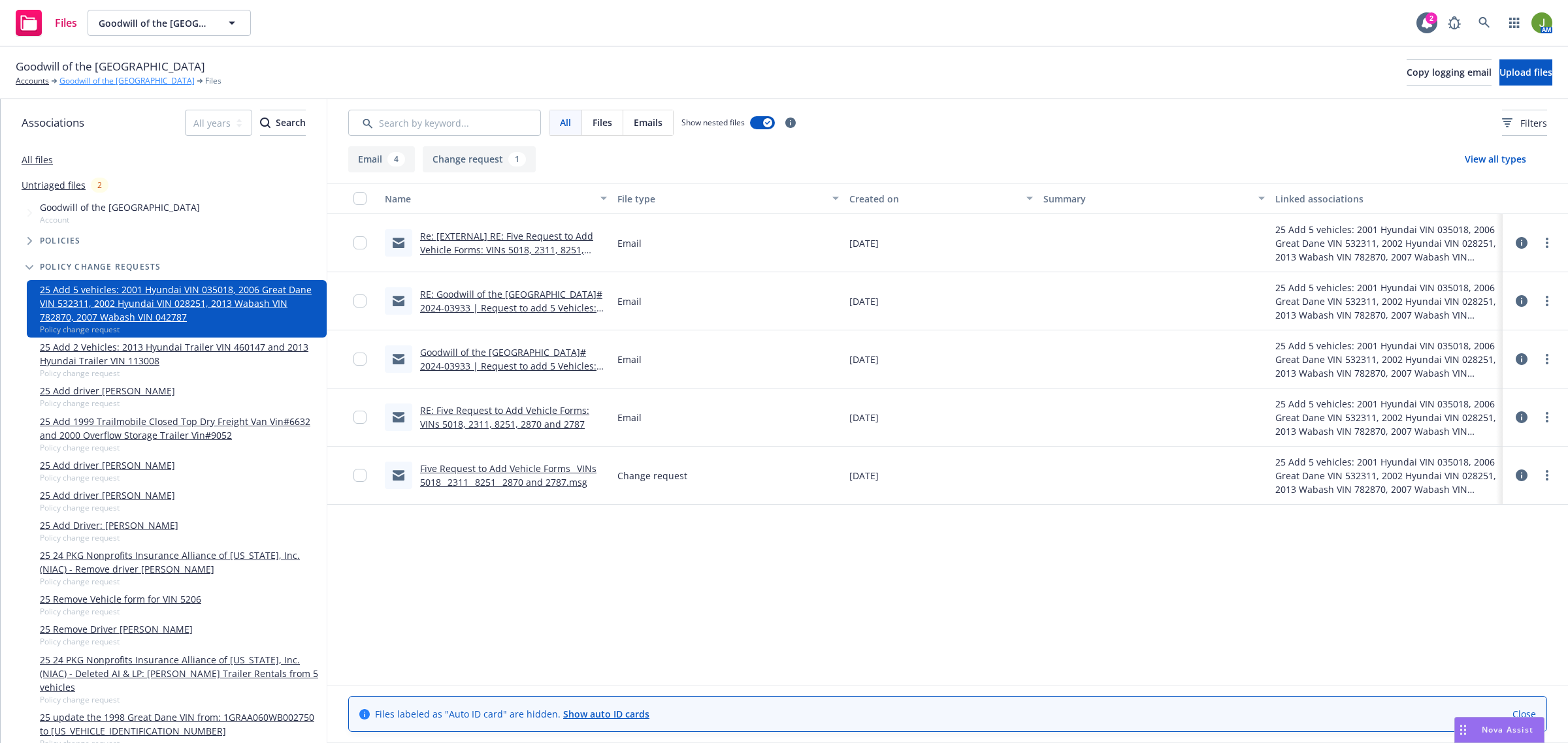
click at [97, 79] on link "Goodwill of the [GEOGRAPHIC_DATA]" at bounding box center [127, 81] width 136 height 11
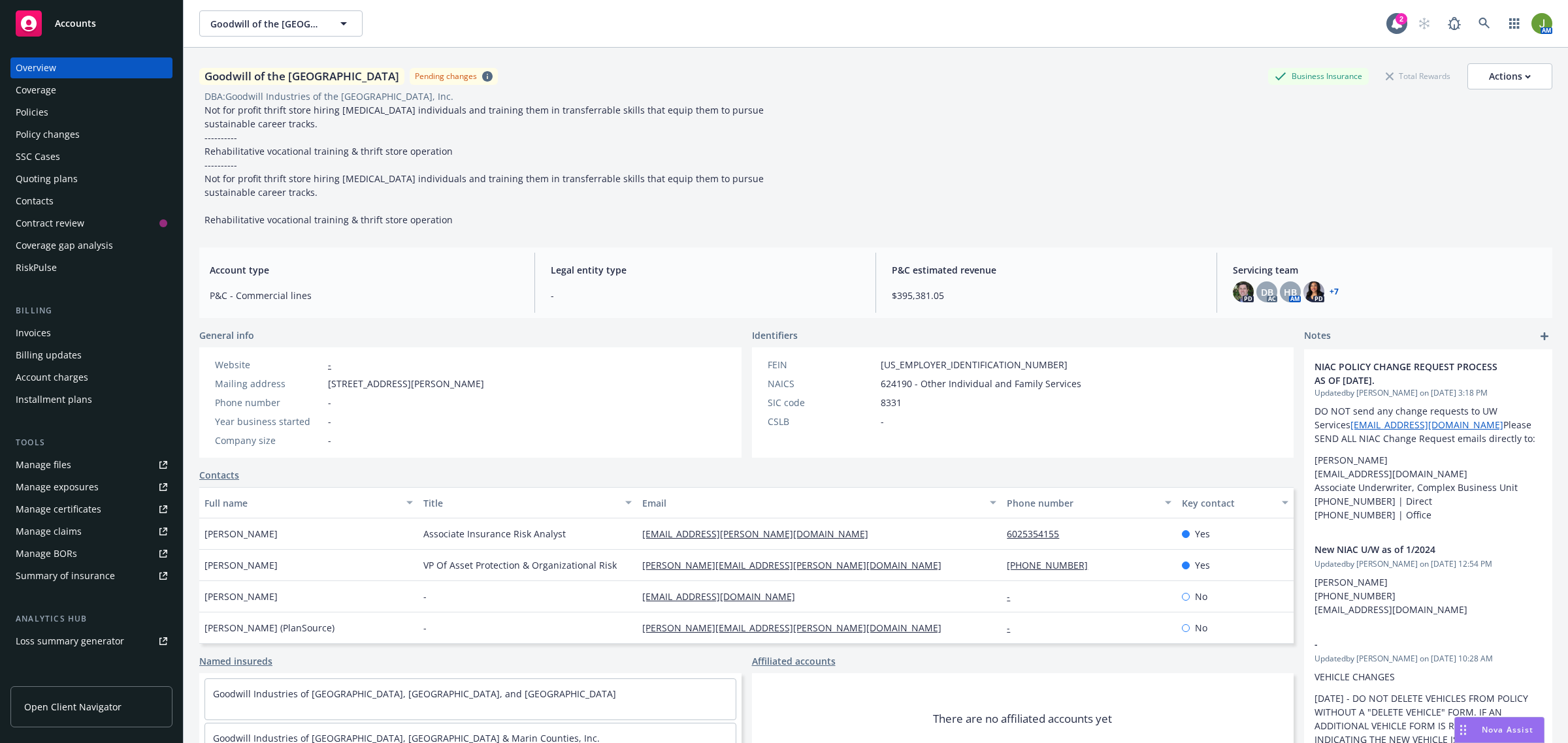
click at [99, 106] on div "Policies" at bounding box center [91, 112] width 152 height 21
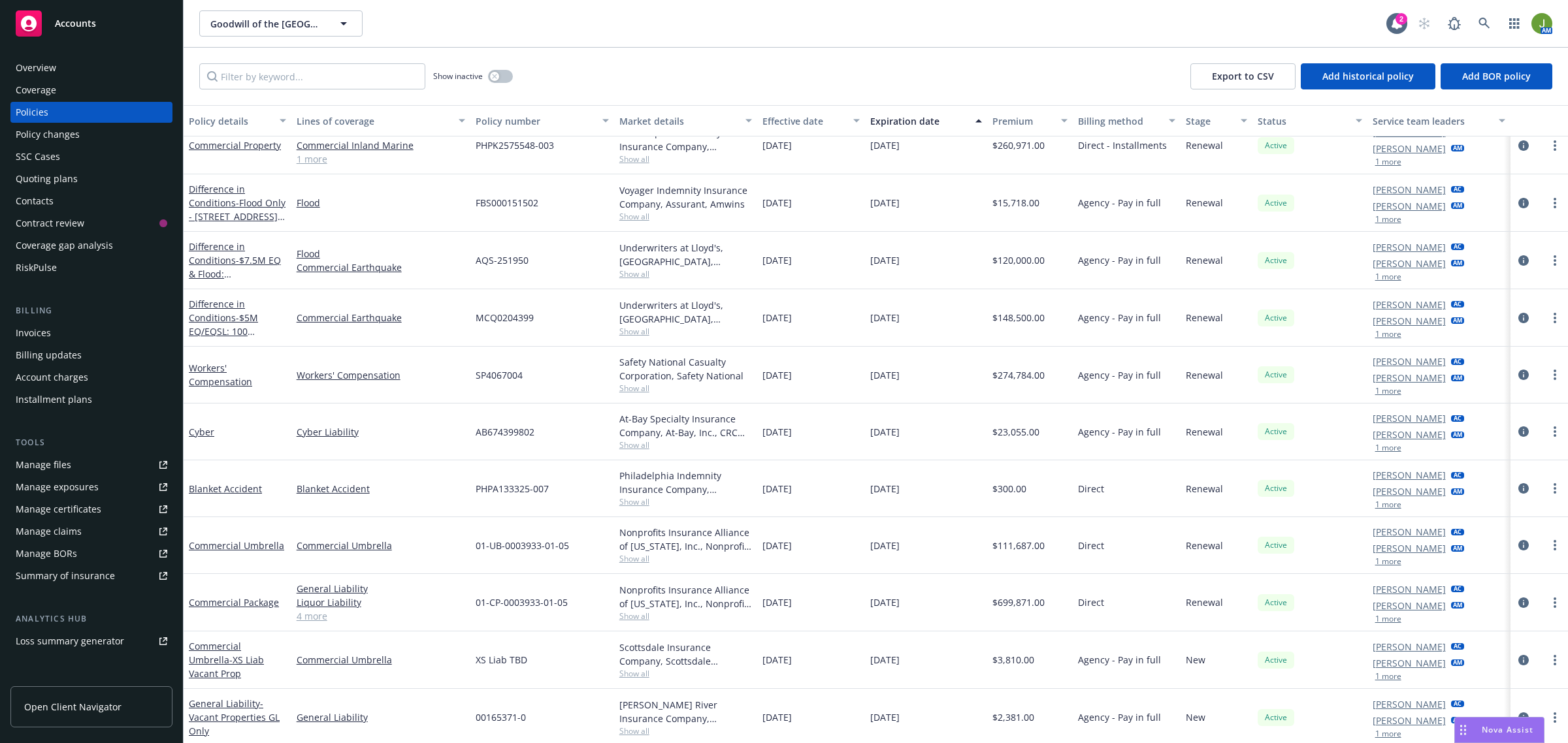
scroll to position [163, 0]
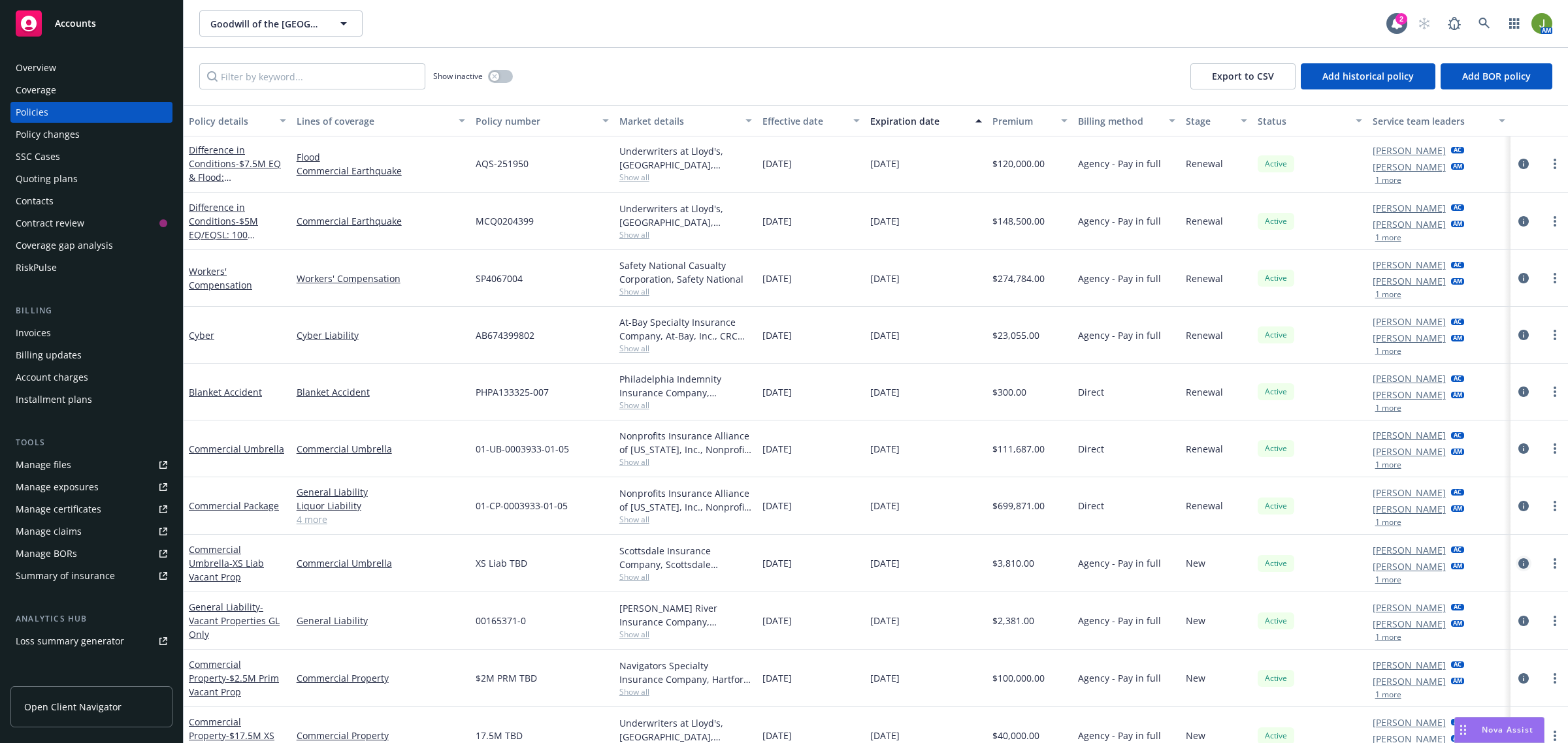
click at [1518, 563] on icon "circleInformation" at bounding box center [1523, 564] width 11 height 11
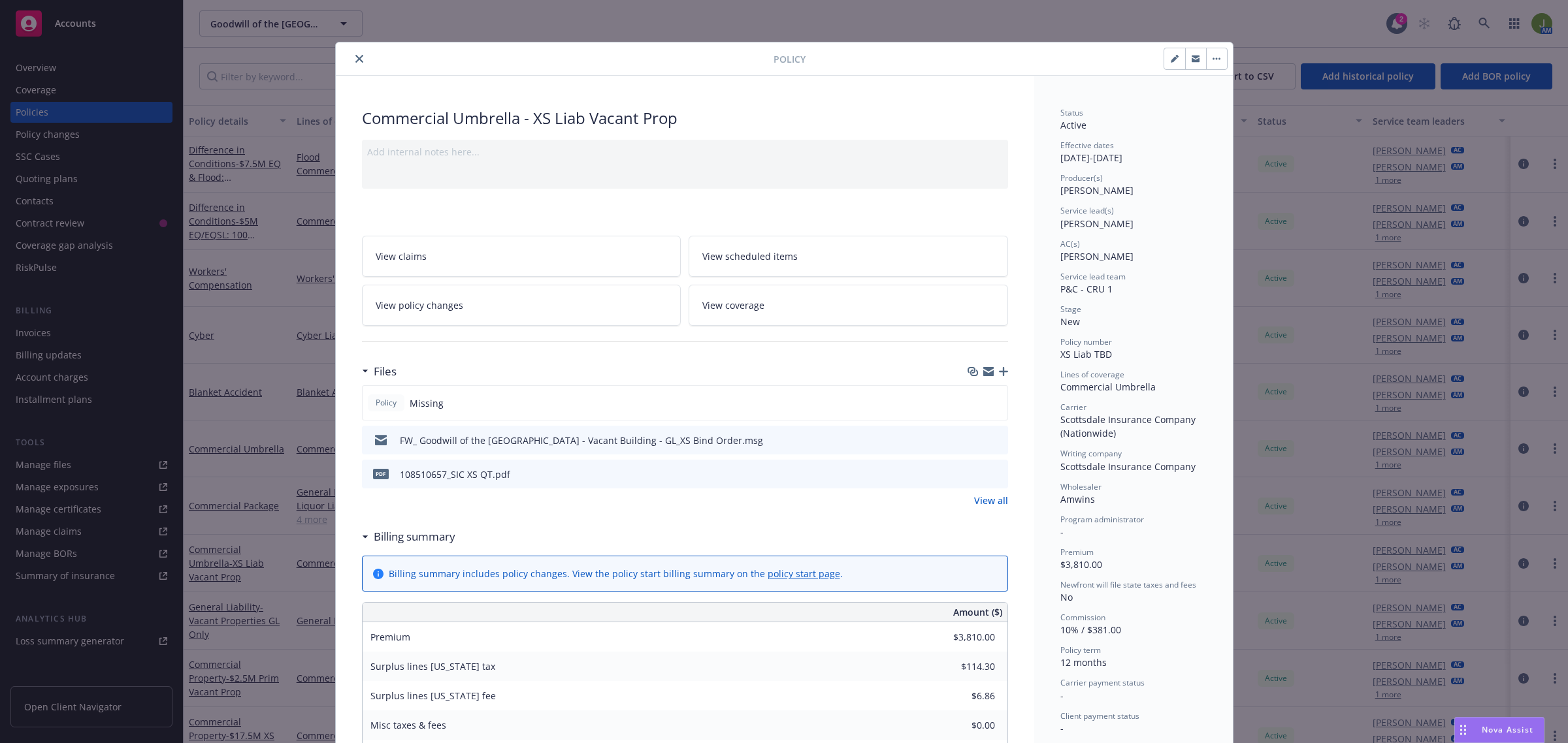
click at [357, 60] on button "close" at bounding box center [359, 58] width 15 height 15
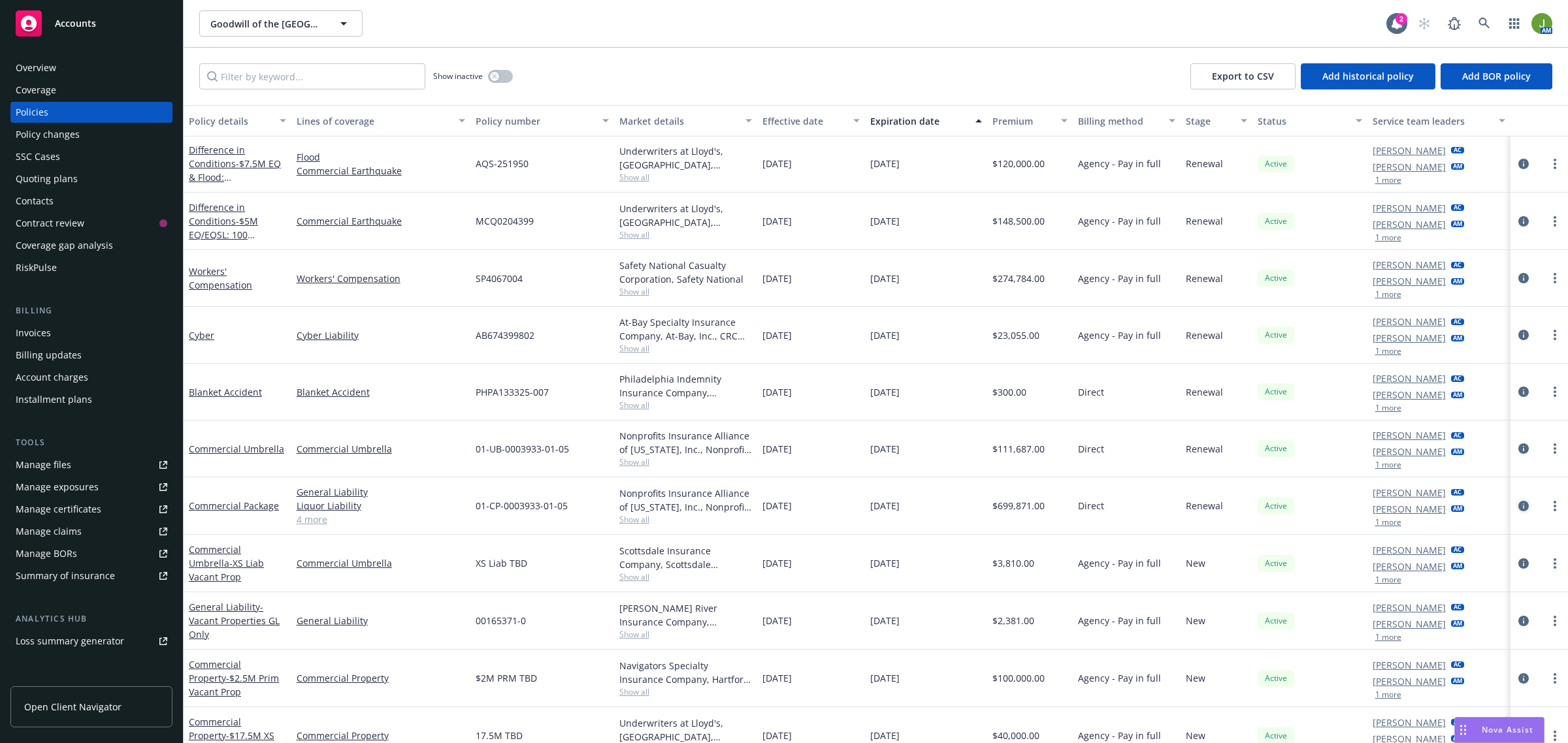
click at [1515, 500] on link "circleInformation" at bounding box center [1523, 506] width 15 height 15
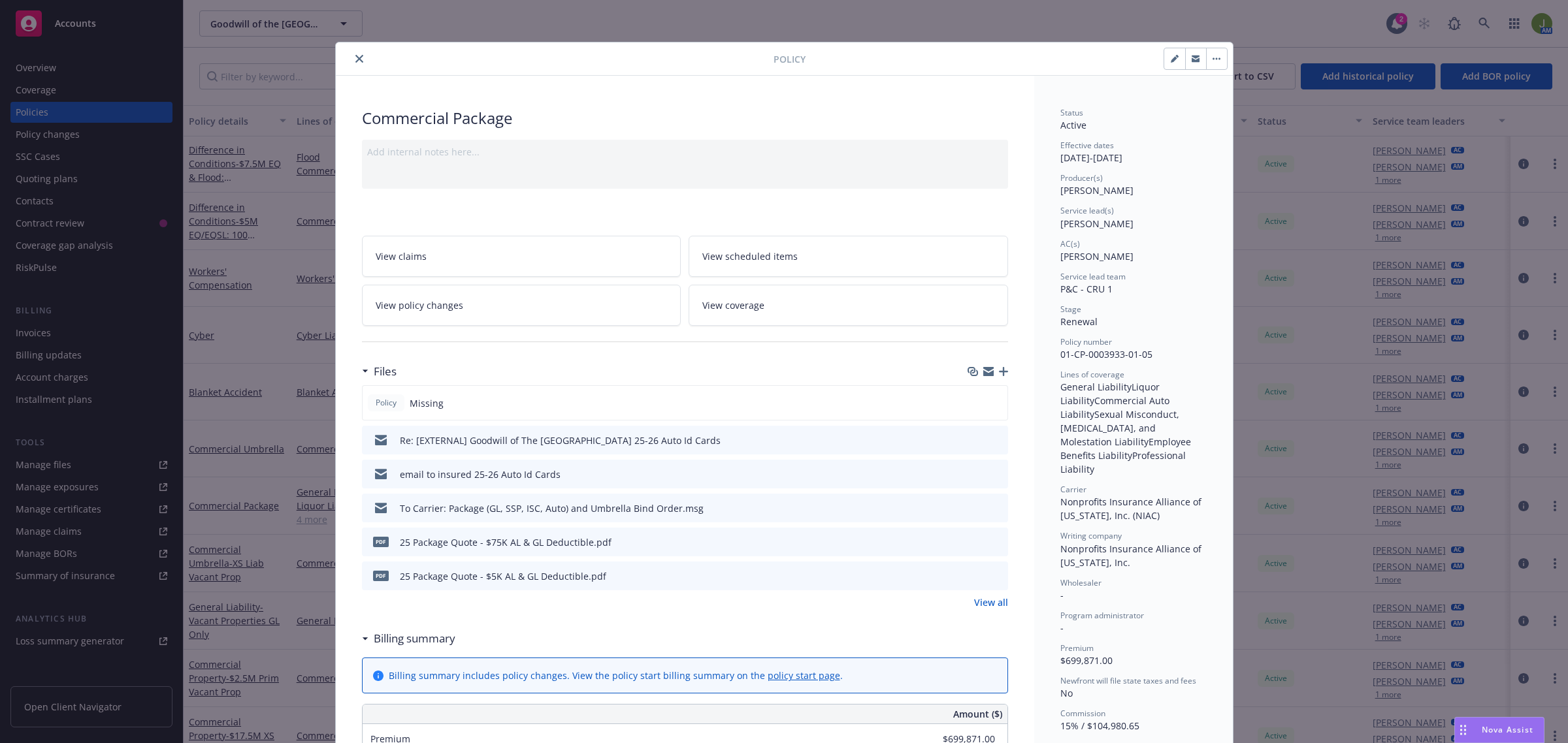
click at [543, 310] on link "View policy changes" at bounding box center [521, 305] width 319 height 41
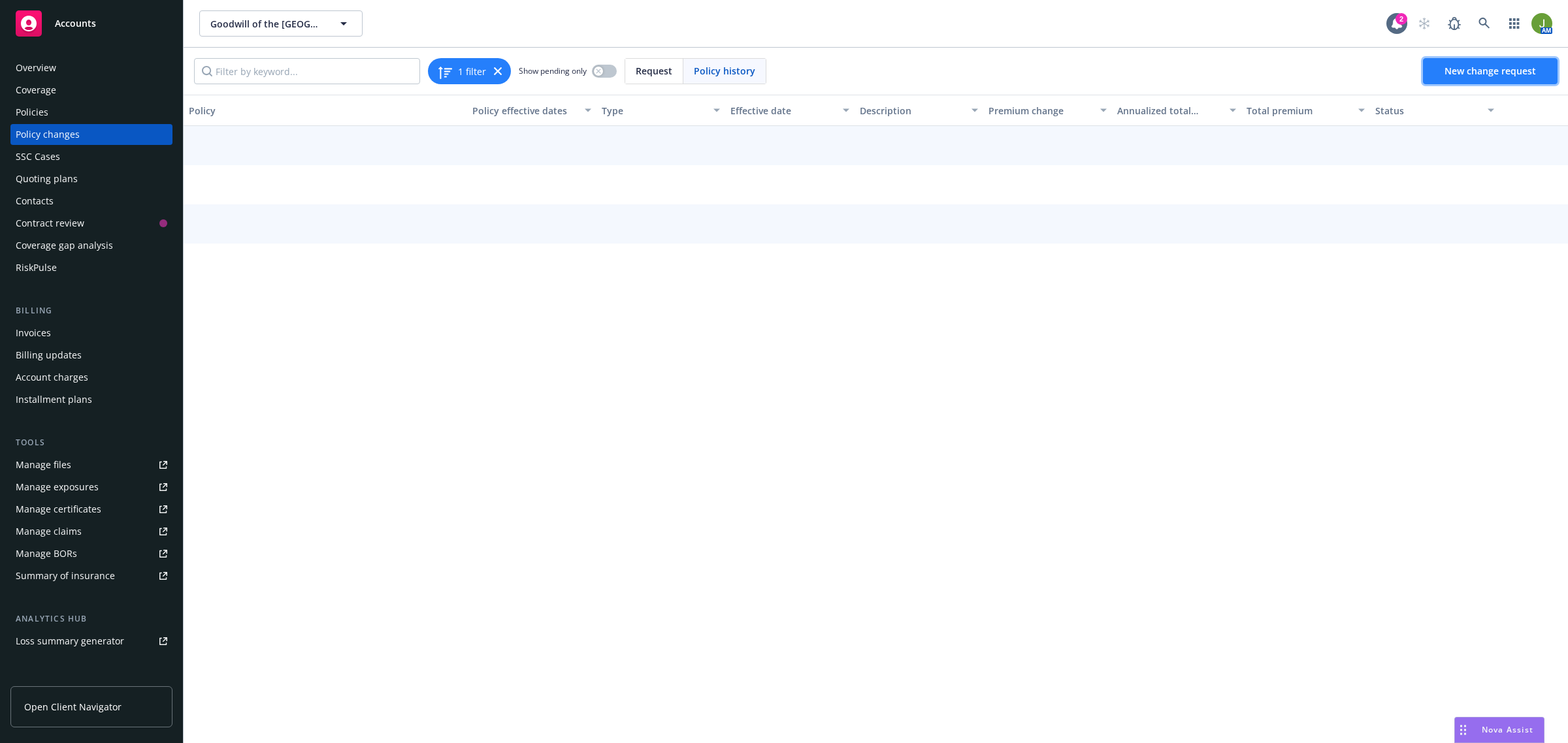
click at [1491, 76] on span "New change request" at bounding box center [1490, 71] width 92 height 12
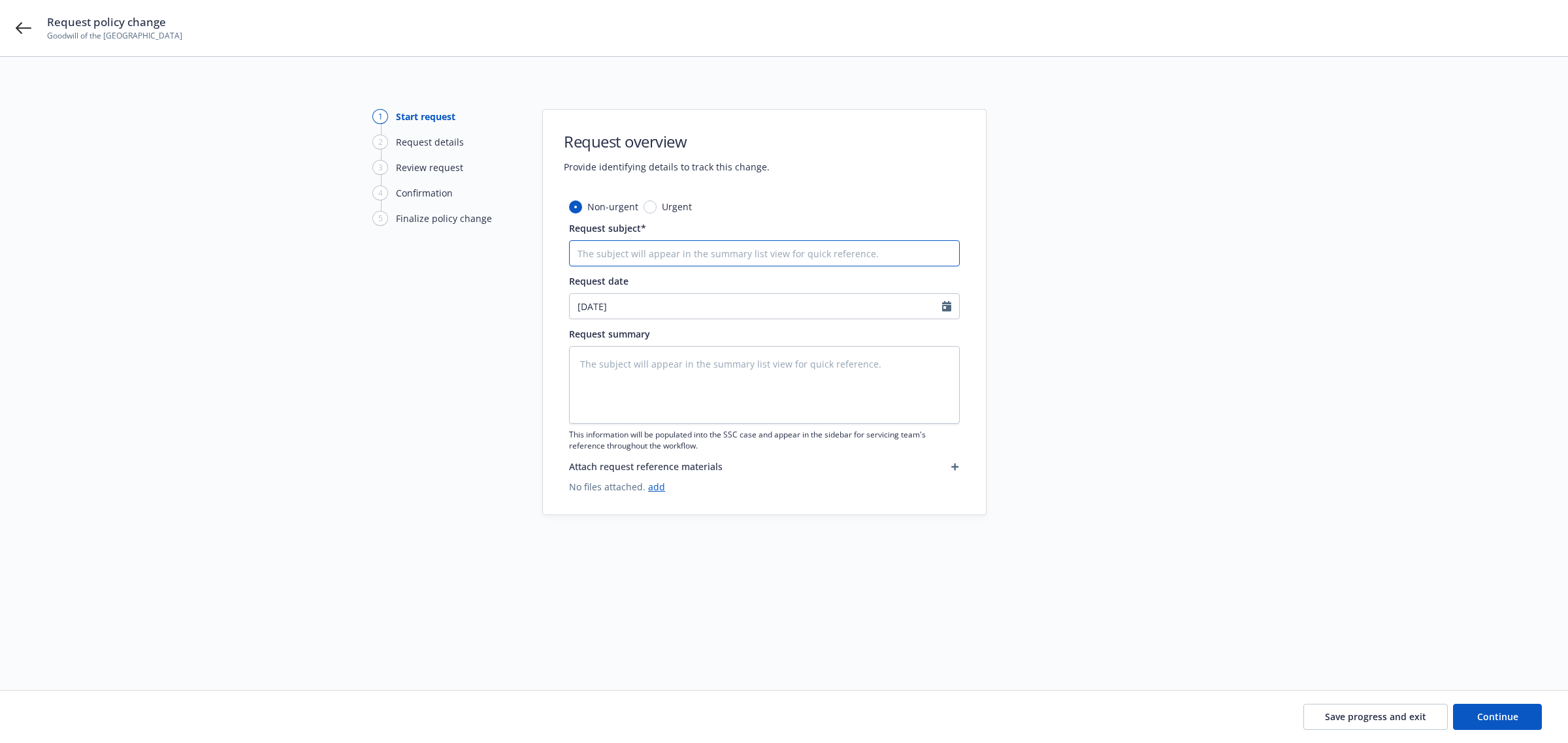
click at [670, 257] on input "Request subject*" at bounding box center [764, 253] width 391 height 26
click at [637, 262] on input "Request subject*" at bounding box center [764, 253] width 391 height 26
type textarea "x"
type input "A"
type textarea "x"
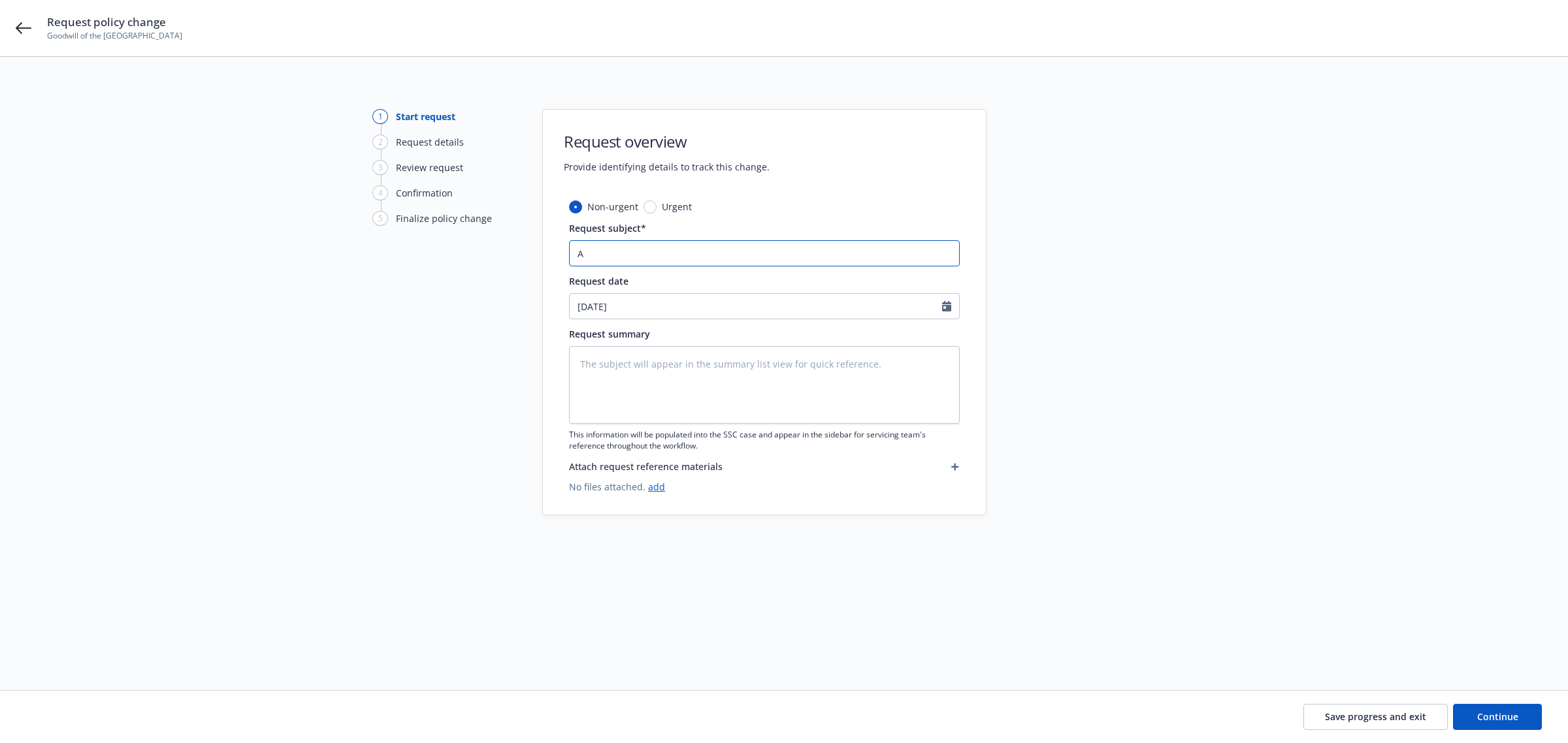
type input "Ad"
type textarea "x"
type input "Add"
type textarea "x"
type input "Add"
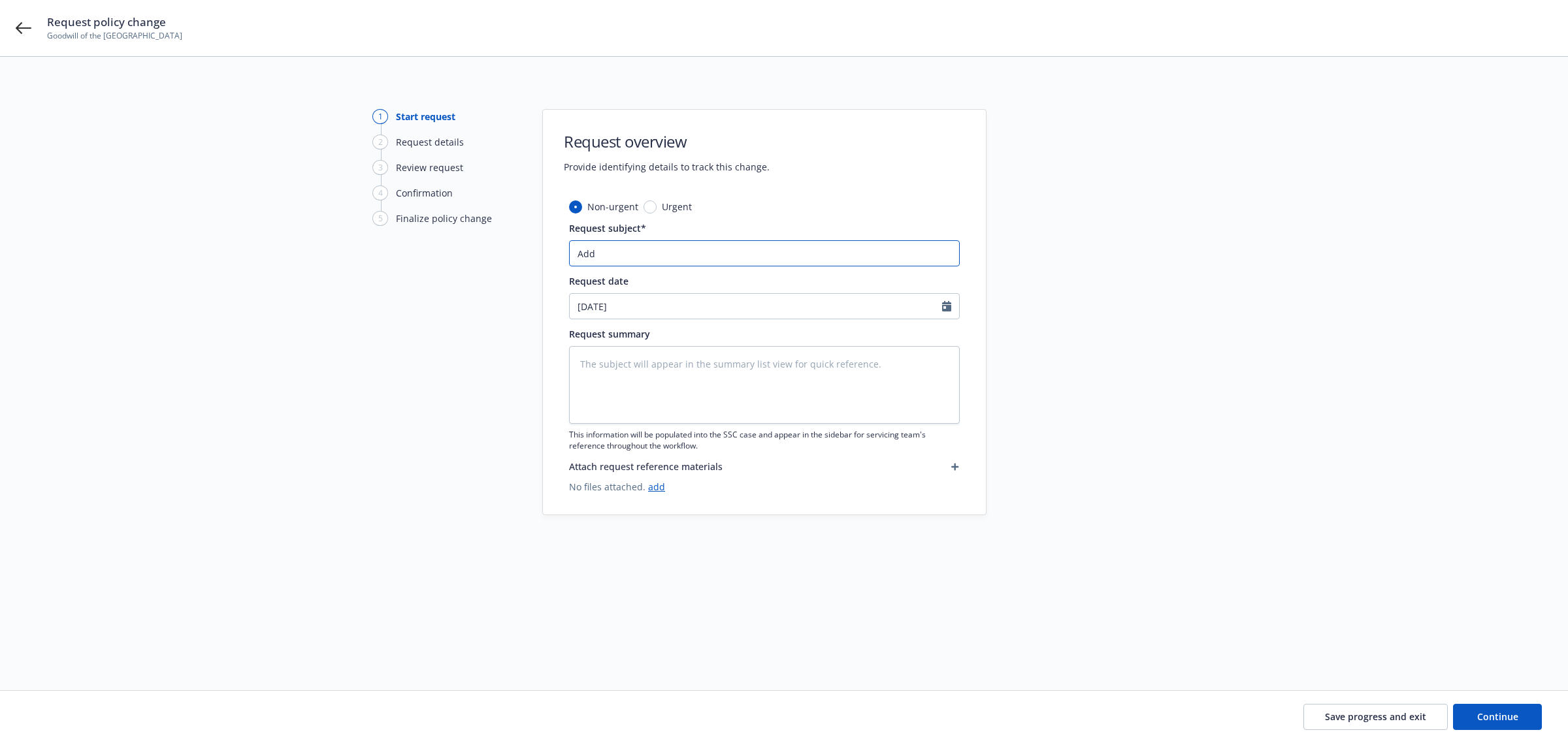
type textarea "x"
type input "Add 0"
type textarea "x"
type input "Add 07"
type textarea "x"
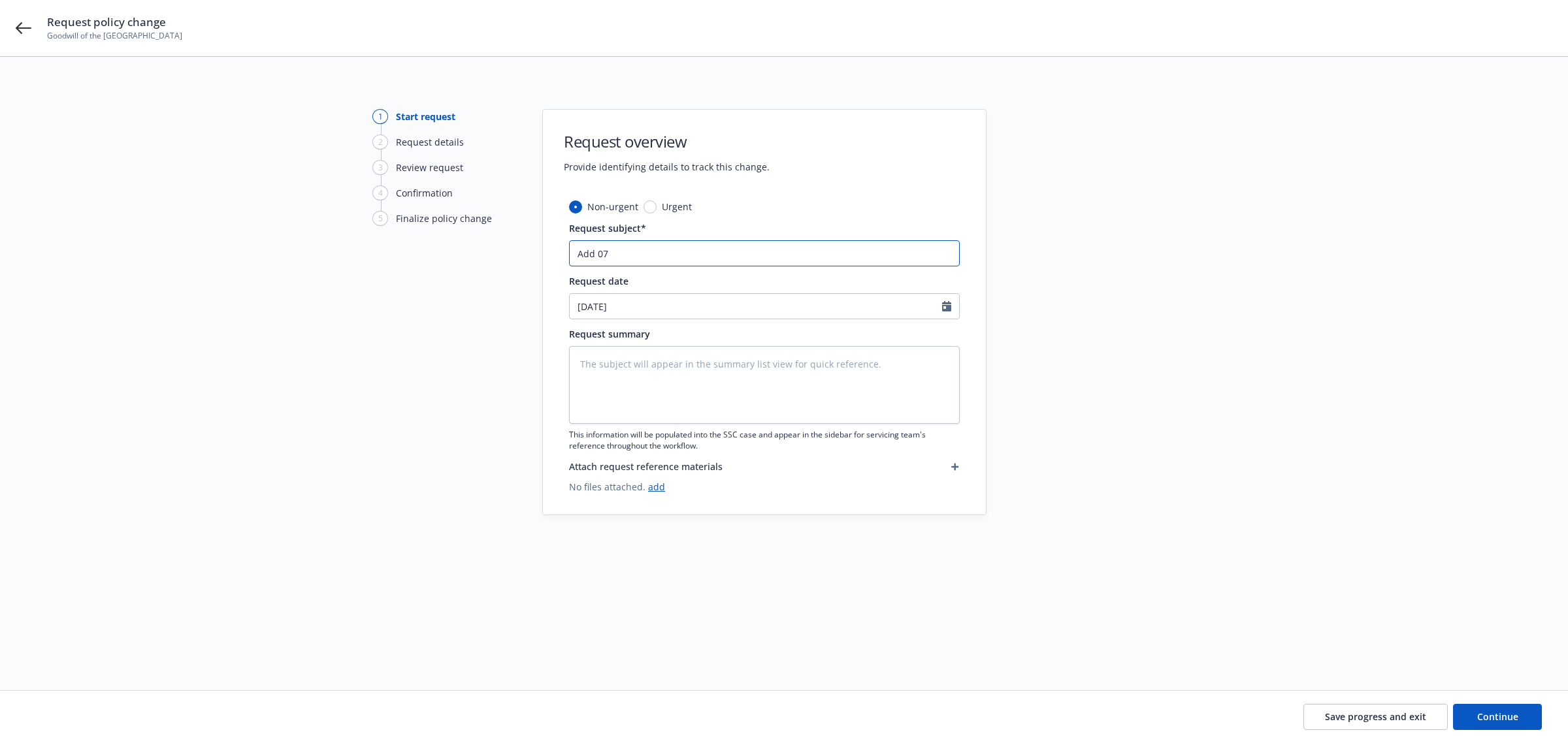
type input "Add 07"
type textarea "x"
type input "Add 07 W"
type textarea "x"
type input "Add 07 Wa"
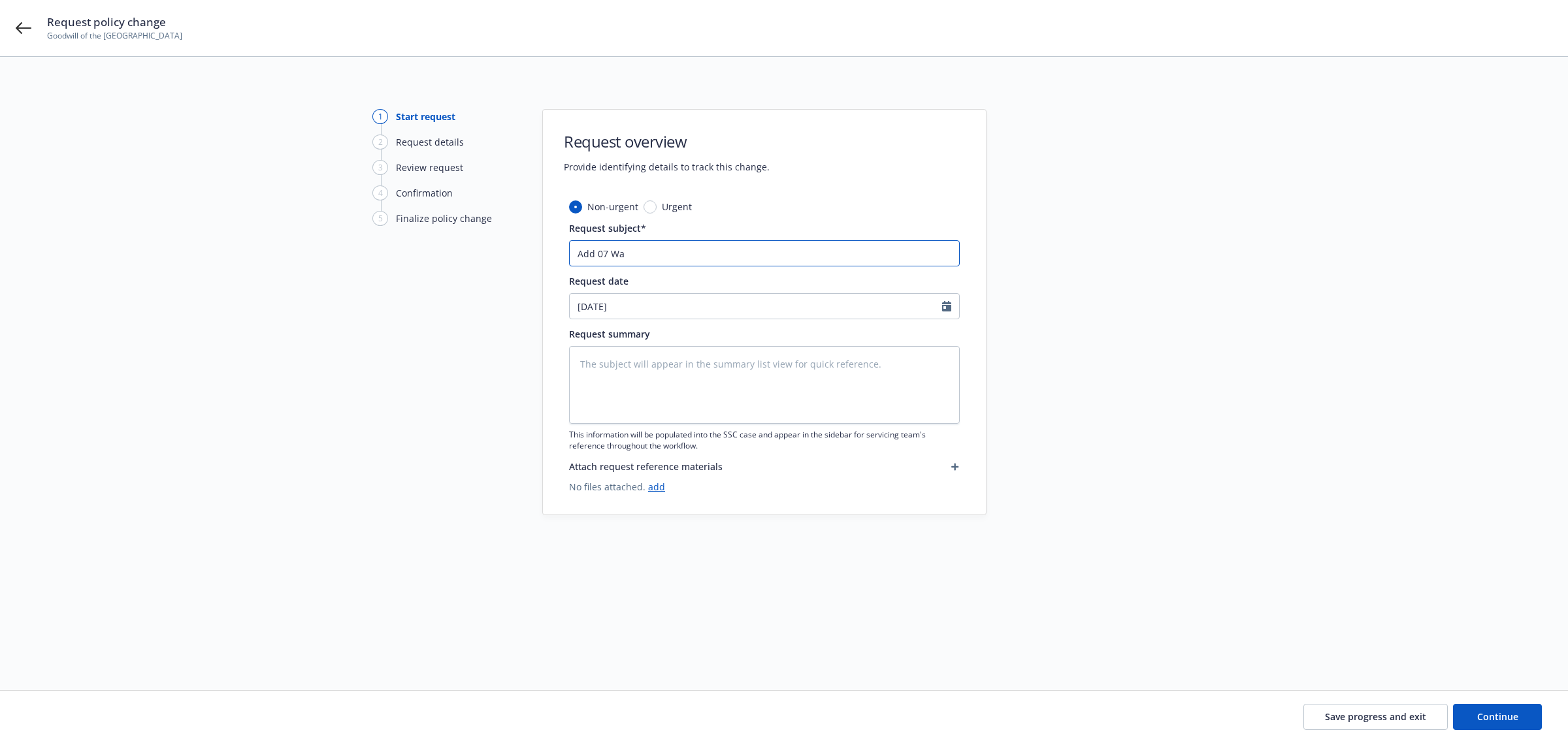
type textarea "x"
type input "Add 07 Wab"
type textarea "x"
type input "Add 07 Waba"
type textarea "x"
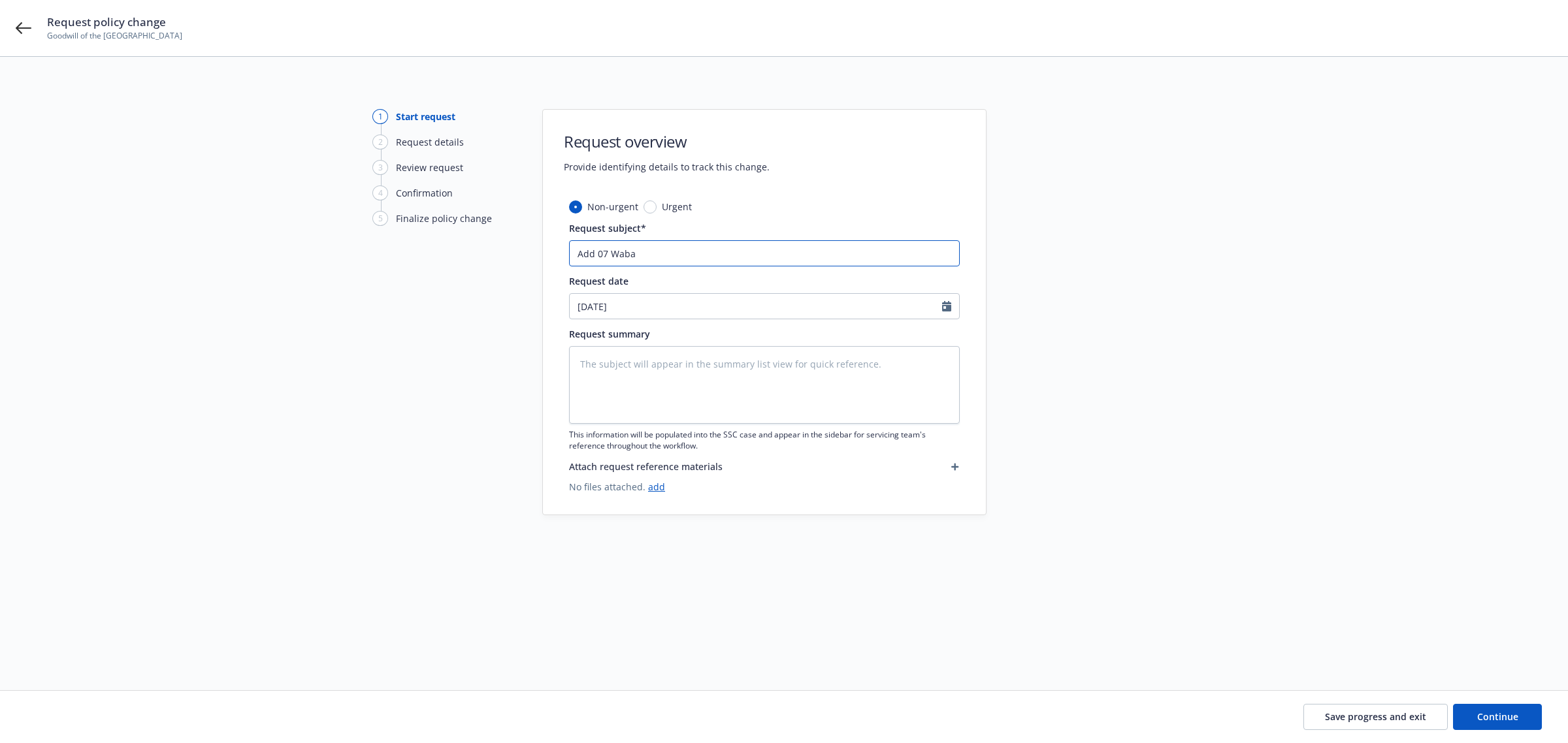
type input "Add 07 Wabas"
type textarea "x"
type input "Add 07 Wabash"
type textarea "x"
type input "Add 07 Wabash #"
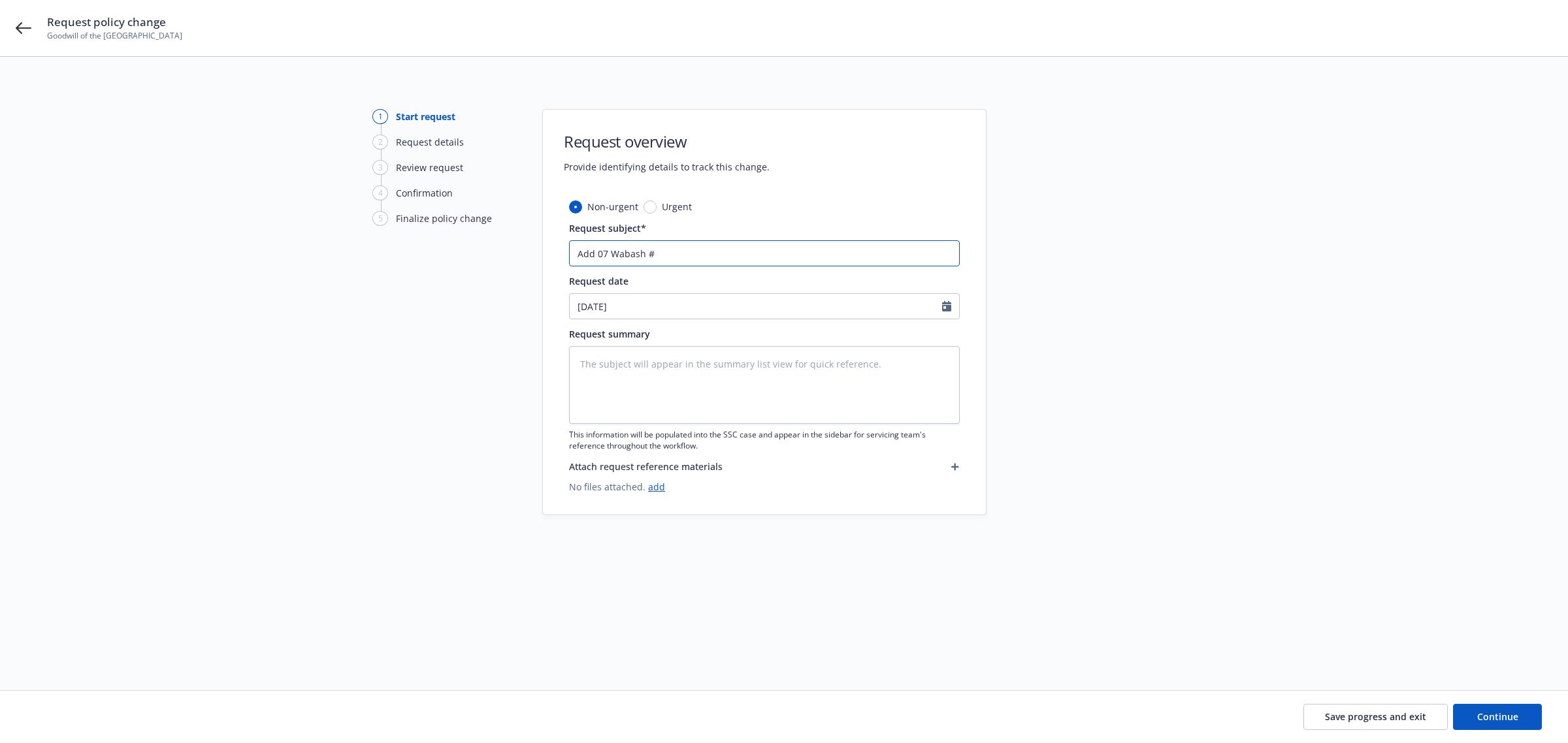
type textarea "x"
type input "Add 07 Wabash #4"
type textarea "x"
type input "Add 07 Wabash #40"
type textarea "x"
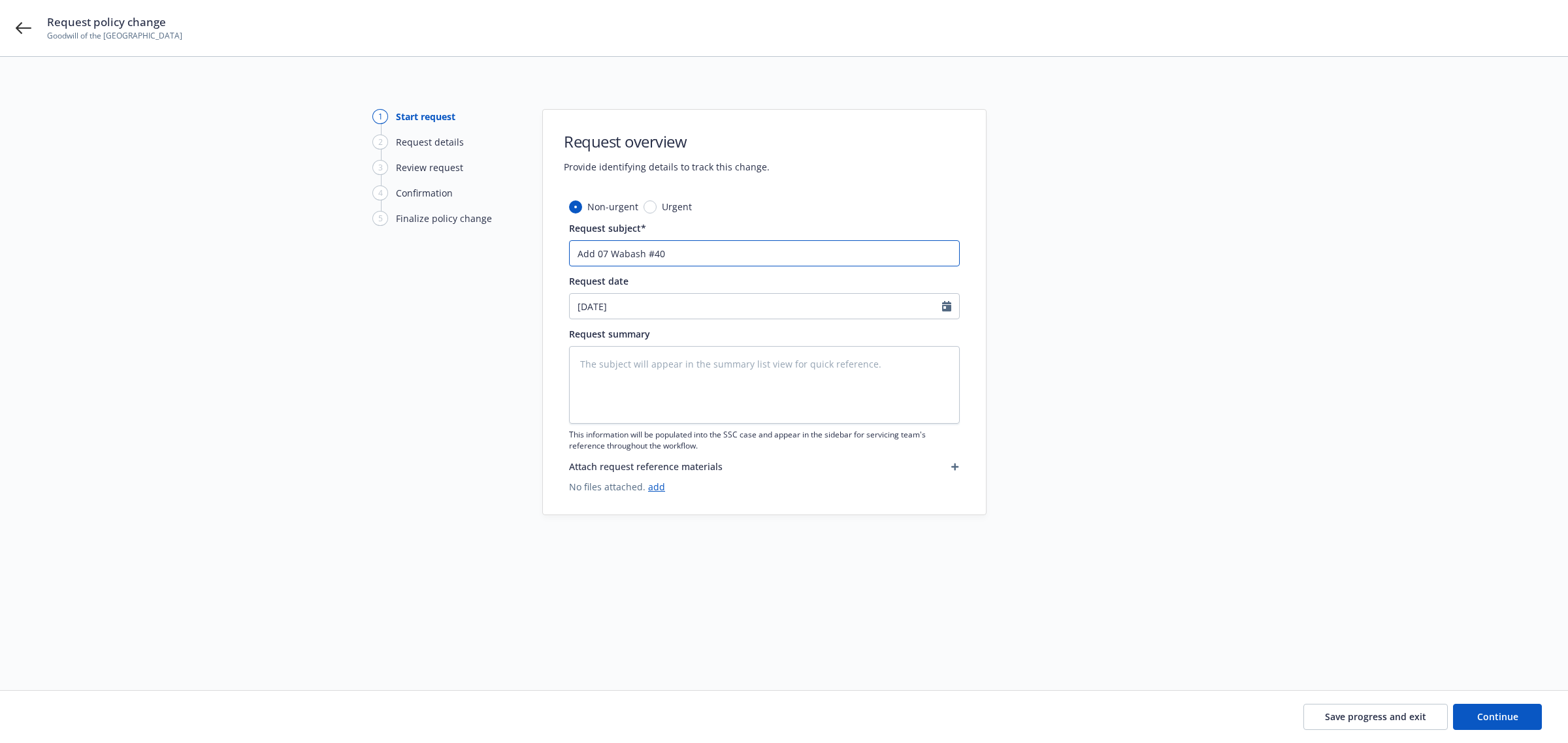
type input "Add 07 Wabash #405"
type textarea "x"
type input "Add 07 Wabash #4058"
type textarea "x"
type input "Add 07 Wabash #40587"
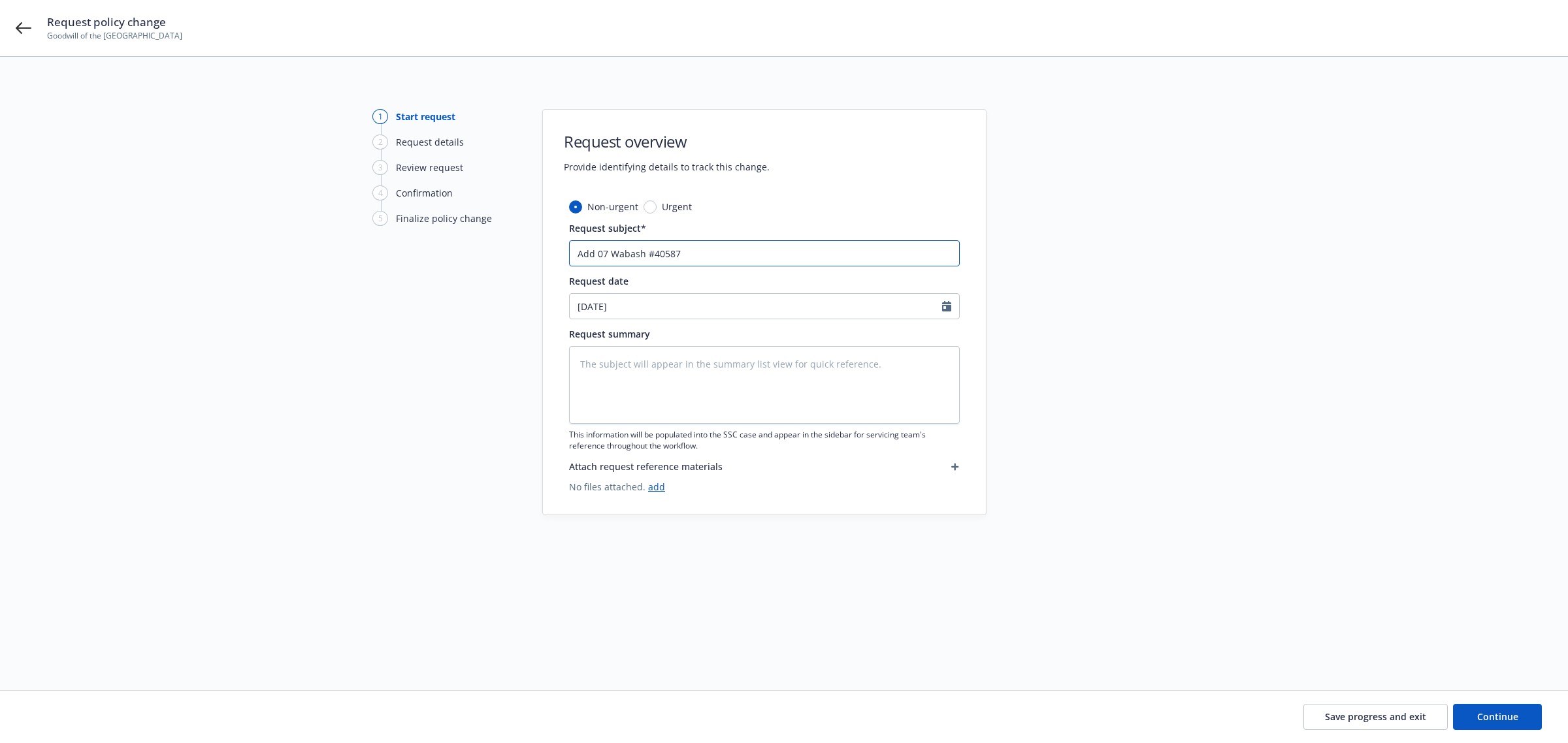
type textarea "x"
type input "Add 07 Wabash #40587"
type textarea "x"
type input "Add 07 Wabash #40587 &"
type textarea "x"
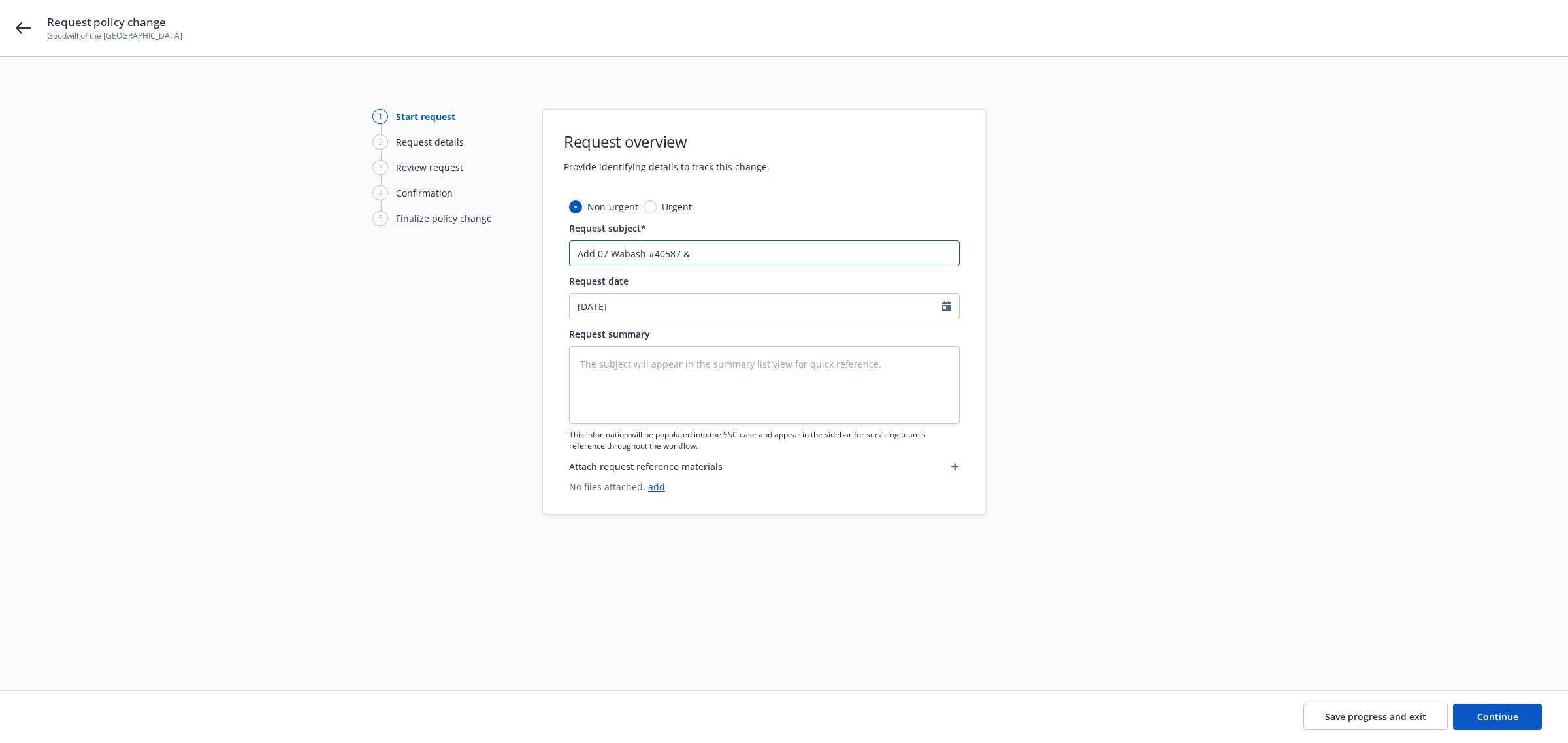
type input "Add 07 Wabash #40587 &"
type textarea "x"
type input "Add 07 Wabash #40587 & 1"
type textarea "x"
type input "Add 07 Wabash #40587 & 14"
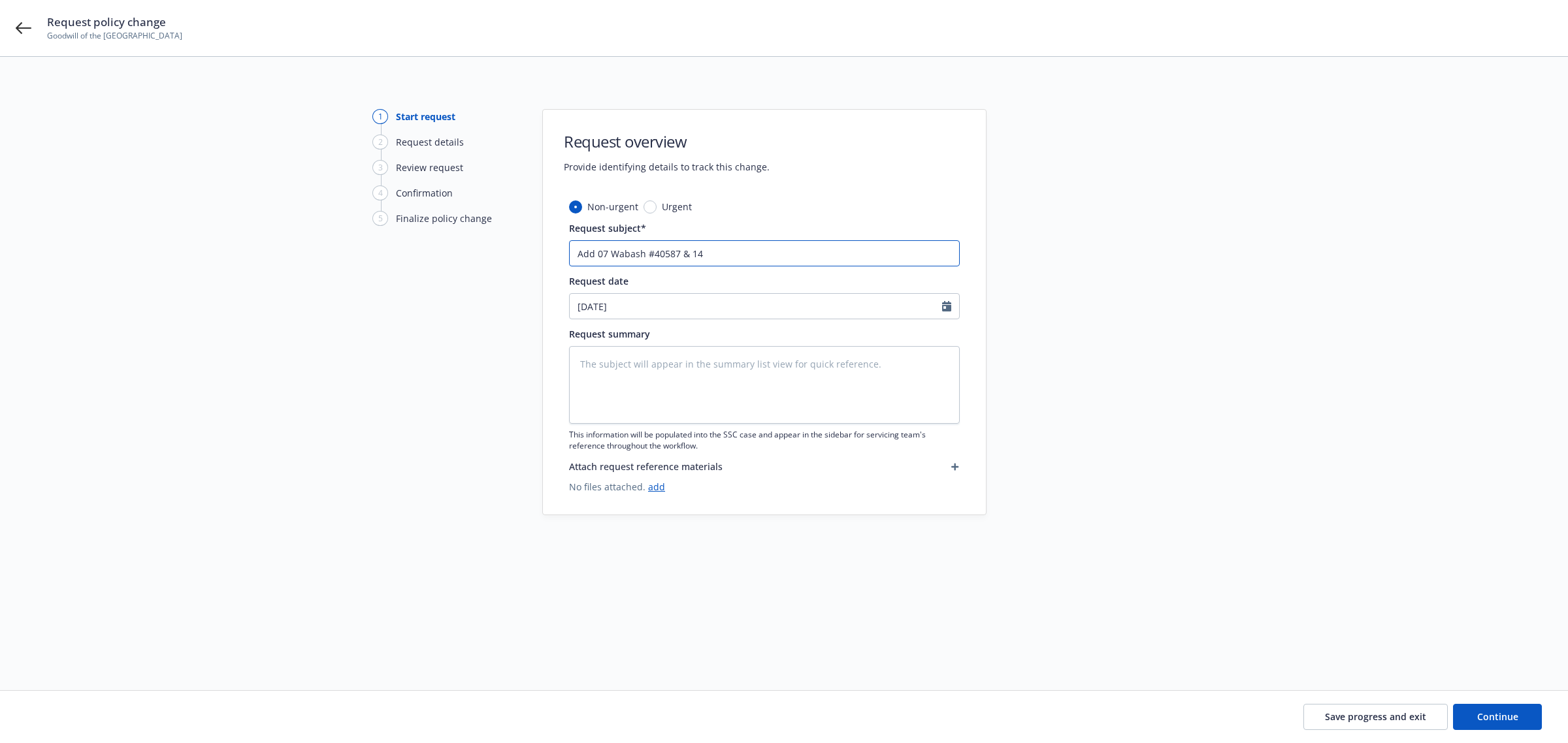
type textarea "x"
type input "Add 07 Wabash #40587 & 14"
type textarea "x"
type input "Add 07 Wabash #40587 & 14 H"
type textarea "x"
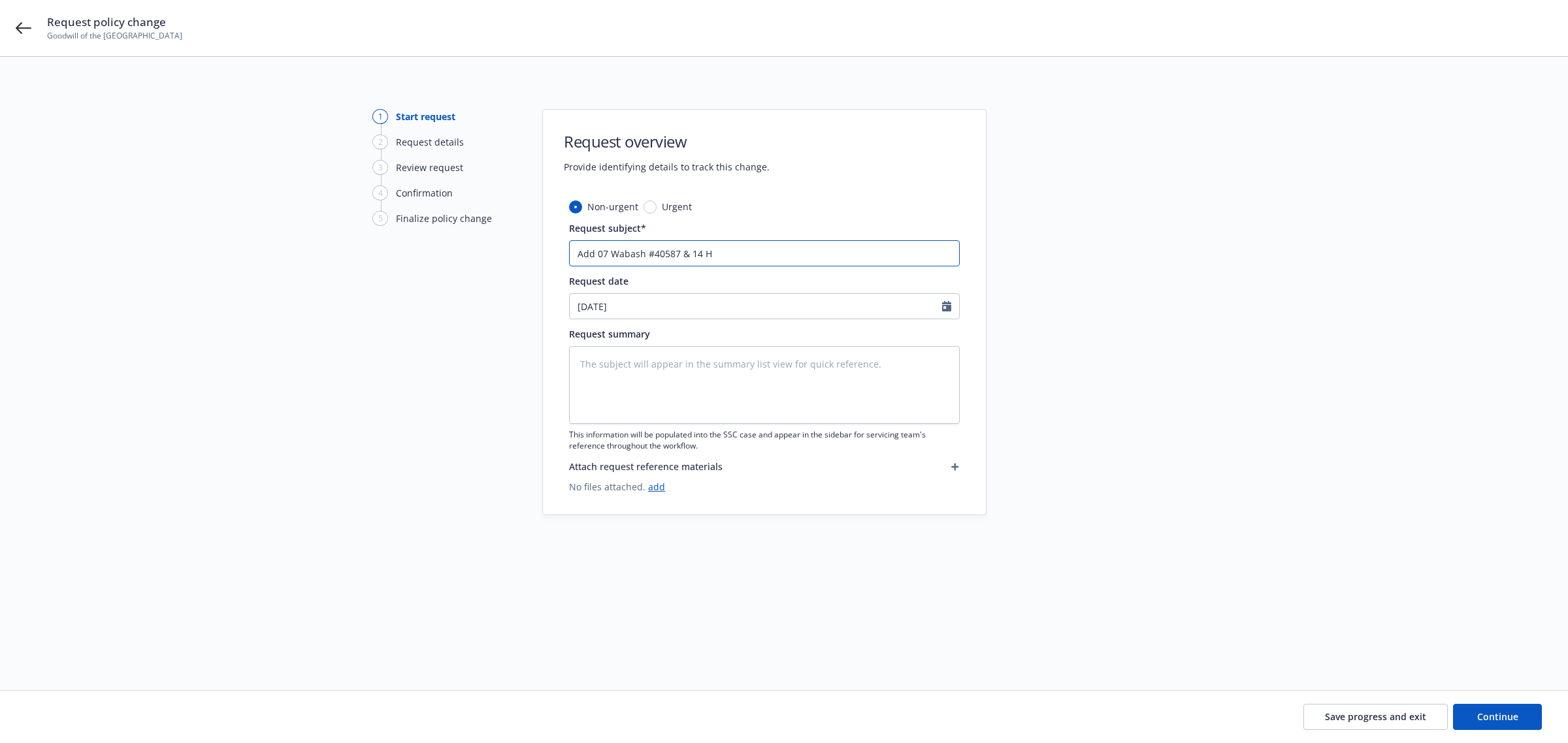
type input "Add 07 Wabash #40587 & 14 Hy"
type textarea "x"
type input "Add 07 Wabash #40587 & 14 Hyu"
type textarea "x"
type input "Add 07 Wabash #40587 & 14 [PERSON_NAME]"
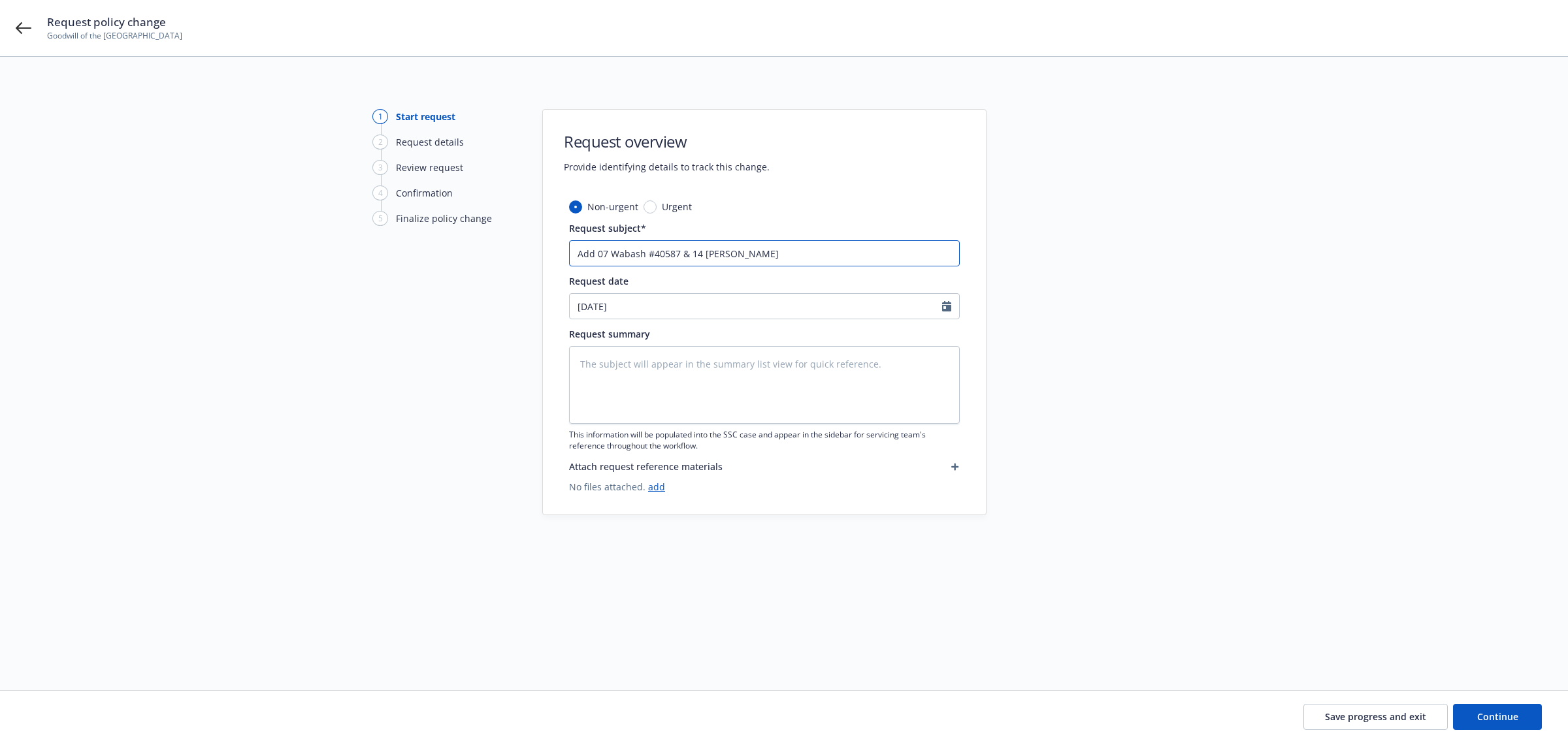
type textarea "x"
type input "Add 07 Wabash #40587 & 14 [PERSON_NAME]"
type textarea "x"
type input "Add 07 Wabash #40587 & 14 Hyundai"
type textarea "x"
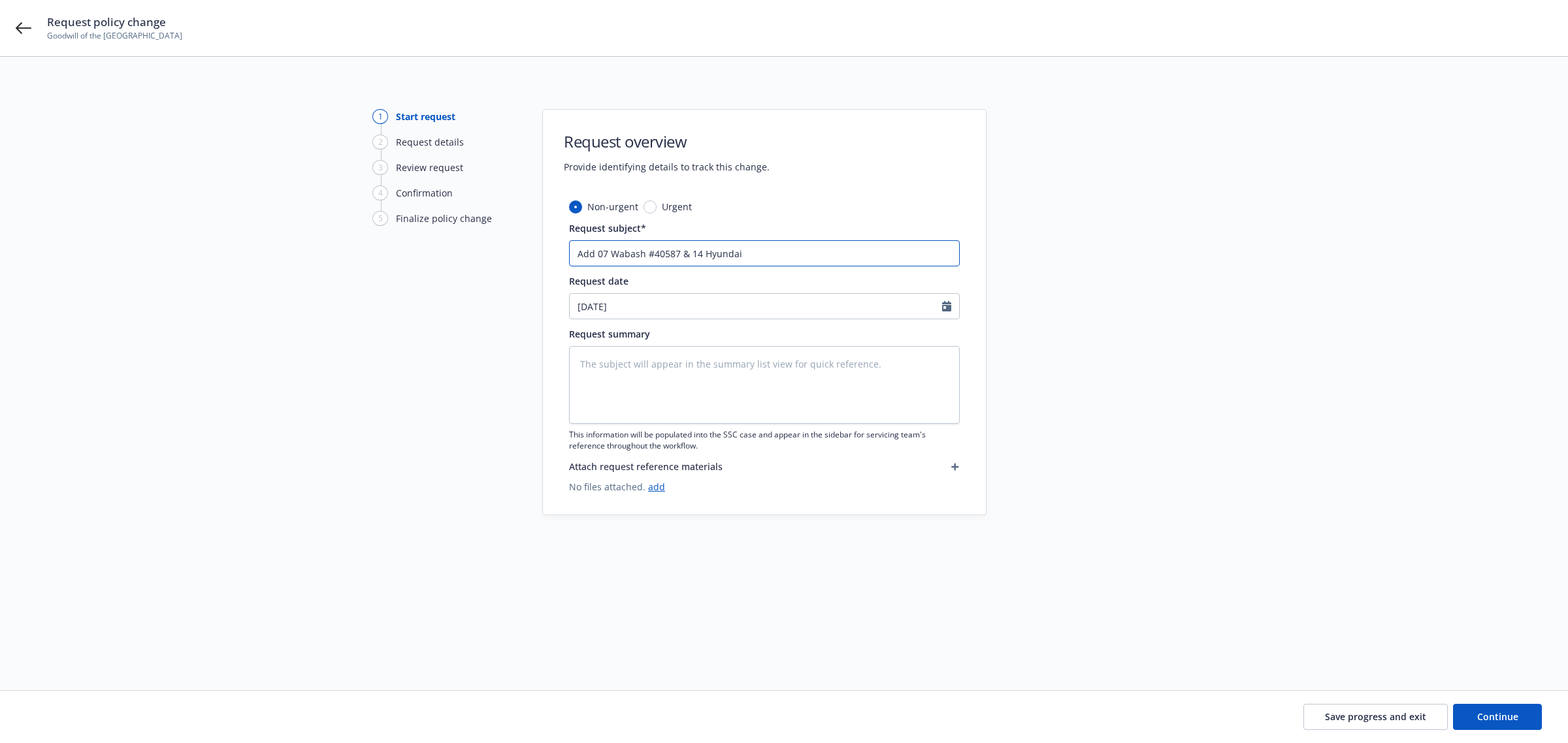
type input "Add 07 Wabash #40587 & 14 Hyundai"
type textarea "x"
type input "Add 07 Wabash #40587 & 14 Hyundai #"
type textarea "x"
type input "Add 07 Wabash #40587 & 14 Hyundai #6"
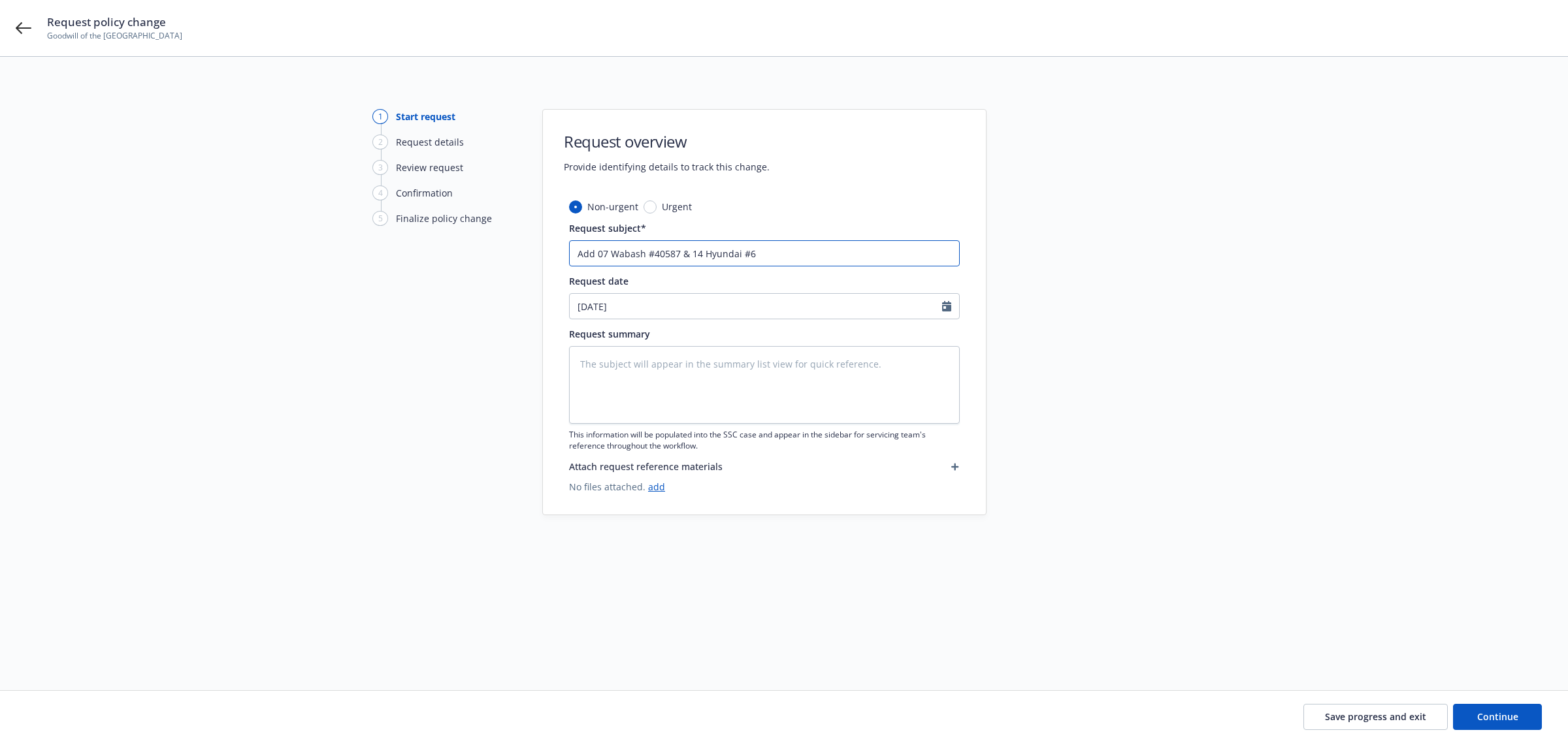
type textarea "x"
type input "Add 07 Wabash #40587 & 14 Hyundai #64"
type textarea "x"
type input "Add 07 Wabash #40587 & 14 Hyundai #640"
type textarea "x"
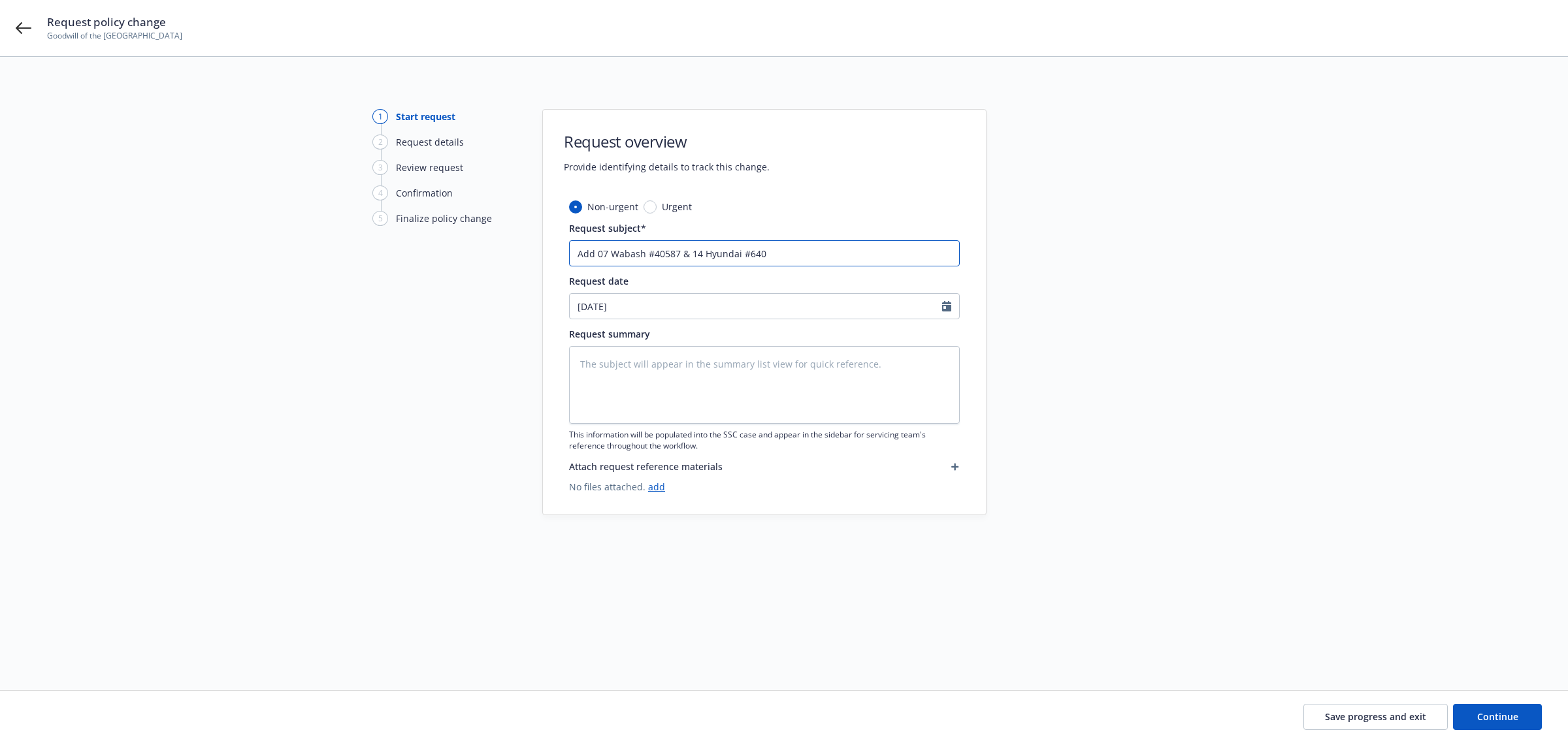
type input "Add 07 Wabash #40587 & 14 Hyundai #6401"
type textarea "x"
type input "Add 07 Wabash #40587 & 14 Hyundai #64014"
type textarea "x"
type input "Add 07 Wabash #40587 & 14 Hyundai #64014,"
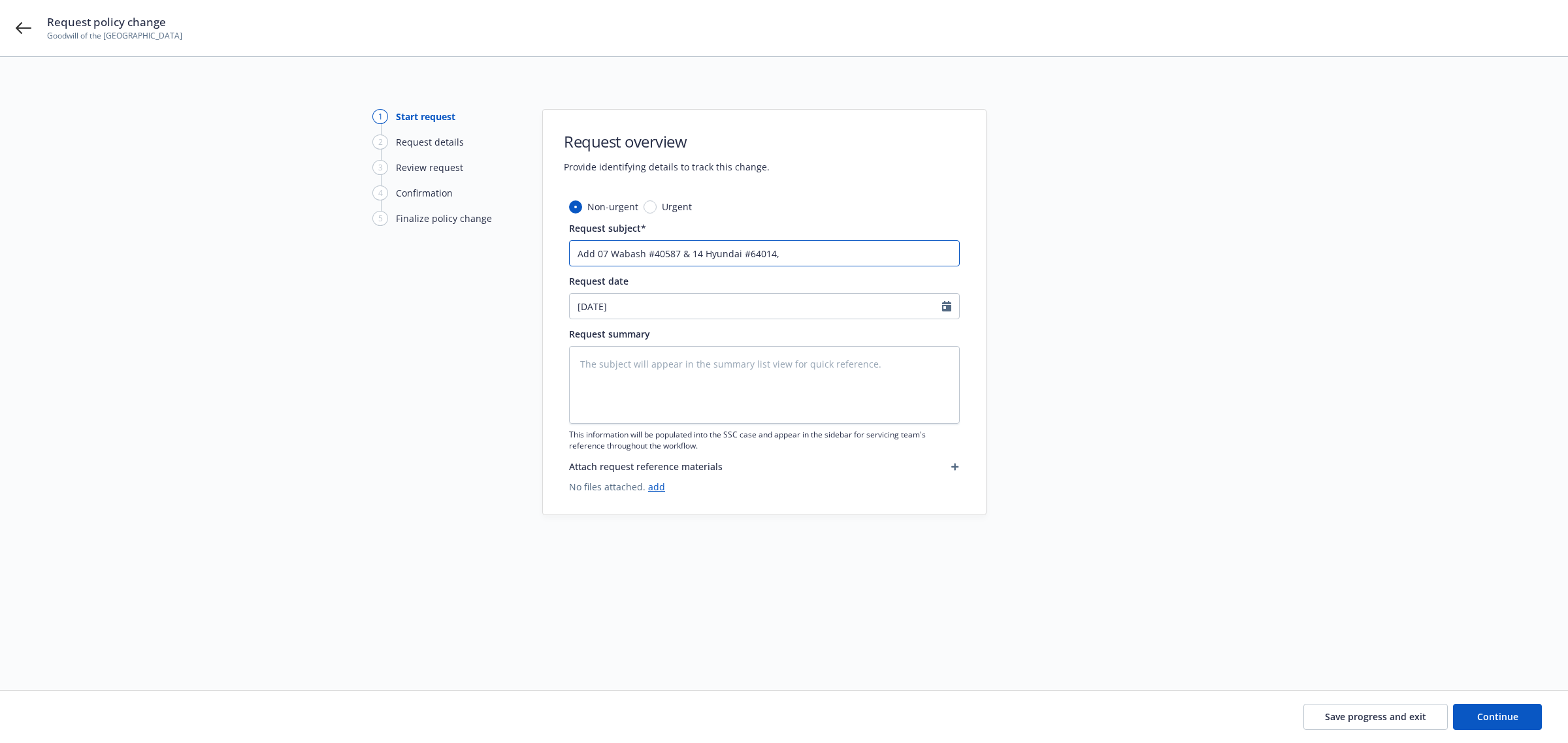
type textarea "x"
type input "Add 07 Wabash #40587 & 14 Hyundai #64014,"
type textarea "x"
type input "Add 07 Wabash #40587 & 14 Hyundai #64014, e"
type textarea "x"
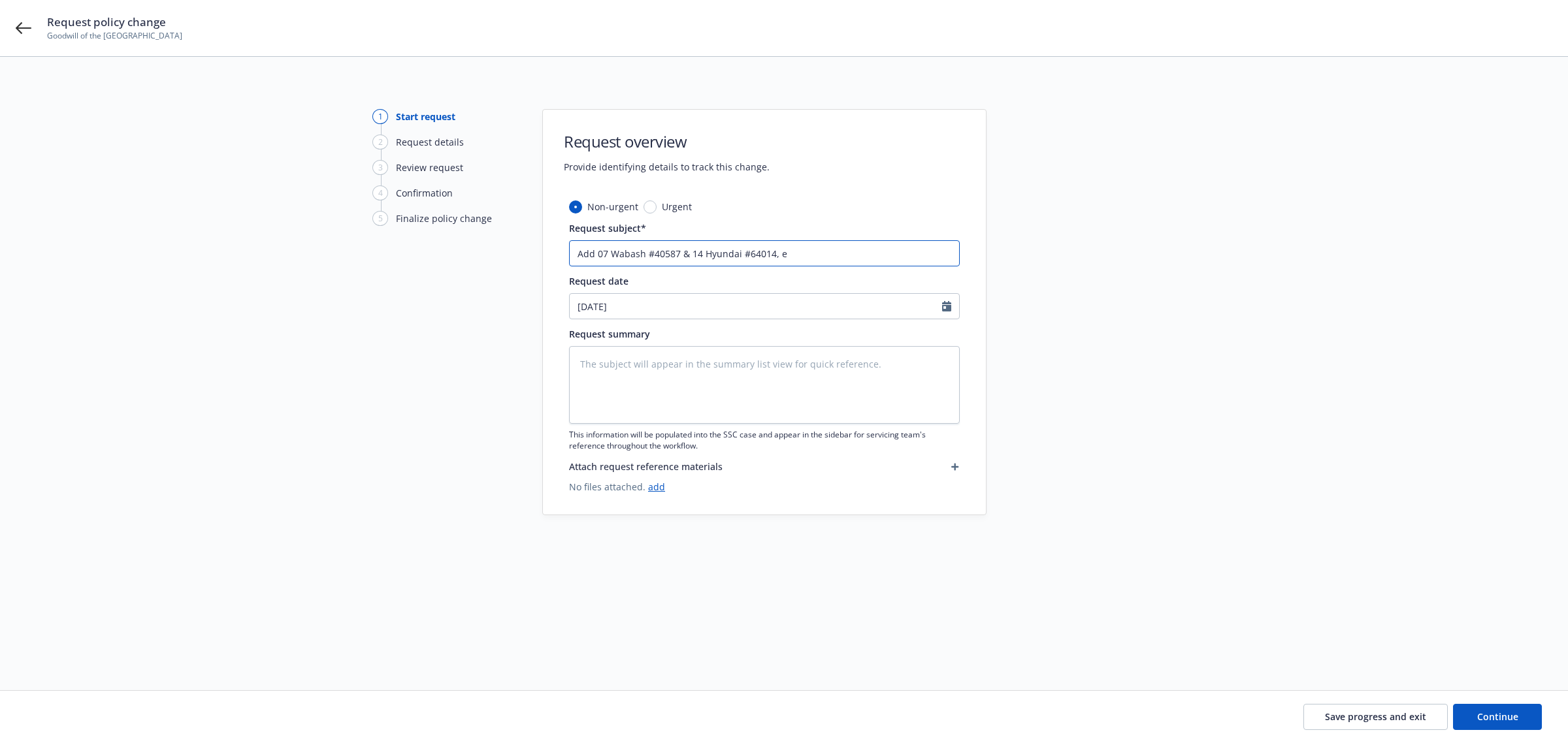
type input "Add 07 Wabash #40587 & 14 Hyundai #64014, ef"
type textarea "x"
type input "Add 07 Wabash #40587 & 14 Hyundai #64014, eff"
type textarea "x"
type input "Add 07 Wabash #40587 & 14 Hyundai #64014, eff:"
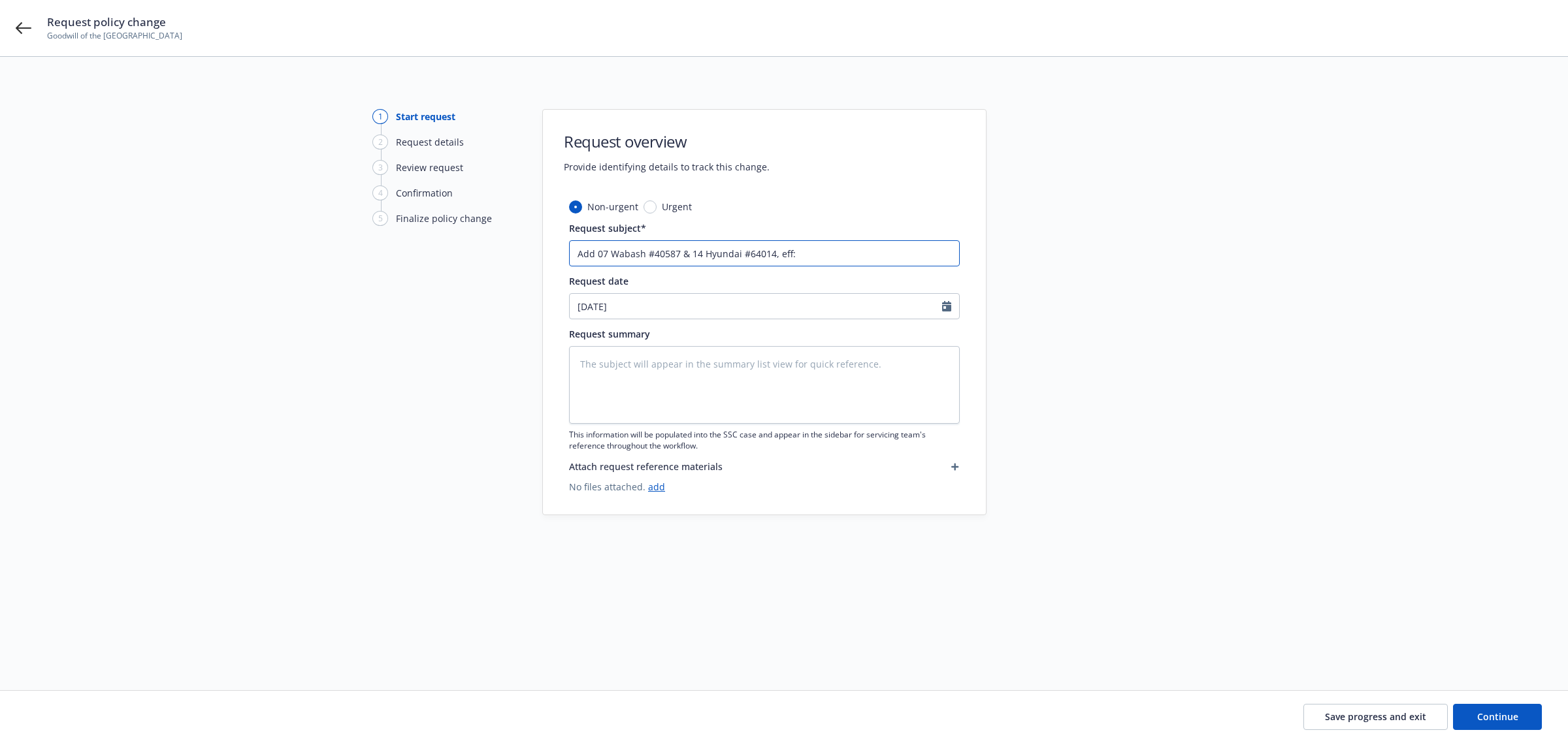
type textarea "x"
type input "Add 07 Wabash #40587 & 14 Hyundai #64014, eff:8"
type textarea "x"
type input "Add 07 Wabash #40587 & 14 Hyundai #64014, eff:8/"
type textarea "x"
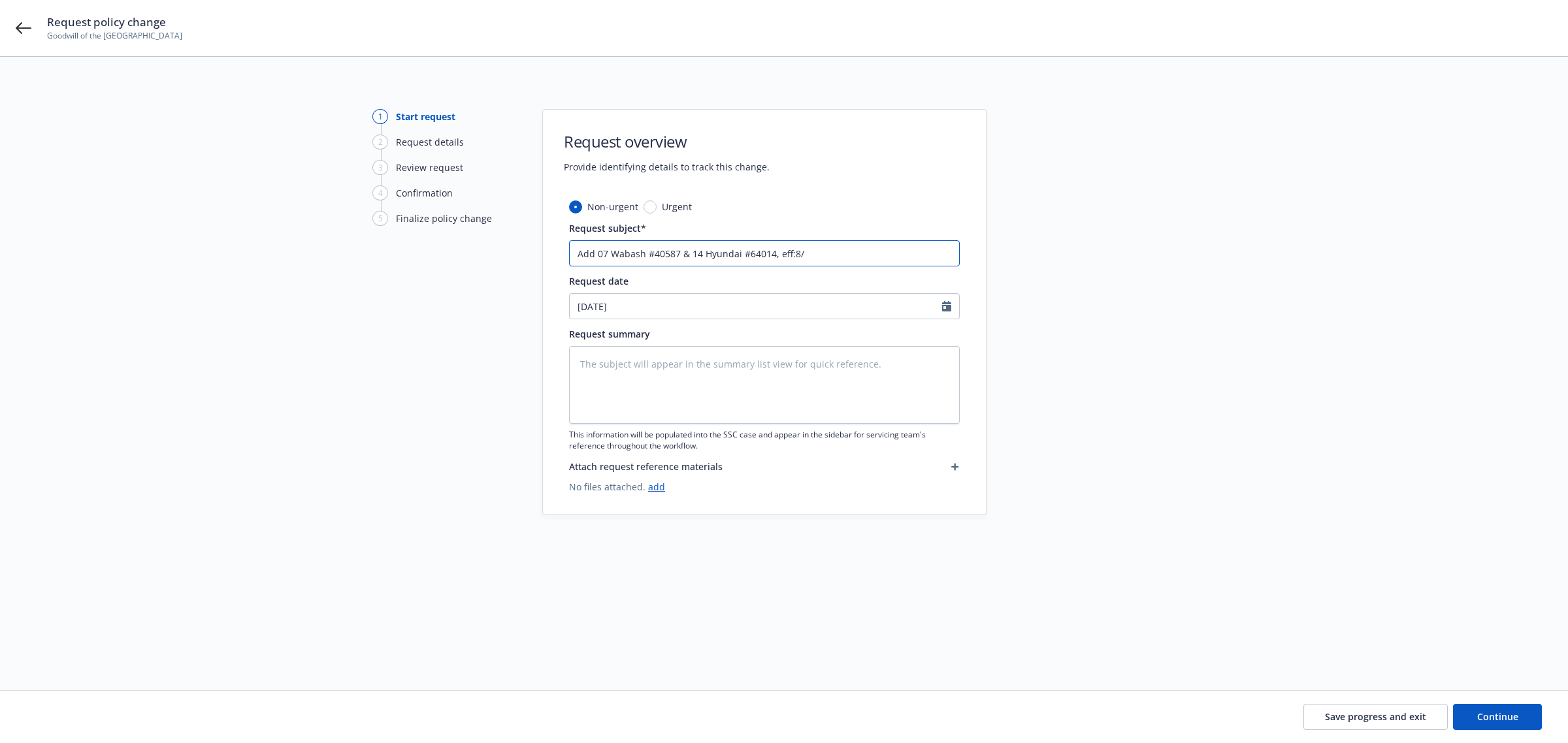
type input "Add 07 Wabash #40587 & 14 Hyundai #64014, eff:8/1"
type textarea "x"
type input "Add 07 Wabash #40587 & 14 Hyundai #64014, eff:8/15"
type textarea "x"
type input "Add 07 Wabash #40587 & 14 Hyundai #64014, eff:8/15/"
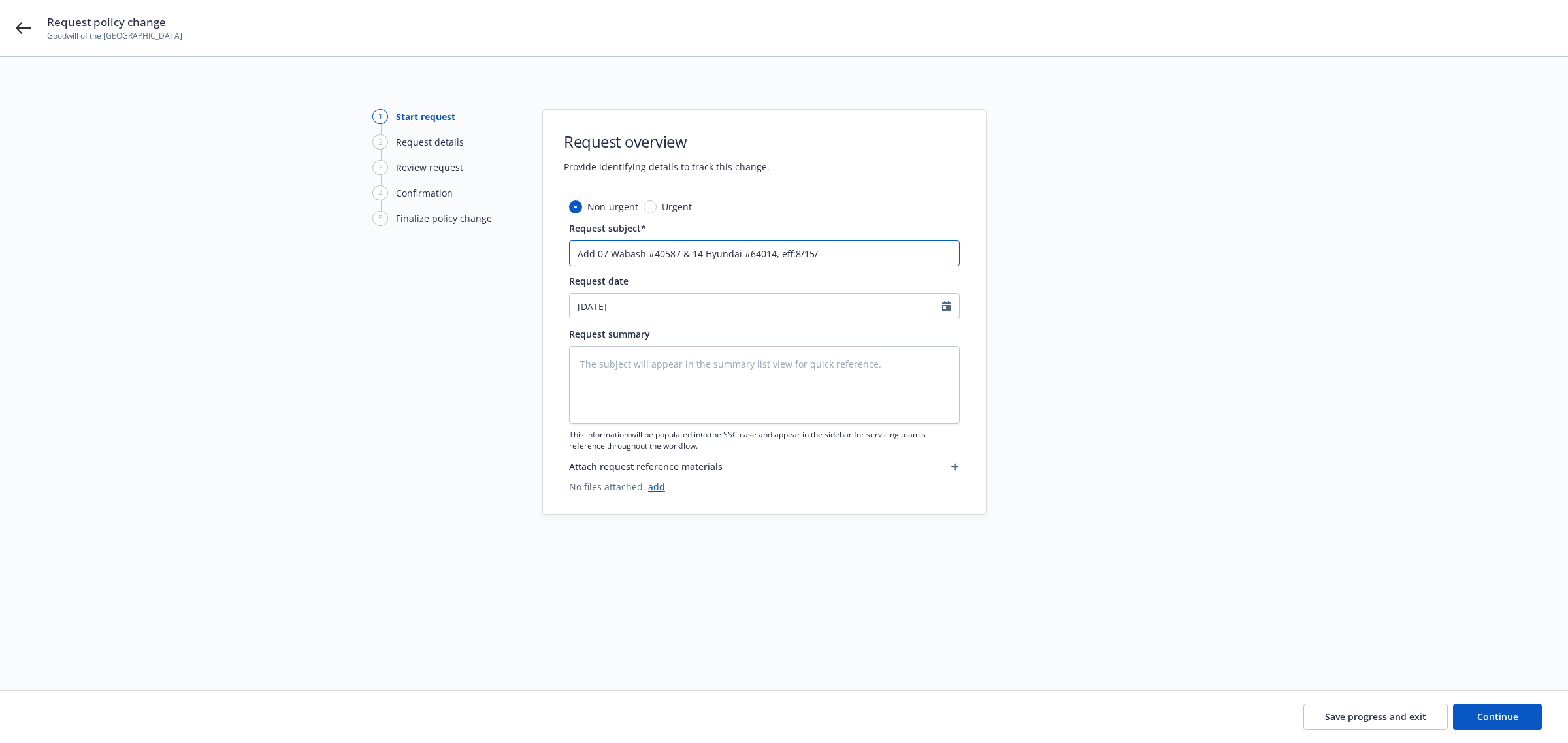
type textarea "x"
type input "Add 07 Wabash #40587 & 14 Hyundai #64014, eff:8/15/2"
type textarea "x"
type input "Add 07 Wabash #40587 & 14 Hyundai #64014, eff:[DATE]"
type textarea "x"
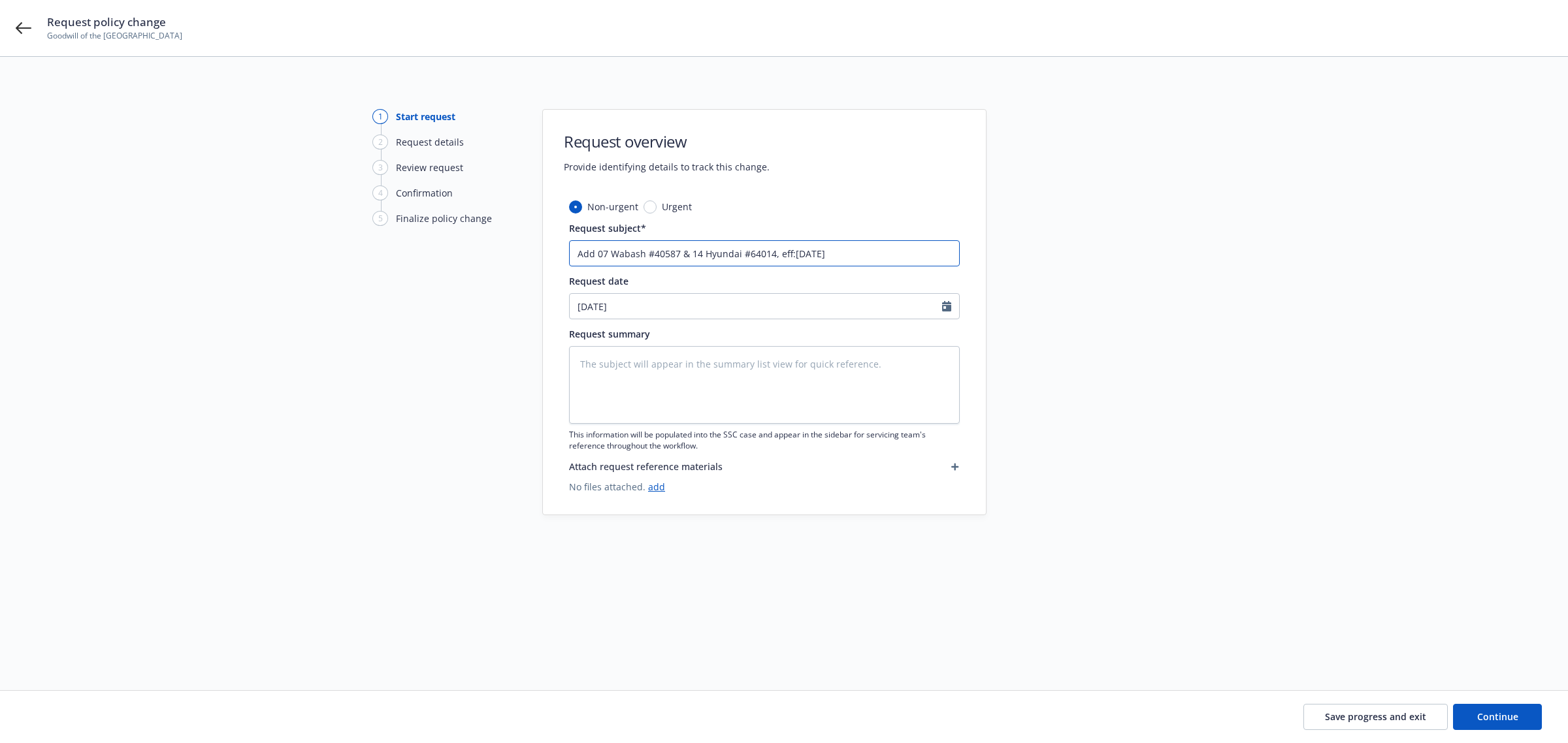
type input "Add 07 Wabash #40587 & 14 Hyundai #64014 , eff:[DATE]"
type textarea "x"
type input "Add 07 Wabash #40587 & 14 Hyundai #64014 -, eff:[DATE]"
type textarea "x"
type input "Add 07 Wabash #40587 & 14 Hyundai #64014 - , eff:[DATE]"
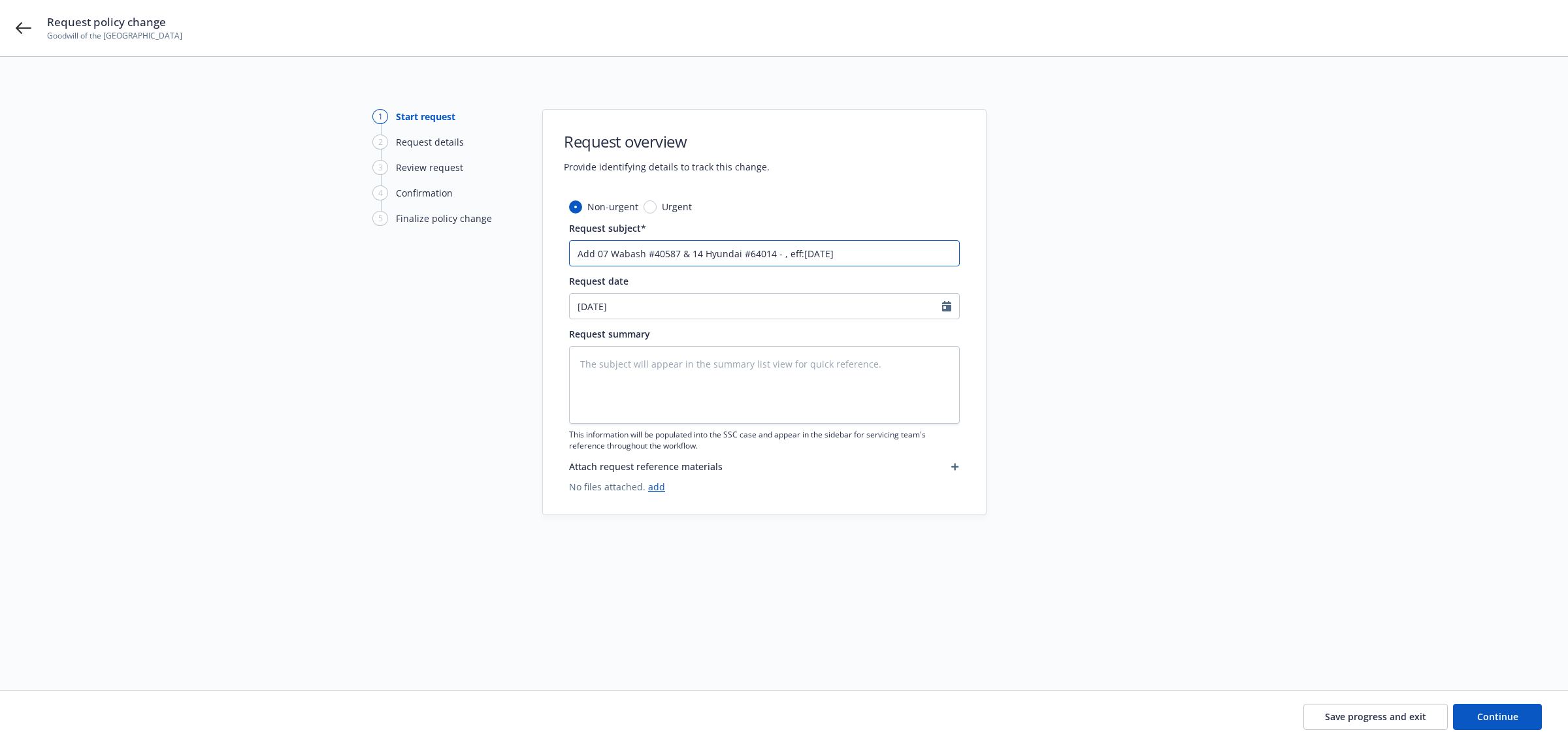
type textarea "x"
type input "Add 07 Wabash #40587 & 14 Hyundai #64014 - f, eff:[DATE]"
type textarea "x"
type input "Add 07 Wabash #40587 & 14 Hyundai #64014 - fu, eff:[DATE]"
type textarea "x"
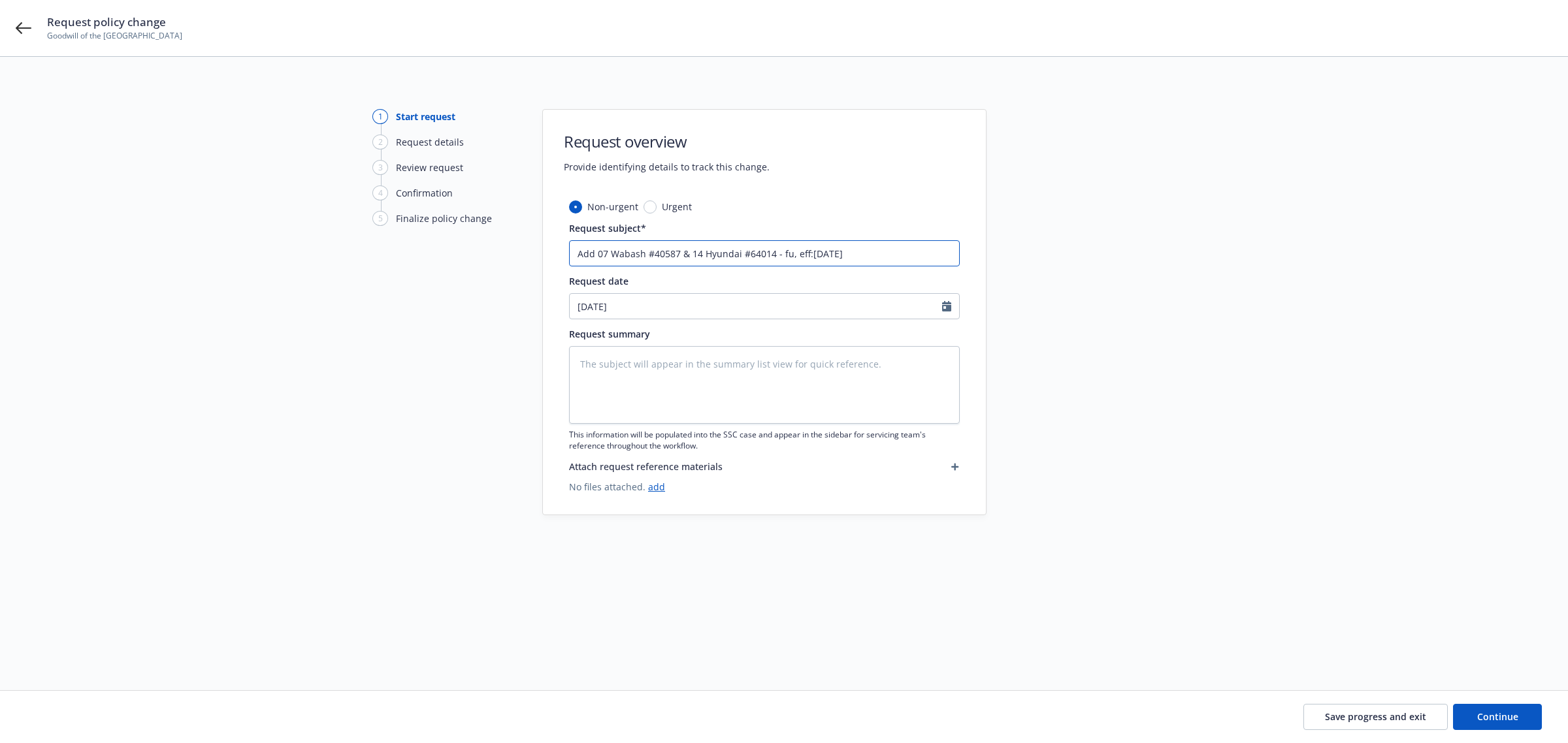
type input "Add 07 Wabash #40587 & 14 Hyundai #64014 - ful, eff:[DATE]"
type textarea "x"
type input "Add 07 Wabash #40587 & 14 Hyundai #64014 - full, eff:[DATE]"
type textarea "x"
type input "Add 07 Wabash #40587 & 14 Hyundai #64014 - full , eff:[DATE]"
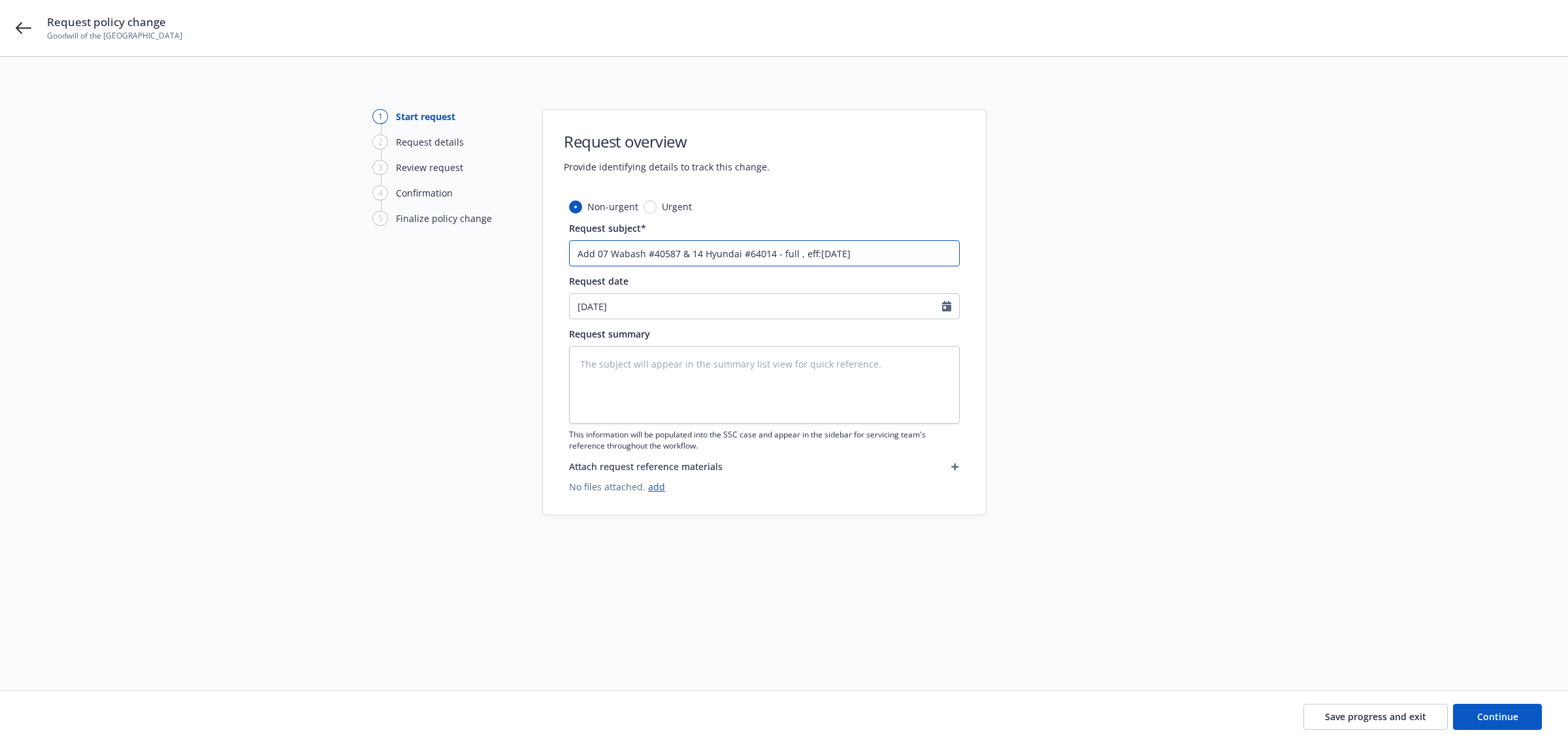
type textarea "x"
type input "Add 07 Wabash #40587 & 14 Hyundai #64014 - full c, eff:[DATE]"
type textarea "x"
type input "Add 07 Wabash #40587 & 14 Hyundai #64014 - full co, eff:[DATE]"
type textarea "x"
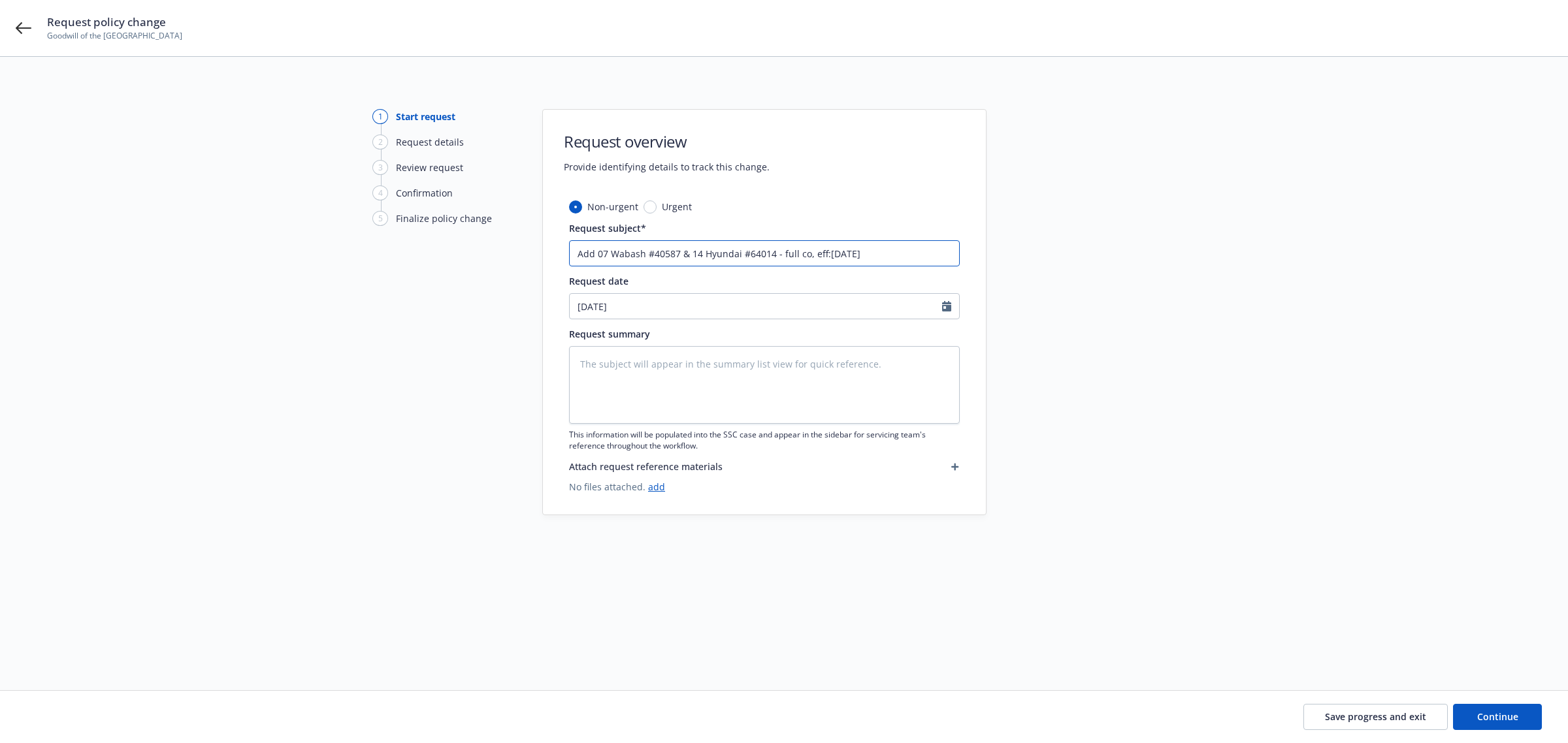
type input "Add 07 Wabash #40587 & 14 Hyundai #64014 - full cov, eff:[DATE]"
type textarea "x"
type input "Add 07 Wabash #40587 & 14 Hyundai #64014 - full cove, eff:[DATE]"
type textarea "x"
type input "Add 07 Wabash #40587 & 14 Hyundai #64014 - full covera, eff:[DATE]"
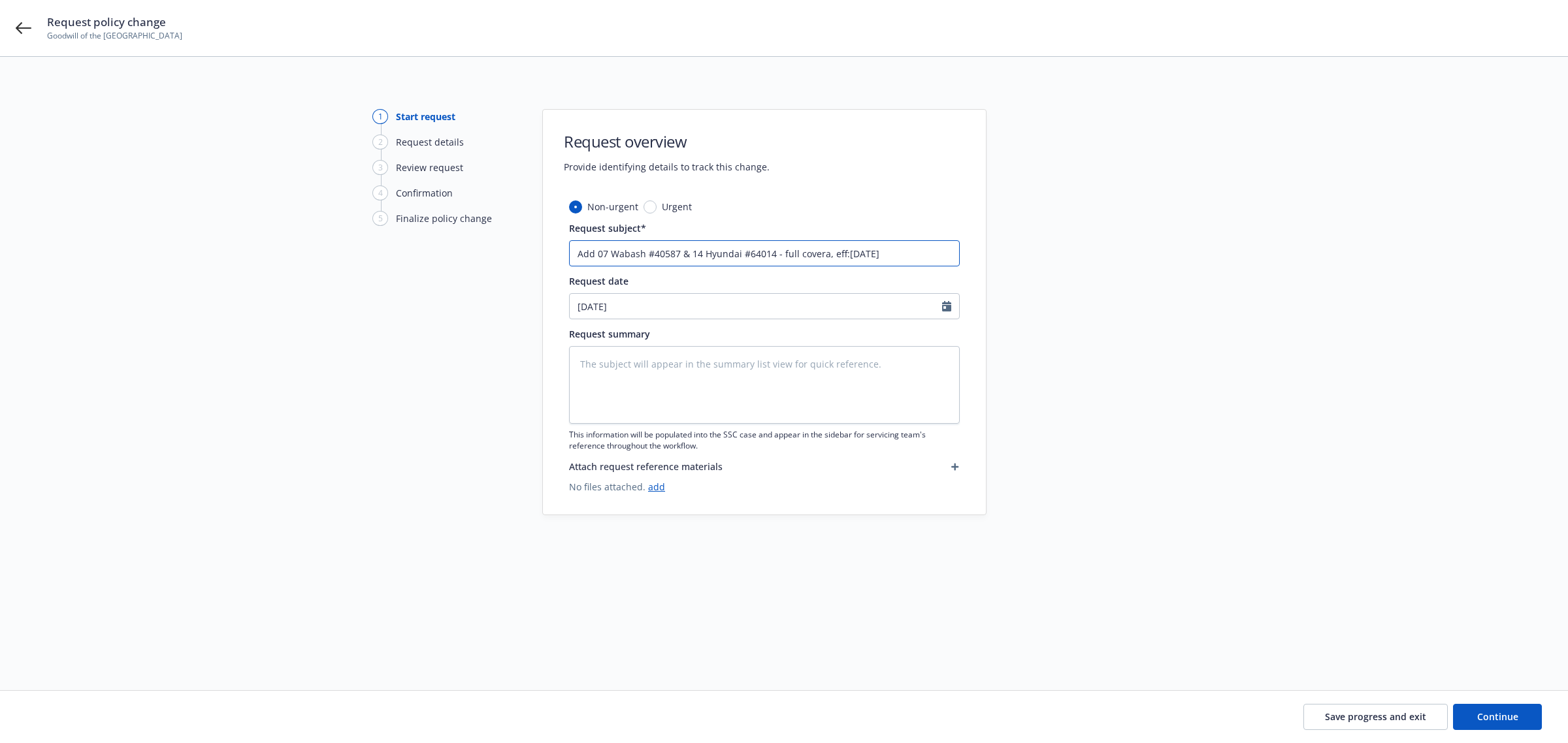
type textarea "x"
type input "Add 07 Wabash #40587 & 14 Hyundai #64014 - full coverag, eff:[DATE]"
type textarea "x"
type input "Add 07 Wabash #40587 & 14 Hyundai #64014 - full coverage, eff:[DATE]"
drag, startPoint x: 1501, startPoint y: 711, endPoint x: 79, endPoint y: 573, distance: 1428.7
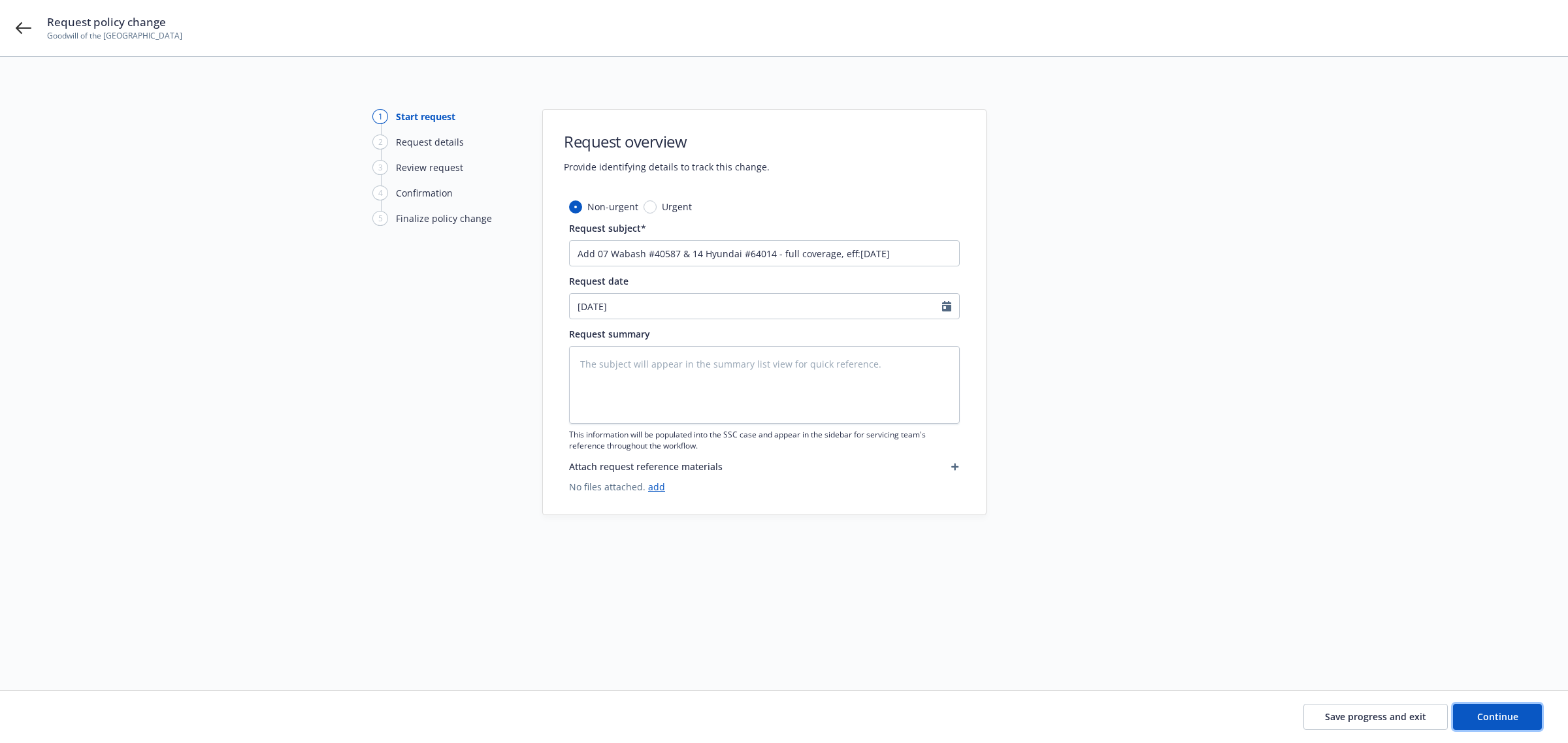
click at [118, 583] on div "1 Start request 2 Request details 3 Review request 4 Confirmation 5 Finalize po…" at bounding box center [784, 400] width 1568 height 686
click at [588, 374] on textarea at bounding box center [764, 385] width 391 height 78
paste textarea "2007 Wabash 53’ Van (Dry Van Trailer) VIN #[US_VEHICLE_IDENTIFICATION_NUMBER] C…"
type textarea "x"
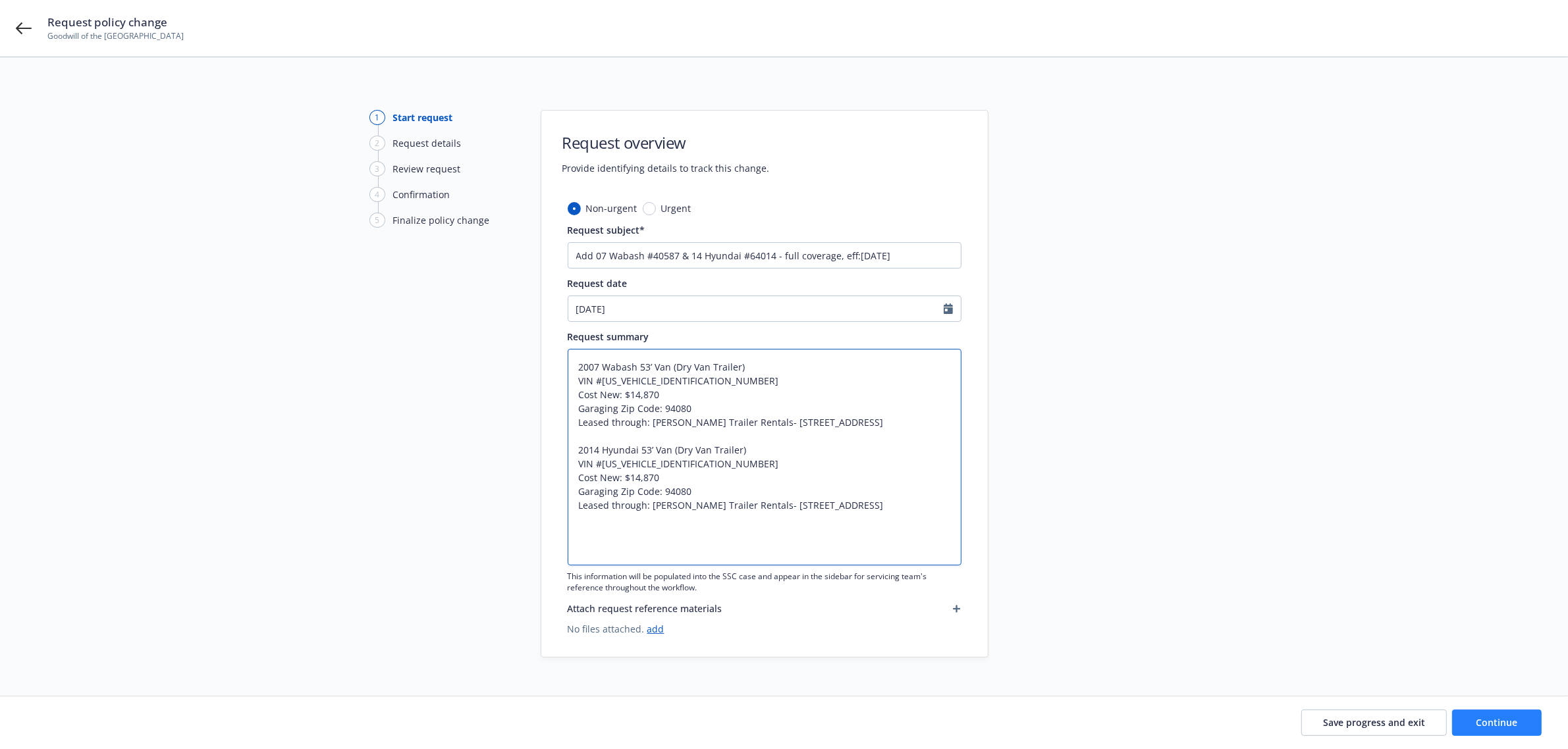
type textarea "2007 Wabash 53’ Van (Dry Van Trailer) VIN #[US_VEHICLE_IDENTIFICATION_NUMBER] C…"
click at [1505, 715] on button "Continue" at bounding box center [1497, 723] width 89 height 26
type textarea "x"
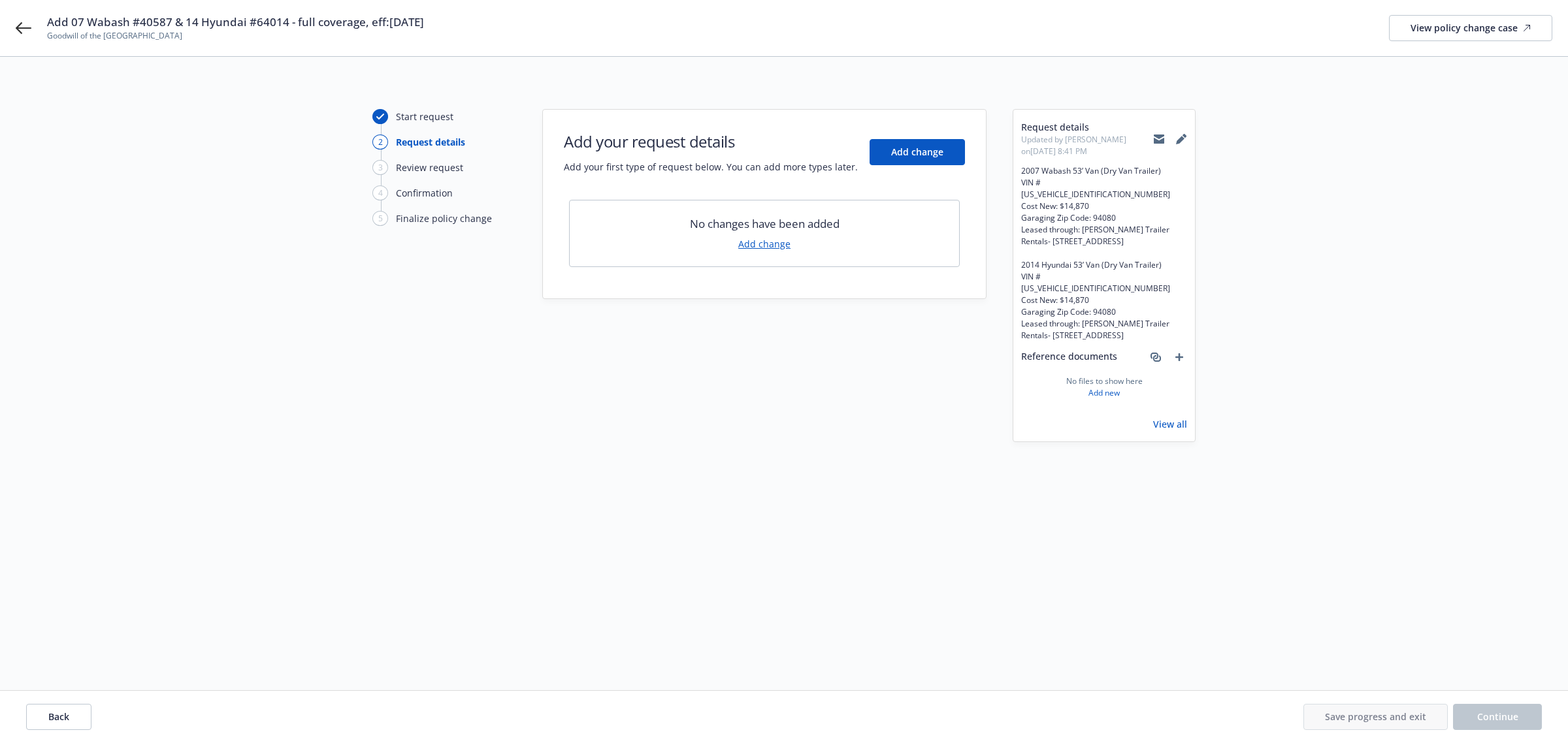
click at [758, 245] on link "Add change" at bounding box center [764, 244] width 52 height 14
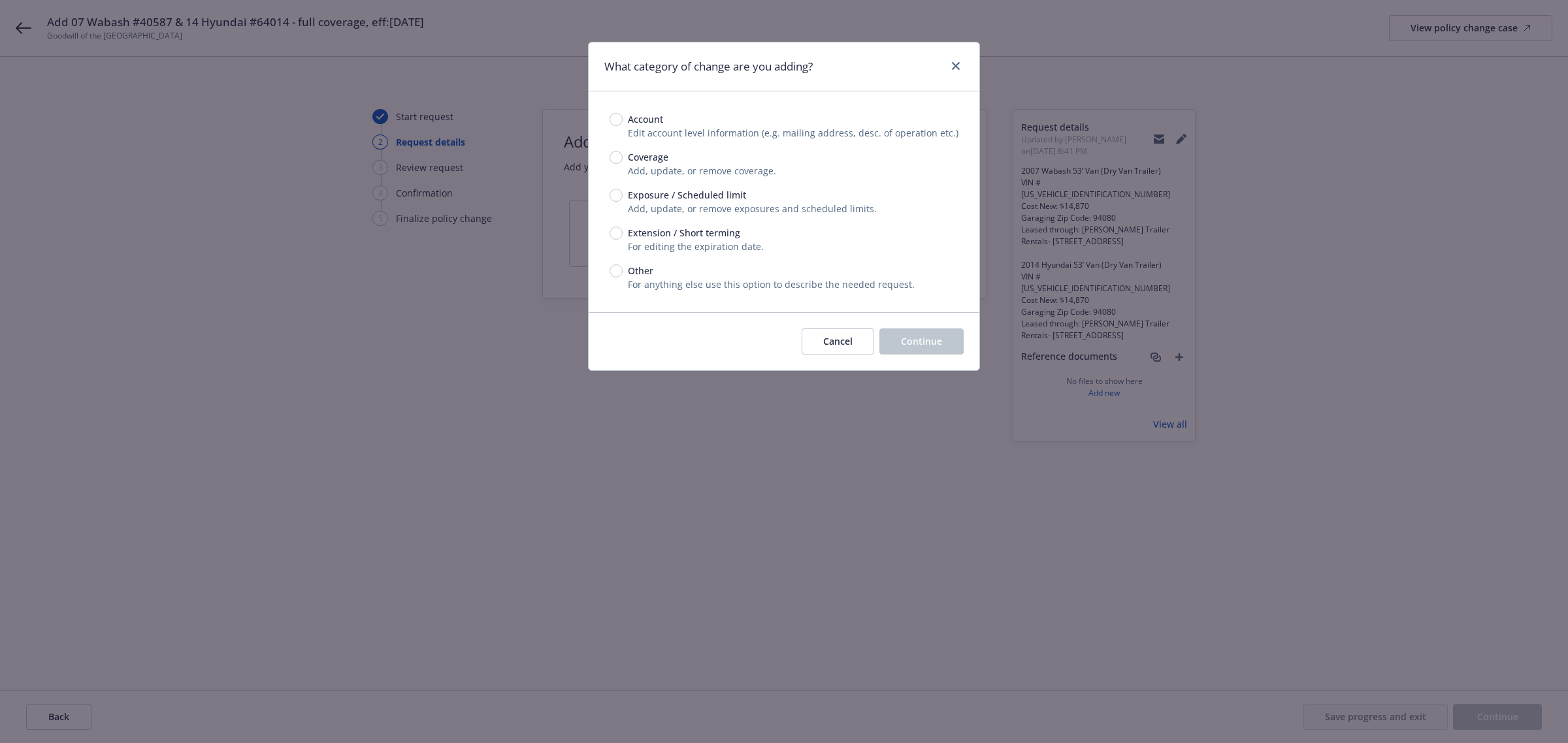
click at [626, 194] on span "Exposure / Scheduled limit" at bounding box center [685, 195] width 123 height 14
click at [623, 194] on input "Exposure / Scheduled limit" at bounding box center [616, 195] width 13 height 13
radio input "true"
click at [916, 342] on span "Continue" at bounding box center [921, 341] width 41 height 12
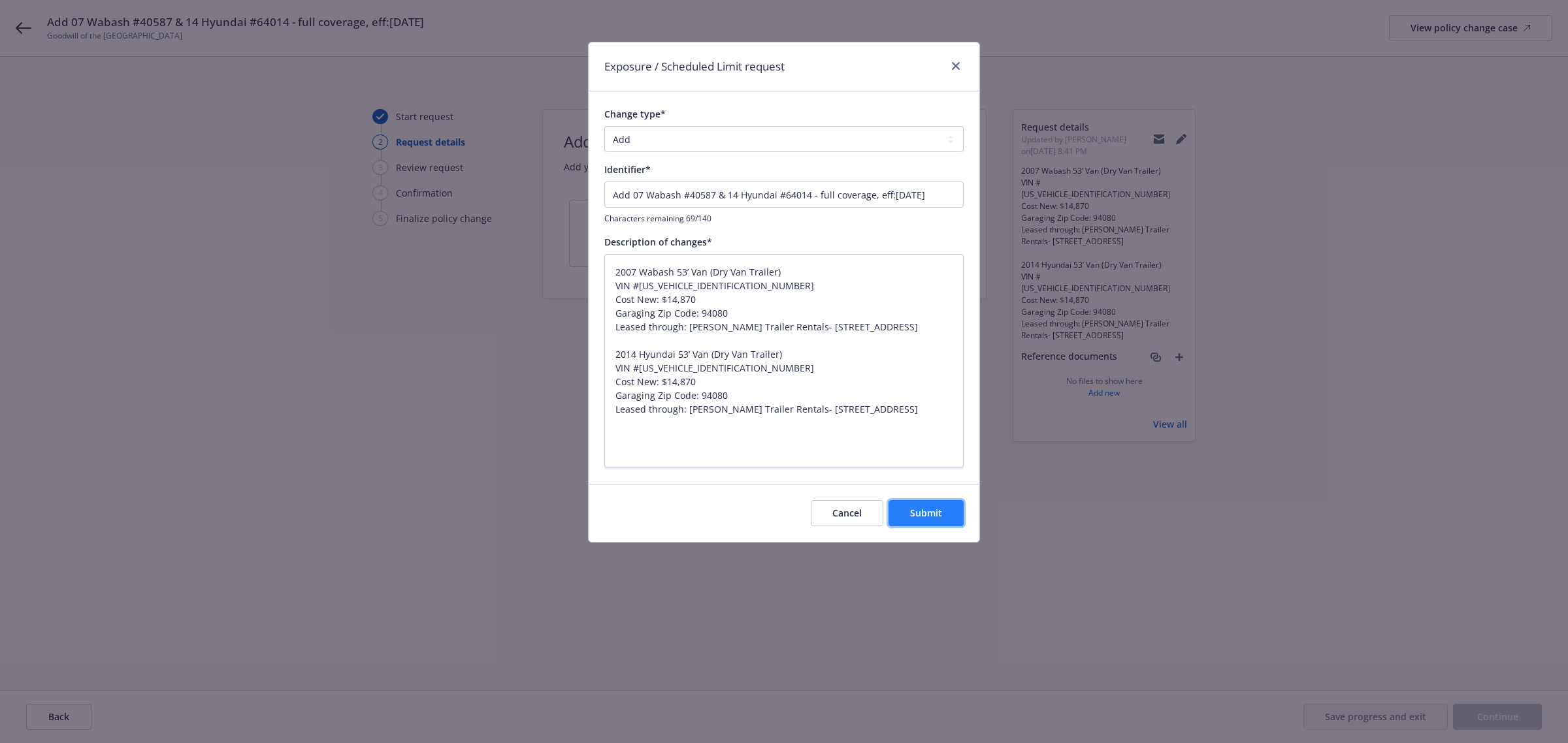
click at [945, 514] on button "Submit" at bounding box center [926, 513] width 76 height 26
type textarea "x"
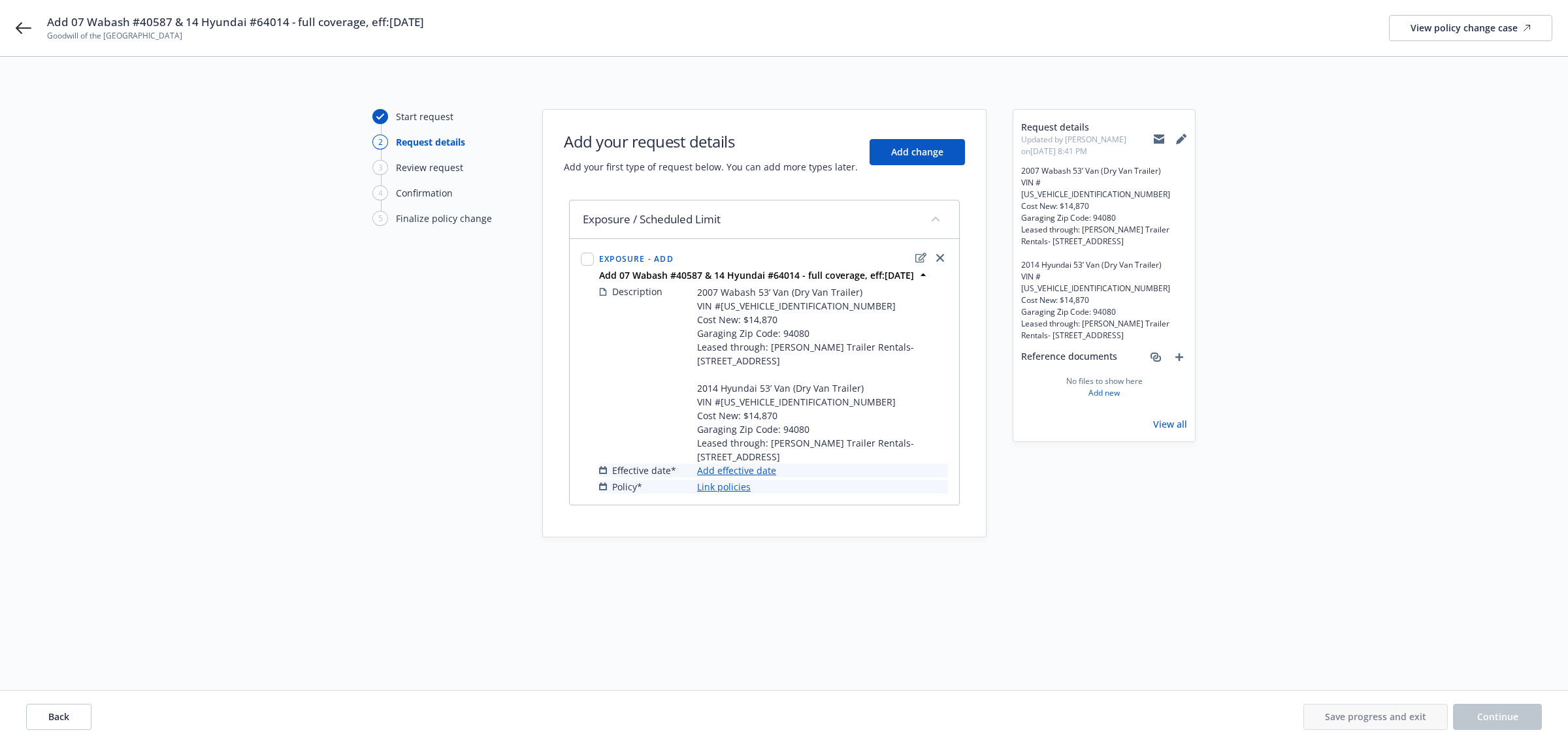
click at [713, 472] on link "Add effective date" at bounding box center [736, 470] width 79 height 14
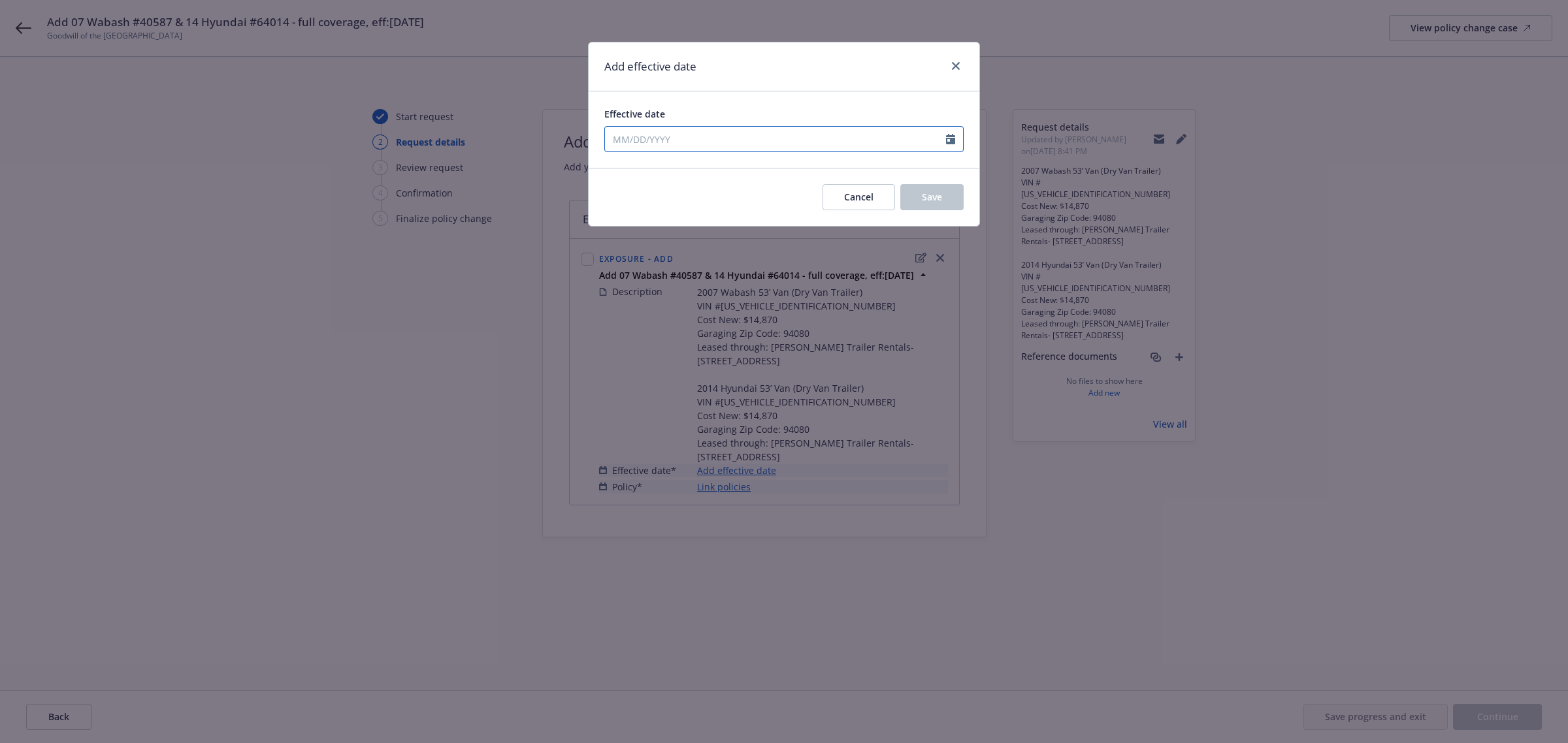
select select "8"
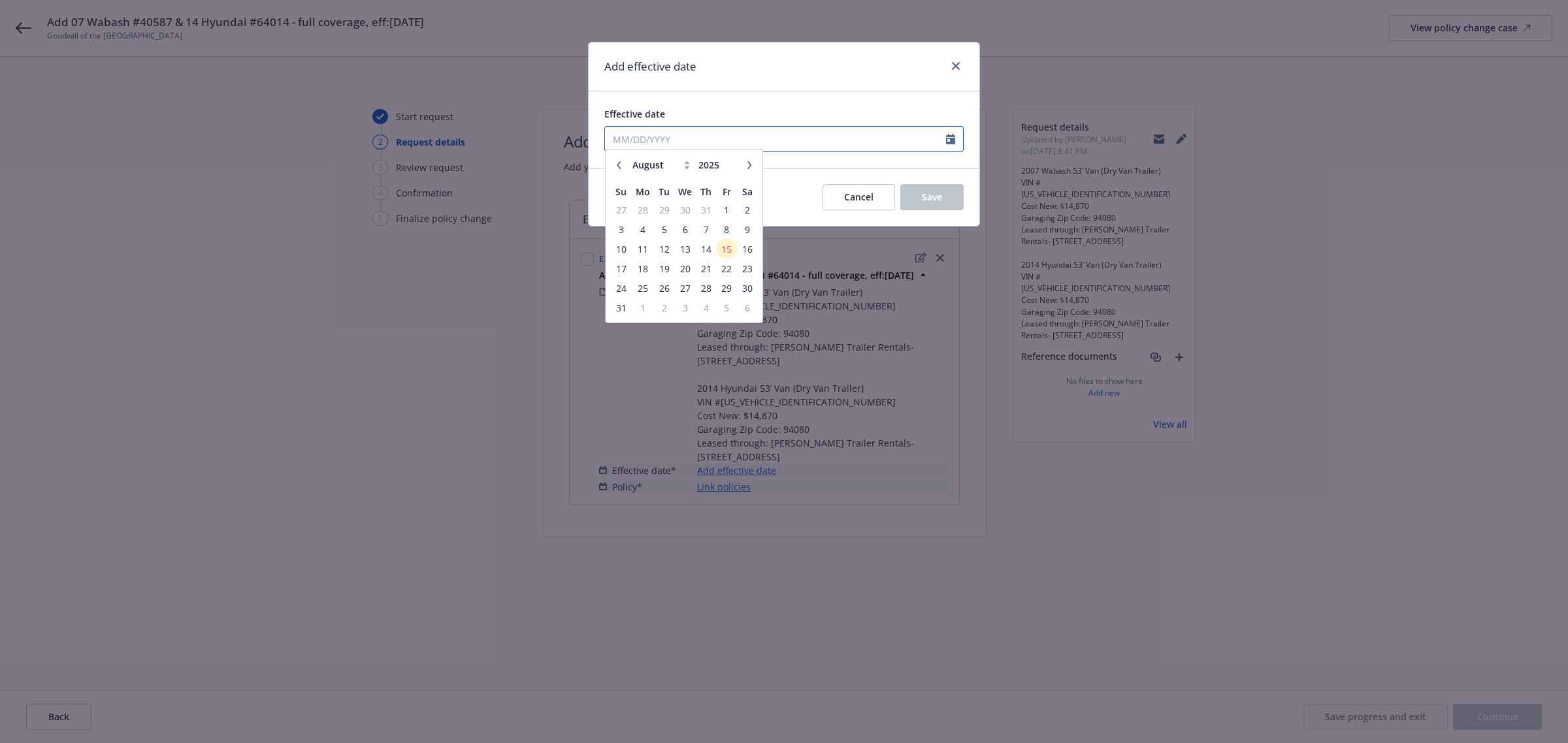
click at [706, 132] on input "Effective date" at bounding box center [775, 139] width 341 height 25
click at [724, 256] on span "15" at bounding box center [727, 254] width 18 height 16
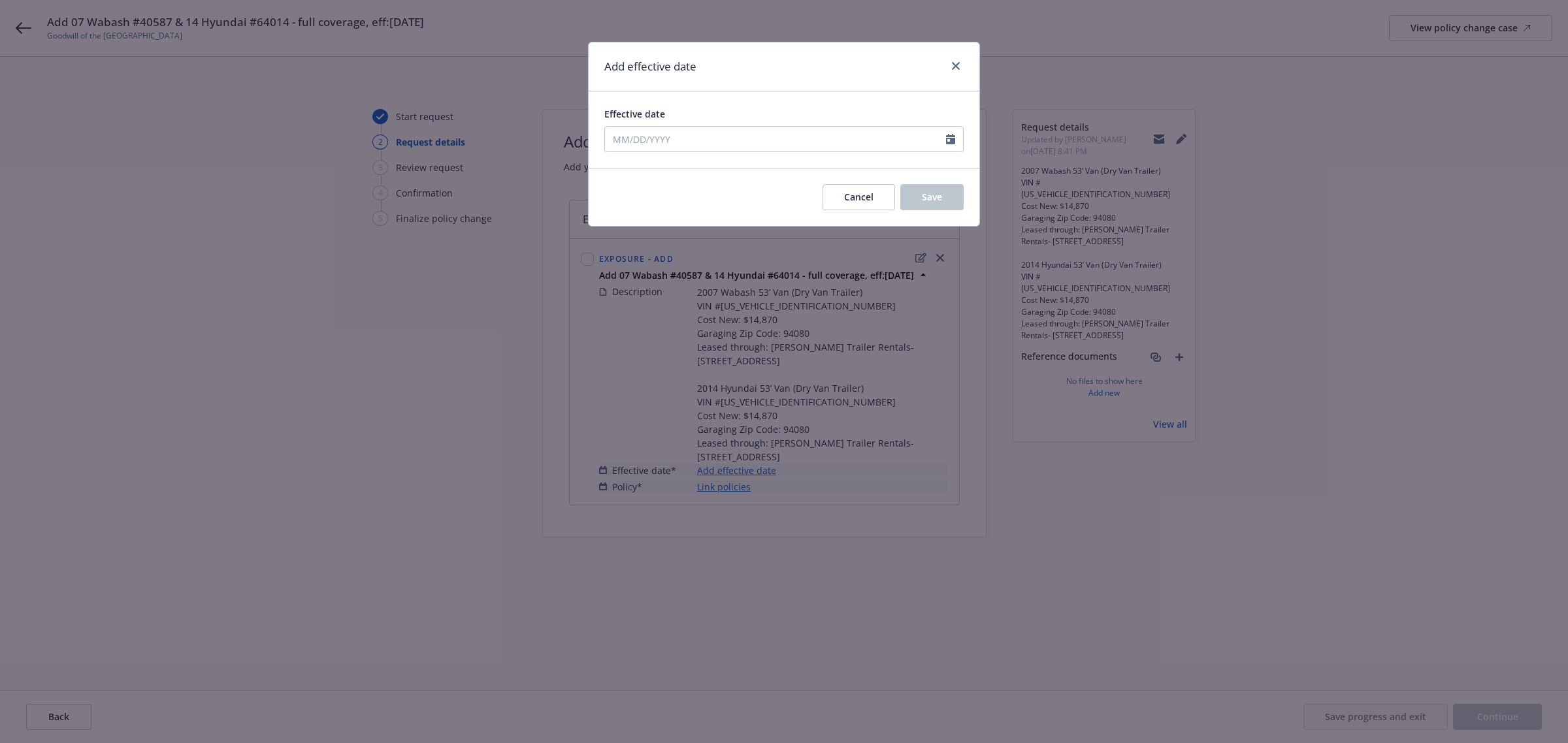
type input "[DATE]"
click at [914, 197] on button "Save" at bounding box center [932, 197] width 63 height 26
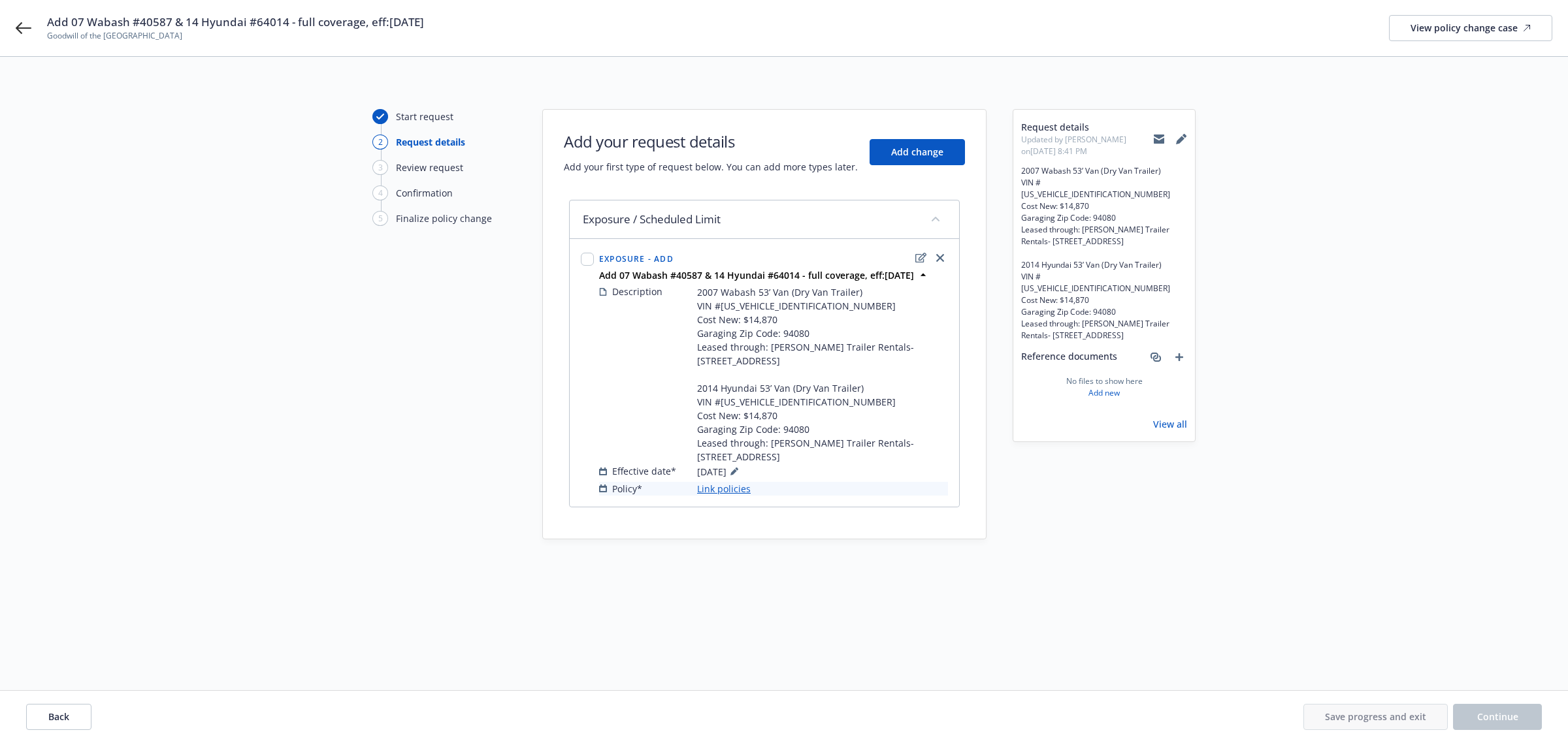
click at [727, 488] on link "Link policies" at bounding box center [724, 489] width 54 height 14
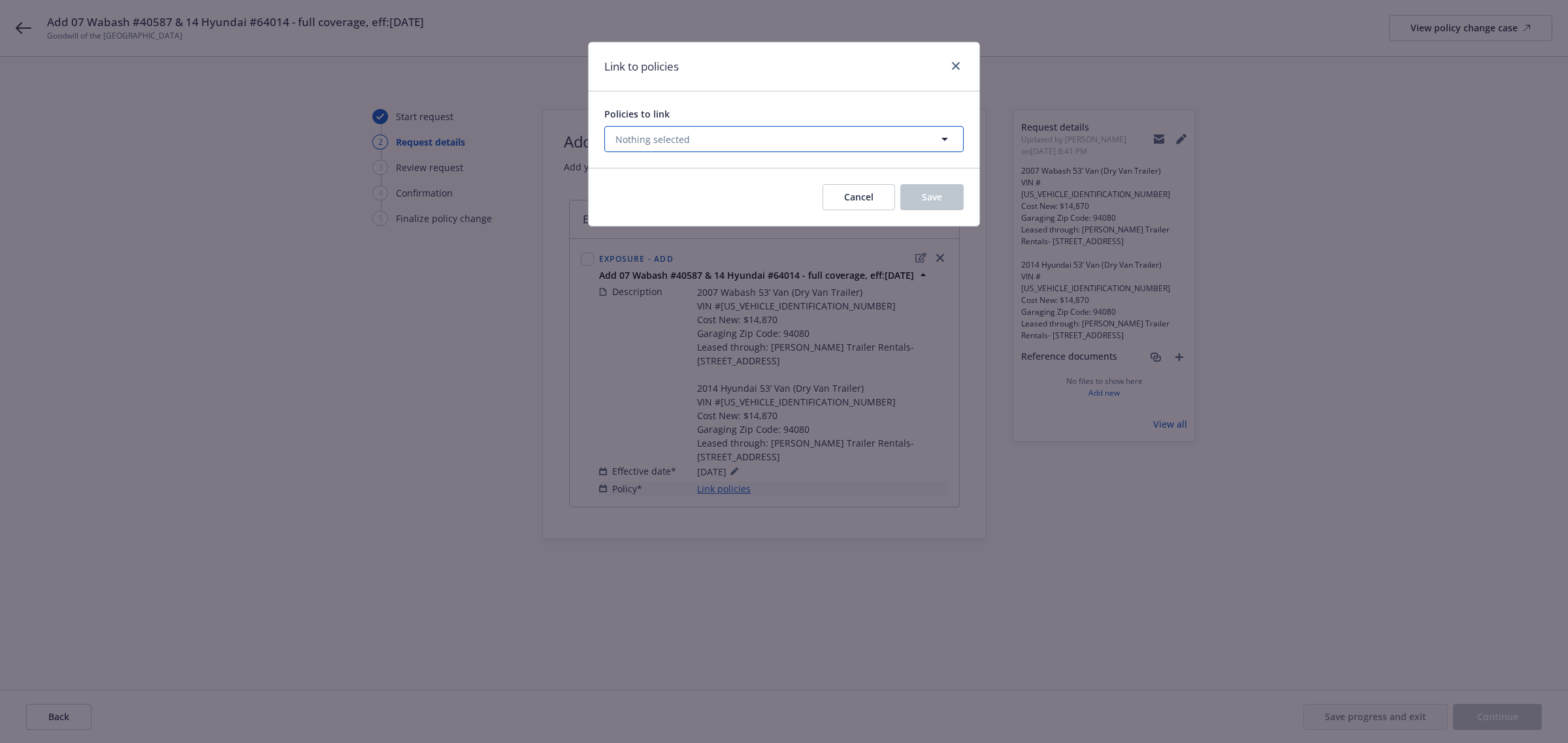
click at [782, 137] on button "Nothing selected" at bounding box center [784, 139] width 359 height 26
select select "ACTIVE"
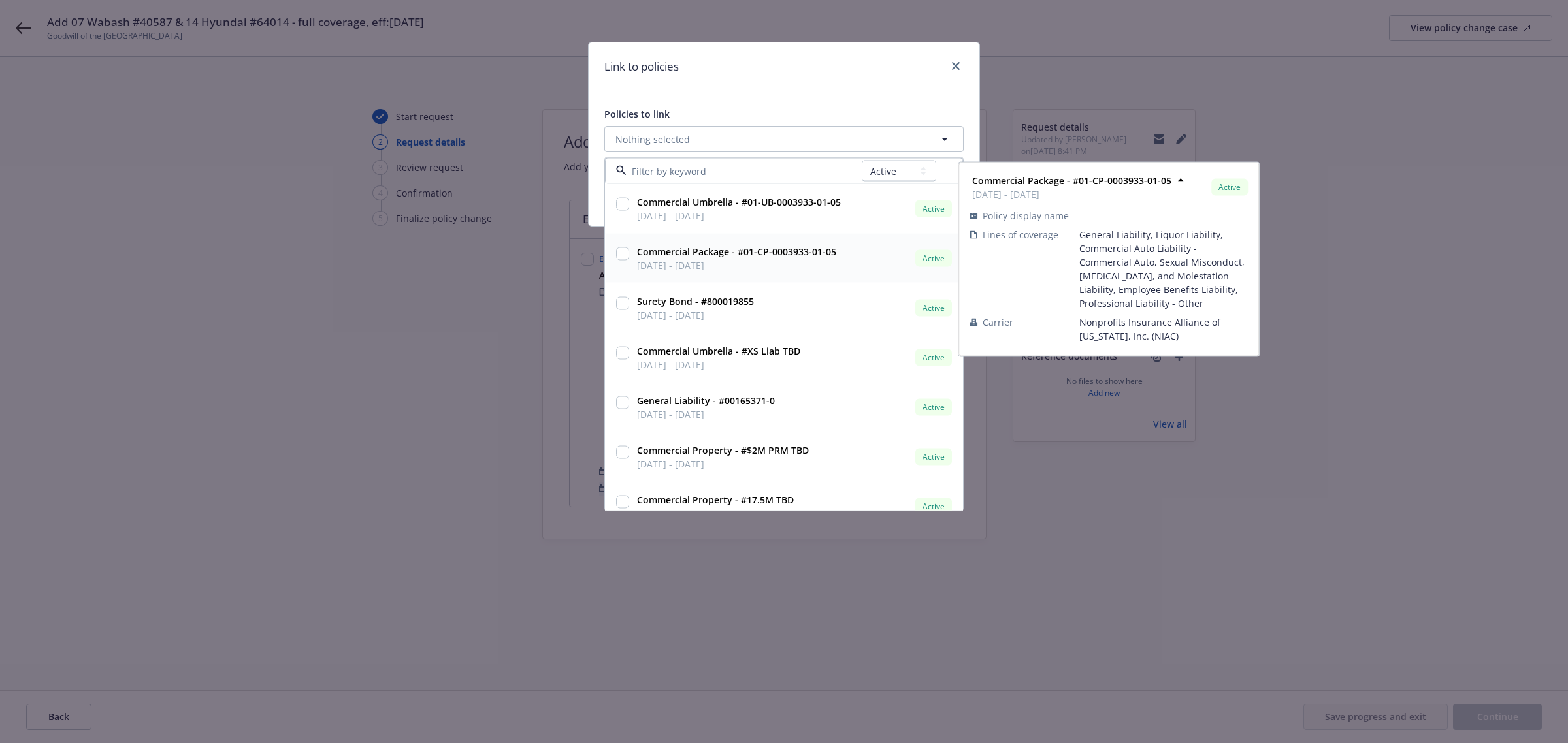
click at [620, 253] on input "checkbox" at bounding box center [623, 254] width 13 height 13
checkbox input "true"
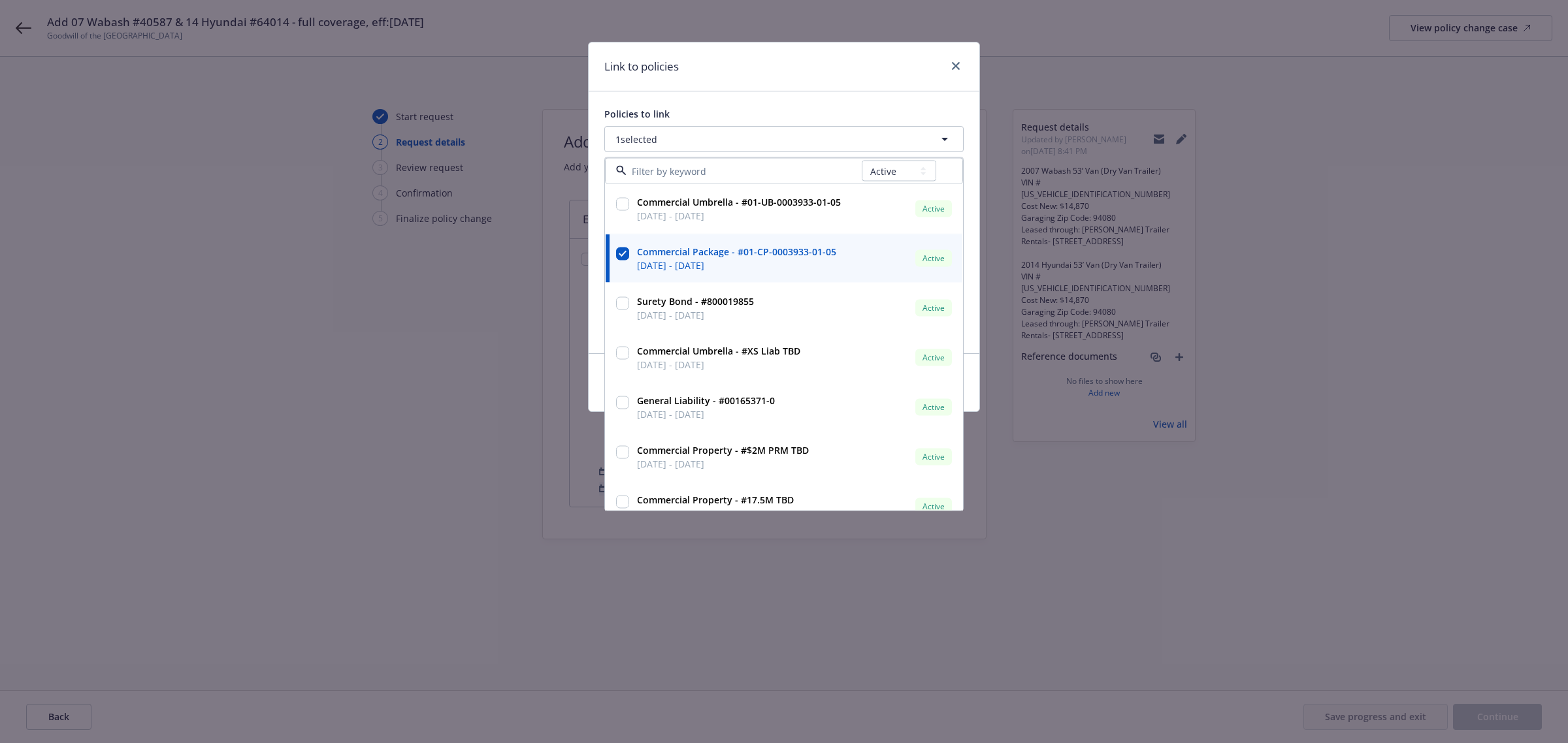
click at [844, 96] on div "Policies to link 1 selected All Active Upcoming Expired Cancelled Commercial Um…" at bounding box center [784, 222] width 391 height 262
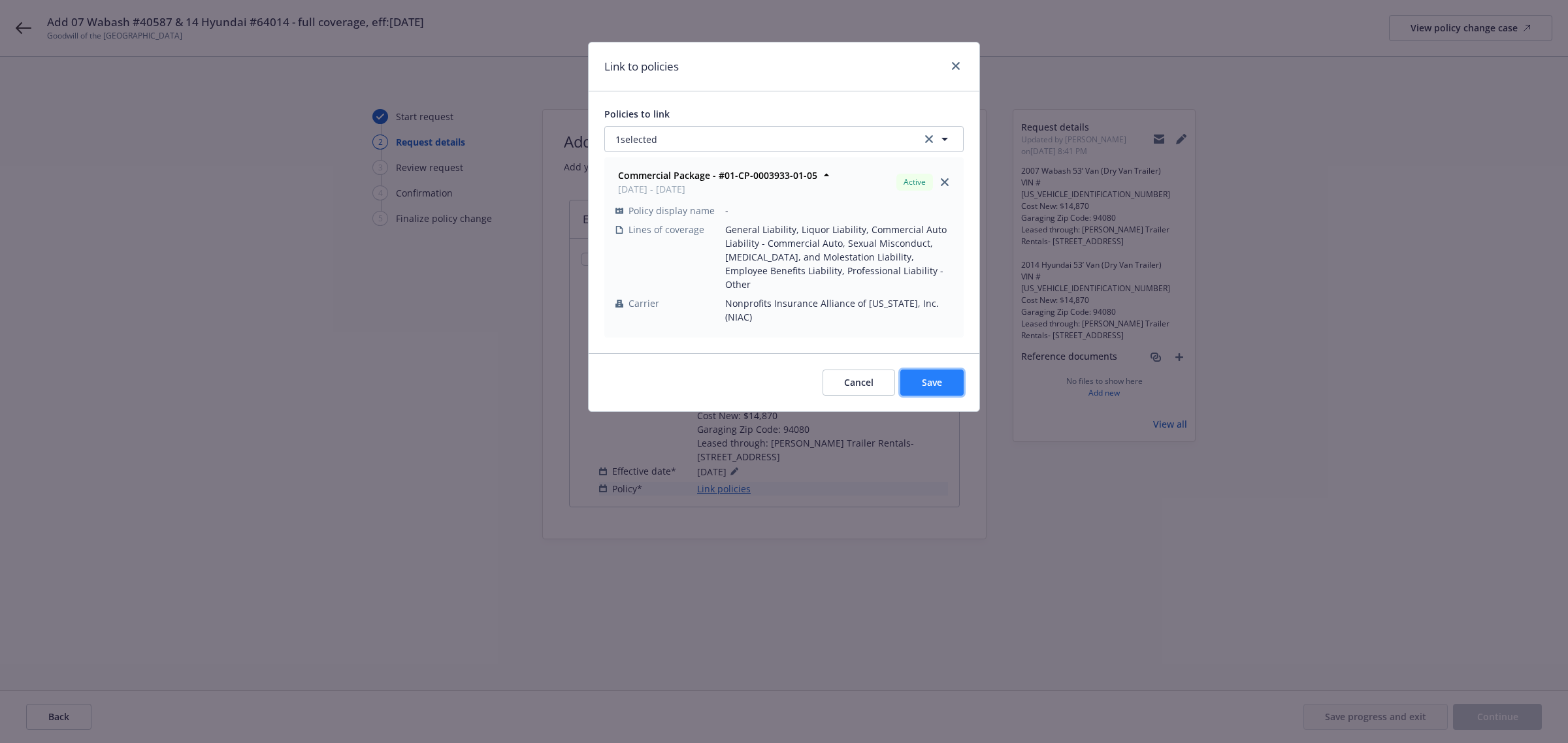
click at [922, 376] on span "Save" at bounding box center [931, 382] width 20 height 12
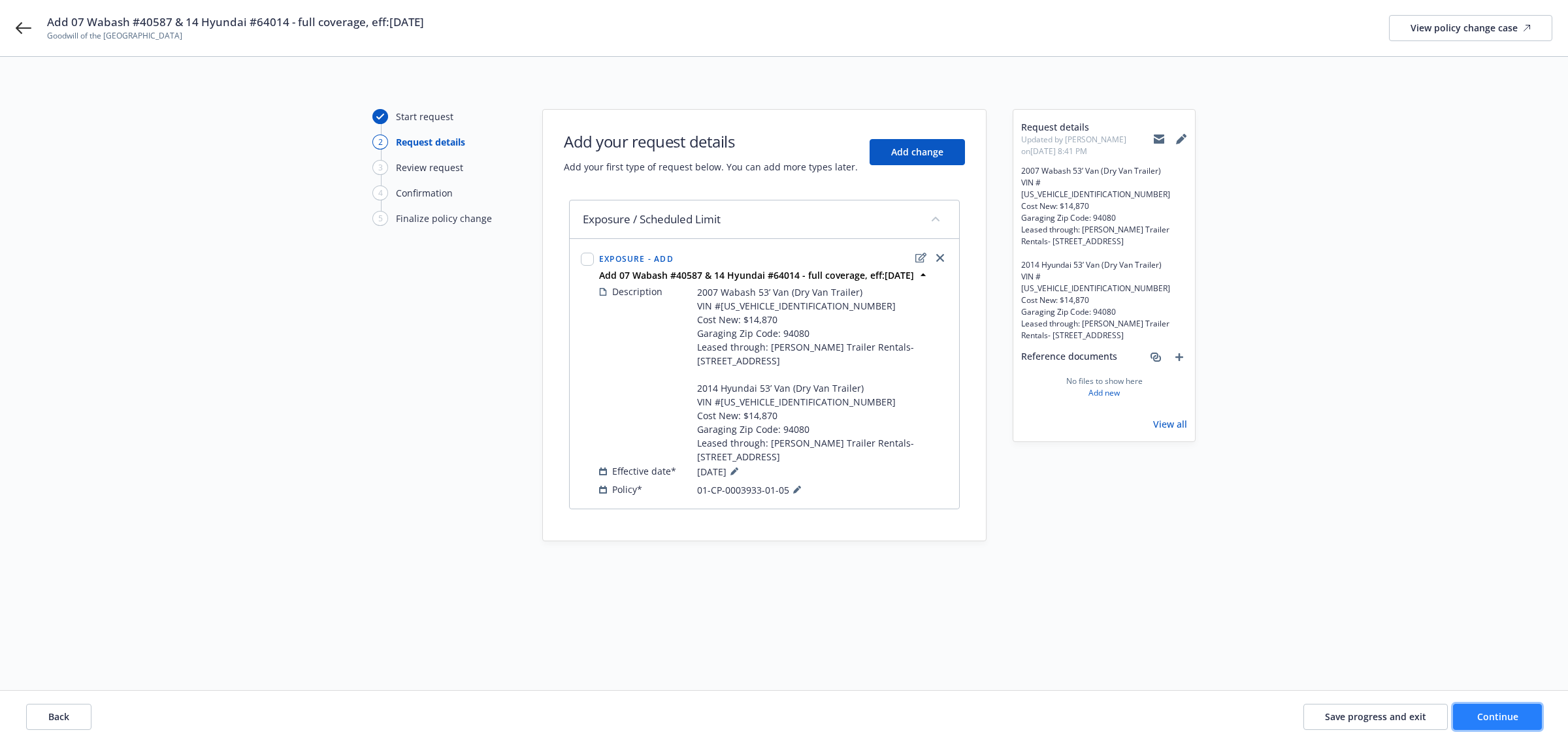
click at [1489, 715] on span "Continue" at bounding box center [1497, 716] width 41 height 12
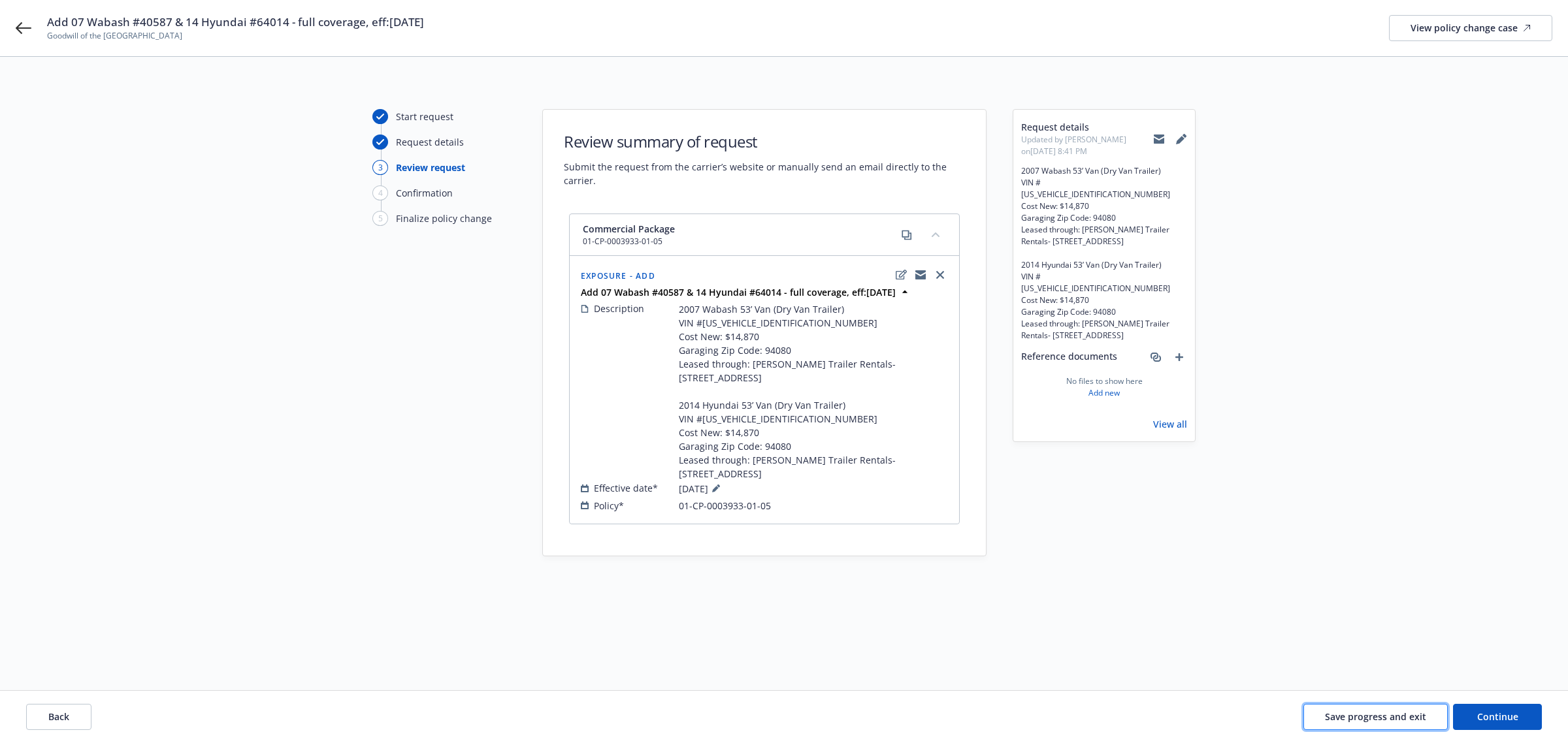
click at [1367, 717] on span "Save progress and exit" at bounding box center [1375, 716] width 102 height 12
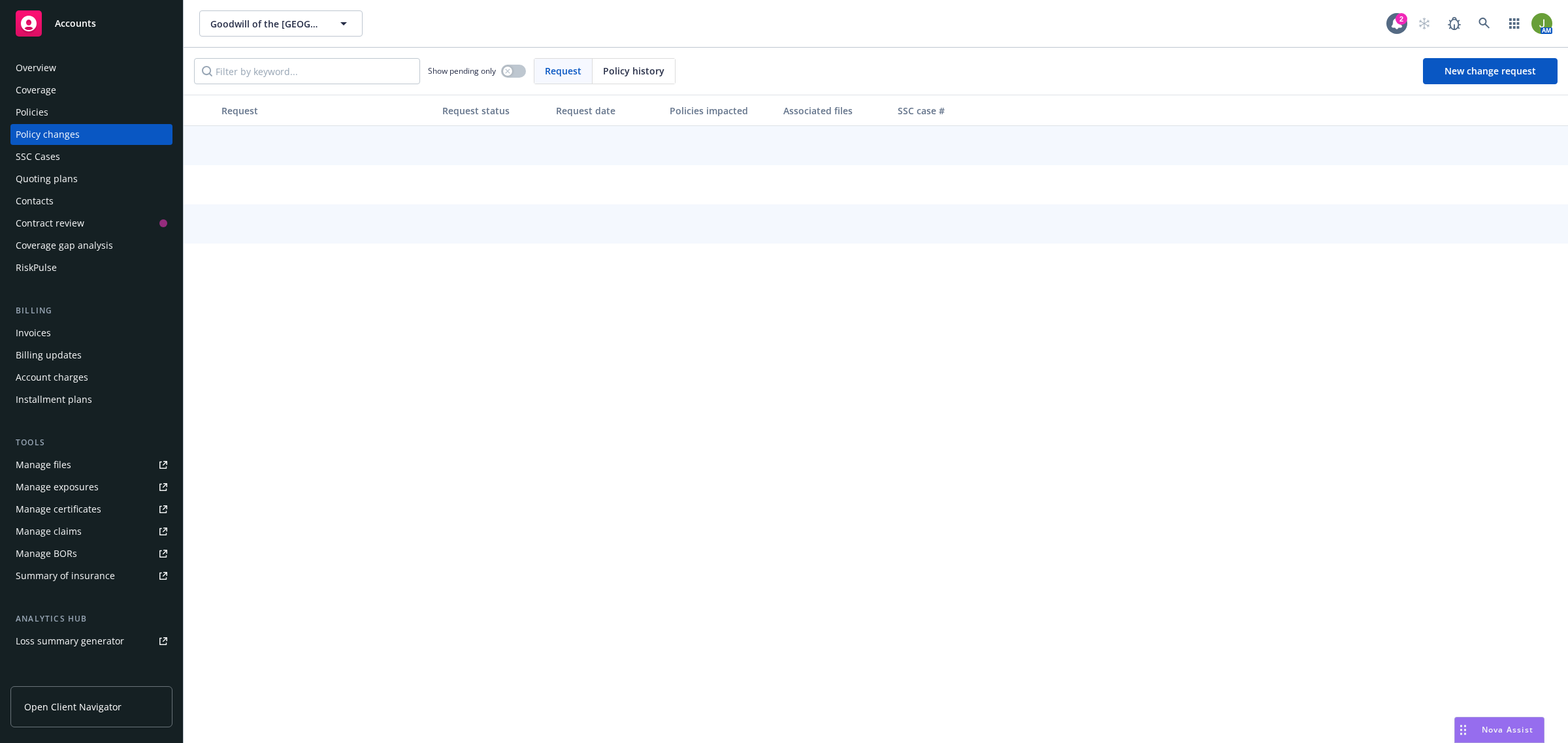
click at [45, 106] on div "Policies" at bounding box center [32, 112] width 32 height 21
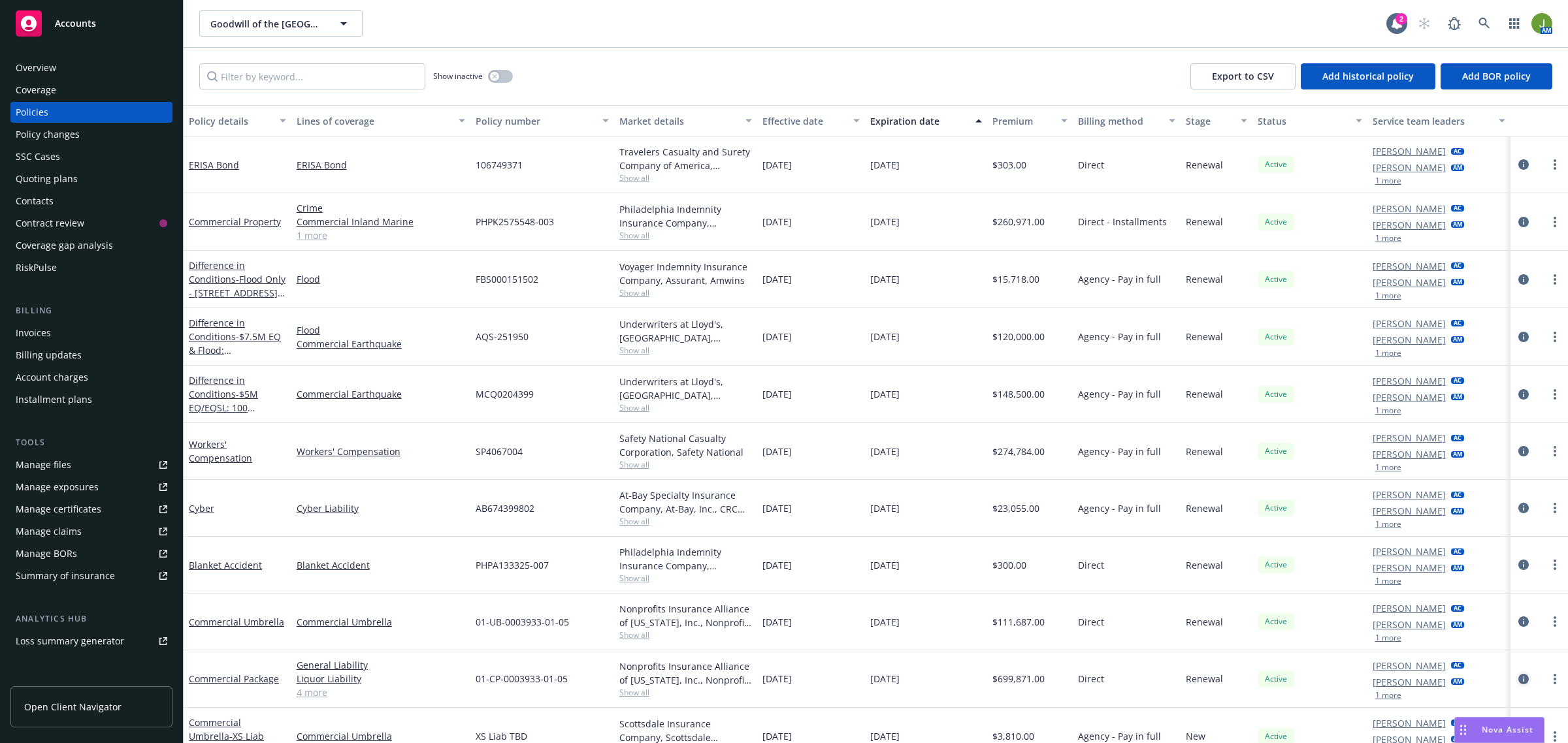
click at [1518, 680] on icon "circleInformation" at bounding box center [1523, 679] width 11 height 11
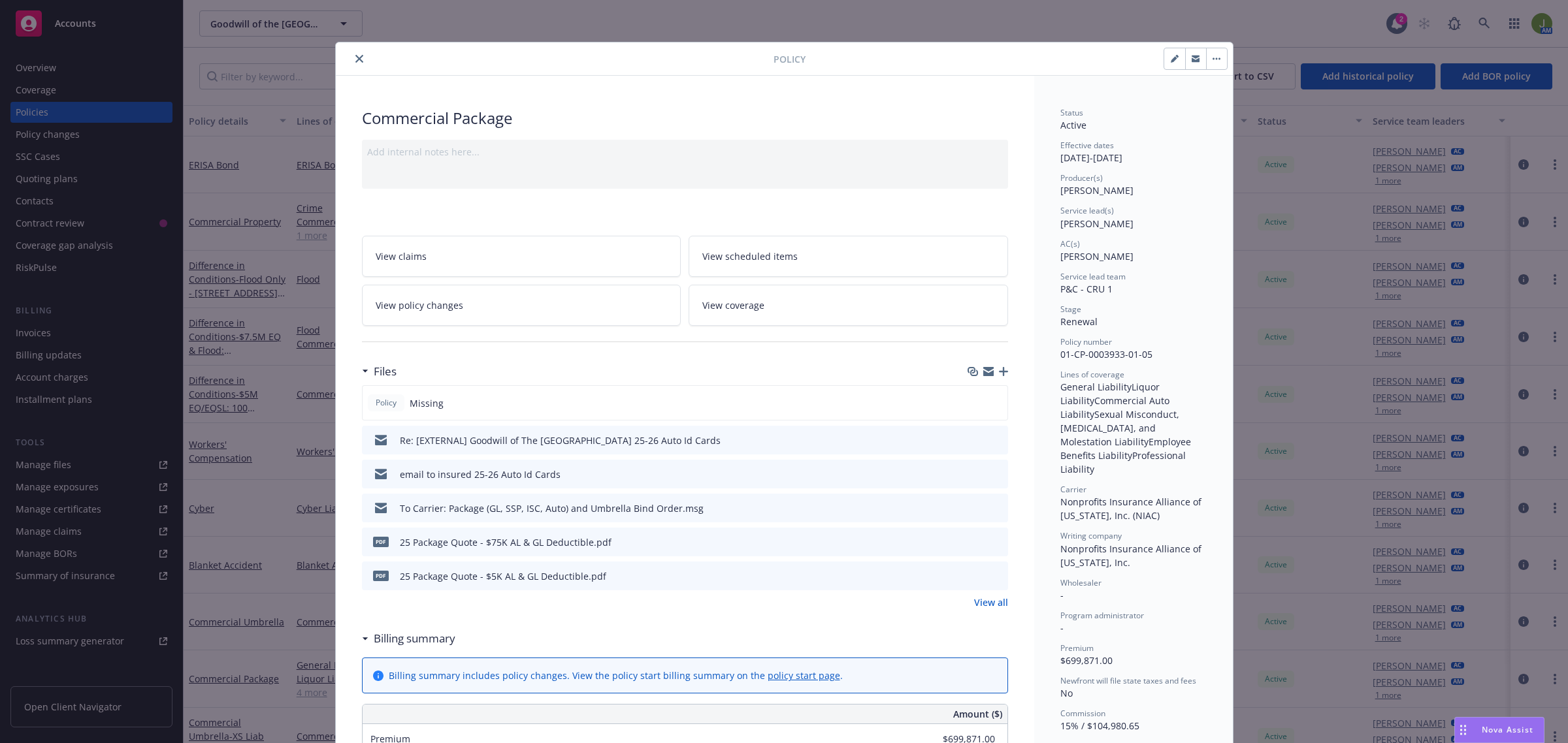
scroll to position [39, 0]
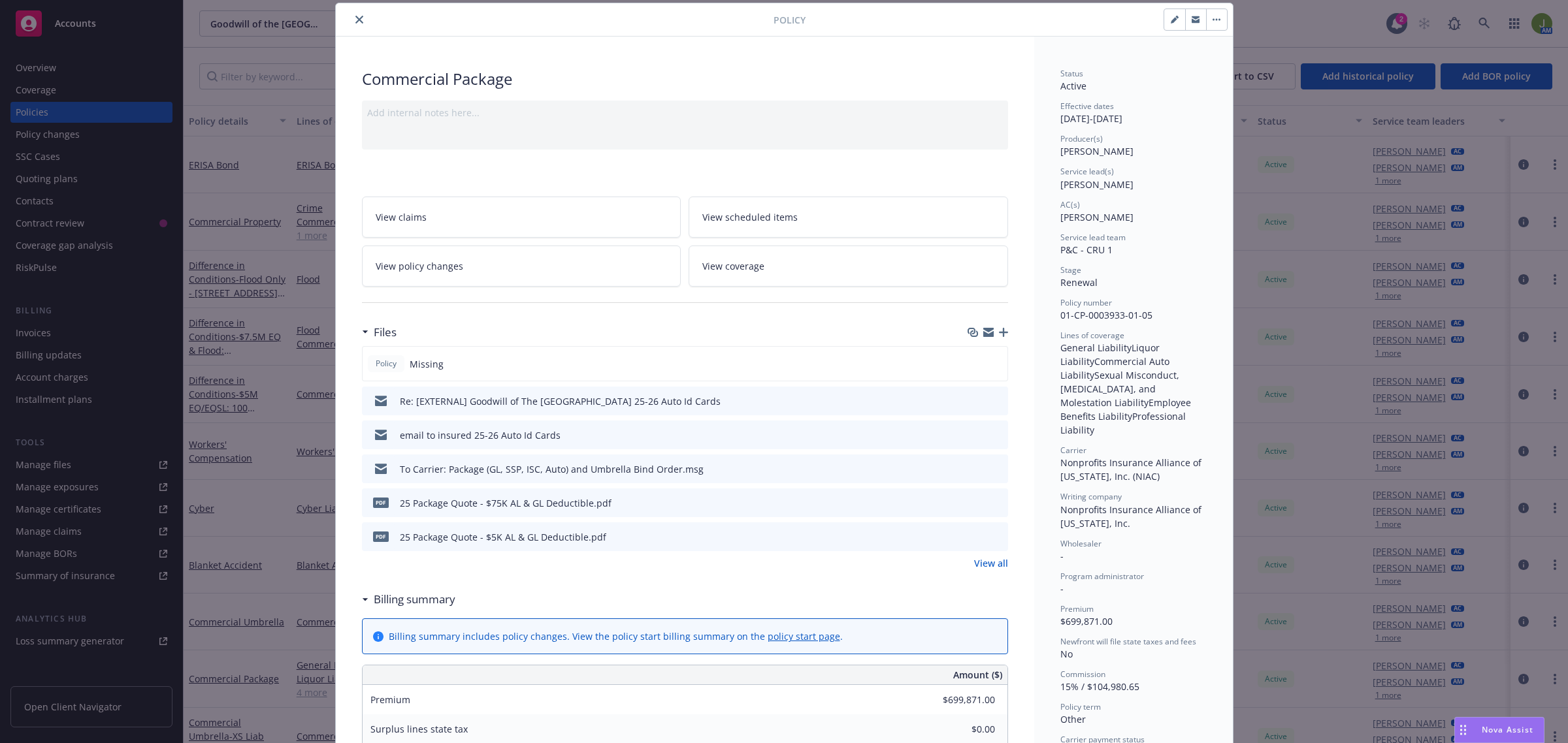
click at [508, 266] on link "View policy changes" at bounding box center [521, 266] width 319 height 41
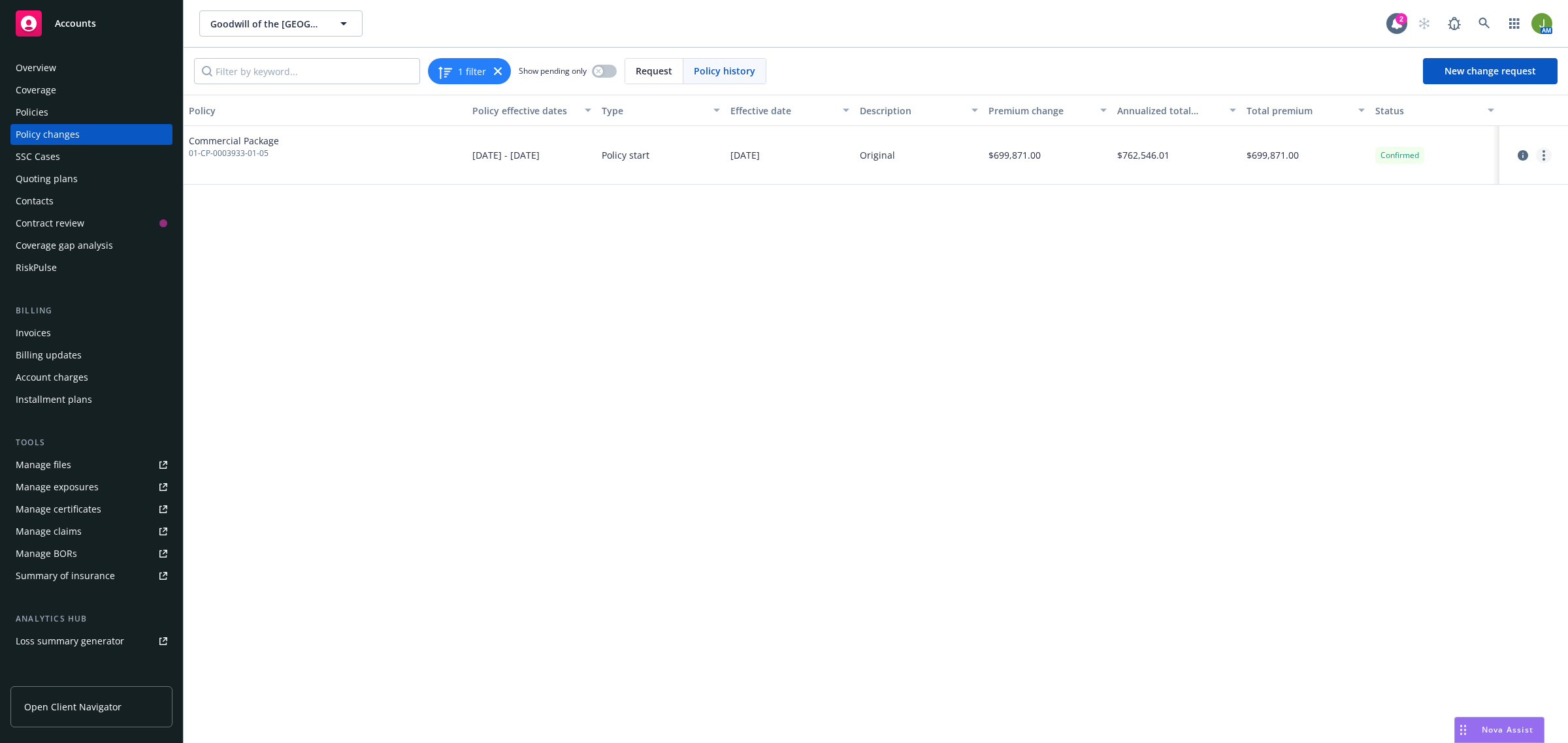
click at [1544, 157] on circle "more" at bounding box center [1543, 155] width 2 height 2
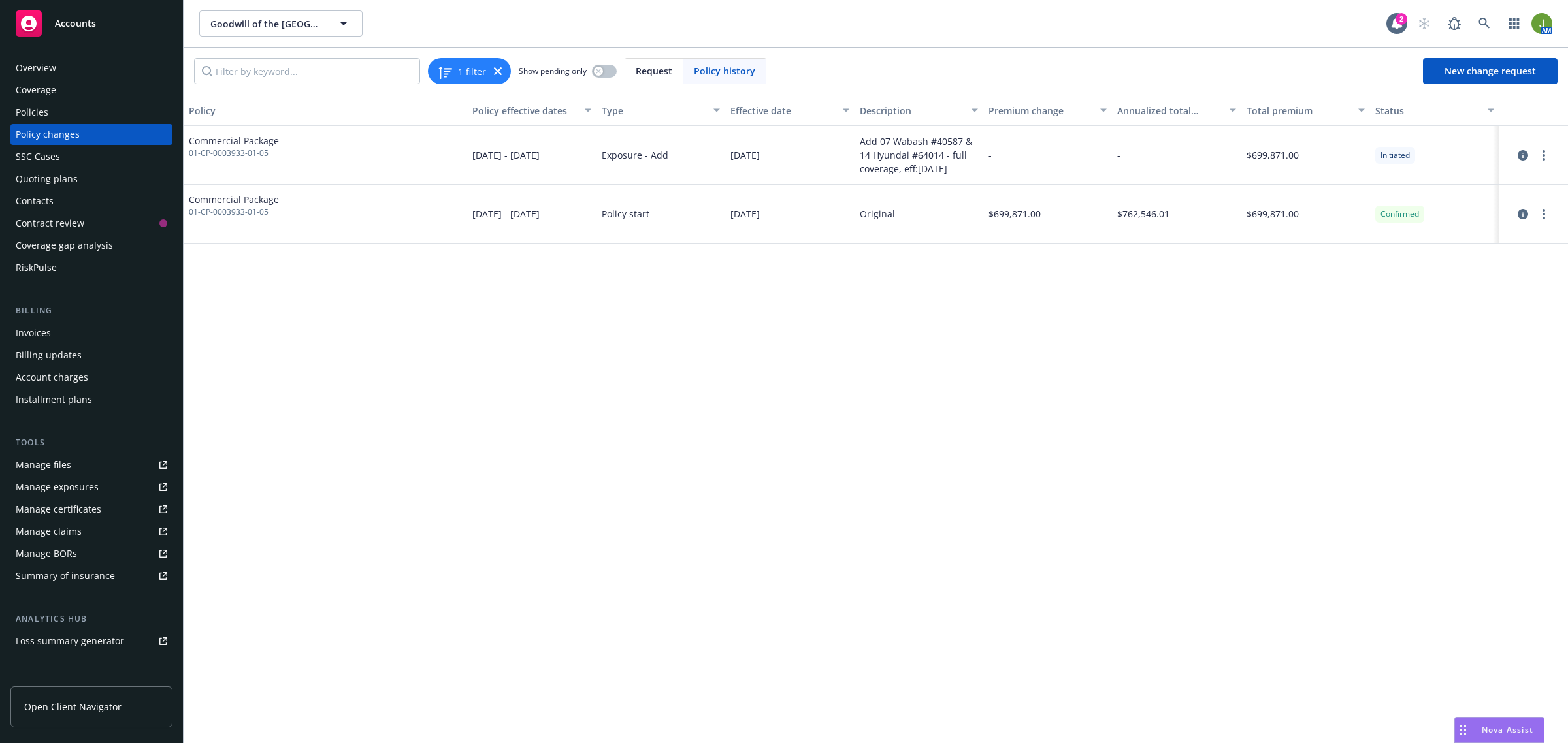
click at [843, 396] on div "Policy Policy effective dates Type Effective date Description Premium change An…" at bounding box center [875, 419] width 1384 height 649
click at [1518, 152] on icon "circleInformation" at bounding box center [1523, 155] width 11 height 11
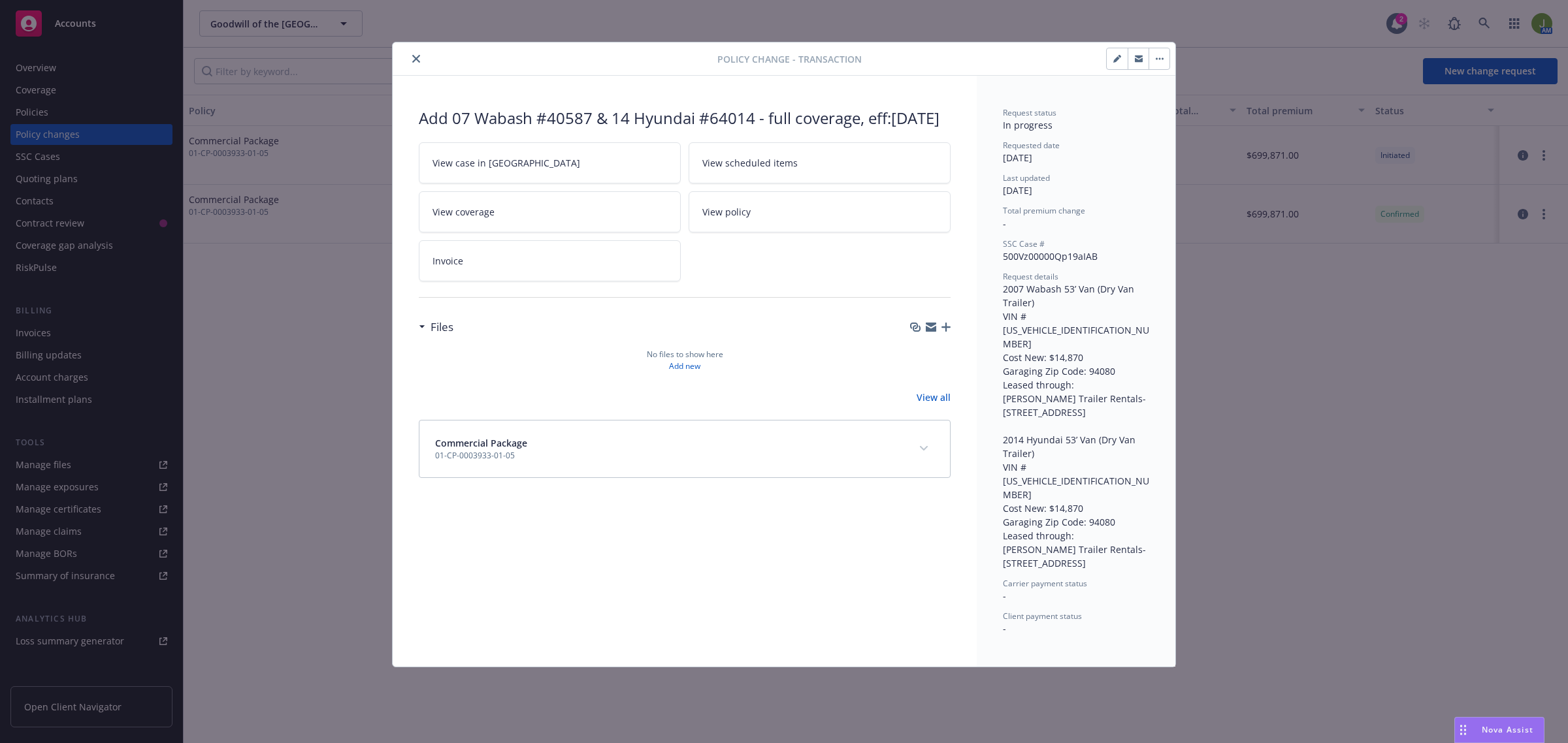
click at [944, 329] on icon "button" at bounding box center [945, 326] width 9 height 9
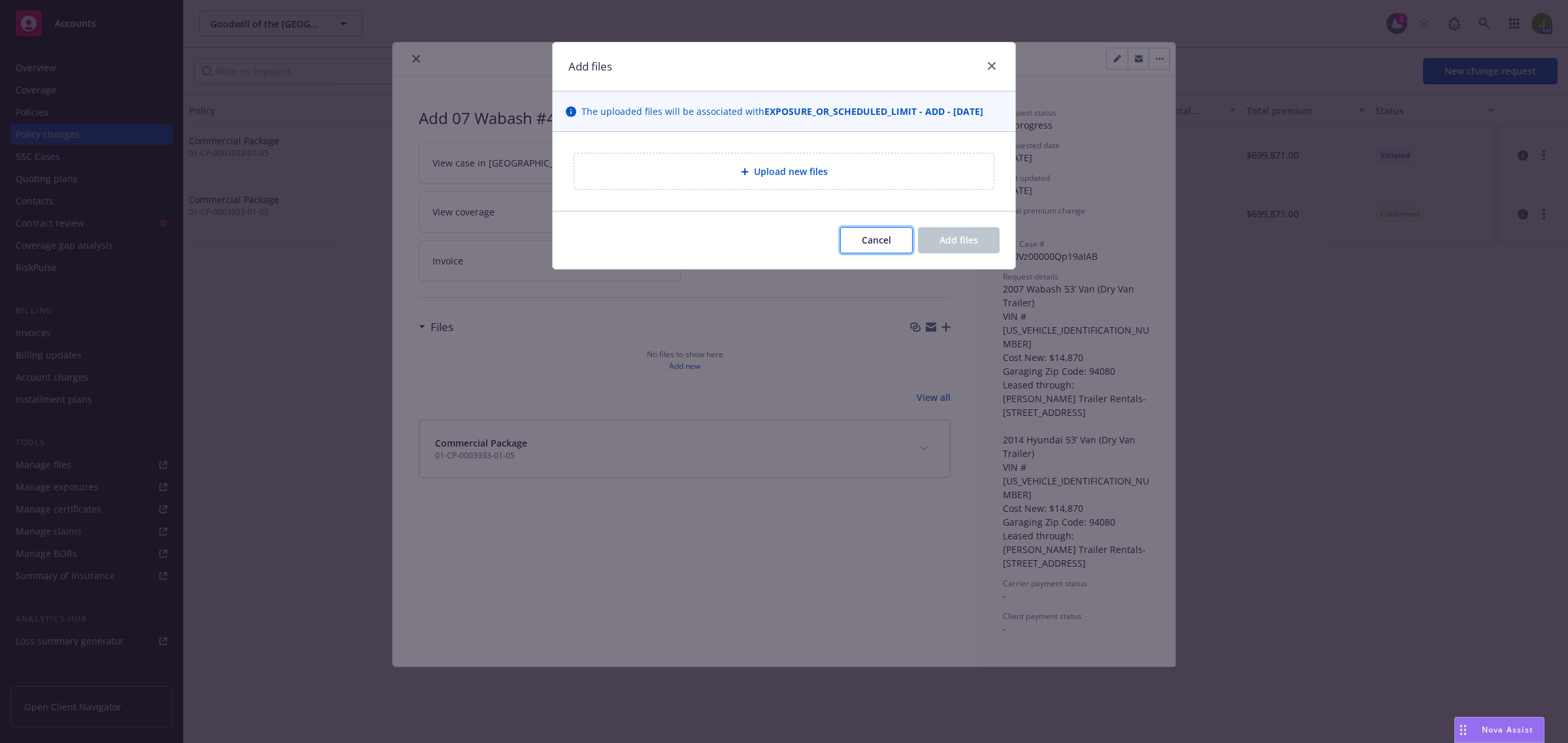
click at [886, 236] on span "Cancel" at bounding box center [876, 240] width 29 height 12
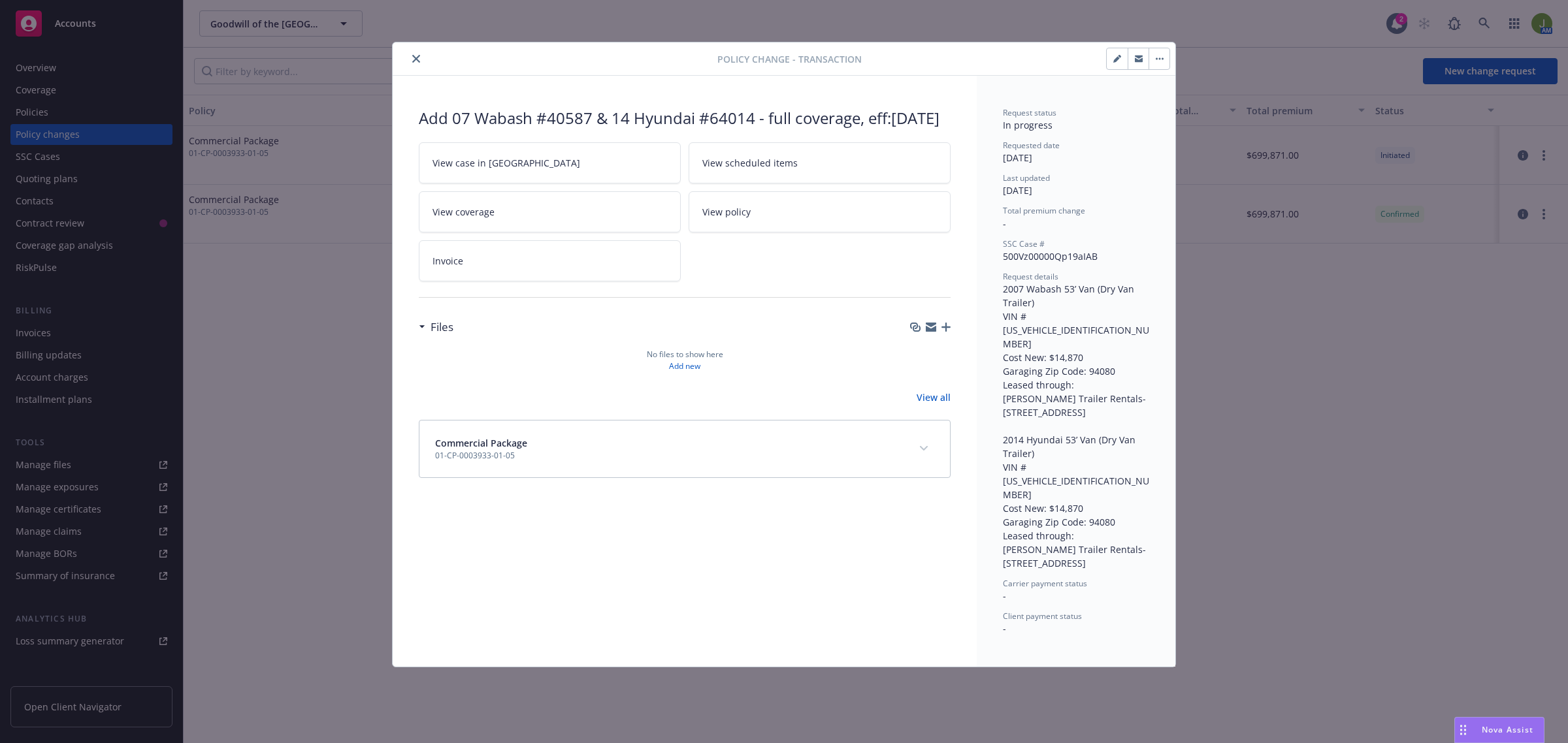
click at [1158, 60] on button "button" at bounding box center [1159, 59] width 21 height 21
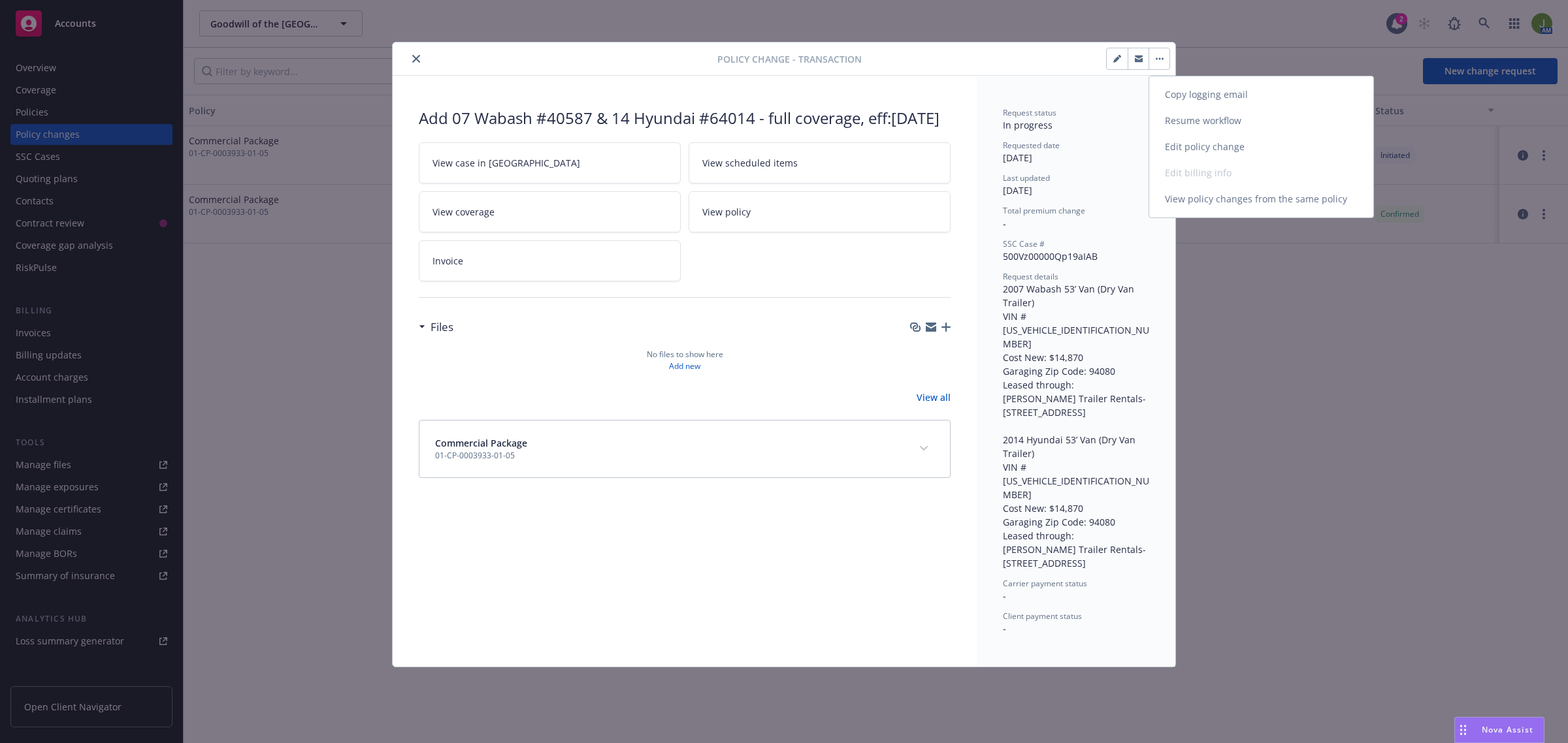
click at [1170, 93] on link "Copy logging email" at bounding box center [1261, 95] width 224 height 26
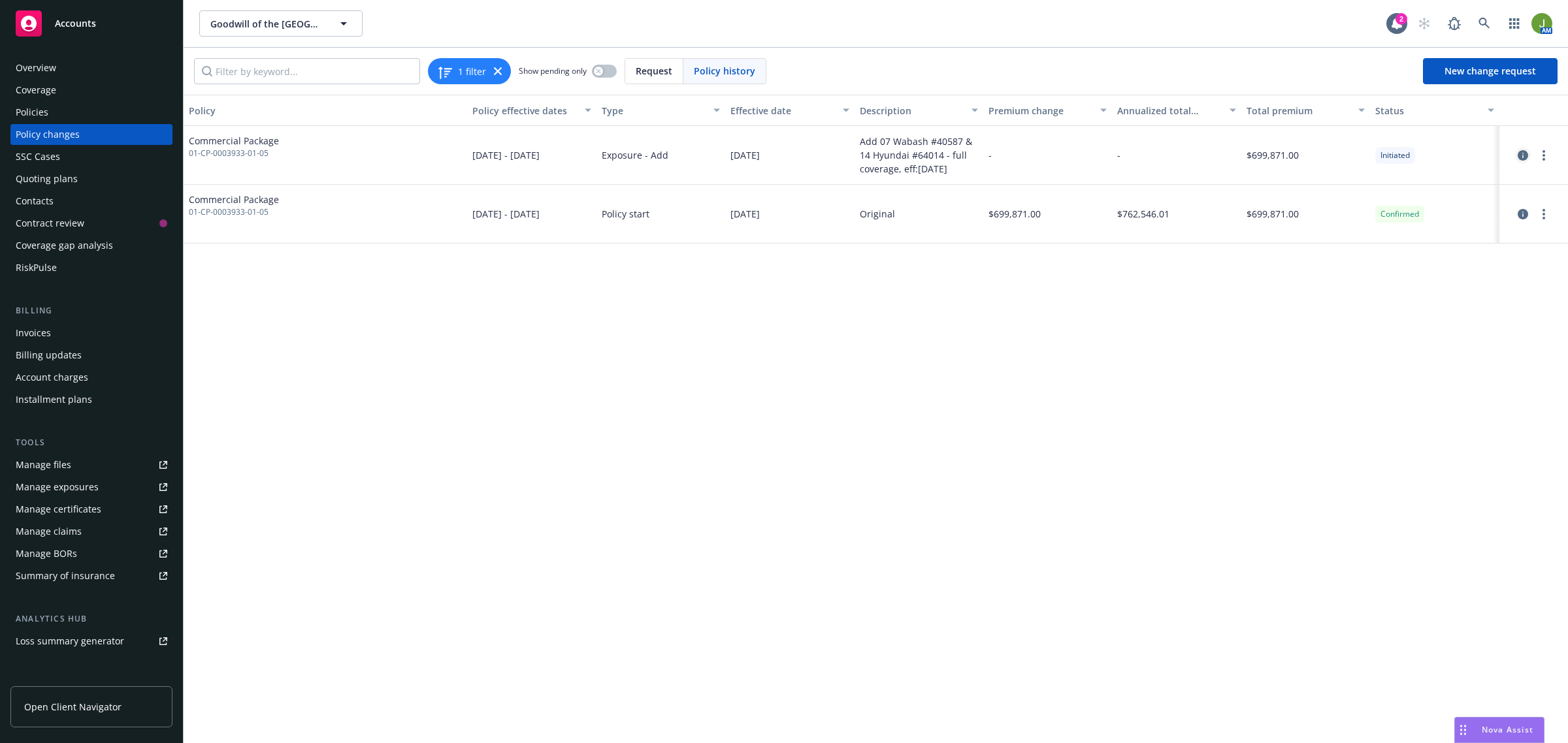
click at [1519, 157] on icon "circleInformation" at bounding box center [1523, 155] width 11 height 11
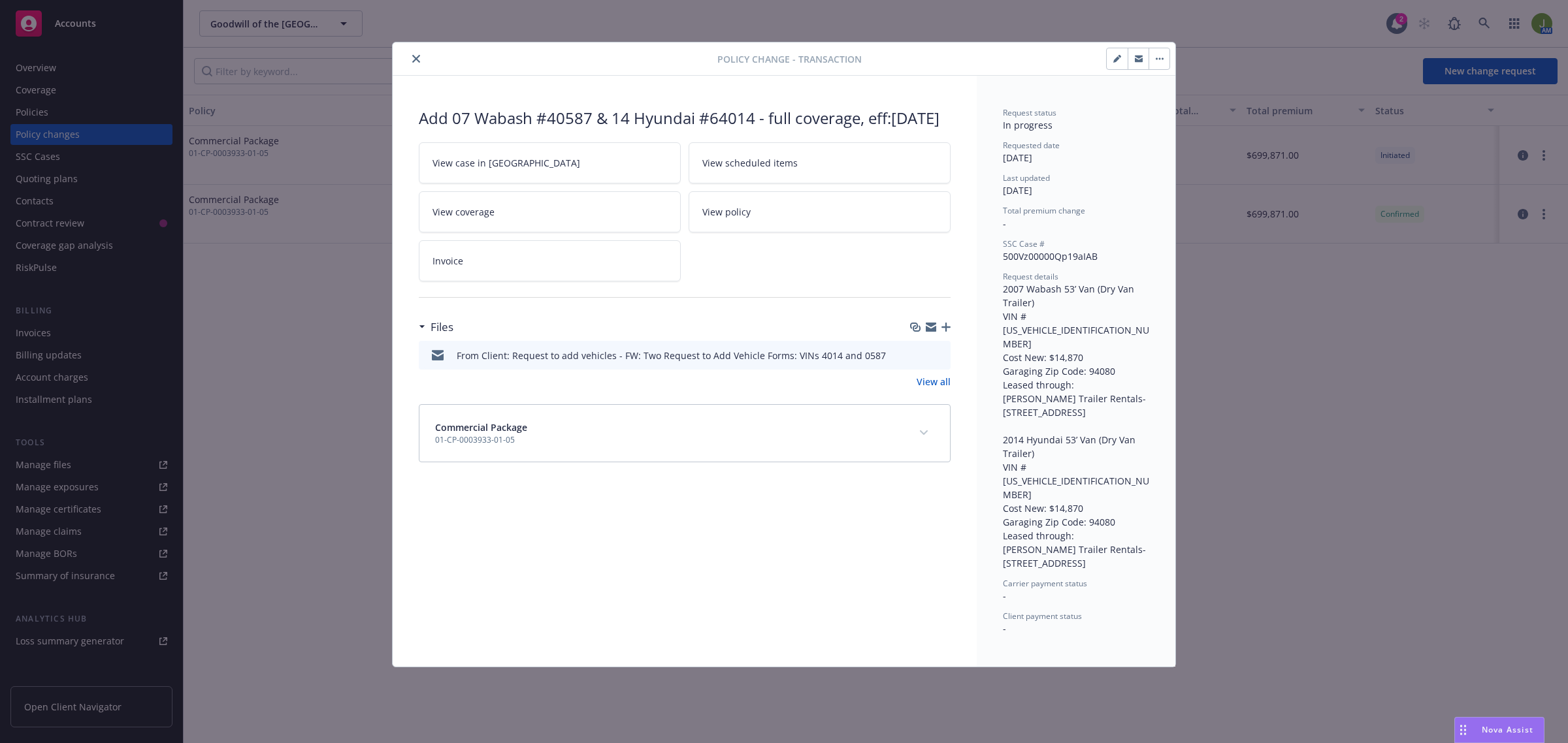
click at [408, 62] on button "close" at bounding box center [416, 58] width 15 height 15
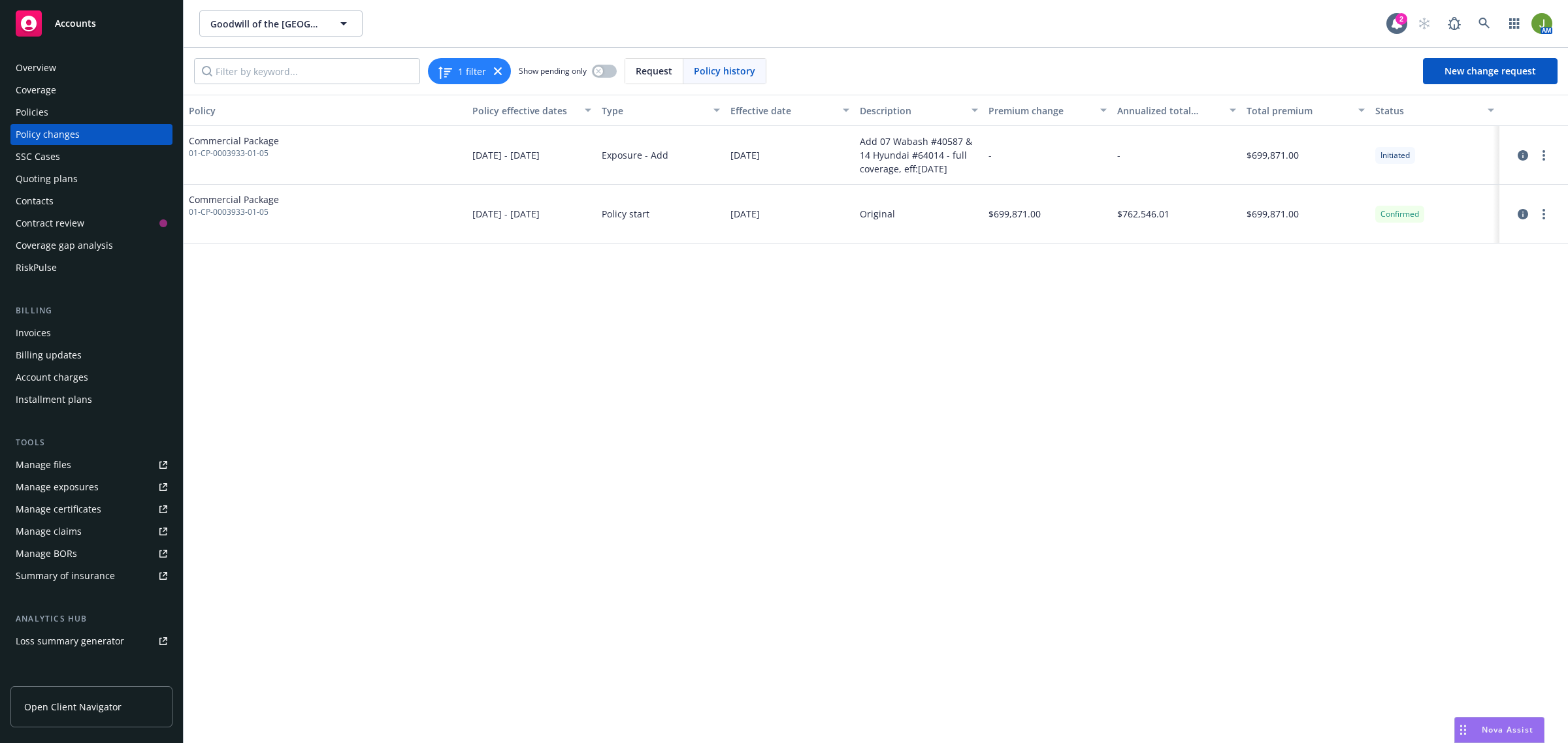
click at [28, 138] on div "Policy changes" at bounding box center [47, 135] width 64 height 21
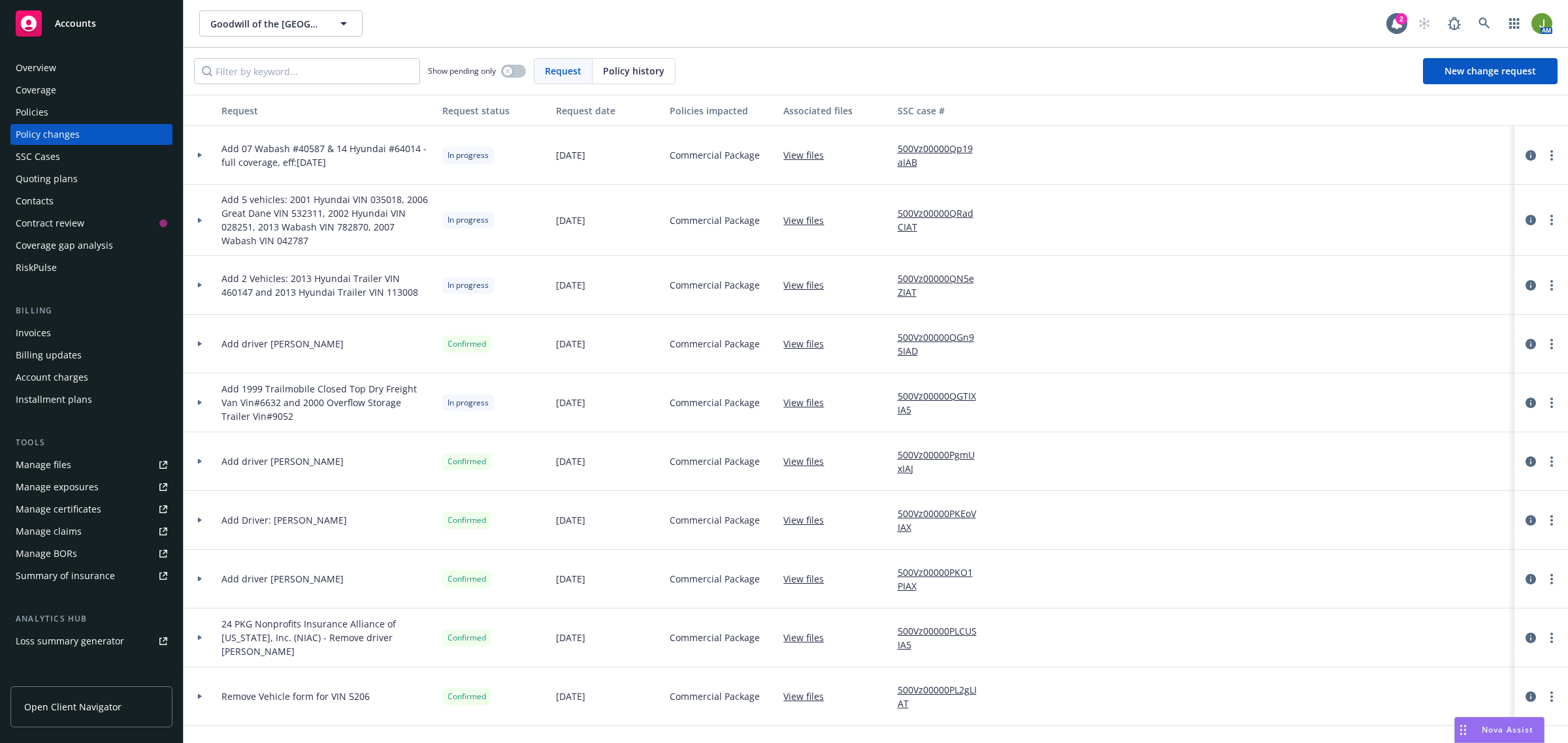
click at [918, 149] on link "500Vz00000Qp19aIAB" at bounding box center [942, 156] width 90 height 28
click at [53, 469] on div "Manage files" at bounding box center [43, 465] width 55 height 21
